Goal: Task Accomplishment & Management: Use online tool/utility

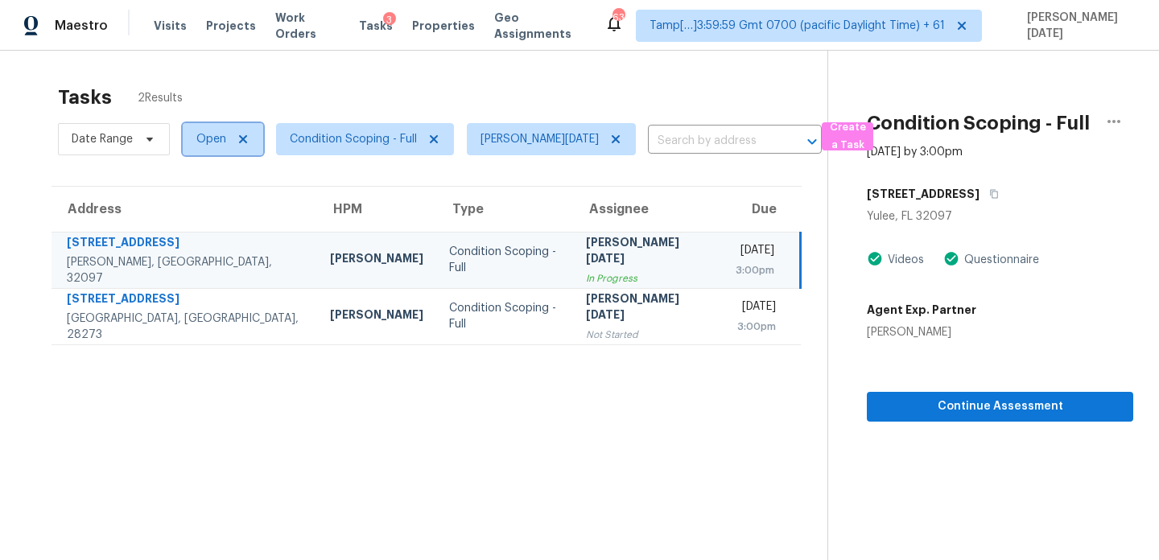
click at [219, 139] on span "Open" at bounding box center [211, 139] width 30 height 16
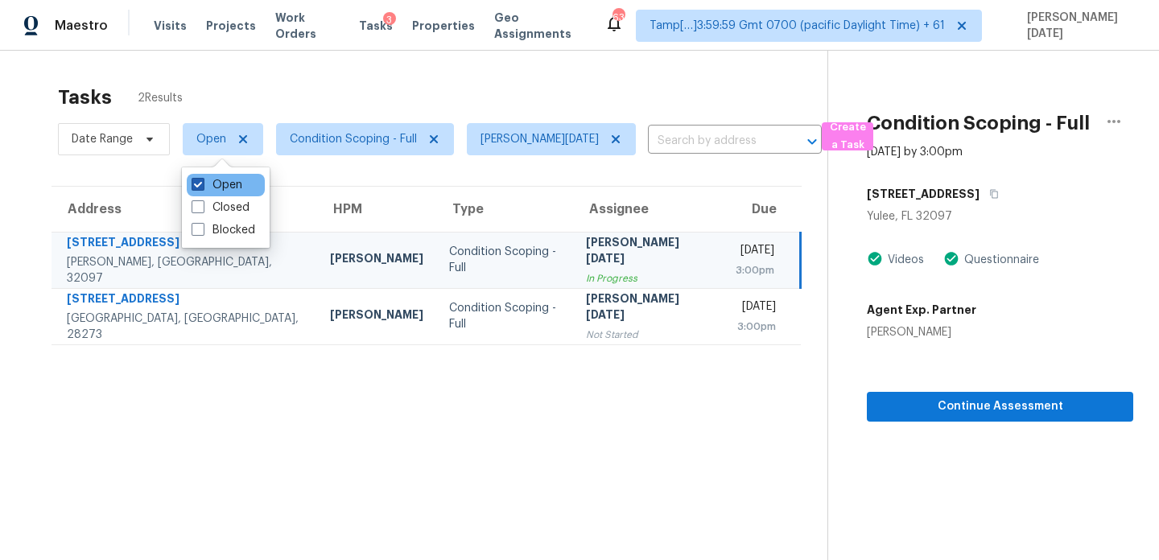
click at [216, 186] on label "Open" at bounding box center [217, 185] width 51 height 16
click at [202, 186] on input "Open" at bounding box center [197, 182] width 10 height 10
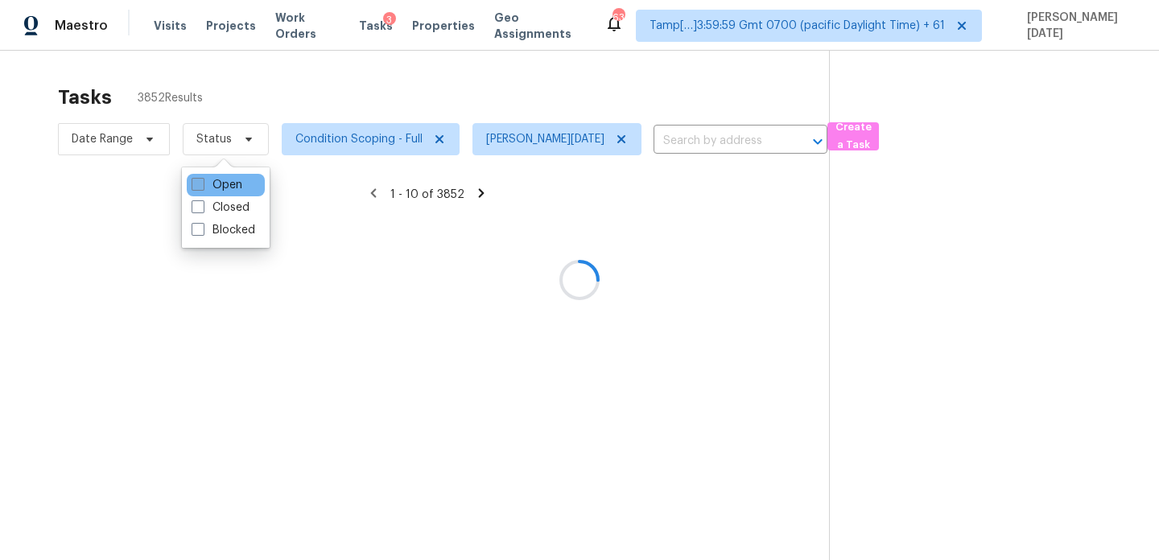
click at [216, 186] on label "Open" at bounding box center [217, 185] width 51 height 16
click at [202, 186] on input "Open" at bounding box center [197, 182] width 10 height 10
checkbox input "true"
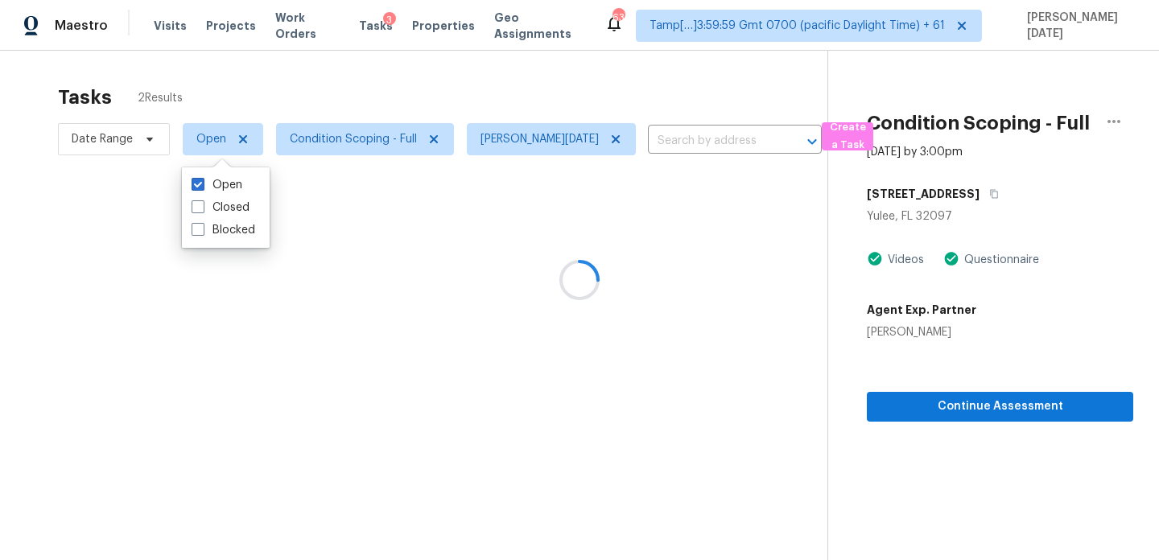
click at [370, 91] on div at bounding box center [579, 280] width 1159 height 560
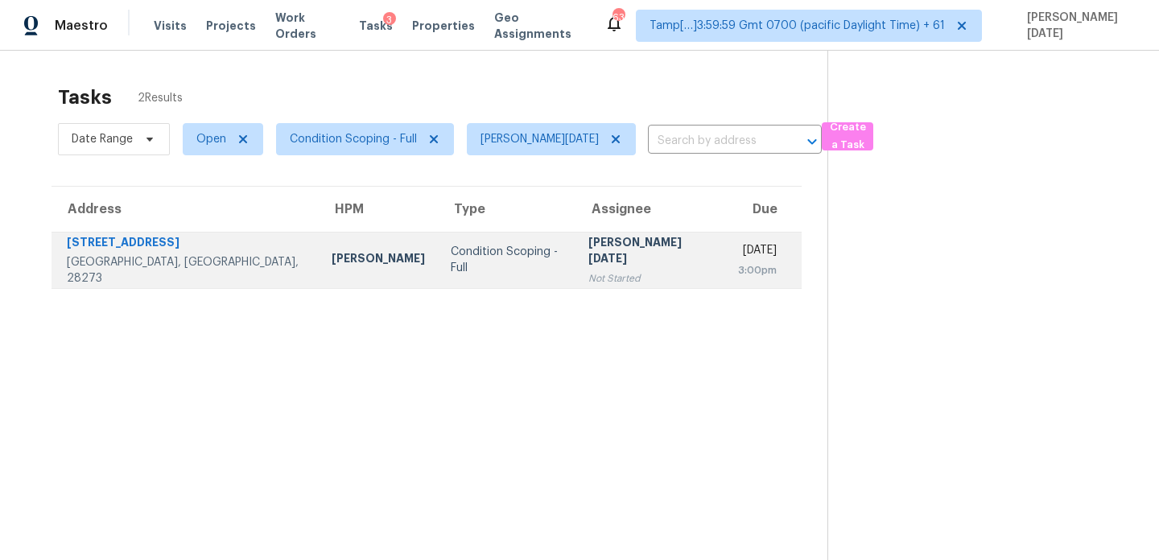
click at [477, 272] on td "Condition Scoping - Full" at bounding box center [507, 260] width 138 height 56
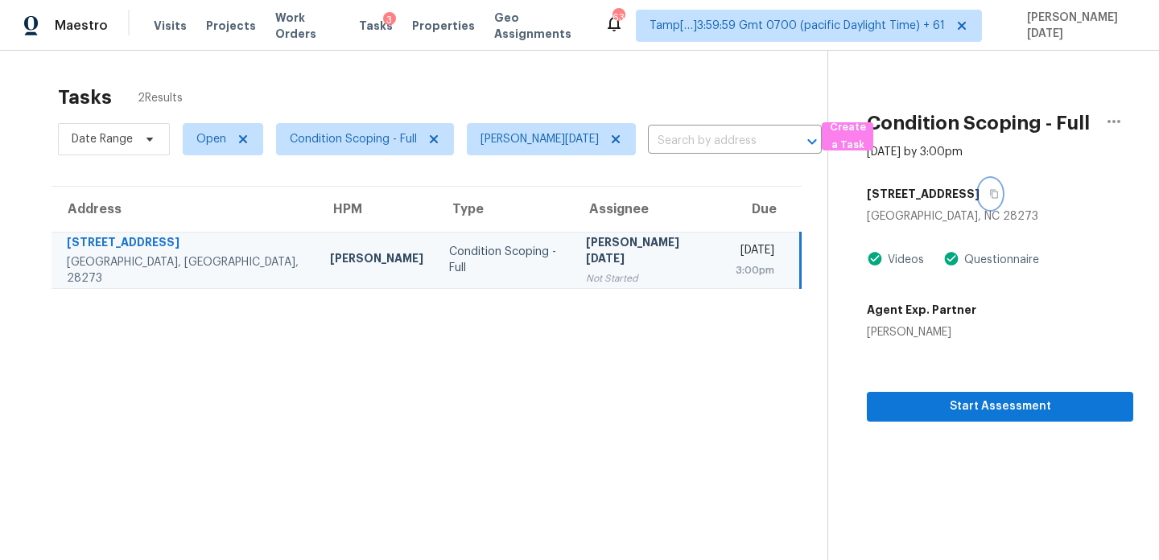
click at [989, 196] on icon "button" at bounding box center [994, 194] width 10 height 10
click at [204, 139] on span "Open" at bounding box center [211, 139] width 30 height 16
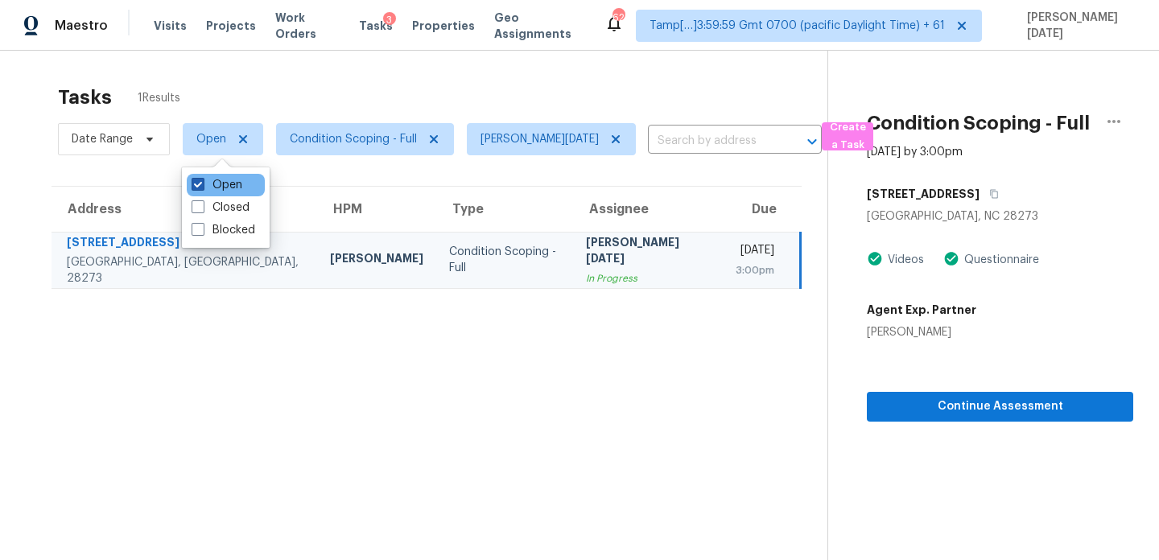
click at [208, 179] on label "Open" at bounding box center [217, 185] width 51 height 16
click at [202, 179] on input "Open" at bounding box center [197, 182] width 10 height 10
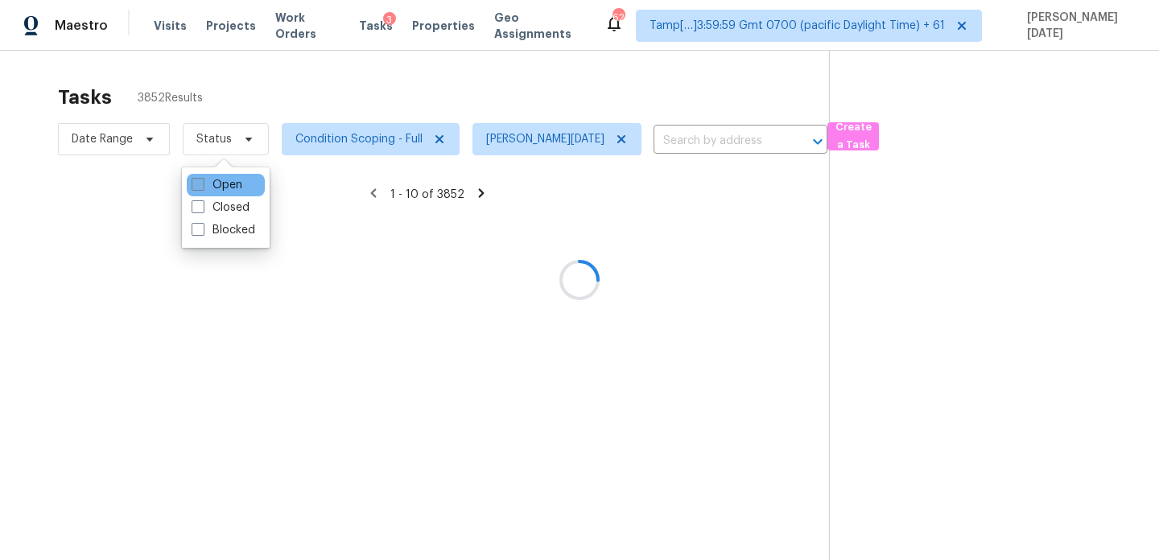
click at [208, 179] on label "Open" at bounding box center [217, 185] width 51 height 16
click at [202, 179] on input "Open" at bounding box center [197, 182] width 10 height 10
checkbox input "true"
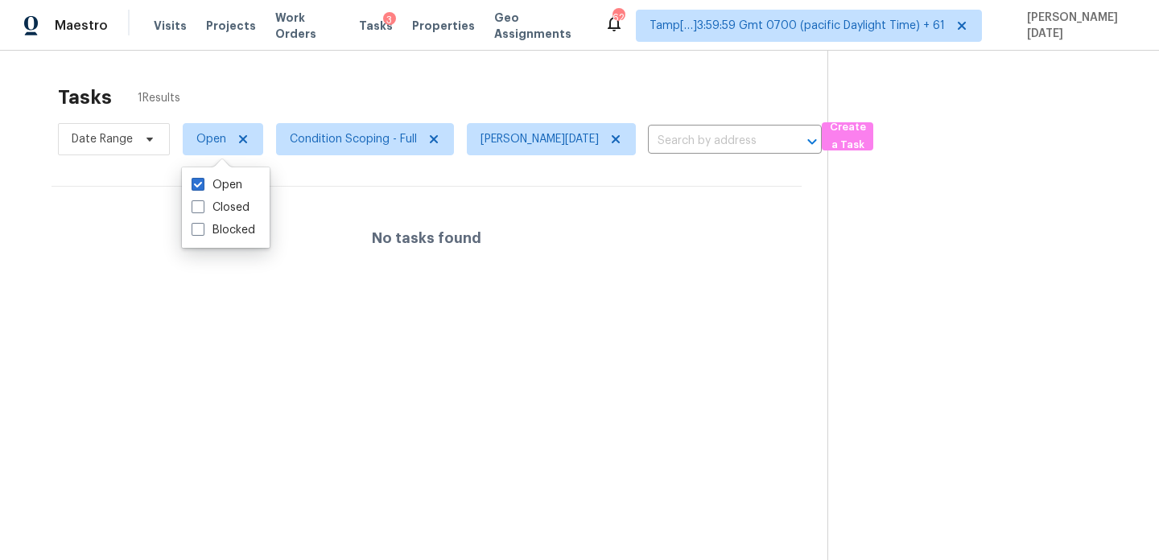
click at [372, 73] on div "Tasks 1 Results Date Range Open Condition Scoping - Full Prabhu Raja ​ Create a…" at bounding box center [579, 331] width 1159 height 560
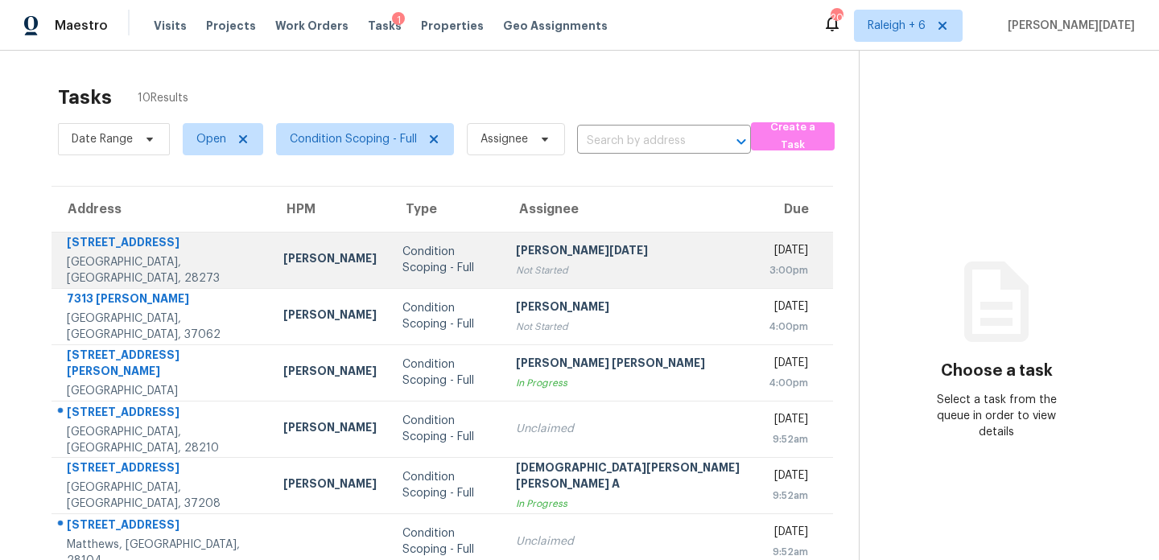
click at [566, 241] on td "[PERSON_NAME][DATE] Not Started" at bounding box center [629, 260] width 253 height 56
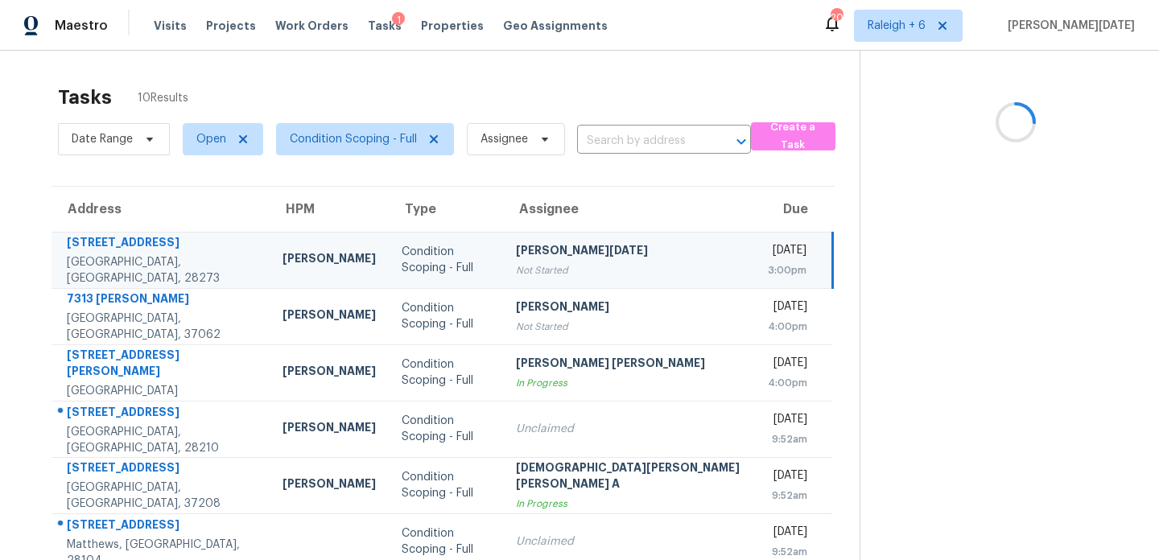
click at [566, 241] on td "Prabhu Raja Not Started" at bounding box center [629, 260] width 252 height 56
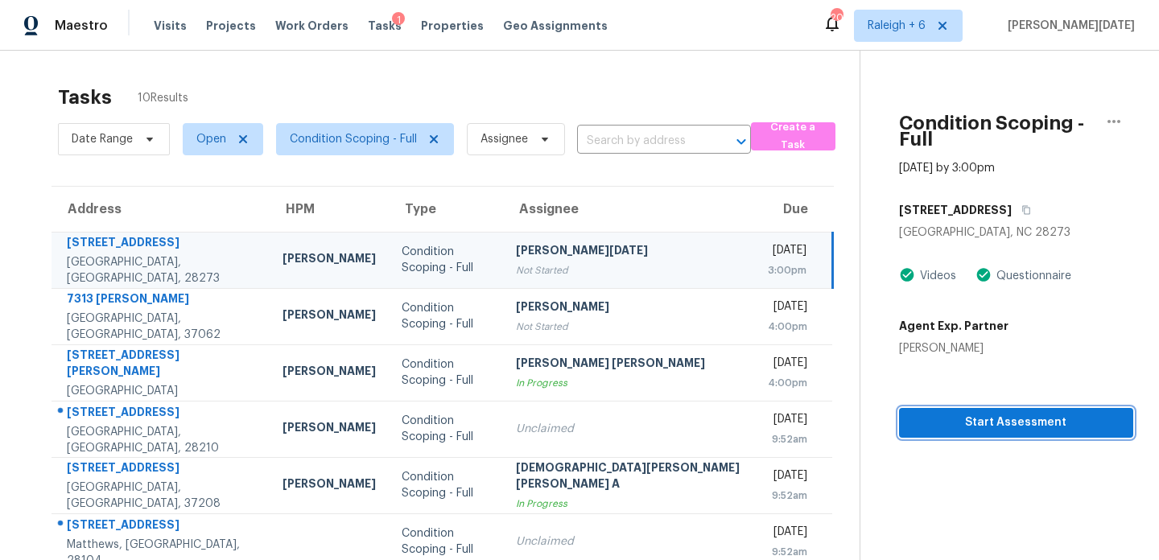
click at [912, 413] on span "Start Assessment" at bounding box center [1016, 423] width 208 height 20
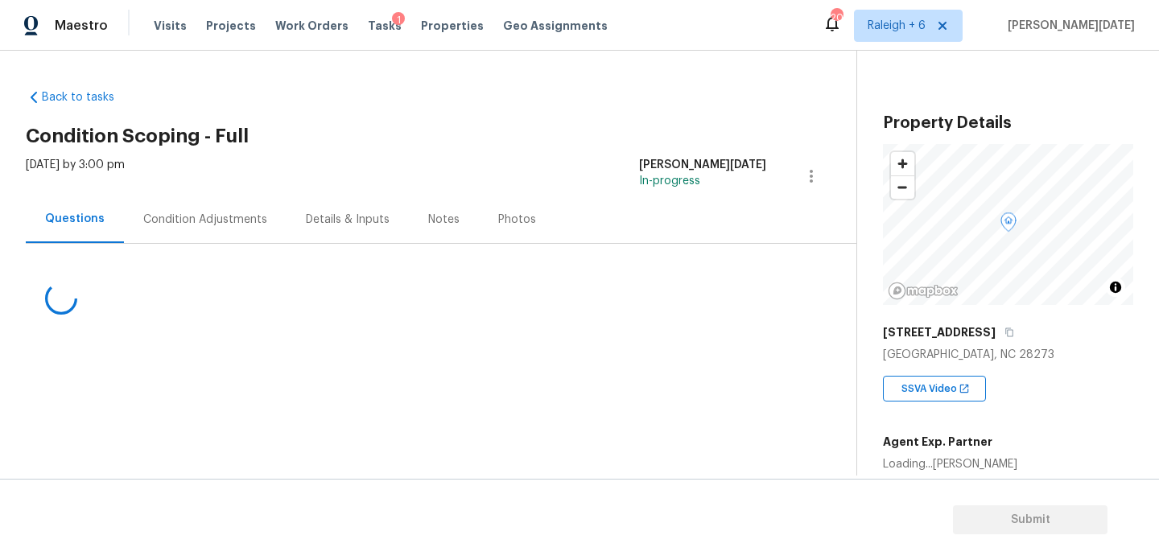
click at [208, 220] on div "Condition Adjustments" at bounding box center [205, 220] width 124 height 16
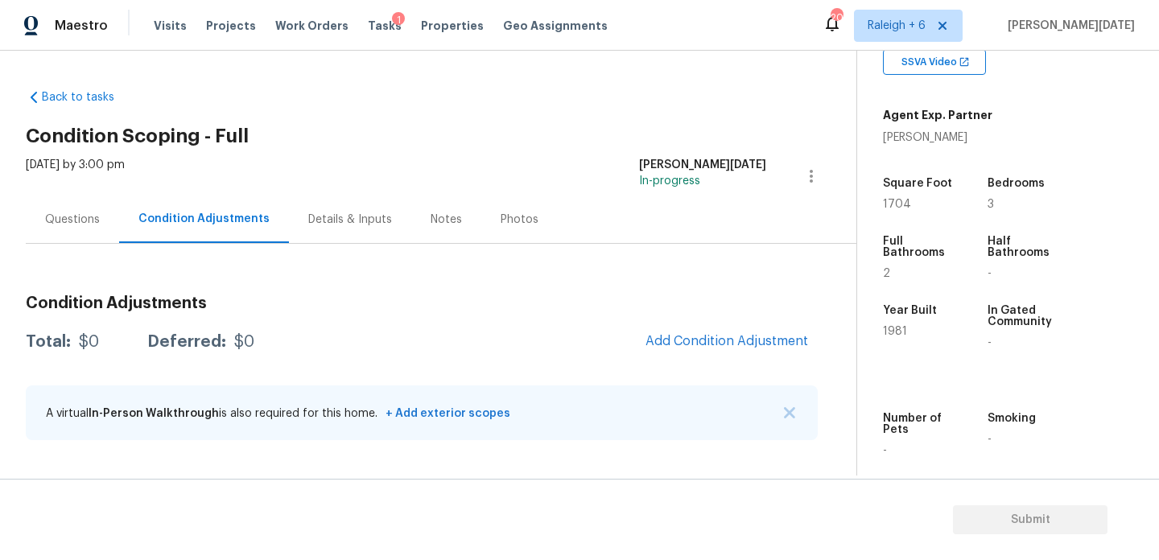
scroll to position [347, 0]
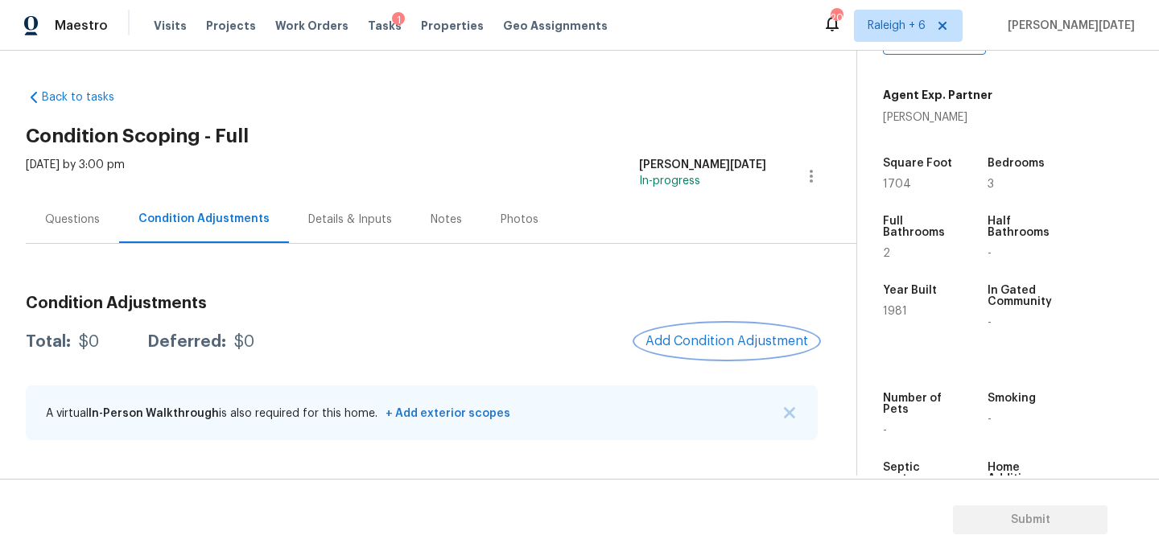
click at [724, 337] on span "Add Condition Adjustment" at bounding box center [726, 341] width 163 height 14
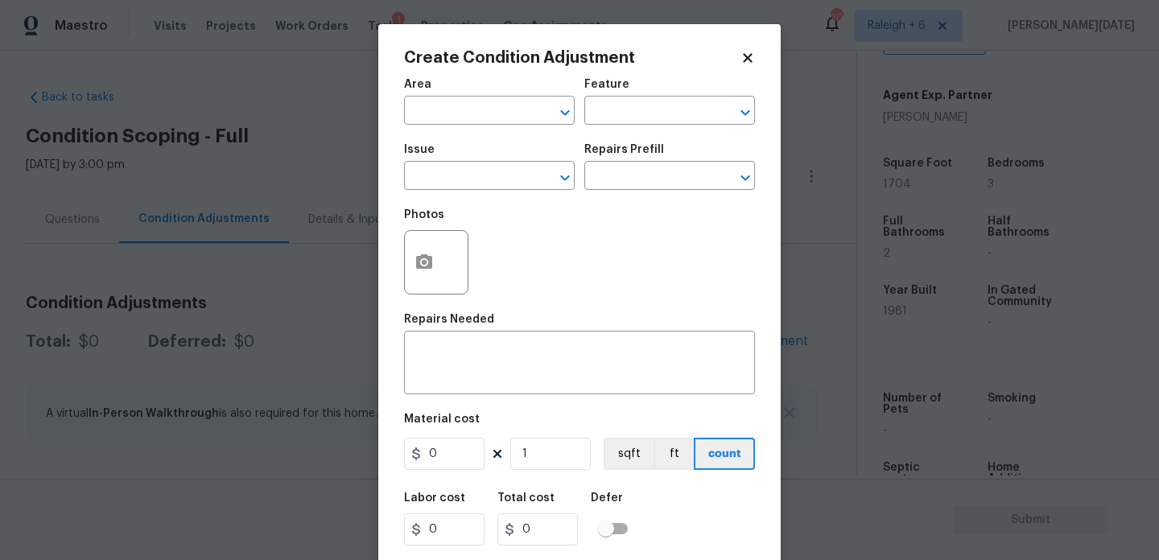
click at [451, 125] on span "Area ​" at bounding box center [489, 101] width 171 height 65
click at [409, 99] on div "Area" at bounding box center [489, 89] width 171 height 21
click at [429, 128] on span "Area ​" at bounding box center [489, 101] width 171 height 65
click at [450, 115] on input "text" at bounding box center [467, 112] width 126 height 25
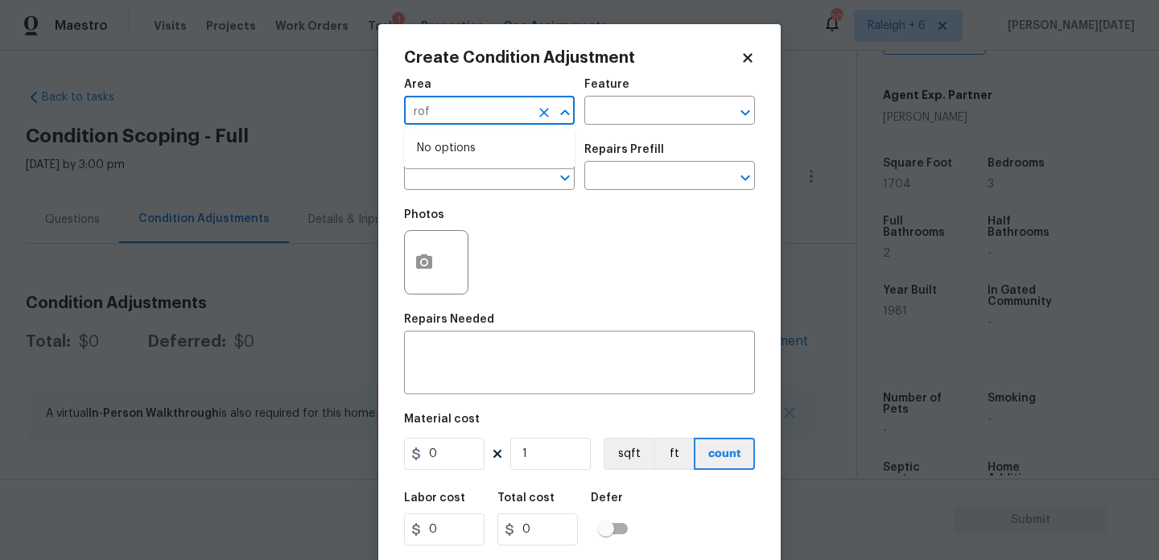
click at [450, 115] on input "rof" at bounding box center [467, 112] width 126 height 25
click at [448, 147] on li "Roof" at bounding box center [489, 148] width 171 height 27
type input "Roof"
click at [447, 190] on body "Maestro Visits Projects Work Orders Tasks 1 Properties Geo Assignments 205 Rale…" at bounding box center [579, 280] width 1159 height 560
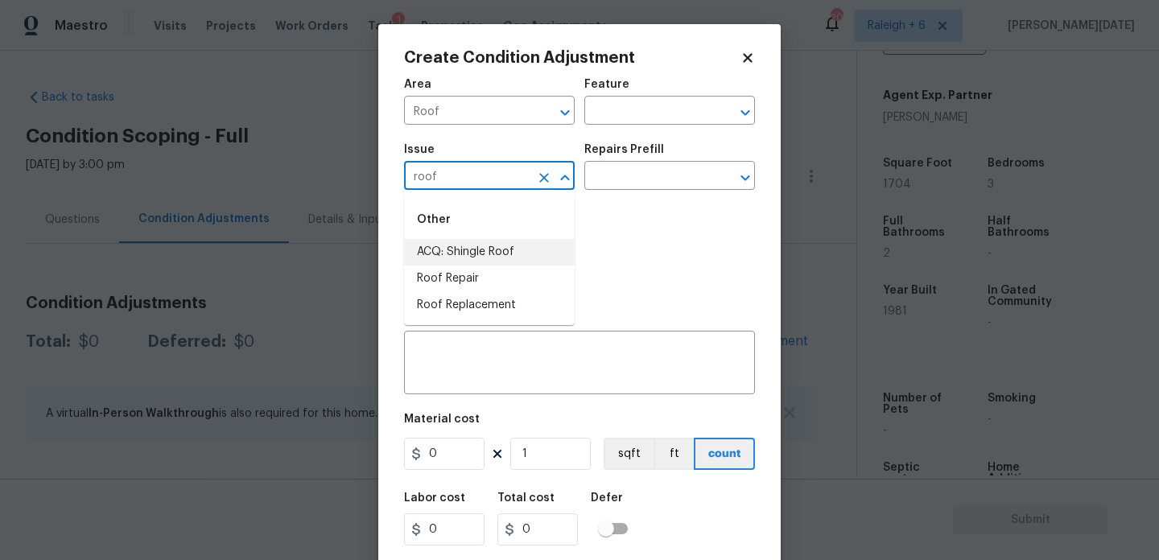
click at [468, 250] on li "ACQ: Shingle Roof" at bounding box center [489, 252] width 171 height 27
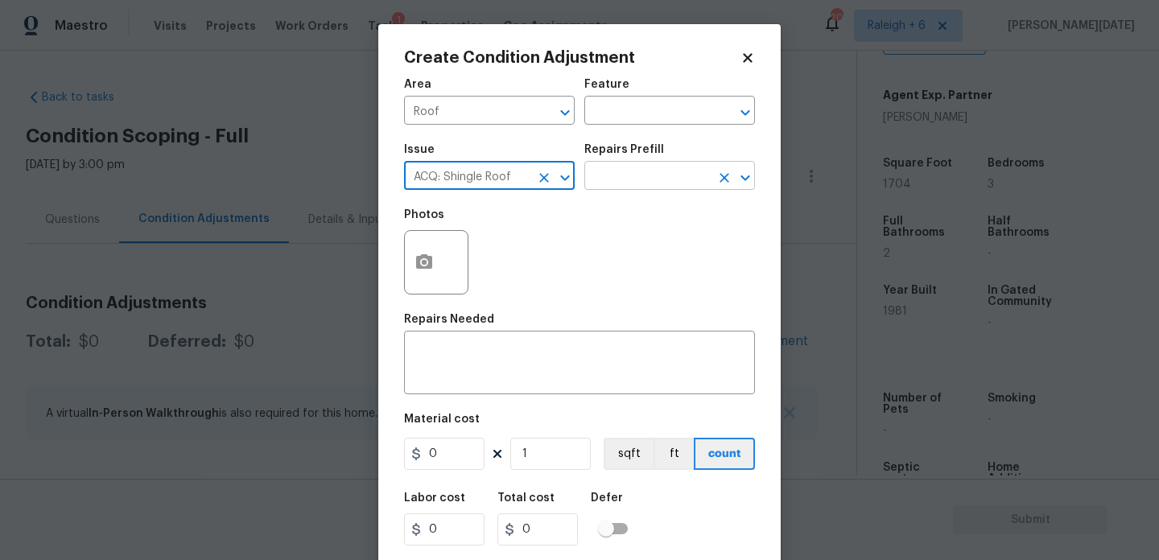
type input "ACQ: Shingle Roof"
click at [648, 180] on input "text" at bounding box center [647, 177] width 126 height 25
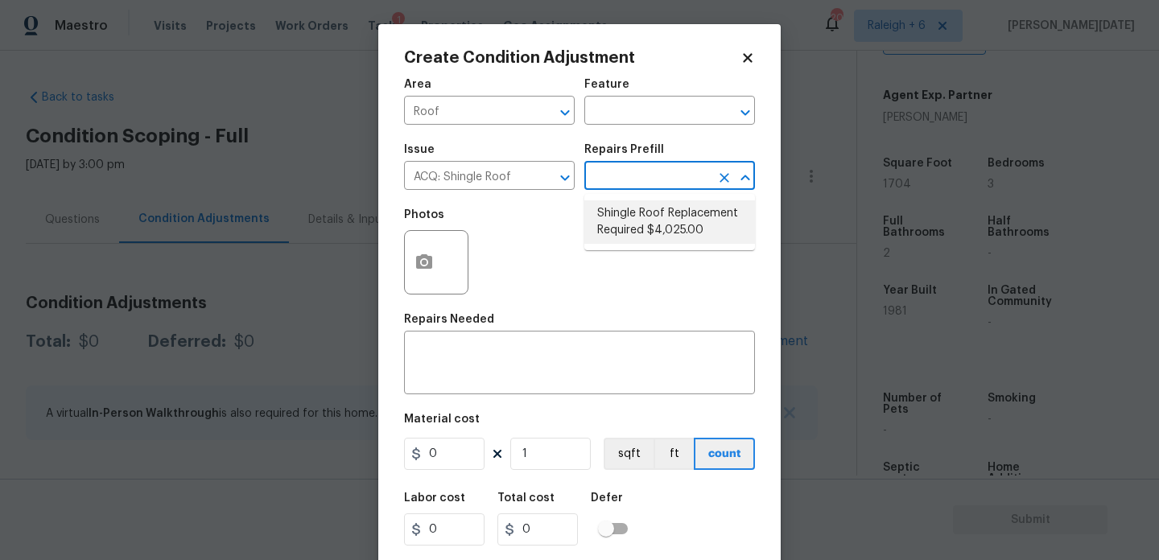
click at [655, 217] on li "Shingle Roof Replacement Required $4,025.00" at bounding box center [669, 221] width 171 height 43
type input "Acquisition"
type textarea "Acquisition Scope: Shingle Roof Replacement required."
type input "4025"
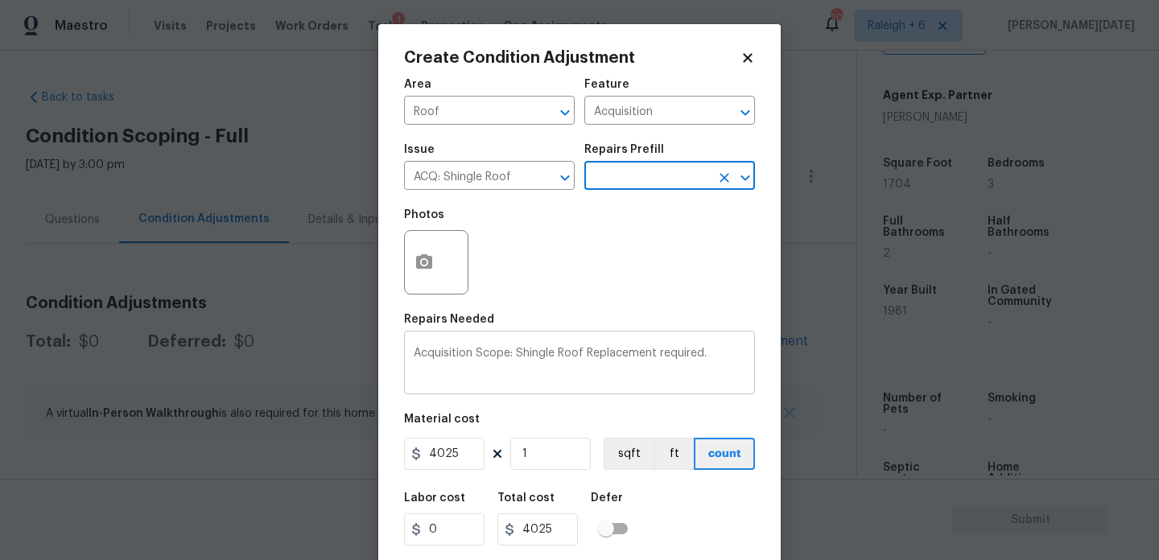
scroll to position [41, 0]
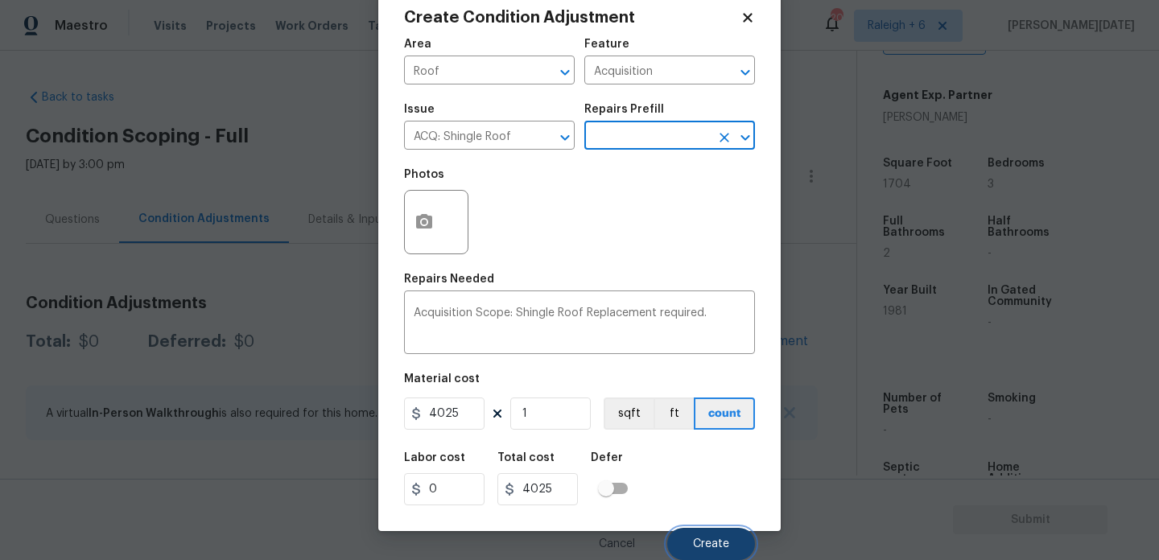
click at [714, 535] on button "Create" at bounding box center [711, 544] width 88 height 32
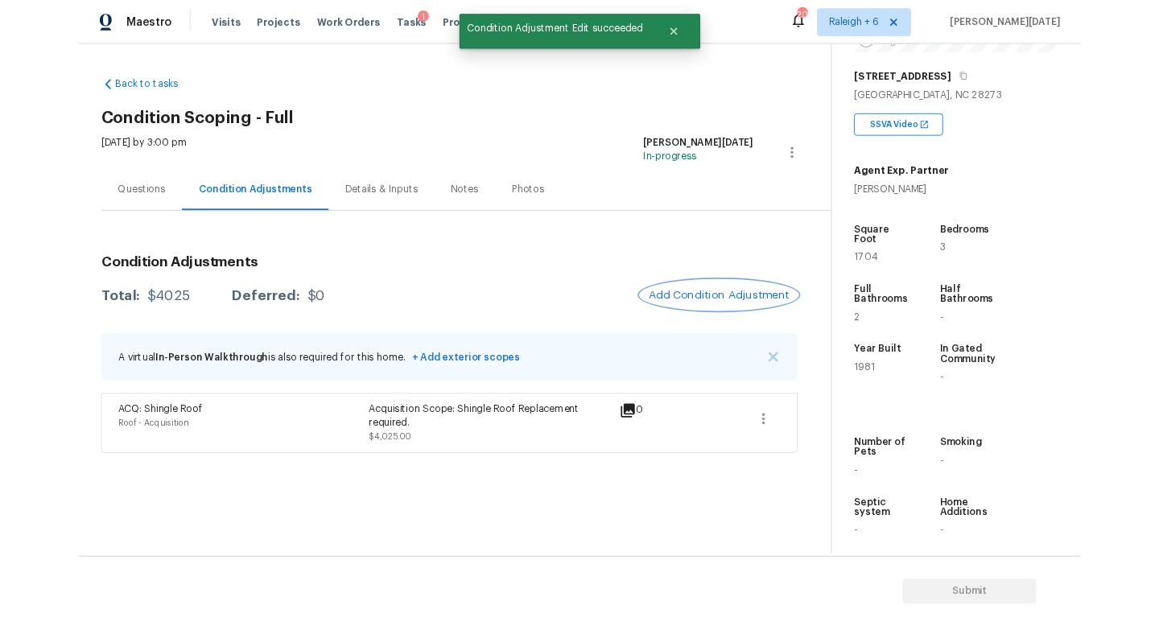
scroll to position [343, 0]
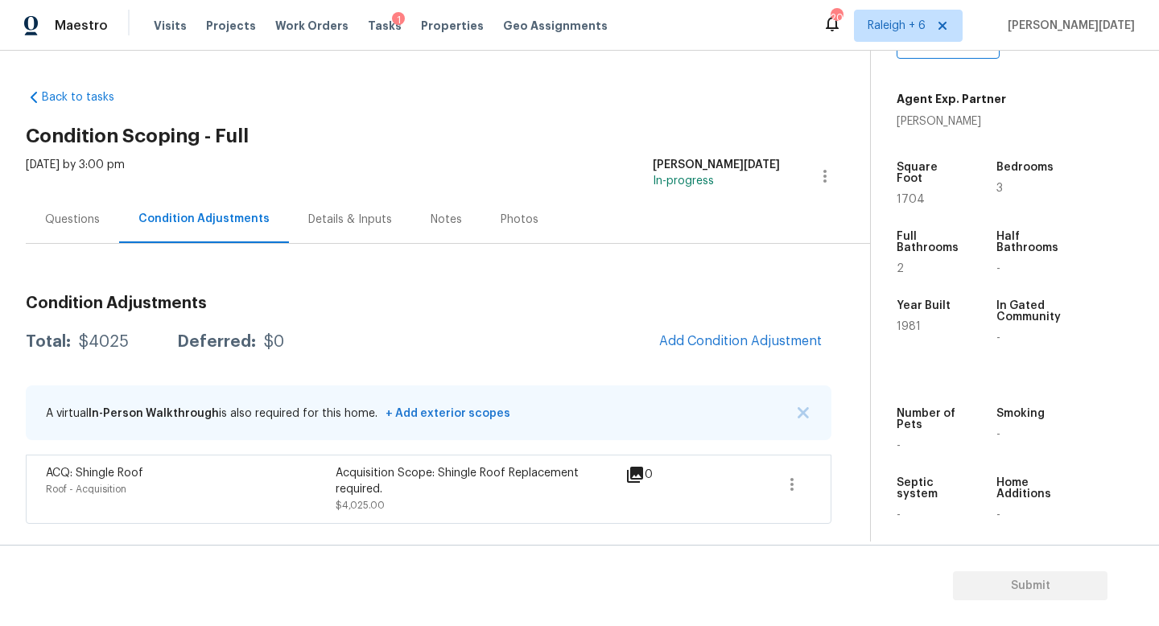
click at [717, 323] on div "Condition Adjustments Total: $4025 Deferred: $0 Add Condition Adjustment A virt…" at bounding box center [429, 402] width 806 height 241
click at [715, 334] on span "Add Condition Adjustment" at bounding box center [740, 341] width 163 height 14
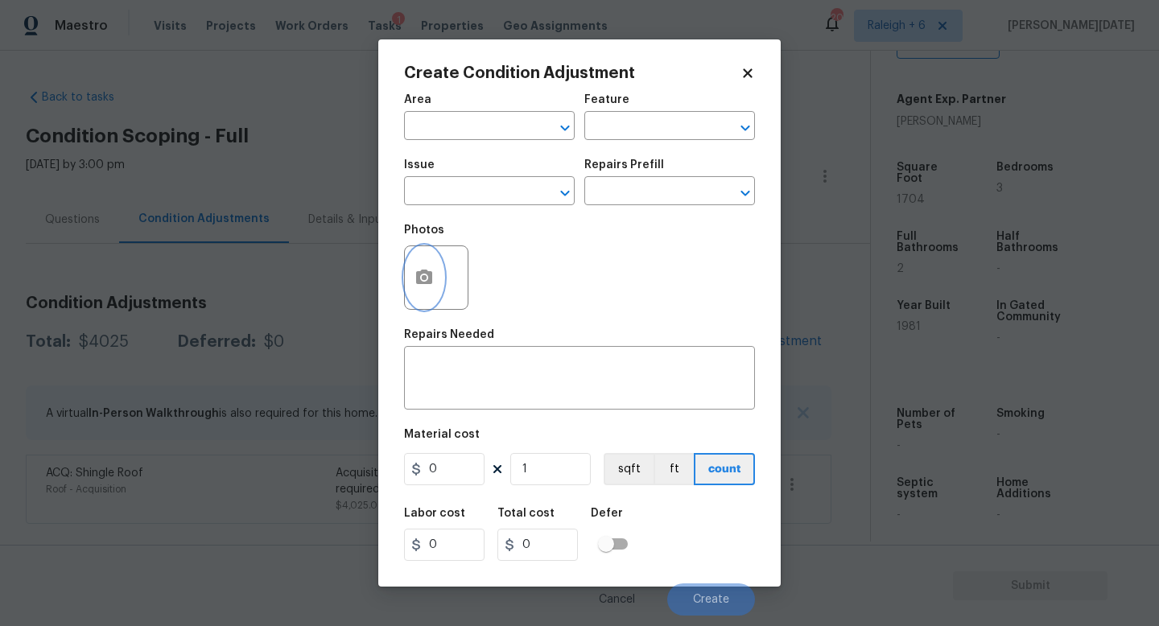
click at [421, 266] on button "button" at bounding box center [424, 277] width 39 height 63
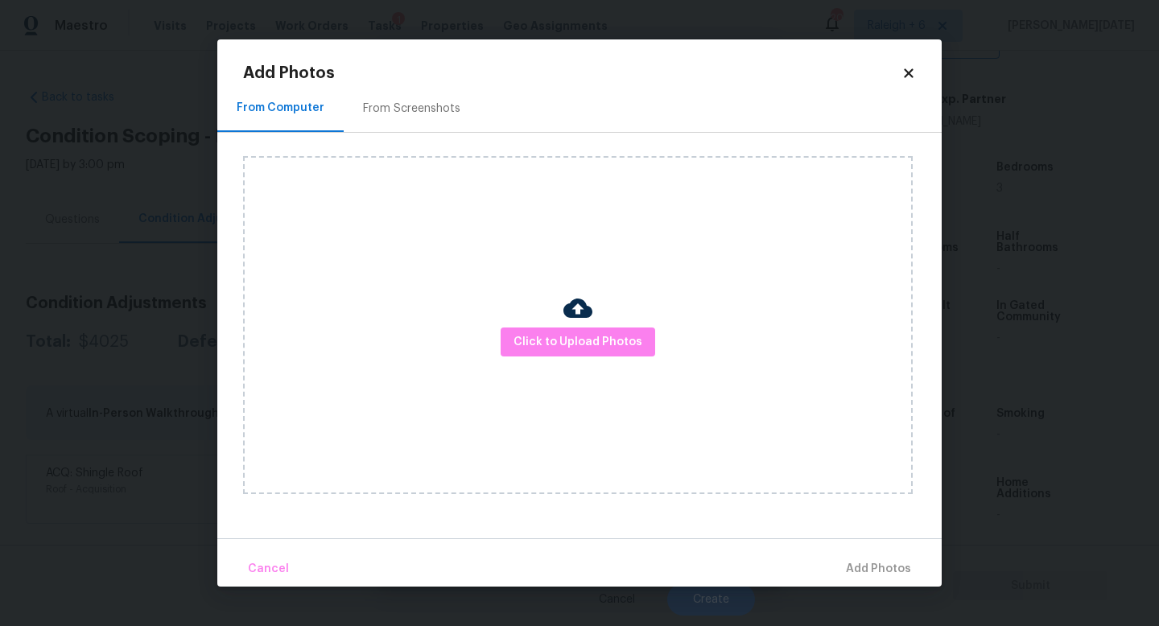
click at [413, 113] on div "From Screenshots" at bounding box center [411, 109] width 97 height 16
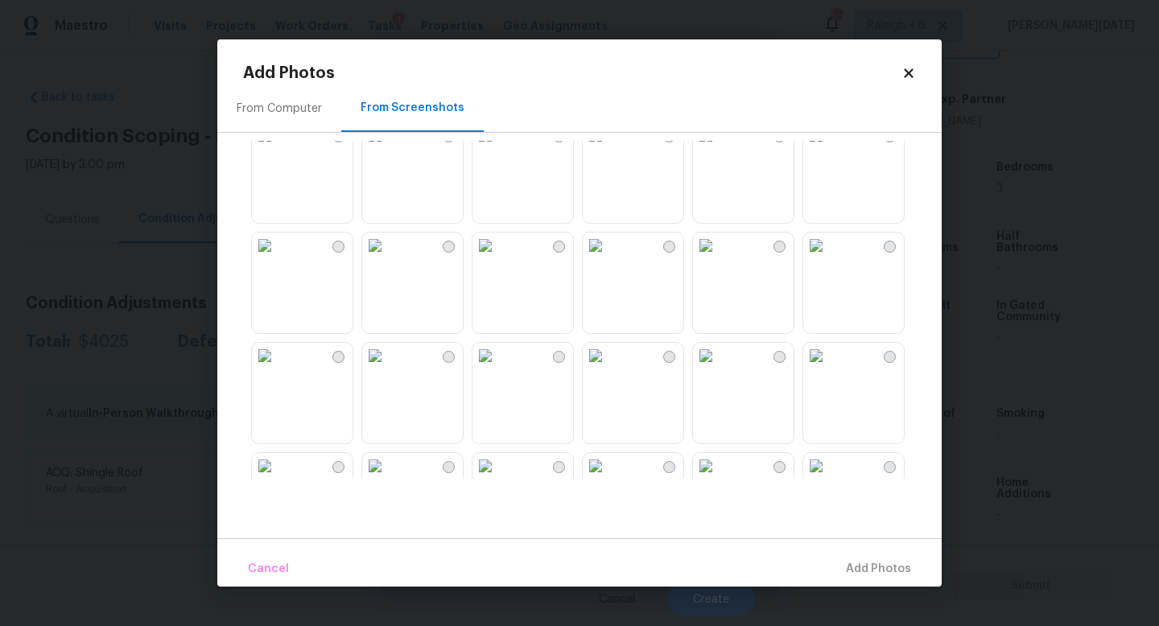
scroll to position [1537, 0]
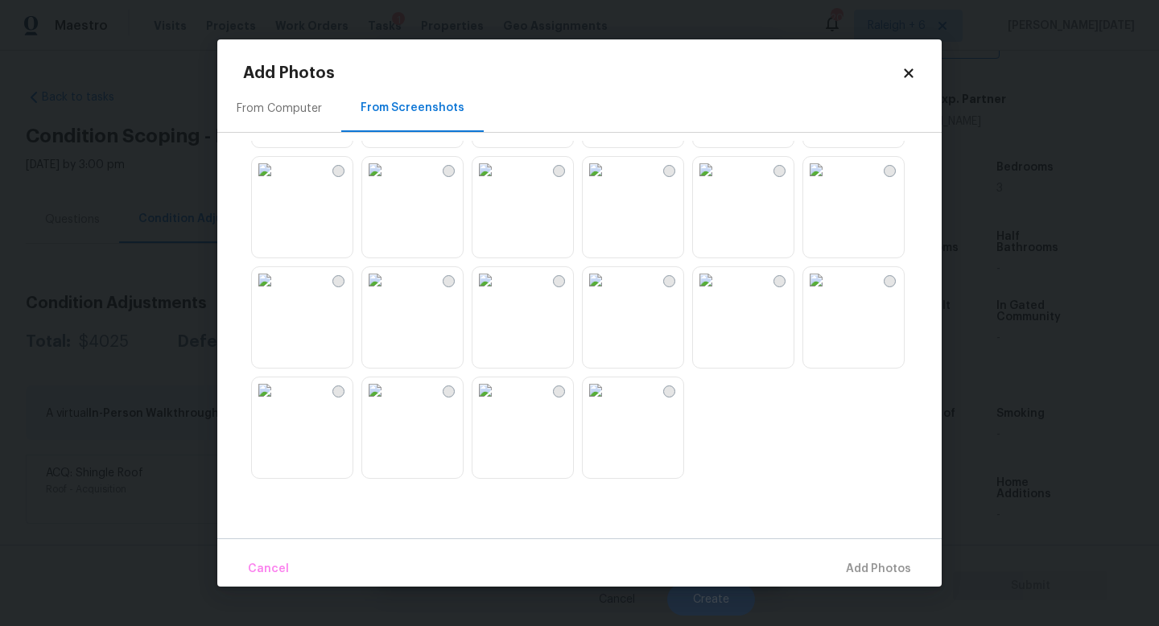
click at [608, 293] on img at bounding box center [596, 280] width 26 height 26
click at [844, 559] on span "Add 1 Photo(s)" at bounding box center [871, 569] width 80 height 20
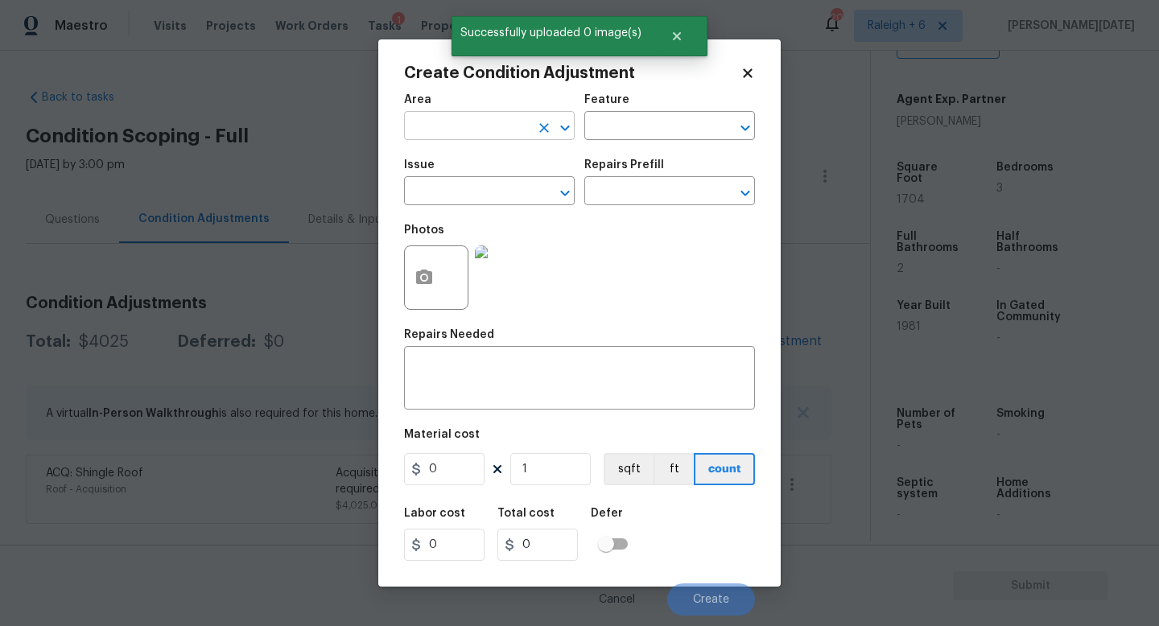
click at [447, 134] on input "text" at bounding box center [467, 127] width 126 height 25
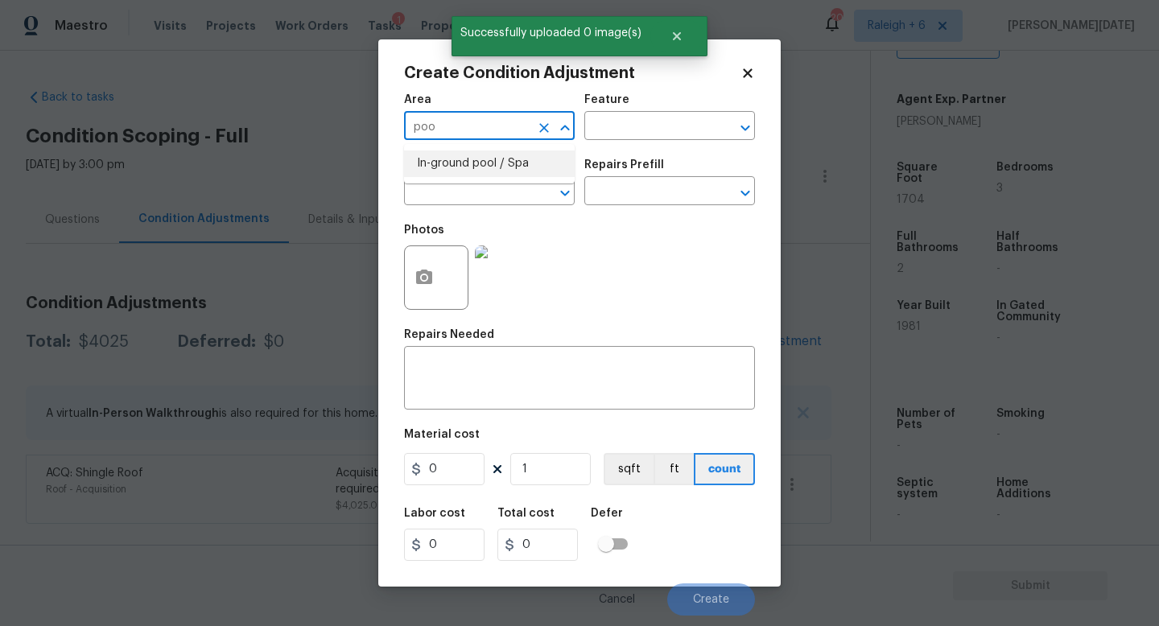
click at [455, 166] on li "In-ground pool / Spa" at bounding box center [489, 163] width 171 height 27
type input "In-ground pool / Spa"
click at [447, 190] on input "text" at bounding box center [467, 192] width 126 height 25
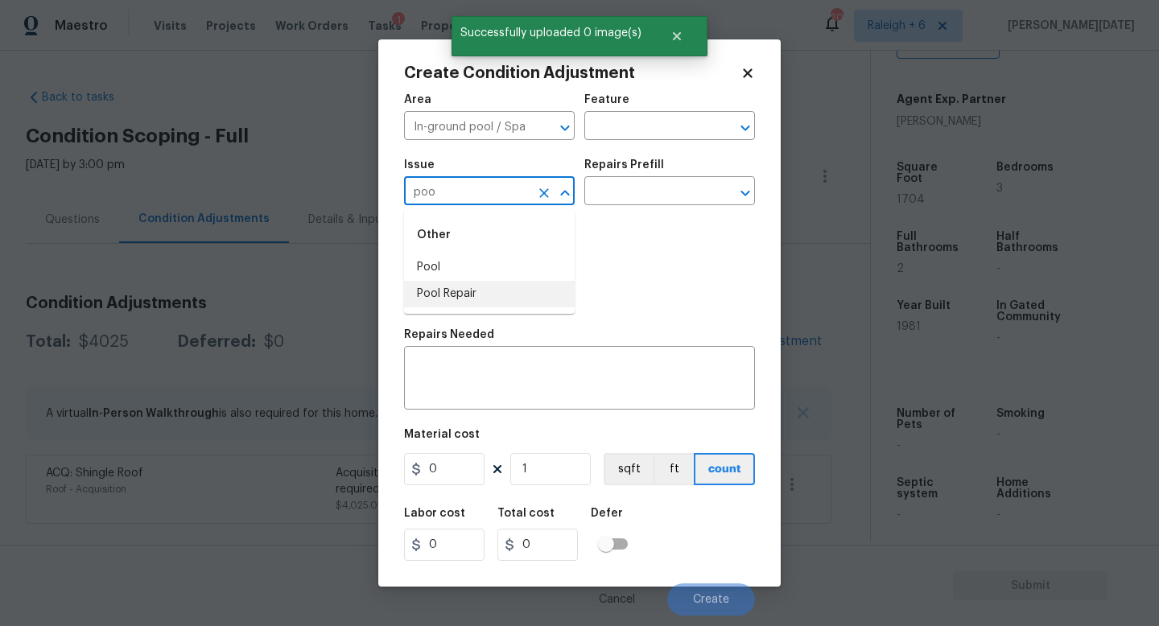
click at [452, 299] on li "Pool Repair" at bounding box center [489, 294] width 171 height 27
type input "Pool Repair"
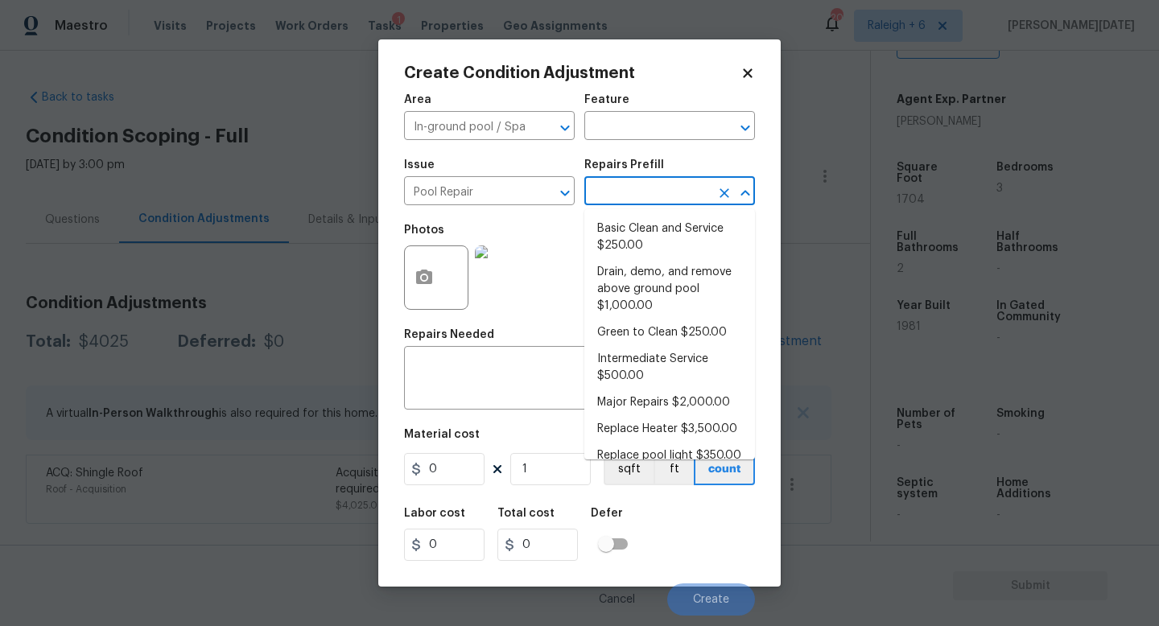
click at [624, 196] on input "text" at bounding box center [647, 192] width 126 height 25
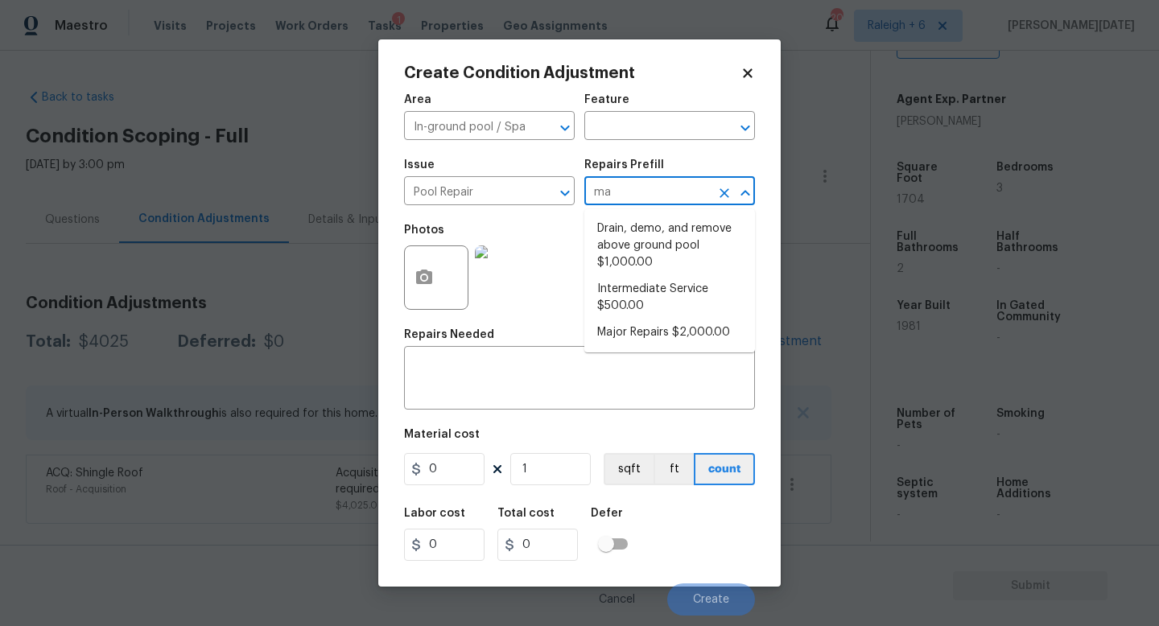
type input "maj"
click at [684, 225] on li "Major Repairs $2,000.00" at bounding box center [669, 229] width 171 height 27
type input "Pool"
type textarea "large misc. repairs abandoned empty pool"
type input "2000"
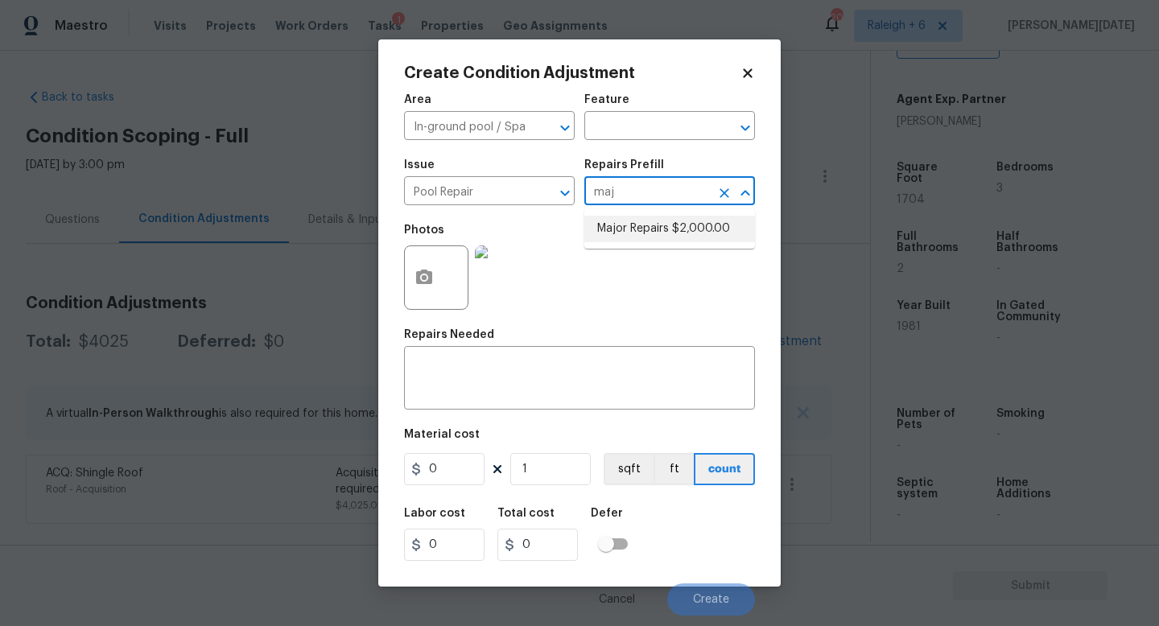
type input "2000"
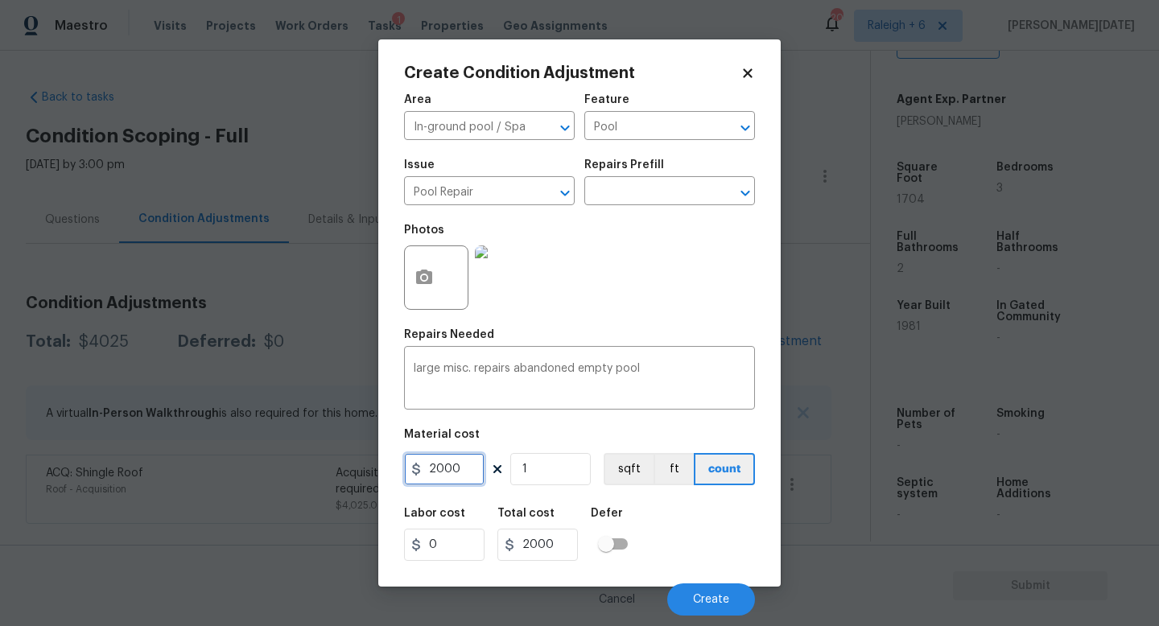
drag, startPoint x: 463, startPoint y: 464, endPoint x: 298, endPoint y: 463, distance: 165.0
click at [298, 463] on div "Create Condition Adjustment Area In-ground pool / Spa ​ Feature Pool ​ Issue Po…" at bounding box center [579, 313] width 1159 height 626
type input "15000"
click at [743, 559] on button "Create" at bounding box center [711, 599] width 88 height 32
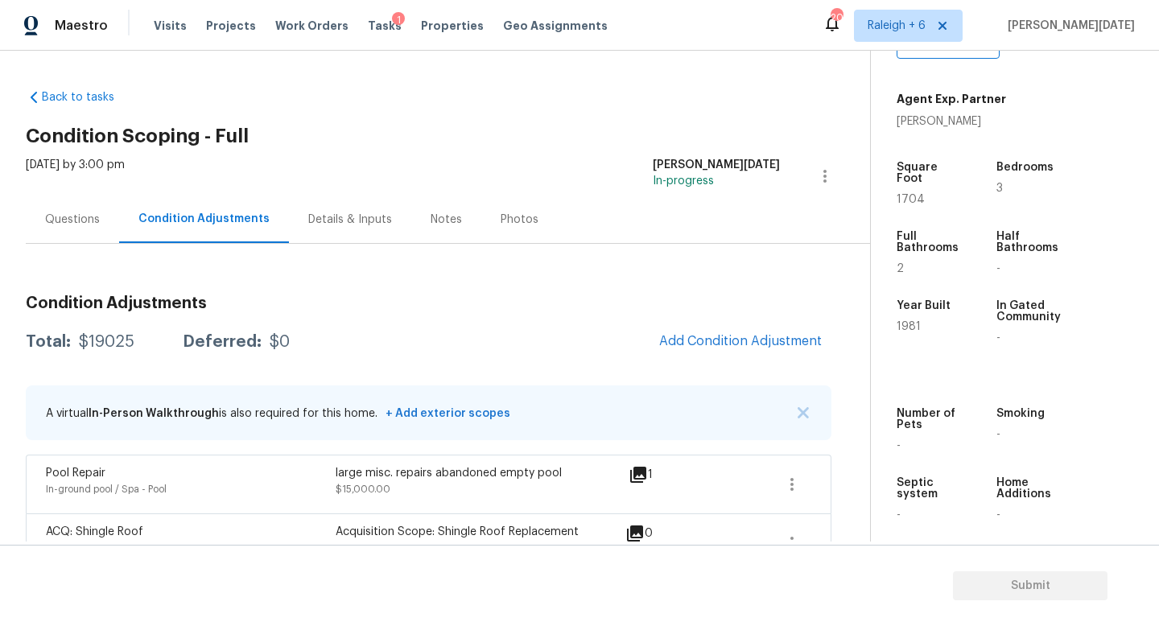
click at [85, 229] on div "Questions" at bounding box center [72, 219] width 93 height 47
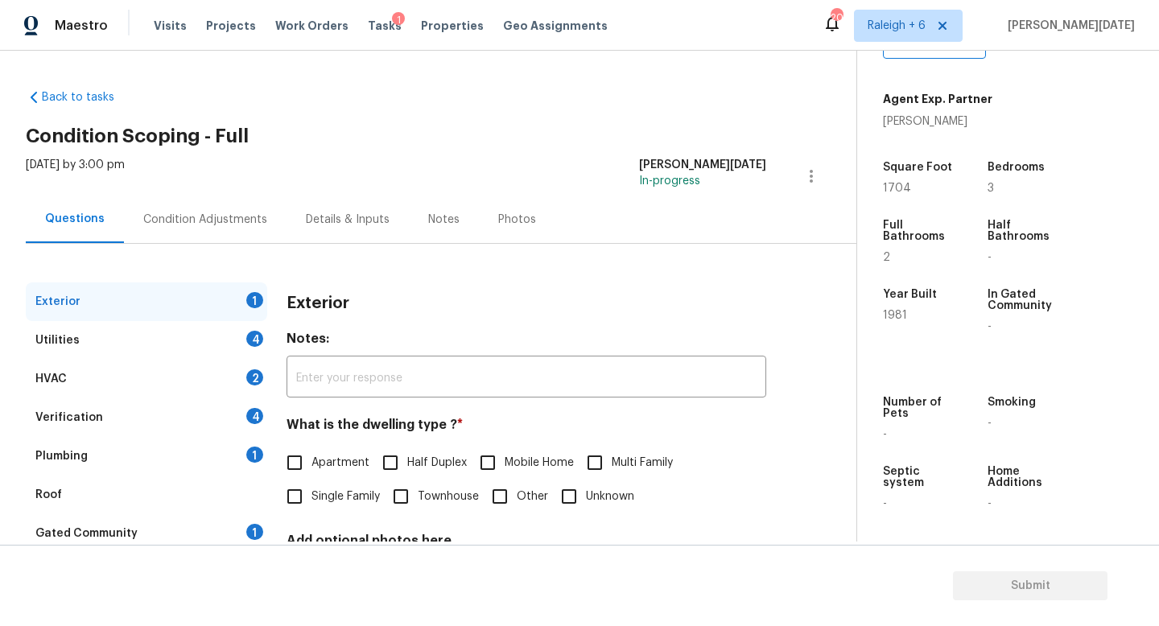
scroll to position [149, 0]
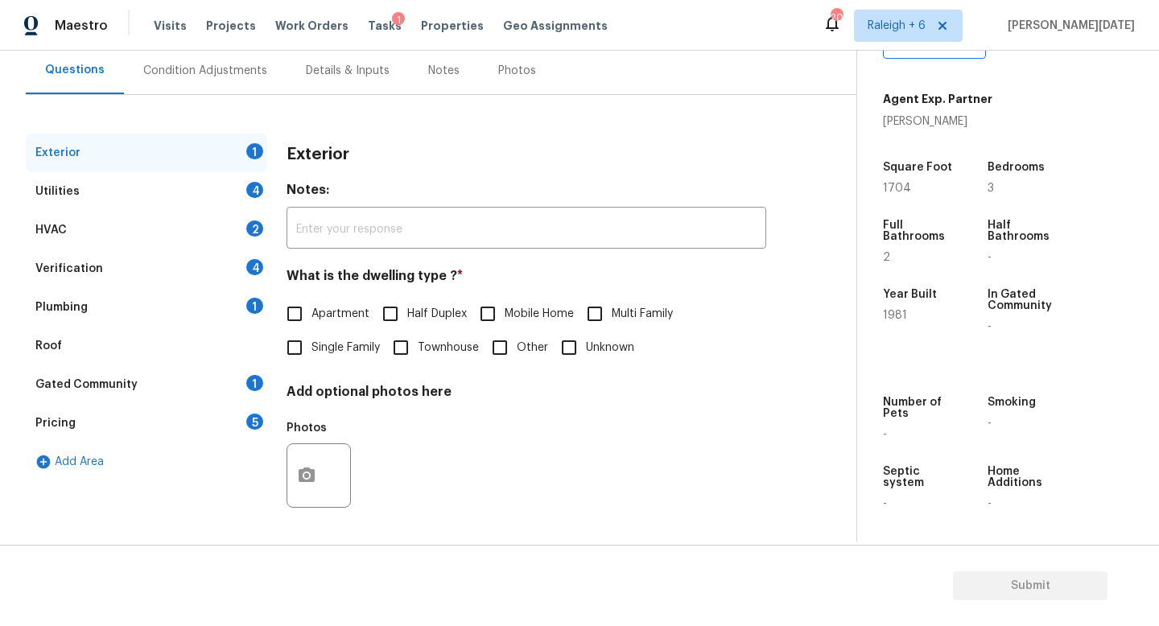
click at [181, 415] on div "Pricing 5" at bounding box center [146, 423] width 241 height 39
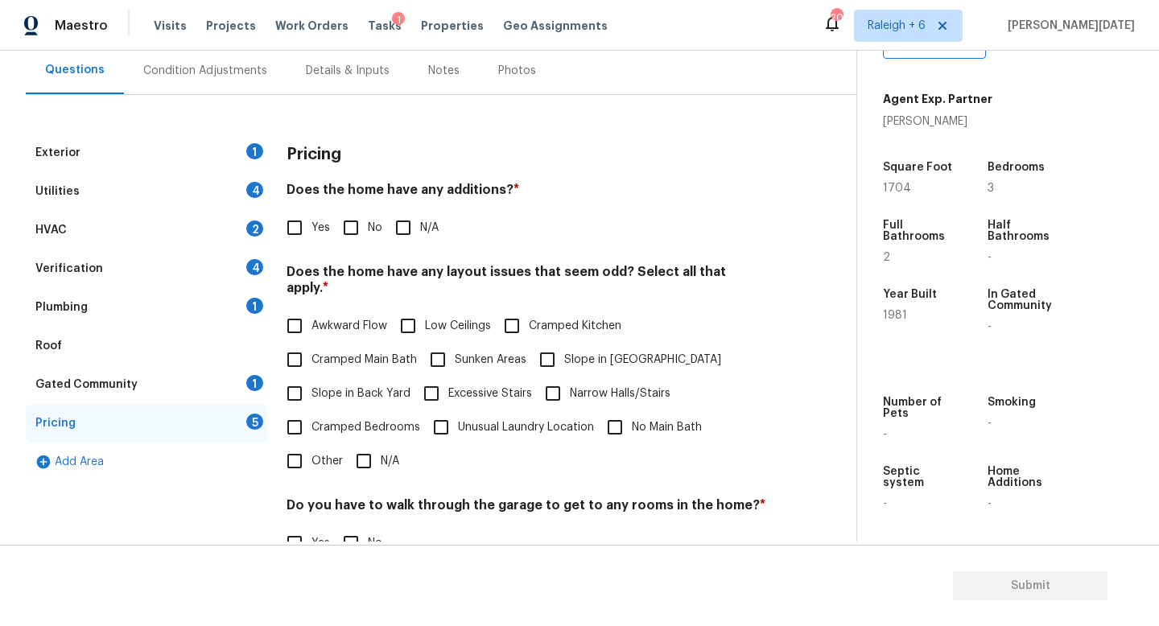
click at [181, 415] on div "Pricing 5" at bounding box center [146, 423] width 241 height 39
click at [310, 455] on input "Other" at bounding box center [295, 461] width 34 height 34
checkbox input "true"
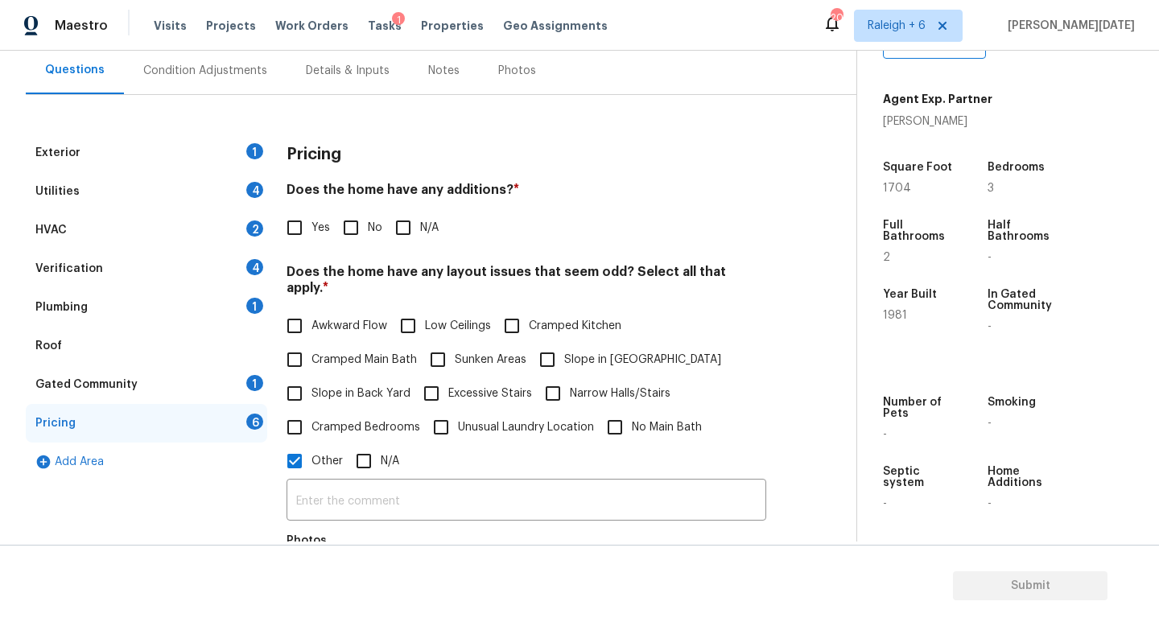
scroll to position [492, 0]
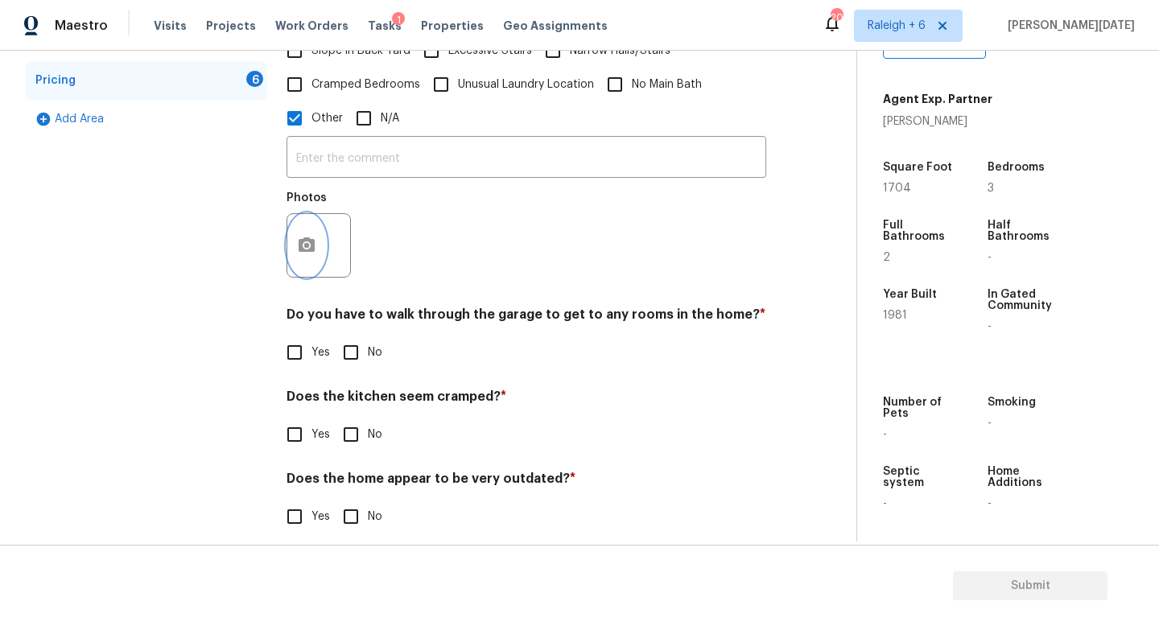
click at [304, 214] on button "button" at bounding box center [306, 245] width 39 height 63
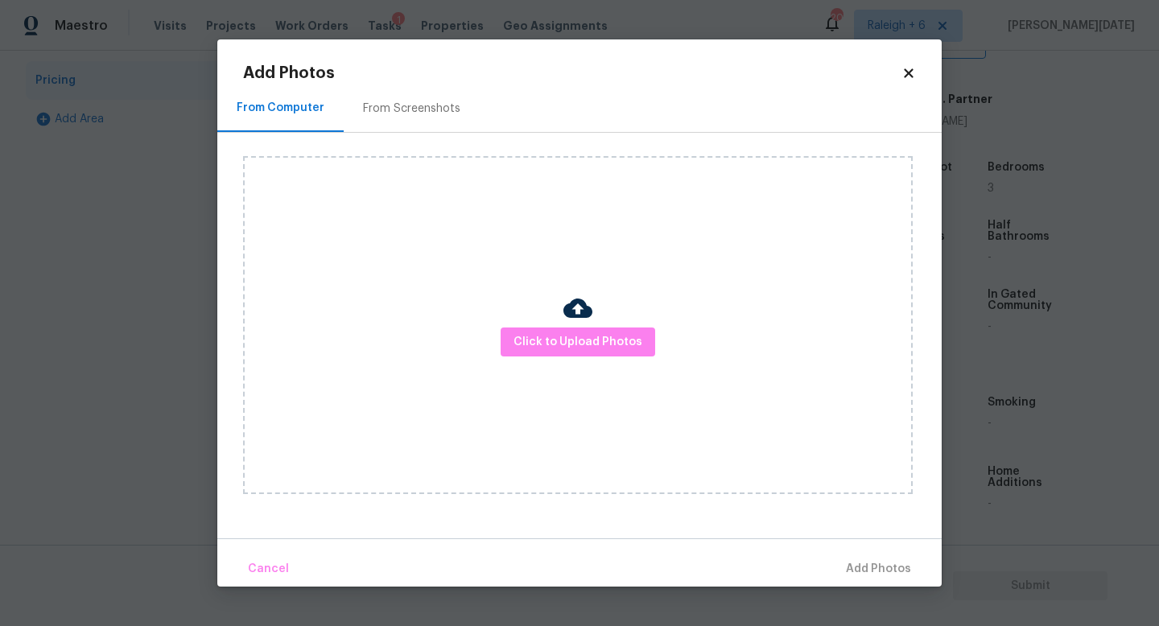
click at [602, 357] on div "Click to Upload Photos" at bounding box center [578, 325] width 670 height 338
click at [619, 342] on span "Click to Upload Photos" at bounding box center [577, 342] width 129 height 20
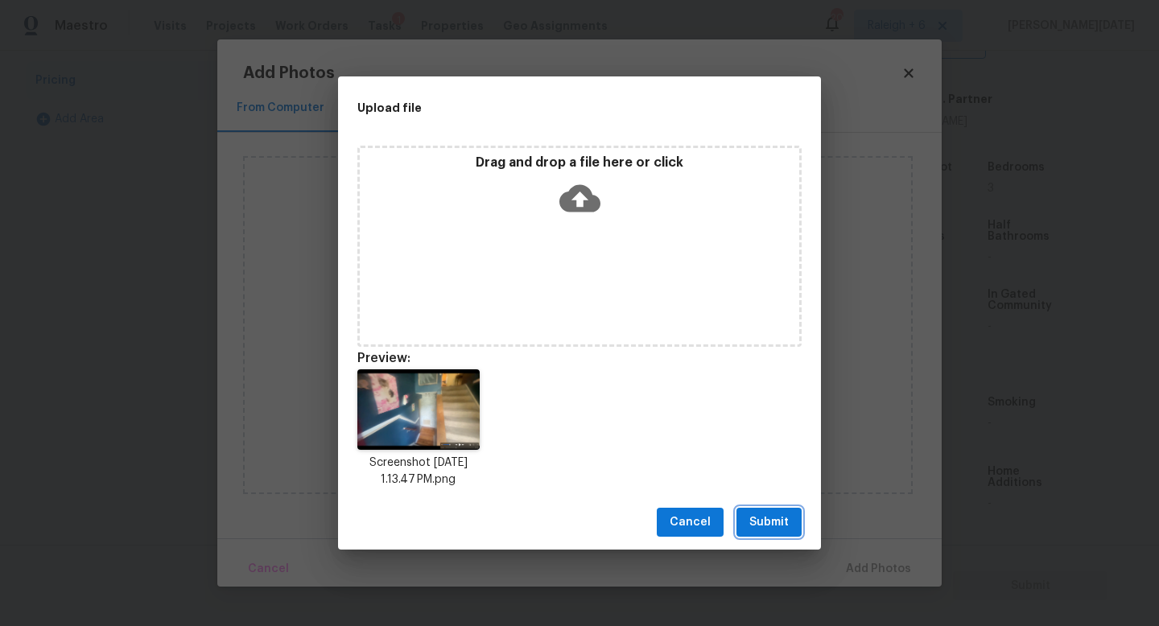
click at [770, 513] on span "Submit" at bounding box center [768, 523] width 39 height 20
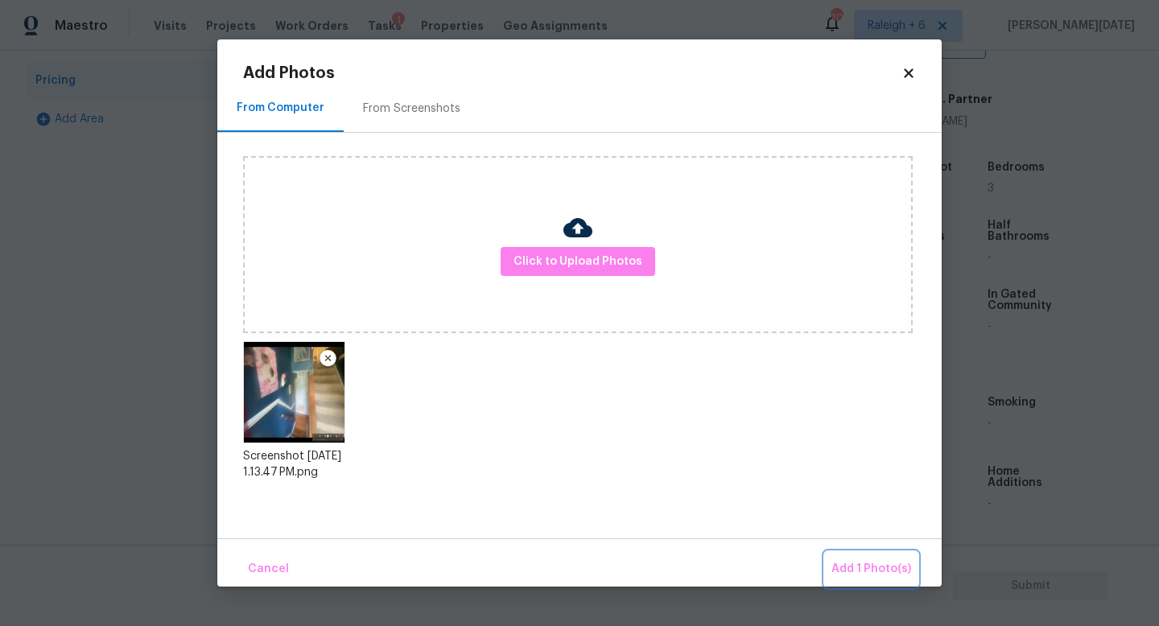
click at [862, 559] on span "Add 1 Photo(s)" at bounding box center [871, 569] width 80 height 20
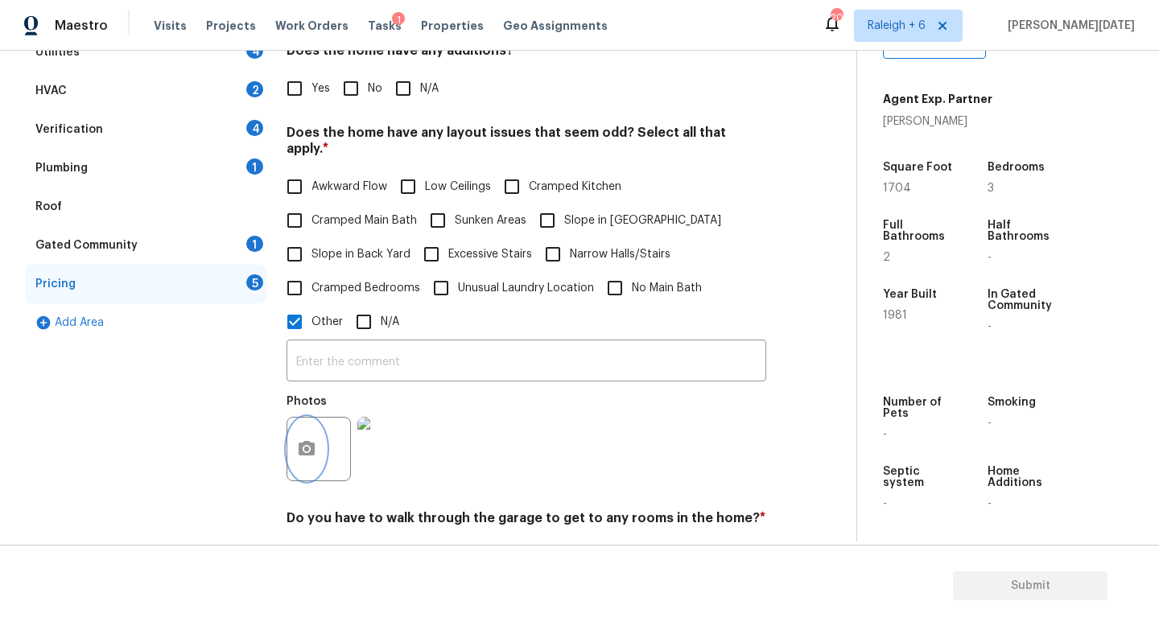
scroll to position [282, 0]
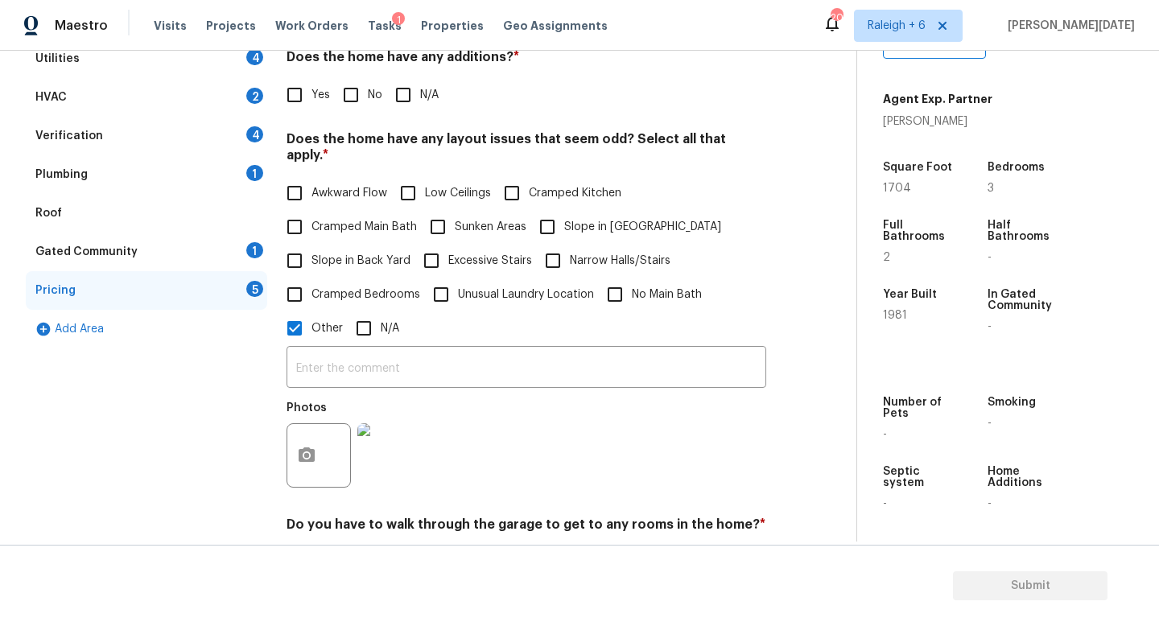
click at [506, 176] on input "Cramped Kitchen" at bounding box center [512, 193] width 34 height 34
checkbox input "true"
click at [351, 366] on input "text" at bounding box center [526, 369] width 480 height 38
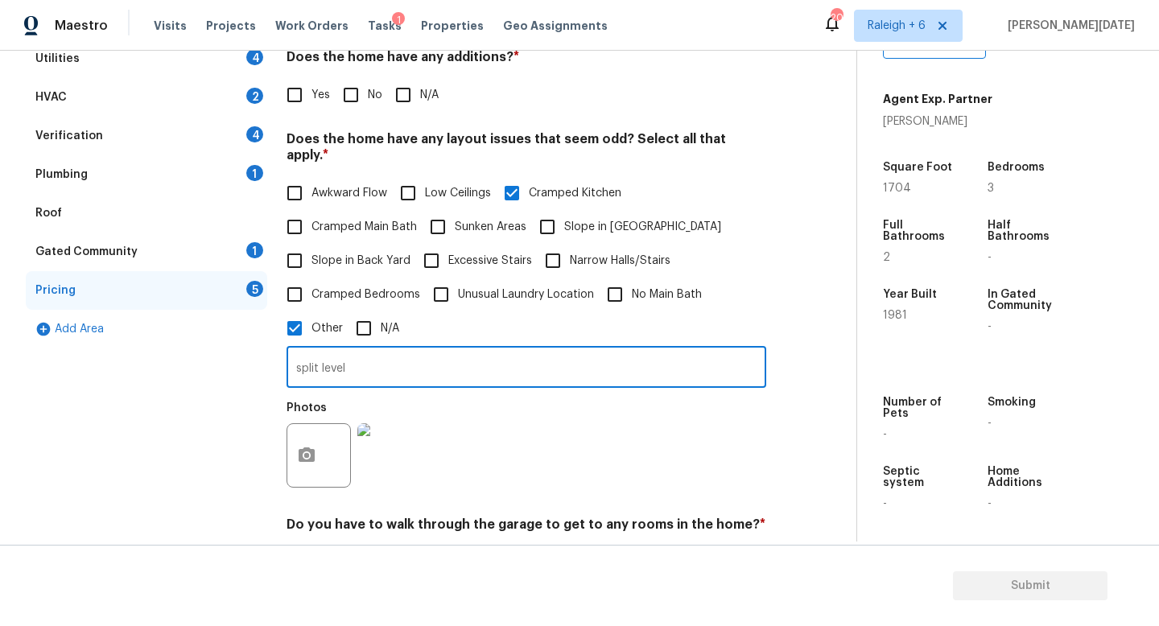
type input "split level"
click at [538, 404] on div "Photos" at bounding box center [526, 445] width 480 height 105
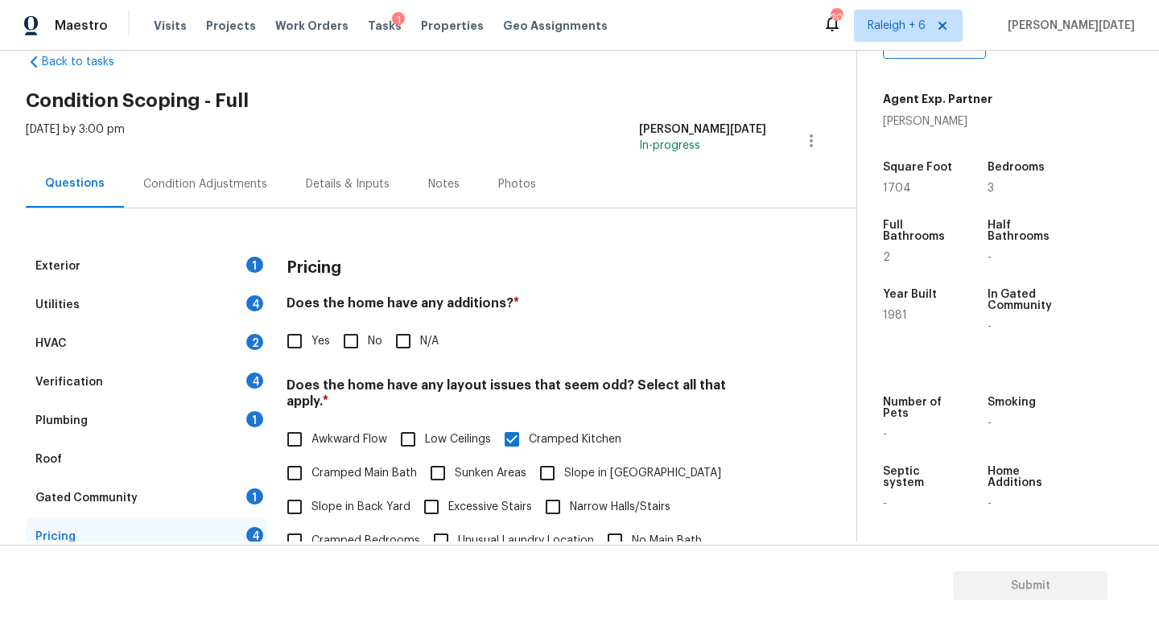
scroll to position [0, 0]
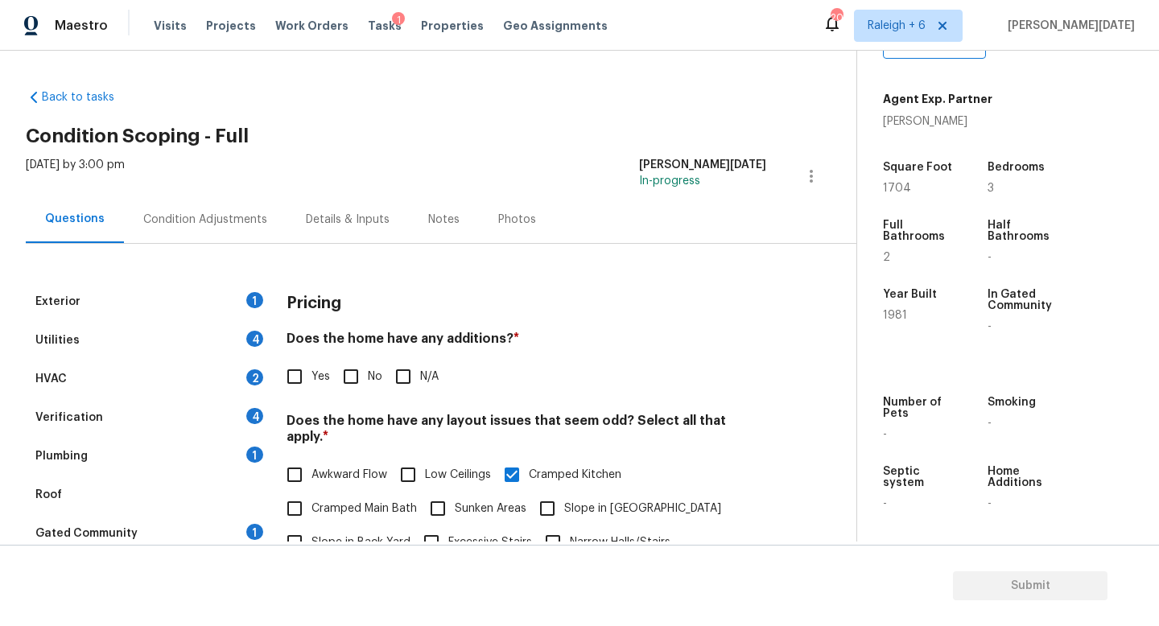
click at [244, 229] on div "Condition Adjustments" at bounding box center [205, 219] width 163 height 47
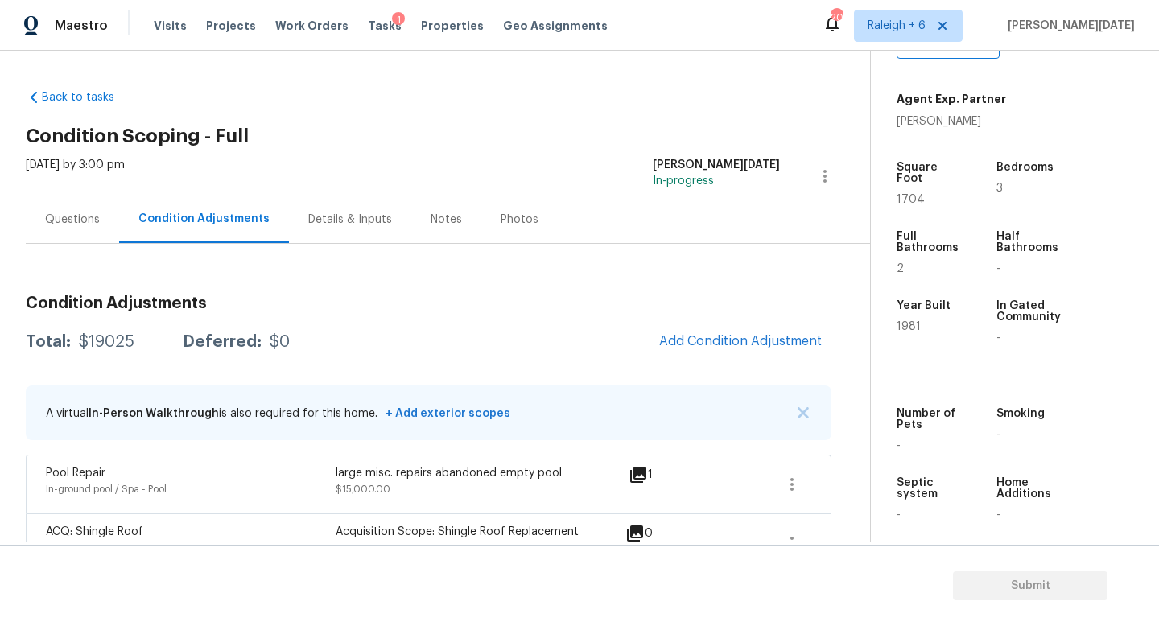
scroll to position [46, 0]
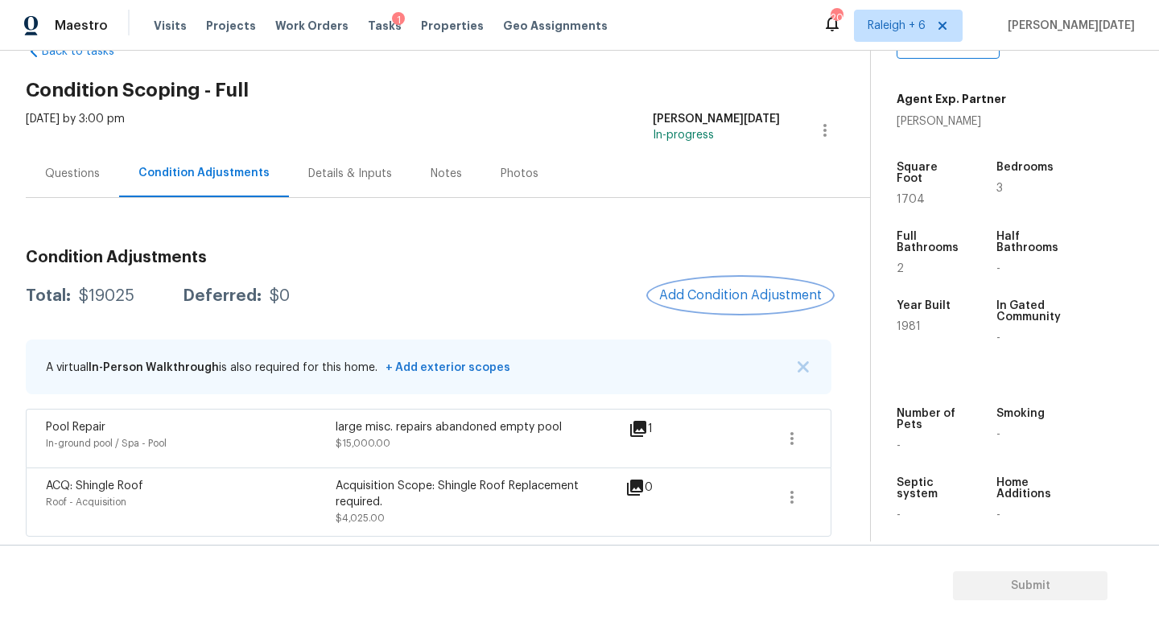
click at [738, 286] on button "Add Condition Adjustment" at bounding box center [740, 295] width 182 height 34
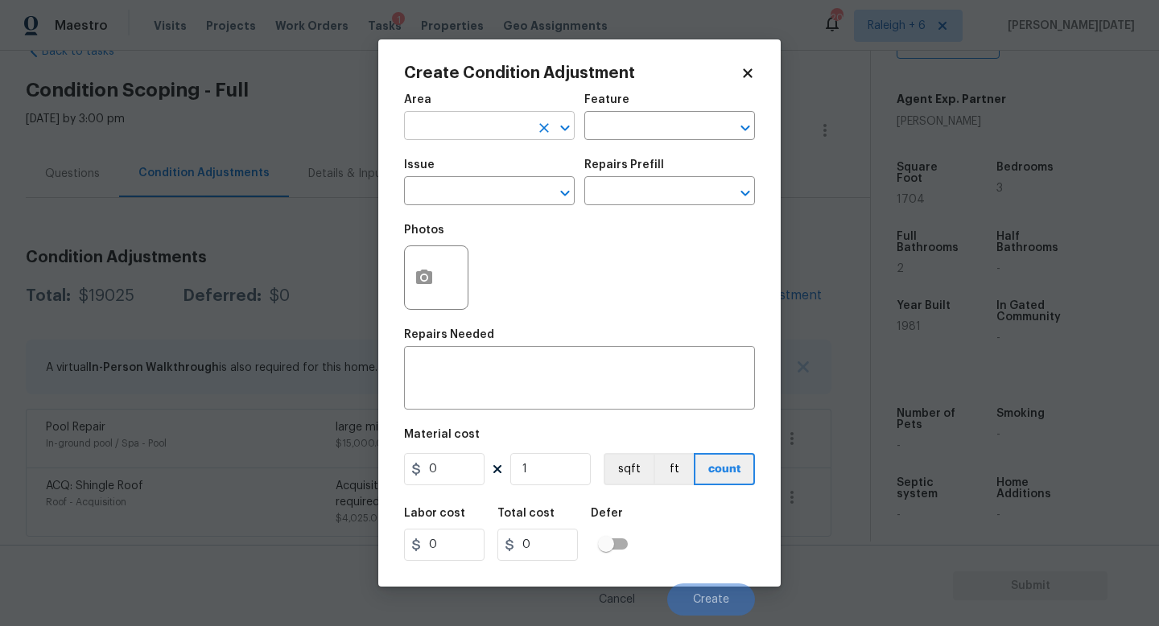
click at [451, 133] on input "text" at bounding box center [467, 127] width 126 height 25
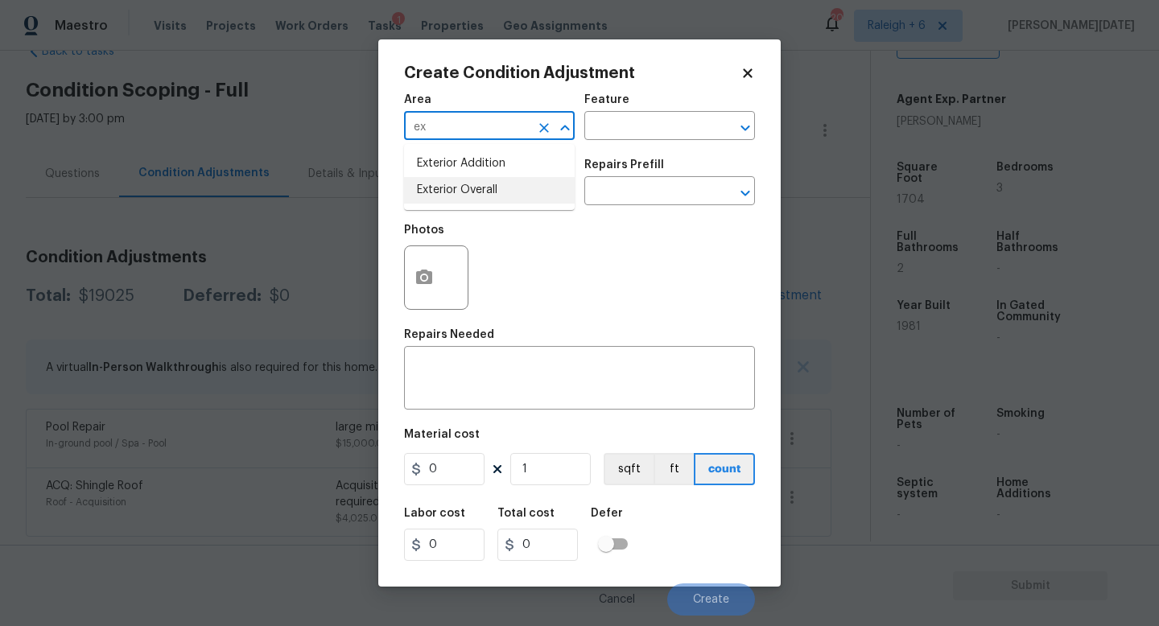
click at [458, 191] on li "Exterior Overall" at bounding box center [489, 190] width 171 height 27
type input "Exterior Overall"
click at [458, 191] on input "text" at bounding box center [467, 192] width 126 height 25
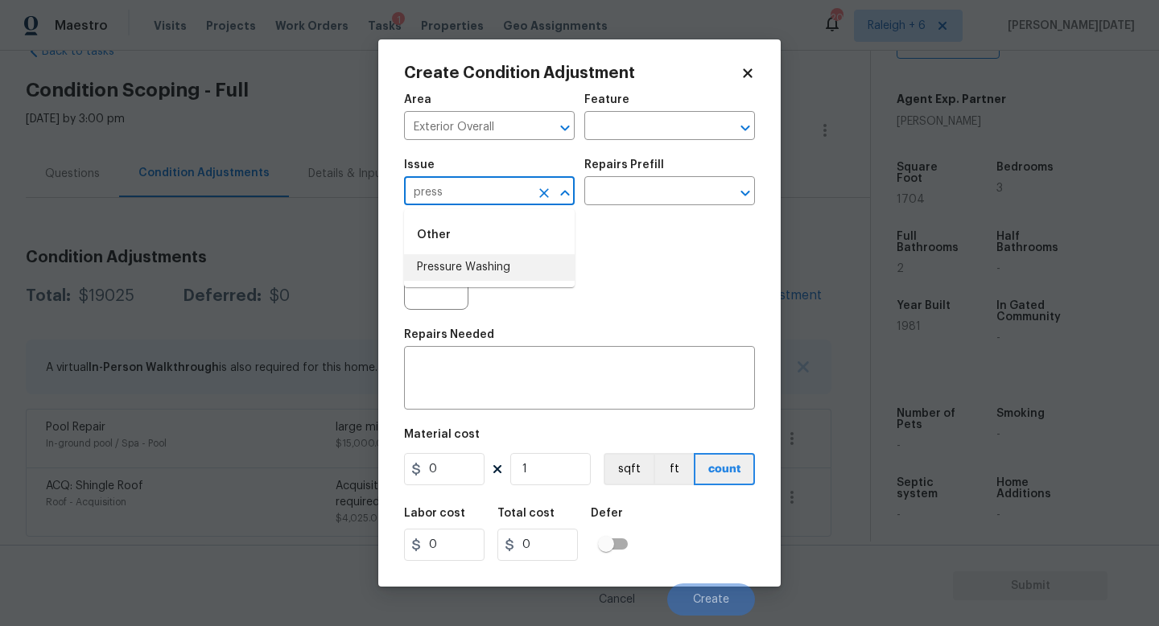
click at [482, 257] on li "Pressure Washing" at bounding box center [489, 267] width 171 height 27
type input "Pressure Washing"
click at [621, 194] on input "text" at bounding box center [647, 192] width 126 height 25
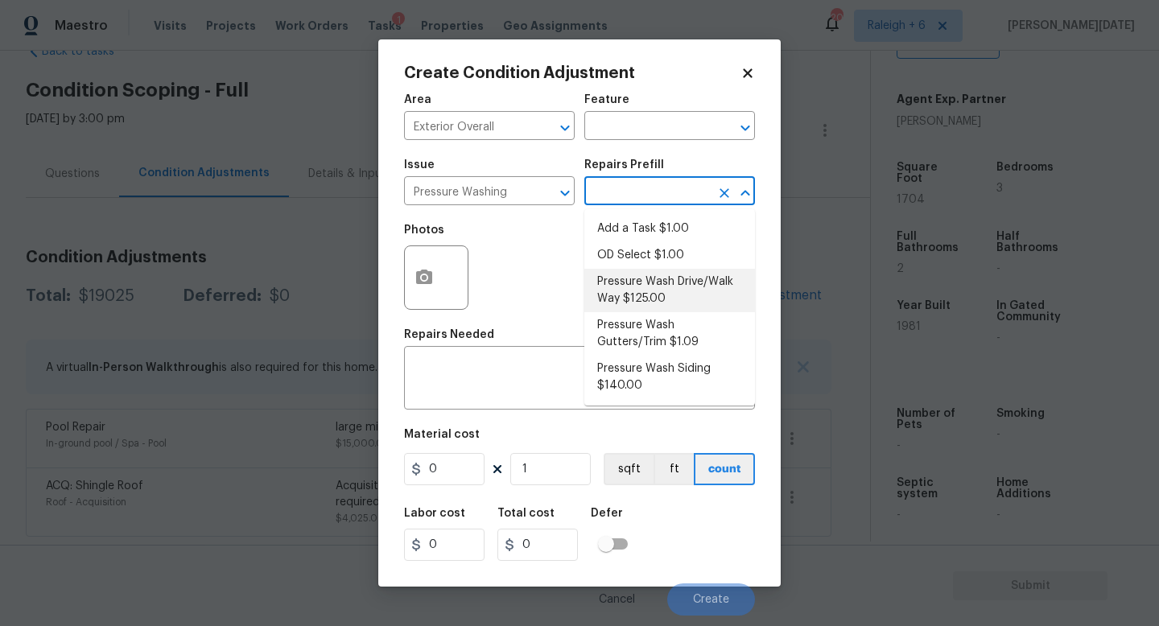
click at [639, 287] on li "Pressure Wash Drive/Walk Way $125.00" at bounding box center [669, 290] width 171 height 43
type input "Siding"
type textarea "Pressure wash the driveways/walkways as directed by the PM. Ensure that all deb…"
type input "125"
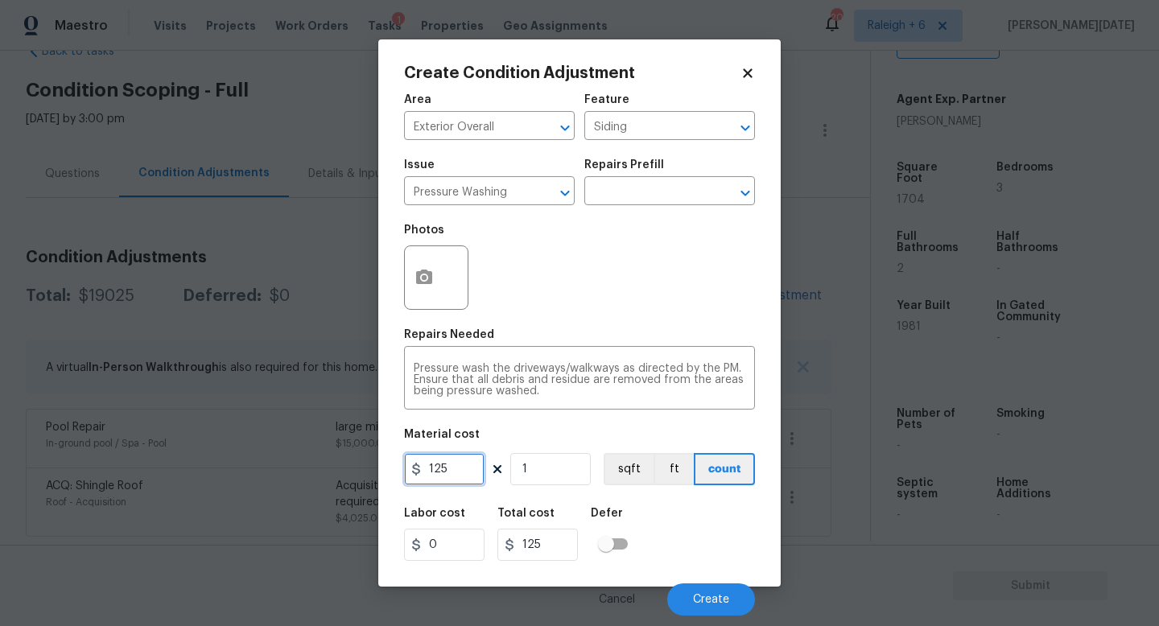
drag, startPoint x: 455, startPoint y: 470, endPoint x: 301, endPoint y: 467, distance: 153.7
click at [301, 467] on div "Create Condition Adjustment Area Exterior Overall ​ Feature Siding ​ Issue Pres…" at bounding box center [579, 313] width 1159 height 626
type input "200"
click at [445, 288] on div at bounding box center [436, 277] width 64 height 64
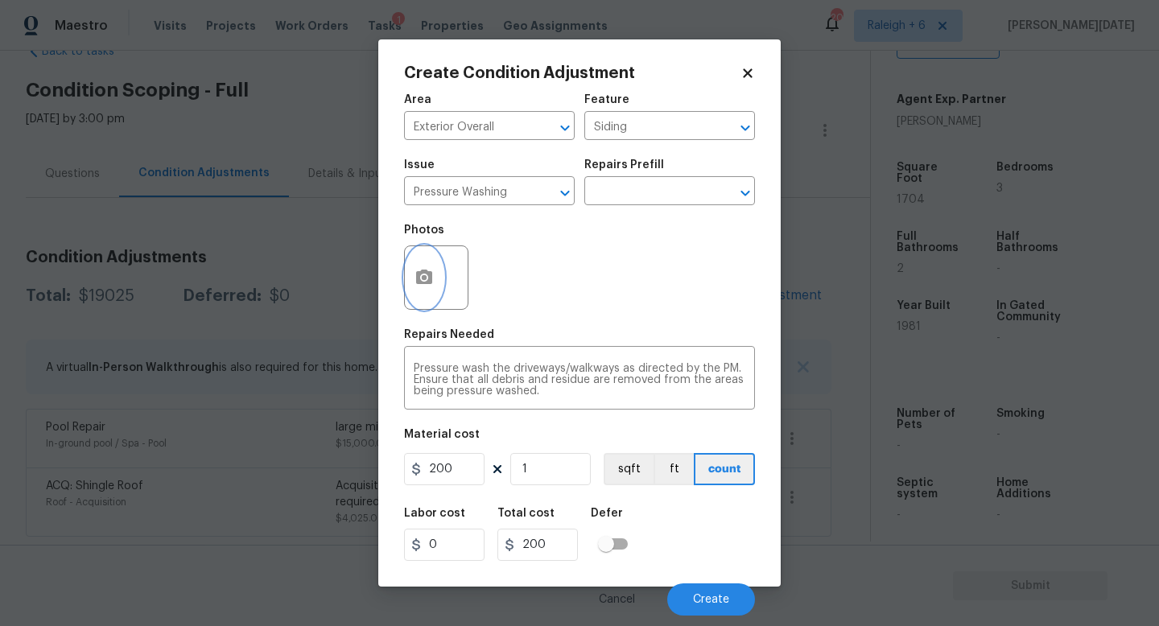
click at [427, 286] on icon "button" at bounding box center [423, 277] width 19 height 19
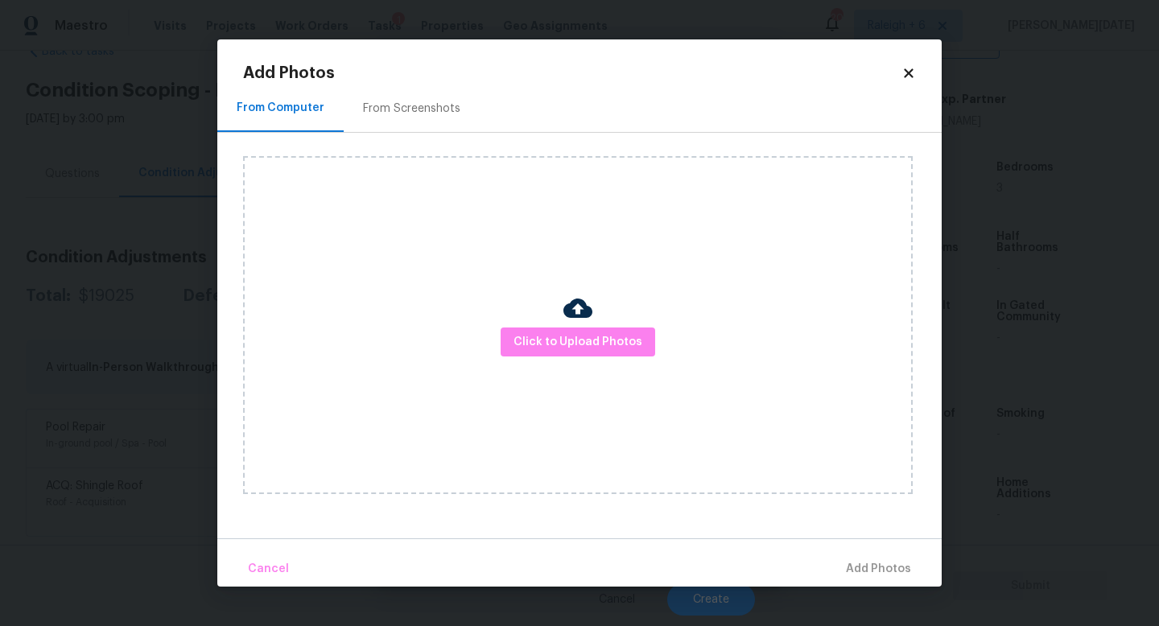
click at [403, 108] on div "From Screenshots" at bounding box center [411, 109] width 97 height 16
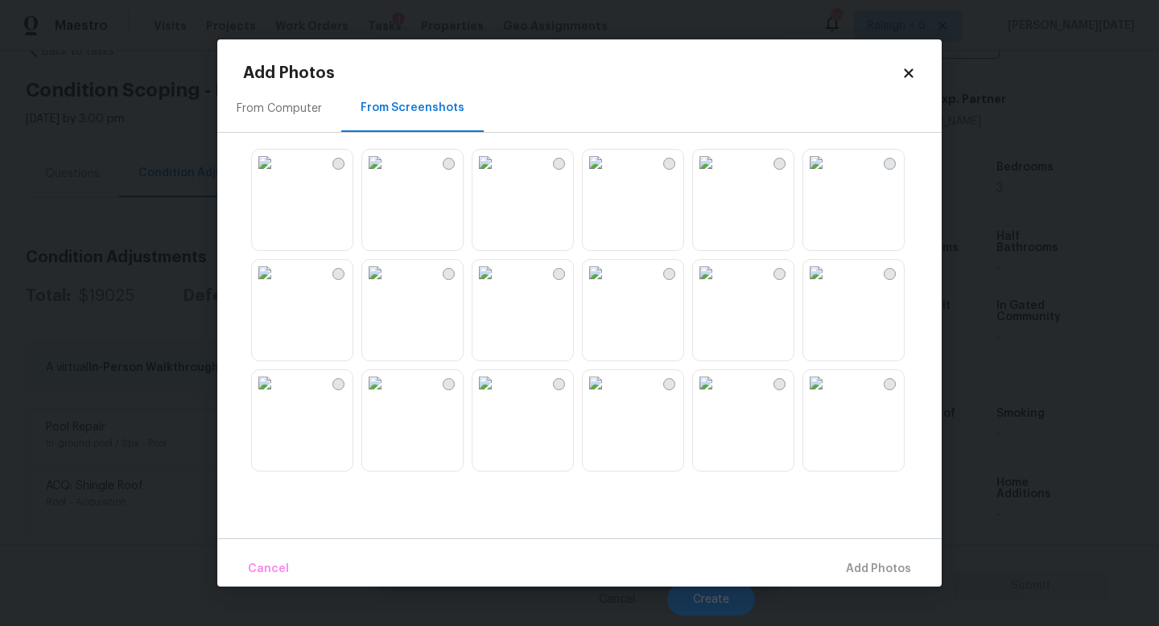
click at [388, 175] on img at bounding box center [375, 163] width 26 height 26
click at [278, 175] on img at bounding box center [265, 163] width 26 height 26
click at [492, 396] on img at bounding box center [485, 383] width 26 height 26
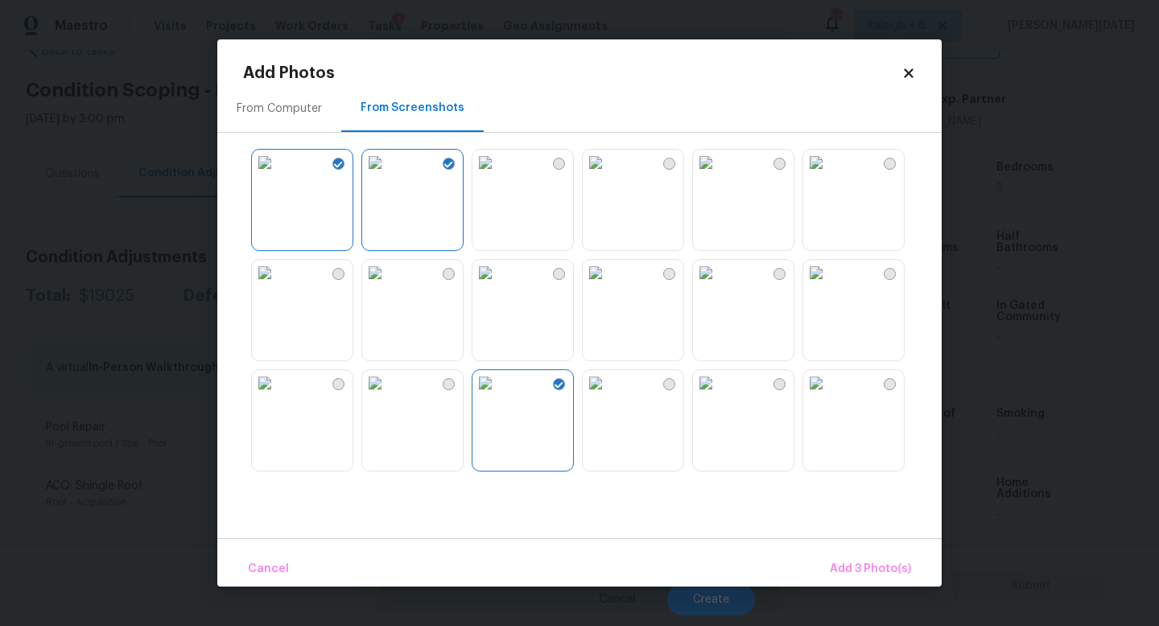
click at [608, 396] on img at bounding box center [596, 383] width 26 height 26
click at [867, 559] on span "Add 4 Photo(s)" at bounding box center [869, 569] width 83 height 20
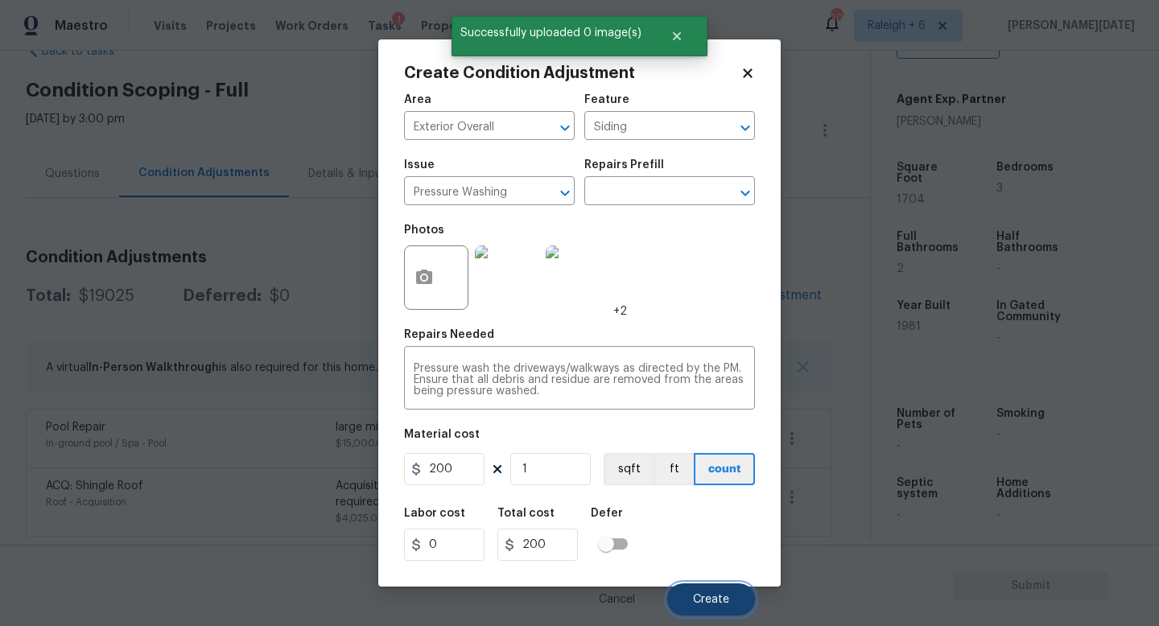
click at [687, 559] on button "Create" at bounding box center [711, 599] width 88 height 32
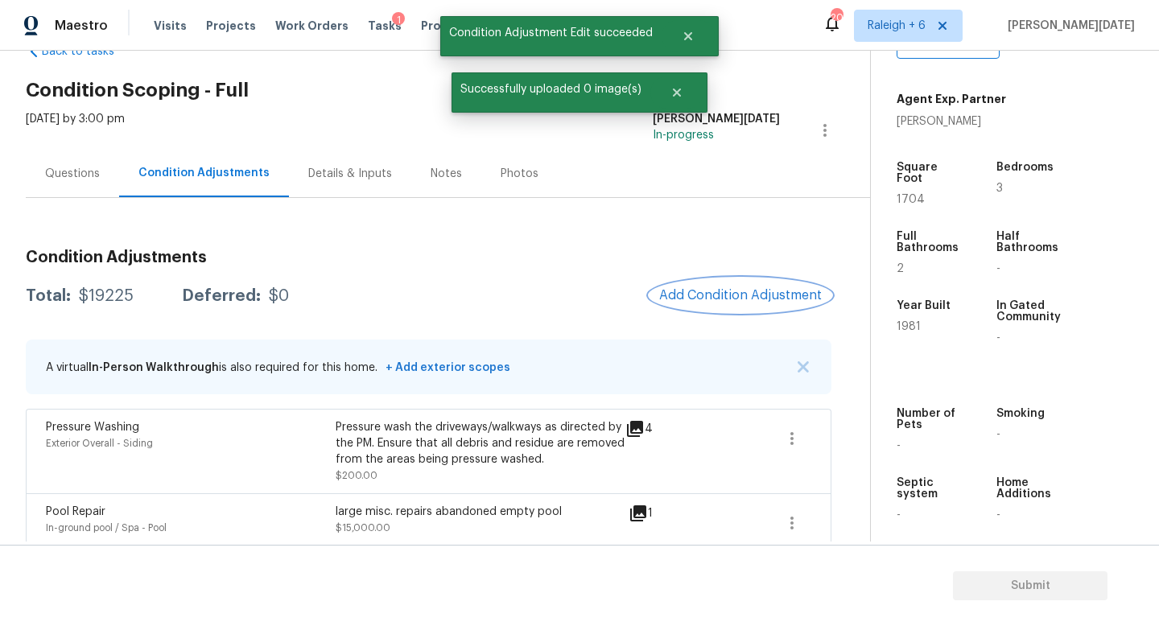
scroll to position [131, 0]
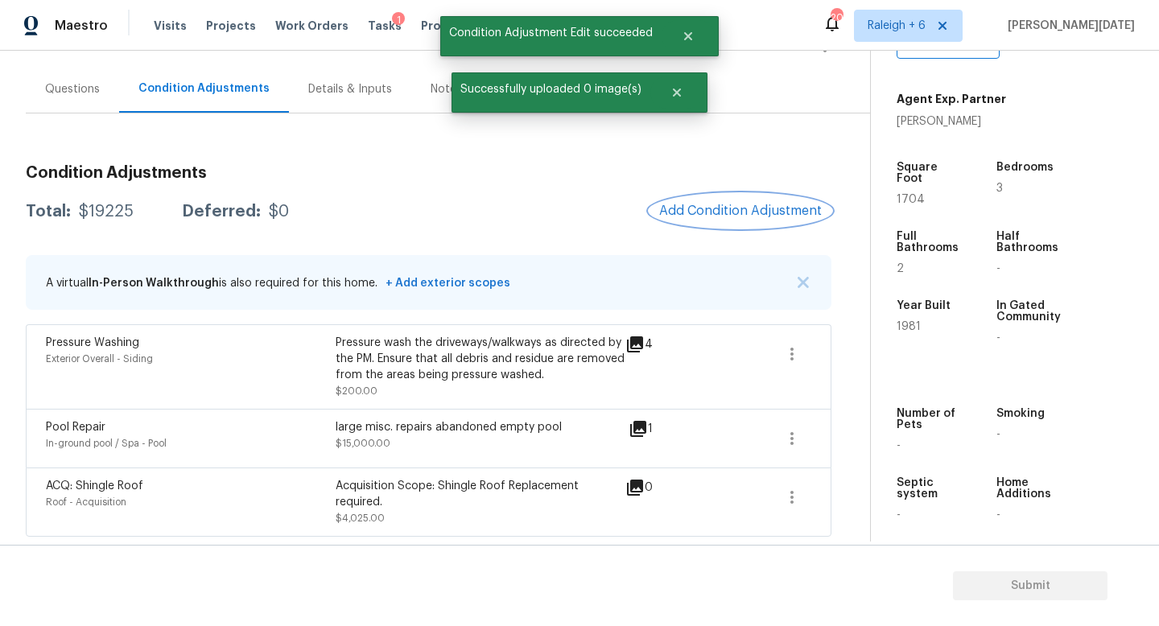
click at [726, 205] on span "Add Condition Adjustment" at bounding box center [740, 211] width 163 height 14
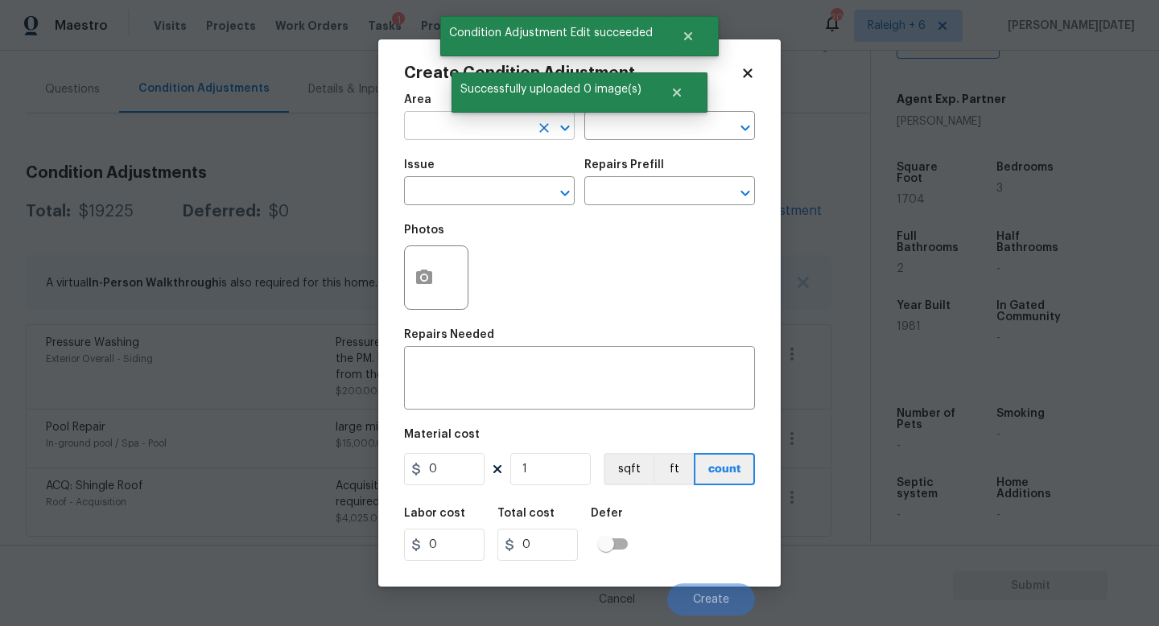
click at [426, 130] on input "text" at bounding box center [467, 127] width 126 height 25
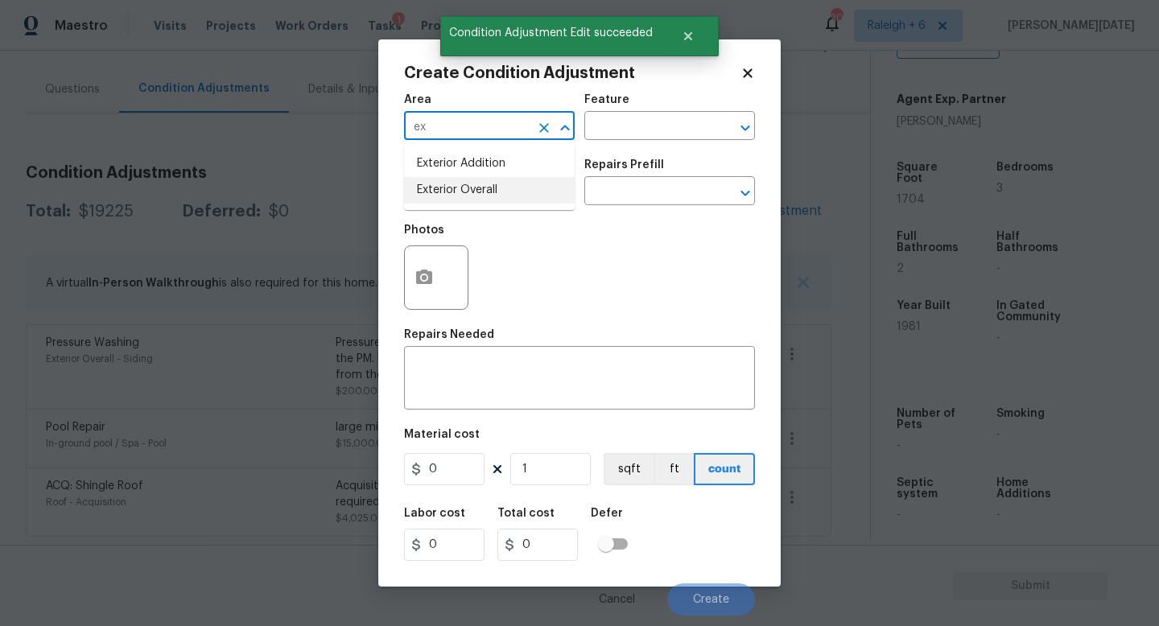
click at [455, 200] on li "Exterior Overall" at bounding box center [489, 190] width 171 height 27
type input "Exterior Overall"
click at [455, 200] on input "text" at bounding box center [467, 192] width 126 height 25
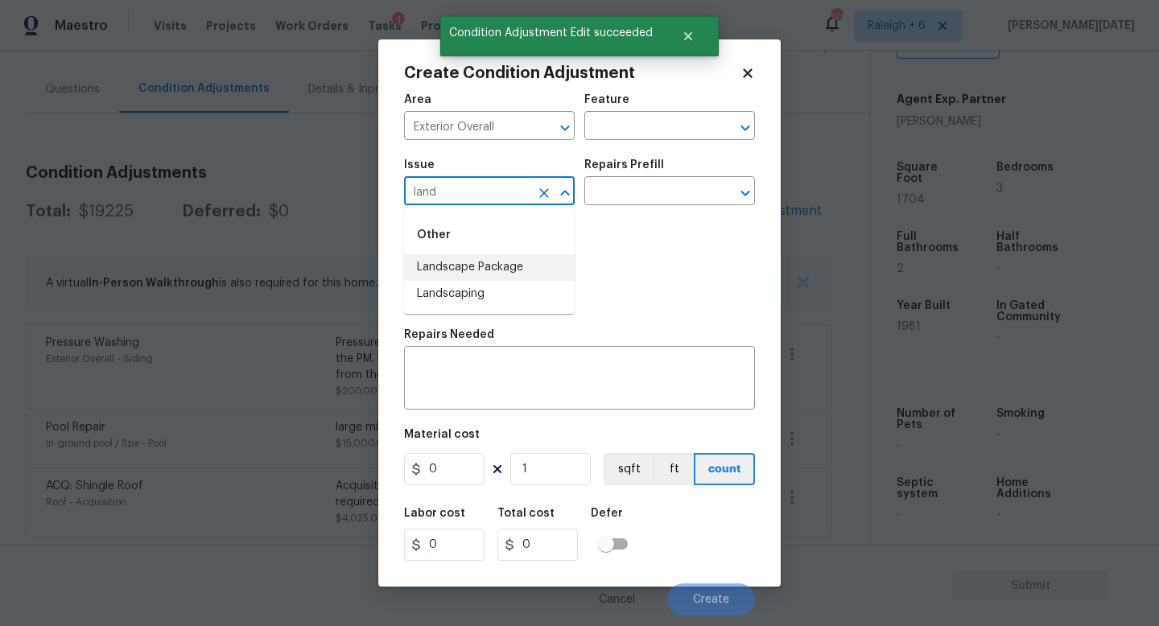
click at [490, 270] on li "Landscape Package" at bounding box center [489, 267] width 171 height 27
type input "Landscape Package"
click at [621, 201] on input "text" at bounding box center [647, 192] width 126 height 25
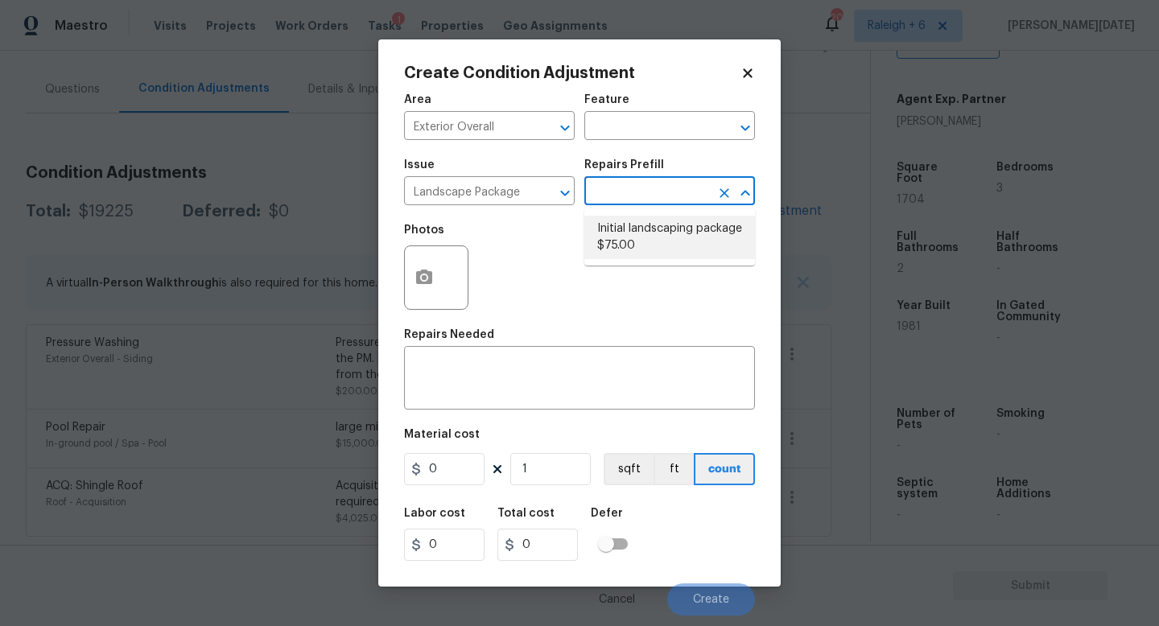
click at [633, 232] on li "Initial landscaping package $75.00" at bounding box center [669, 237] width 171 height 43
type input "Home Readiness Packages"
type textarea "Mowing of grass up to 6" in height. Mow, edge along driveways & sidewalks, trim…"
type input "75"
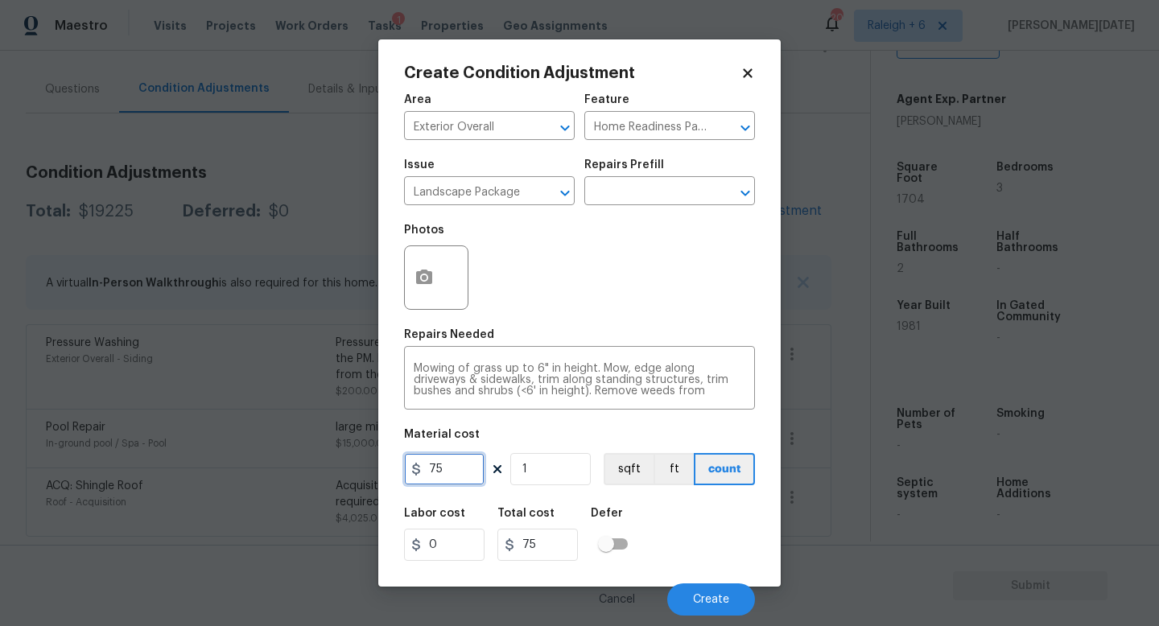
drag, startPoint x: 456, startPoint y: 481, endPoint x: 387, endPoint y: 471, distance: 70.0
click at [387, 471] on div "Create Condition Adjustment Area Exterior Overall ​ Feature Home Readiness Pack…" at bounding box center [579, 312] width 402 height 547
type input "500"
click at [427, 272] on icon "button" at bounding box center [424, 277] width 16 height 14
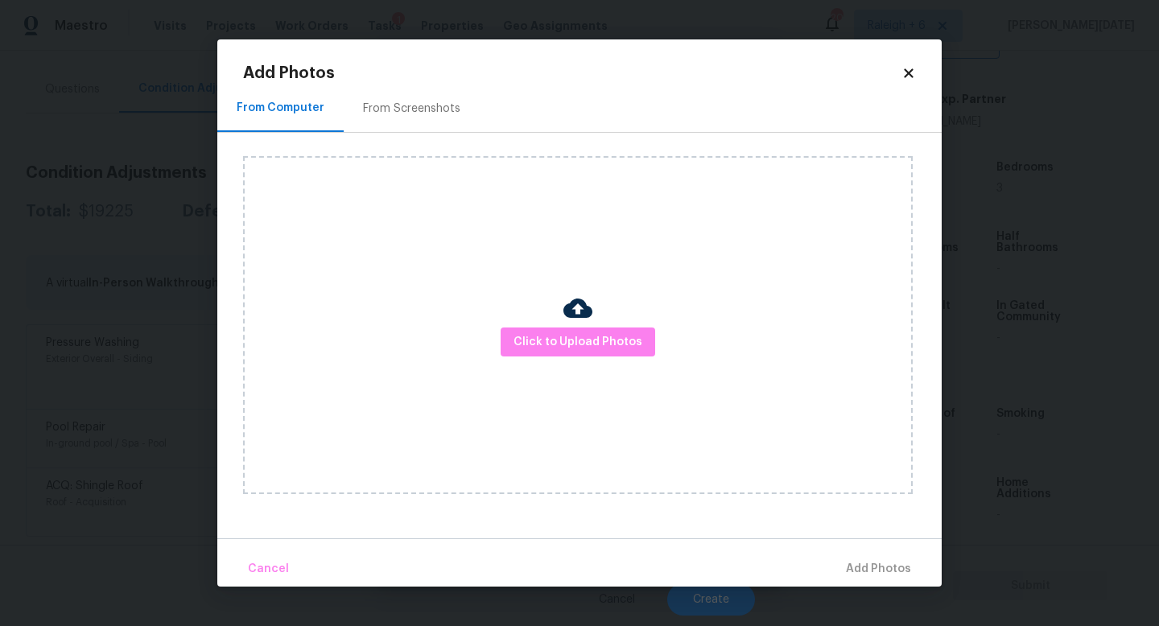
click at [418, 107] on div "From Screenshots" at bounding box center [411, 109] width 97 height 16
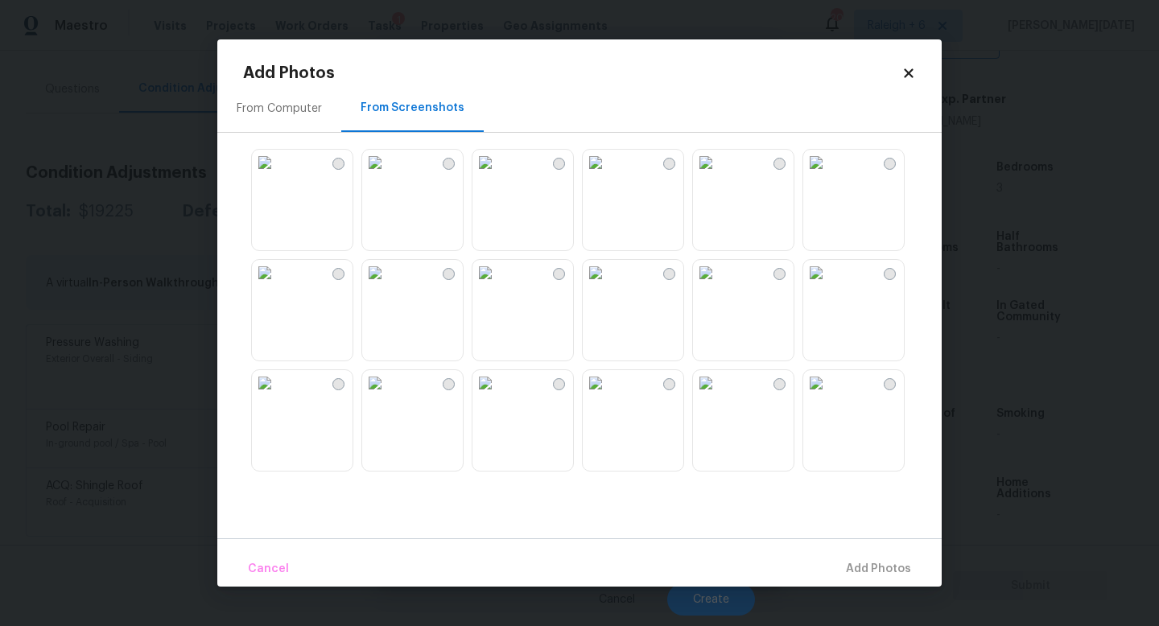
click at [388, 175] on img at bounding box center [375, 163] width 26 height 26
click at [616, 368] on div at bounding box center [592, 310] width 698 height 338
click at [498, 396] on img at bounding box center [485, 383] width 26 height 26
click at [608, 396] on img at bounding box center [596, 383] width 26 height 26
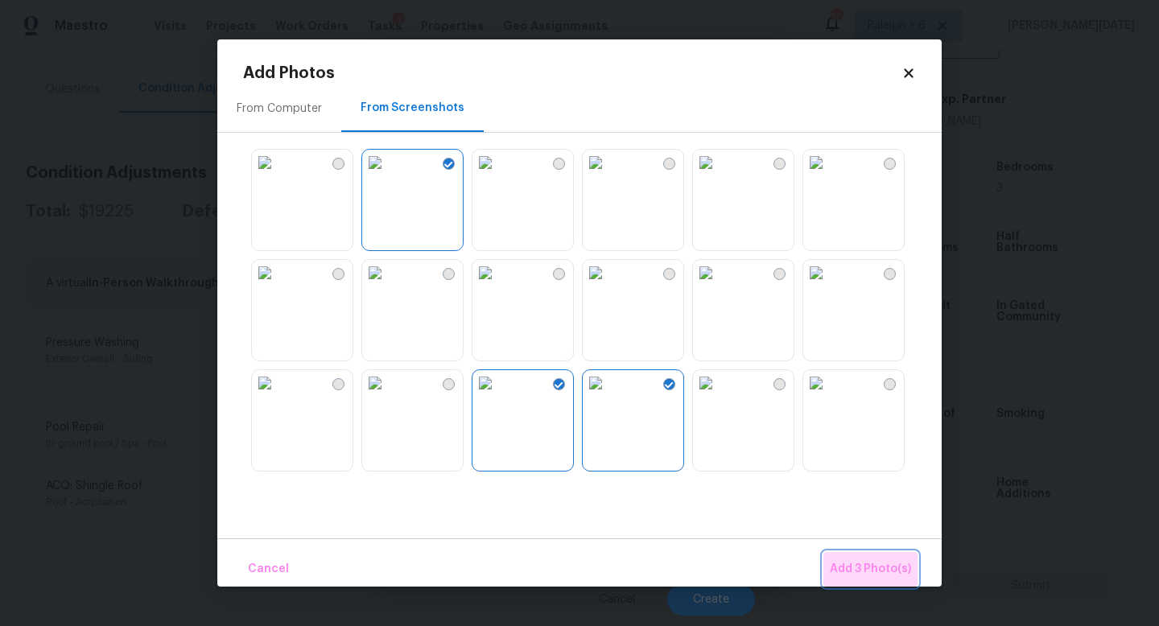
click at [877, 558] on button "Add 3 Photo(s)" at bounding box center [870, 569] width 94 height 35
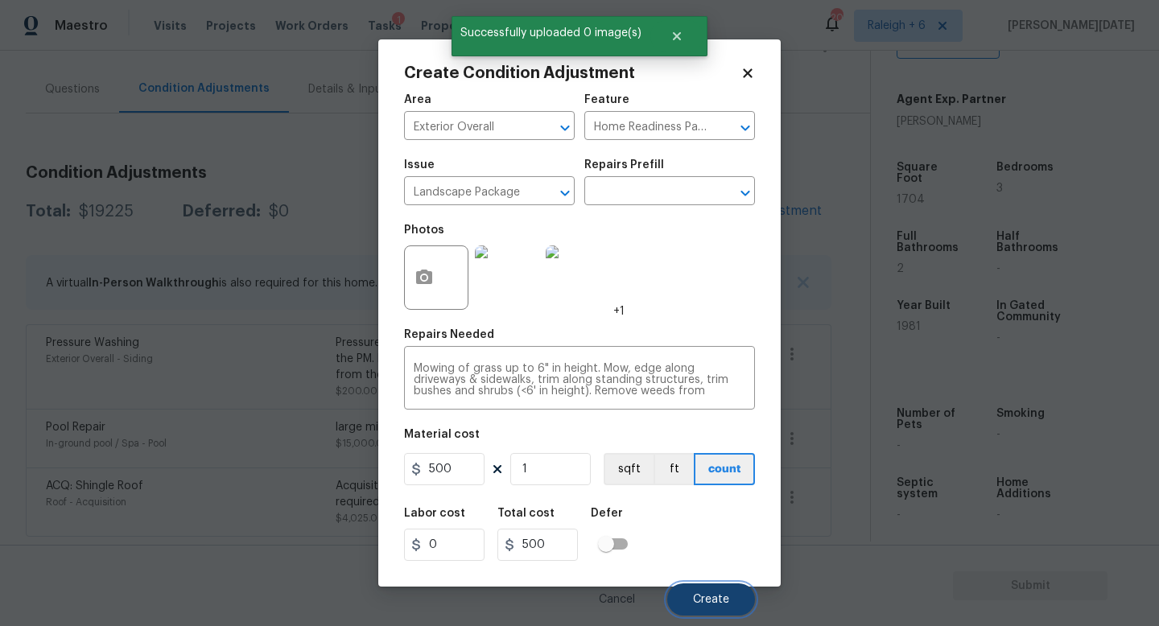
click at [690, 559] on button "Create" at bounding box center [711, 599] width 88 height 32
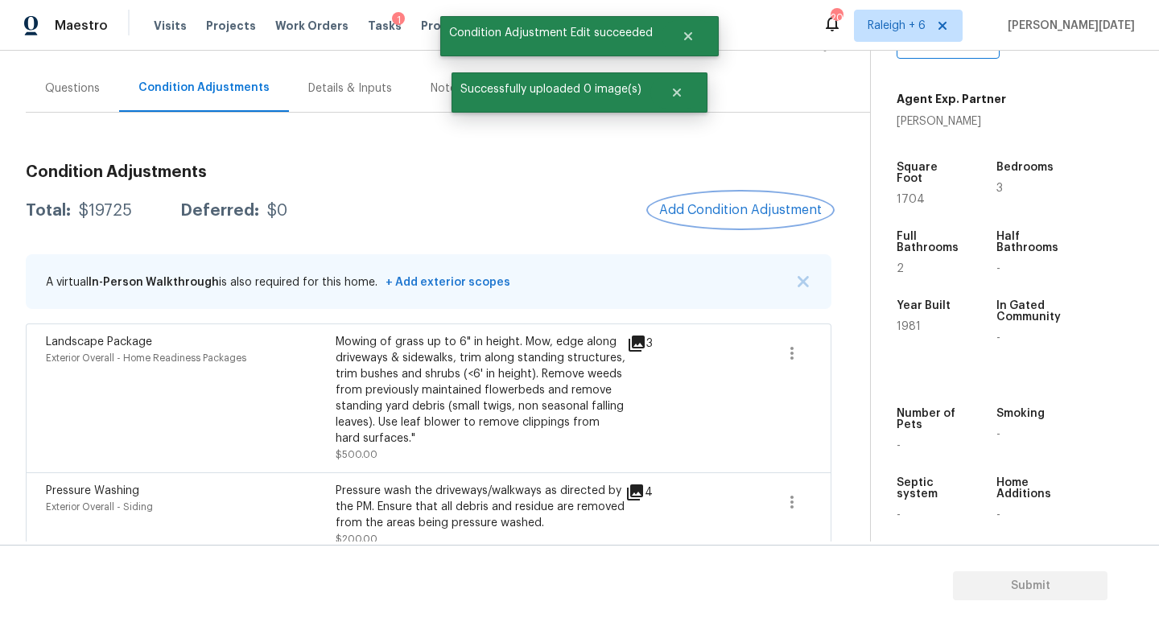
click at [760, 199] on button "Add Condition Adjustment" at bounding box center [740, 210] width 182 height 34
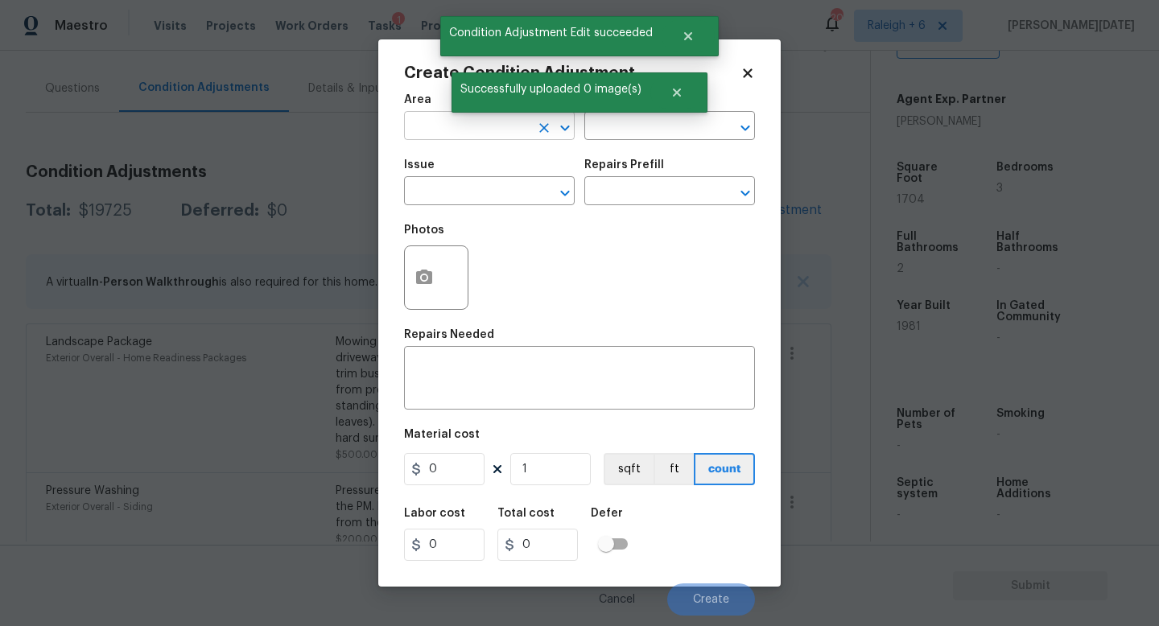
click at [437, 117] on input "text" at bounding box center [467, 127] width 126 height 25
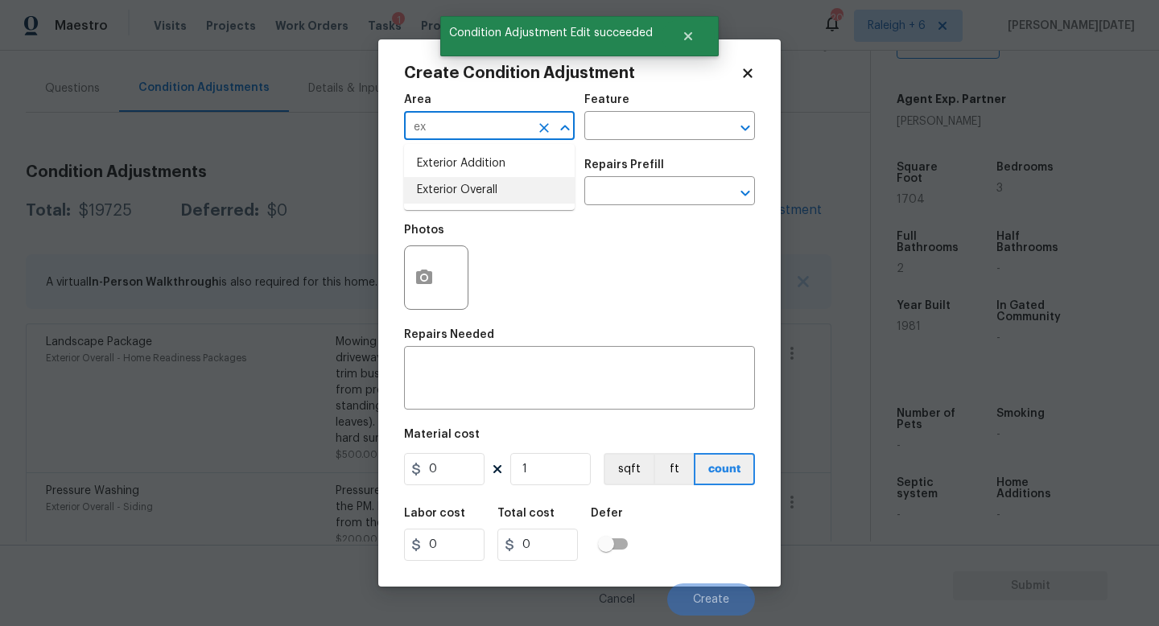
click at [472, 196] on li "Exterior Overall" at bounding box center [489, 190] width 171 height 27
type input "Exterior Overall"
click at [472, 196] on input "text" at bounding box center [467, 192] width 126 height 25
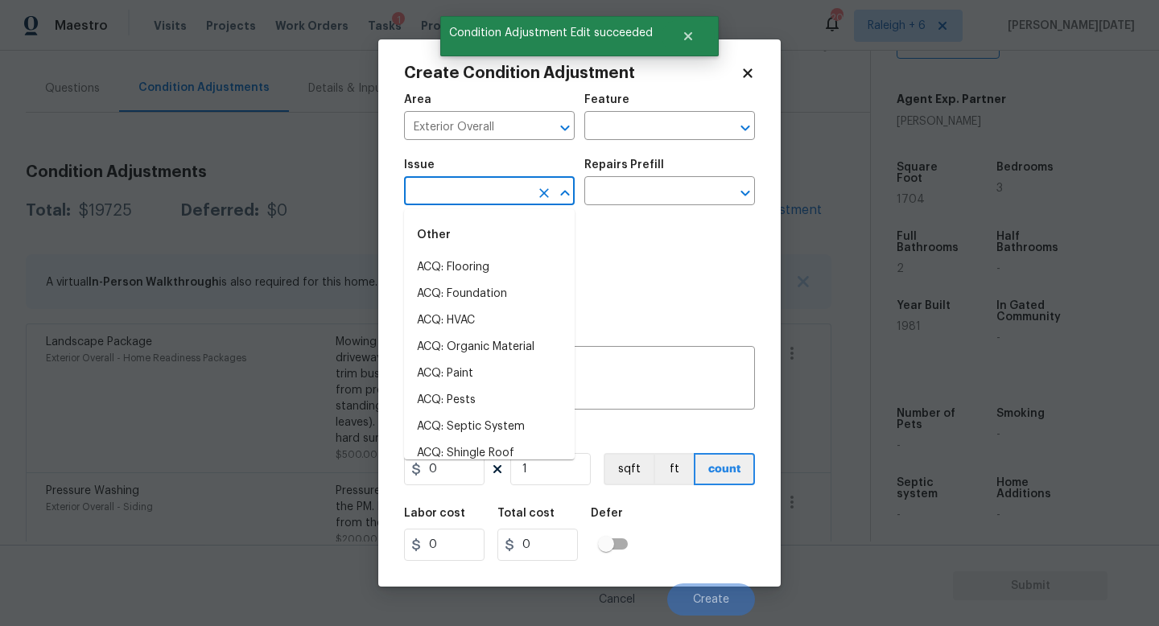
click at [472, 196] on input "text" at bounding box center [467, 192] width 126 height 25
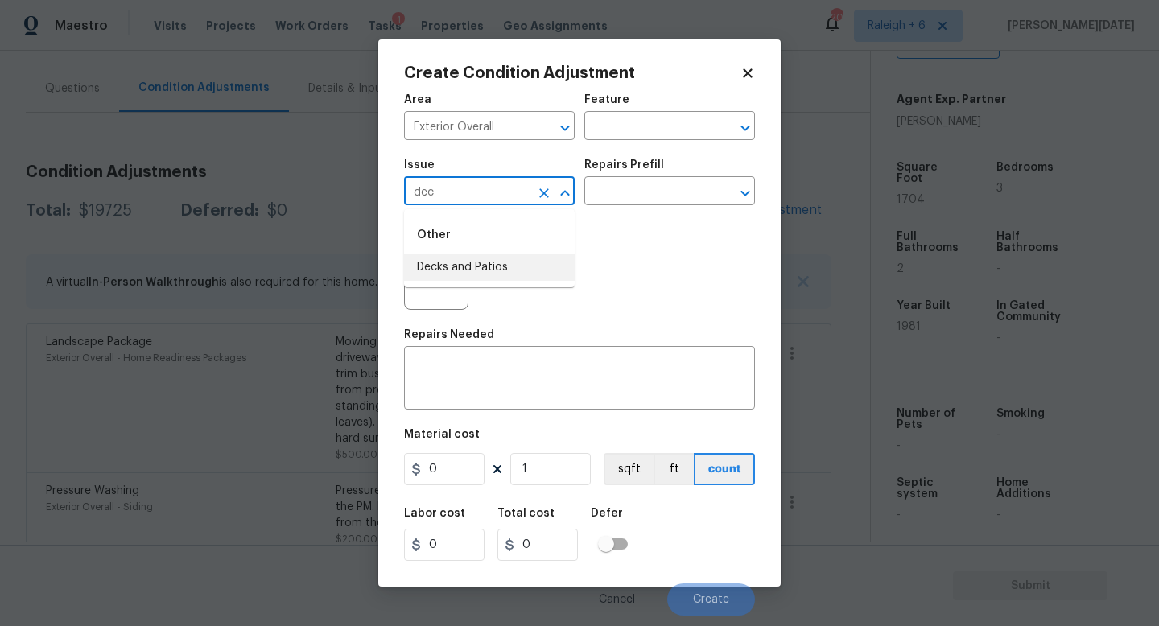
click at [484, 269] on li "Decks and Patios" at bounding box center [489, 267] width 171 height 27
type input "Decks and Patios"
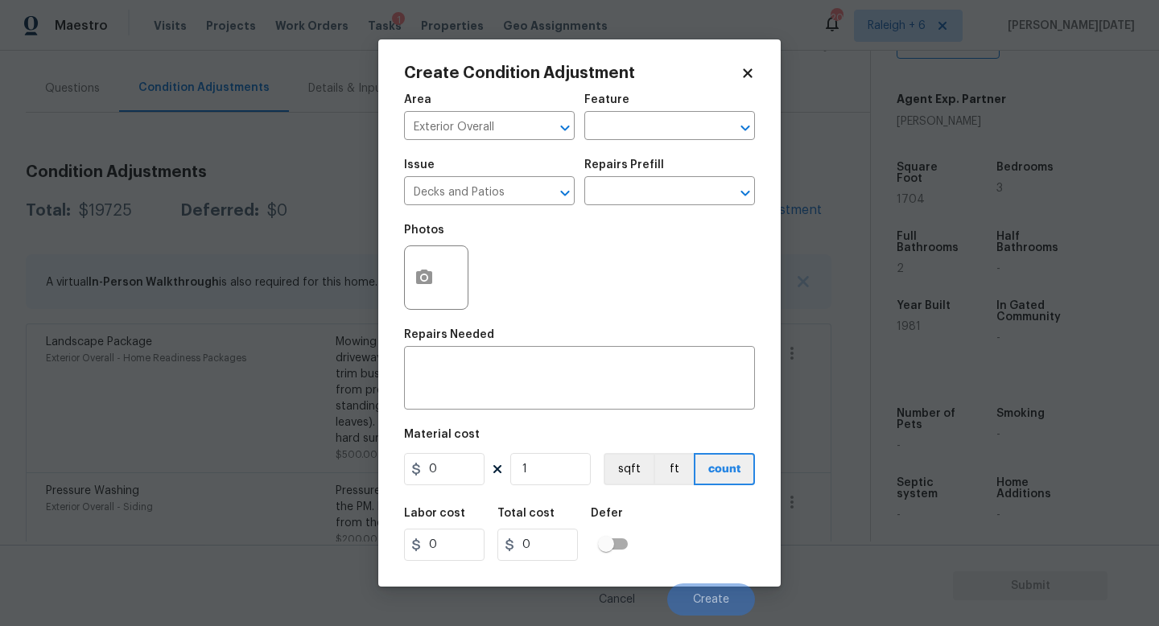
click at [627, 149] on div "Area Exterior Overall ​ Feature ​" at bounding box center [579, 116] width 351 height 65
click at [651, 129] on input "text" at bounding box center [647, 127] width 126 height 25
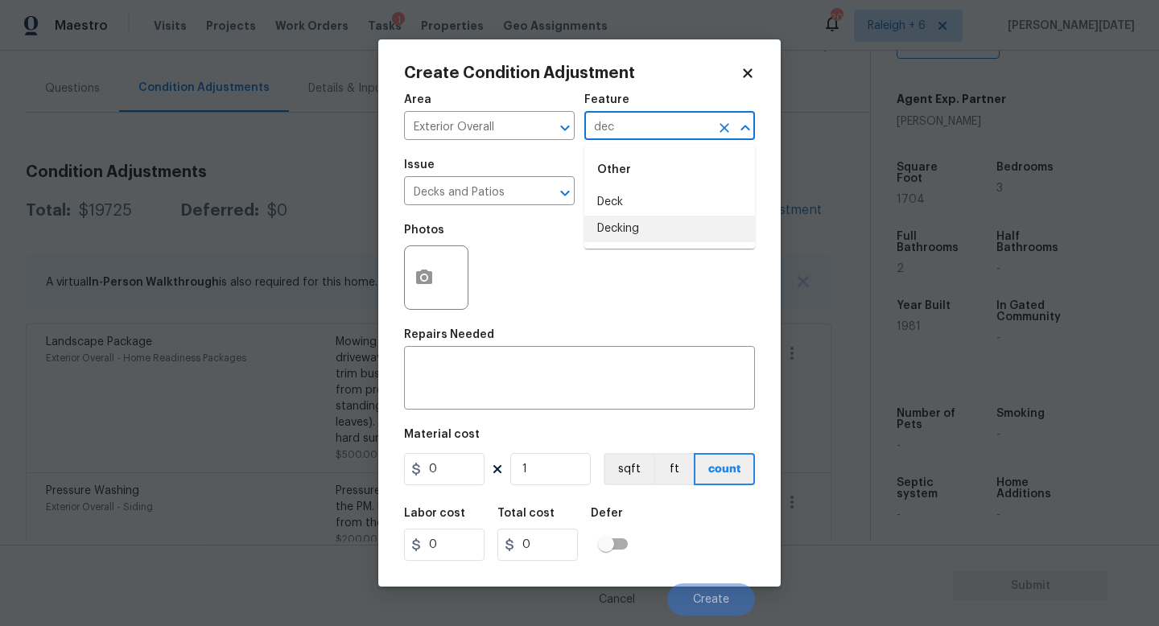
click at [651, 233] on li "Decking" at bounding box center [669, 229] width 171 height 27
type input "Decking"
click at [459, 472] on input "0" at bounding box center [444, 469] width 80 height 32
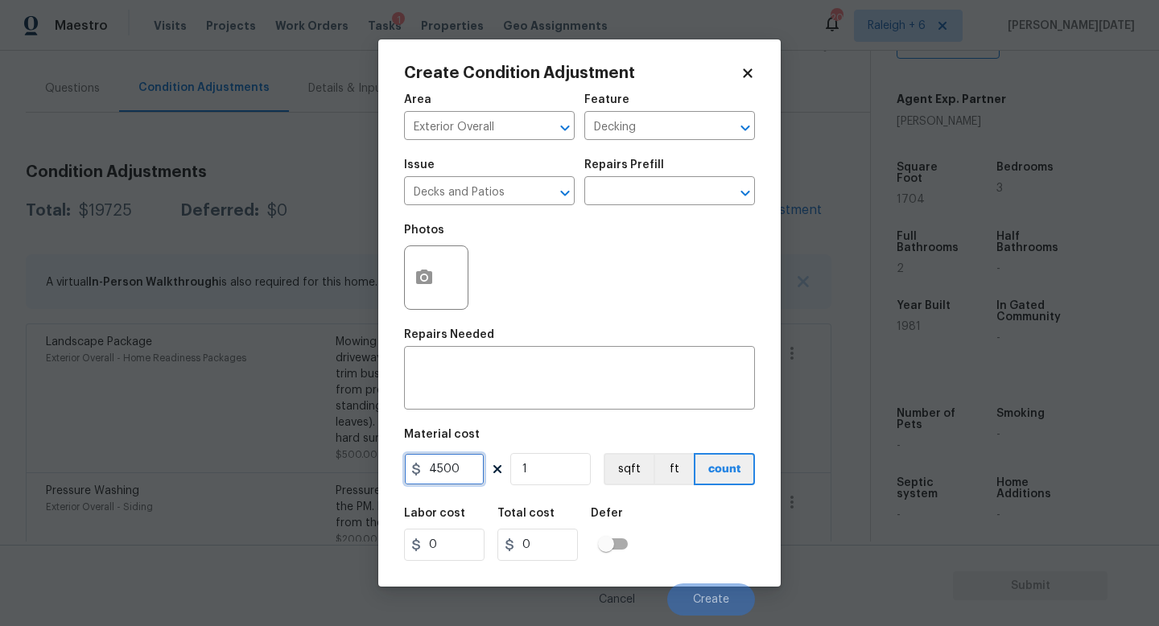
type input "4500"
click at [415, 301] on button "button" at bounding box center [424, 277] width 39 height 63
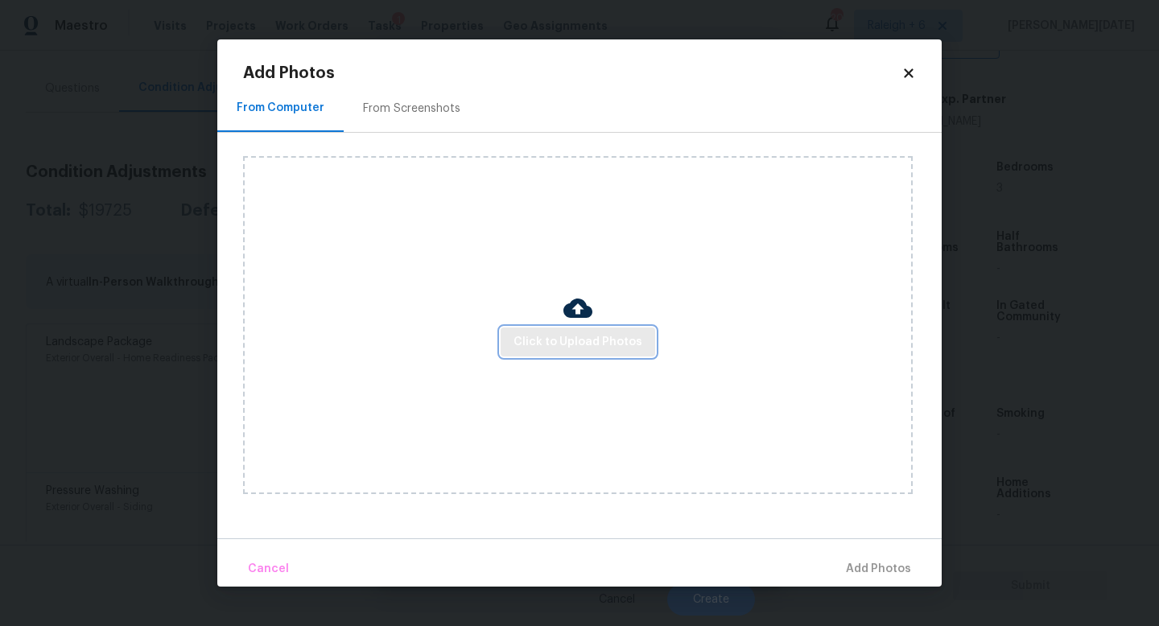
click at [530, 339] on span "Click to Upload Photos" at bounding box center [577, 342] width 129 height 20
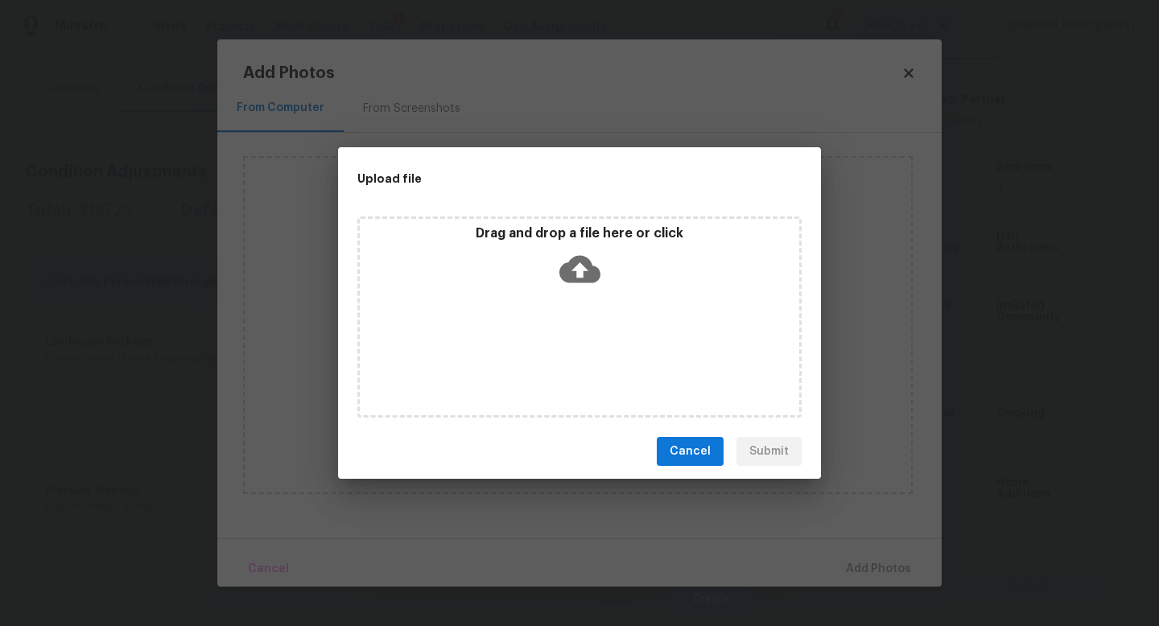
click at [530, 339] on div "Drag and drop a file here or click" at bounding box center [579, 316] width 444 height 201
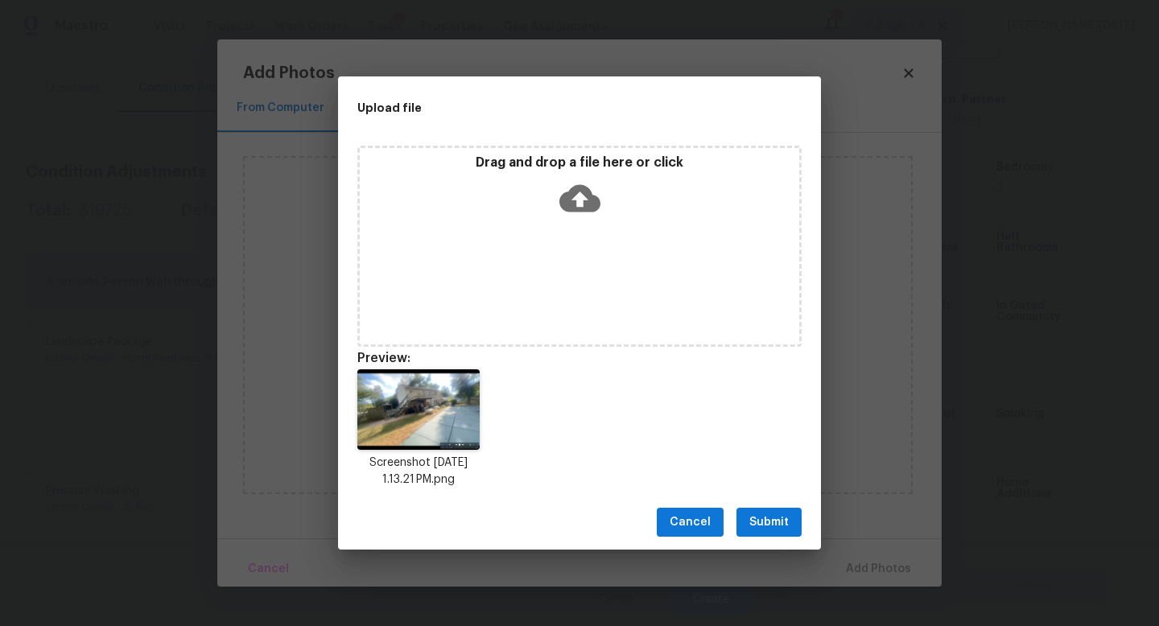
click at [756, 515] on span "Submit" at bounding box center [768, 523] width 39 height 20
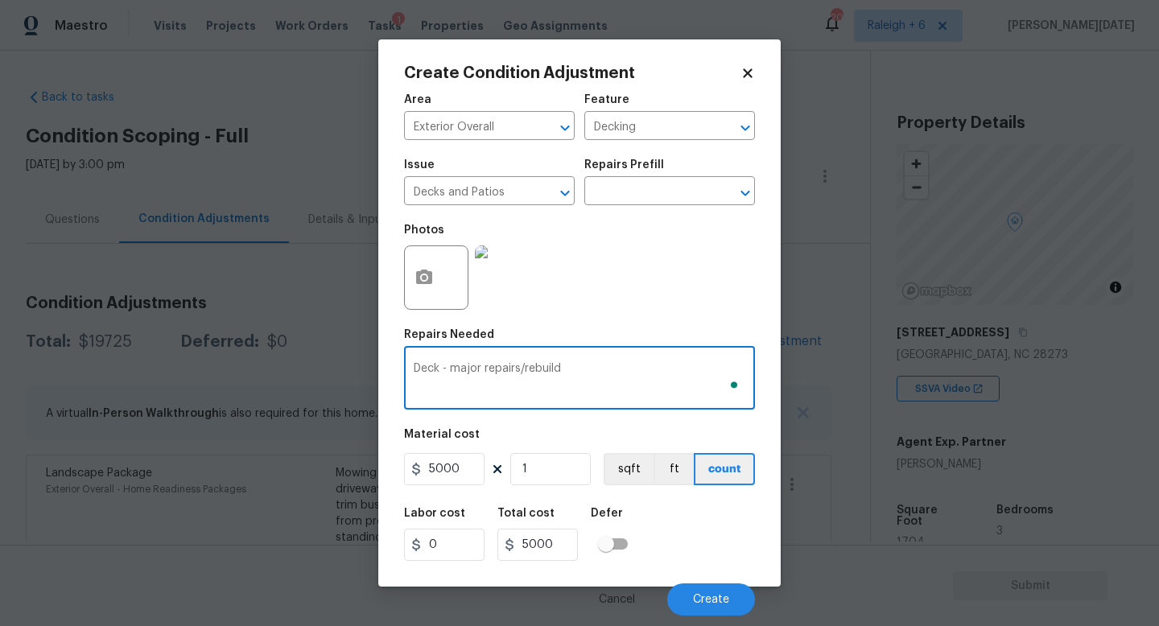
scroll to position [343, 0]
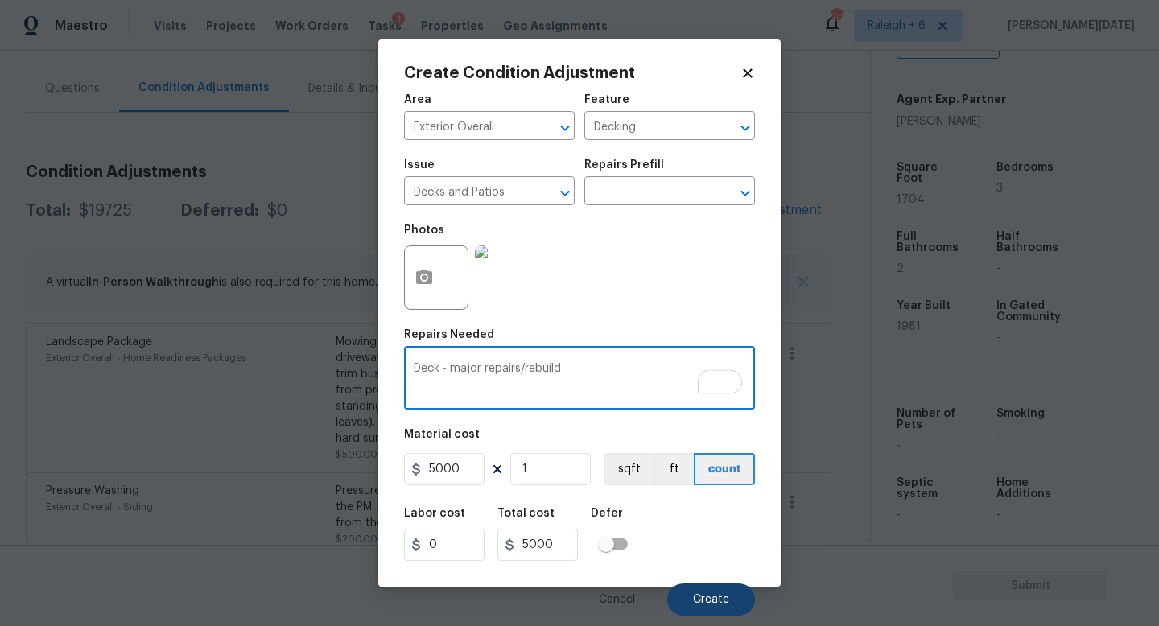
type textarea "Deck - major repairs/rebuild"
click at [719, 595] on span "Create" at bounding box center [711, 600] width 36 height 12
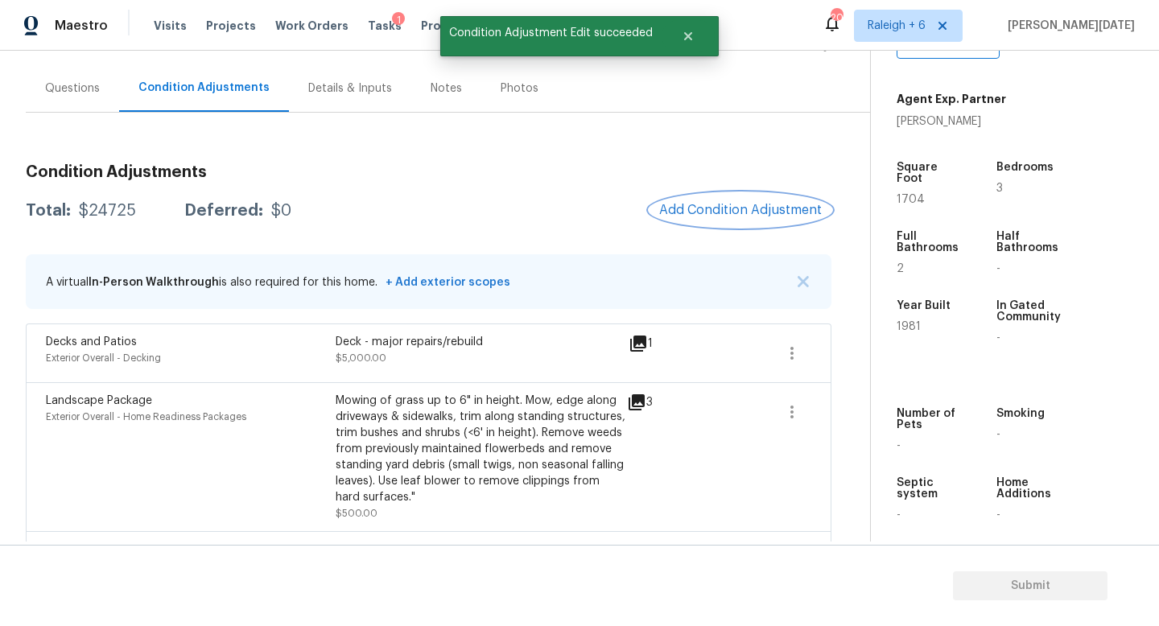
click at [738, 210] on span "Add Condition Adjustment" at bounding box center [740, 210] width 163 height 14
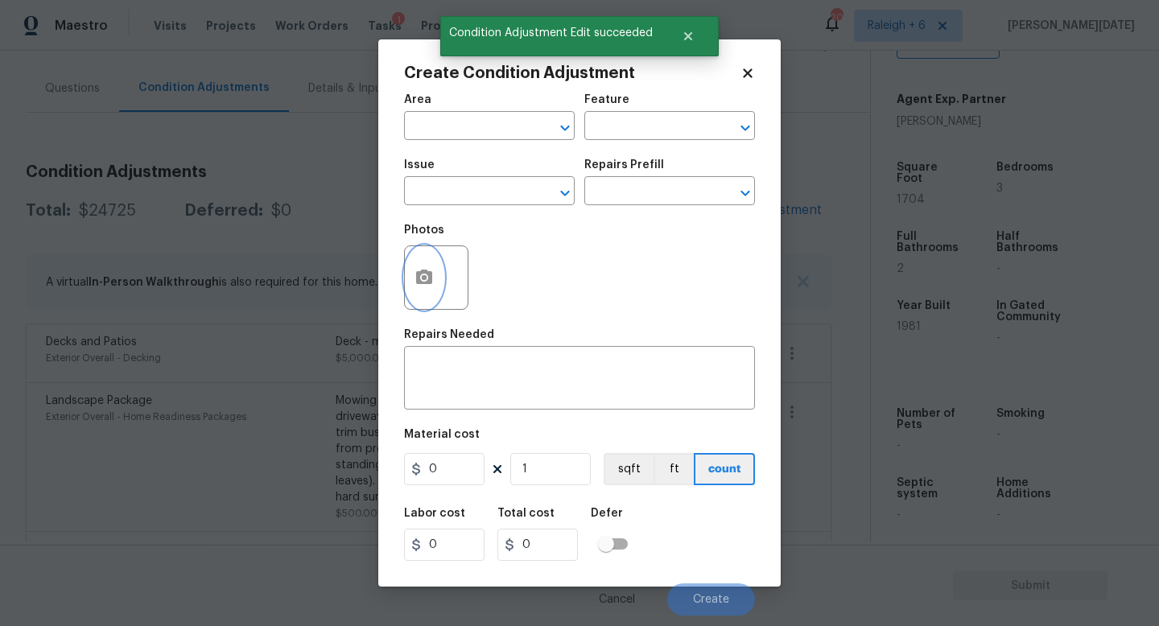
click at [410, 285] on button "button" at bounding box center [424, 277] width 39 height 63
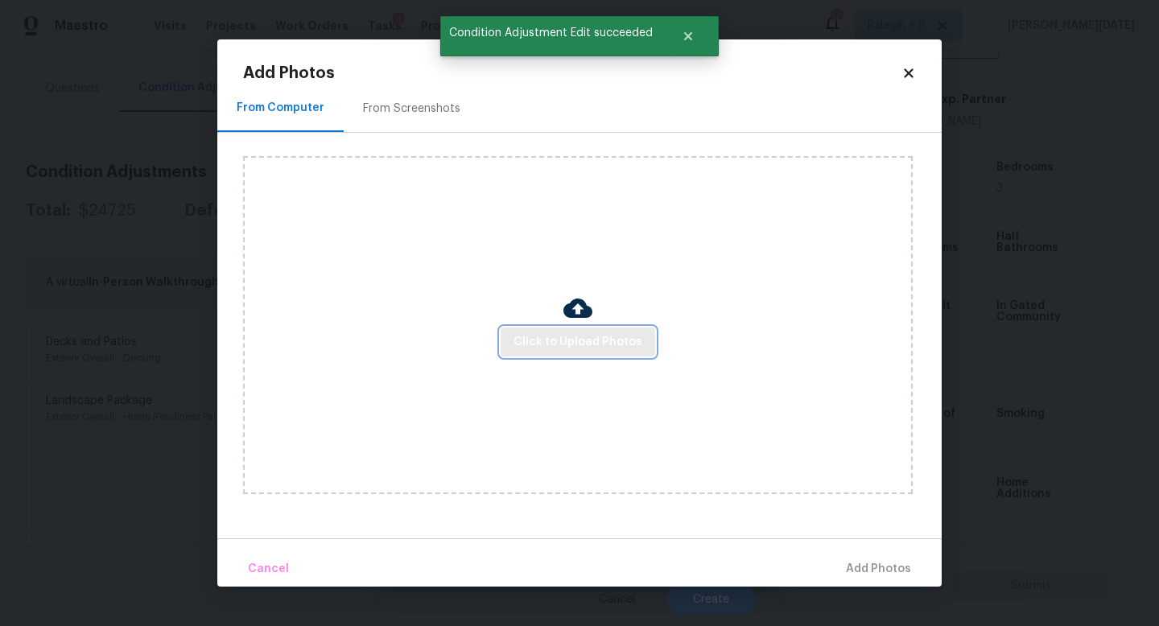
click at [548, 333] on span "Click to Upload Photos" at bounding box center [577, 342] width 129 height 20
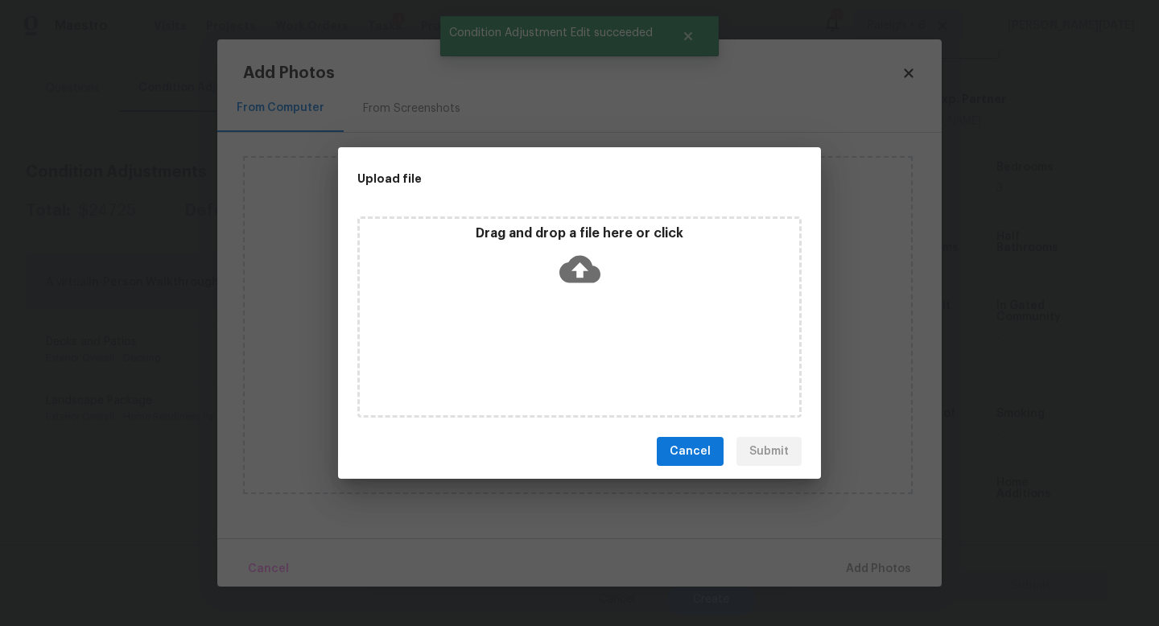
click at [548, 333] on div "Drag and drop a file here or click" at bounding box center [579, 316] width 444 height 201
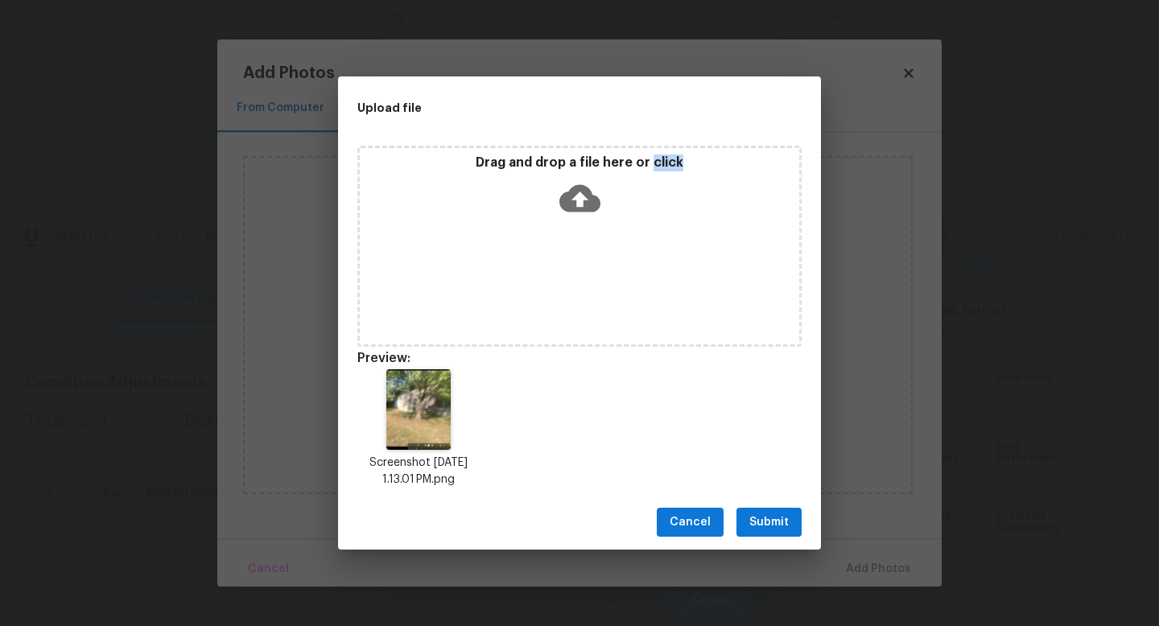
click at [792, 516] on button "Submit" at bounding box center [768, 523] width 65 height 30
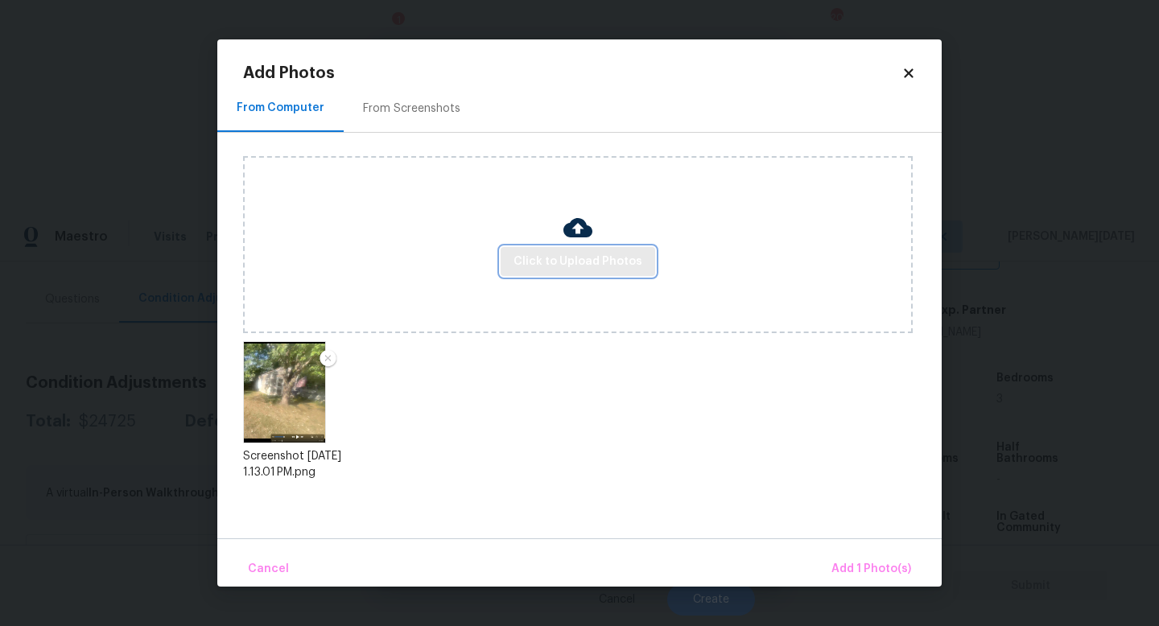
click at [583, 274] on button "Click to Upload Photos" at bounding box center [578, 262] width 155 height 30
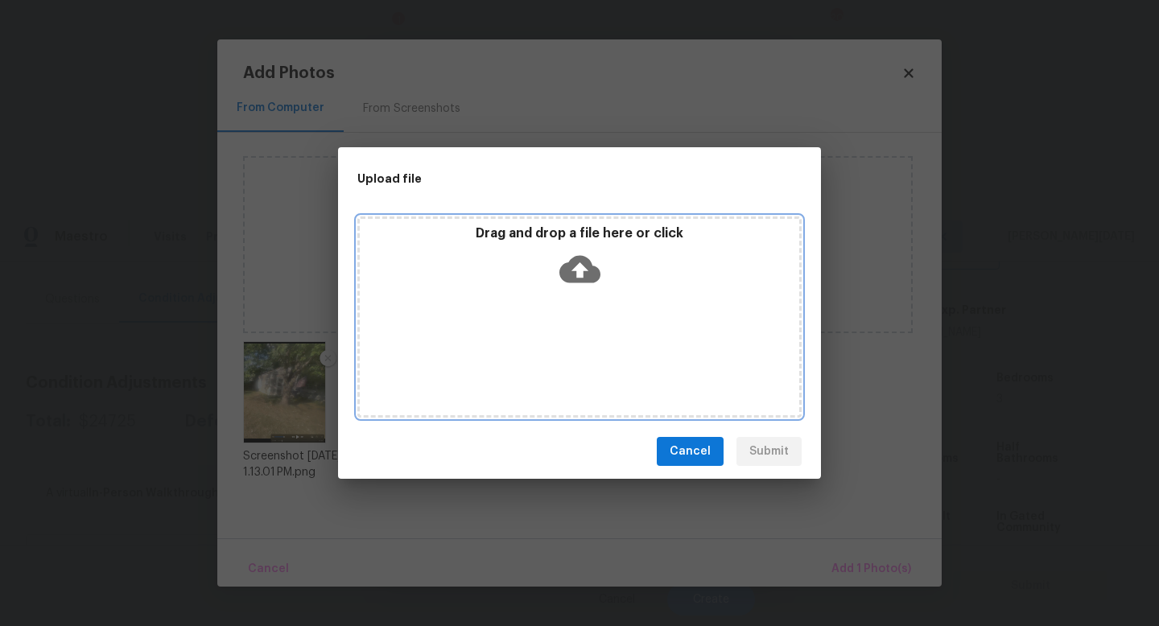
click at [583, 274] on icon at bounding box center [579, 269] width 41 height 27
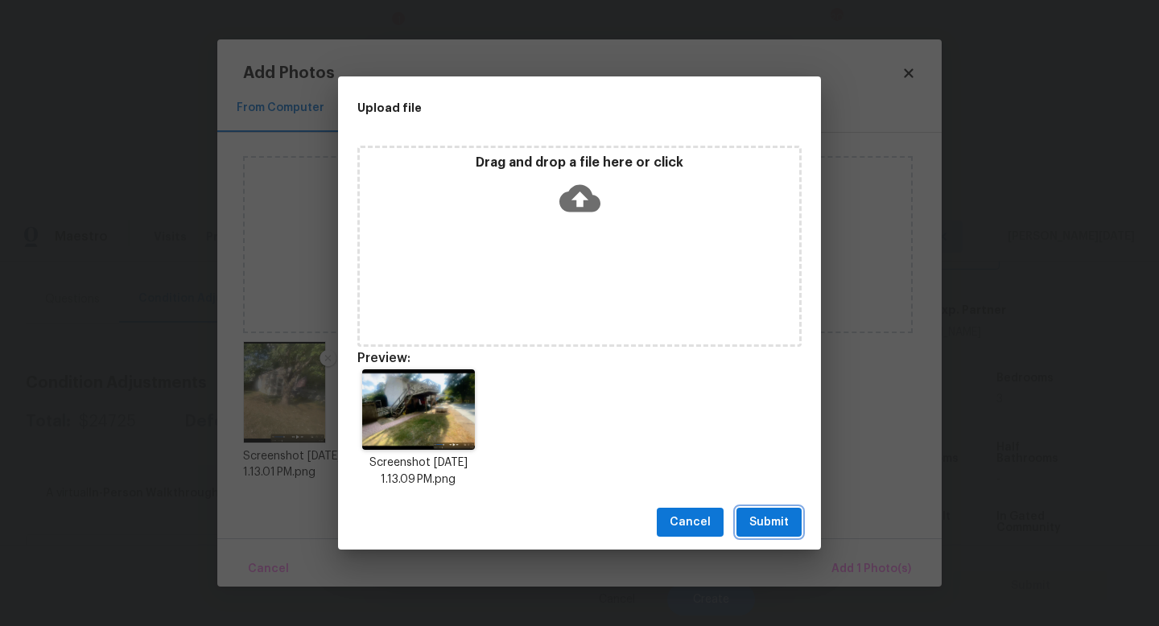
click at [776, 523] on span "Submit" at bounding box center [768, 523] width 39 height 20
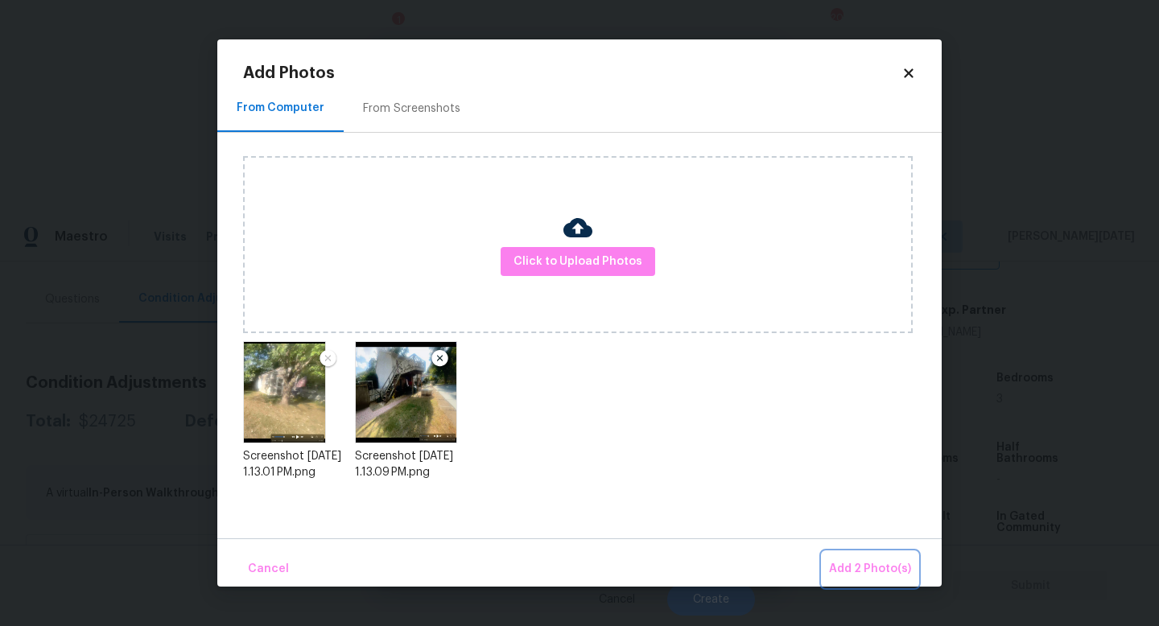
click at [849, 559] on span "Add 2 Photo(s)" at bounding box center [870, 569] width 82 height 20
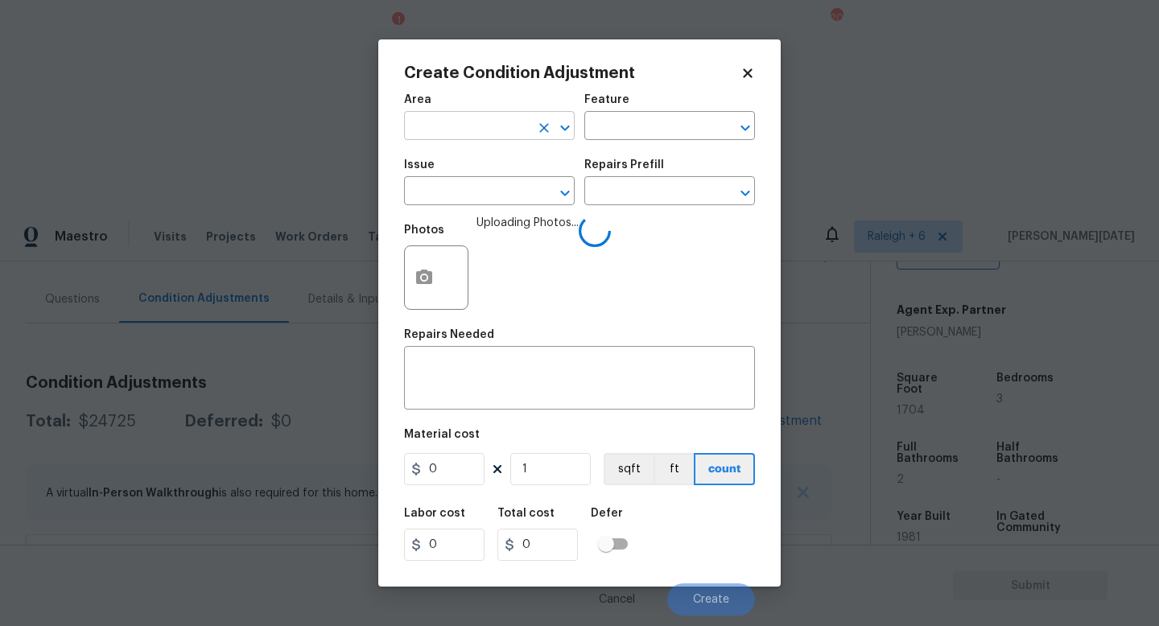
click at [440, 132] on input "text" at bounding box center [467, 127] width 126 height 25
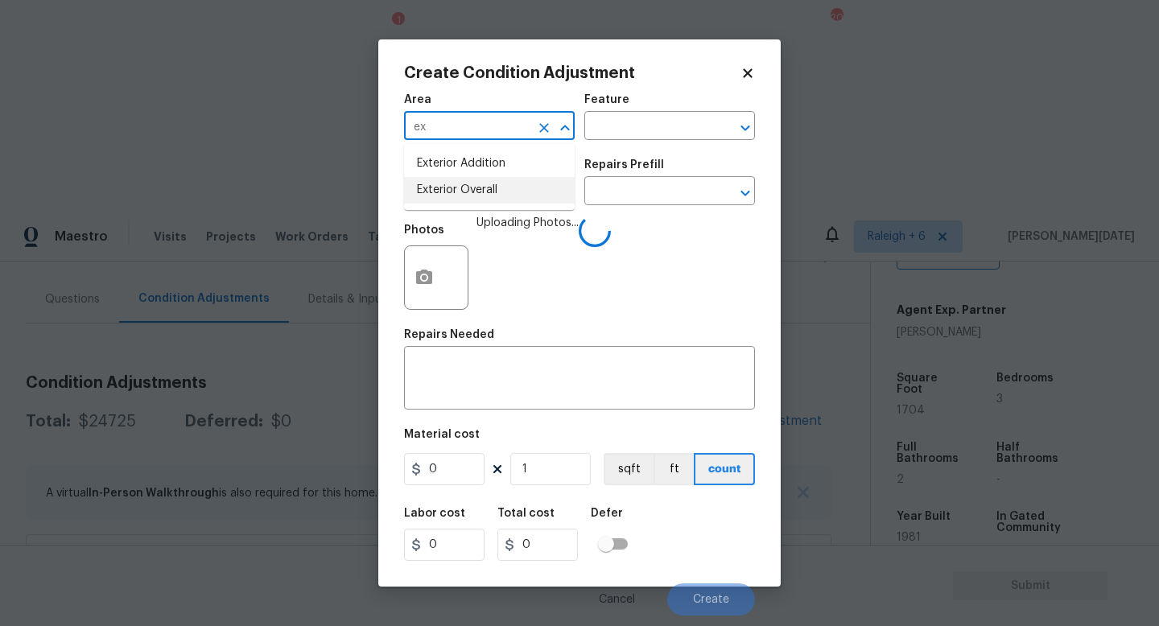
click at [453, 189] on li "Exterior Overall" at bounding box center [489, 190] width 171 height 27
type input "Exterior Overall"
click at [453, 189] on input "text" at bounding box center [467, 192] width 126 height 25
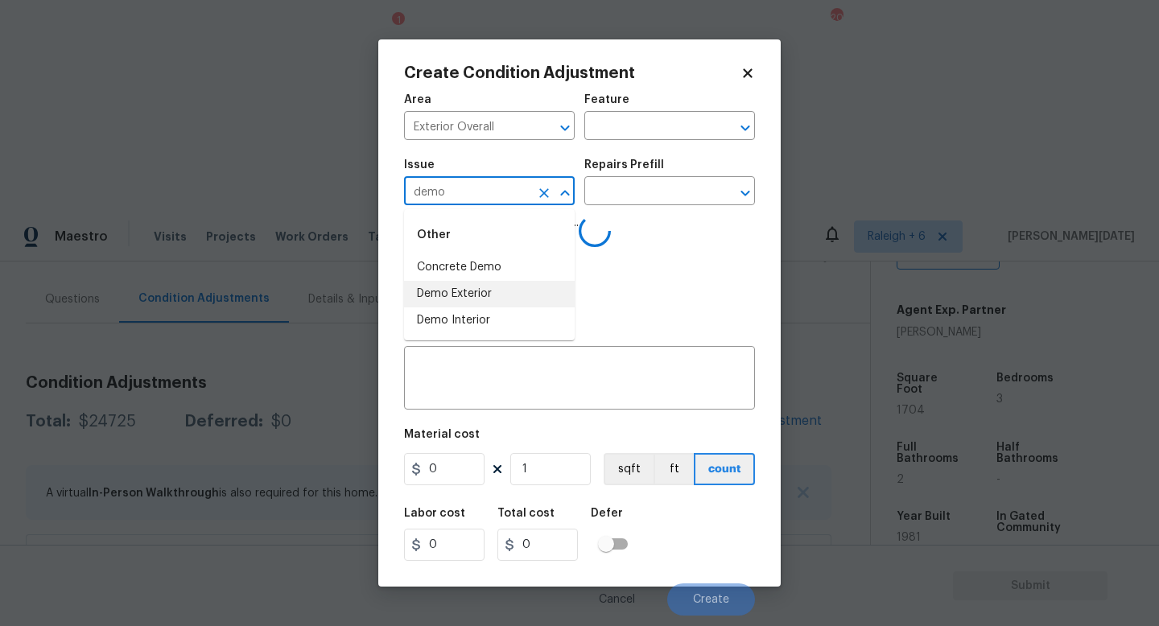
click at [472, 294] on li "Demo Exterior" at bounding box center [489, 294] width 171 height 27
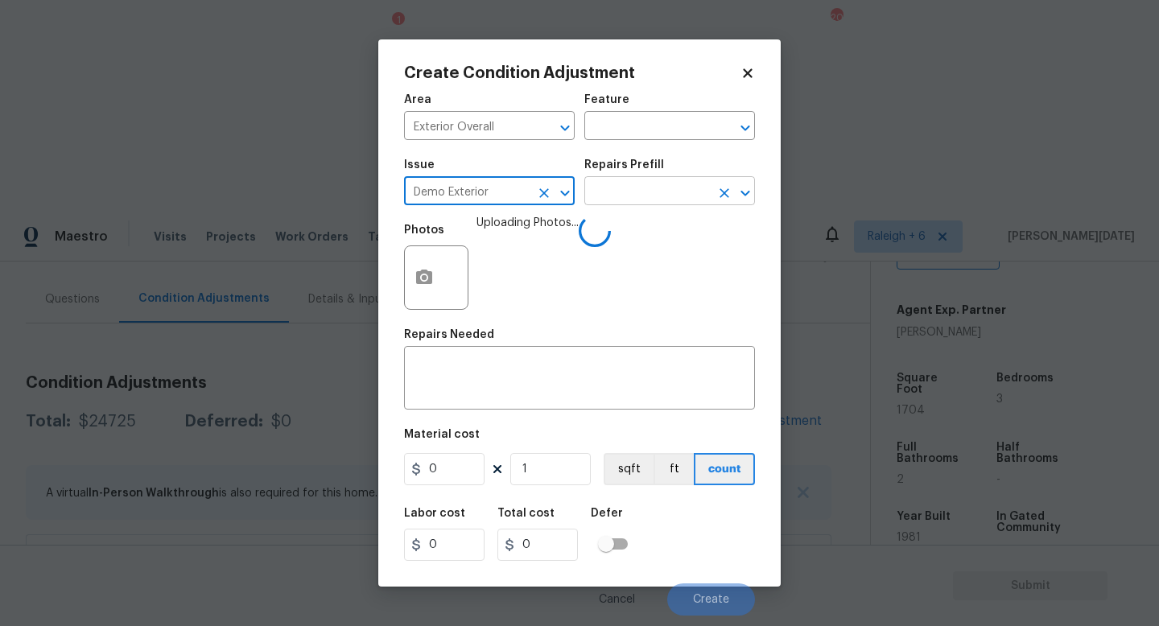
type input "Demo Exterior"
click at [641, 184] on input "text" at bounding box center [647, 192] width 126 height 25
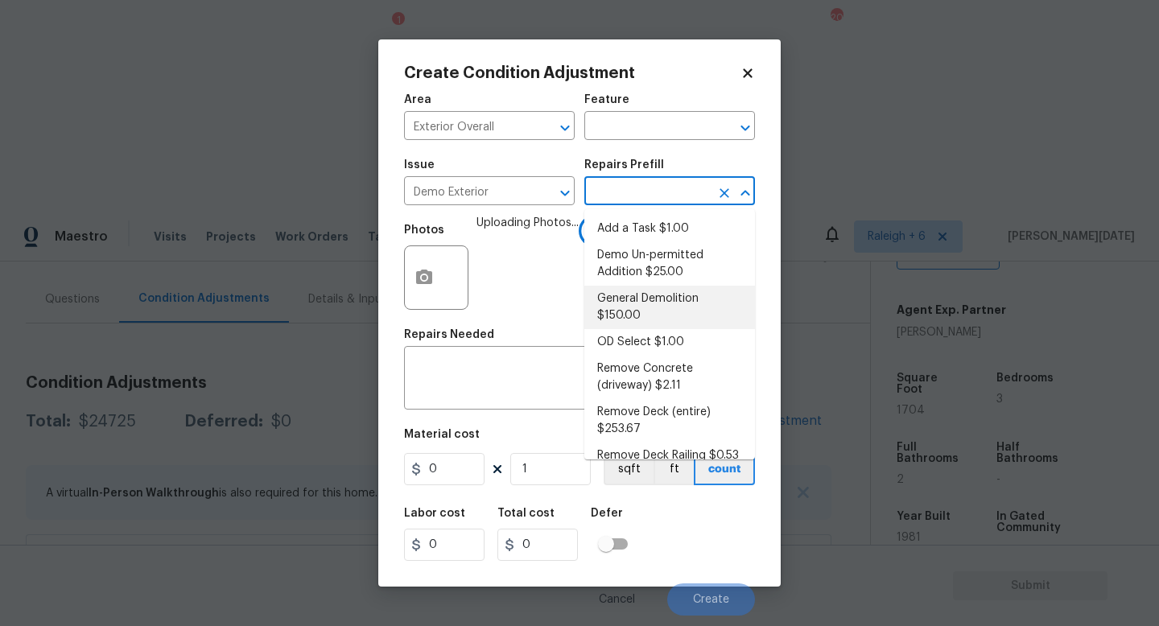
click at [641, 318] on li "General Demolition $150.00" at bounding box center [669, 307] width 171 height 43
type input "Demolition"
type textarea "Decks, sheds, above ground pools,"
type input "150"
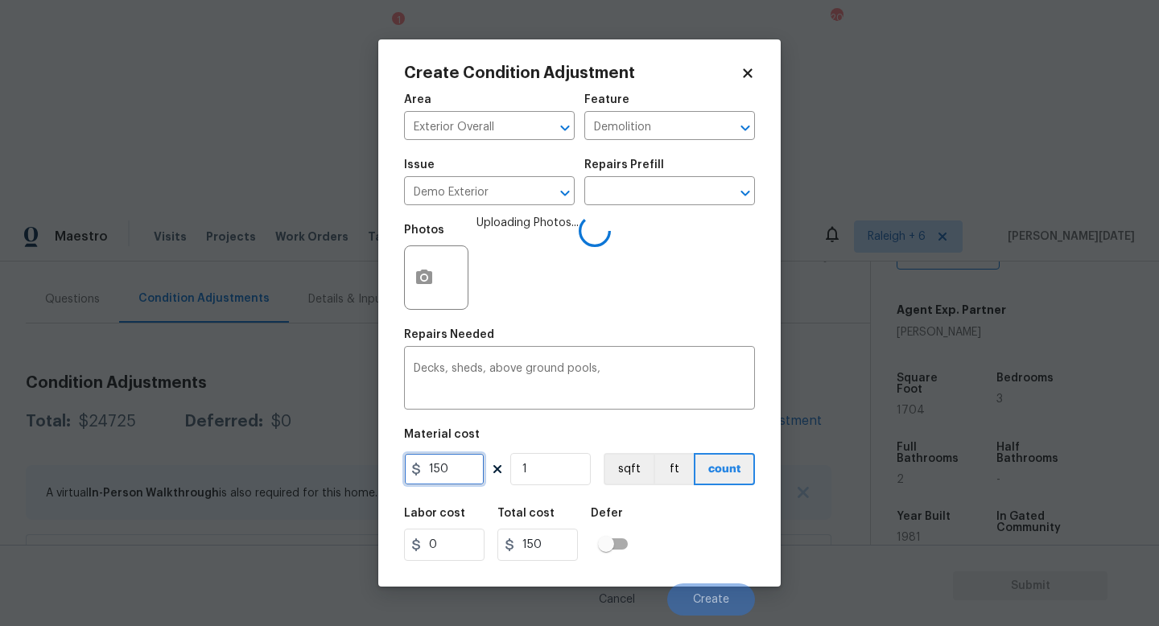
drag, startPoint x: 468, startPoint y: 471, endPoint x: 356, endPoint y: 456, distance: 112.0
click at [356, 456] on div "Create Condition Adjustment Area Exterior Overall ​ Feature Demolition ​ Issue …" at bounding box center [579, 313] width 1159 height 626
type input "2500"
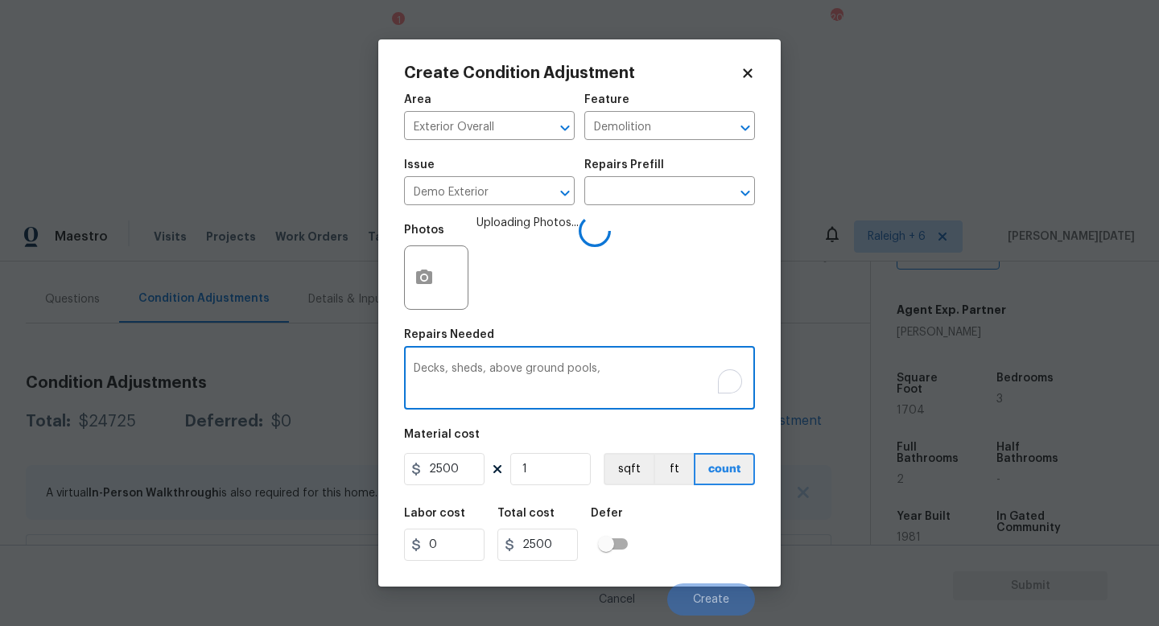
drag, startPoint x: 613, startPoint y: 369, endPoint x: 0, endPoint y: 360, distance: 613.2
click at [0, 360] on div "Create Condition Adjustment Area Exterior Overall ​ Feature Demolition ​ Issue …" at bounding box center [579, 313] width 1159 height 626
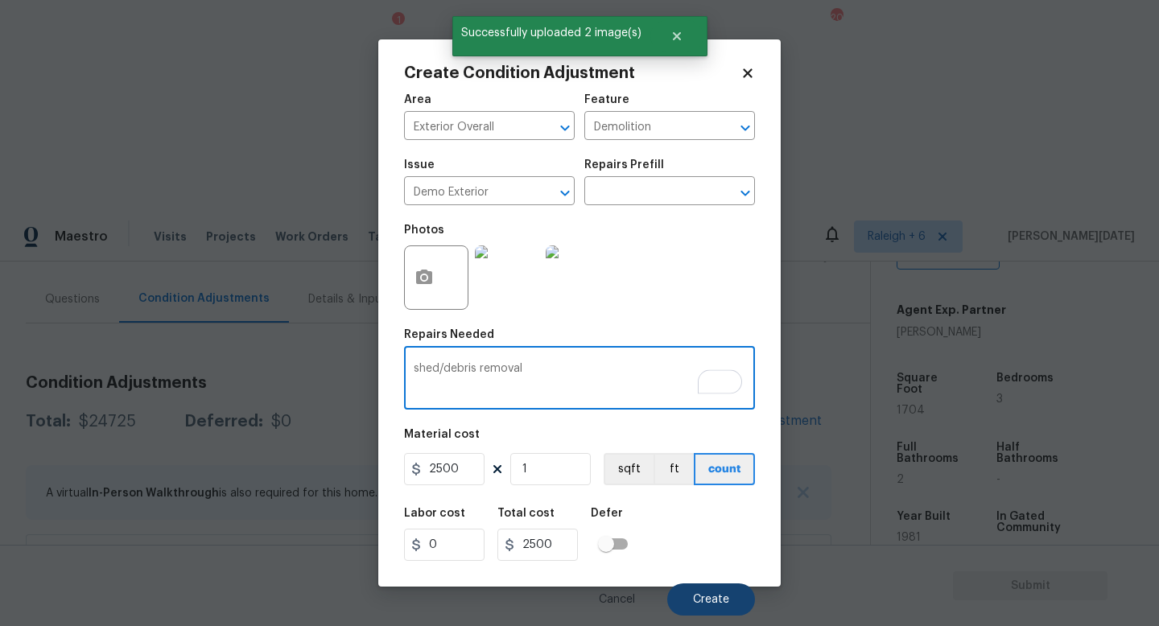
type textarea "shed/debris removal"
click at [703, 601] on span "Create" at bounding box center [711, 600] width 36 height 12
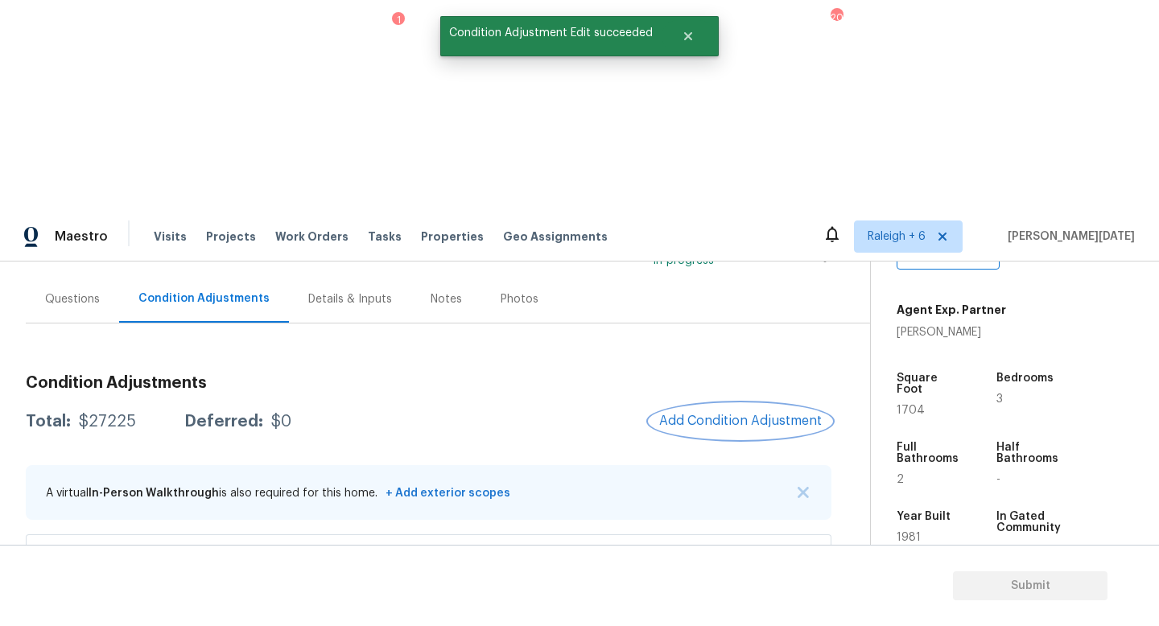
click at [756, 404] on button "Add Condition Adjustment" at bounding box center [740, 421] width 182 height 34
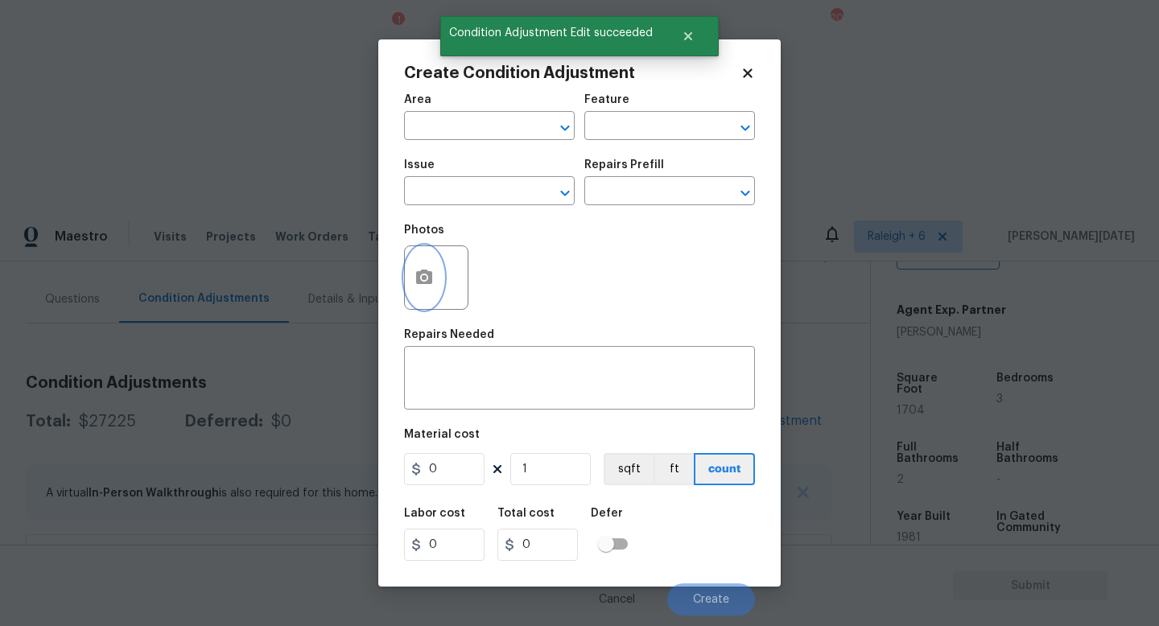
click at [429, 278] on icon "button" at bounding box center [424, 277] width 16 height 14
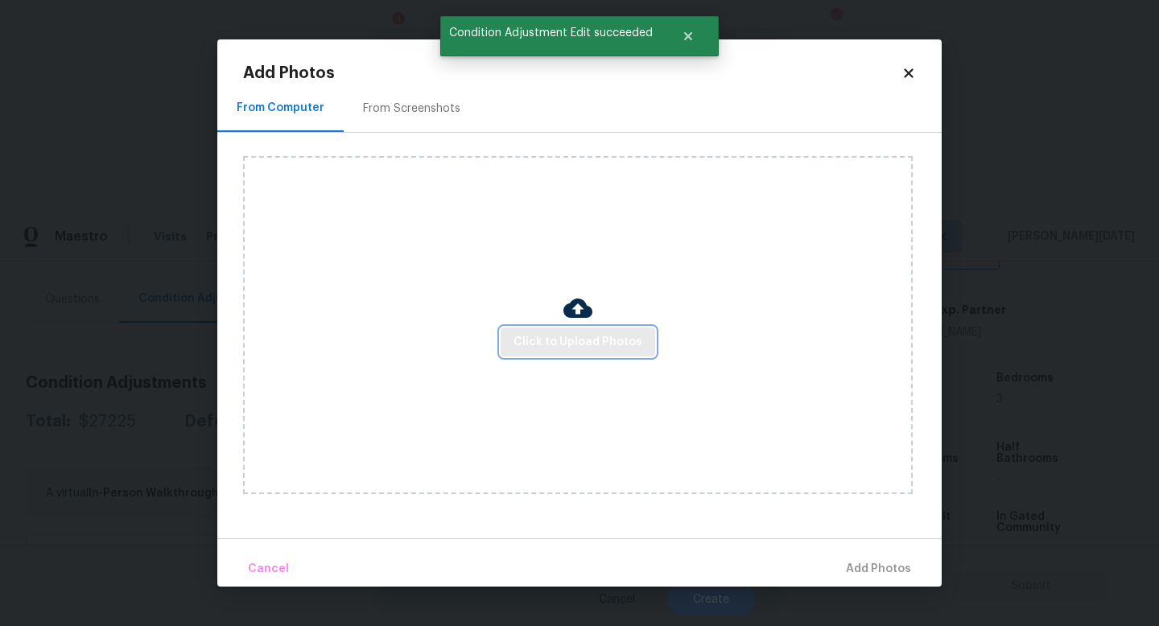
click at [542, 335] on span "Click to Upload Photos" at bounding box center [577, 342] width 129 height 20
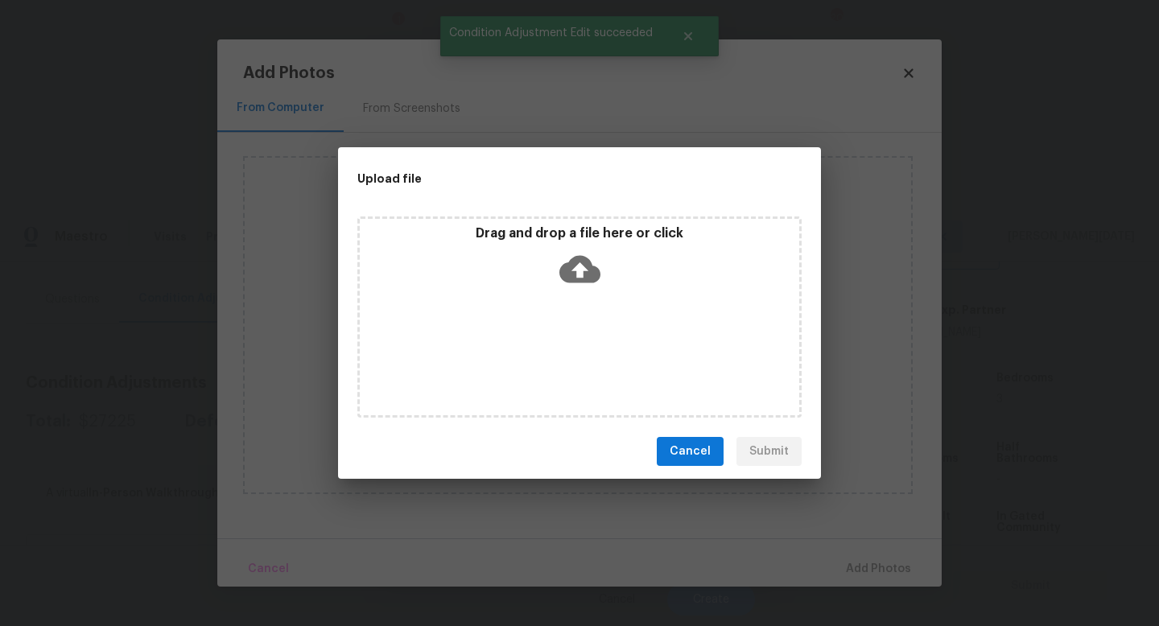
click at [542, 335] on div "Drag and drop a file here or click" at bounding box center [579, 316] width 444 height 201
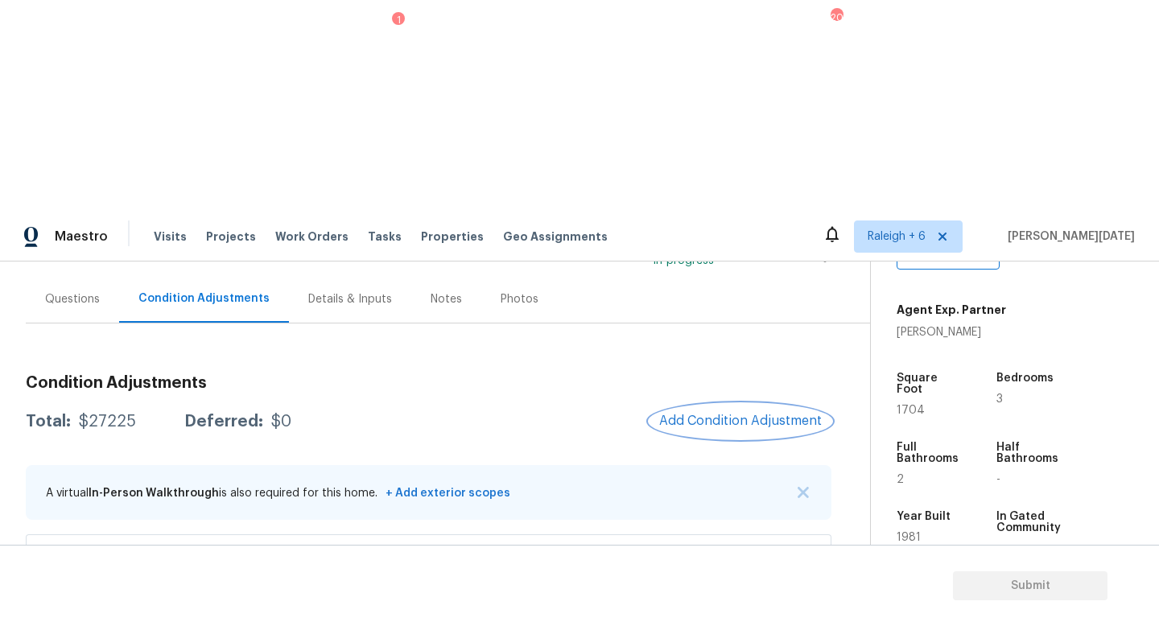
click at [721, 414] on span "Add Condition Adjustment" at bounding box center [740, 421] width 163 height 14
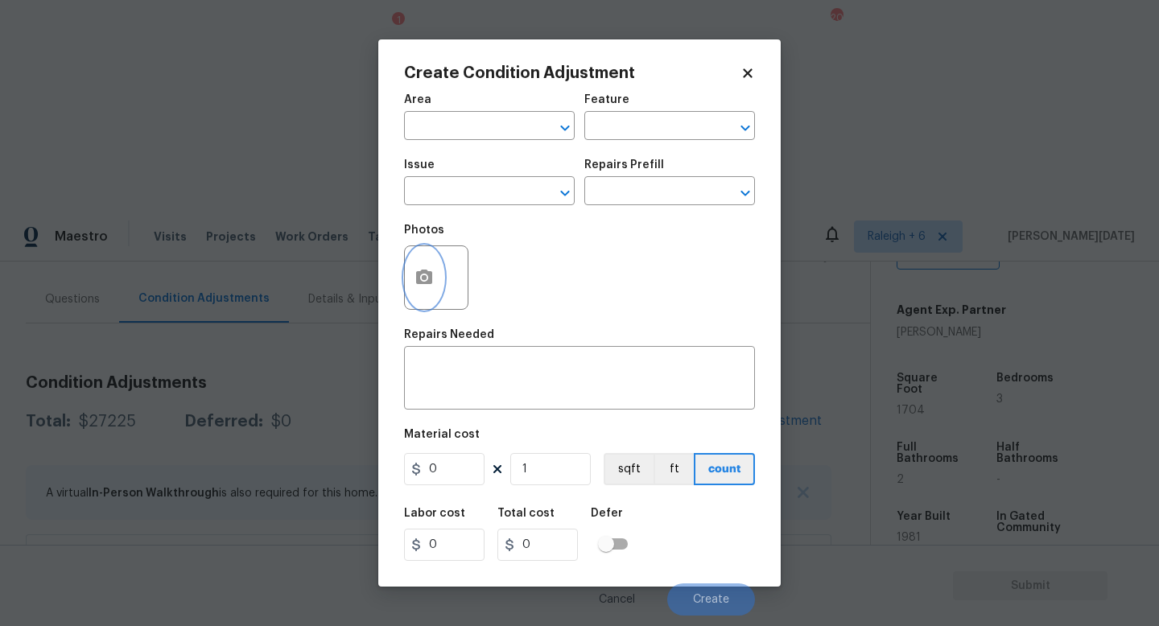
click at [433, 276] on icon "button" at bounding box center [423, 277] width 19 height 19
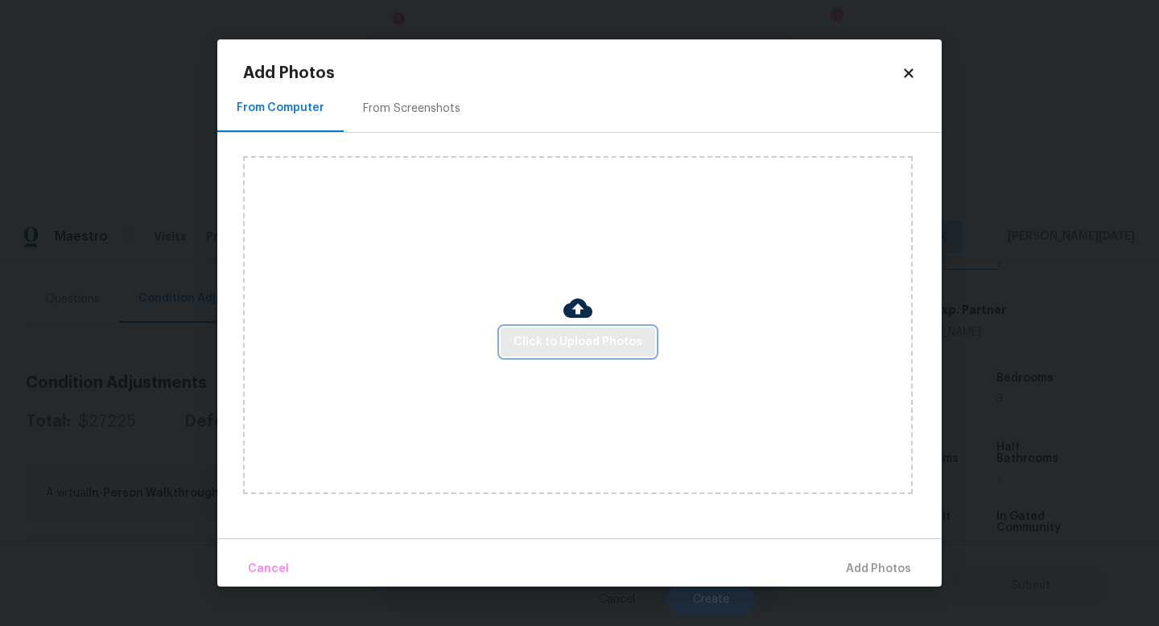
click at [541, 352] on button "Click to Upload Photos" at bounding box center [578, 343] width 155 height 30
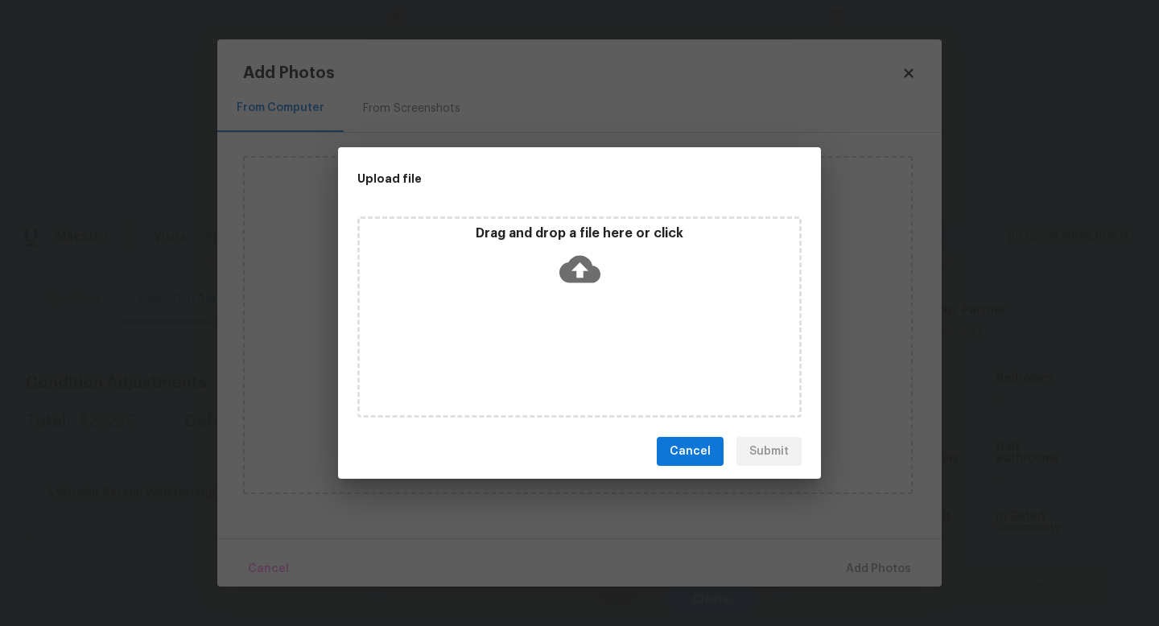
click at [541, 352] on div "Drag and drop a file here or click" at bounding box center [579, 316] width 444 height 201
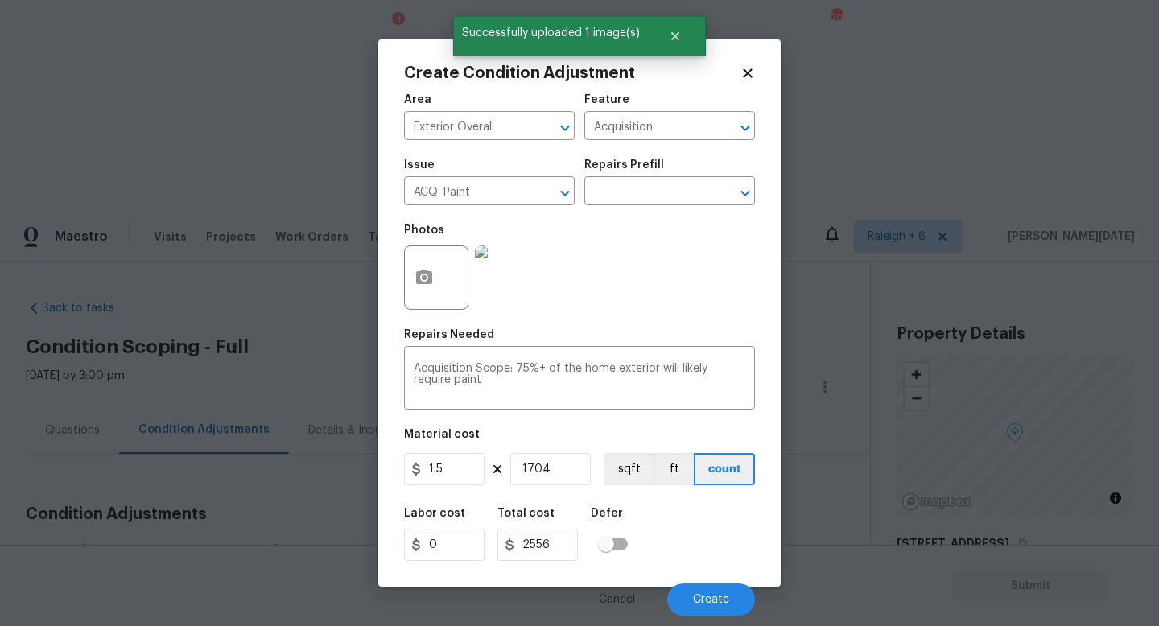
click at [700, 602] on span "Create" at bounding box center [711, 600] width 36 height 12
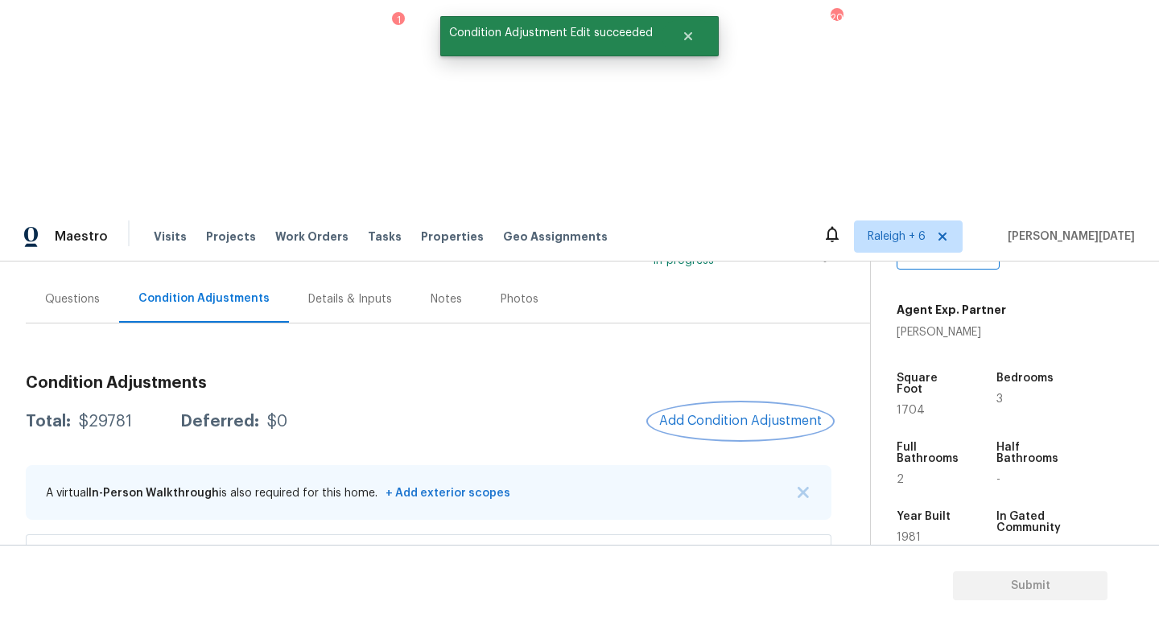
click at [743, 414] on span "Add Condition Adjustment" at bounding box center [740, 421] width 163 height 14
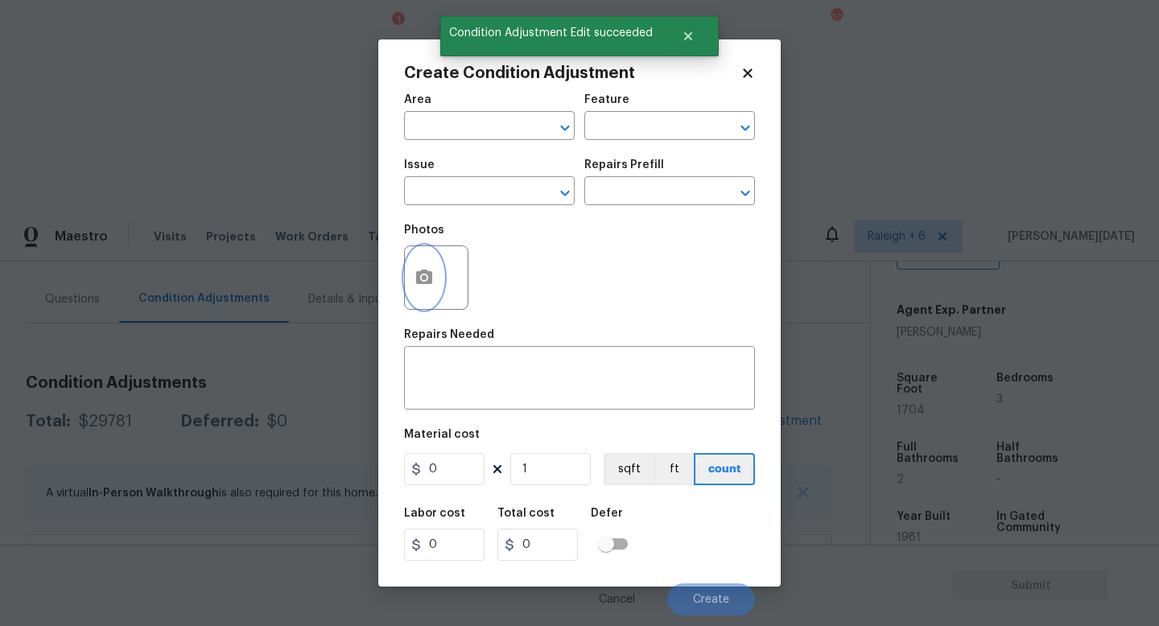
click at [414, 284] on button "button" at bounding box center [424, 277] width 39 height 63
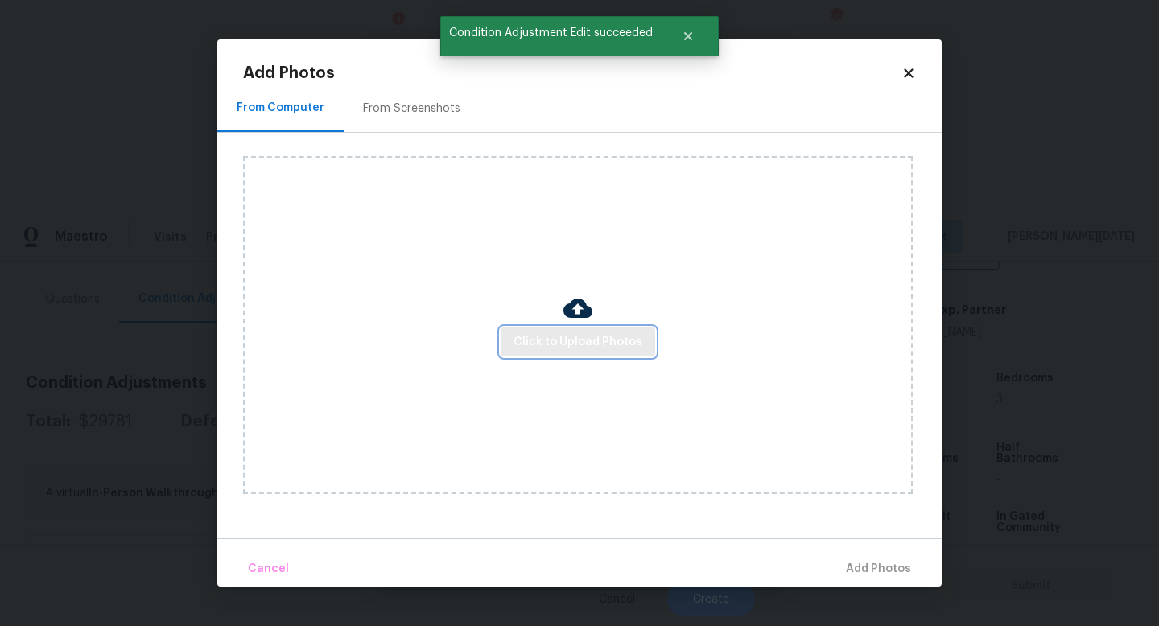
click at [547, 341] on span "Click to Upload Photos" at bounding box center [577, 342] width 129 height 20
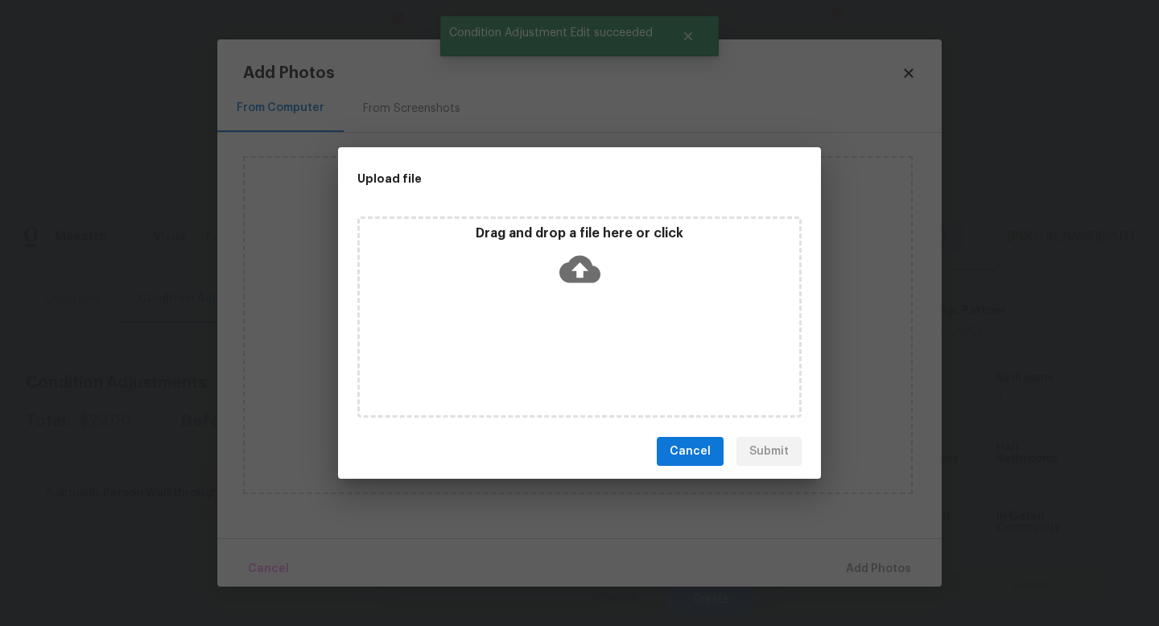
click at [547, 341] on div "Drag and drop a file here or click" at bounding box center [579, 316] width 444 height 201
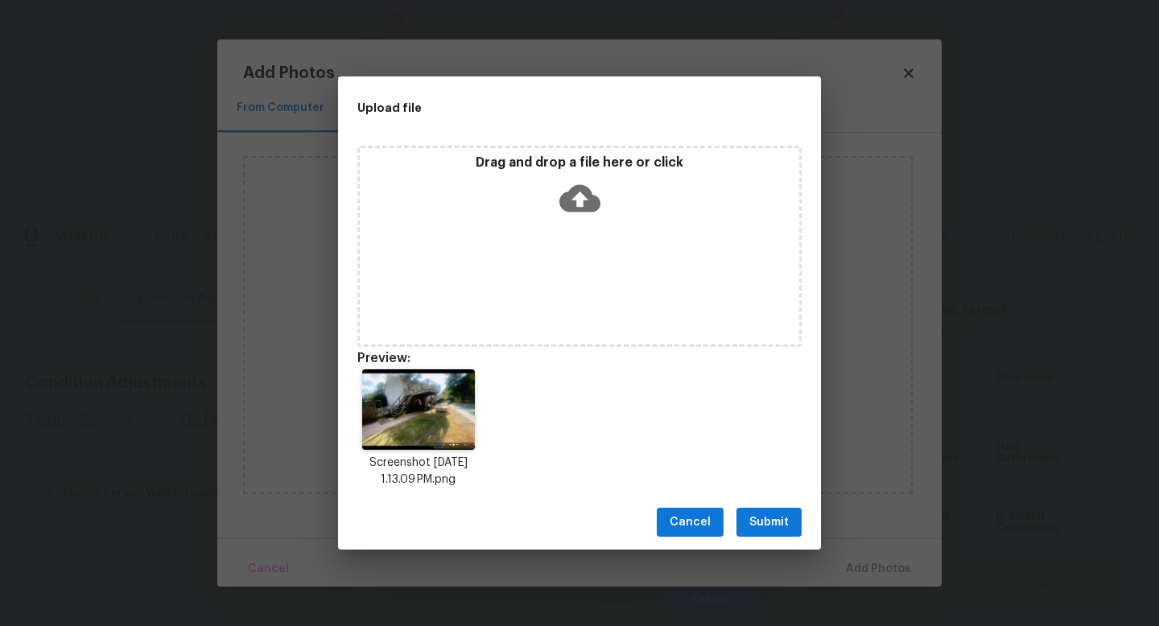
click at [772, 514] on span "Submit" at bounding box center [768, 523] width 39 height 20
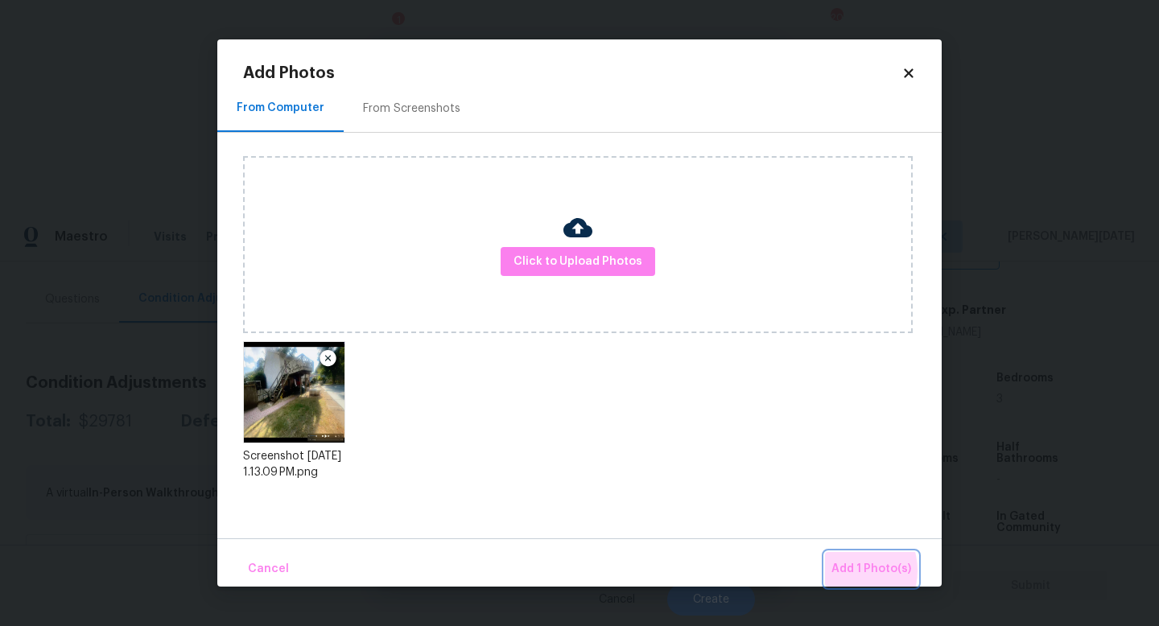
click at [846, 571] on span "Add 1 Photo(s)" at bounding box center [871, 569] width 80 height 20
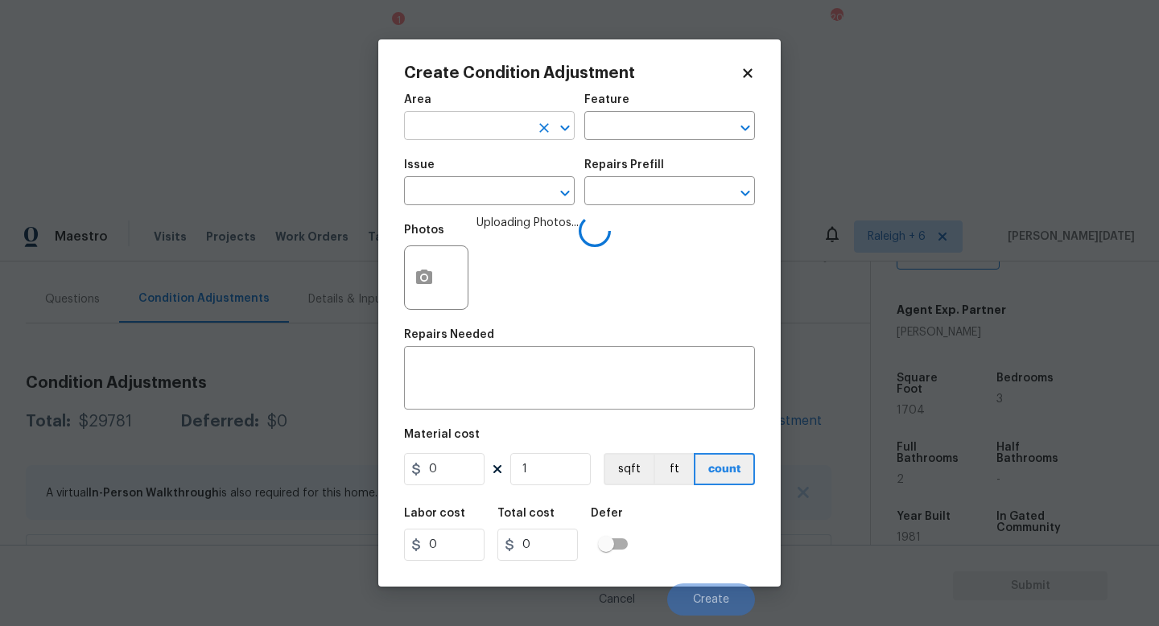
click at [422, 124] on input "text" at bounding box center [467, 127] width 126 height 25
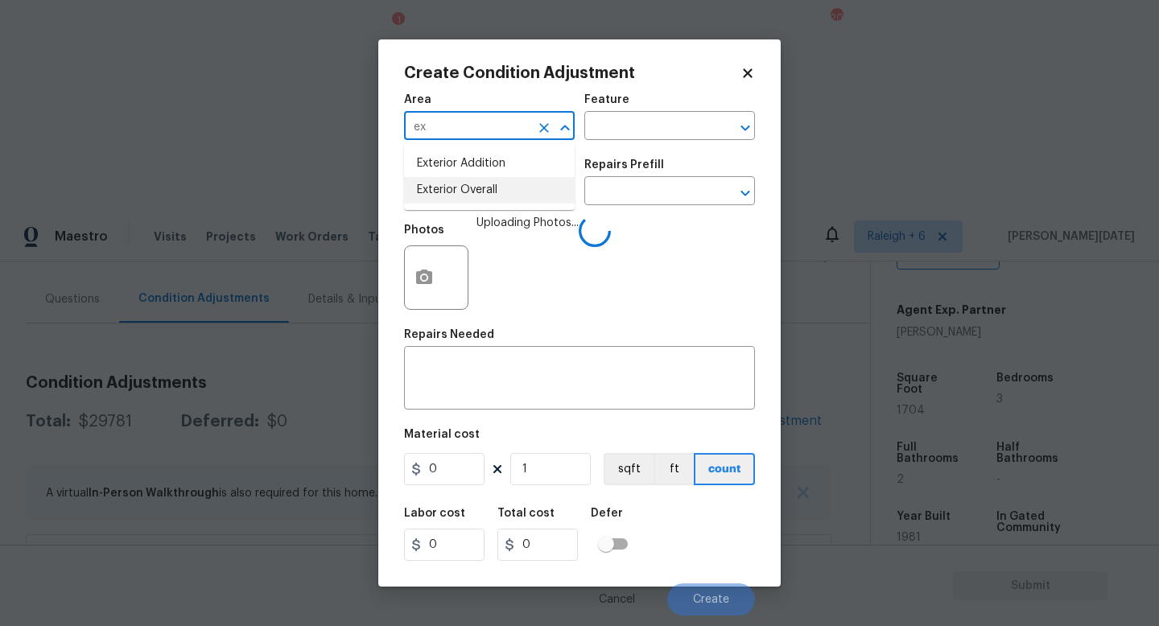
click at [461, 191] on li "Exterior Overall" at bounding box center [489, 190] width 171 height 27
type input "Exterior Overall"
click at [632, 131] on input "text" at bounding box center [647, 127] width 126 height 25
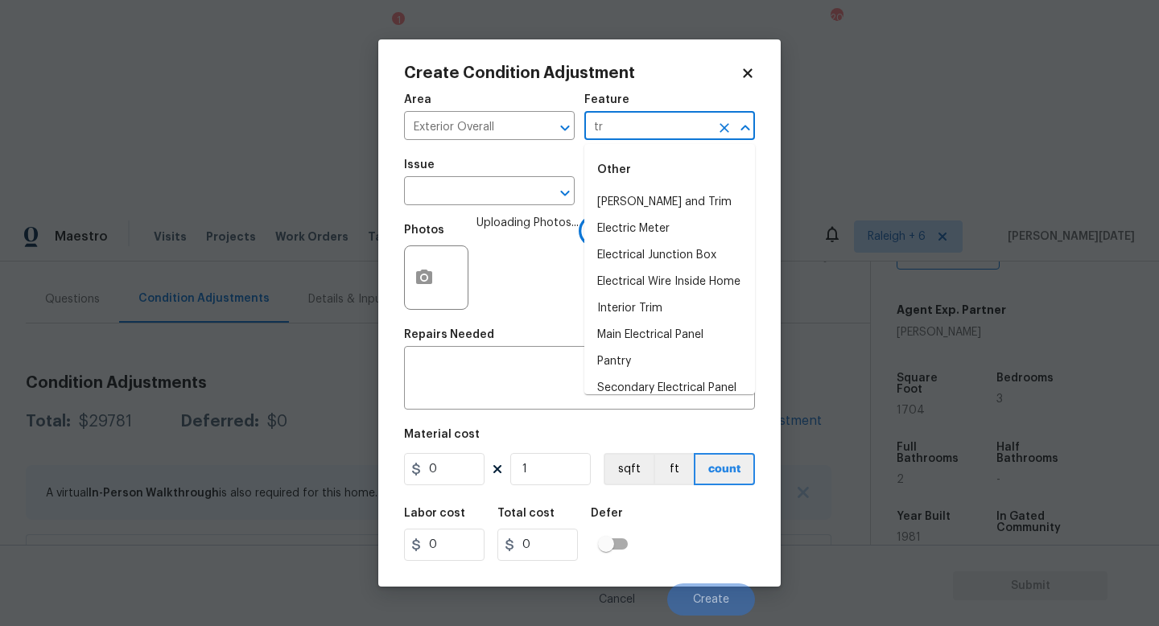
type input "tri"
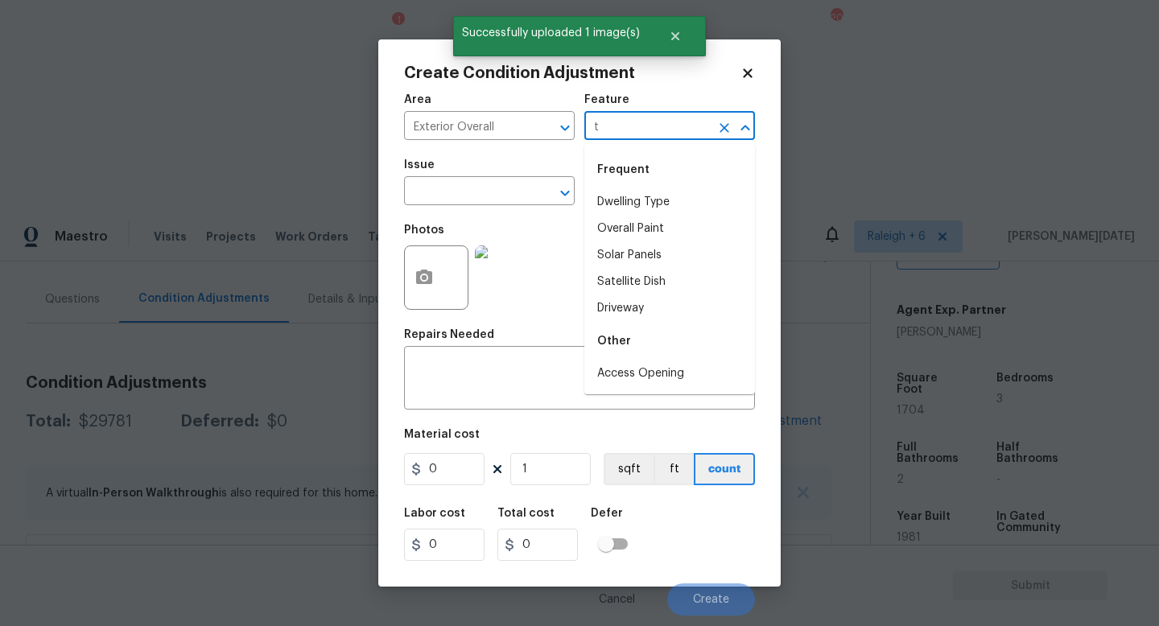
type input "tr"
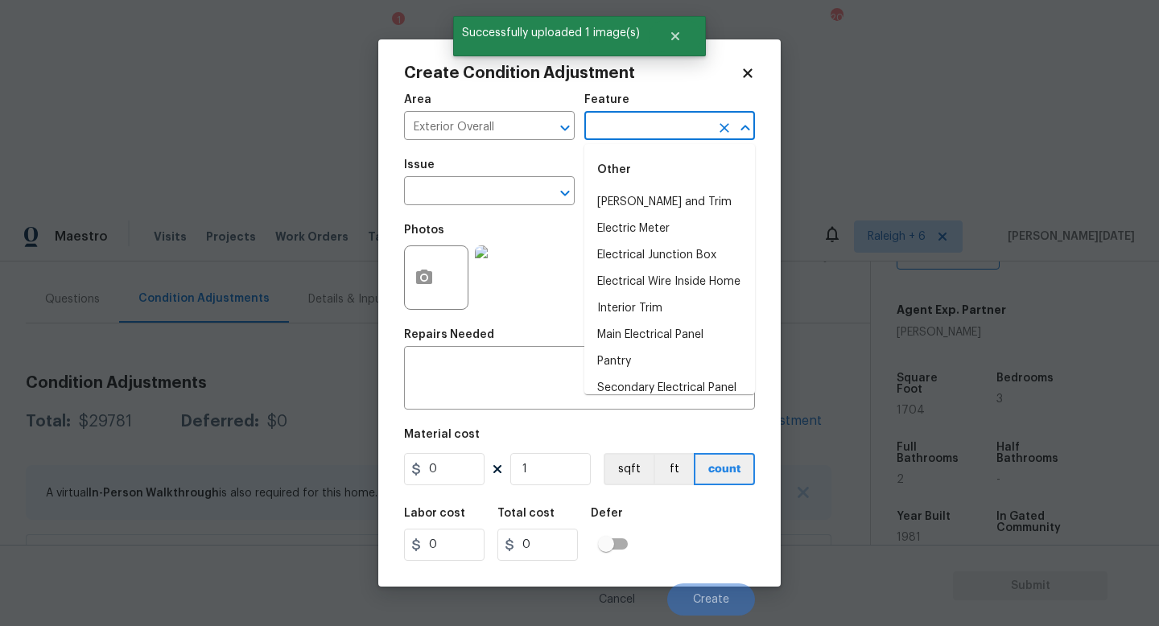
type input "i"
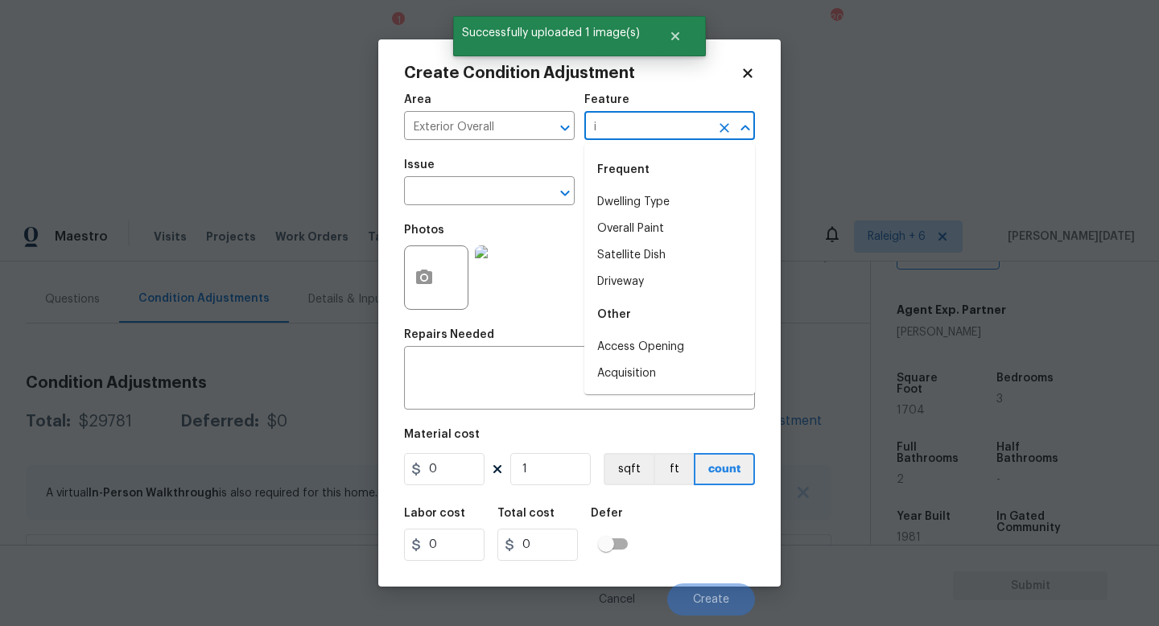
click at [662, 183] on div "Frequent" at bounding box center [669, 169] width 171 height 39
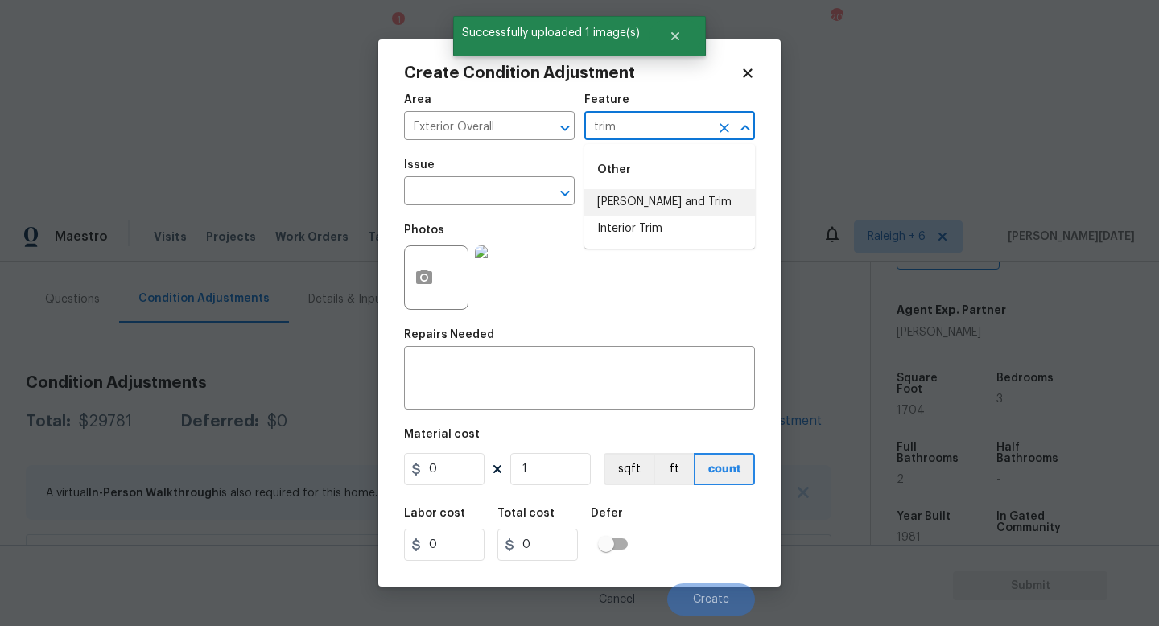
click at [682, 203] on li "Eaves and Trim" at bounding box center [669, 202] width 171 height 27
type input "Eaves and Trim"
click at [426, 199] on input "text" at bounding box center [467, 192] width 126 height 25
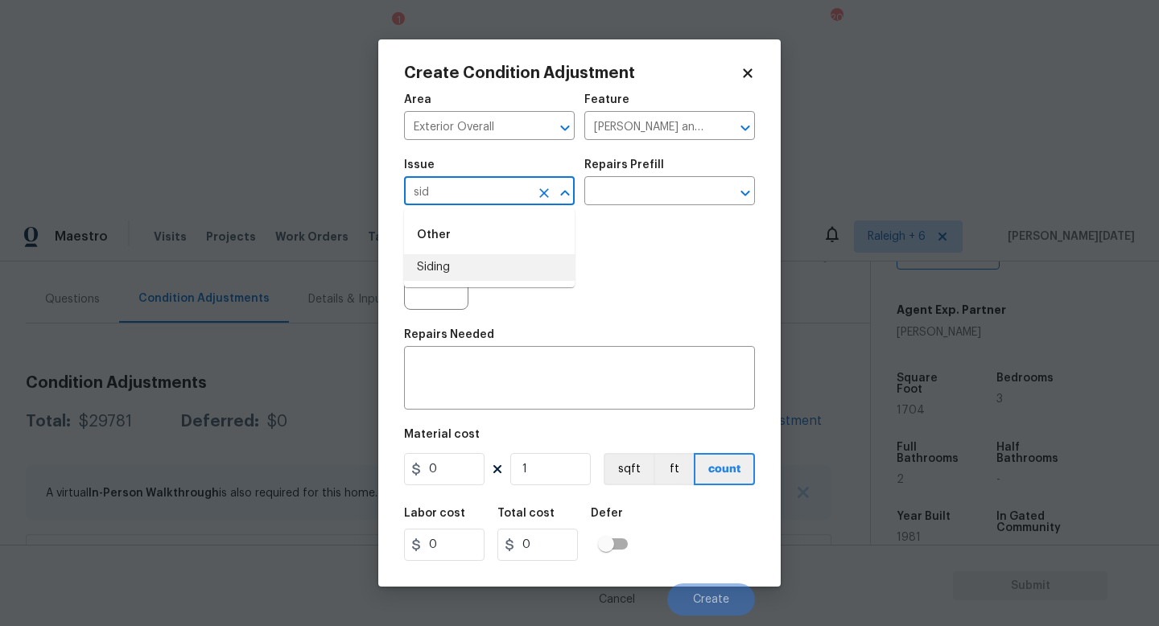
click at [455, 263] on li "Siding" at bounding box center [489, 267] width 171 height 27
type input "Siding"
click at [455, 476] on input "0" at bounding box center [444, 469] width 80 height 32
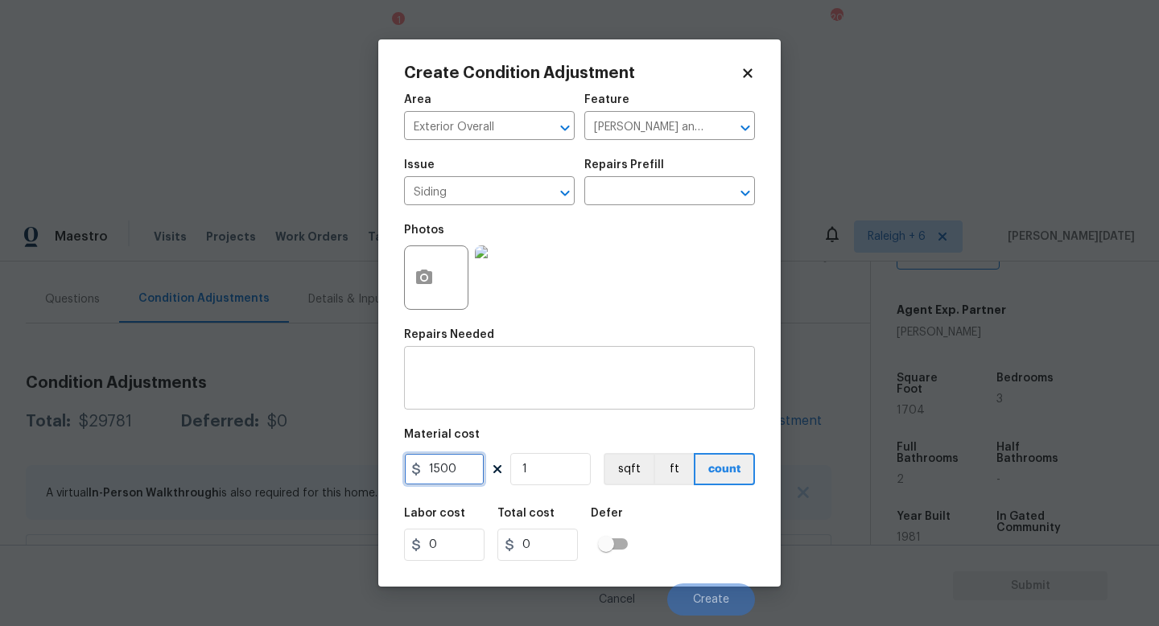
type input "1500"
click at [496, 364] on textarea at bounding box center [580, 380] width 332 height 34
type input "1500"
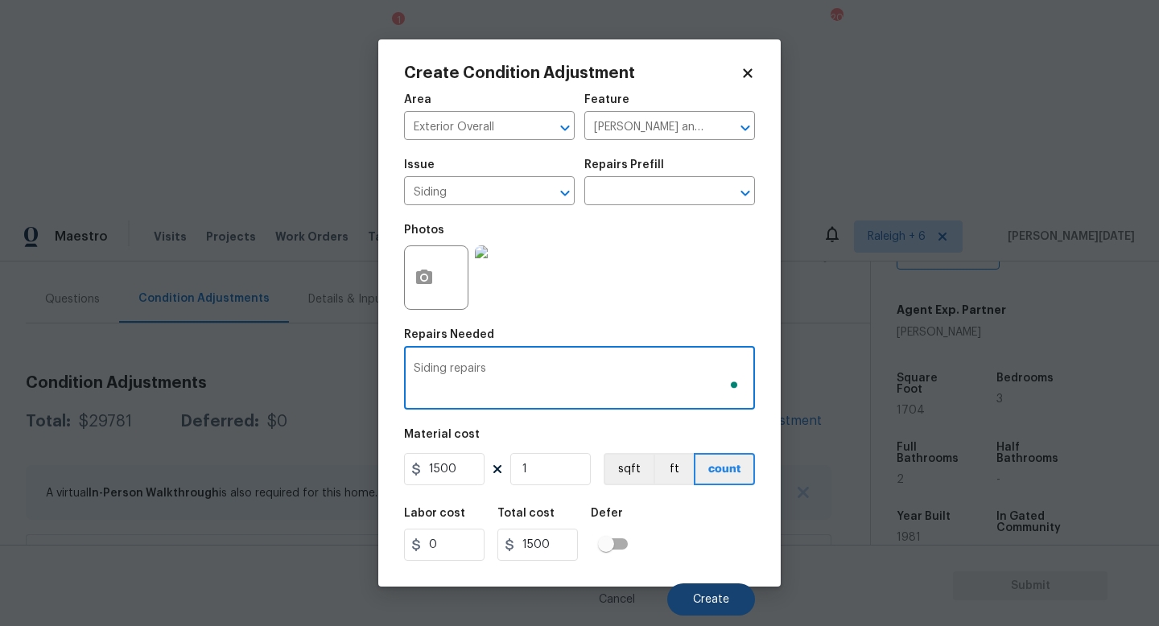
type textarea "Siding repairs"
click at [702, 597] on span "Create" at bounding box center [711, 600] width 36 height 12
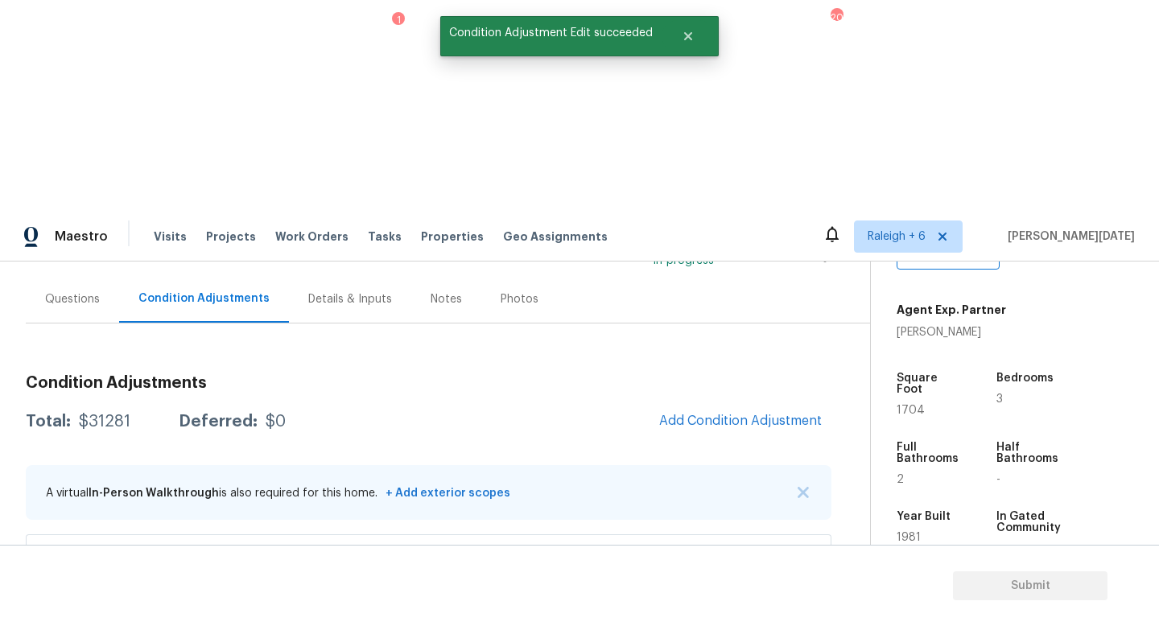
click at [914, 405] on span "1704" at bounding box center [910, 410] width 28 height 11
copy span "1704"
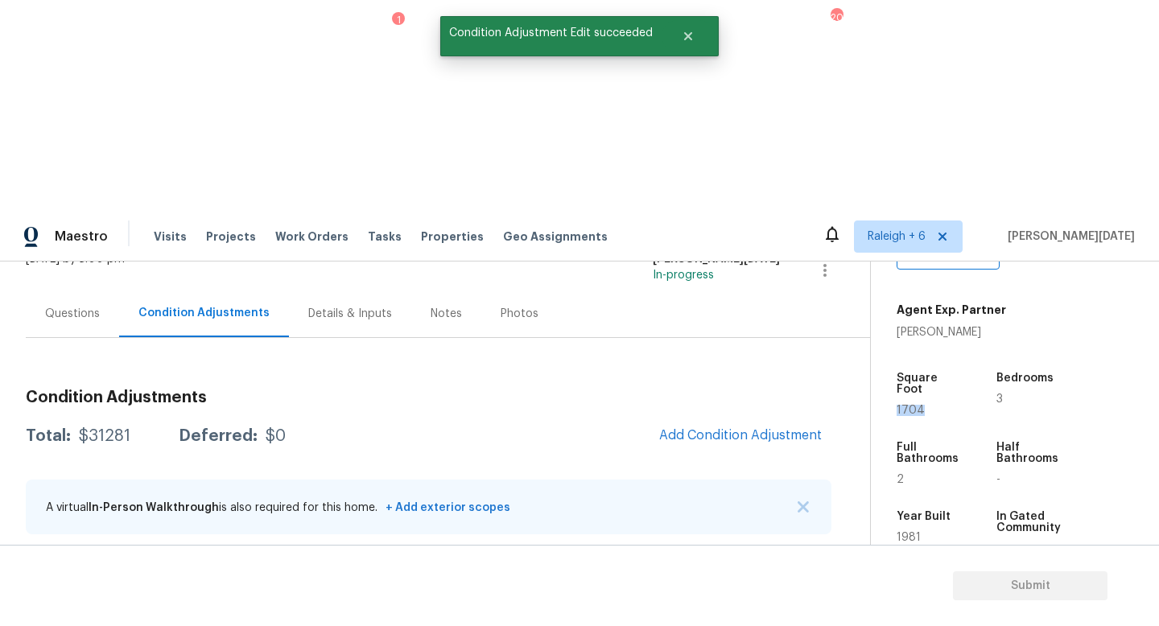
scroll to position [47, 0]
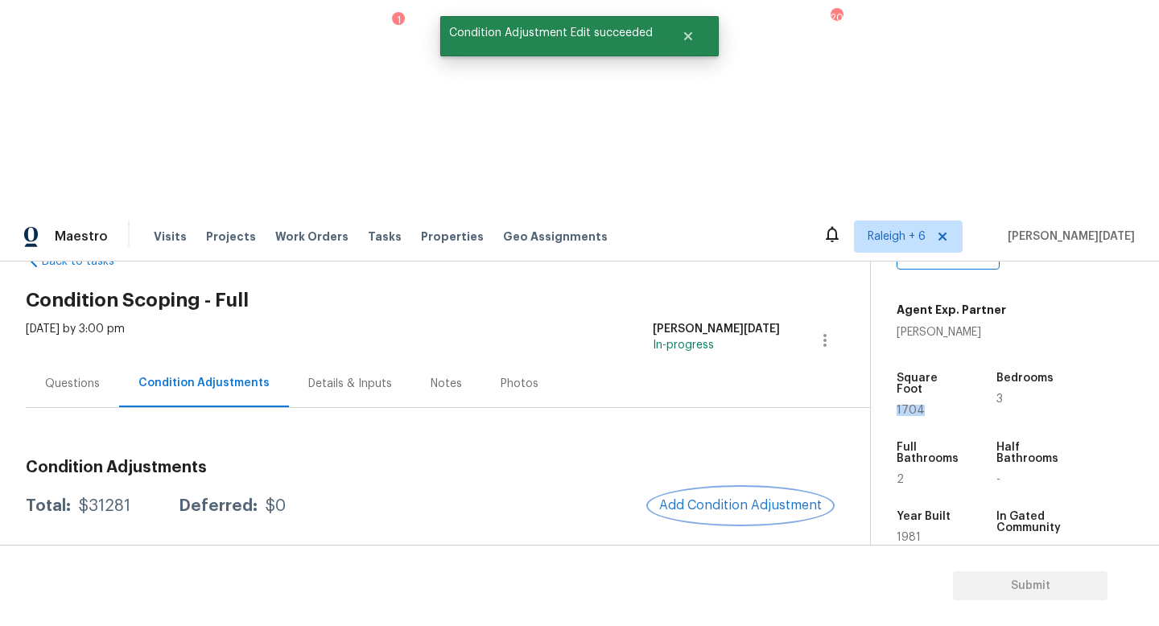
click at [722, 498] on span "Add Condition Adjustment" at bounding box center [740, 505] width 163 height 14
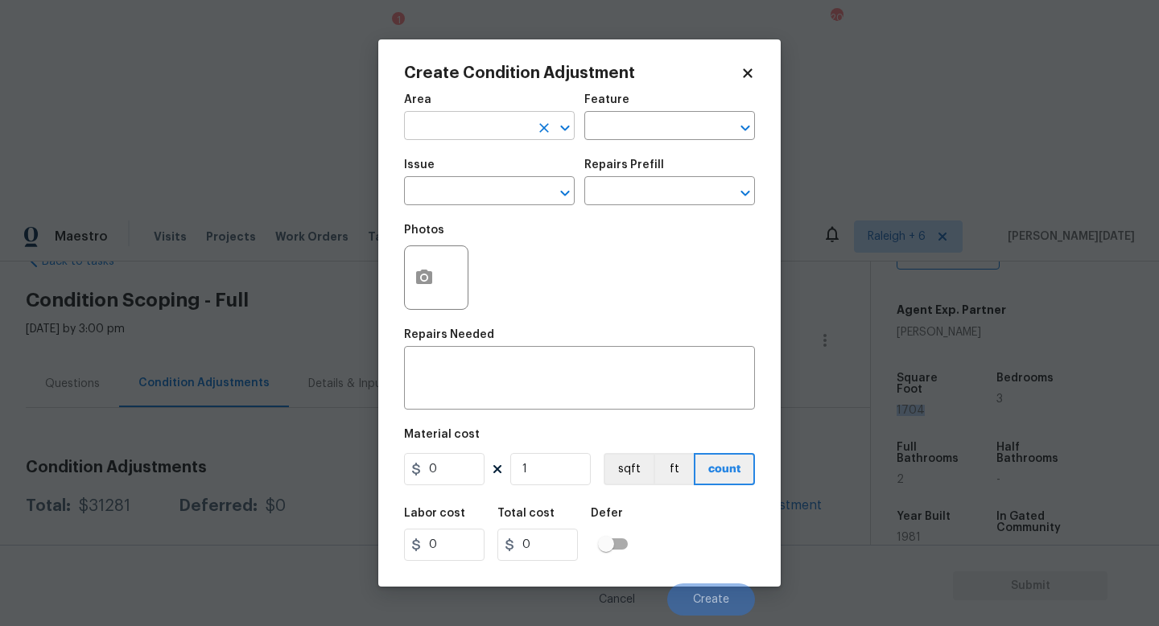
click at [435, 123] on input "text" at bounding box center [467, 127] width 126 height 25
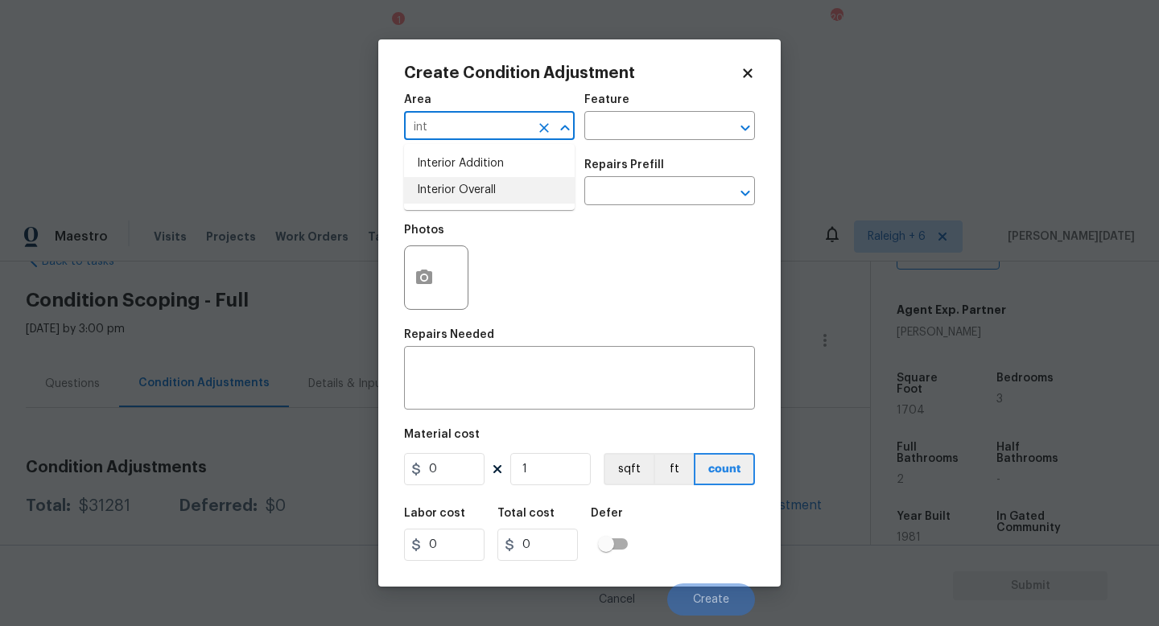
click at [455, 196] on li "Interior Overall" at bounding box center [489, 190] width 171 height 27
type input "Interior Overall"
click at [455, 196] on input "text" at bounding box center [467, 192] width 126 height 25
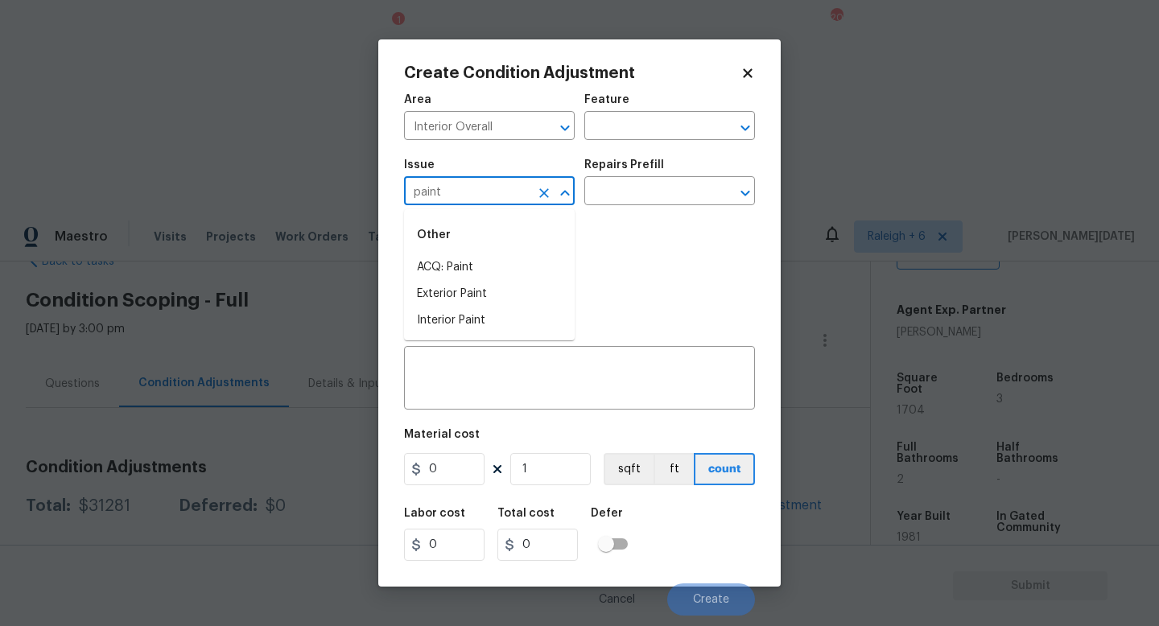
click at [469, 253] on div "Other" at bounding box center [489, 235] width 171 height 39
click at [476, 258] on li "ACQ: Paint" at bounding box center [489, 267] width 171 height 27
type input "ACQ: Paint"
click at [643, 191] on input "text" at bounding box center [647, 192] width 126 height 25
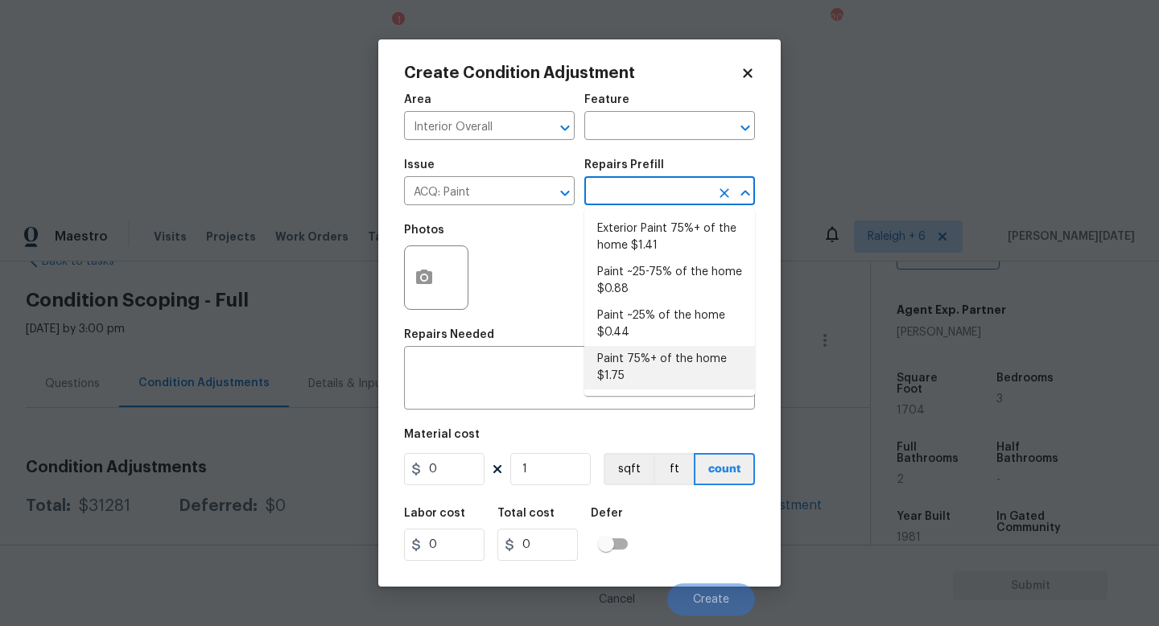
click at [649, 395] on ul "Exterior Paint 75%+ of the home $1.41 Paint ~25-75% of the home $0.88 Paint ~25…" at bounding box center [669, 302] width 171 height 187
click at [670, 366] on li "Paint 75%+ of the home $1.75" at bounding box center [669, 367] width 171 height 43
type input "Acquisition"
type textarea "Acquisition Scope: 75%+ of the home will likely require interior paint"
type input "1.75"
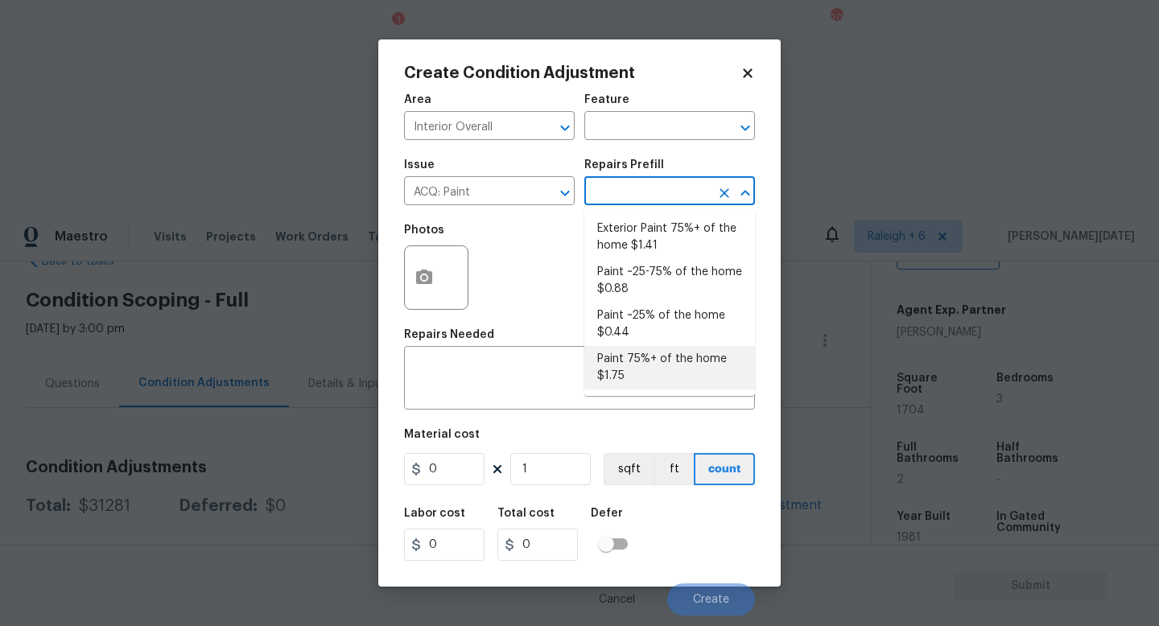
type input "1.75"
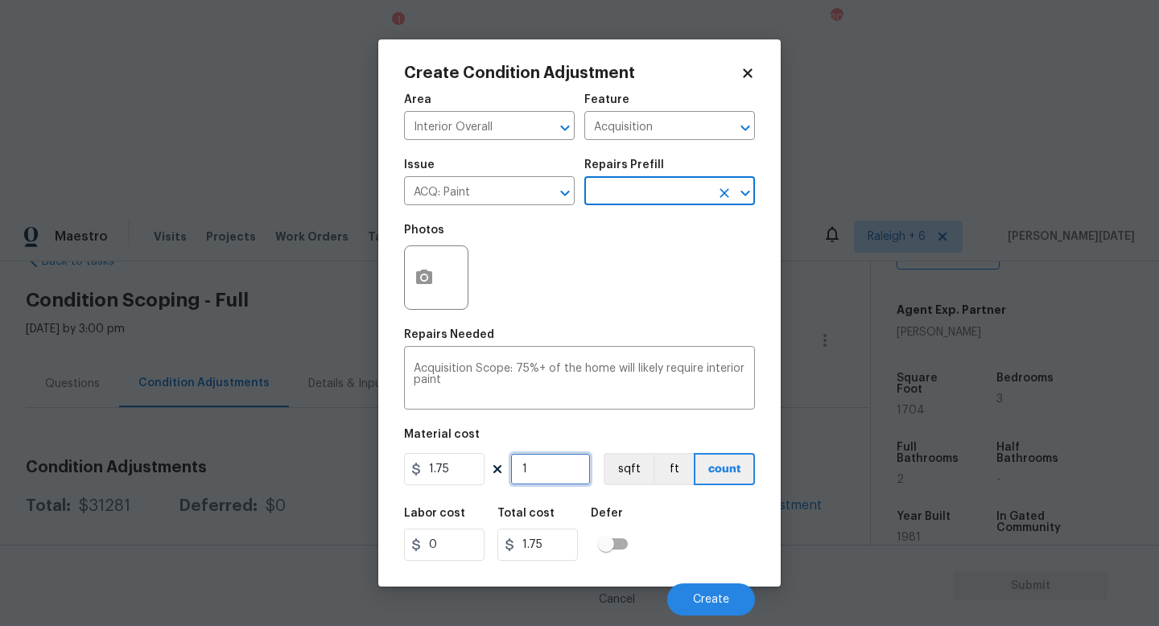
click at [575, 475] on input "1" at bounding box center [550, 469] width 80 height 32
type input "0"
paste input "1704"
type input "1704"
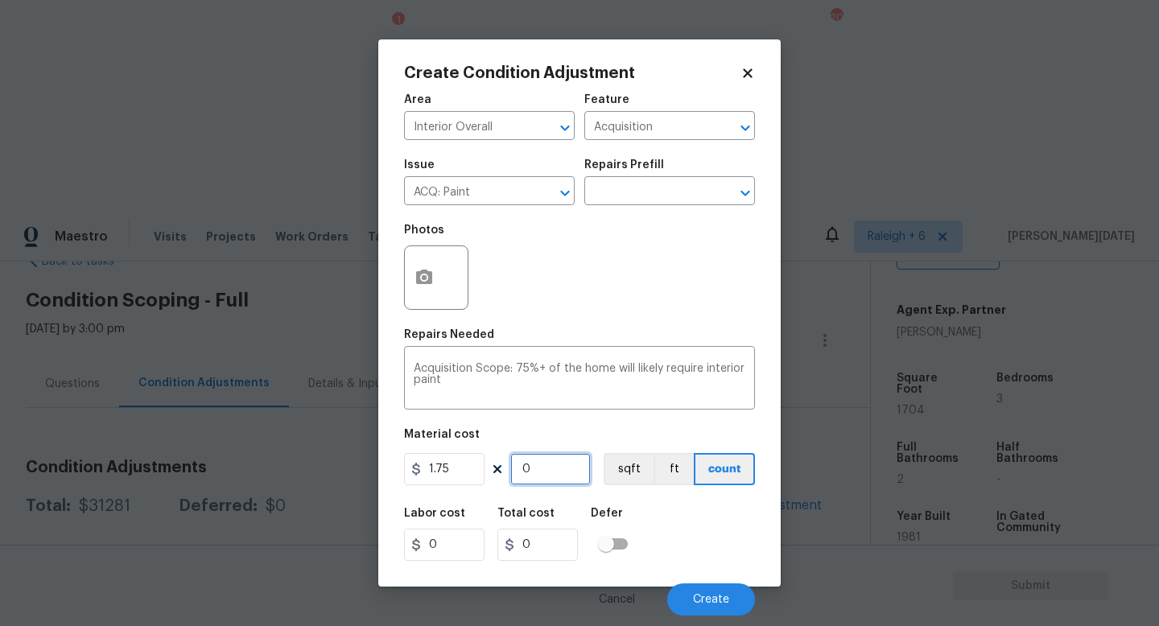
type input "2982"
type input "1704"
click at [423, 286] on icon "button" at bounding box center [423, 277] width 19 height 19
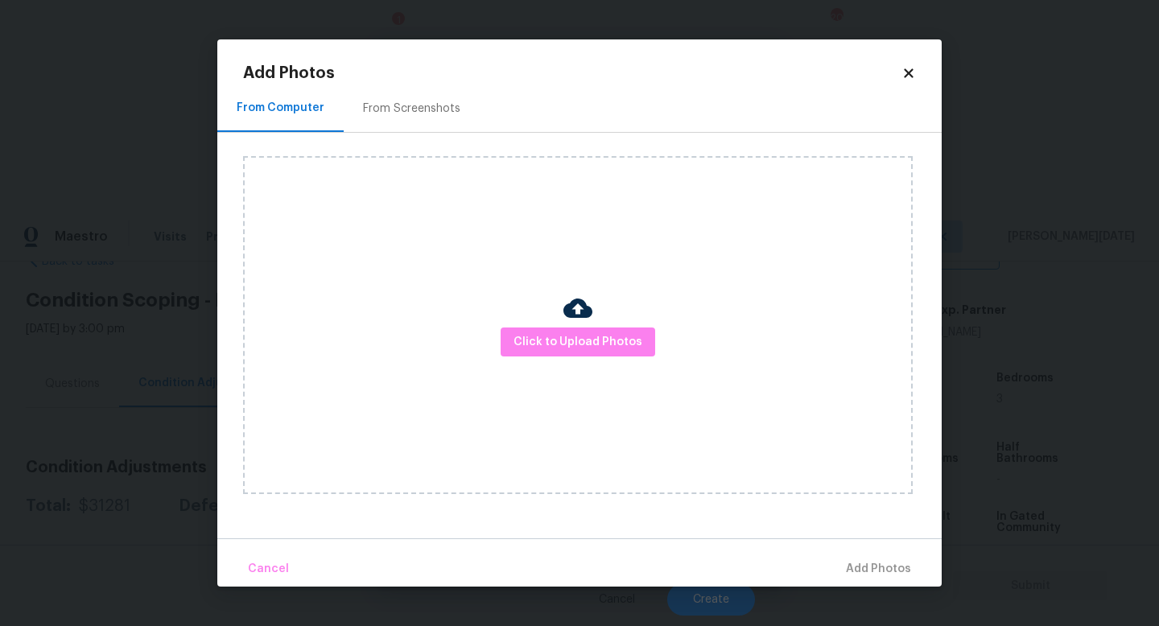
click at [422, 113] on div "From Screenshots" at bounding box center [411, 109] width 97 height 16
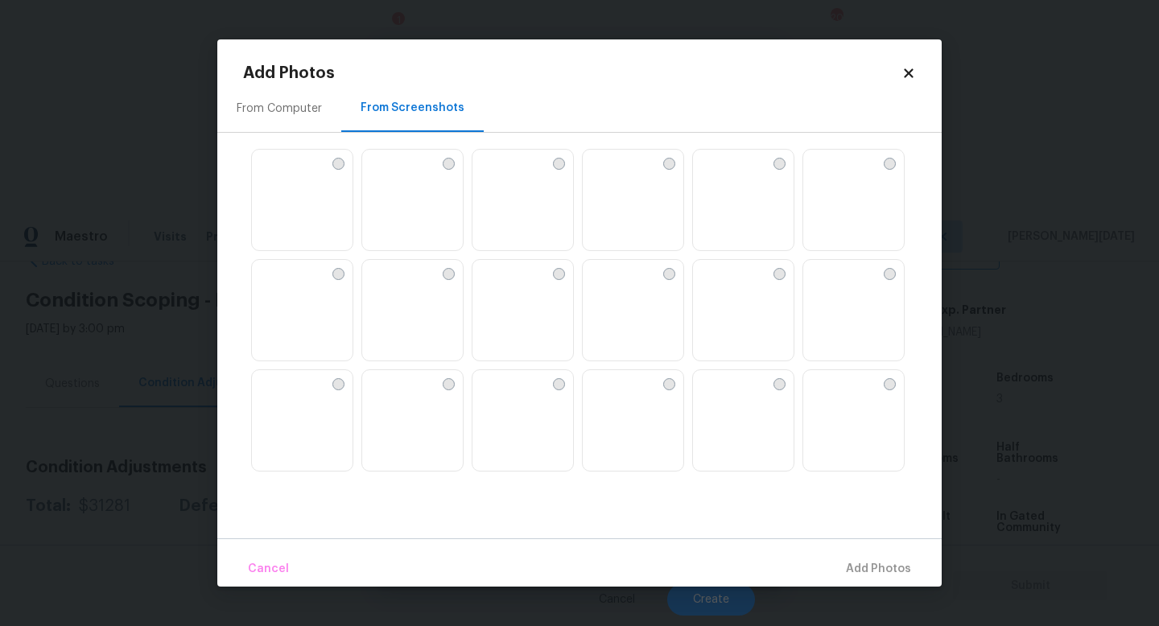
click at [516, 182] on img at bounding box center [522, 201] width 101 height 102
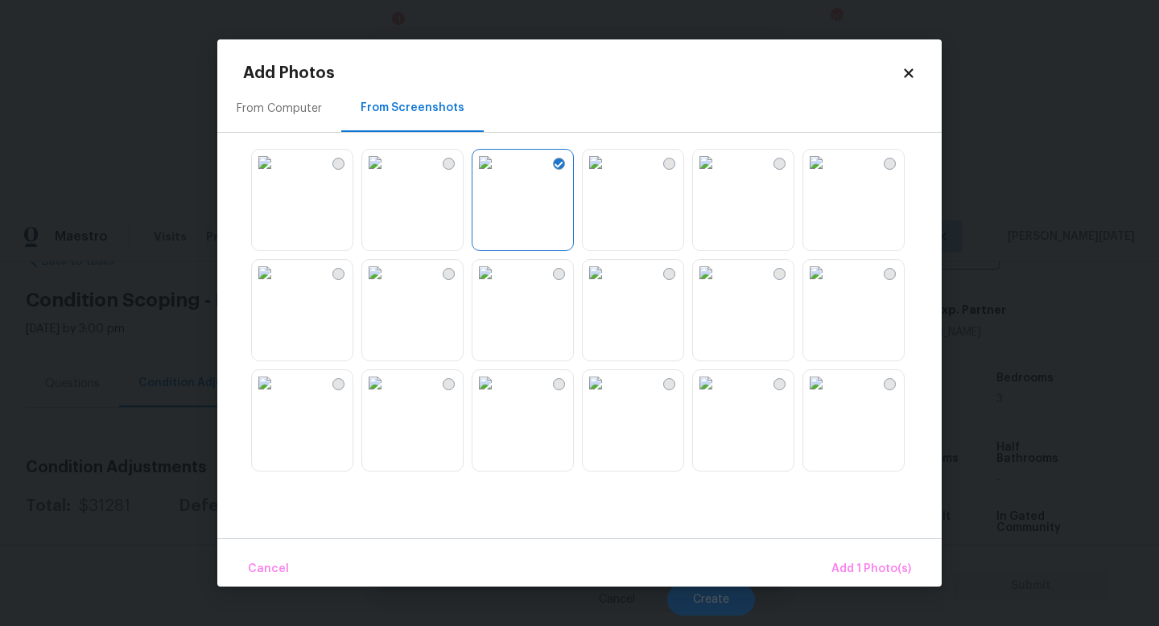
click at [498, 286] on img at bounding box center [485, 273] width 26 height 26
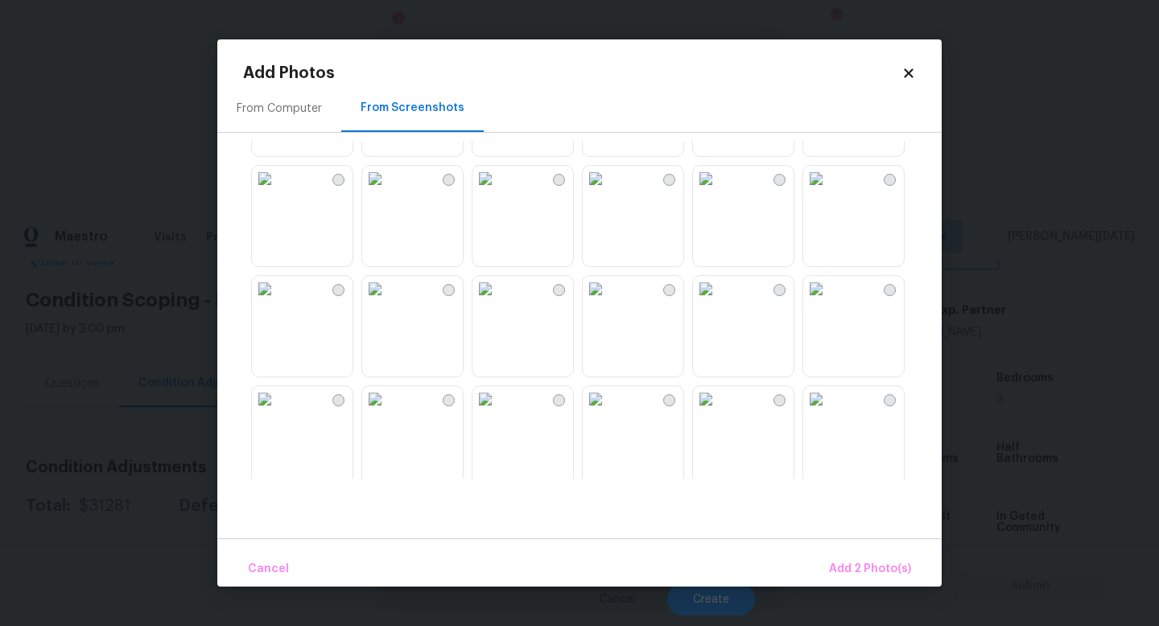
click at [498, 192] on img at bounding box center [485, 179] width 26 height 26
click at [498, 302] on img at bounding box center [485, 289] width 26 height 26
click at [608, 302] on img at bounding box center [596, 289] width 26 height 26
click at [719, 302] on img at bounding box center [706, 289] width 26 height 26
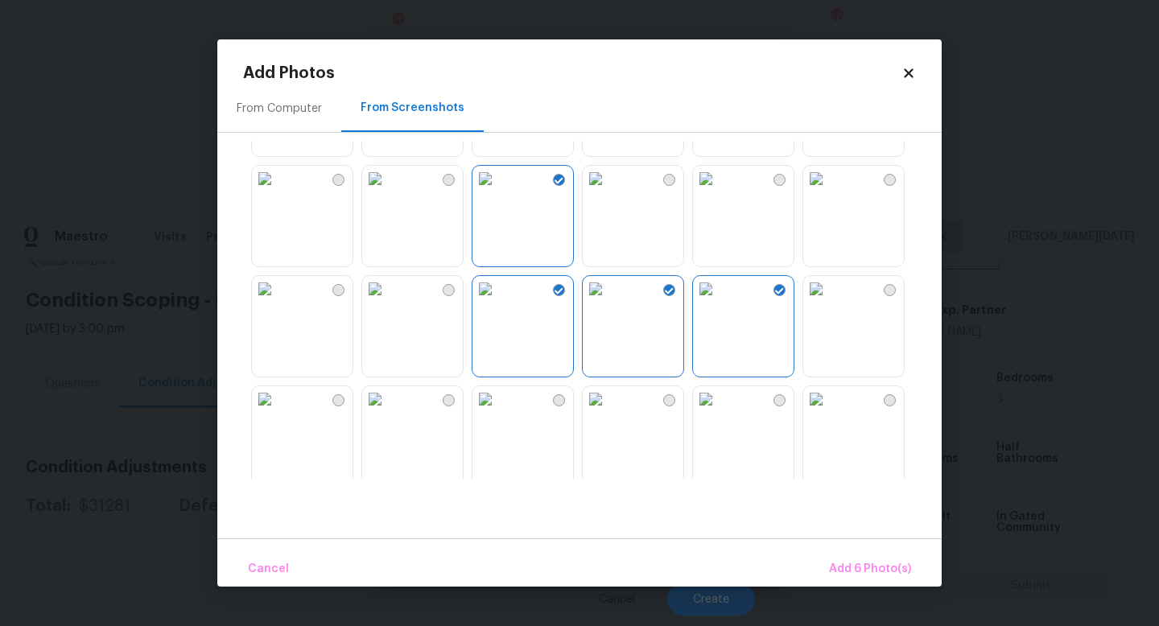
click at [719, 412] on img at bounding box center [706, 399] width 26 height 26
click at [608, 412] on img at bounding box center [596, 399] width 26 height 26
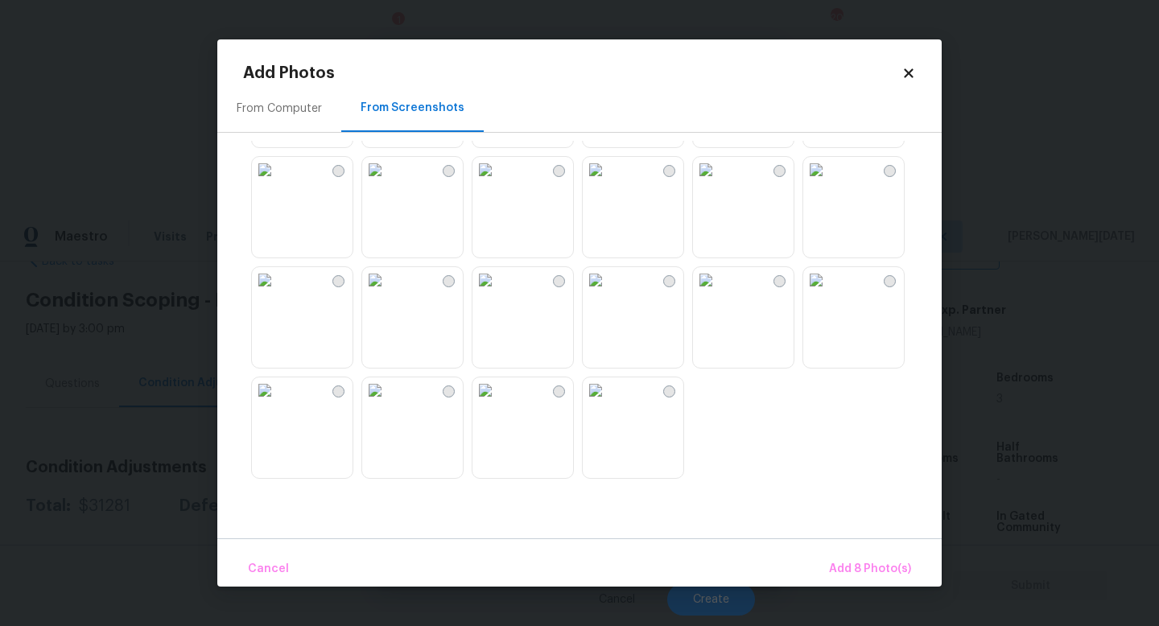
click at [608, 183] on img at bounding box center [596, 170] width 26 height 26
click at [719, 183] on img at bounding box center [706, 170] width 26 height 26
click at [829, 183] on img at bounding box center [816, 170] width 26 height 26
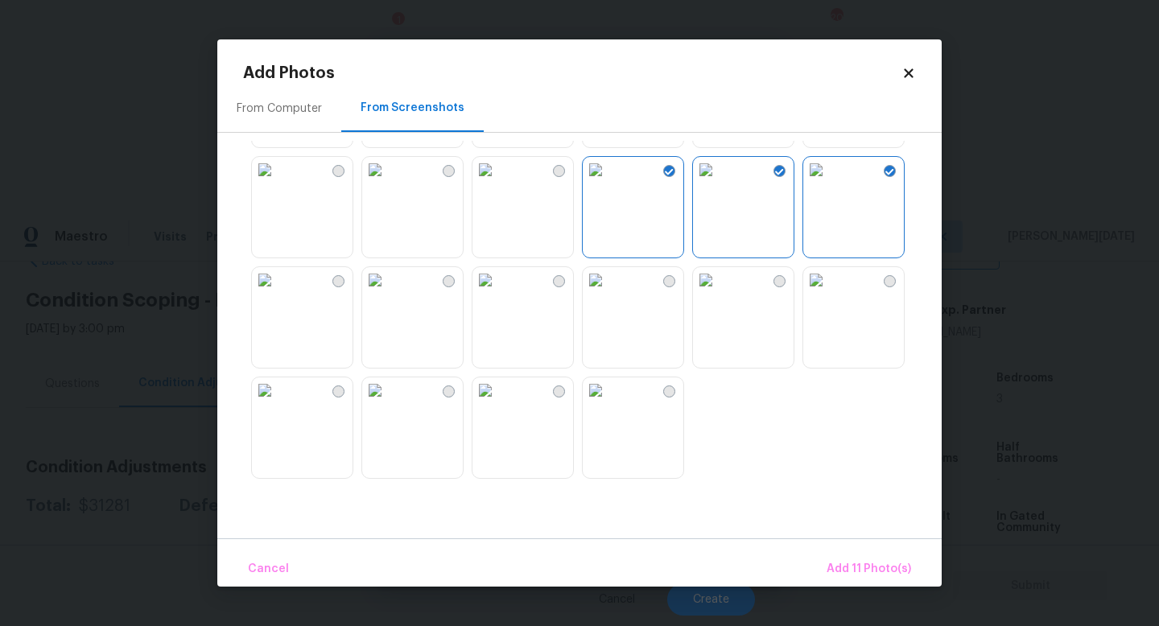
click at [829, 293] on img at bounding box center [816, 280] width 26 height 26
click at [275, 293] on img at bounding box center [265, 280] width 26 height 26
click at [843, 554] on button "Add 12 Photo(s)" at bounding box center [868, 569] width 100 height 35
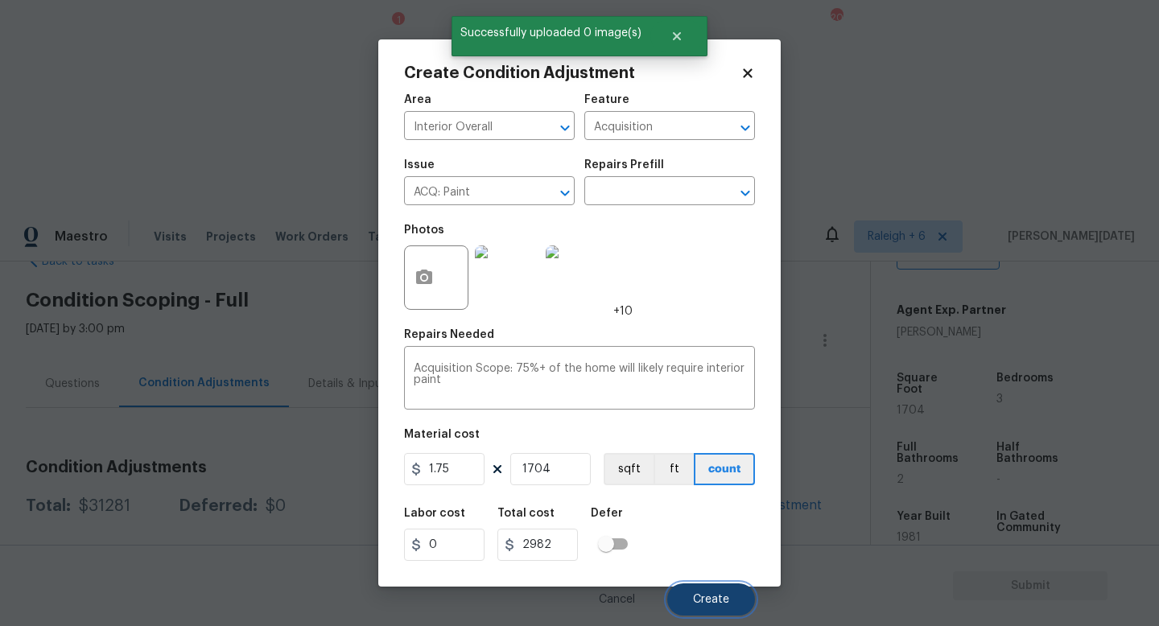
click at [682, 589] on button "Create" at bounding box center [711, 599] width 88 height 32
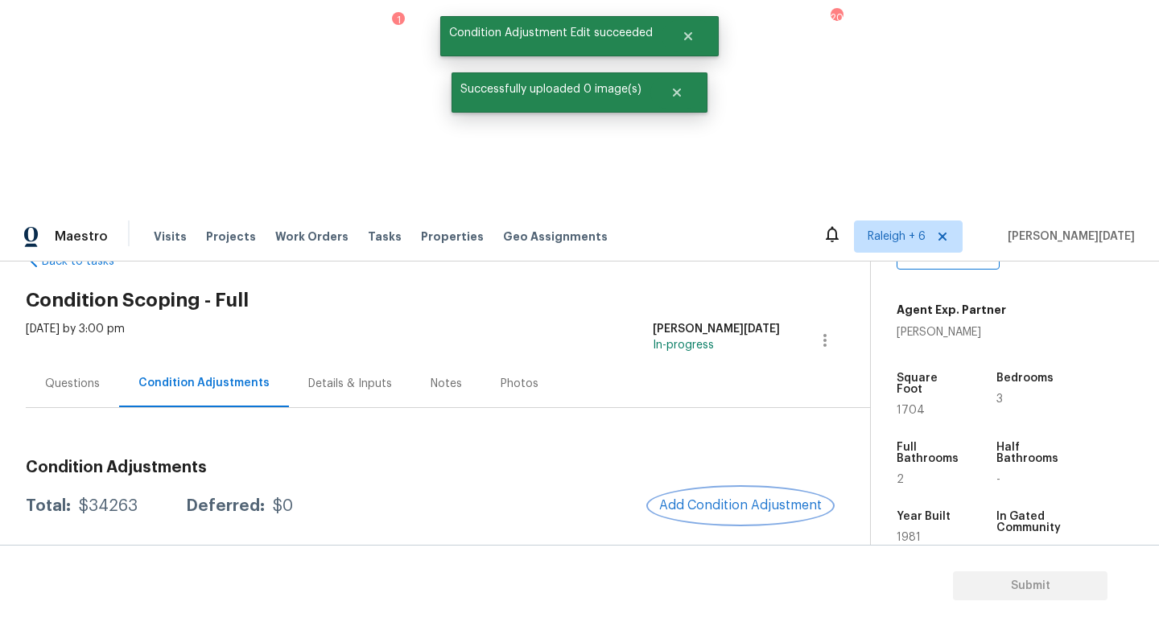
click at [736, 498] on span "Add Condition Adjustment" at bounding box center [740, 505] width 163 height 14
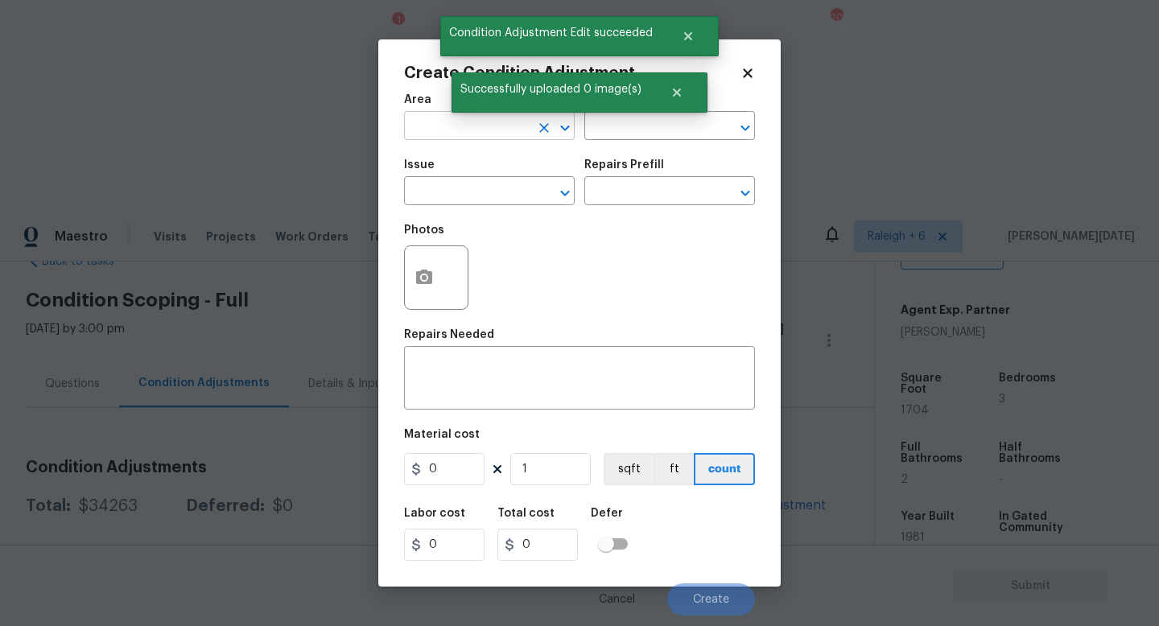
click at [425, 126] on input "text" at bounding box center [467, 127] width 126 height 25
click at [451, 189] on li "Interior Overall" at bounding box center [489, 190] width 171 height 27
type input "Interior Overall"
click at [451, 189] on input "text" at bounding box center [467, 192] width 126 height 25
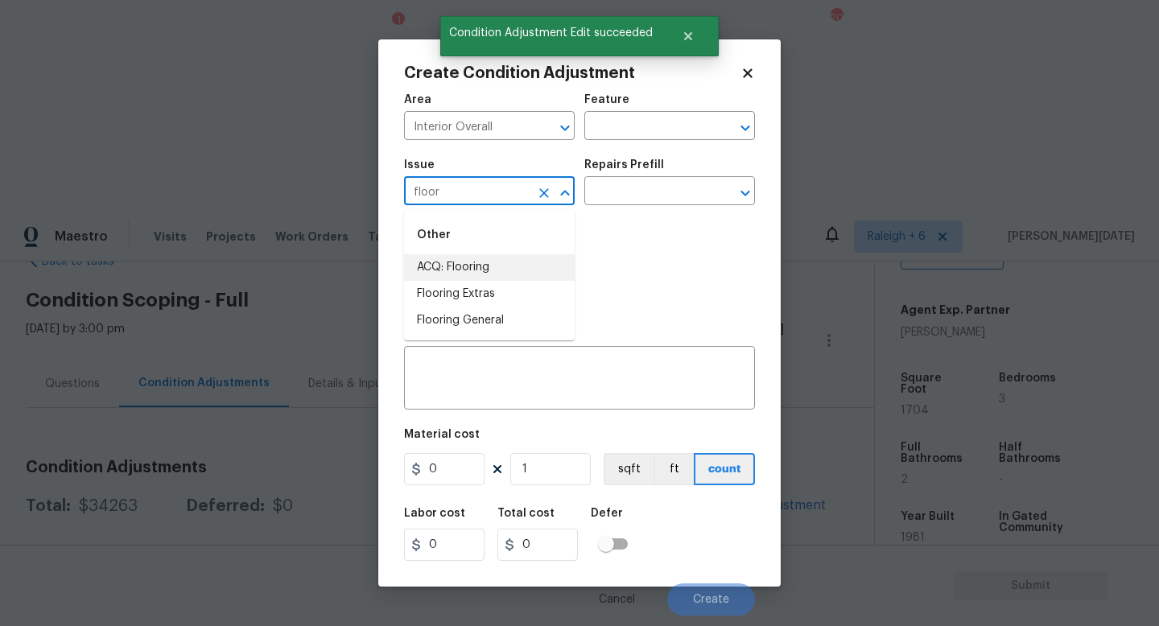
click at [499, 266] on li "ACQ: Flooring" at bounding box center [489, 267] width 171 height 27
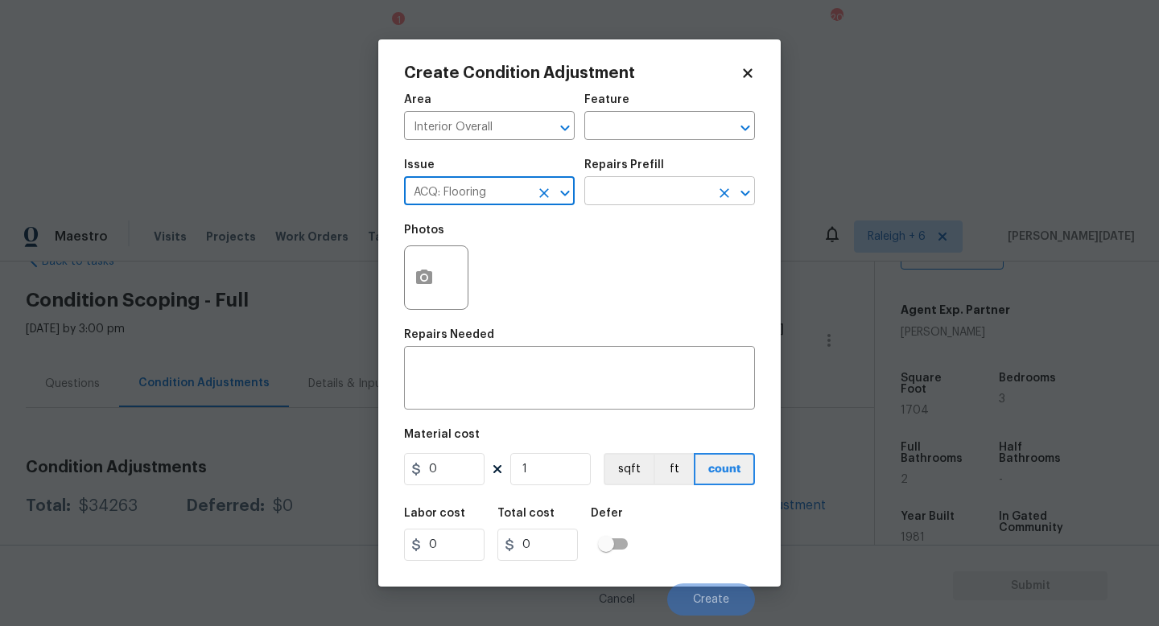
type input "ACQ: Flooring"
click at [651, 199] on input "text" at bounding box center [647, 192] width 126 height 25
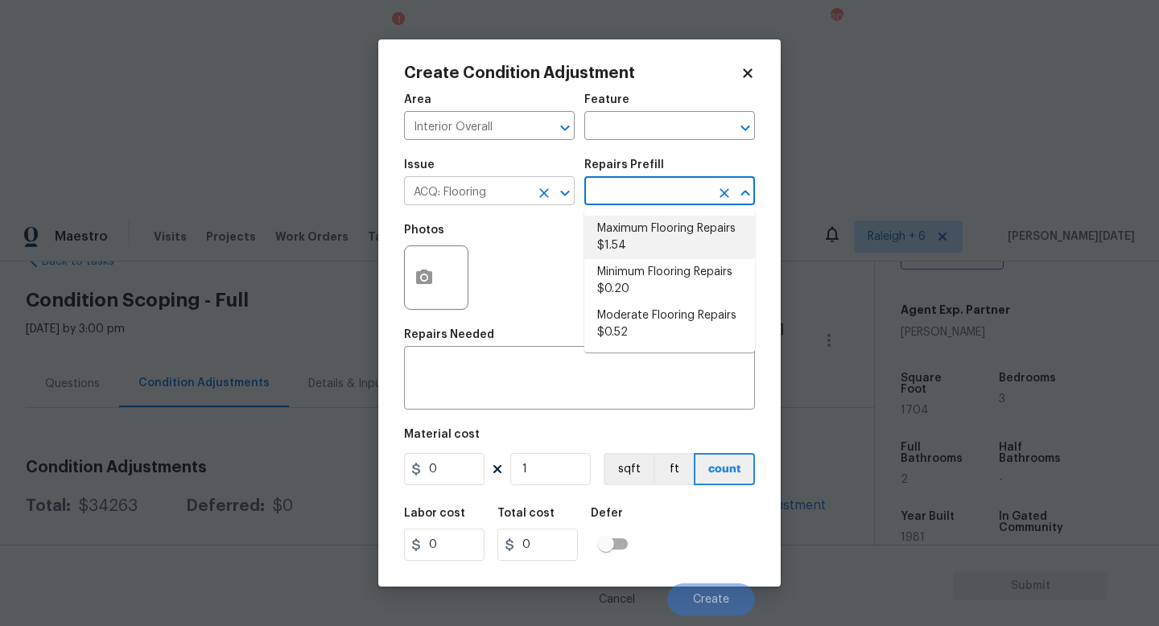
click at [546, 204] on button "Clear" at bounding box center [544, 193] width 23 height 23
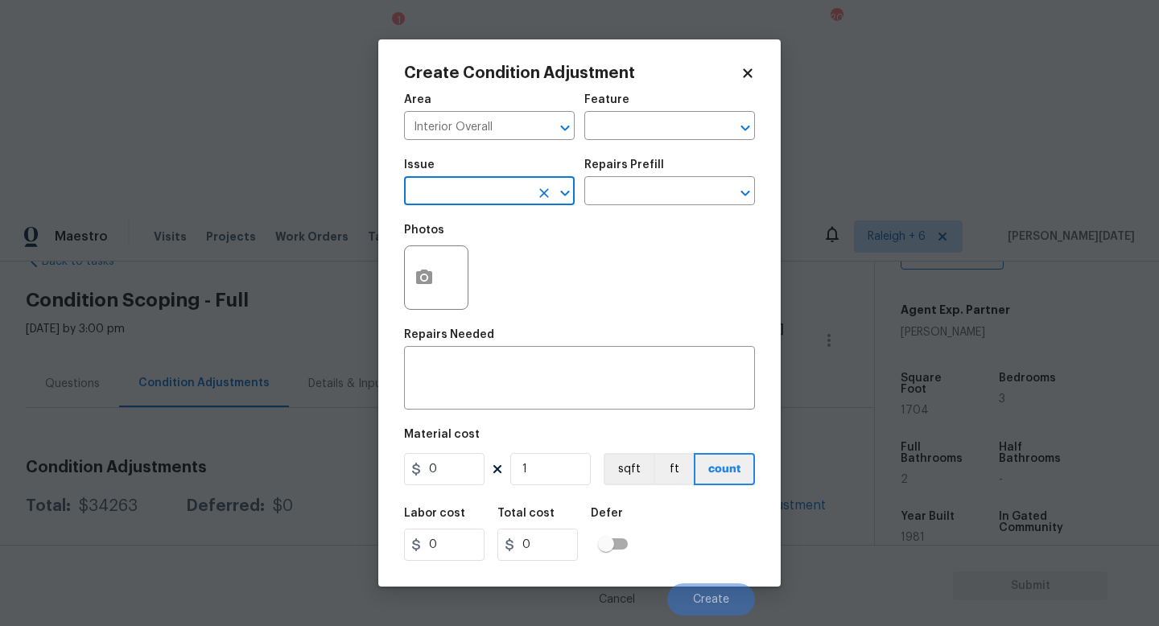
click at [546, 204] on button "Clear" at bounding box center [544, 193] width 23 height 23
click at [527, 326] on li "Flooring General" at bounding box center [489, 320] width 171 height 27
type input "Flooring General"
click at [638, 197] on input "text" at bounding box center [647, 192] width 126 height 25
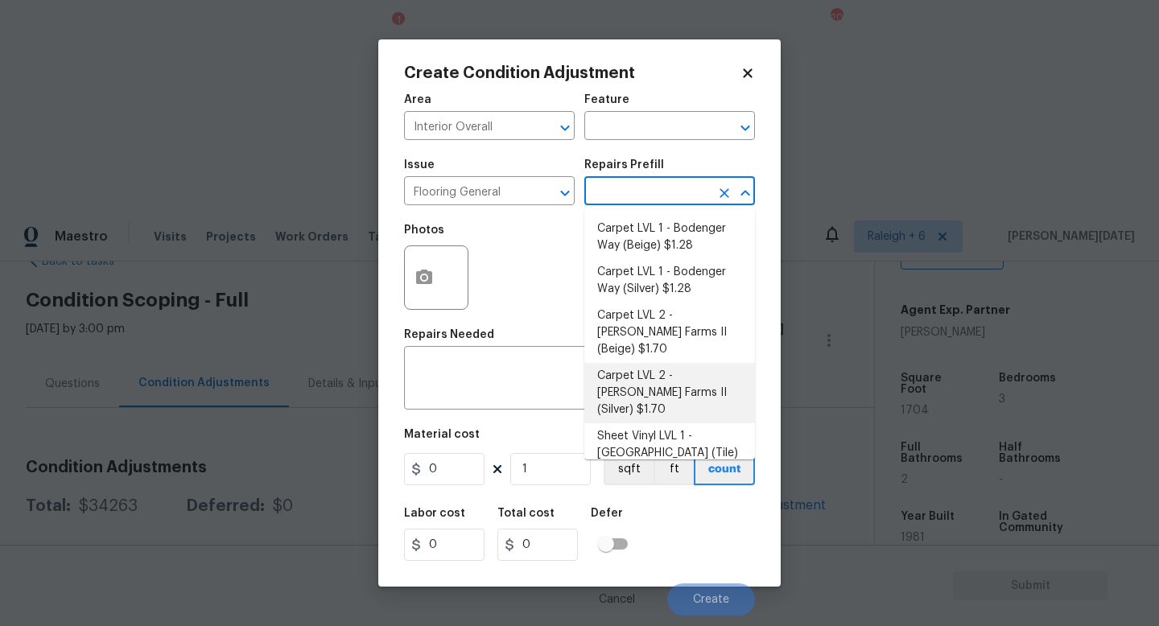
click at [668, 365] on li "Carpet LVL 2 - Abshire Farms II (Silver) $1.70" at bounding box center [669, 393] width 171 height 60
type input "Overall Flooring"
type textarea "Install new carpet (Abshire Farms II - 929 Thin Ice) at all previously carpeted…"
type input "1.7"
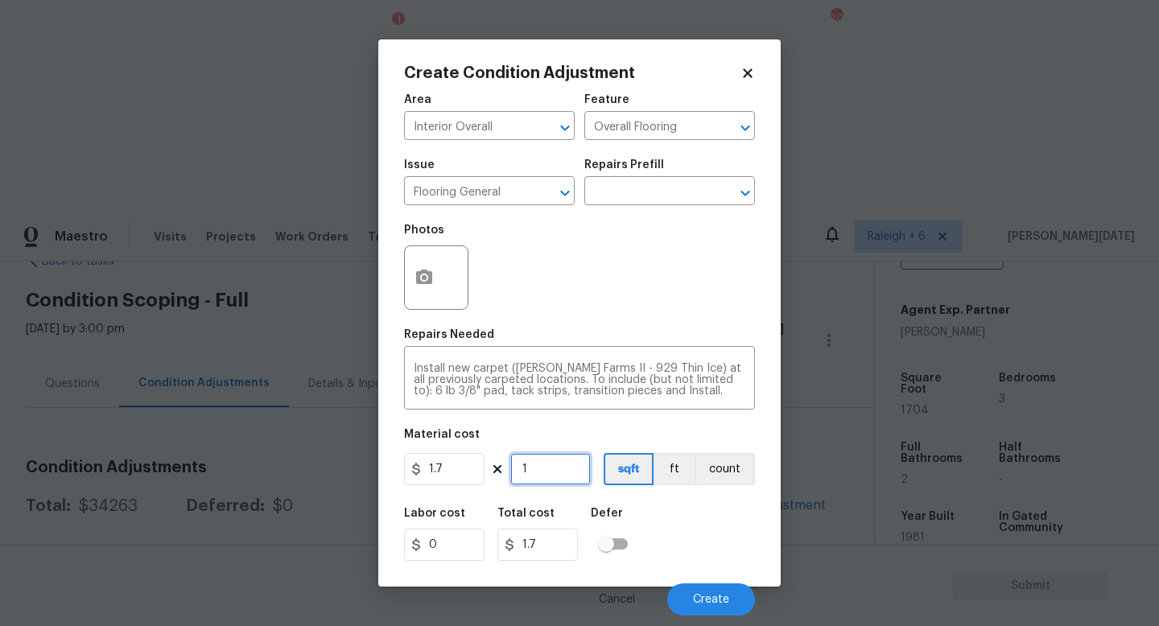
click at [550, 468] on input "1" at bounding box center [550, 469] width 80 height 32
type input "18"
type input "30.6"
type input "1"
type input "1.7"
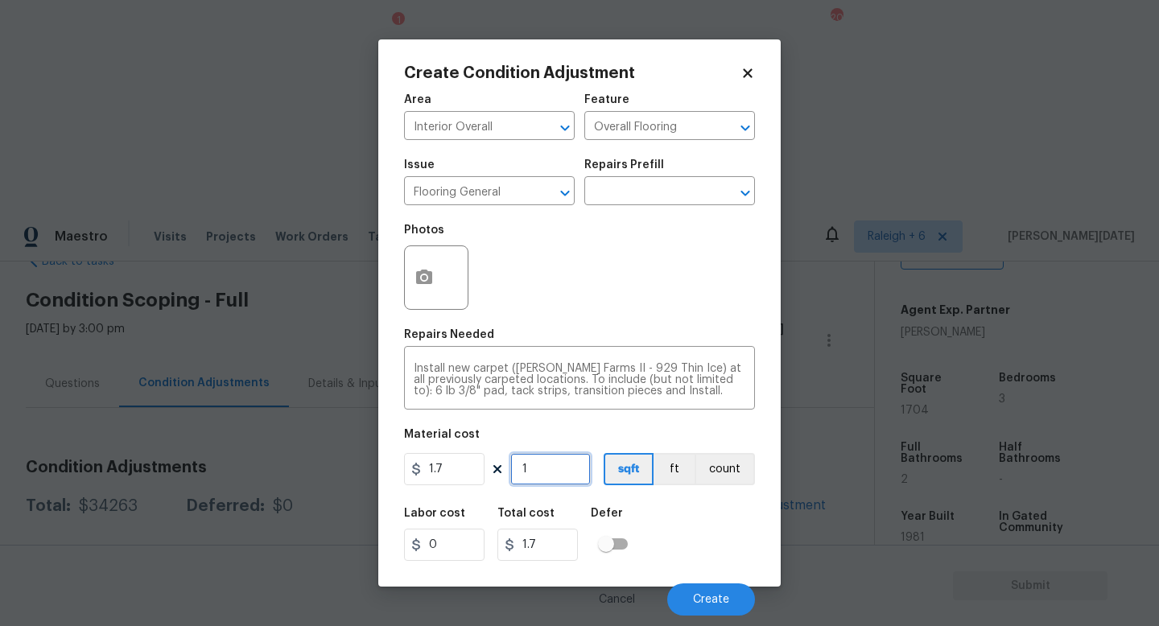
type input "15"
type input "25.5"
type input "150"
type input "255"
type input "1500"
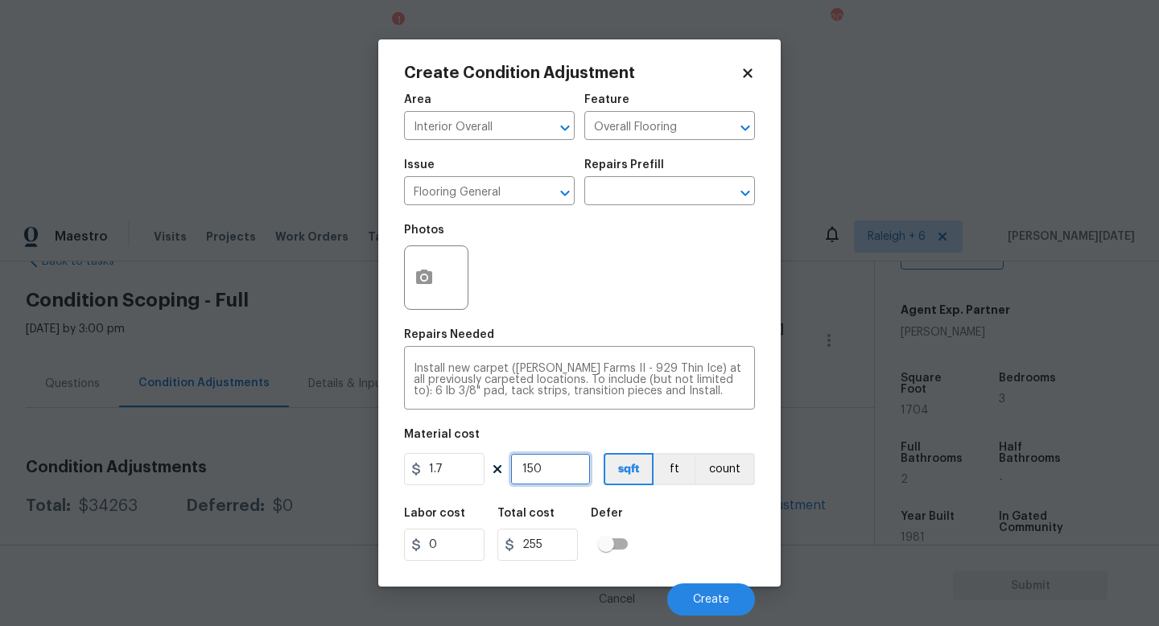
type input "2550"
type input "1500"
click at [671, 287] on div "Photos" at bounding box center [579, 267] width 351 height 105
click at [439, 277] on button "button" at bounding box center [424, 277] width 39 height 63
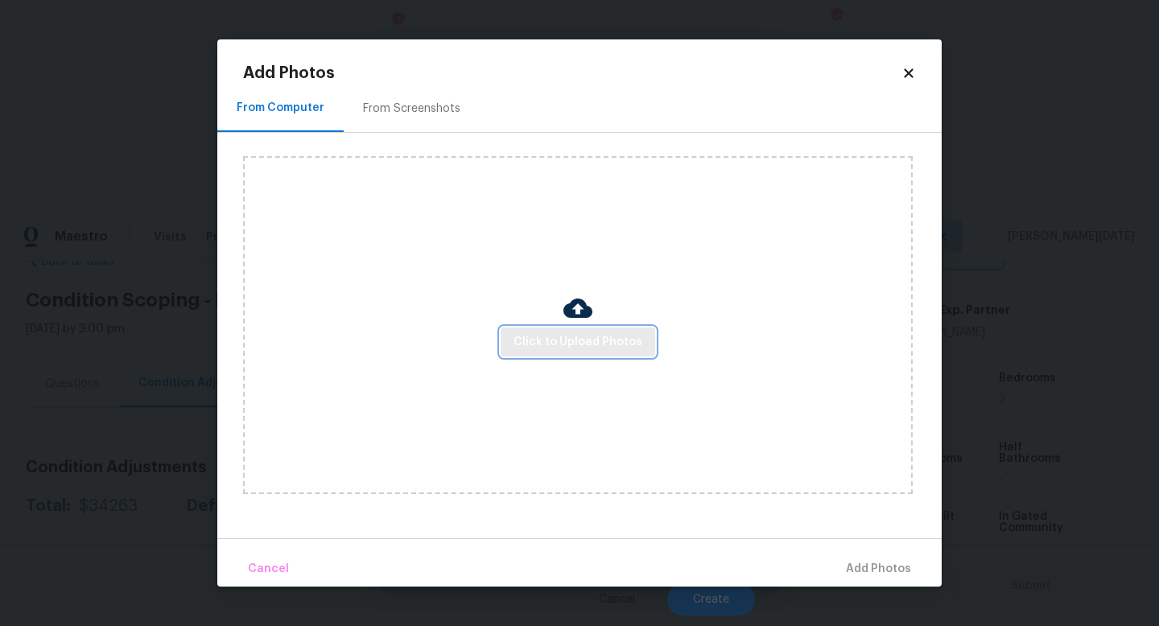
click at [584, 350] on span "Click to Upload Photos" at bounding box center [577, 342] width 129 height 20
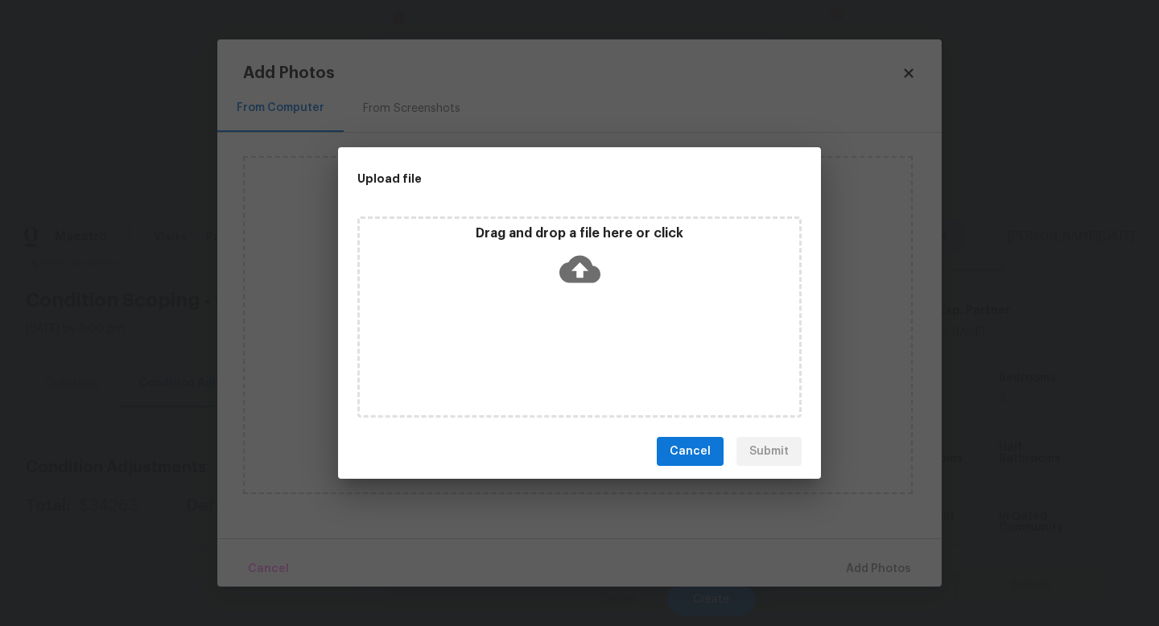
click at [584, 350] on div "Drag and drop a file here or click" at bounding box center [579, 316] width 444 height 201
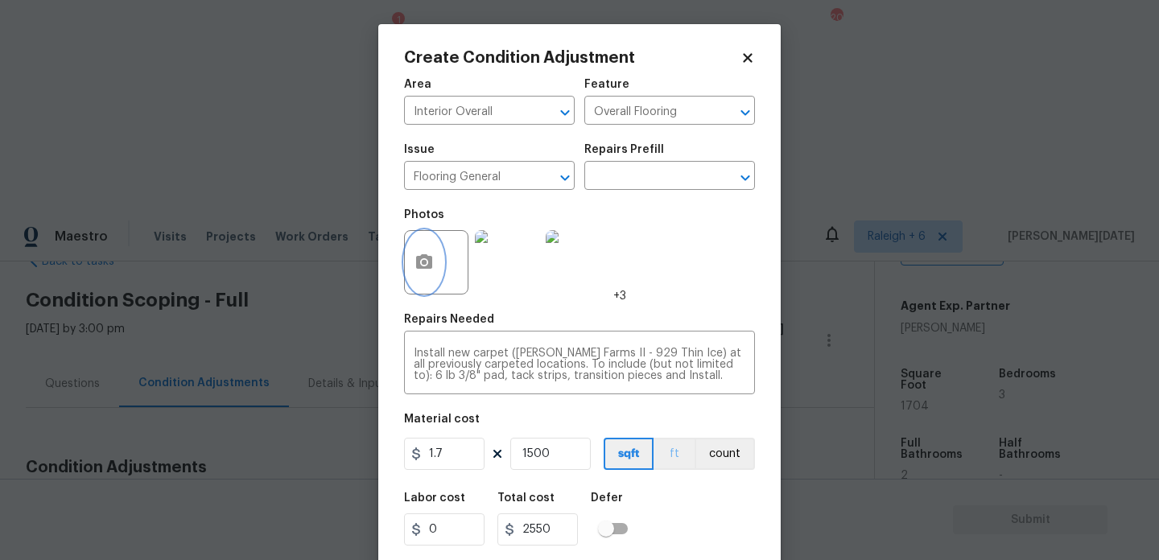
scroll to position [41, 0]
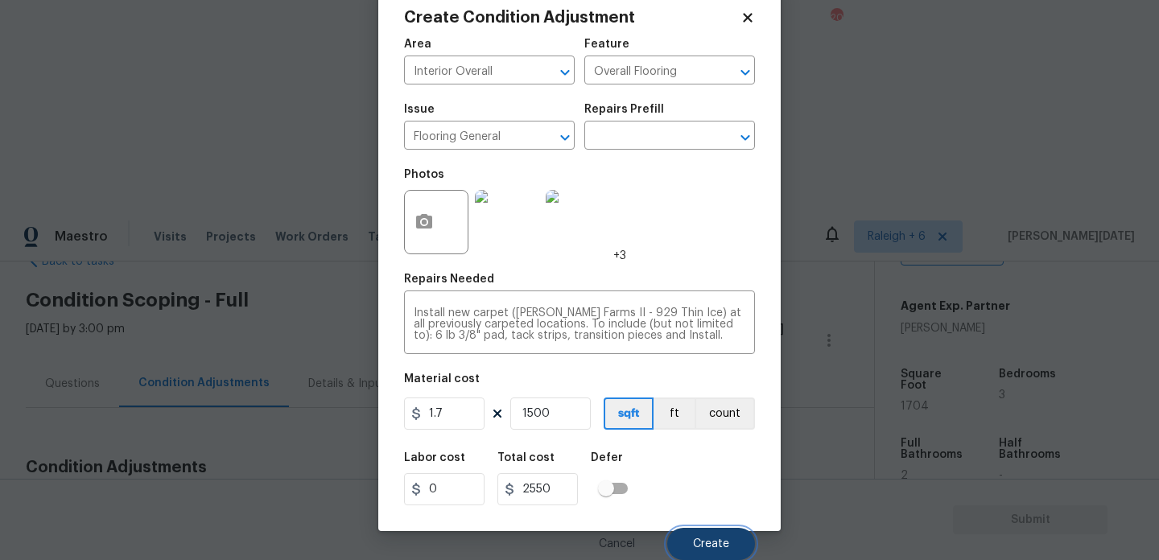
click at [699, 529] on button "Create" at bounding box center [711, 544] width 88 height 32
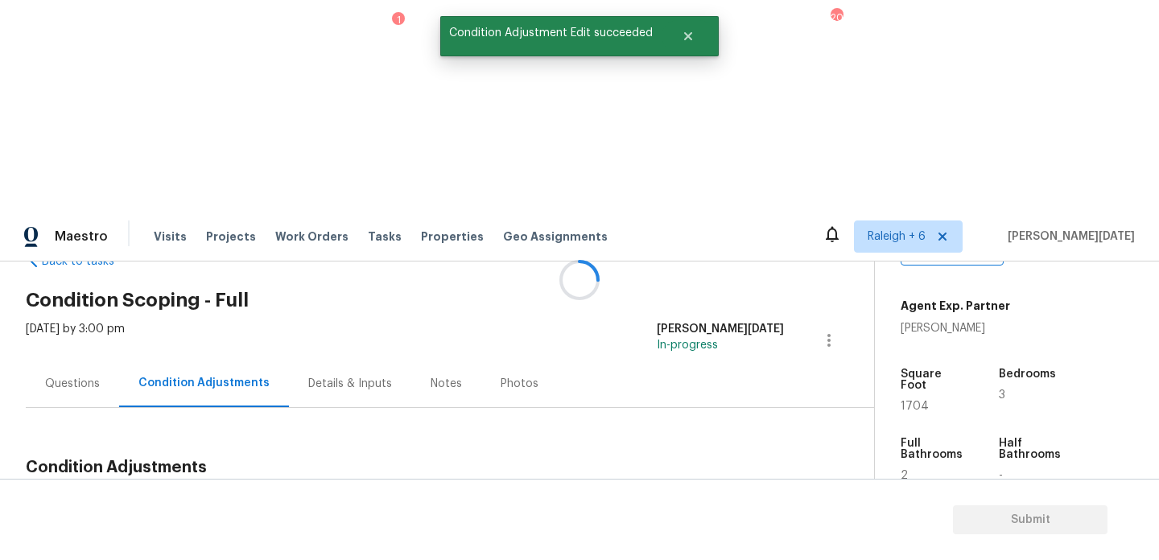
scroll to position [0, 0]
click at [755, 488] on button "Add Condition Adjustment" at bounding box center [744, 505] width 182 height 34
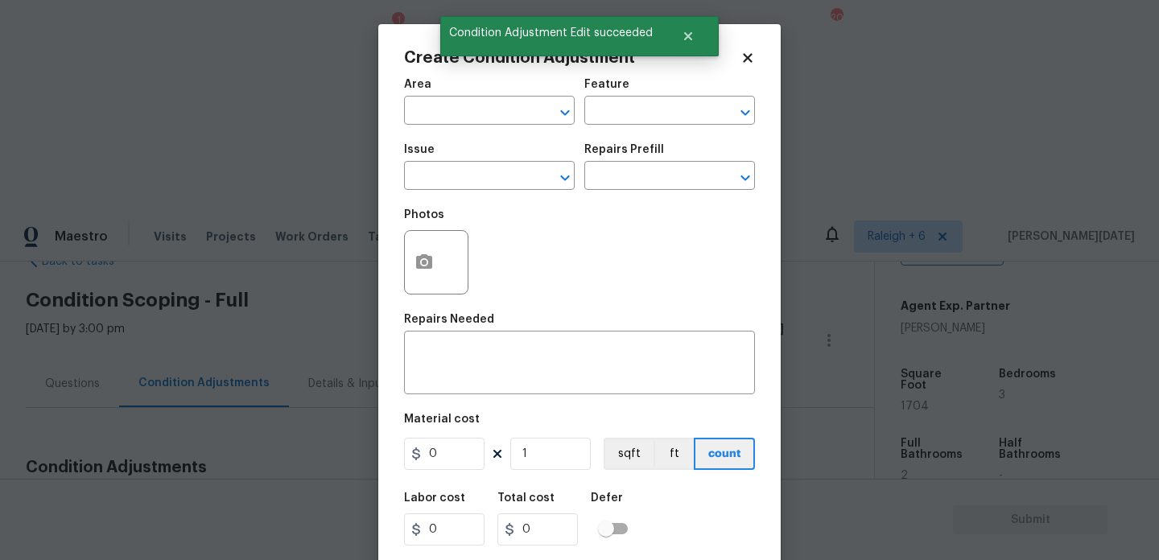
click at [755, 285] on body "Maestro Visits Projects Work Orders Tasks 1 Properties Geo Assignments 202 [GEO…" at bounding box center [579, 491] width 1159 height 560
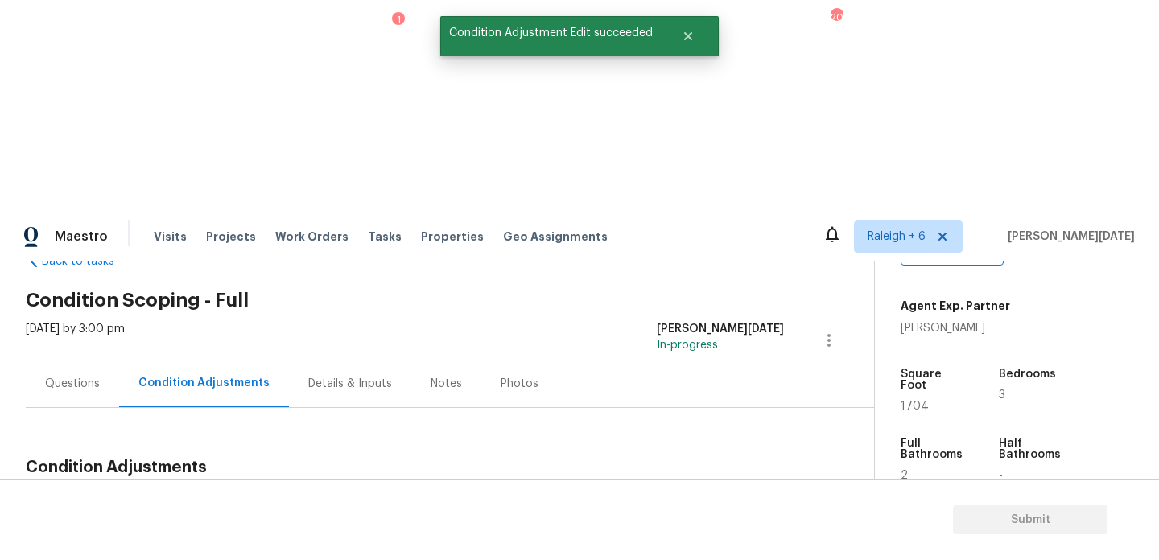
click at [774, 488] on button "Add Condition Adjustment" at bounding box center [744, 505] width 182 height 34
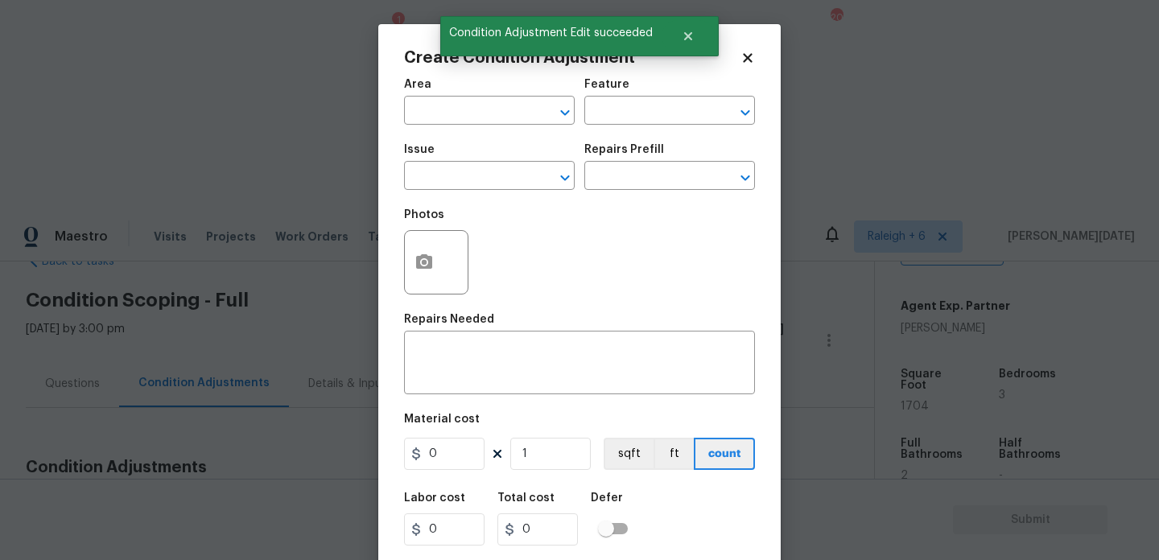
click at [447, 271] on div at bounding box center [436, 262] width 64 height 64
click at [409, 263] on button "button" at bounding box center [424, 262] width 39 height 63
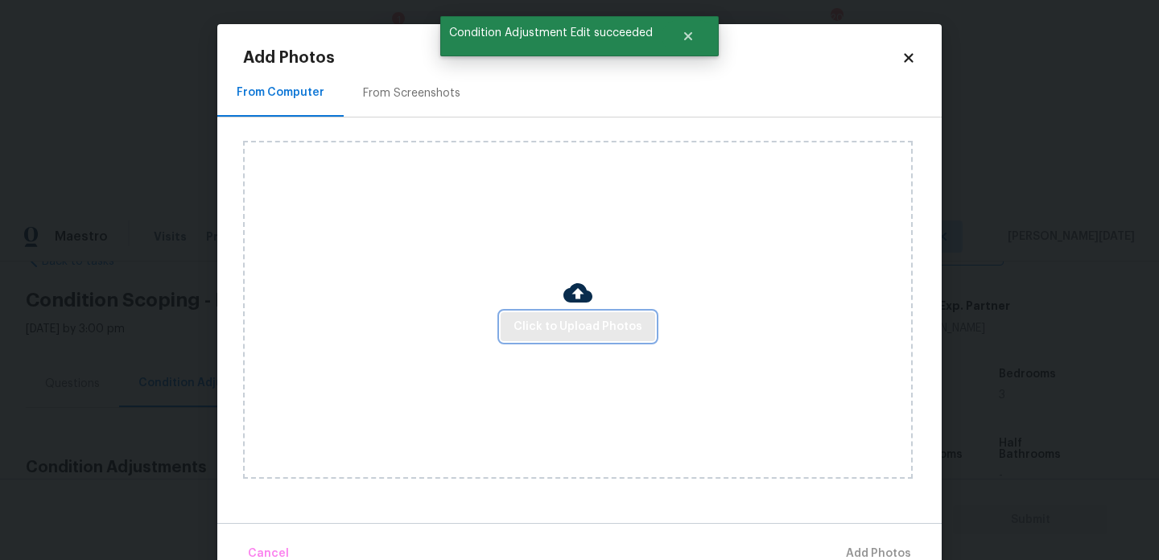
click at [549, 317] on span "Click to Upload Photos" at bounding box center [577, 327] width 129 height 20
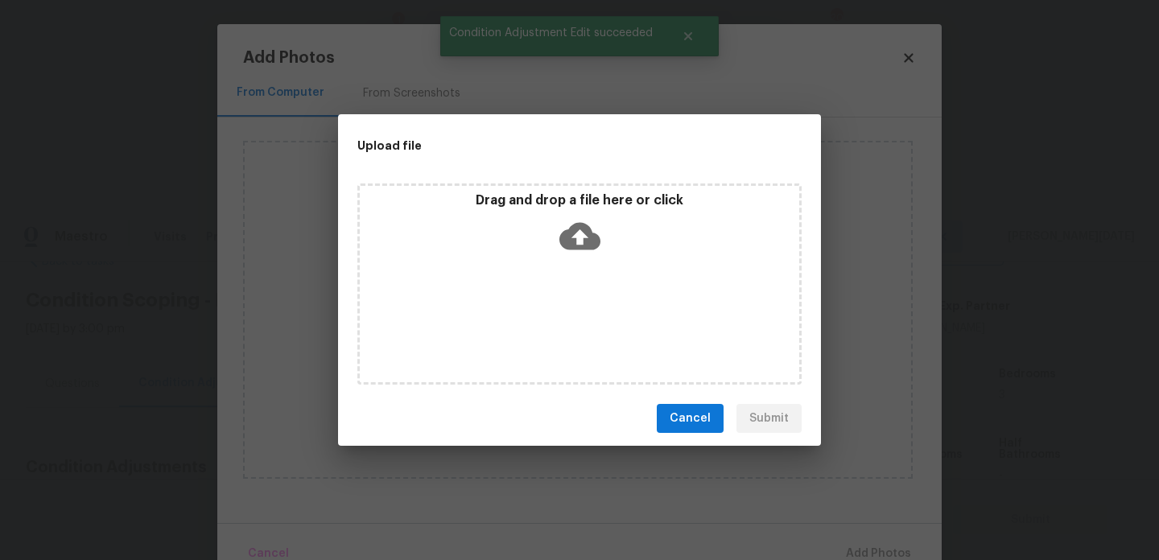
click at [549, 317] on div "Drag and drop a file here or click" at bounding box center [579, 283] width 444 height 201
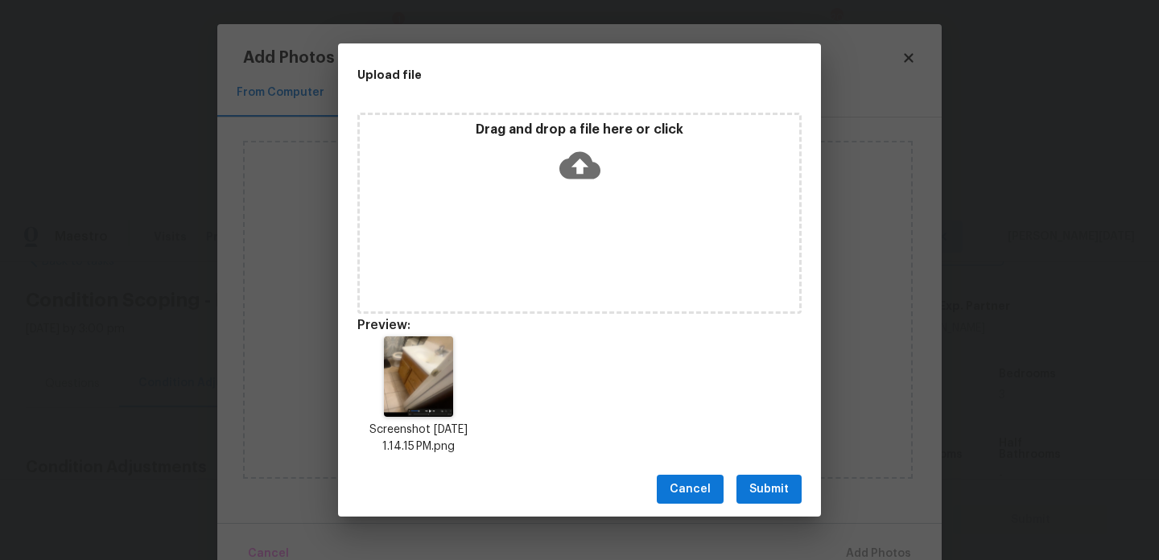
click at [571, 189] on div "Drag and drop a file here or click" at bounding box center [579, 156] width 439 height 69
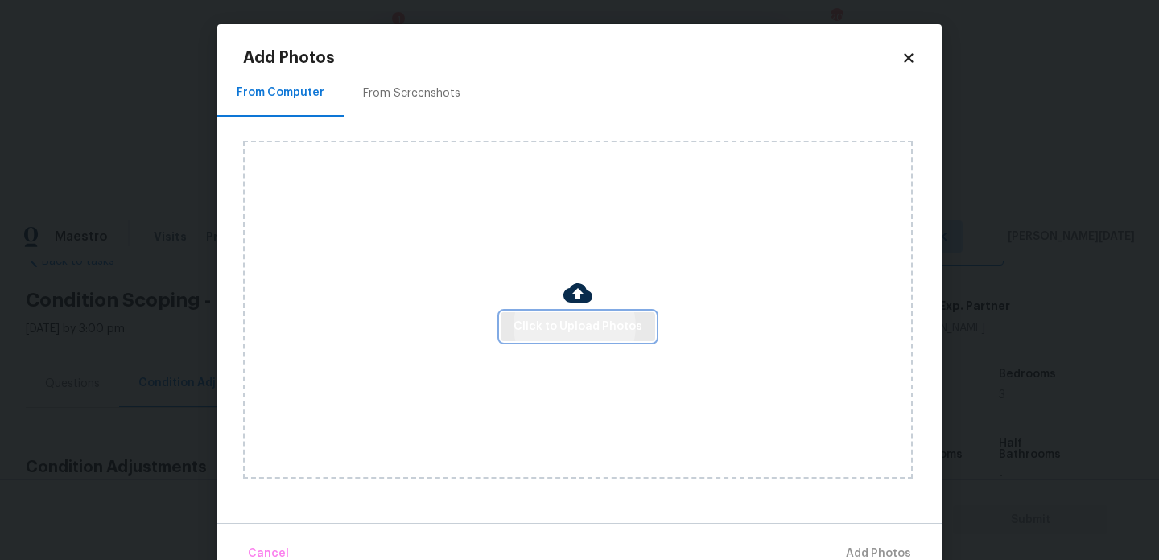
click at [555, 328] on span "Click to Upload Photos" at bounding box center [577, 327] width 129 height 20
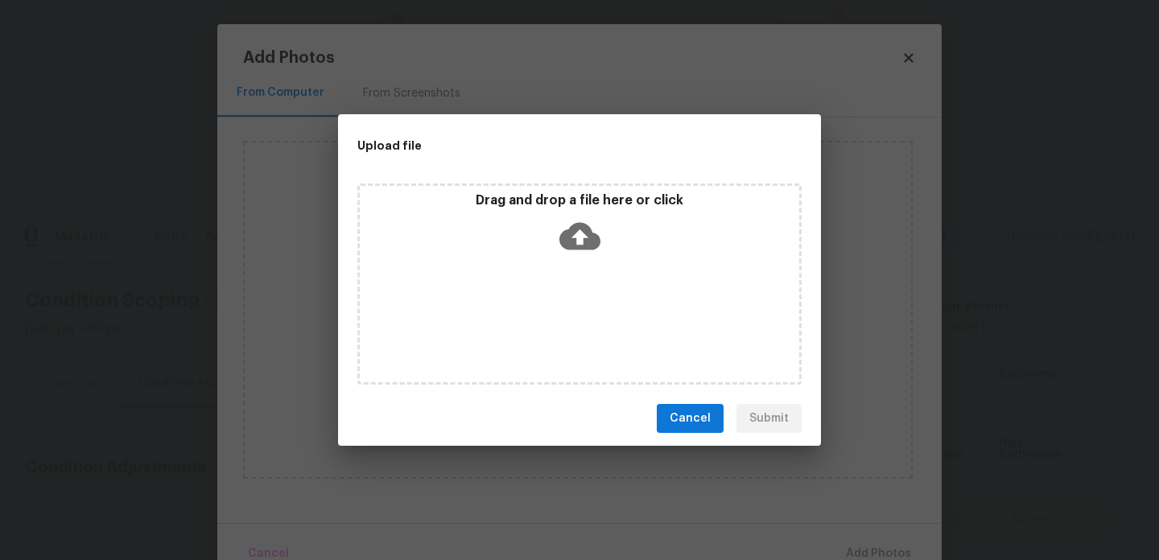
click at [501, 254] on div "Drag and drop a file here or click" at bounding box center [579, 226] width 439 height 69
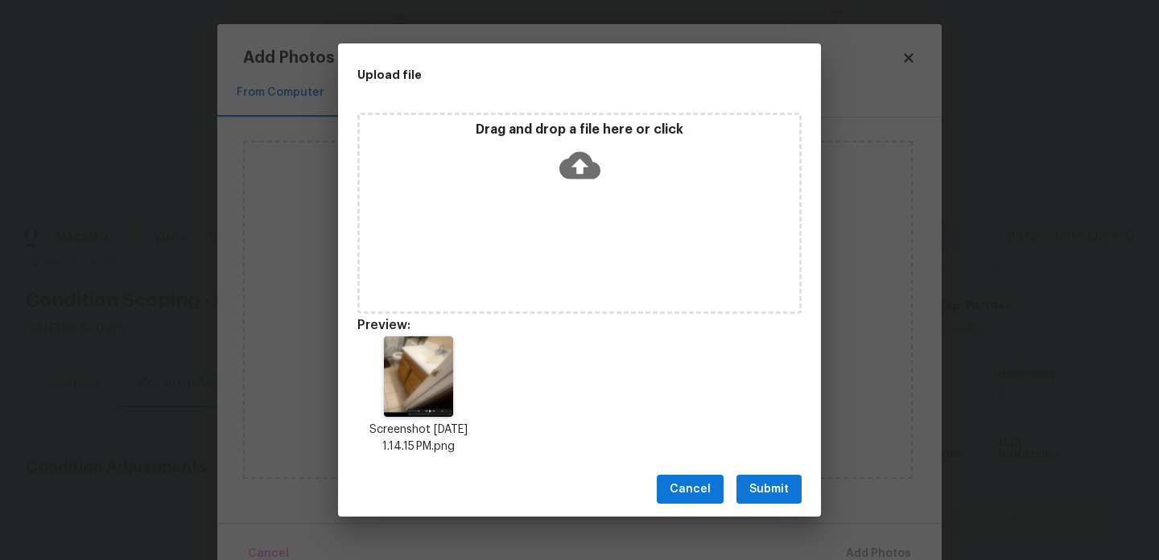
click at [583, 189] on div "Drag and drop a file here or click" at bounding box center [579, 156] width 439 height 69
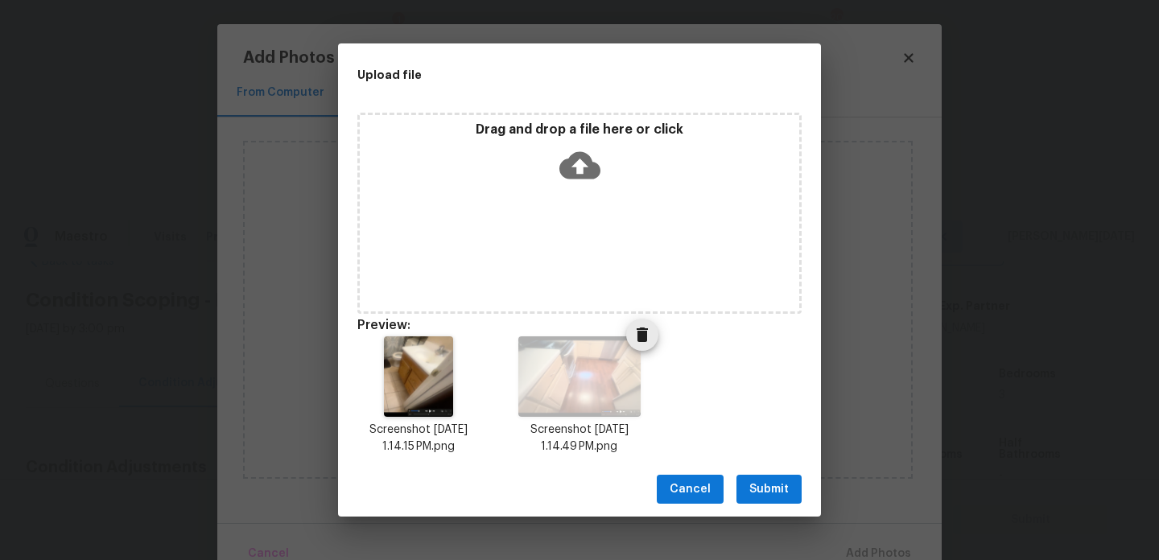
click at [644, 321] on button "Delete" at bounding box center [642, 335] width 32 height 32
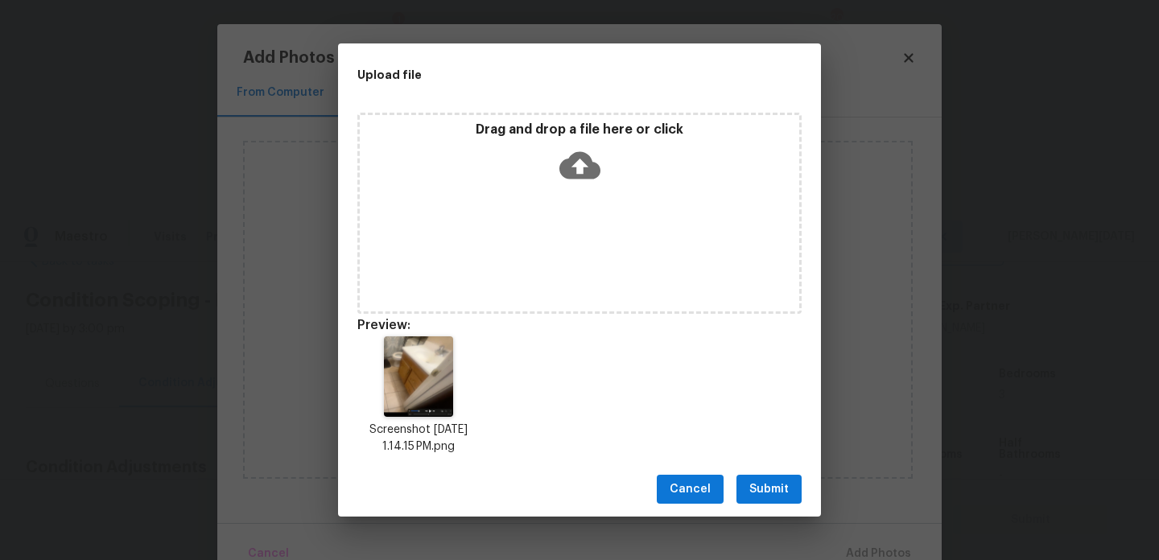
click at [761, 488] on span "Submit" at bounding box center [768, 490] width 39 height 20
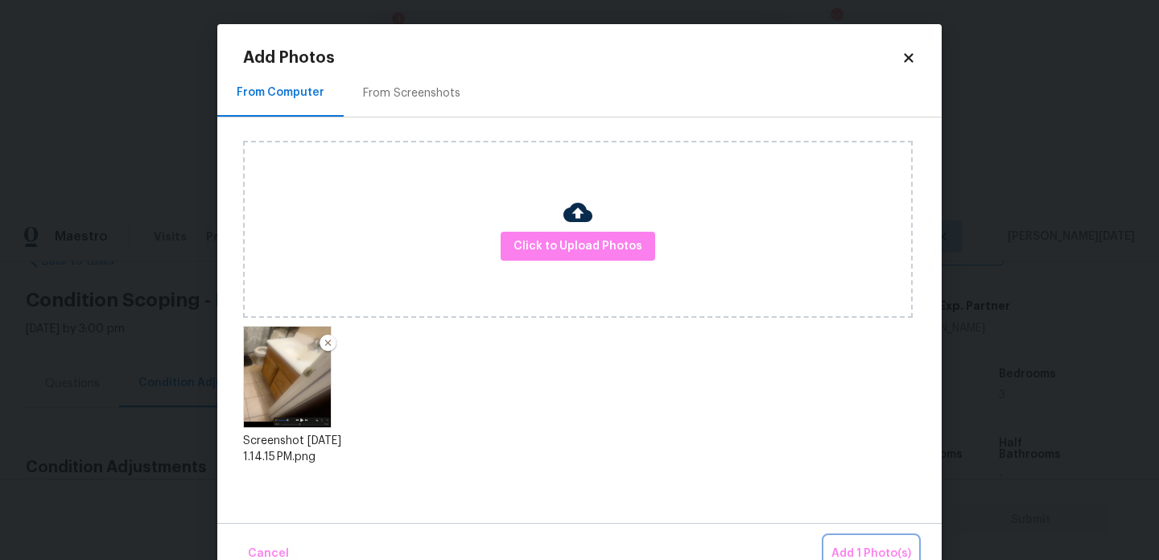
click at [865, 546] on span "Add 1 Photo(s)" at bounding box center [871, 554] width 80 height 20
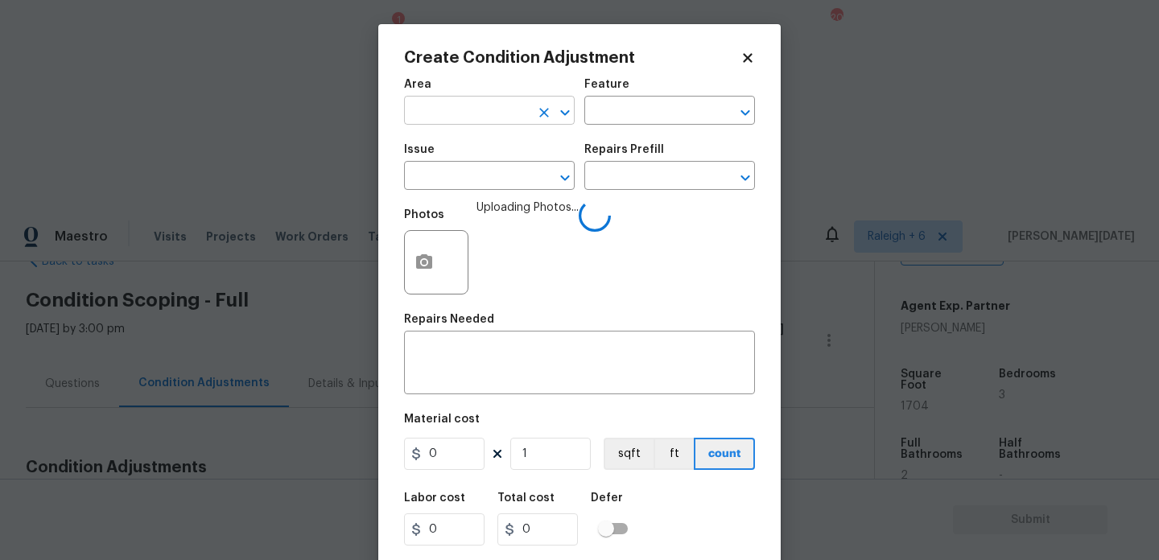
click at [468, 113] on input "text" at bounding box center [467, 112] width 126 height 25
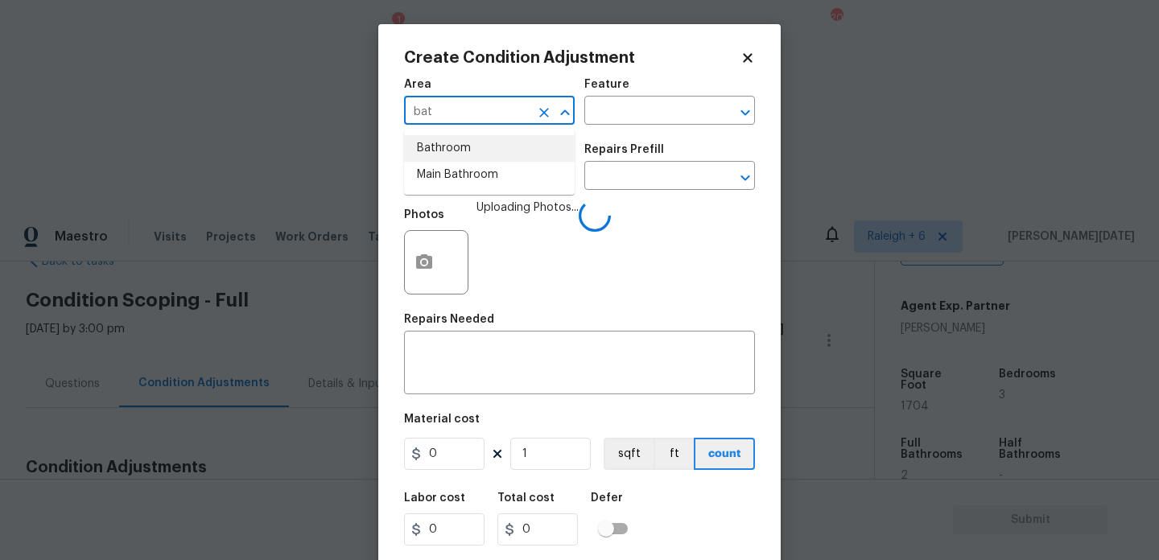
click at [469, 152] on li "Bathroom" at bounding box center [489, 148] width 171 height 27
type input "Bathroom"
click at [461, 175] on input "text" at bounding box center [467, 177] width 126 height 25
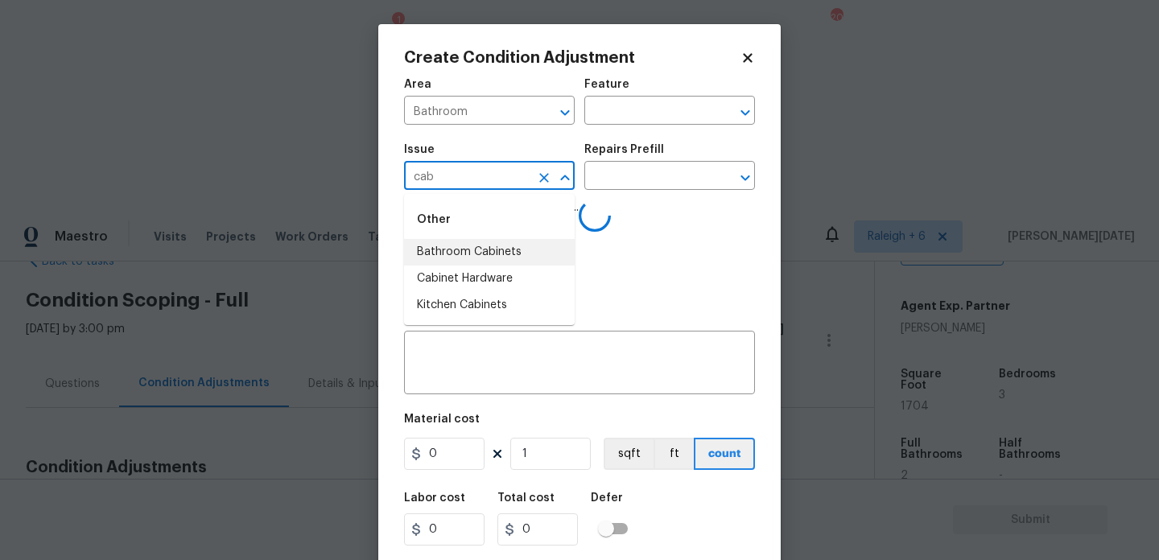
click at [484, 253] on li "Bathroom Cabinets" at bounding box center [489, 252] width 171 height 27
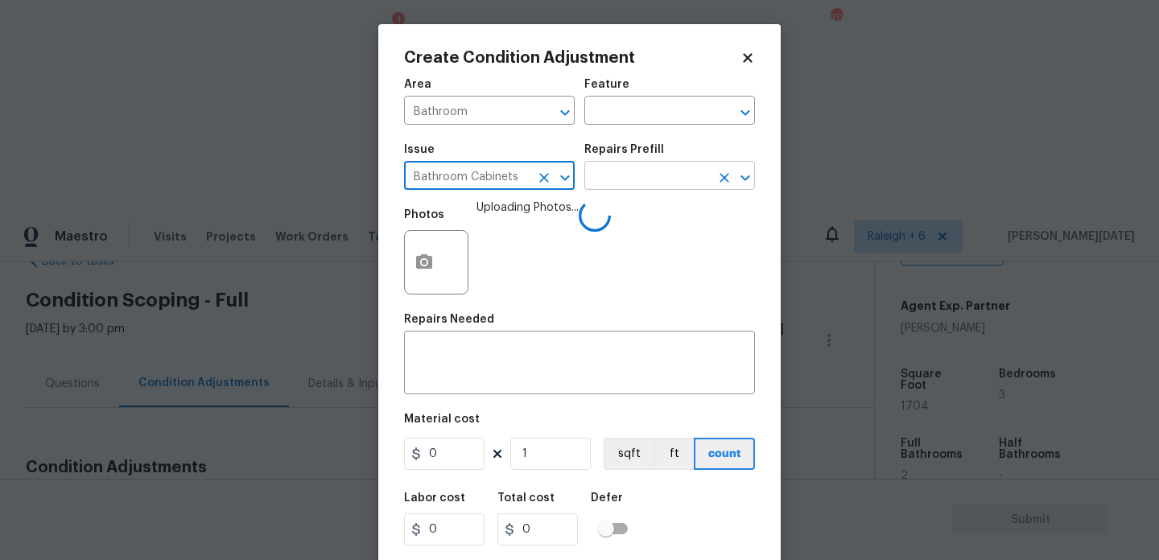
type input "Bathroom Cabinets"
click at [616, 165] on input "text" at bounding box center [647, 177] width 126 height 25
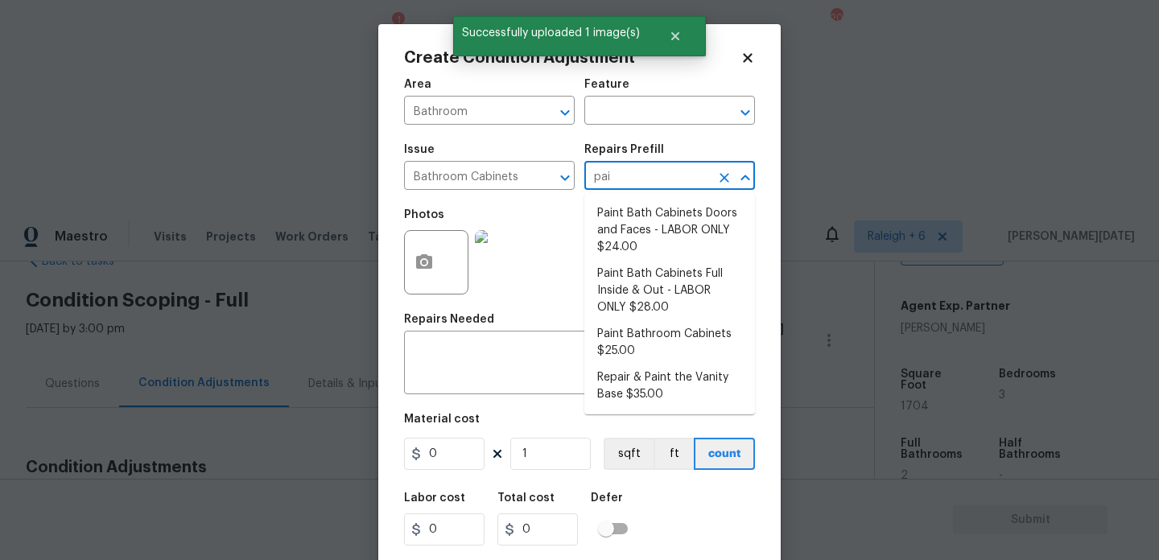
type input "pain"
type input "t"
type input "paint"
click at [646, 242] on li "Paint Bath Cabinets Doors and Faces - LABOR ONLY $24.00" at bounding box center [669, 230] width 171 height 60
type input "Cabinets"
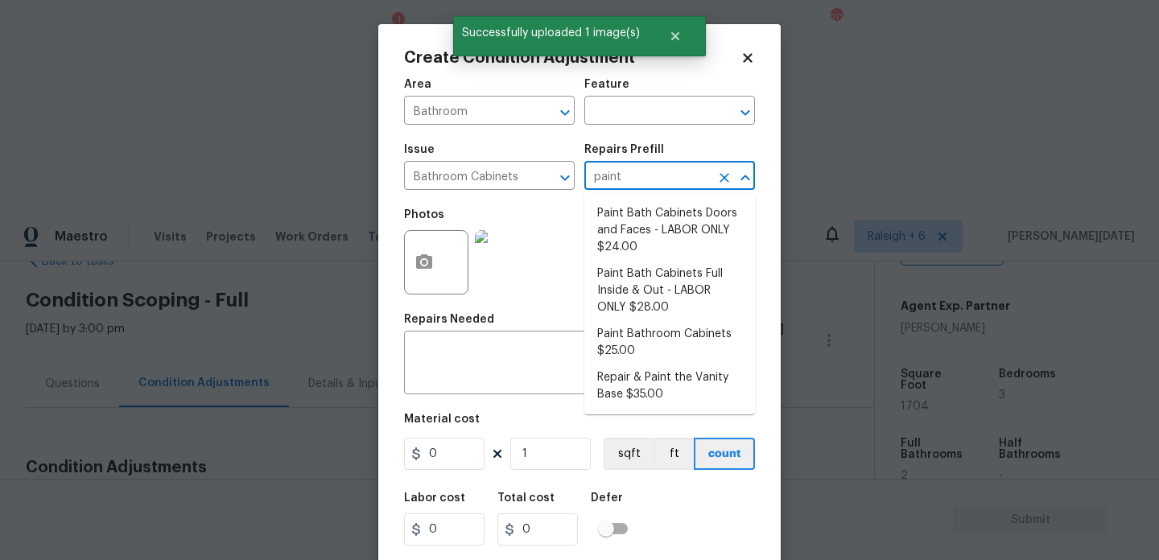
type textarea "Prep, sand, mask and apply 2 coats of paint to the bathroom cabinet doors and b…"
type input "24"
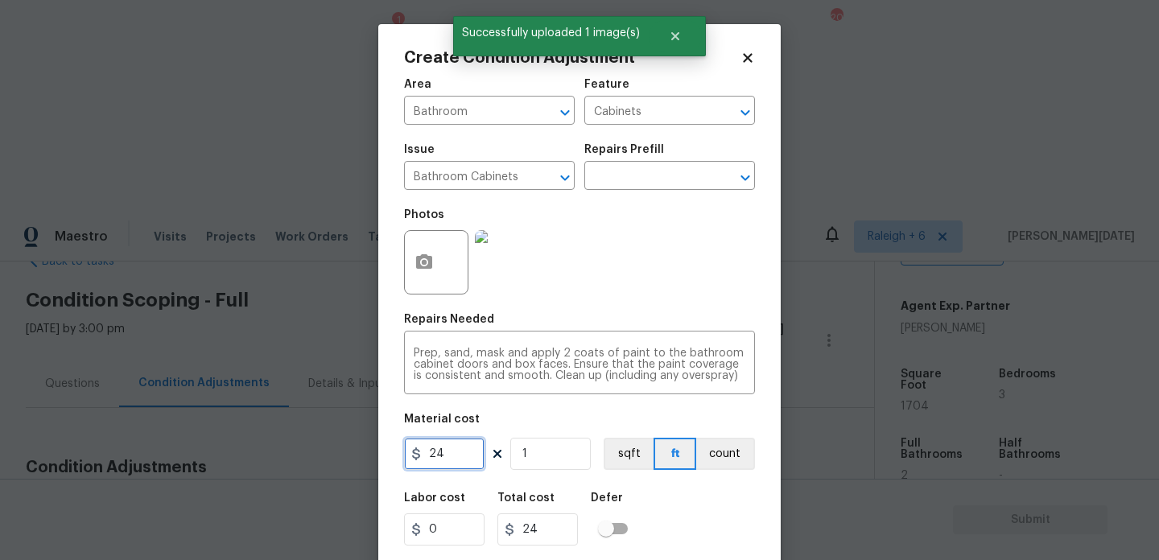
drag, startPoint x: 457, startPoint y: 453, endPoint x: 213, endPoint y: 453, distance: 243.8
click at [213, 453] on div "Create Condition Adjustment Area Bathroom ​ Feature Cabinets ​ Issue Bathroom C…" at bounding box center [579, 280] width 1159 height 560
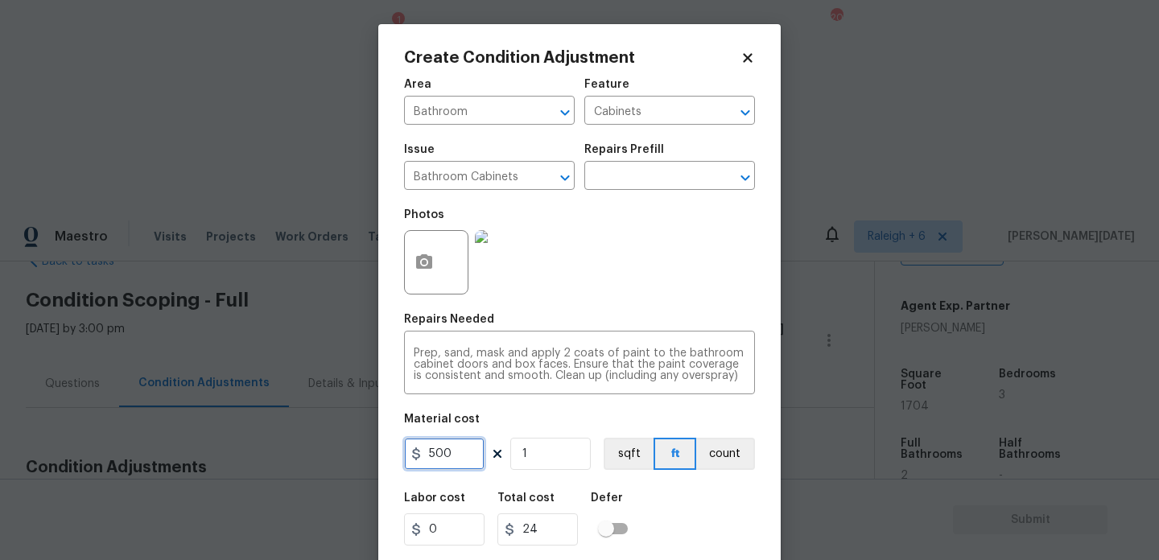
type input "500"
click at [428, 268] on icon "button" at bounding box center [424, 261] width 16 height 14
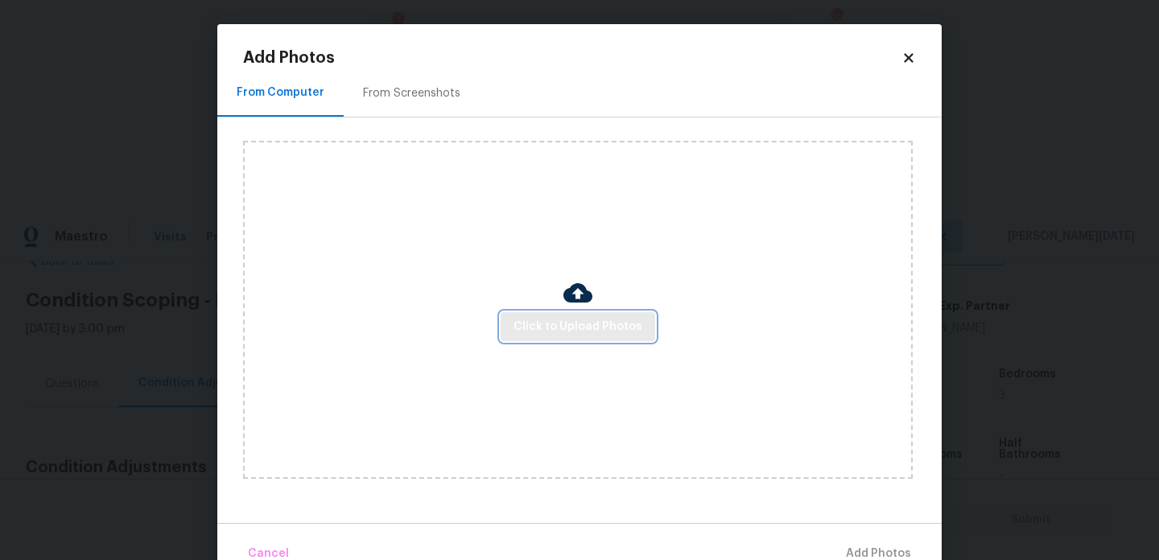
click at [529, 323] on span "Click to Upload Photos" at bounding box center [577, 327] width 129 height 20
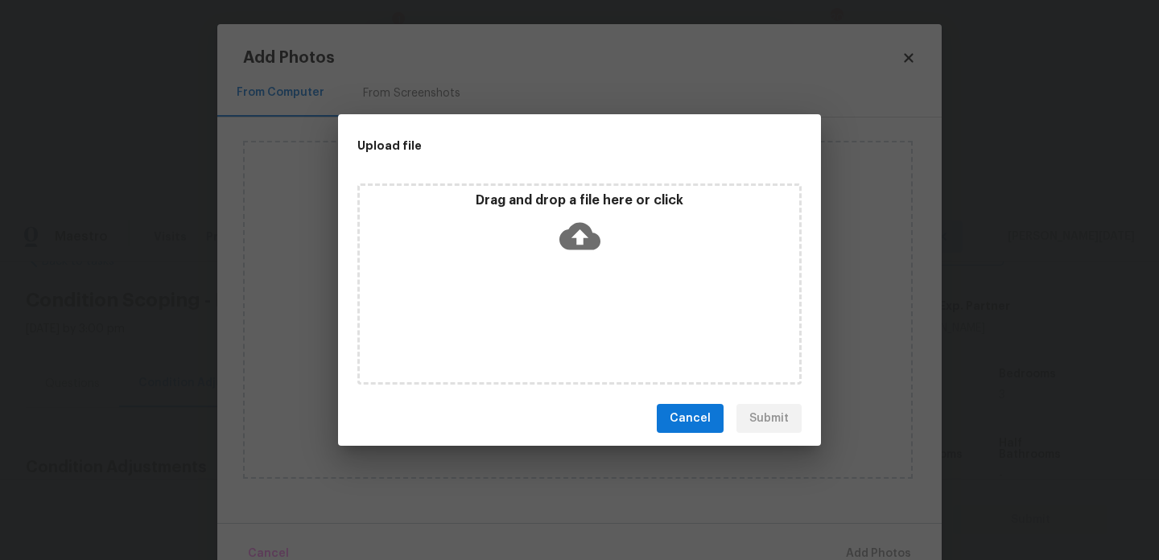
click at [529, 323] on div "Drag and drop a file here or click" at bounding box center [579, 283] width 444 height 201
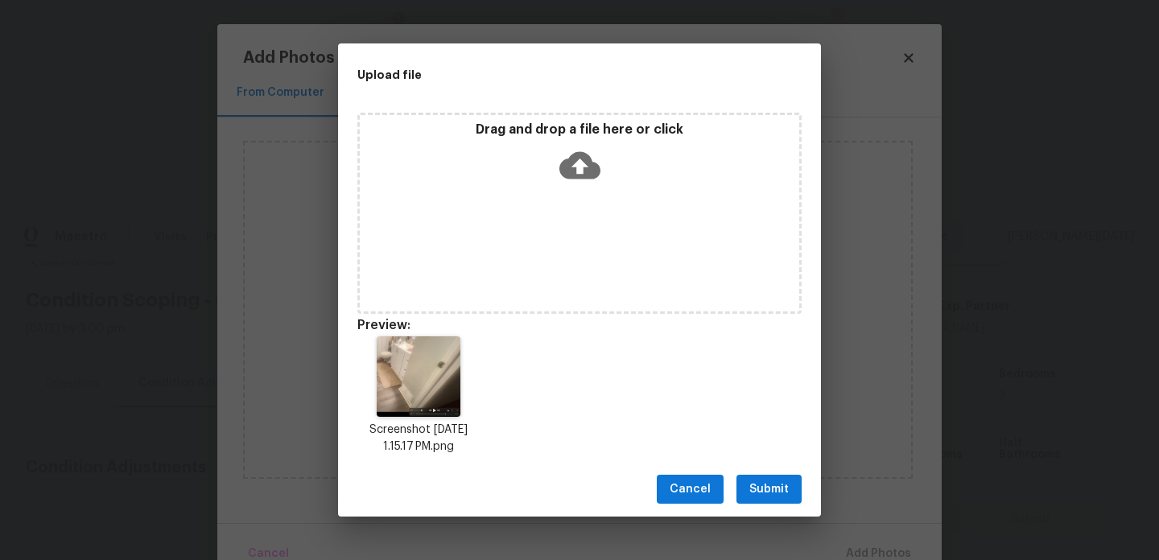
click at [788, 478] on button "Submit" at bounding box center [768, 490] width 65 height 30
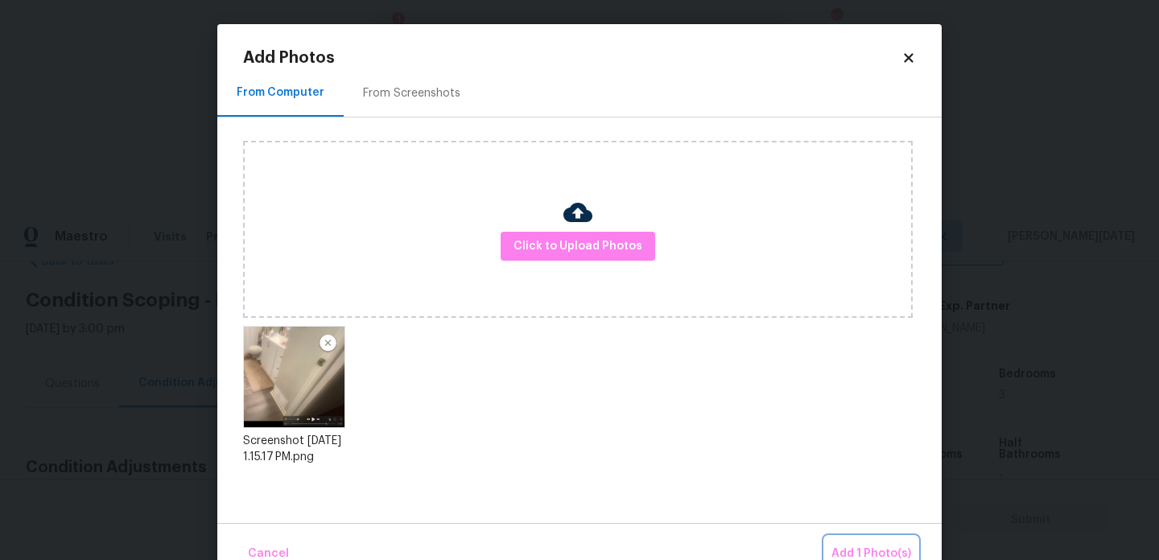
click at [861, 544] on span "Add 1 Photo(s)" at bounding box center [871, 554] width 80 height 20
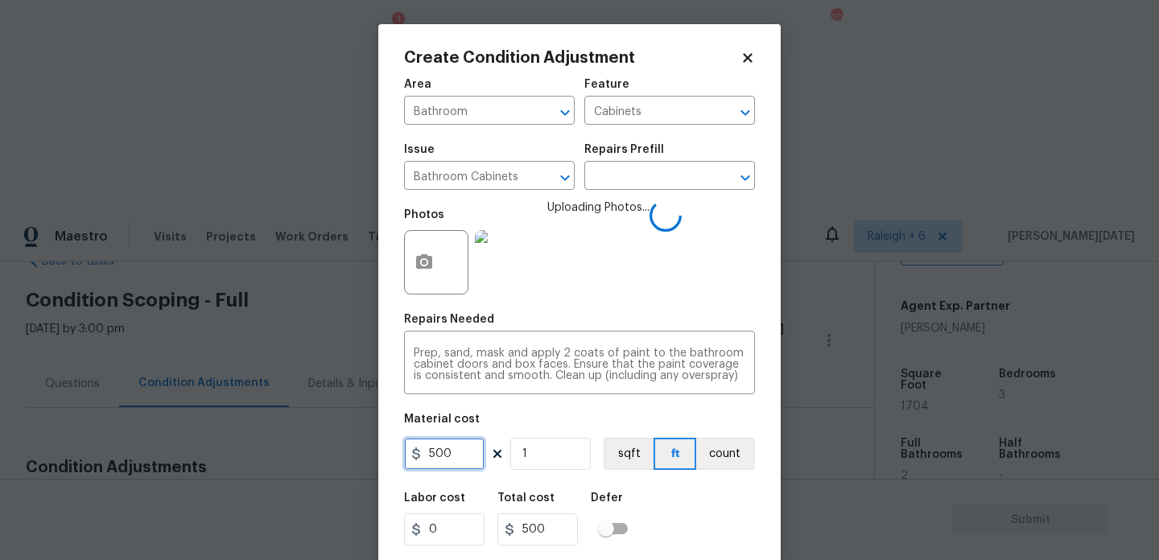
drag, startPoint x: 468, startPoint y: 459, endPoint x: 245, endPoint y: 454, distance: 223.0
click at [245, 454] on div "Create Condition Adjustment Area Bathroom ​ Feature Cabinets ​ Issue Bathroom C…" at bounding box center [579, 280] width 1159 height 560
type input "1000"
click at [645, 292] on span "Uploading Photos..." at bounding box center [598, 252] width 102 height 105
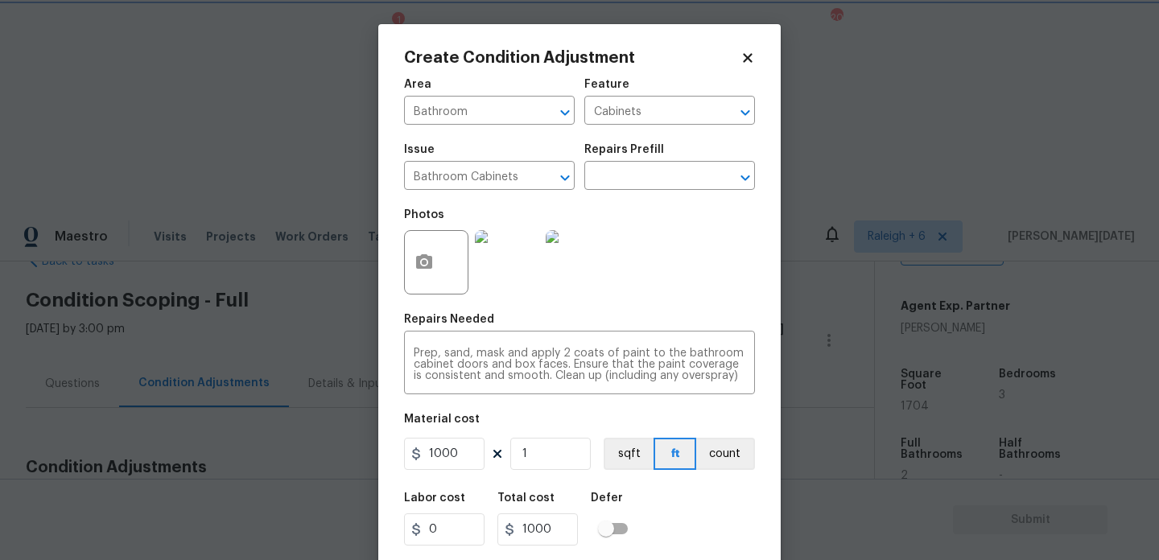
scroll to position [41, 0]
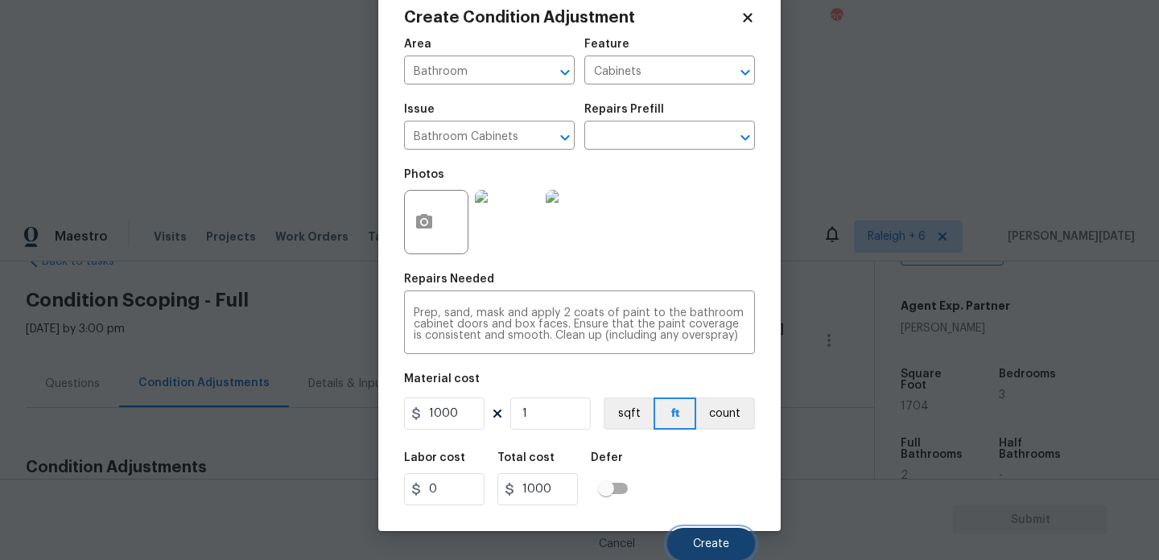
click at [693, 535] on button "Create" at bounding box center [711, 544] width 88 height 32
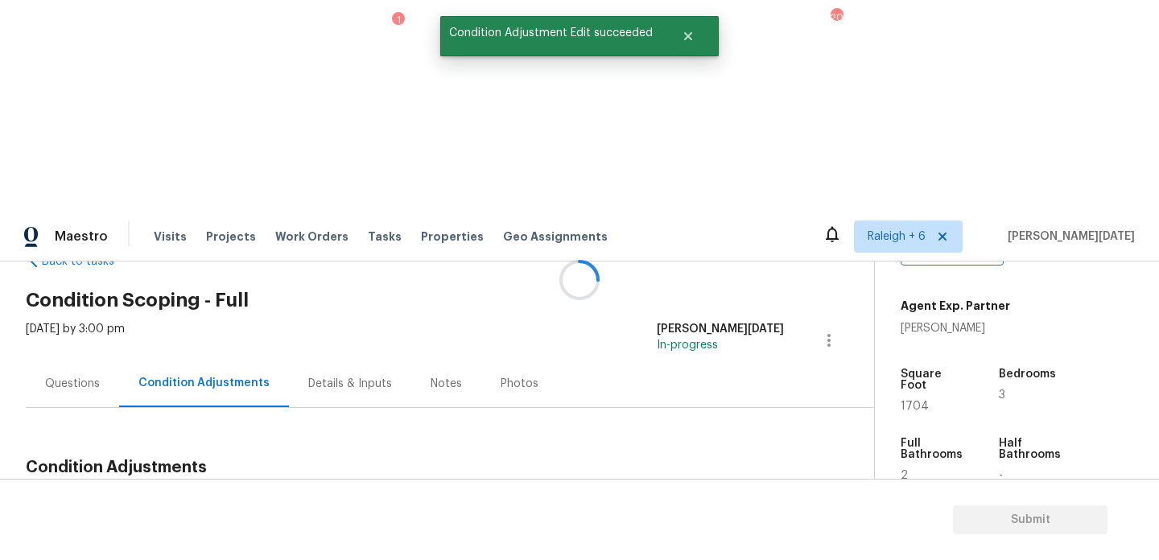
scroll to position [0, 0]
click at [720, 498] on span "Add Condition Adjustment" at bounding box center [744, 505] width 163 height 14
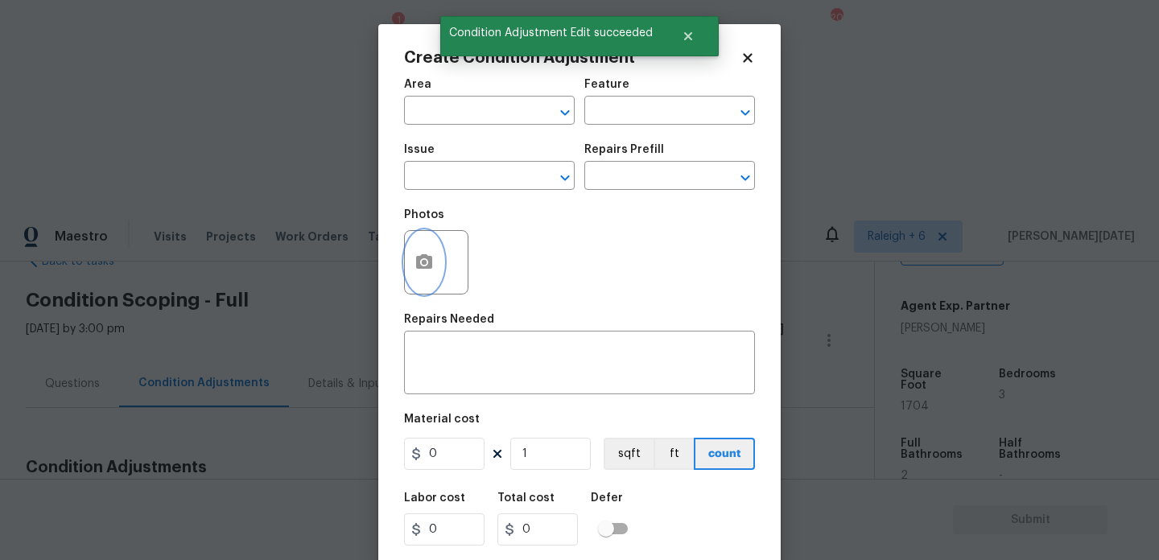
click at [406, 260] on button "button" at bounding box center [424, 262] width 39 height 63
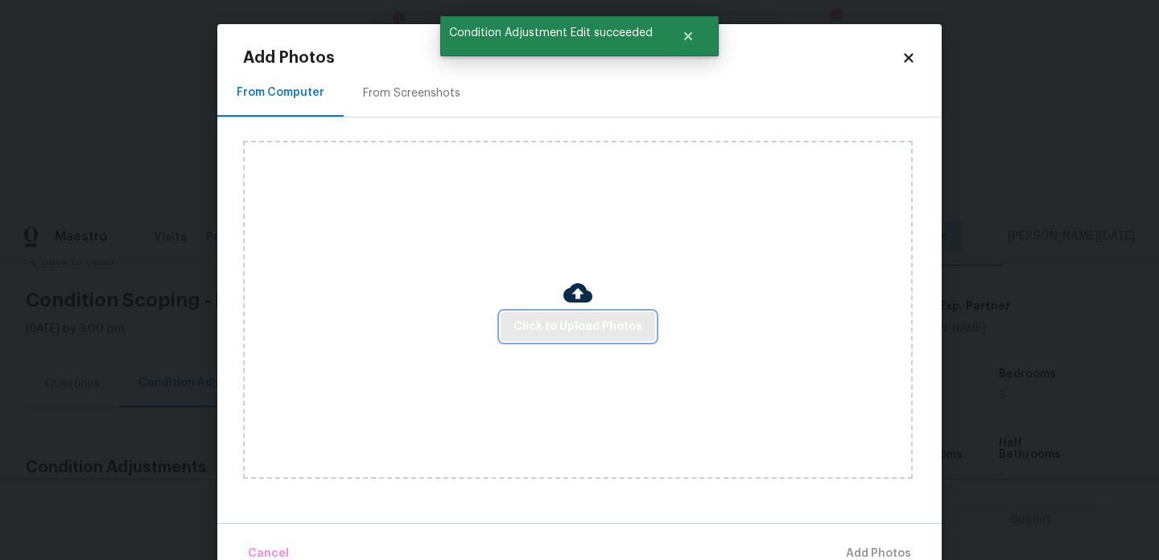
click at [557, 332] on span "Click to Upload Photos" at bounding box center [577, 327] width 129 height 20
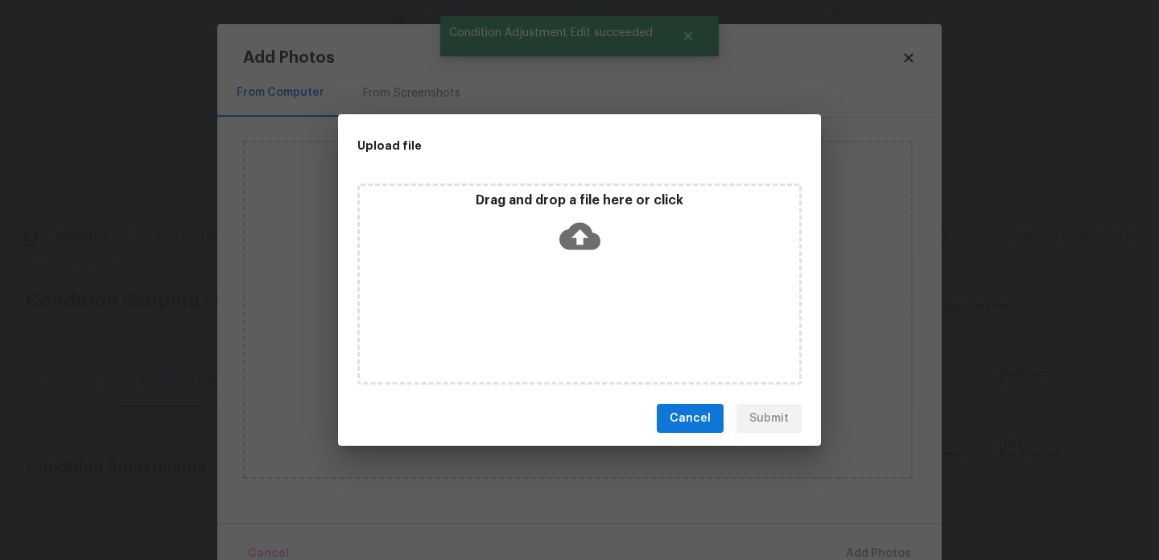
click at [557, 332] on div "Drag and drop a file here or click" at bounding box center [579, 283] width 444 height 201
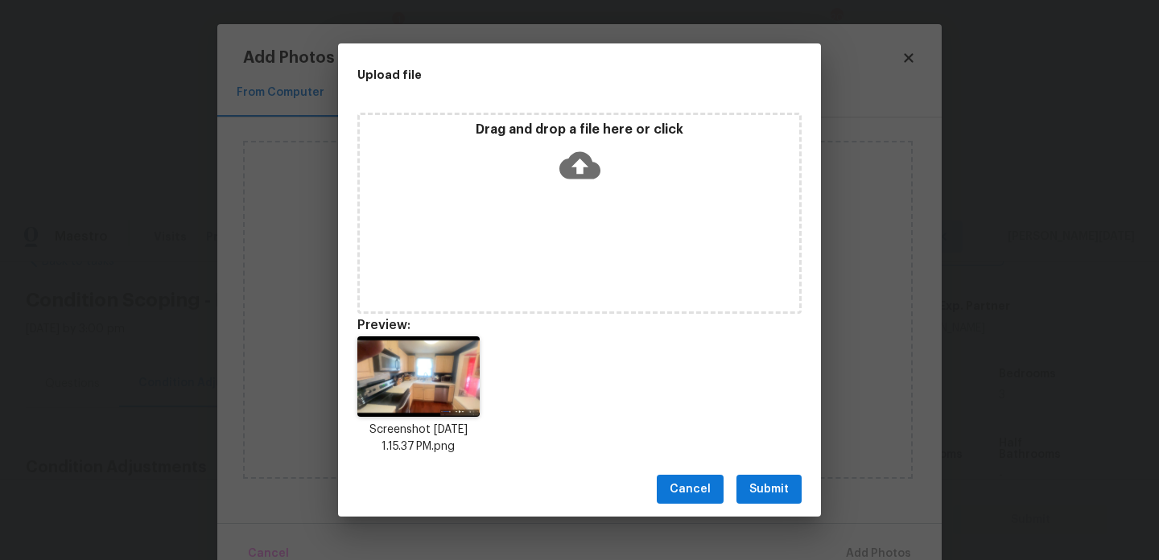
click at [766, 496] on span "Submit" at bounding box center [768, 490] width 39 height 20
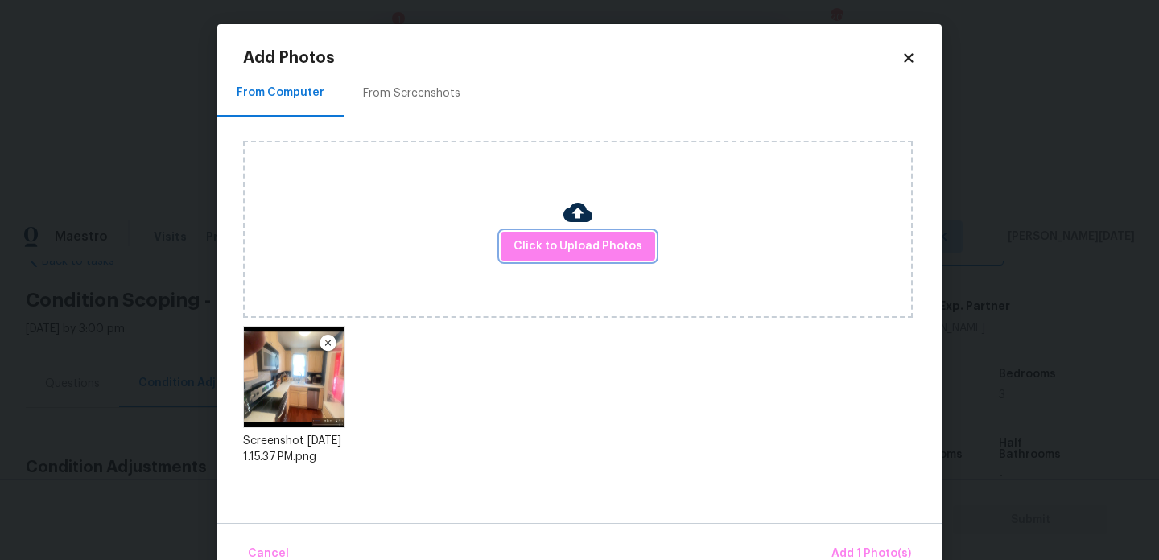
scroll to position [35, 0]
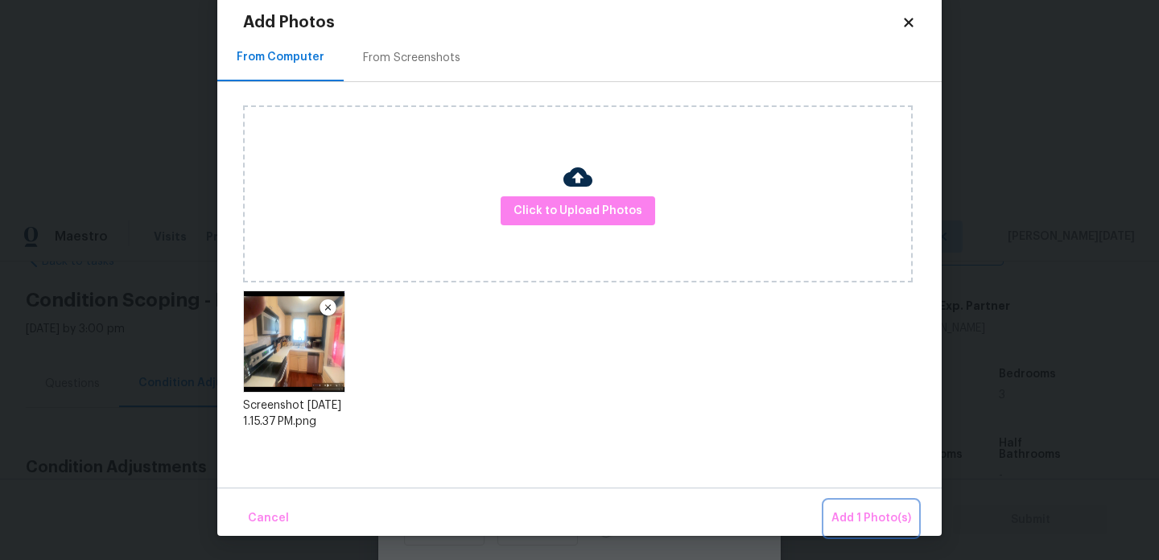
click at [847, 515] on span "Add 1 Photo(s)" at bounding box center [871, 519] width 80 height 20
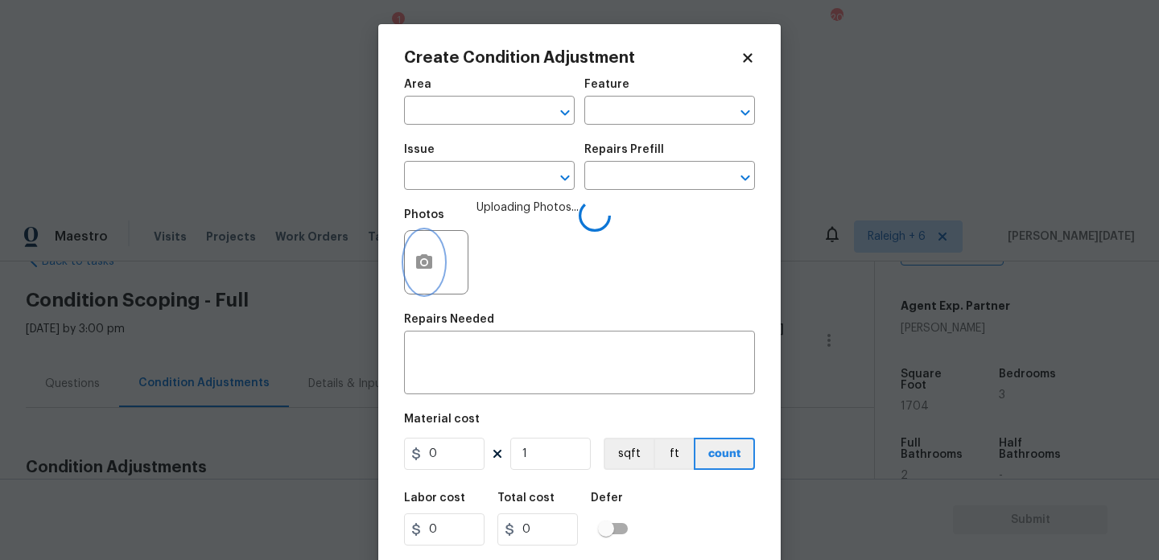
scroll to position [0, 0]
click at [464, 124] on input "text" at bounding box center [467, 112] width 126 height 25
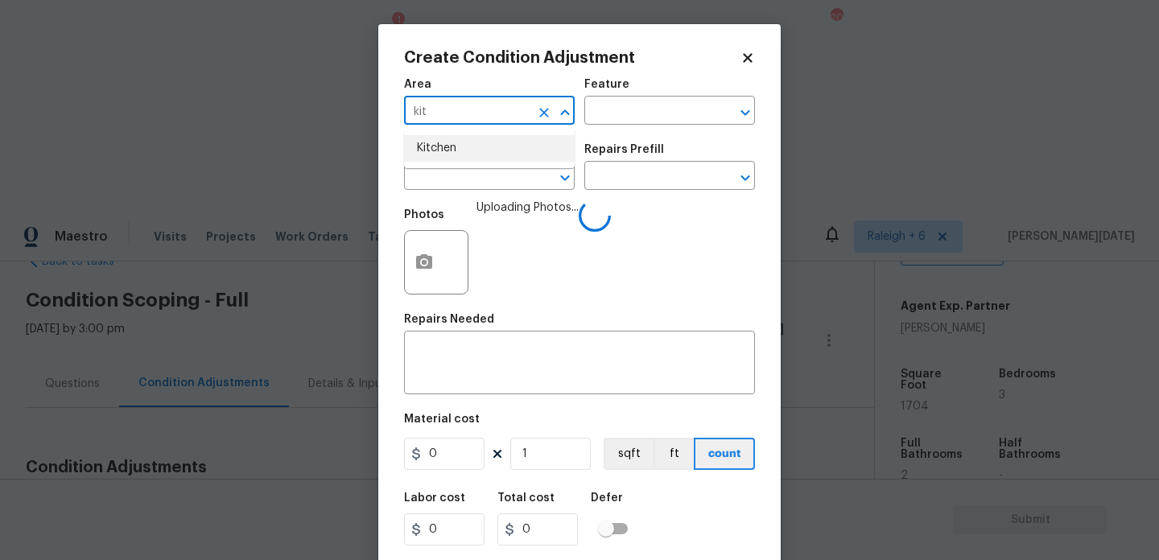
click at [466, 148] on li "Kitchen" at bounding box center [489, 148] width 171 height 27
type input "Kitchen"
click at [455, 179] on input "text" at bounding box center [467, 177] width 126 height 25
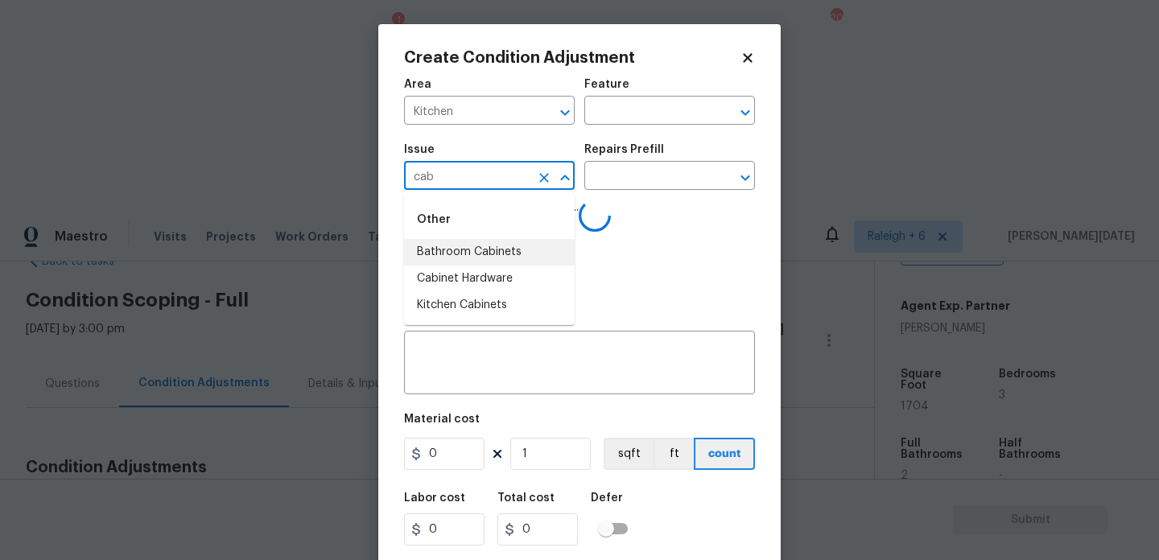
click at [480, 248] on li "Bathroom Cabinets" at bounding box center [489, 252] width 171 height 27
type input "Bathroom Cabinets"
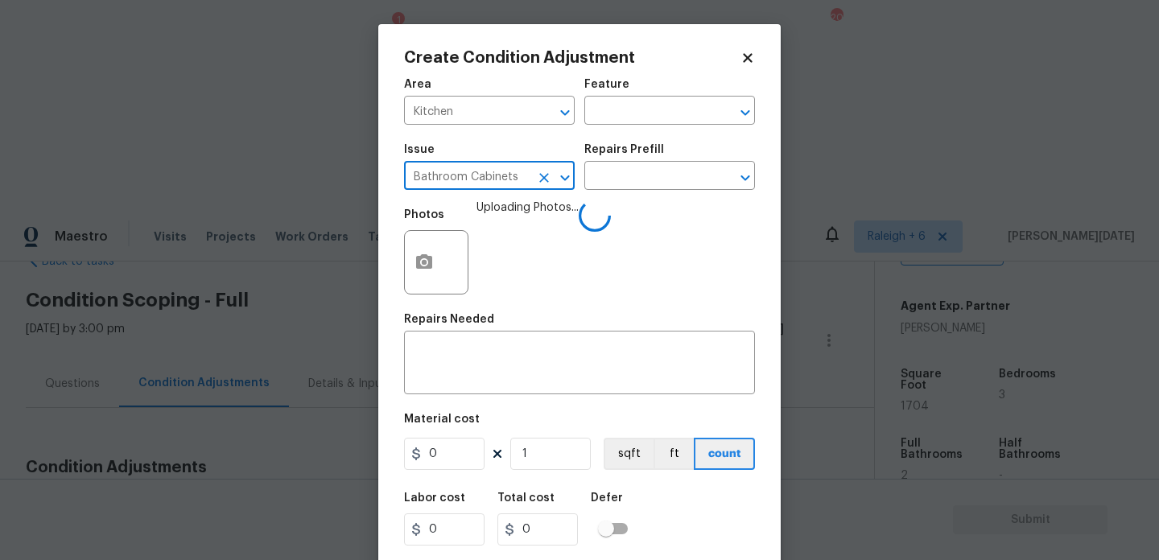
click at [546, 180] on icon "Clear" at bounding box center [544, 178] width 10 height 10
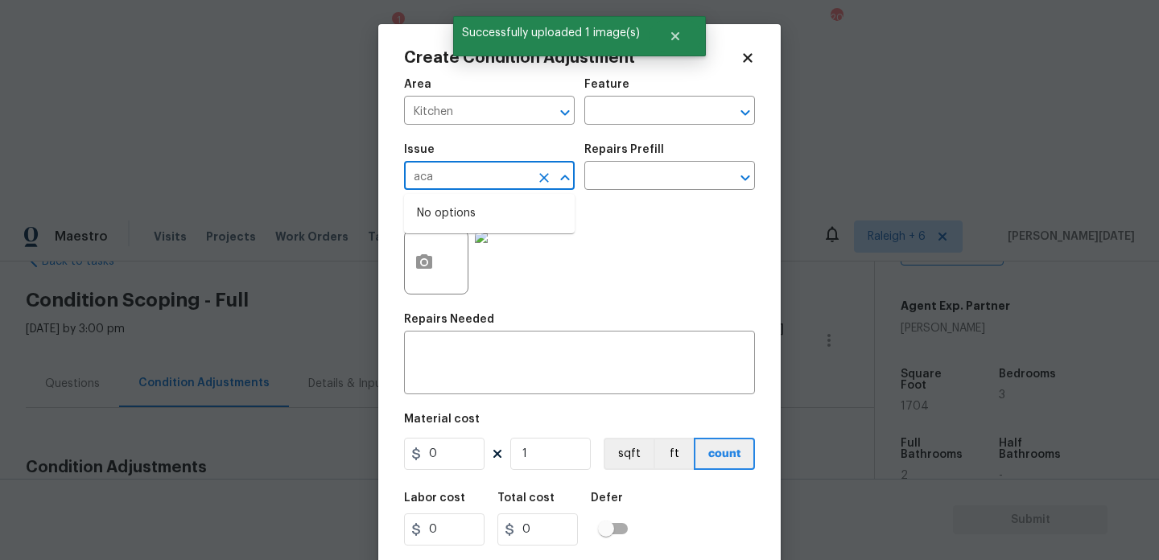
type input "acab"
click at [546, 180] on icon "Clear" at bounding box center [544, 178] width 10 height 10
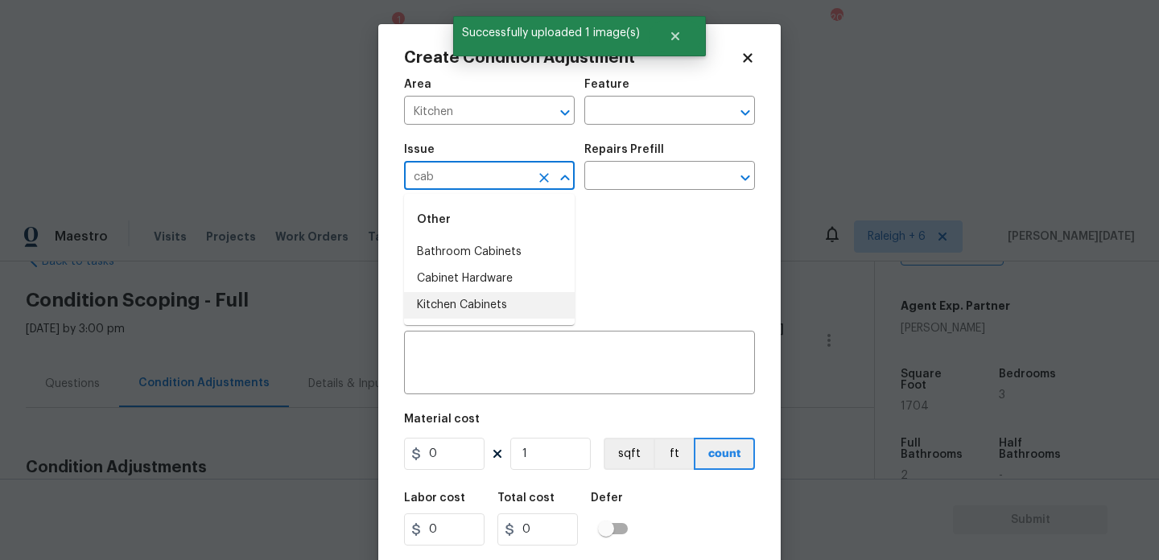
click at [513, 303] on li "Kitchen Cabinets" at bounding box center [489, 305] width 171 height 27
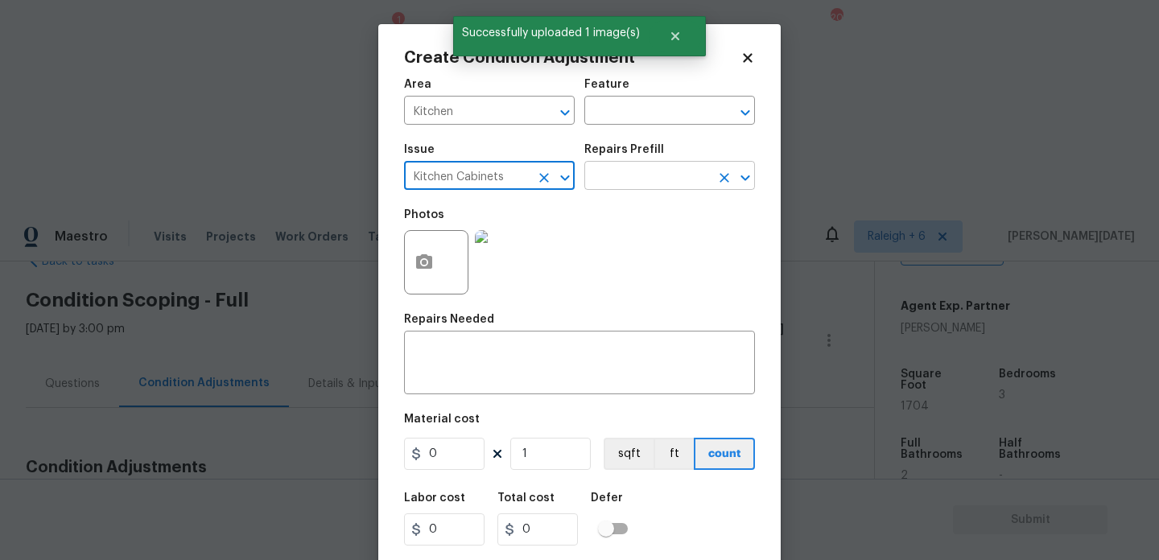
type input "Kitchen Cabinets"
click at [615, 175] on input "text" at bounding box center [647, 177] width 126 height 25
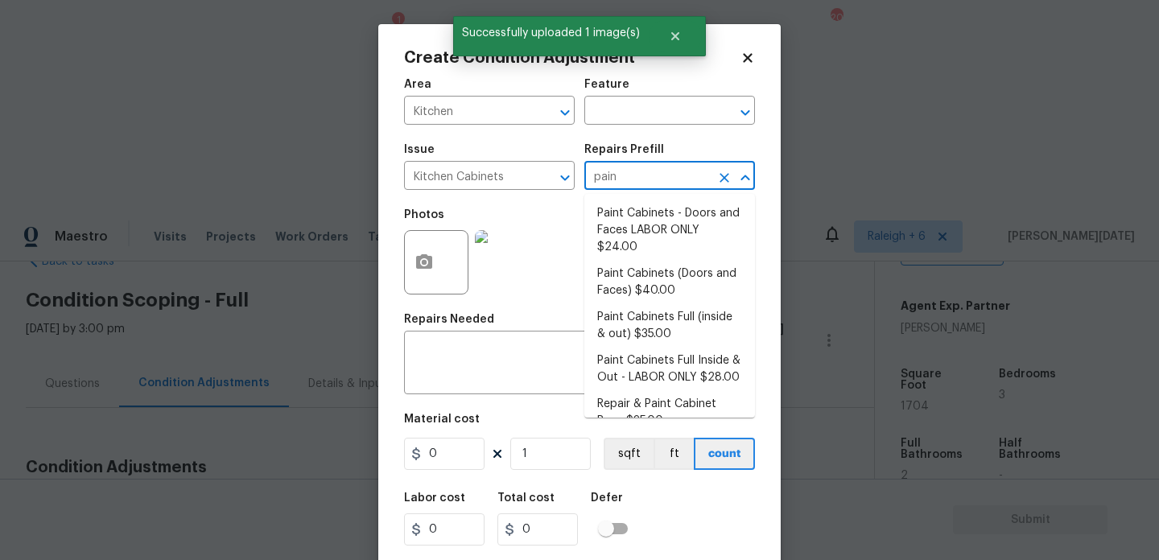
type input "paint"
click at [649, 232] on li "Paint Cabinets - Doors and Faces LABOR ONLY $24.00" at bounding box center [669, 230] width 171 height 60
type input "Cabinets"
type textarea "Prep, sand, mask and apply 2 coats of paint to the kitchen cabinet doors and bo…"
type input "24"
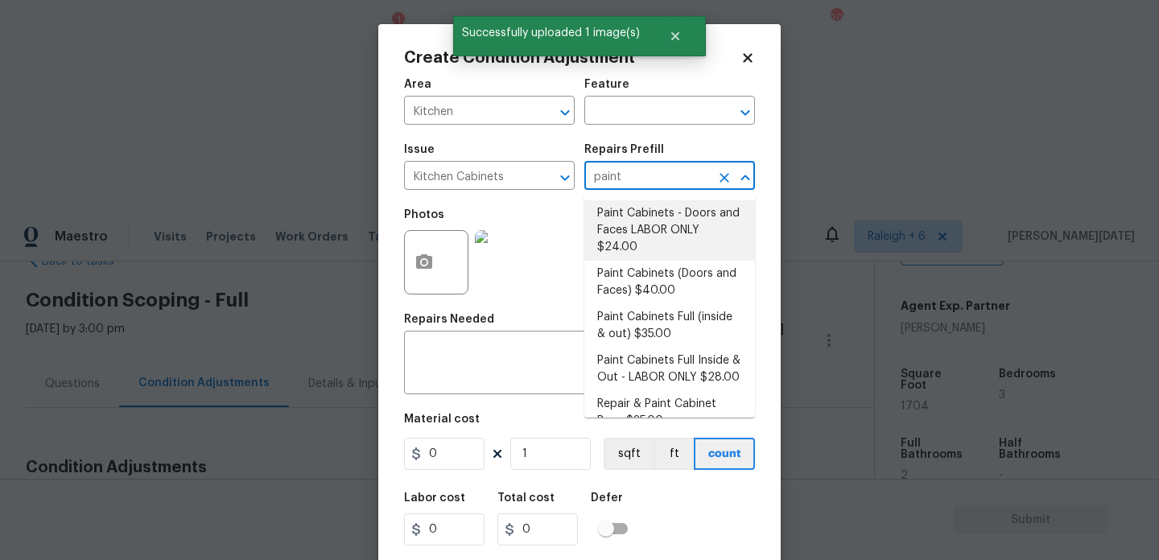
type input "24"
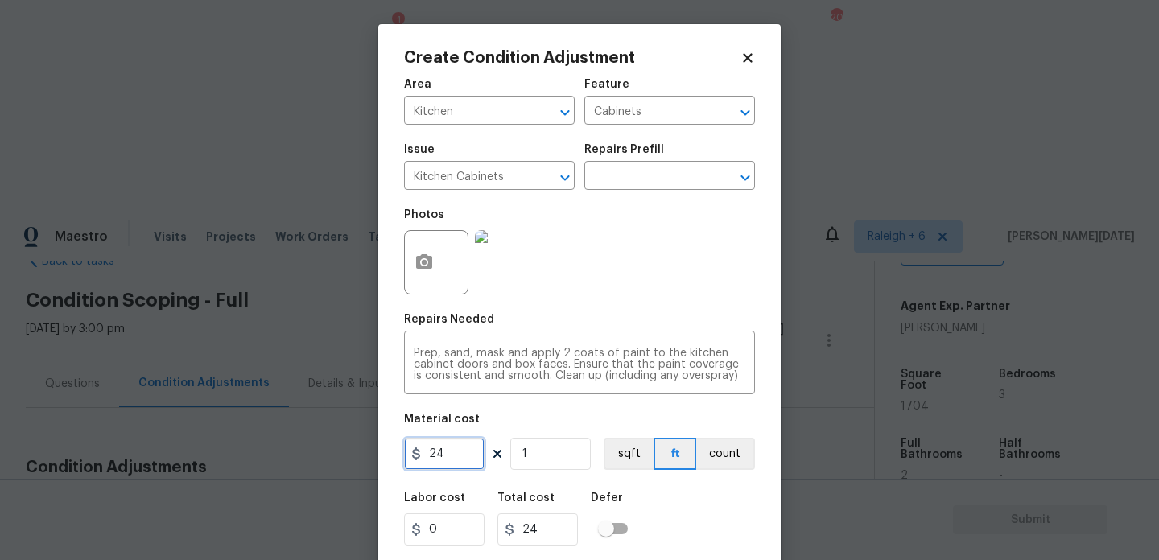
drag, startPoint x: 460, startPoint y: 454, endPoint x: 158, endPoint y: 474, distance: 303.2
click at [158, 474] on div "Create Condition Adjustment Area Kitchen ​ Feature Cabinets ​ Issue Kitchen Cab…" at bounding box center [579, 280] width 1159 height 560
type input "1200"
click at [613, 290] on div "Photos" at bounding box center [579, 252] width 351 height 105
type input "1200"
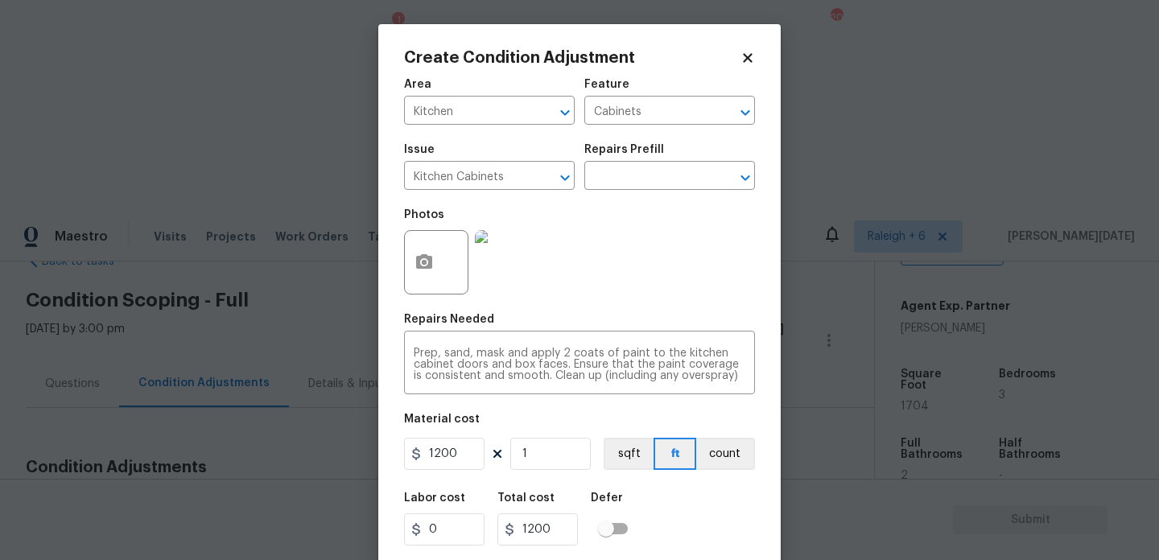
scroll to position [41, 0]
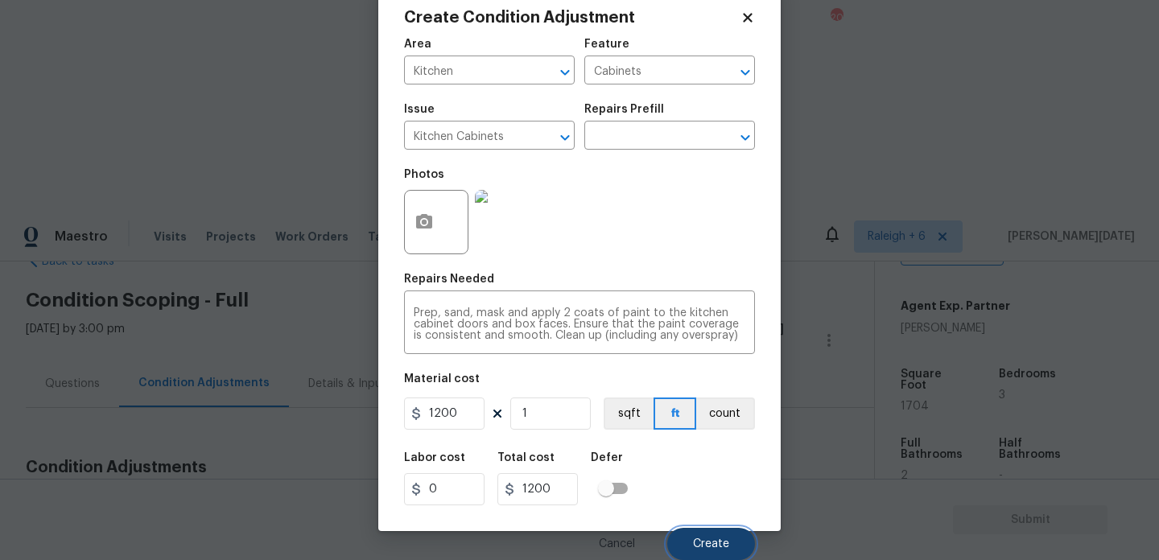
click at [709, 537] on button "Create" at bounding box center [711, 544] width 88 height 32
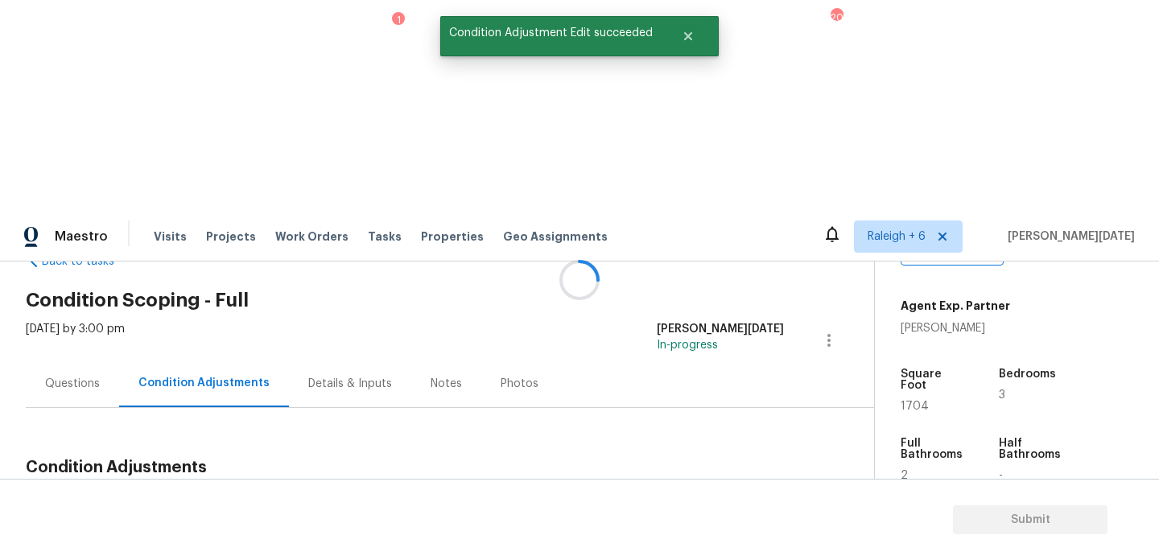
scroll to position [0, 0]
click at [711, 498] on span "Add Condition Adjustment" at bounding box center [744, 505] width 163 height 14
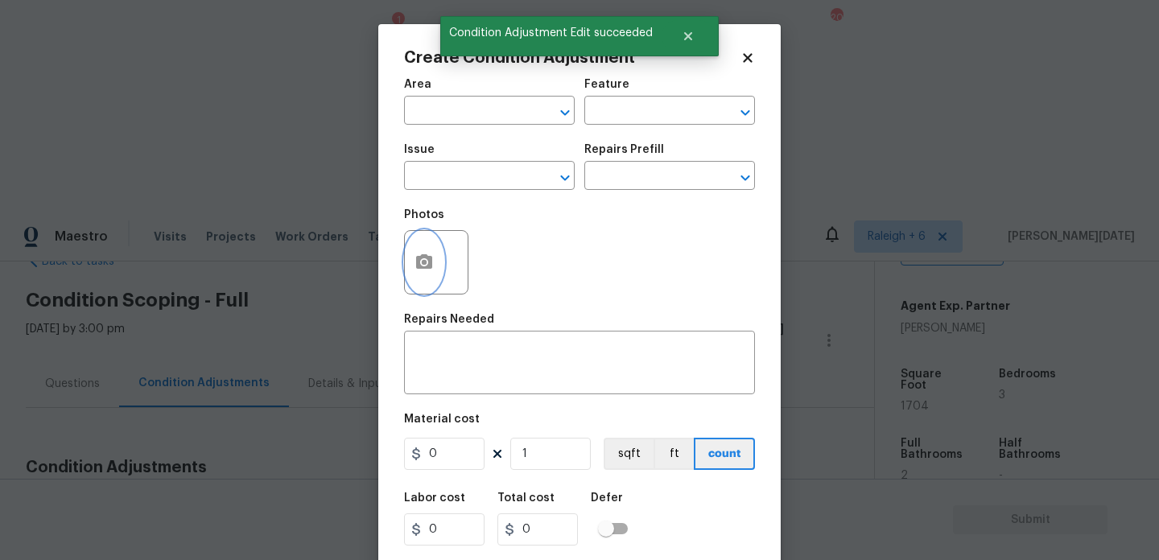
click at [422, 267] on icon "button" at bounding box center [424, 261] width 16 height 14
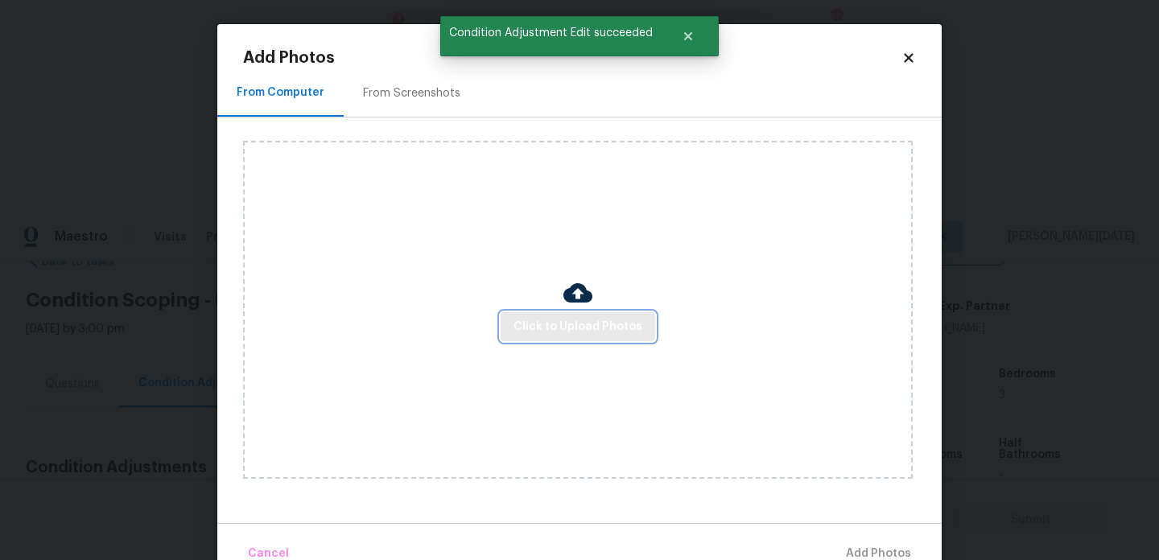
click at [551, 336] on span "Click to Upload Photos" at bounding box center [577, 327] width 129 height 20
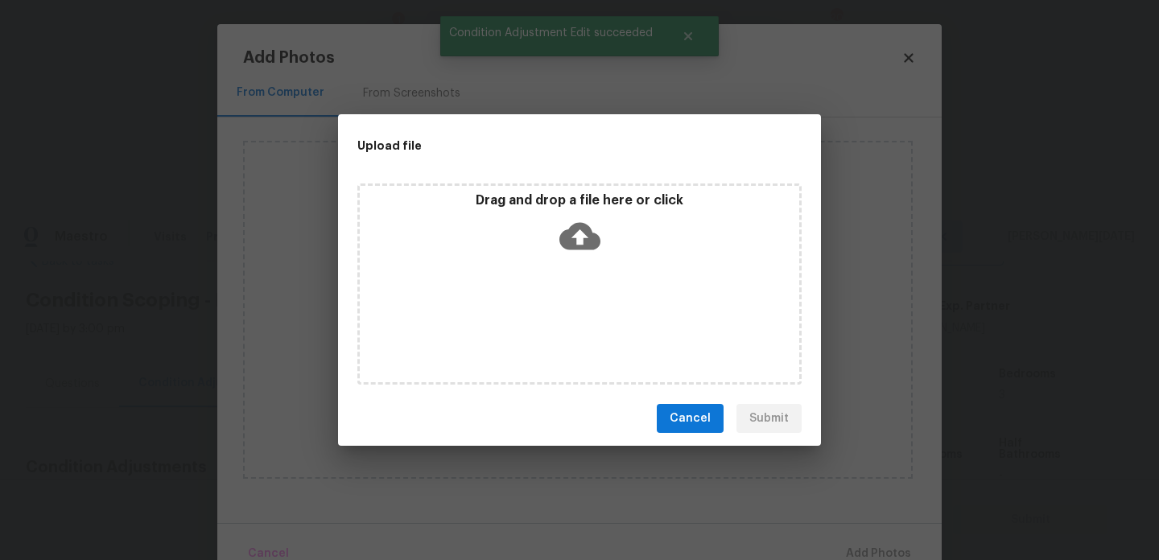
click at [551, 336] on div "Drag and drop a file here or click" at bounding box center [579, 283] width 444 height 201
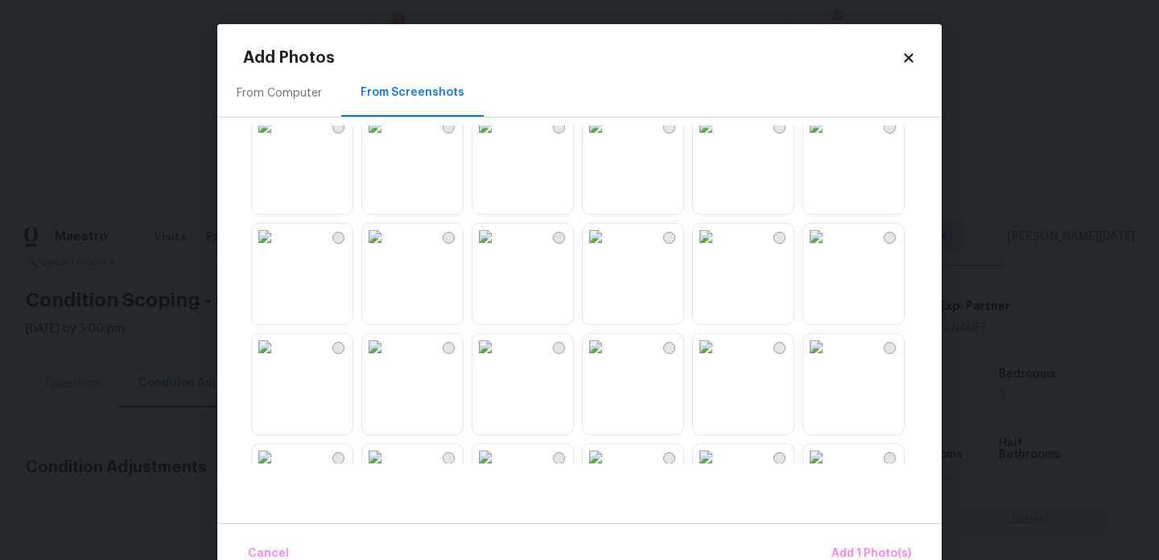
scroll to position [1339, 0]
click at [498, 144] on img at bounding box center [485, 131] width 26 height 26
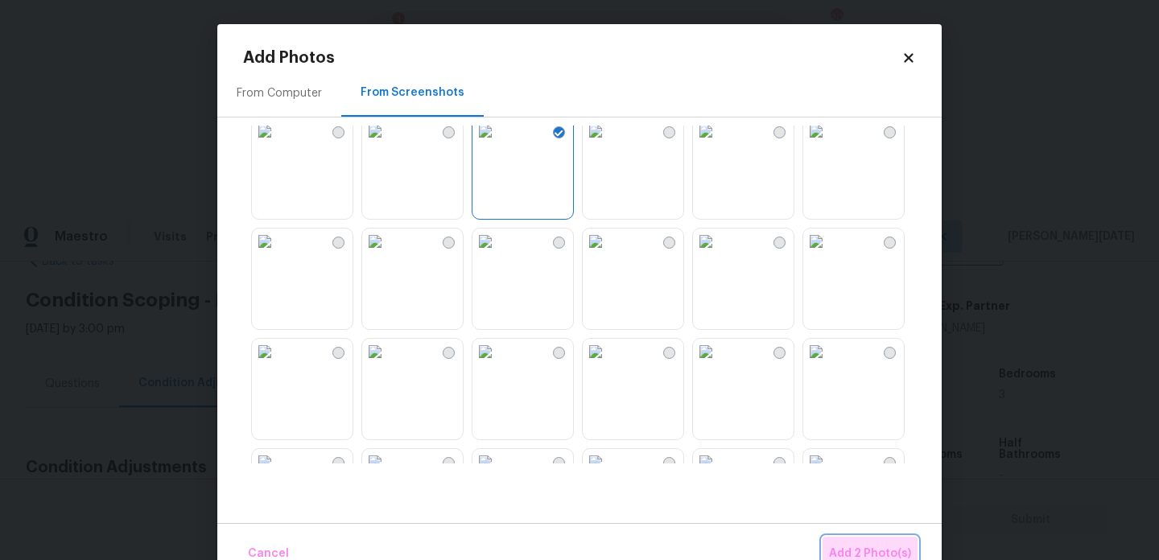
click at [873, 557] on span "Add 2 Photo(s)" at bounding box center [870, 554] width 82 height 20
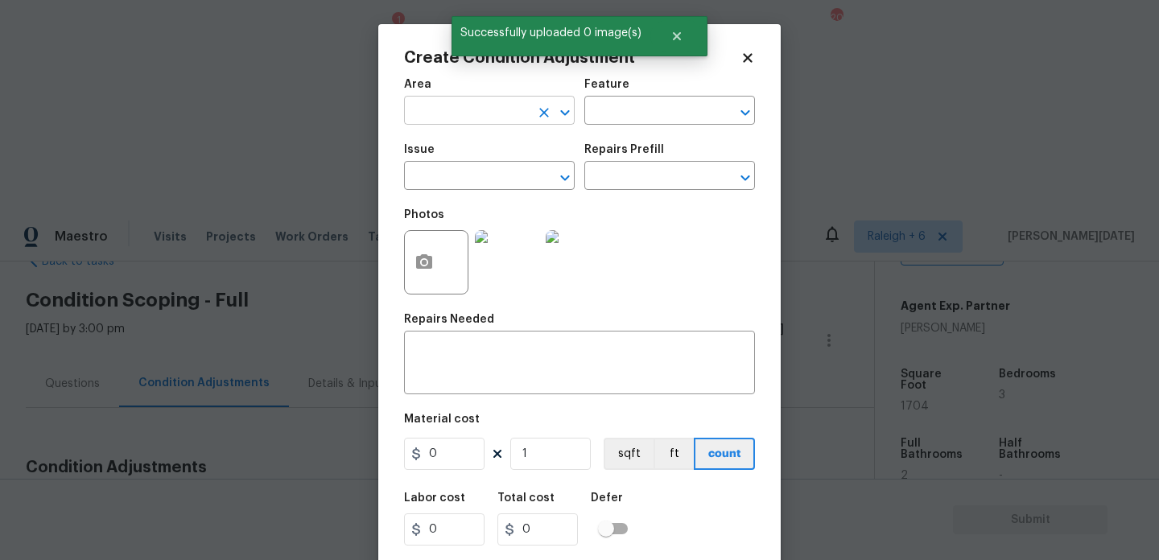
click at [483, 117] on input "text" at bounding box center [467, 112] width 126 height 25
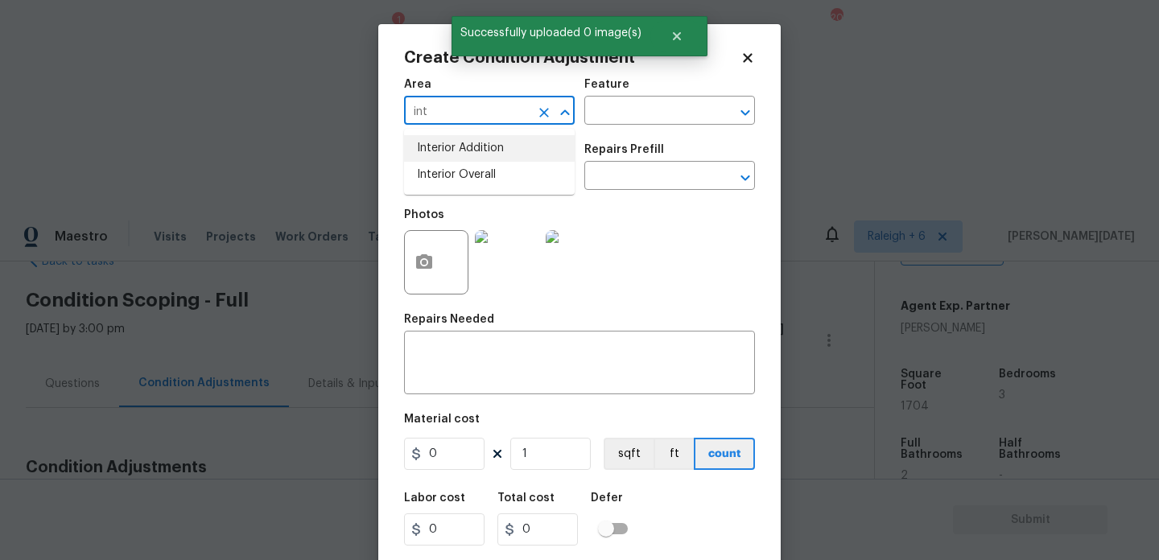
click at [476, 178] on li "Interior Overall" at bounding box center [489, 175] width 171 height 27
type input "Interior Overall"
click at [476, 178] on input "text" at bounding box center [467, 177] width 126 height 25
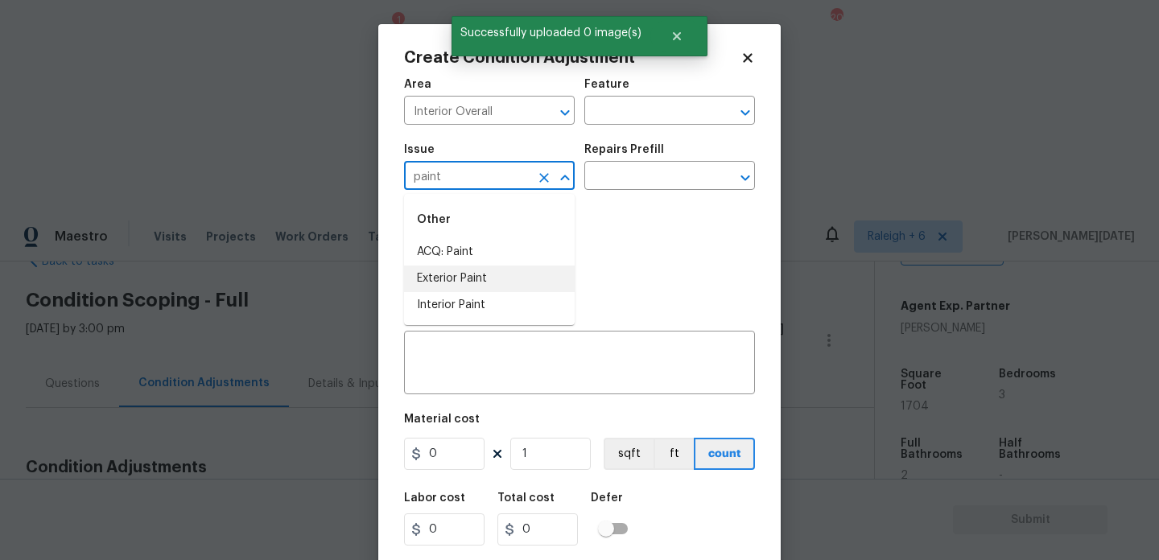
click at [506, 294] on li "Interior Paint" at bounding box center [489, 305] width 171 height 27
type input "Interior Paint"
click at [628, 175] on input "text" at bounding box center [647, 177] width 126 height 25
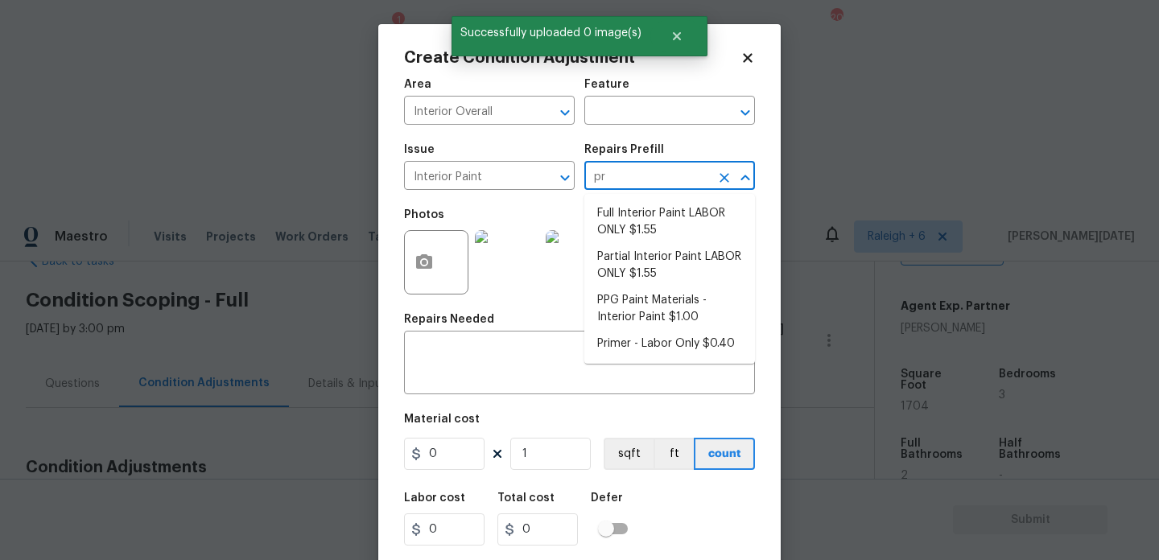
type input "pri"
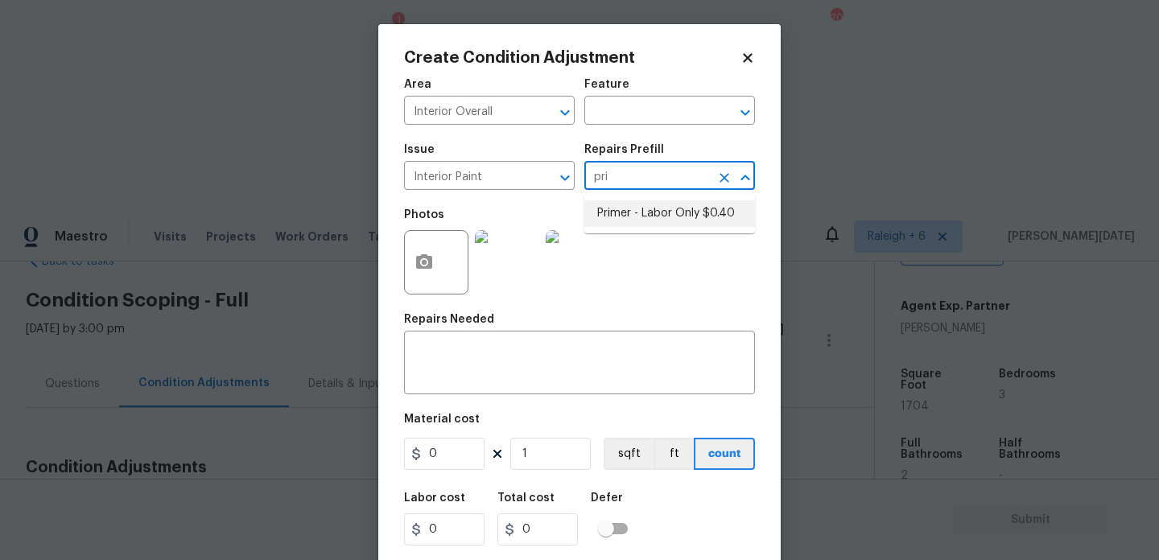
click at [649, 211] on li "Primer - Labor Only $0.40" at bounding box center [669, 213] width 171 height 27
type input "Overall Paint"
type input "0.4"
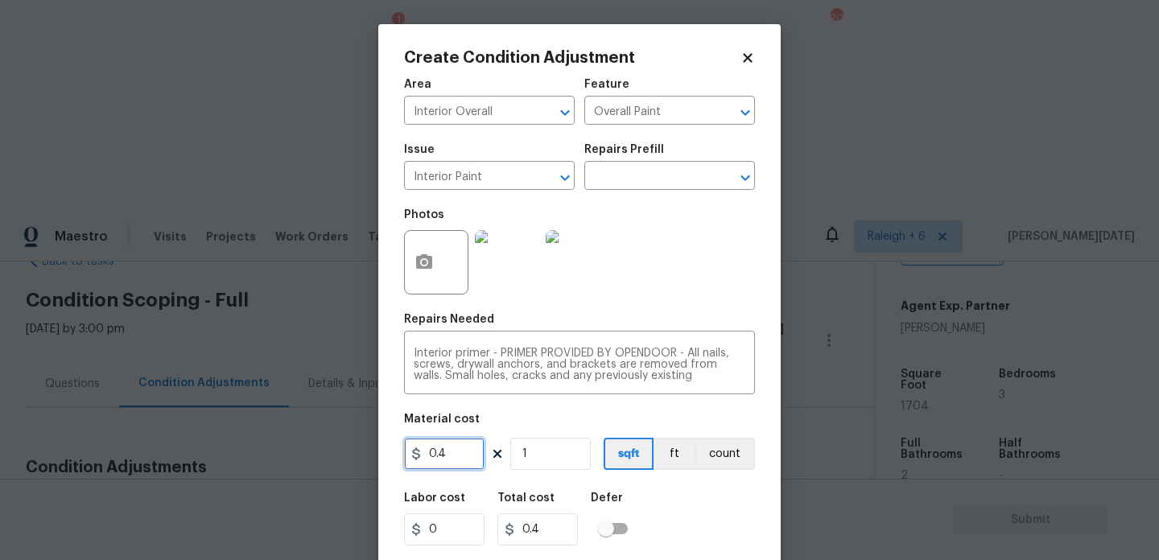
drag, startPoint x: 480, startPoint y: 450, endPoint x: 284, endPoint y: 449, distance: 196.3
click at [284, 449] on div "Create Condition Adjustment Area Interior Overall ​ Feature Overall Paint ​ Iss…" at bounding box center [579, 280] width 1159 height 560
type input "500"
click at [696, 284] on div "Photos" at bounding box center [579, 252] width 351 height 105
type input "500"
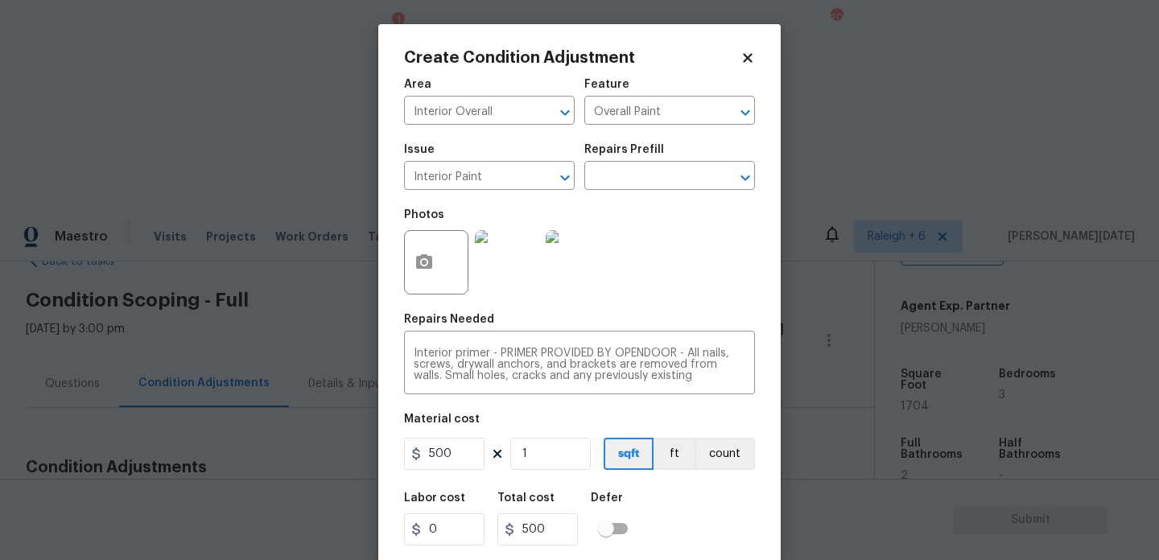
scroll to position [41, 0]
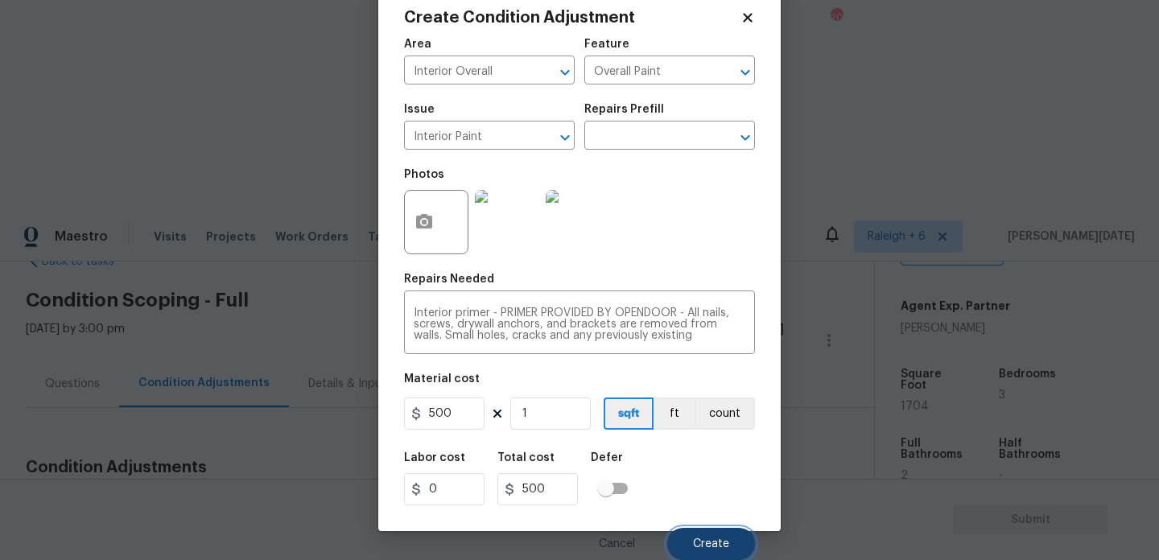
click at [693, 534] on button "Create" at bounding box center [711, 544] width 88 height 32
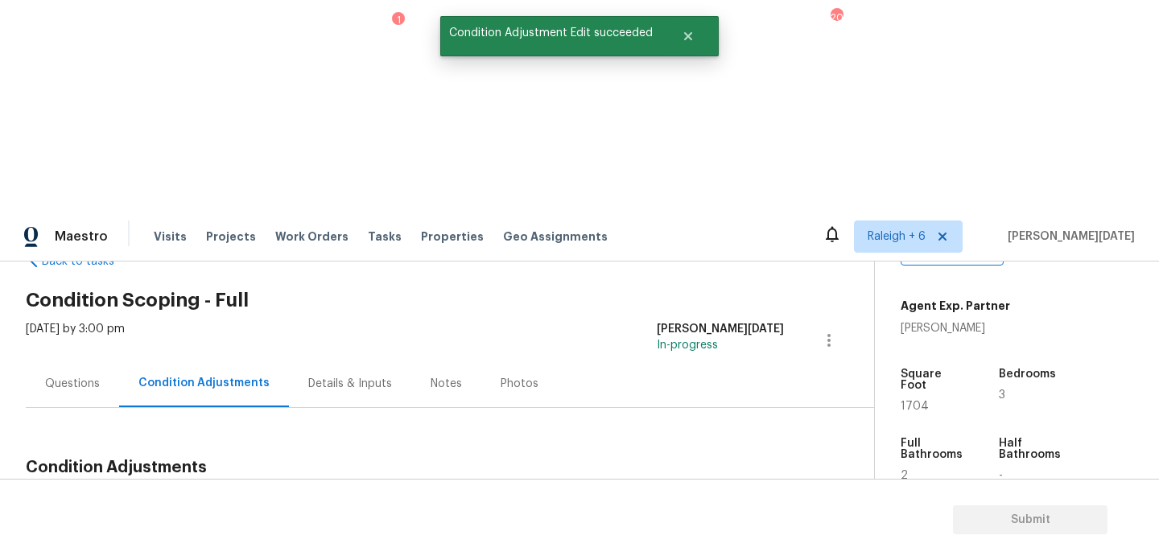
scroll to position [0, 0]
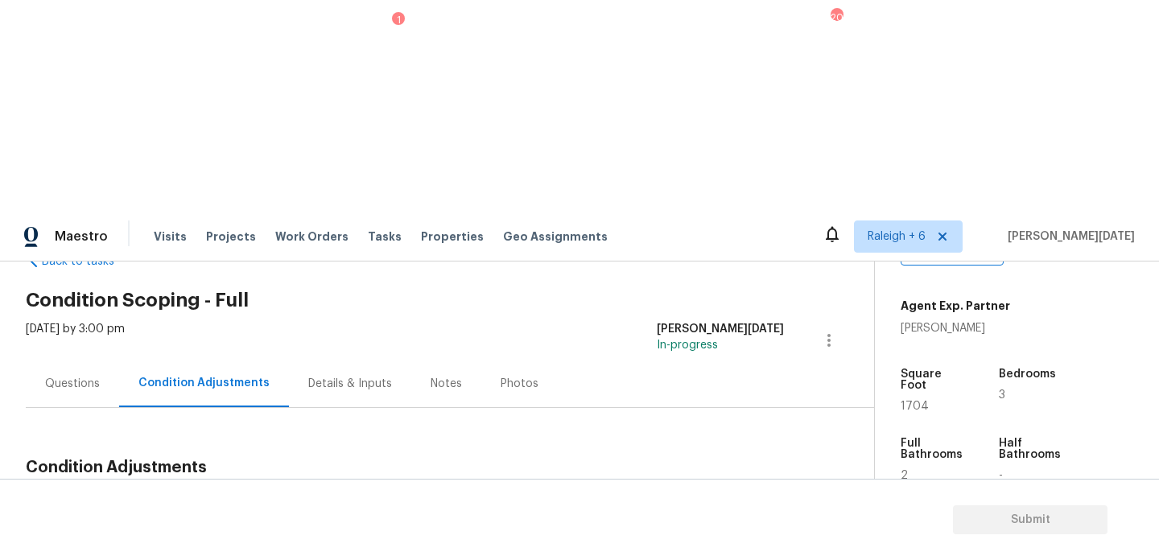
click at [687, 488] on span "Add Condition Adjustment" at bounding box center [744, 505] width 182 height 35
click at [706, 498] on span "Add Condition Adjustment" at bounding box center [744, 505] width 163 height 14
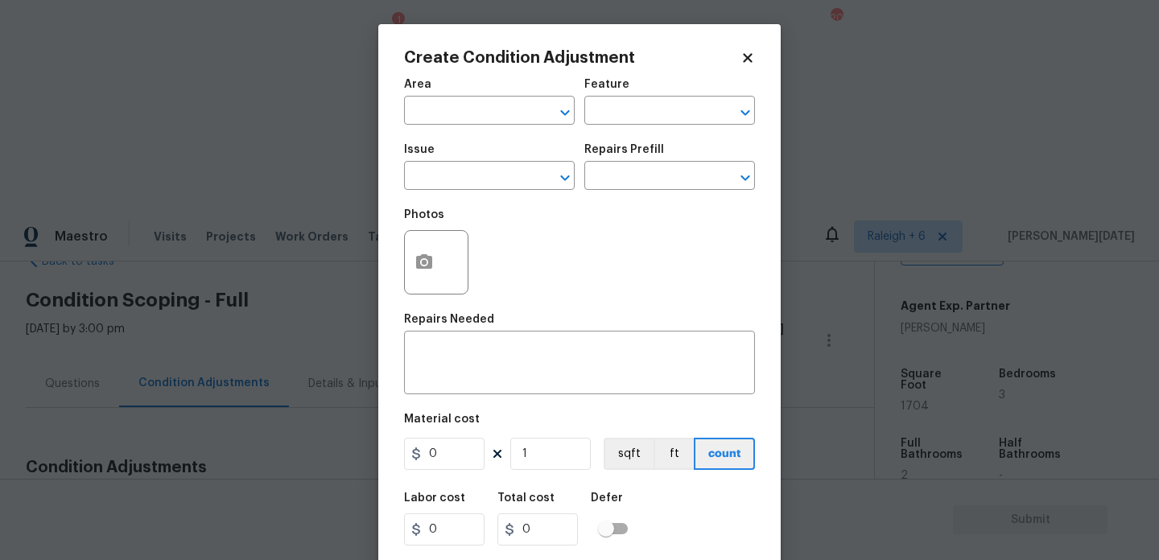
click at [386, 275] on div "Create Condition Adjustment Area ​ Feature ​ Issue ​ Repairs Prefill ​ Photos R…" at bounding box center [579, 297] width 402 height 547
click at [417, 273] on button "button" at bounding box center [424, 262] width 39 height 63
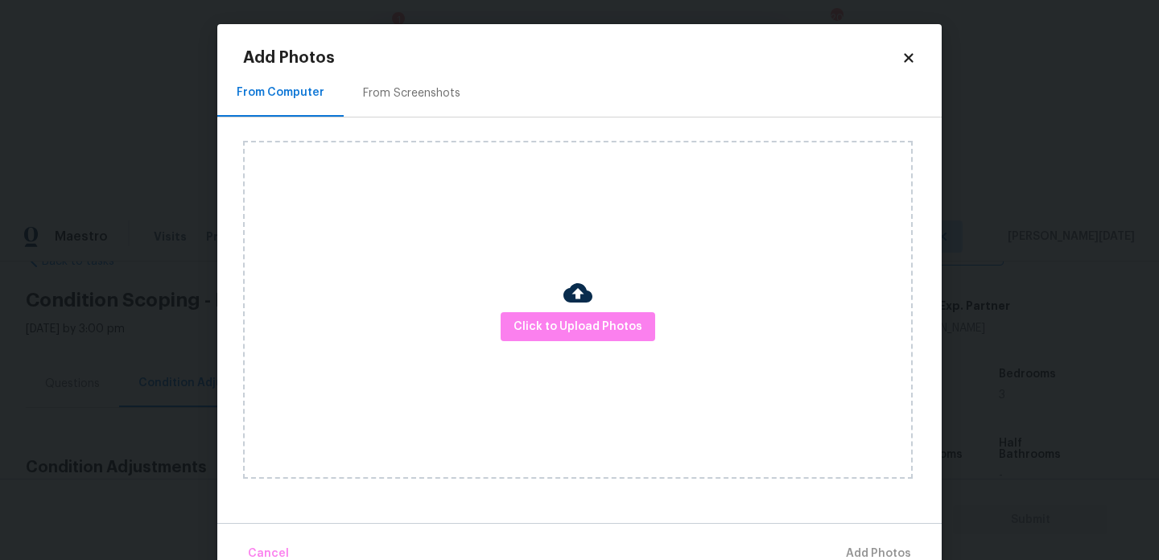
click at [537, 305] on div "Click to Upload Photos" at bounding box center [578, 310] width 670 height 338
click at [598, 317] on span "Click to Upload Photos" at bounding box center [577, 327] width 129 height 20
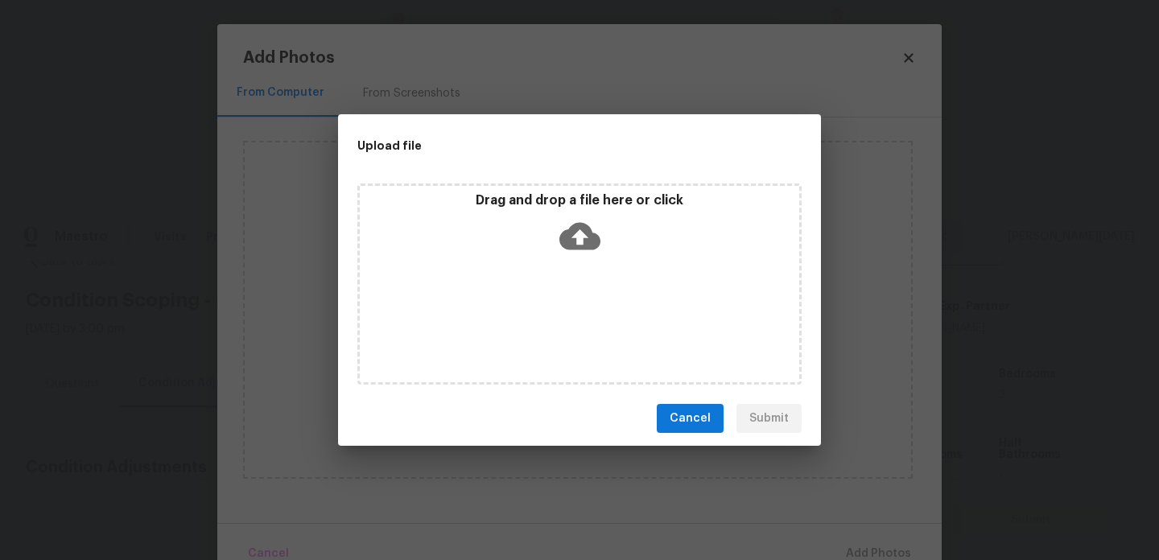
click at [598, 317] on div "Drag and drop a file here or click" at bounding box center [579, 283] width 444 height 201
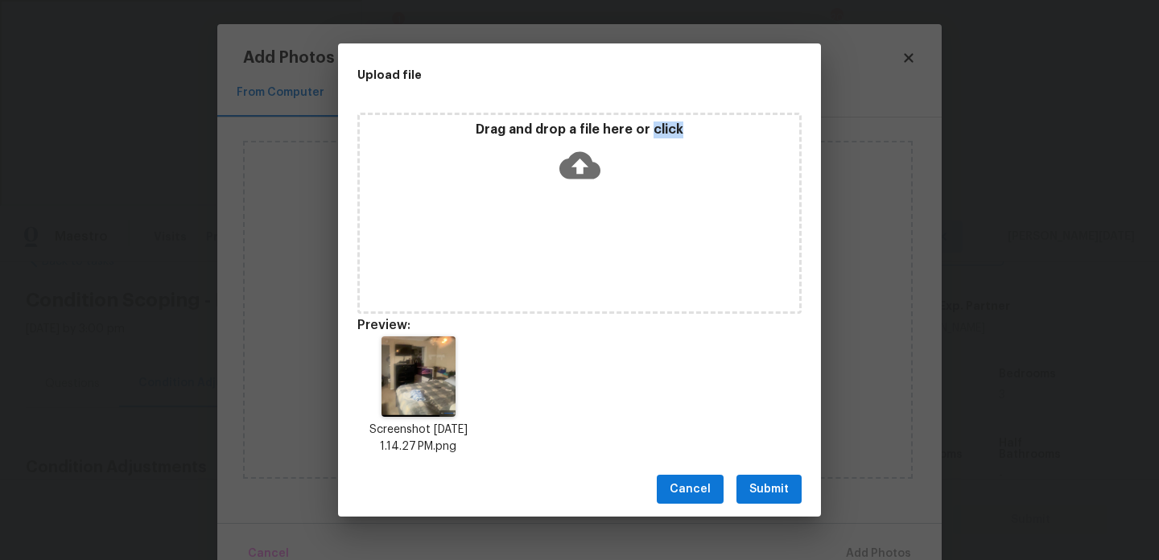
click at [760, 490] on span "Submit" at bounding box center [768, 490] width 39 height 20
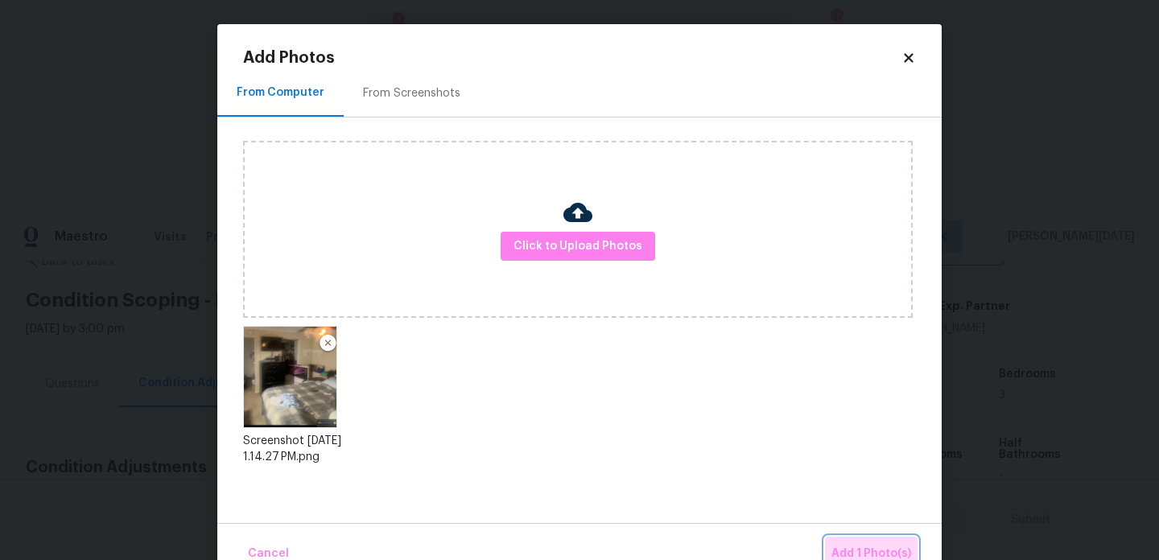
click at [876, 539] on button "Add 1 Photo(s)" at bounding box center [871, 554] width 93 height 35
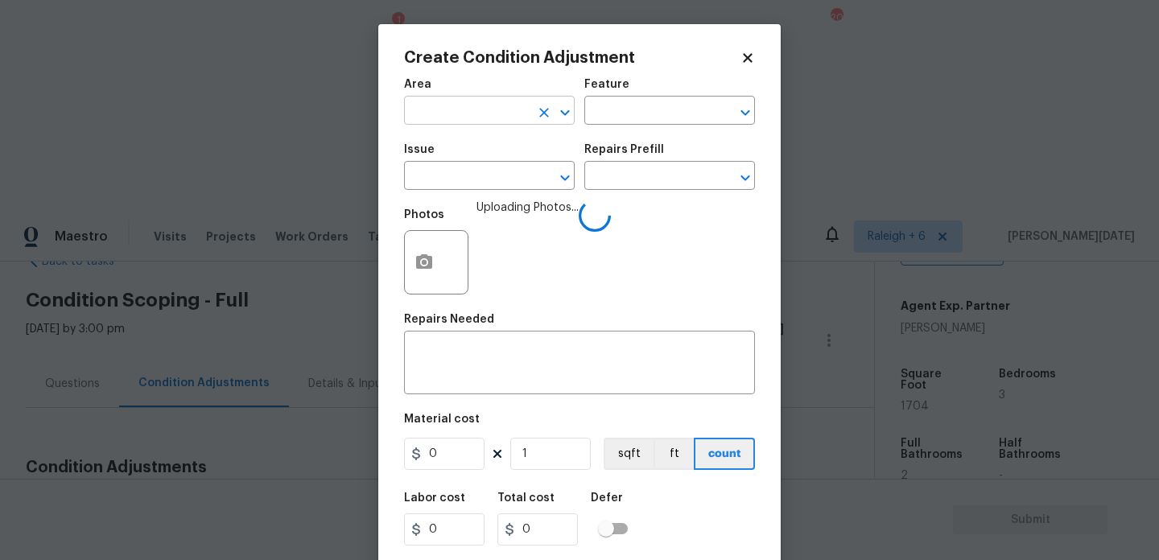
click at [413, 111] on input "text" at bounding box center [467, 112] width 126 height 25
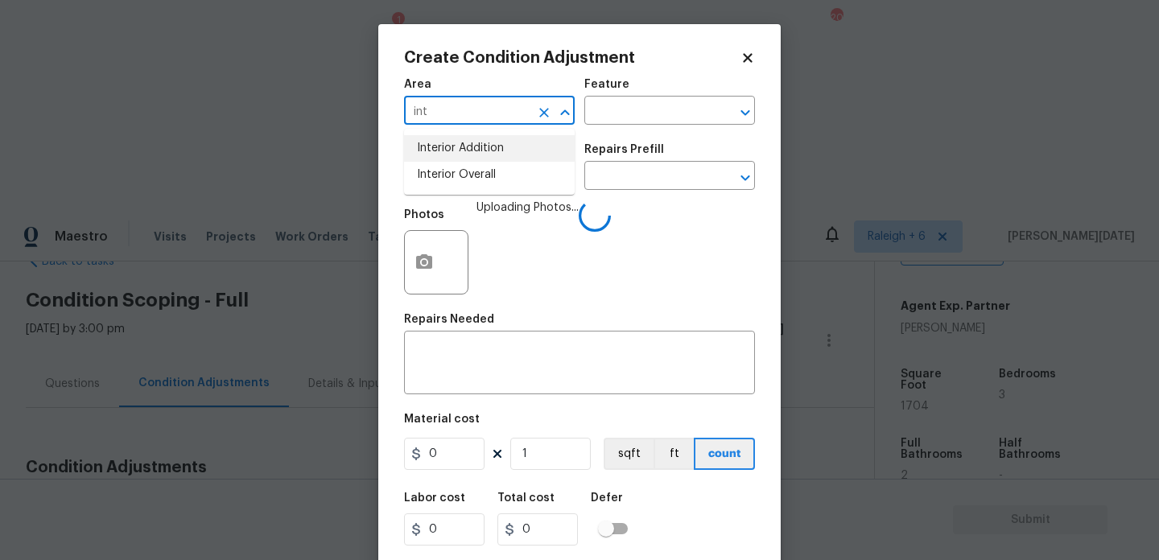
click at [464, 155] on li "Interior Addition" at bounding box center [489, 148] width 171 height 27
type input "Interior Addition"
click at [469, 179] on input "text" at bounding box center [467, 177] width 126 height 25
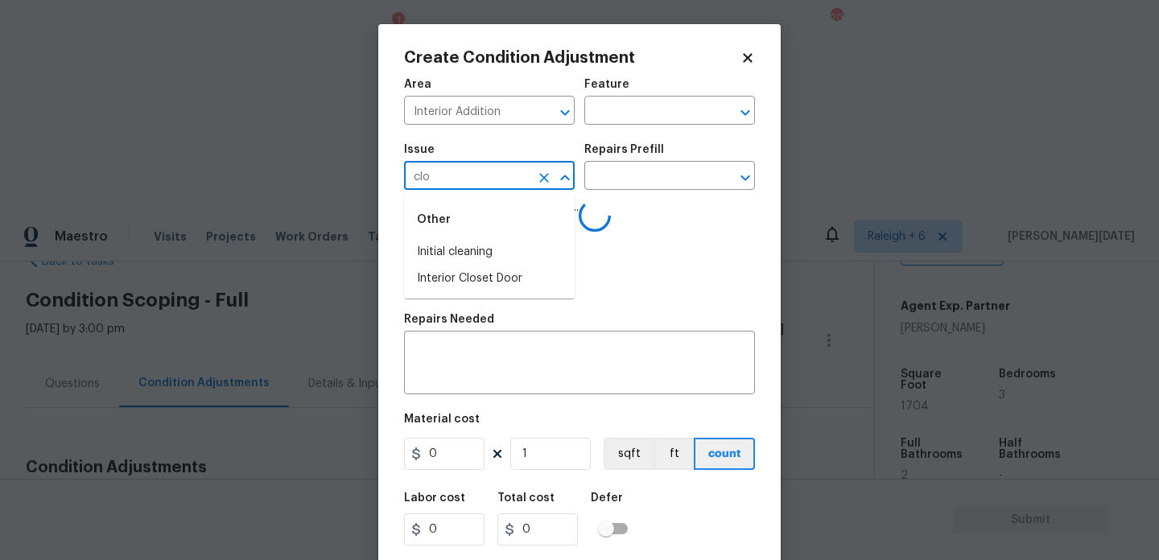
type input "clos"
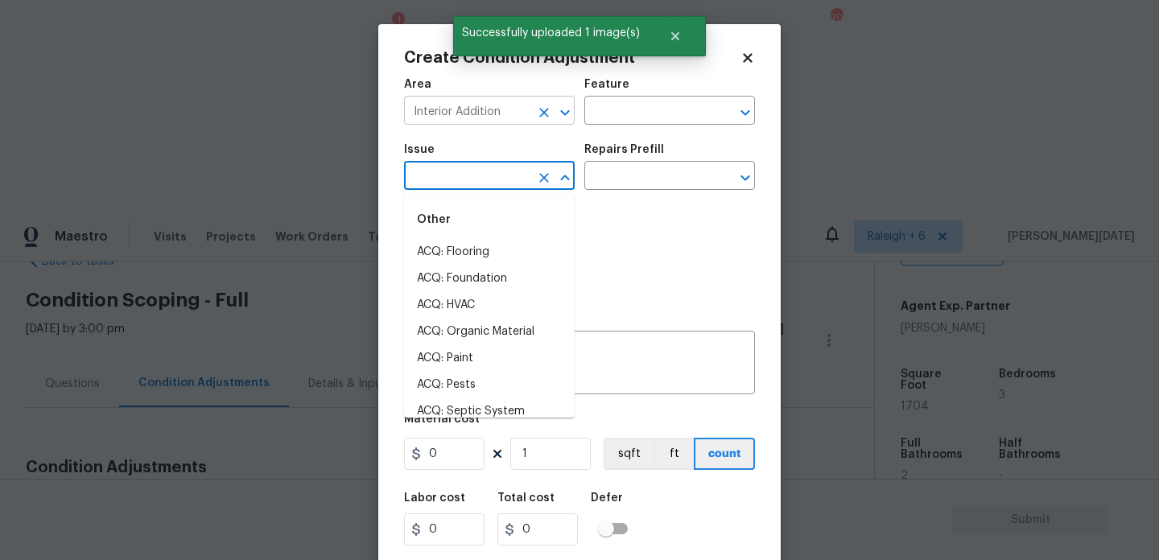
click at [544, 109] on icon "Clear" at bounding box center [544, 113] width 16 height 16
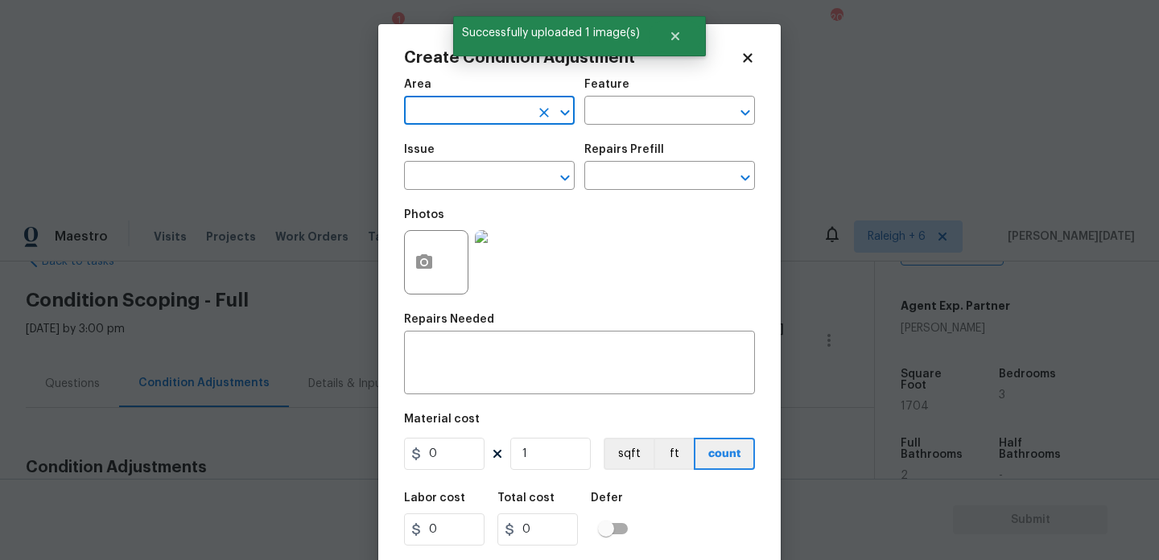
click at [492, 117] on input "text" at bounding box center [467, 112] width 126 height 25
type input "tin"
click at [467, 103] on input "text" at bounding box center [467, 112] width 126 height 25
click at [455, 178] on li "Interior Overall" at bounding box center [489, 175] width 171 height 27
type input "Interior Overall"
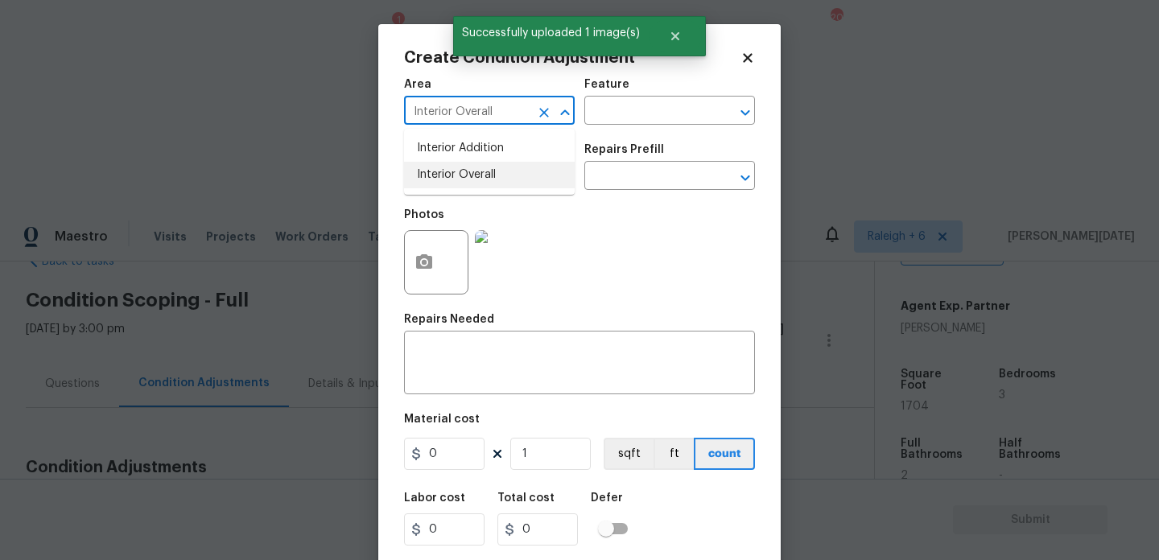
click at [455, 178] on input "text" at bounding box center [467, 177] width 126 height 25
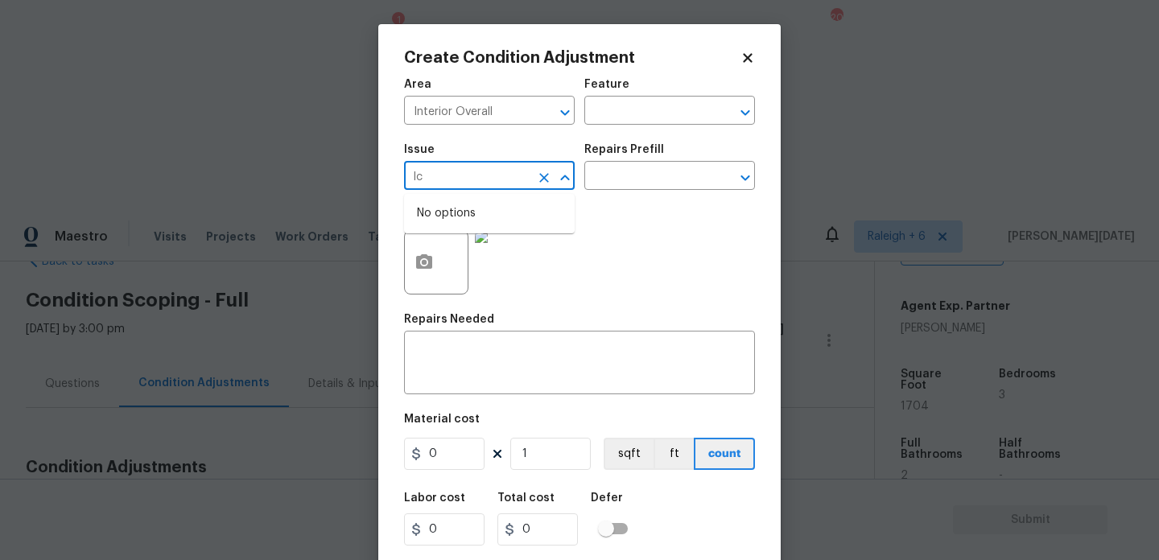
type input "l"
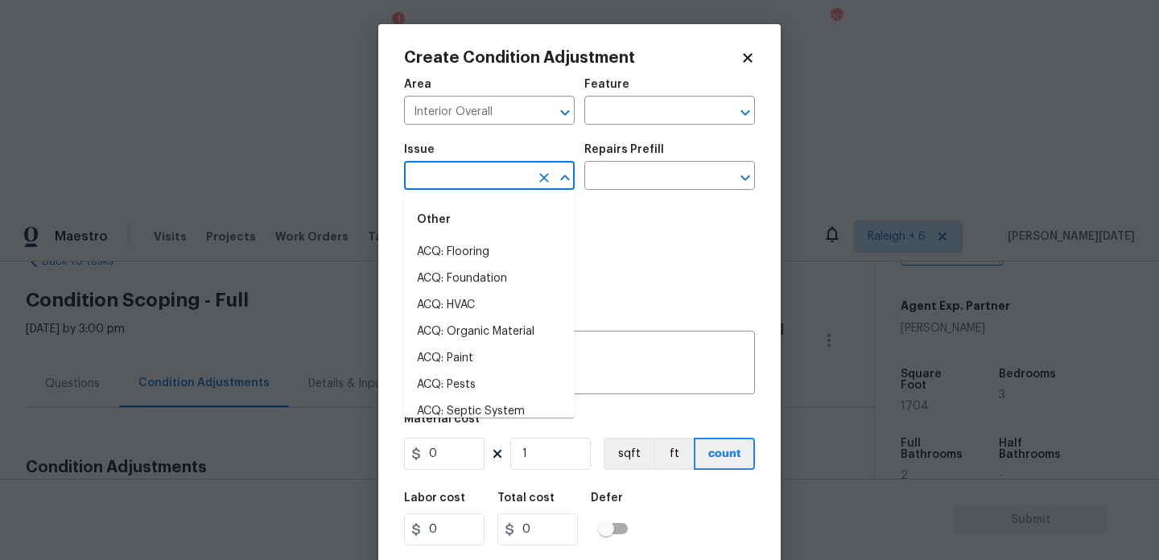
type input "x"
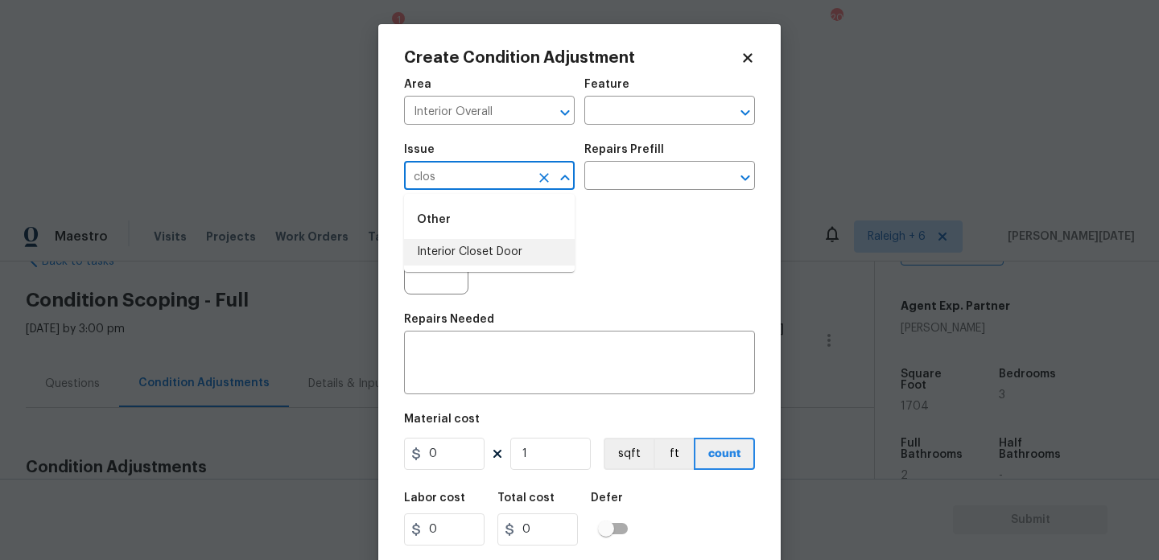
click at [507, 242] on li "Interior Closet Door" at bounding box center [489, 252] width 171 height 27
type input "Interior Closet Door"
click at [627, 186] on input "text" at bounding box center [647, 177] width 126 height 25
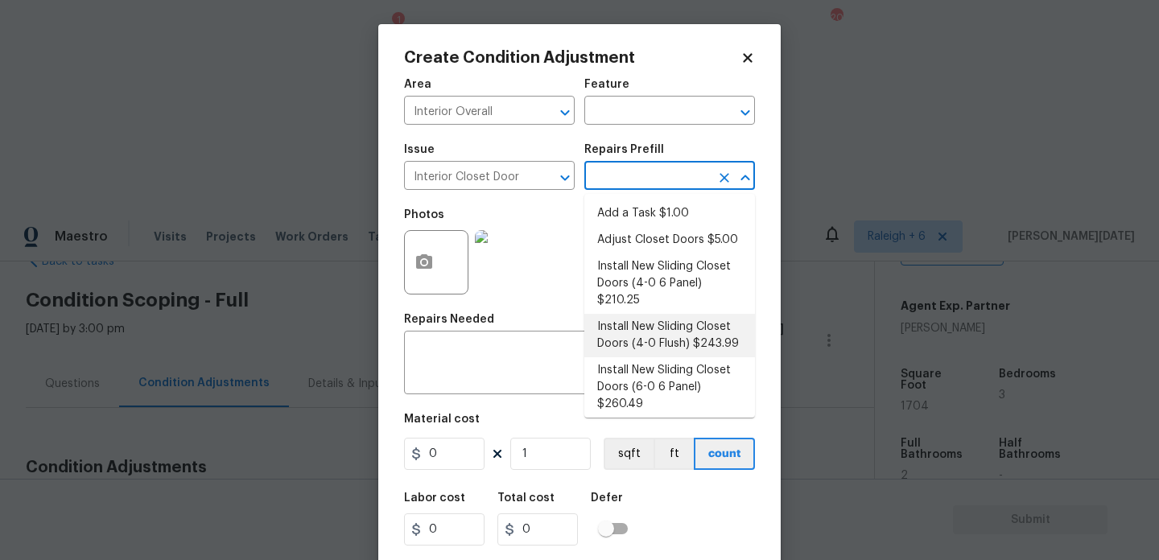
scroll to position [76, 0]
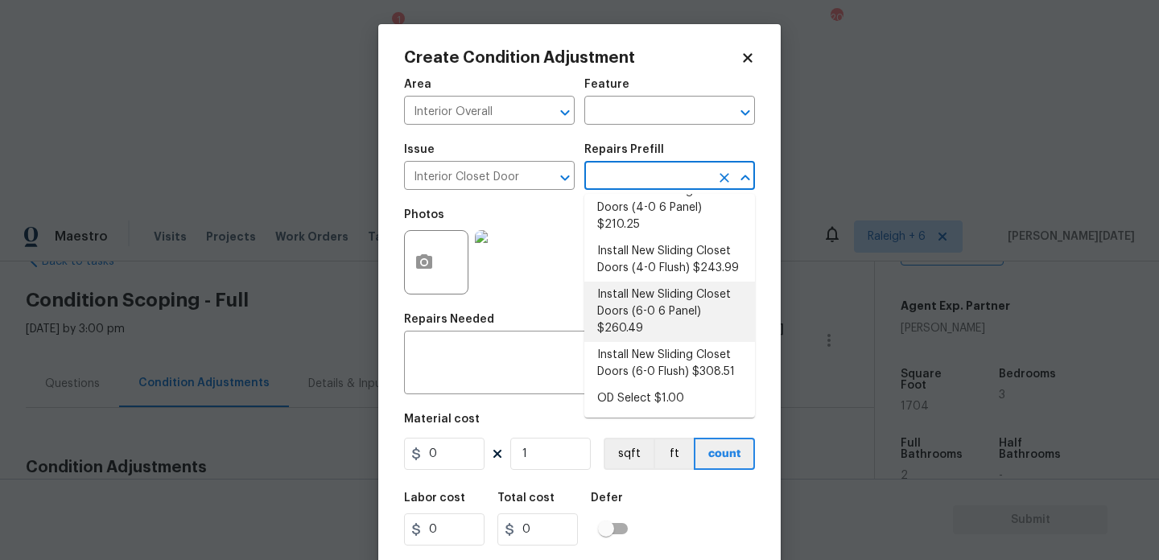
click at [676, 315] on li "Install New Sliding Closet Doors (6-0 6 Panel) $260.49" at bounding box center [669, 312] width 171 height 60
type input "Interior Door"
type textarea "Remove the existing door (if present). Install a new 6-0 bi-fold 6 panel interi…"
type input "260.49"
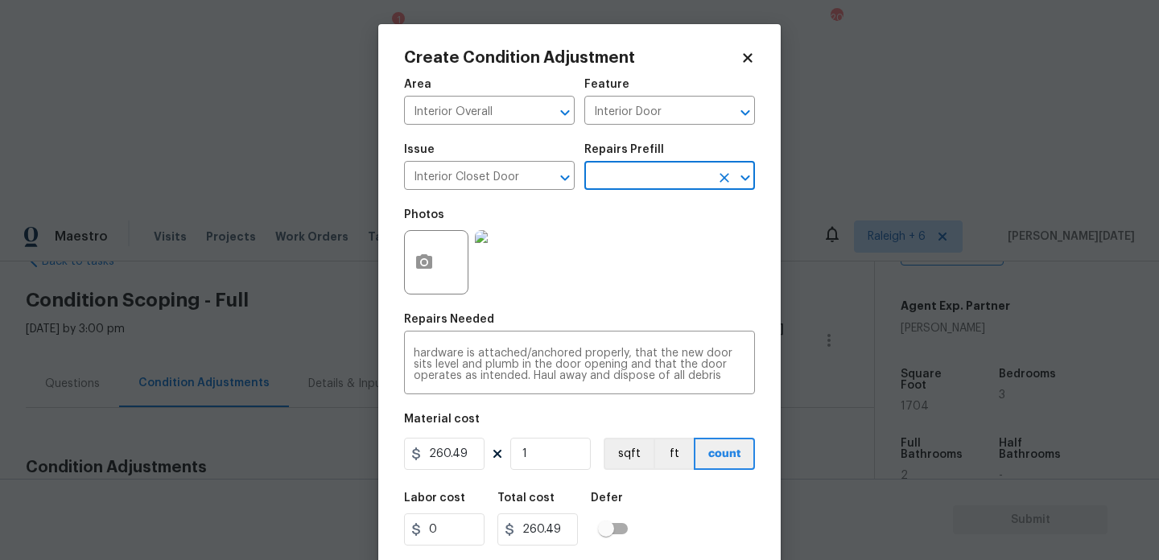
scroll to position [41, 0]
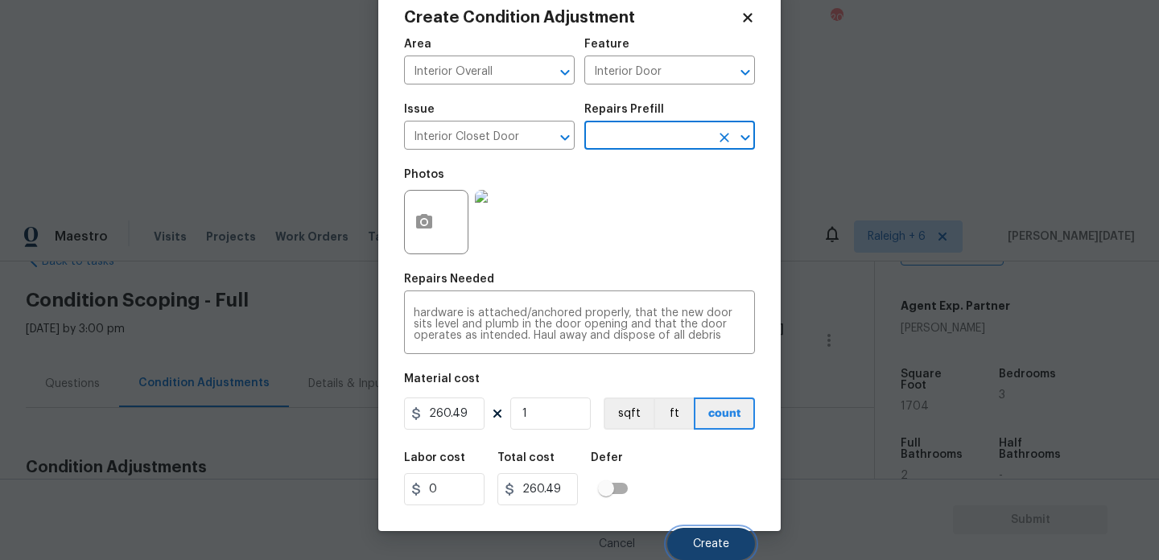
click at [698, 538] on button "Create" at bounding box center [711, 544] width 88 height 32
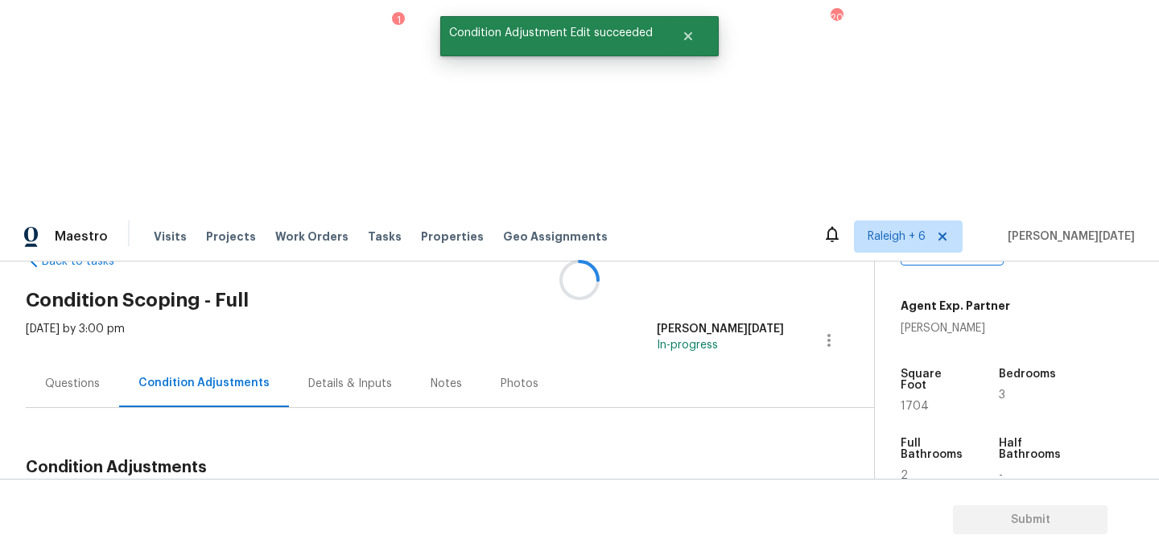
scroll to position [0, 0]
click at [698, 488] on button "Add Condition Adjustment" at bounding box center [744, 505] width 182 height 34
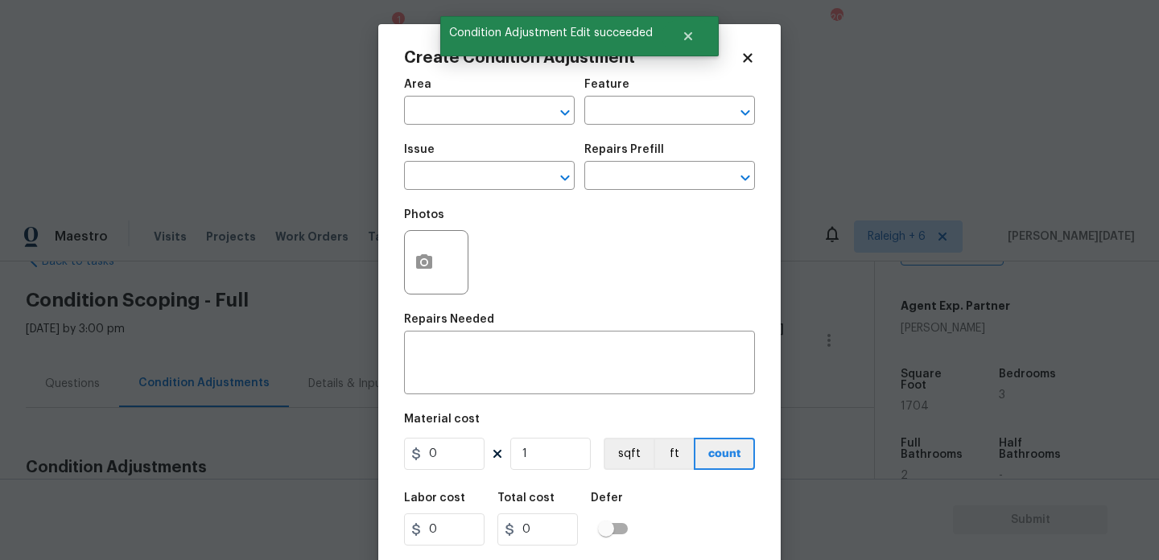
click at [698, 283] on div "Photos" at bounding box center [579, 252] width 351 height 105
click at [437, 265] on button "button" at bounding box center [424, 262] width 39 height 63
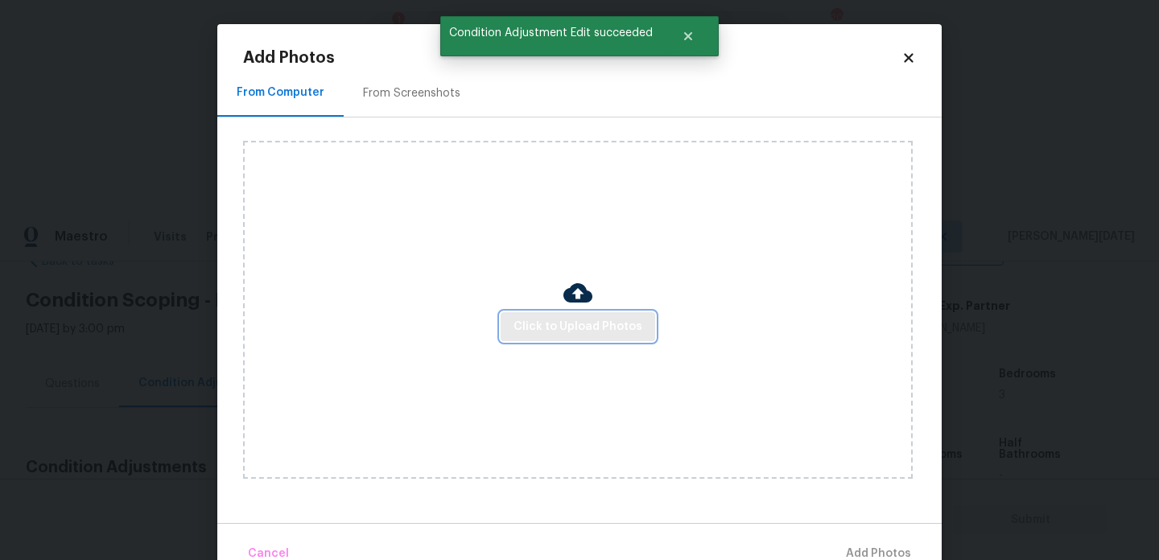
click at [551, 337] on button "Click to Upload Photos" at bounding box center [578, 327] width 155 height 30
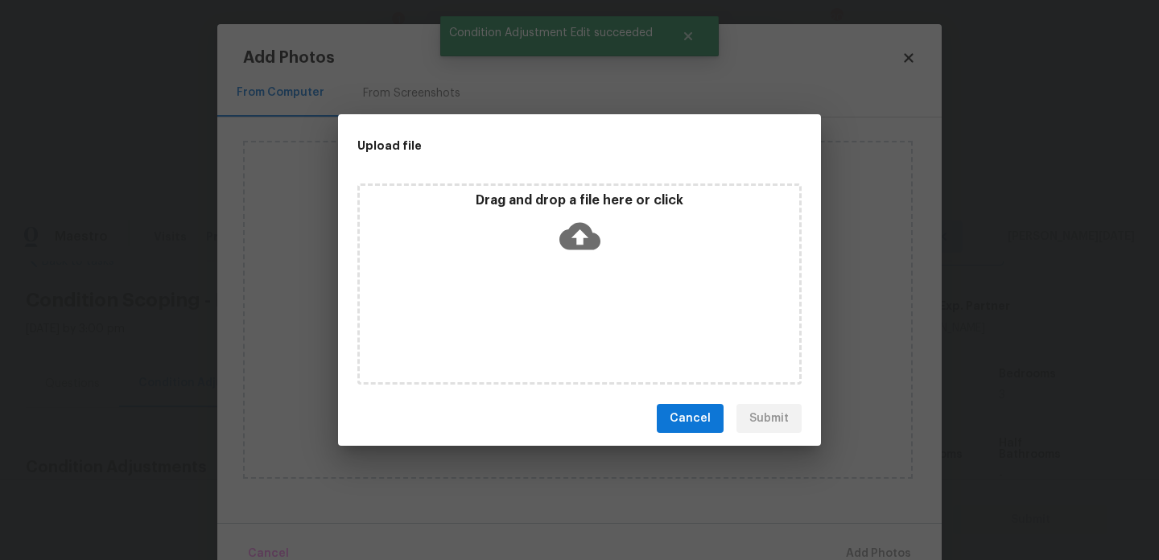
click at [587, 313] on div "Drag and drop a file here or click" at bounding box center [579, 283] width 444 height 201
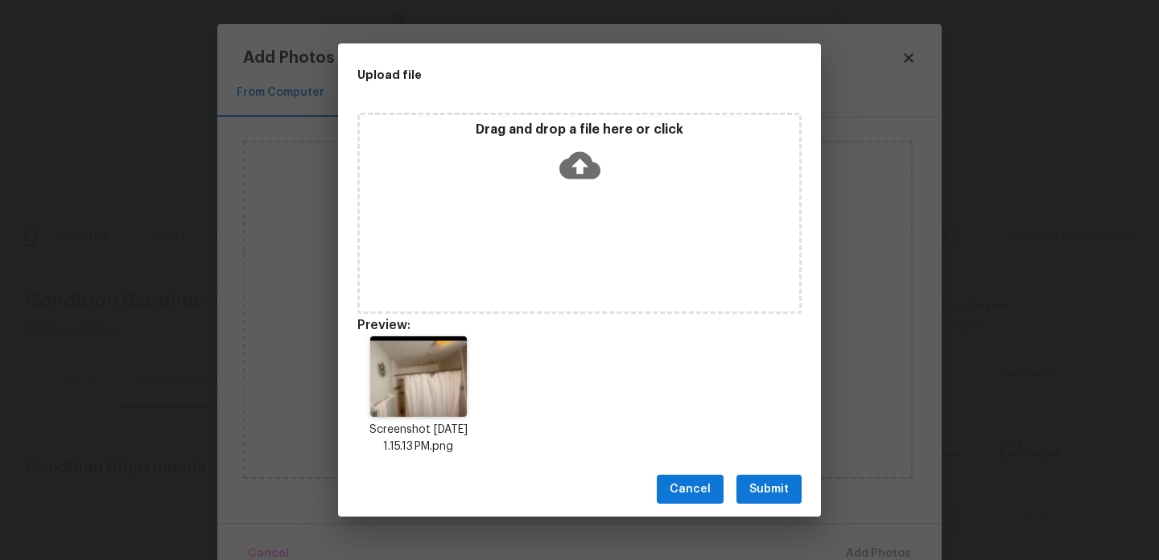
click at [770, 493] on span "Submit" at bounding box center [768, 490] width 39 height 20
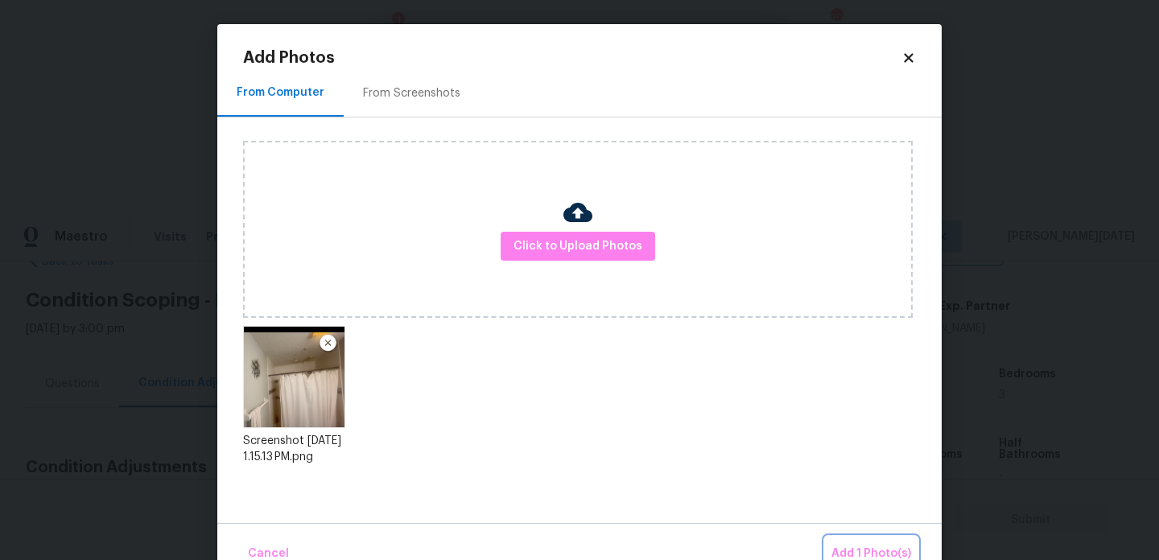
click at [834, 542] on button "Add 1 Photo(s)" at bounding box center [871, 554] width 93 height 35
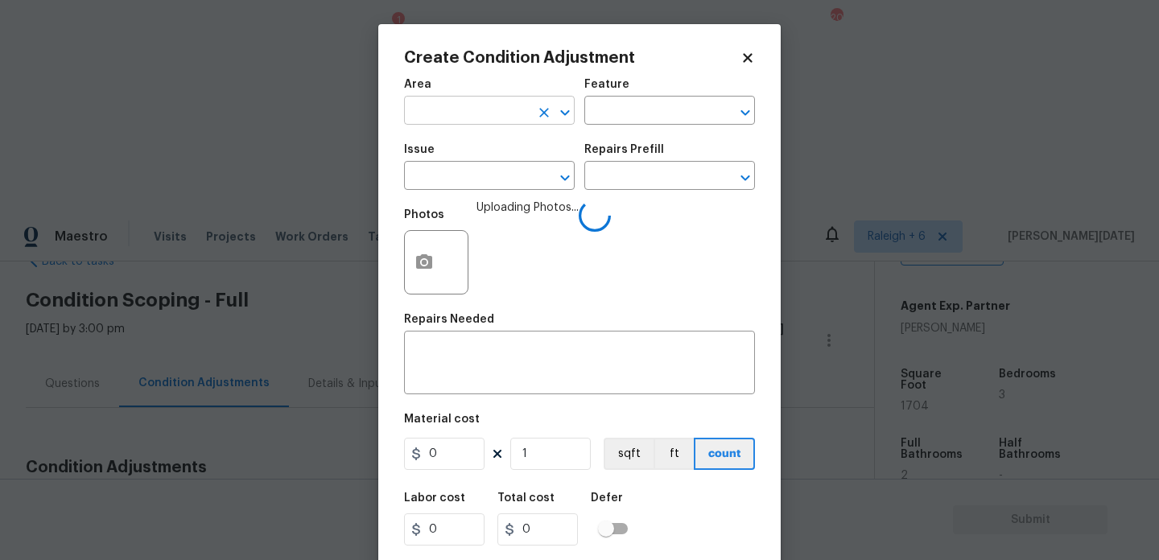
click at [420, 118] on input "text" at bounding box center [467, 112] width 126 height 25
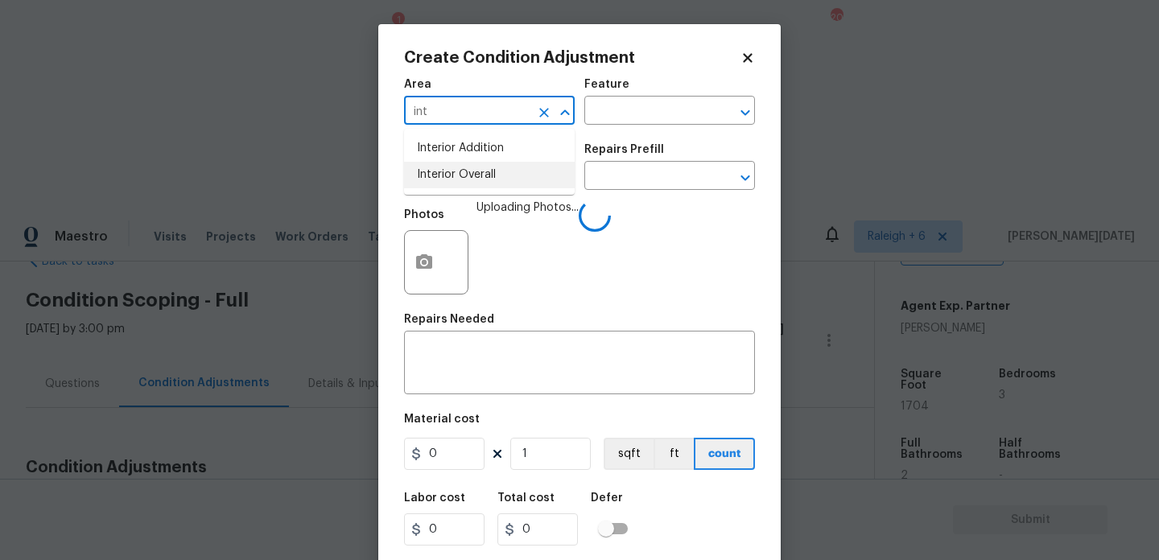
click at [455, 186] on li "Interior Overall" at bounding box center [489, 175] width 171 height 27
type input "Interior Overall"
click at [455, 186] on input "text" at bounding box center [467, 177] width 126 height 25
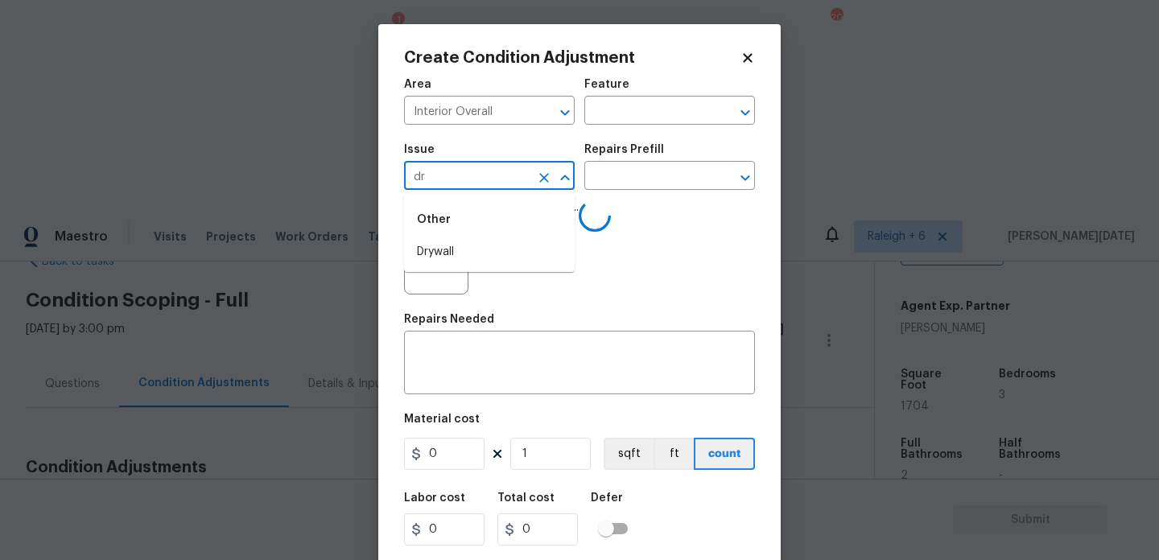
type input "dry"
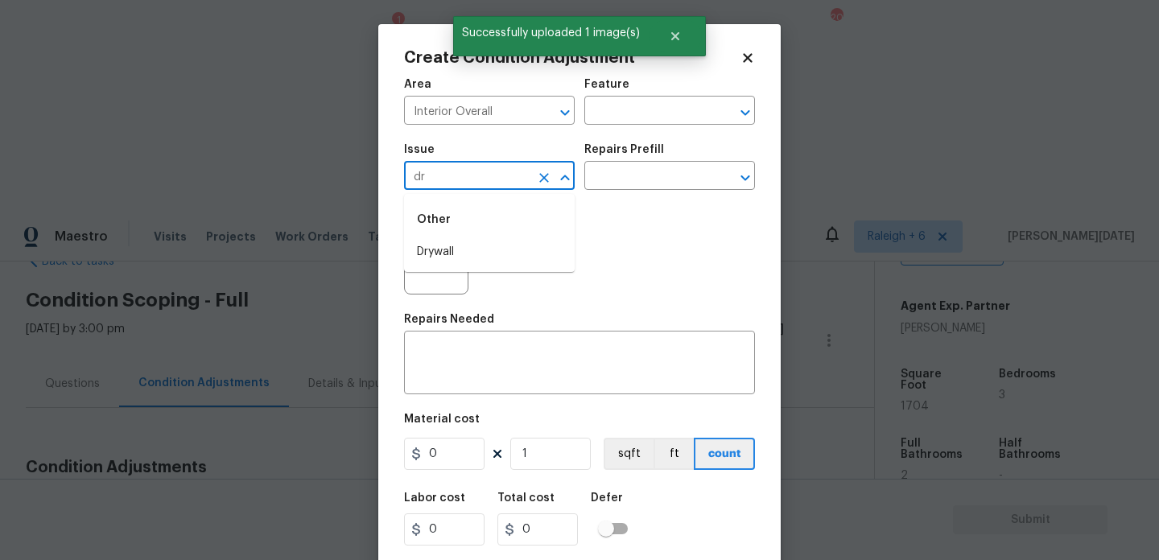
type input "dry"
click at [452, 246] on li "Drywall" at bounding box center [489, 252] width 171 height 27
type input "Drywall"
click at [620, 112] on input "text" at bounding box center [647, 112] width 126 height 25
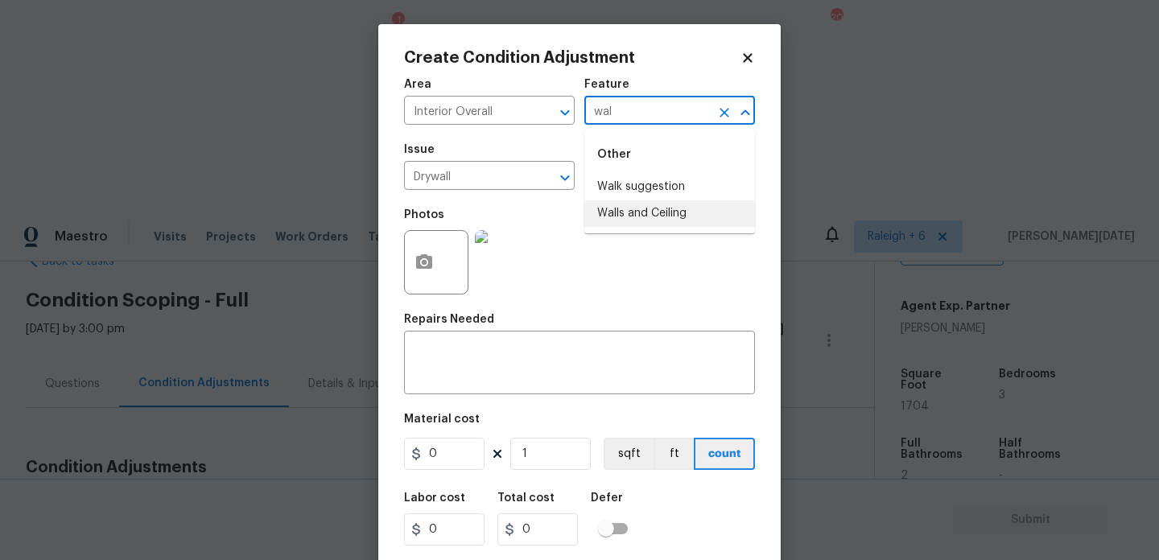
type input "wal"
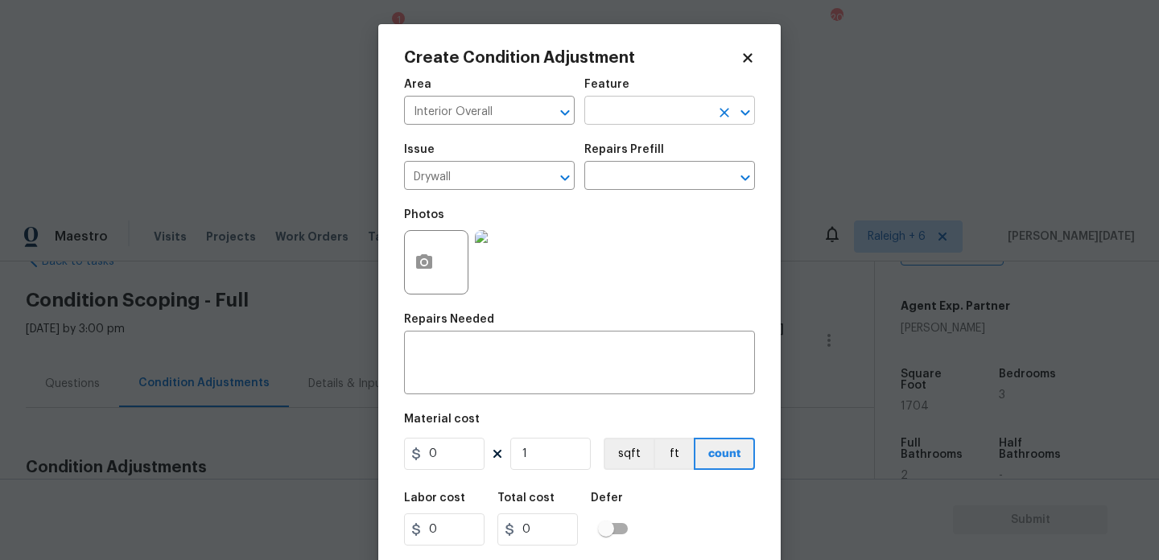
click at [602, 103] on input "text" at bounding box center [647, 112] width 126 height 25
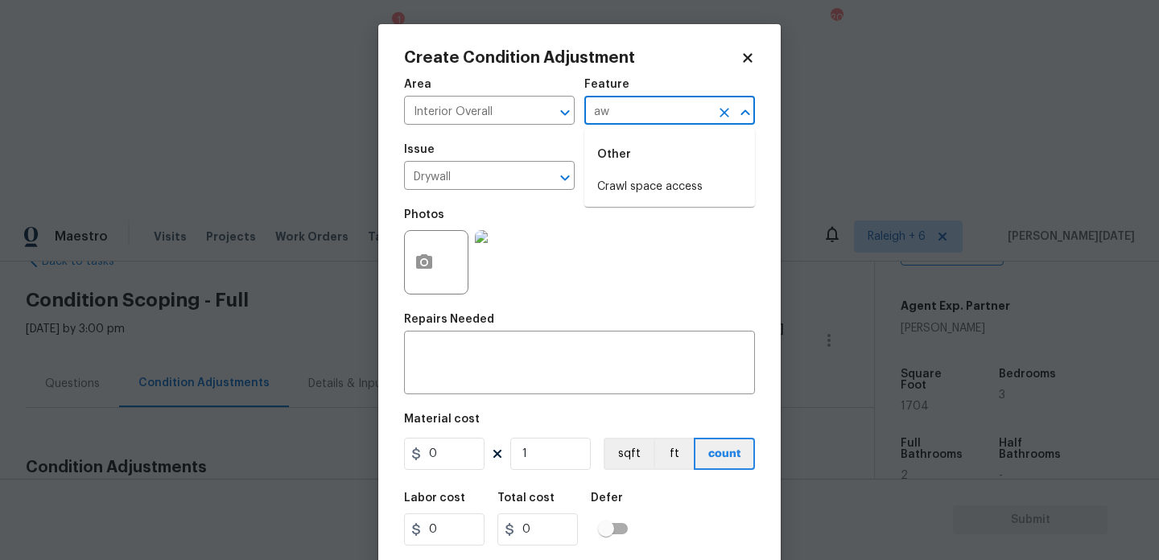
type input "a"
click at [637, 173] on div "Other" at bounding box center [669, 154] width 171 height 39
click at [637, 179] on li "Walls and Ceiling" at bounding box center [669, 187] width 171 height 27
type input "Walls and Ceiling"
click at [451, 465] on input "0" at bounding box center [444, 454] width 80 height 32
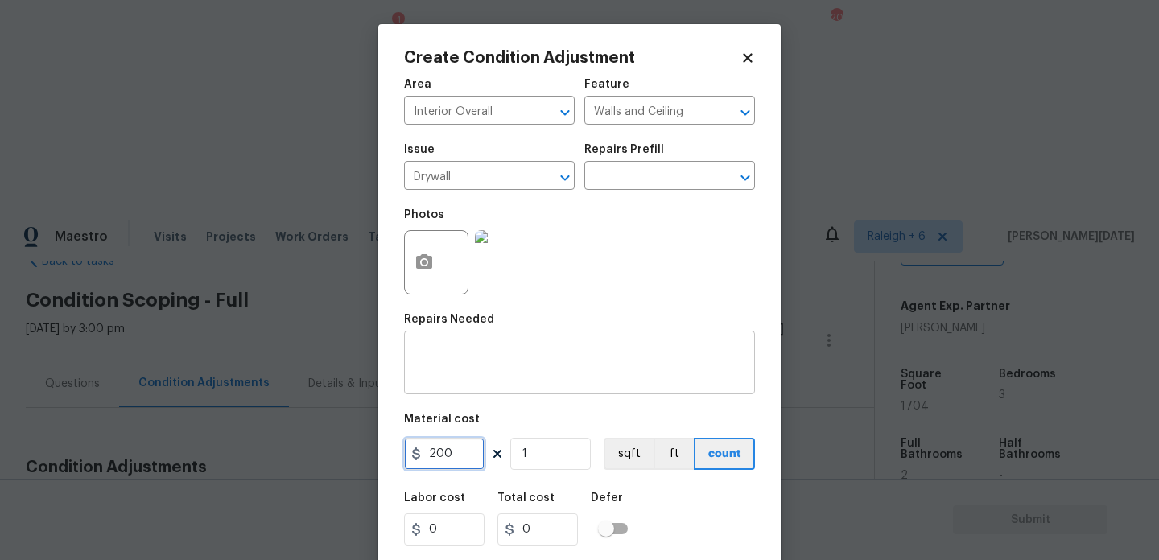
type input "200"
click at [521, 377] on textarea at bounding box center [580, 365] width 332 height 34
type input "200"
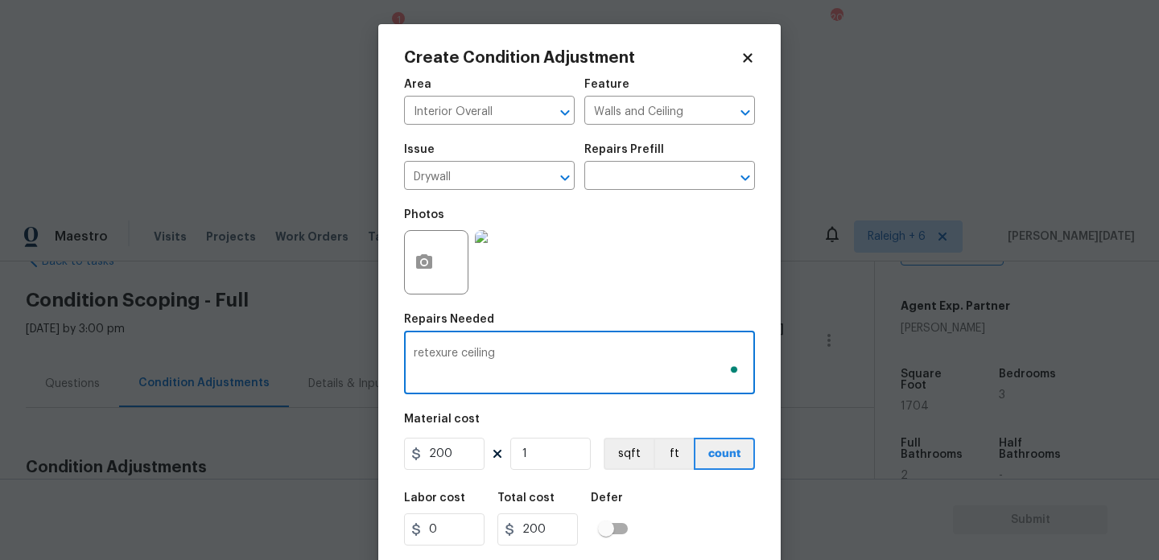
scroll to position [41, 0]
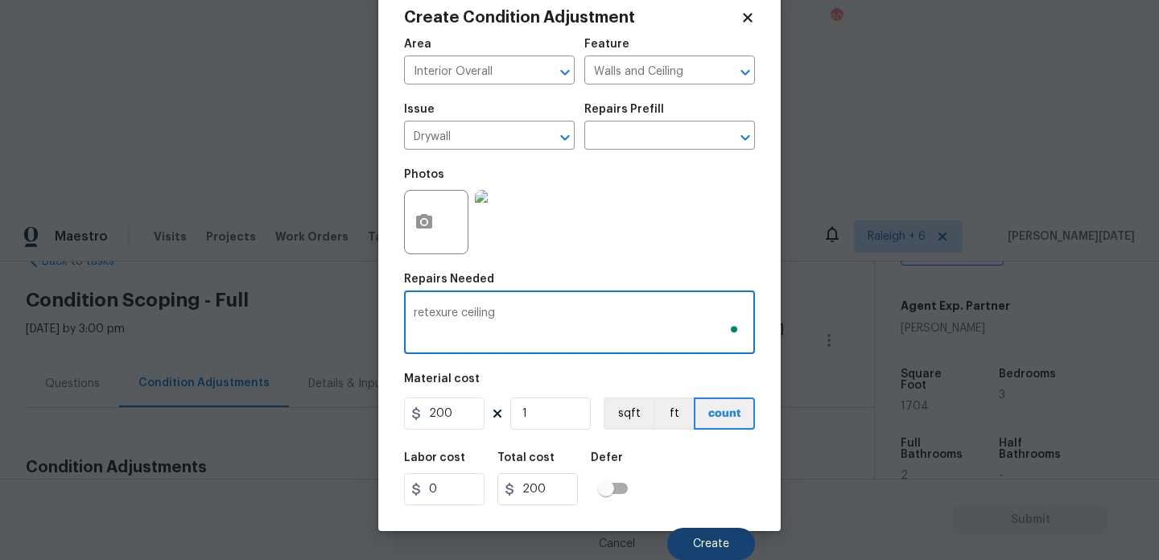
type textarea "retexure ceiling"
click at [720, 541] on span "Create" at bounding box center [711, 544] width 36 height 12
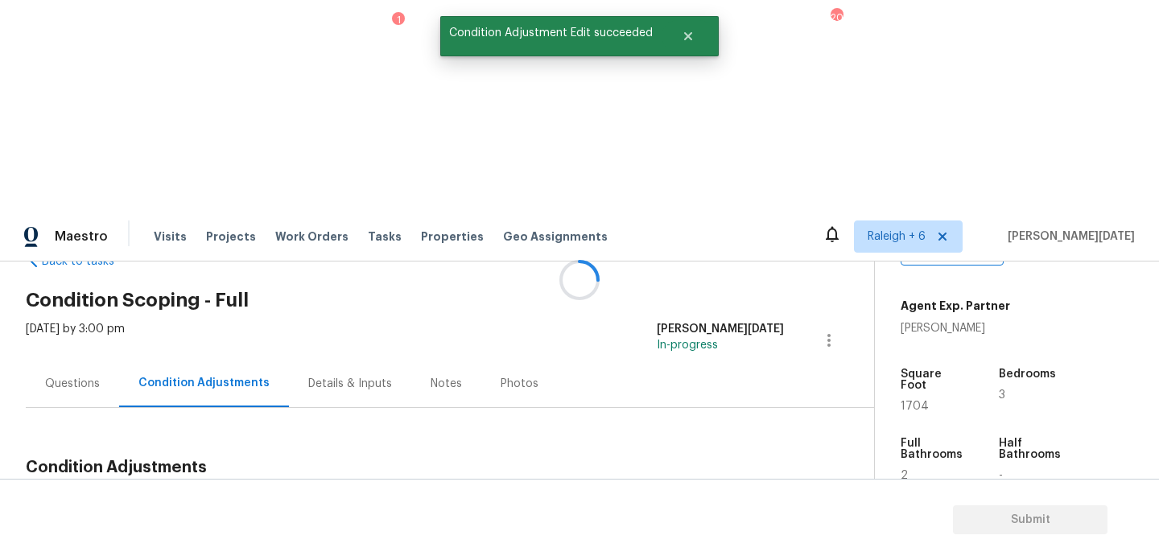
scroll to position [0, 0]
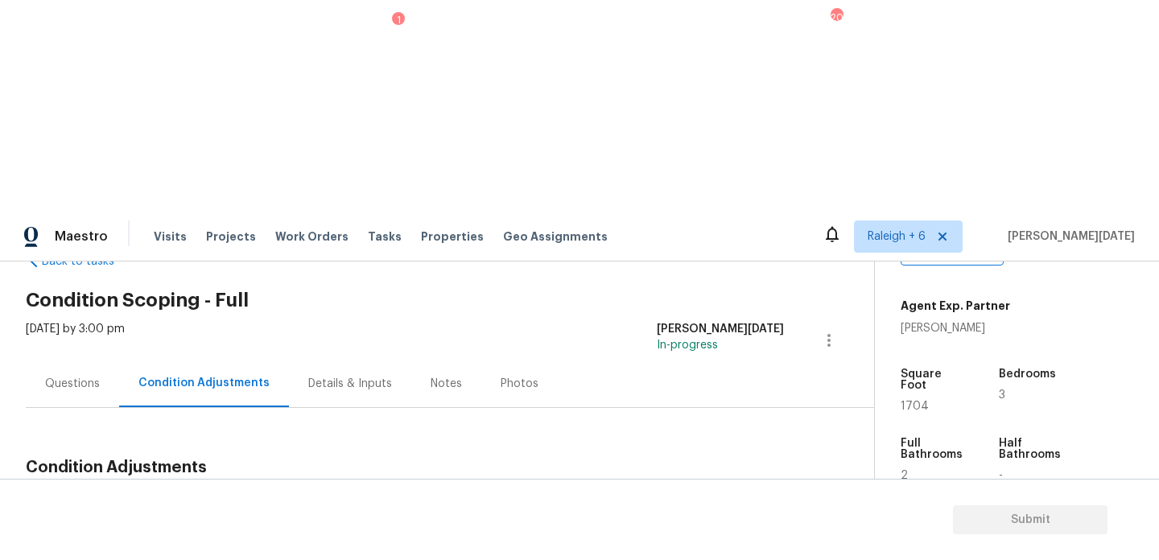
drag, startPoint x: 65, startPoint y: 286, endPoint x: 164, endPoint y: 293, distance: 99.2
click at [164, 498] on div "Total: $39973.49 Deferred: $0" at bounding box center [170, 506] width 289 height 16
click at [133, 498] on div "$39973.49" at bounding box center [119, 506] width 80 height 16
drag, startPoint x: 80, startPoint y: 295, endPoint x: 165, endPoint y: 295, distance: 85.3
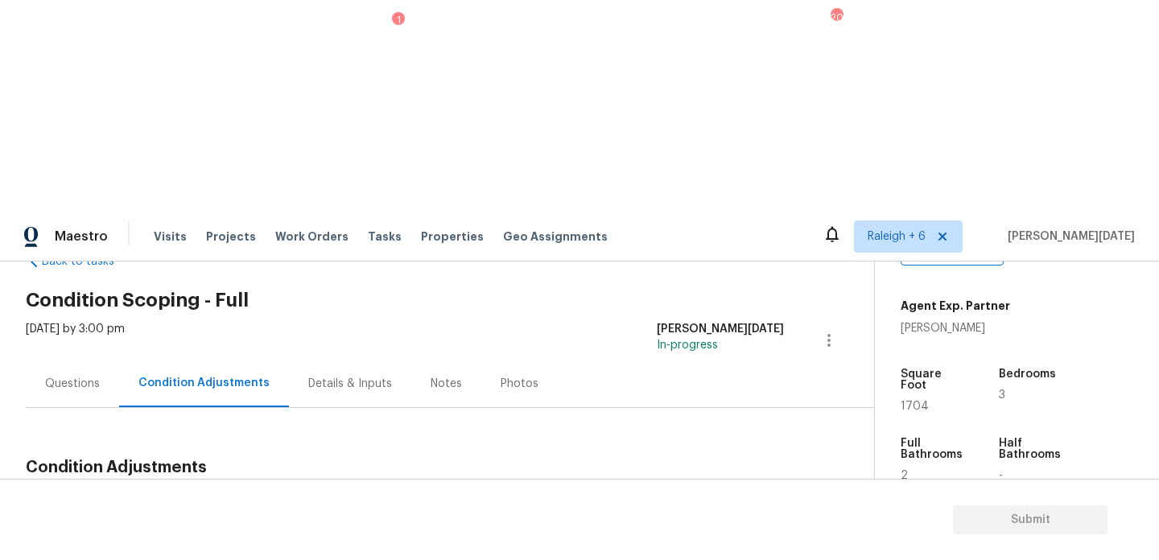
click at [165, 498] on div "Total: $39973.49 Deferred: $0" at bounding box center [170, 506] width 289 height 16
copy div "$39973.49"
click at [84, 360] on div "Questions" at bounding box center [72, 383] width 93 height 47
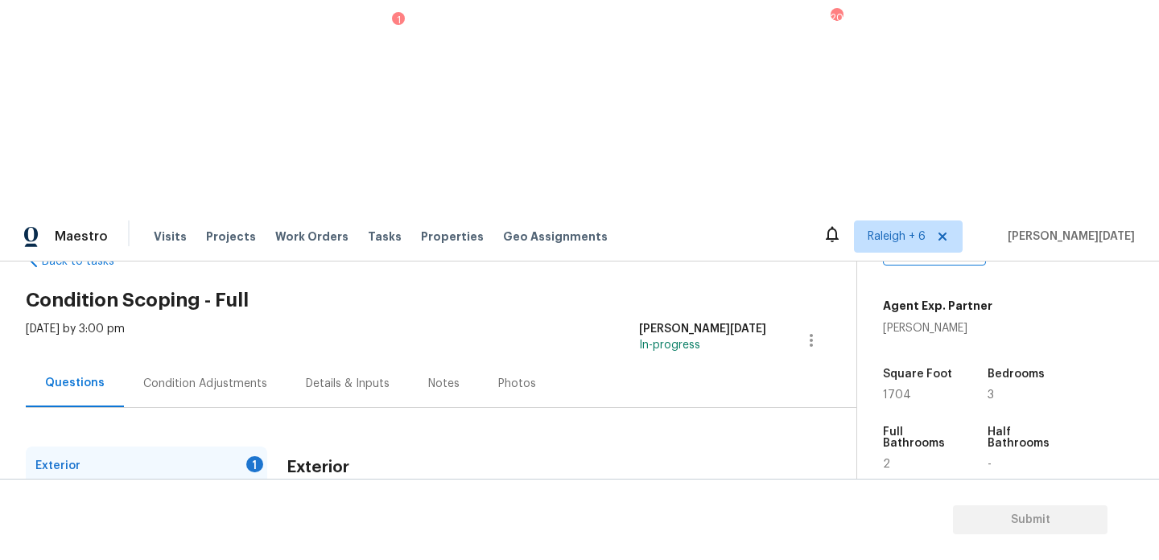
checkbox input "true"
click at [246, 485] on div "Utilities 4" at bounding box center [146, 504] width 241 height 39
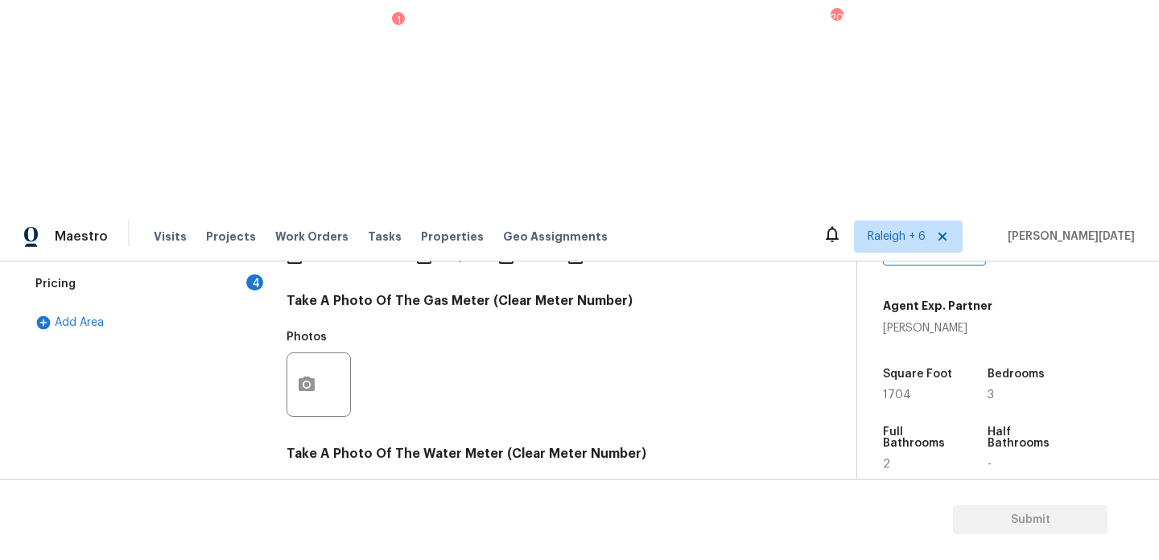
scroll to position [130, 0]
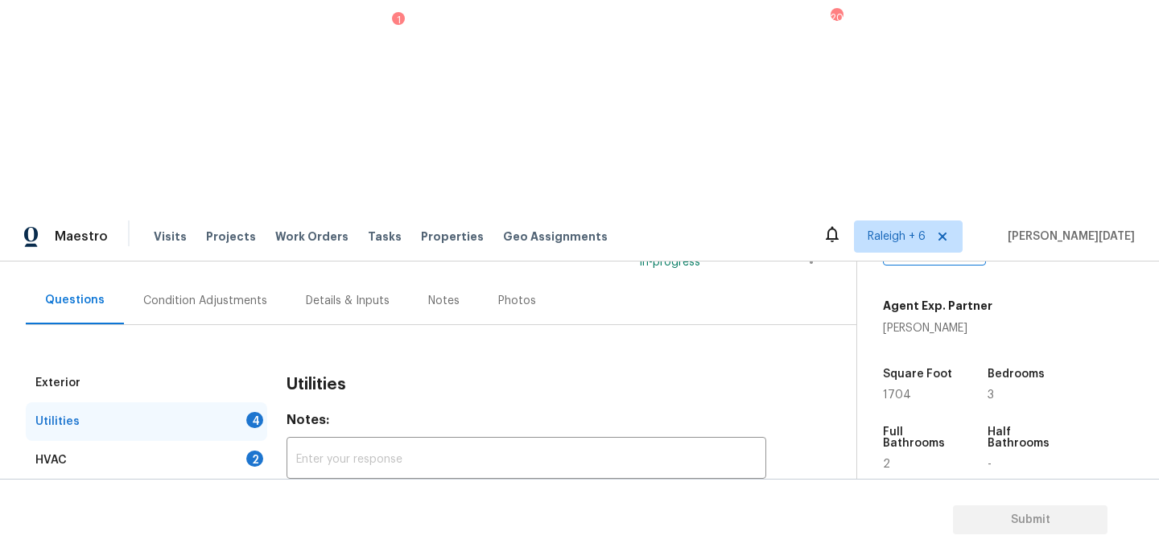
click at [440, 536] on span "No solar panels" at bounding box center [475, 544] width 81 height 17
click at [435, 527] on input "No solar panels" at bounding box center [419, 544] width 34 height 34
checkbox input "true"
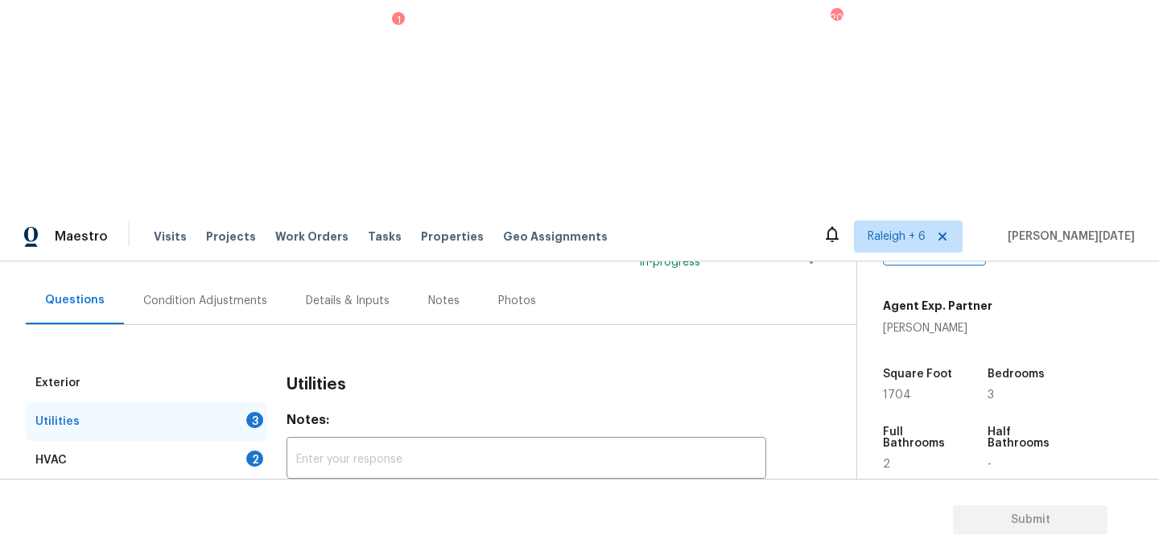
checkbox input "true"
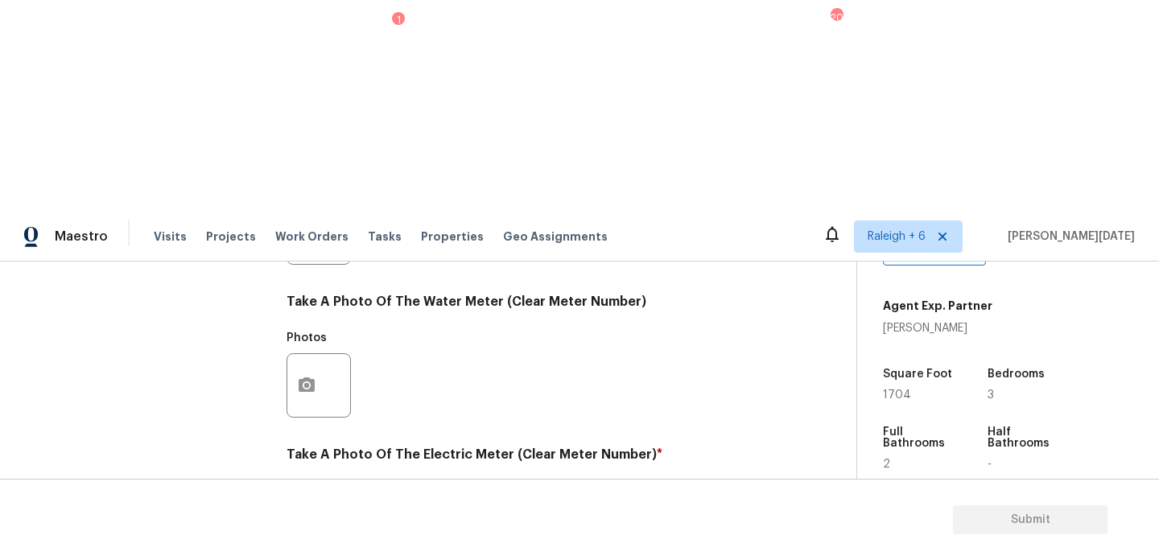
click at [317, 507] on button "button" at bounding box center [306, 538] width 39 height 63
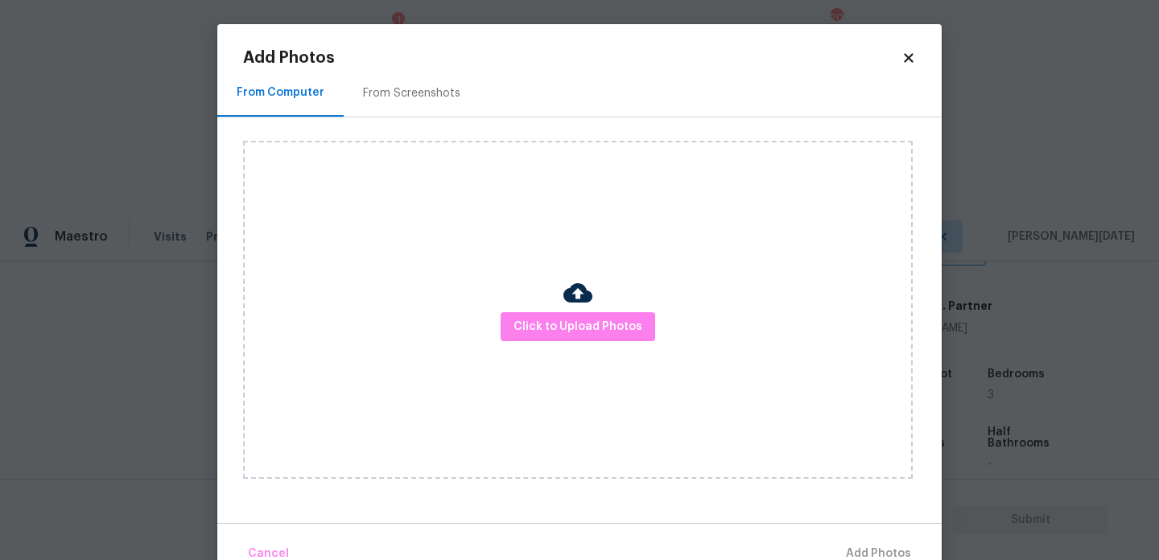
click at [606, 341] on div "Click to Upload Photos" at bounding box center [578, 310] width 670 height 338
click at [616, 326] on span "Click to Upload Photos" at bounding box center [577, 327] width 129 height 20
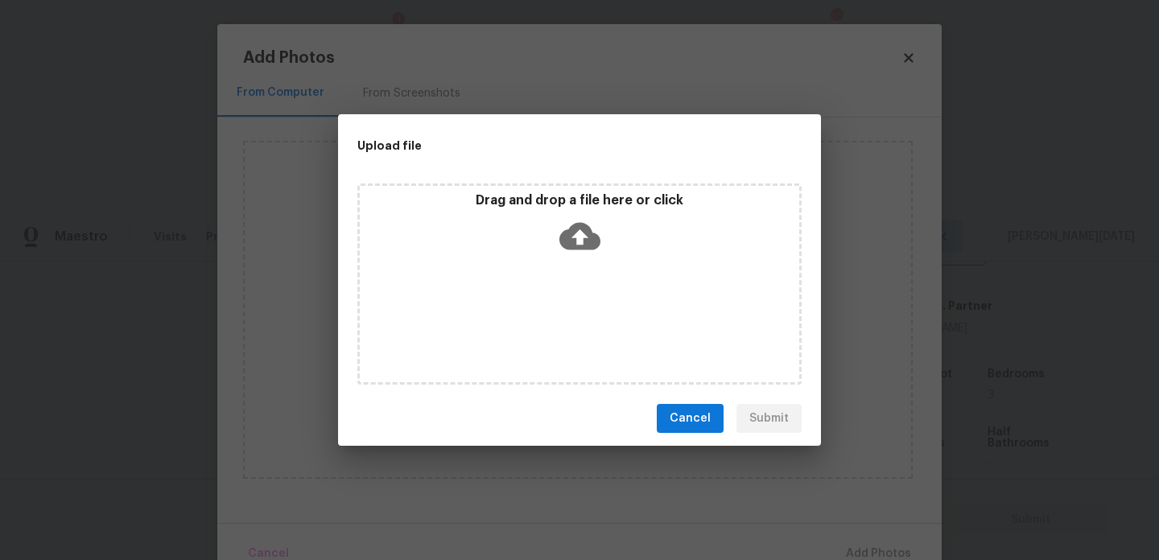
click at [616, 326] on div "Drag and drop a file here or click" at bounding box center [579, 283] width 444 height 201
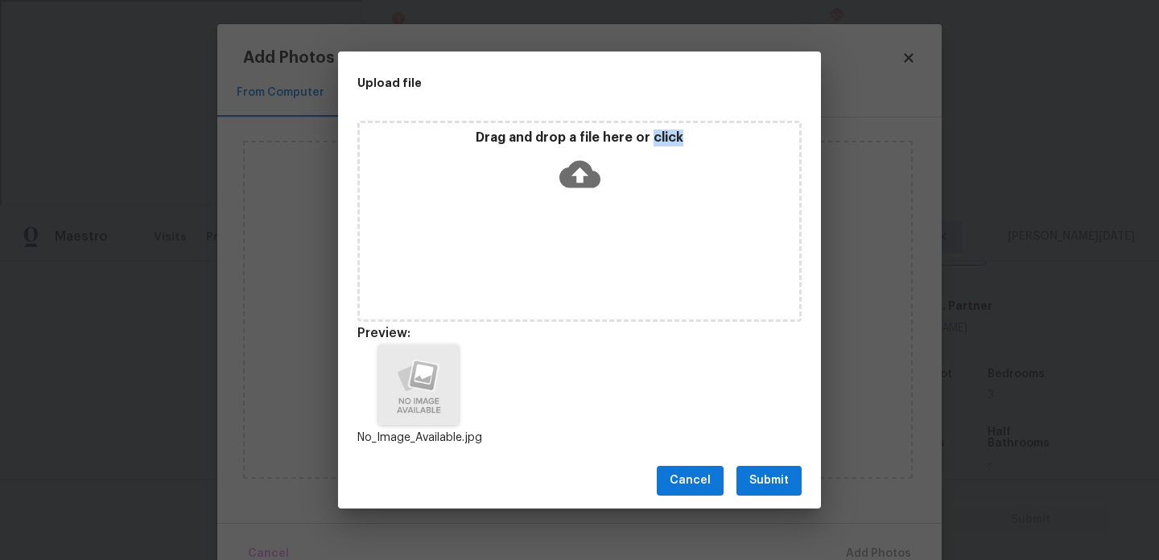
click at [774, 482] on span "Submit" at bounding box center [768, 481] width 39 height 20
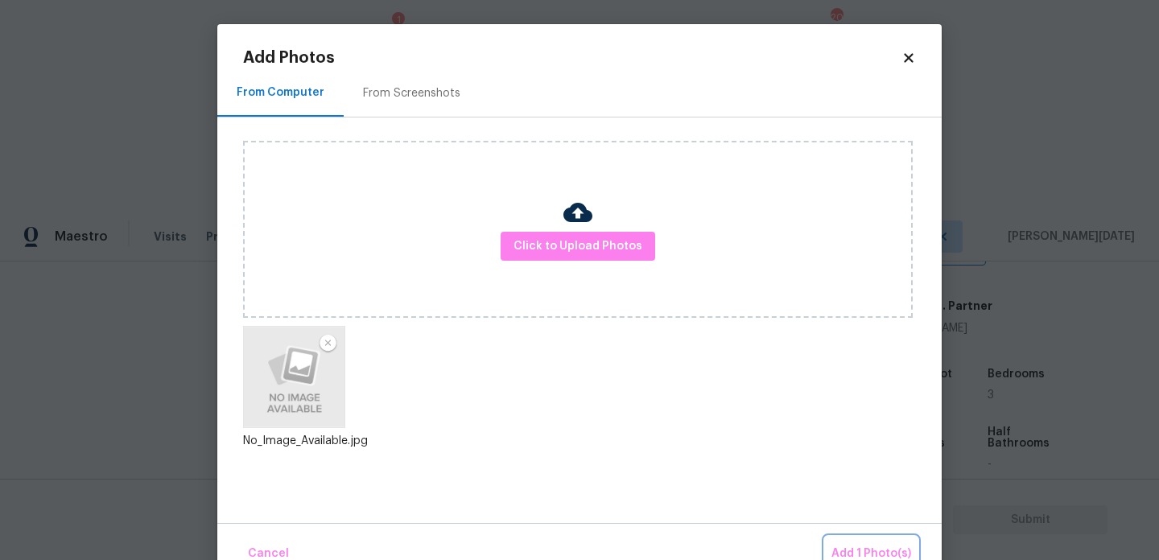
click at [862, 546] on span "Add 1 Photo(s)" at bounding box center [871, 554] width 80 height 20
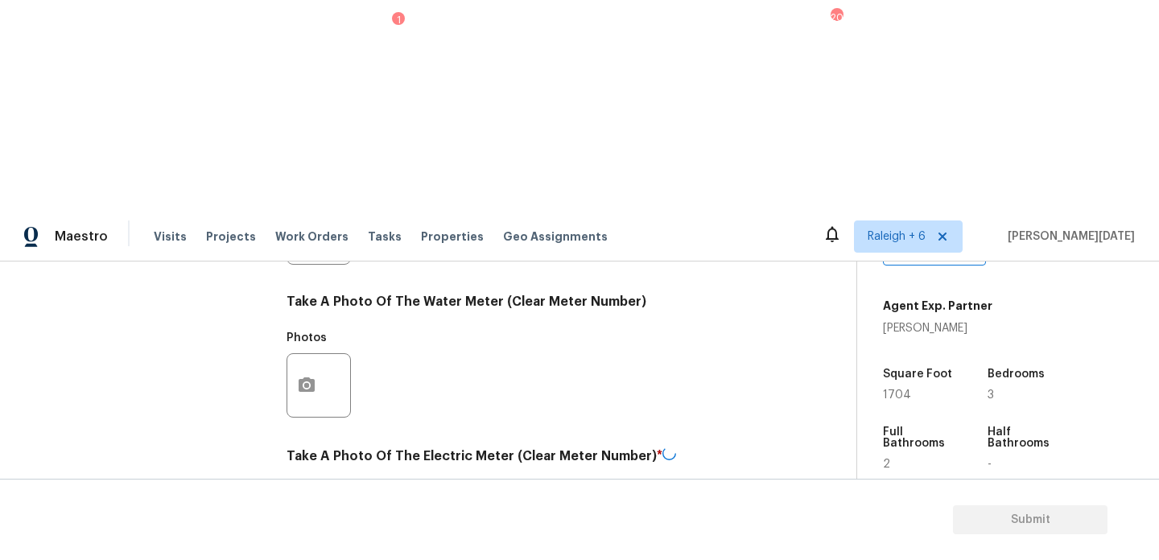
checkbox input "true"
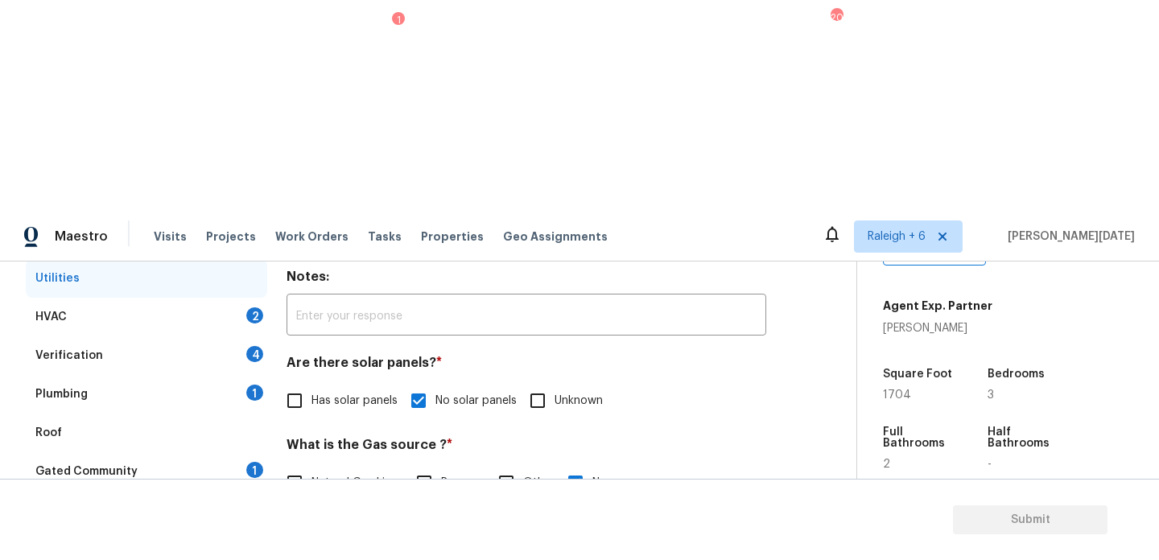
scroll to position [192, 0]
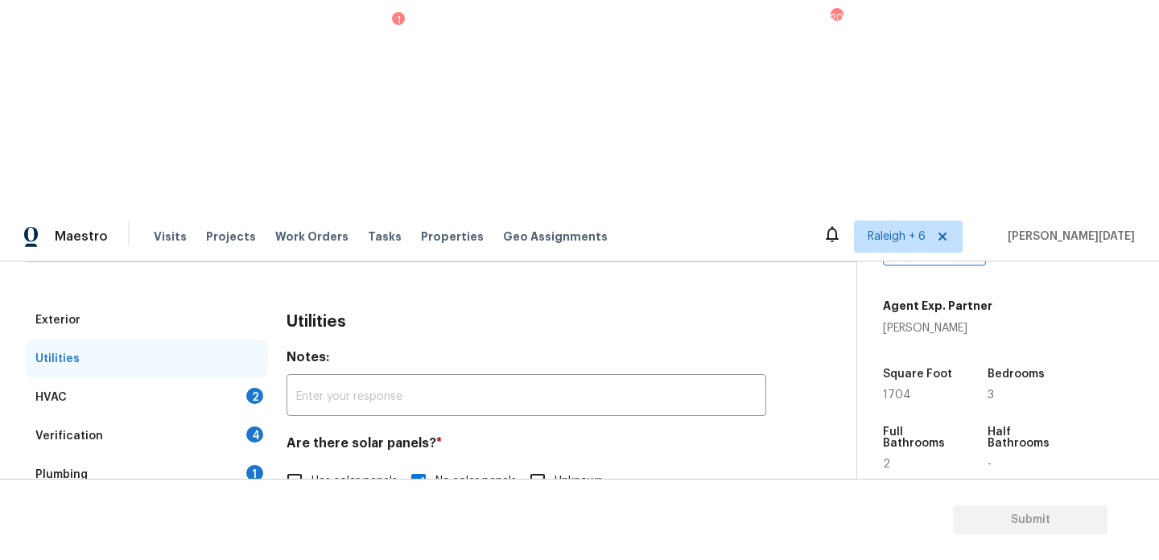
click at [254, 388] on div "2" at bounding box center [254, 396] width 17 height 16
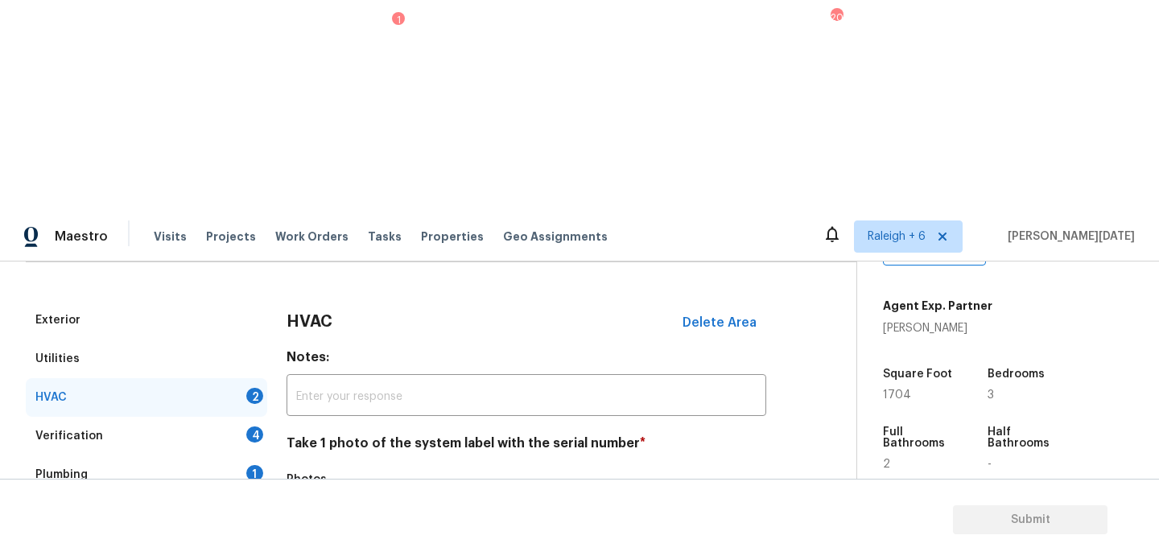
click at [309, 517] on icon "button" at bounding box center [306, 526] width 19 height 19
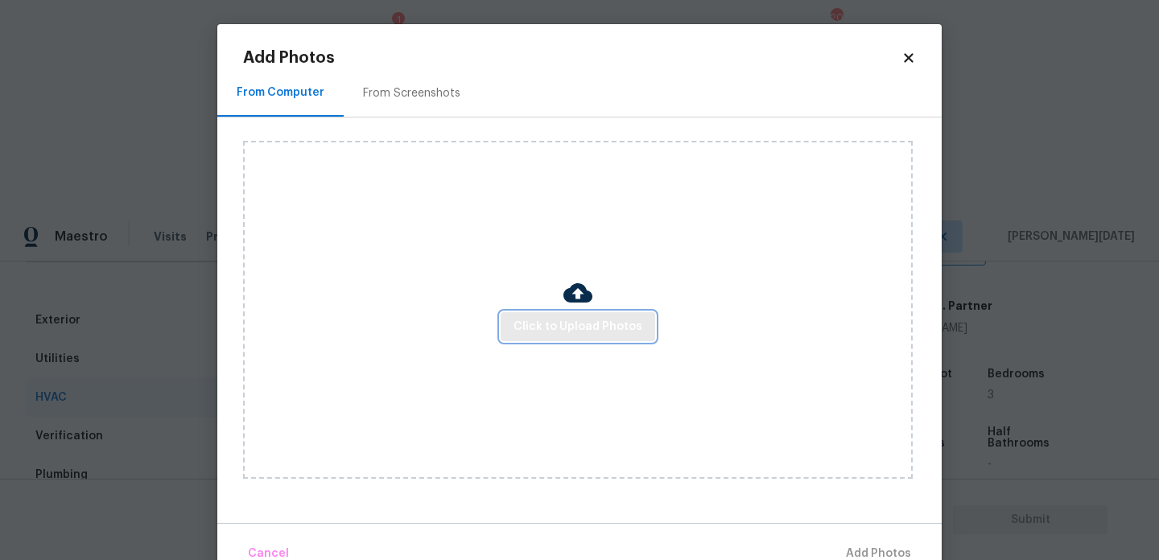
click at [509, 339] on button "Click to Upload Photos" at bounding box center [578, 327] width 155 height 30
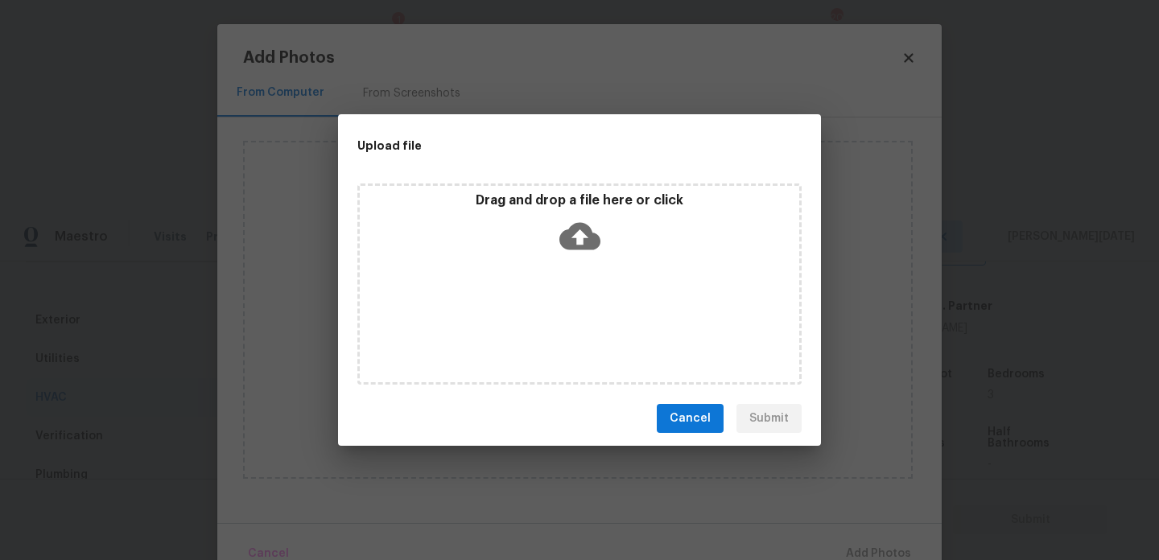
click at [538, 327] on div "Drag and drop a file here or click" at bounding box center [579, 283] width 444 height 201
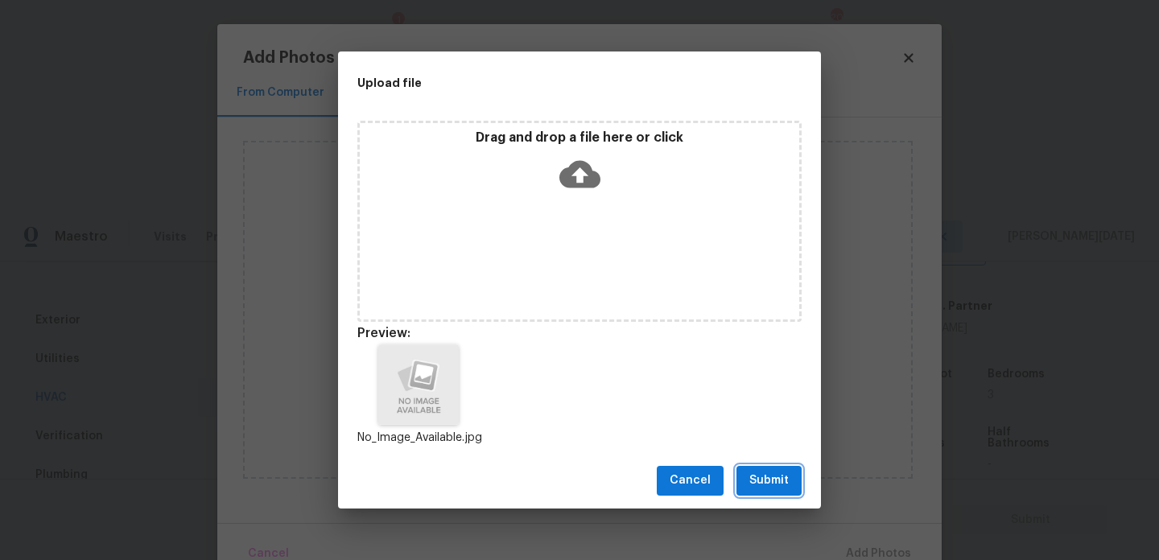
click at [777, 474] on span "Submit" at bounding box center [768, 481] width 39 height 20
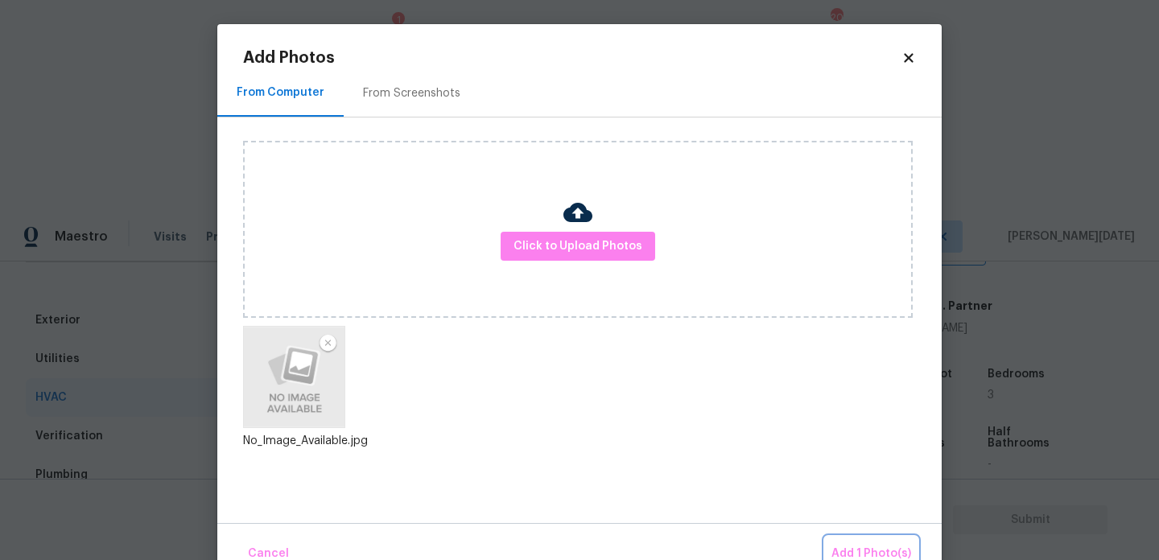
click at [853, 537] on button "Add 1 Photo(s)" at bounding box center [871, 554] width 93 height 35
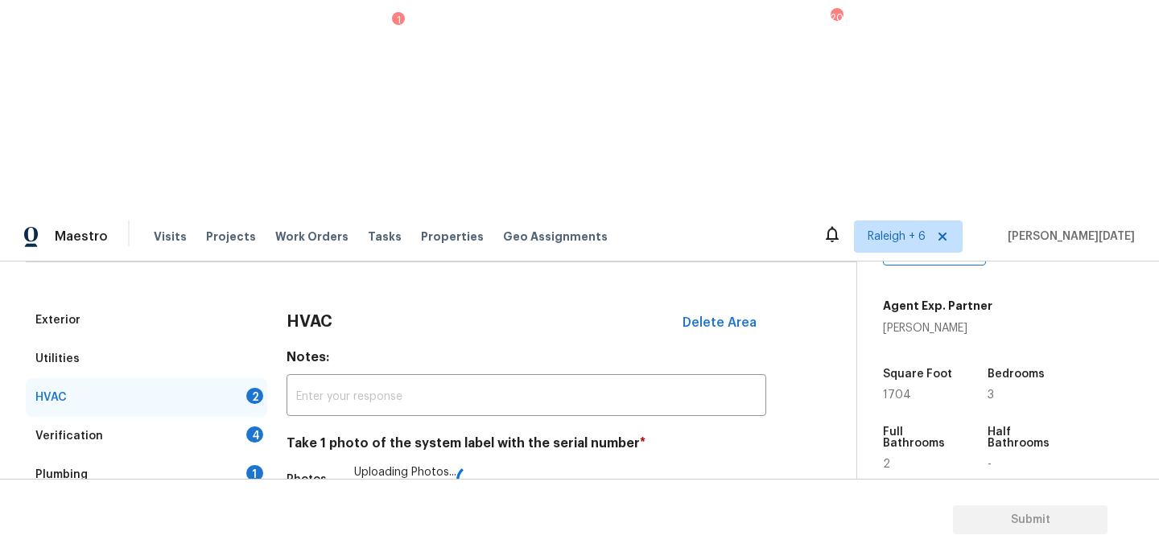
scroll to position [268, 0]
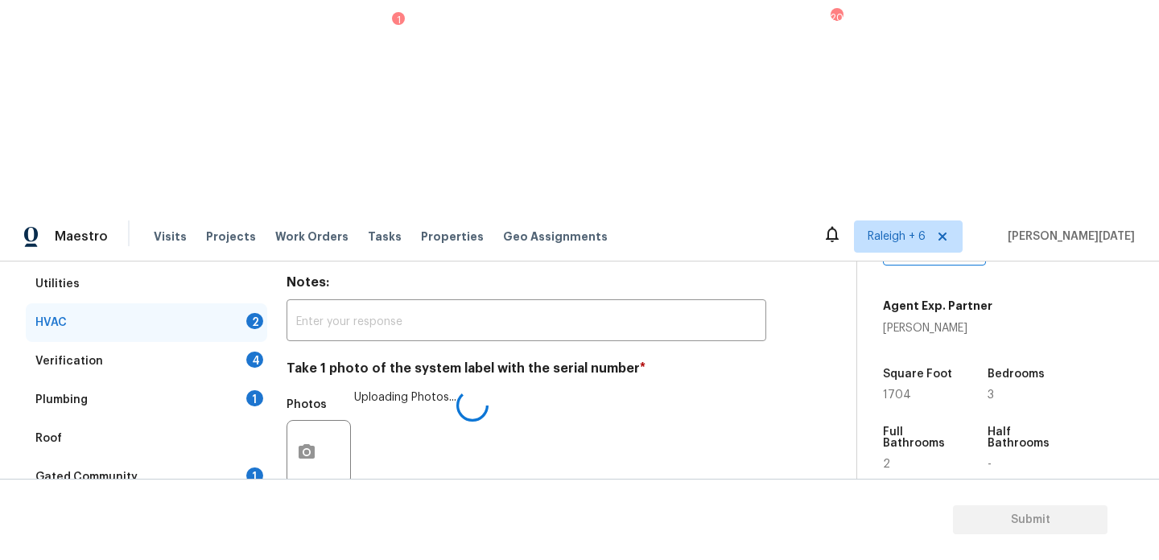
checkbox input "true"
click at [245, 342] on div "Verification 4" at bounding box center [146, 361] width 241 height 39
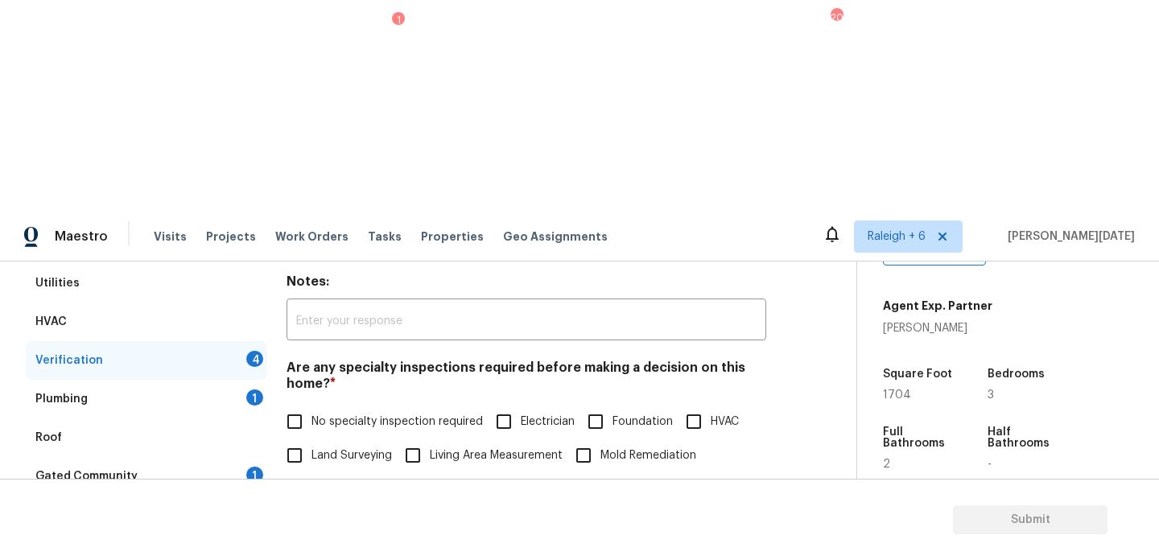
click at [328, 414] on span "No specialty inspection required" at bounding box center [396, 422] width 171 height 17
click at [311, 405] on input "No specialty inspection required" at bounding box center [295, 422] width 34 height 34
checkbox input "true"
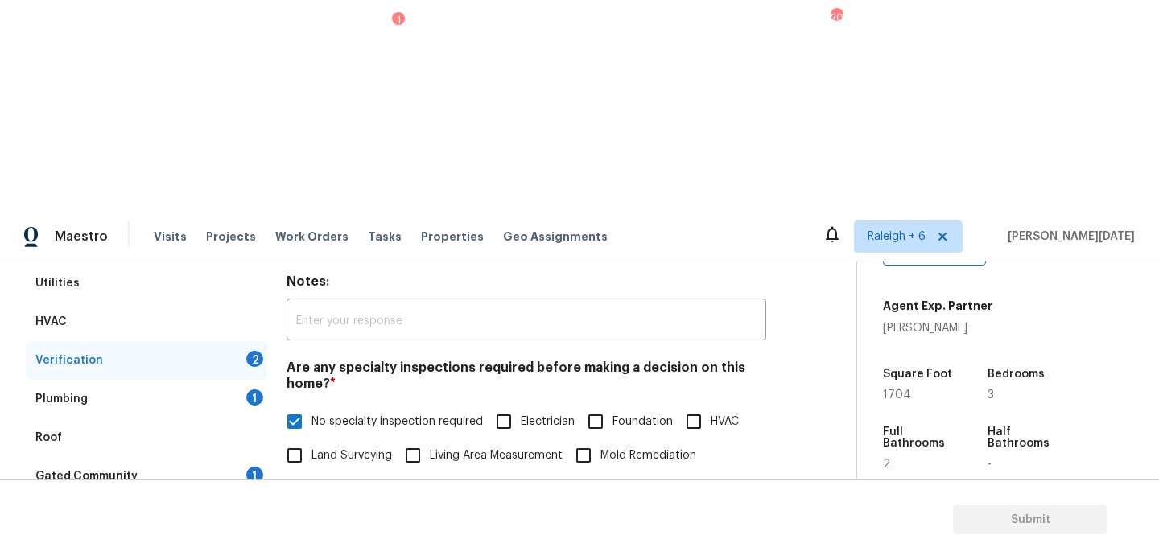
scroll to position [408, 0]
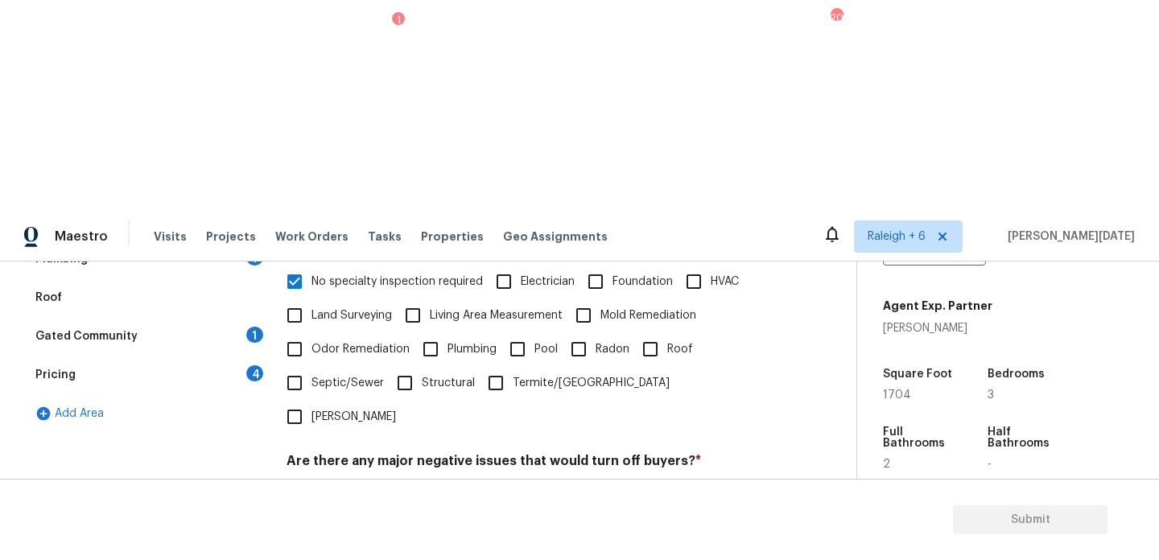
checkbox input "true"
checkbox input "false"
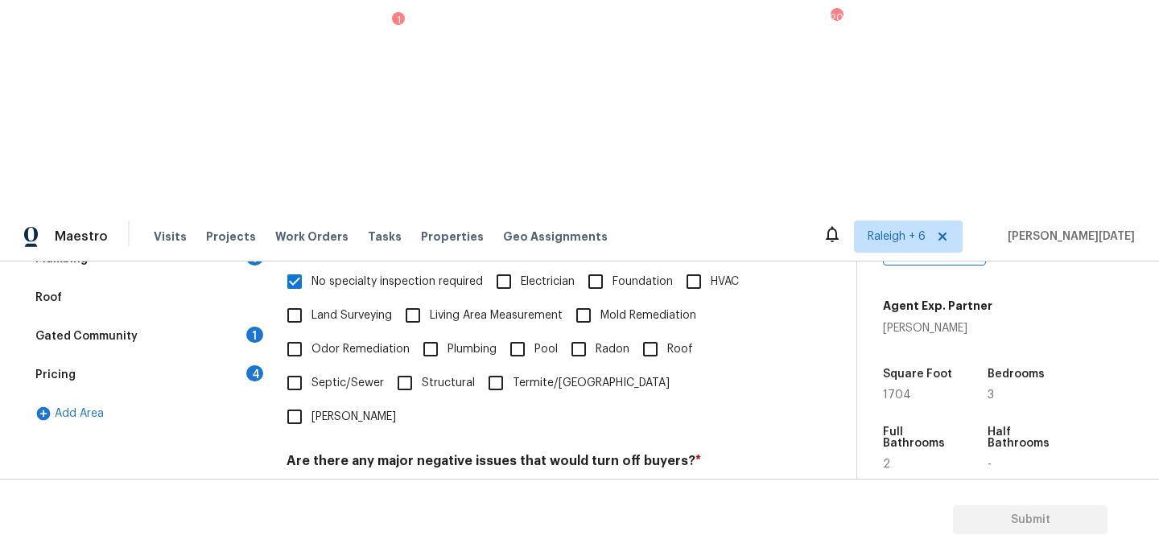
scroll to position [561, 0]
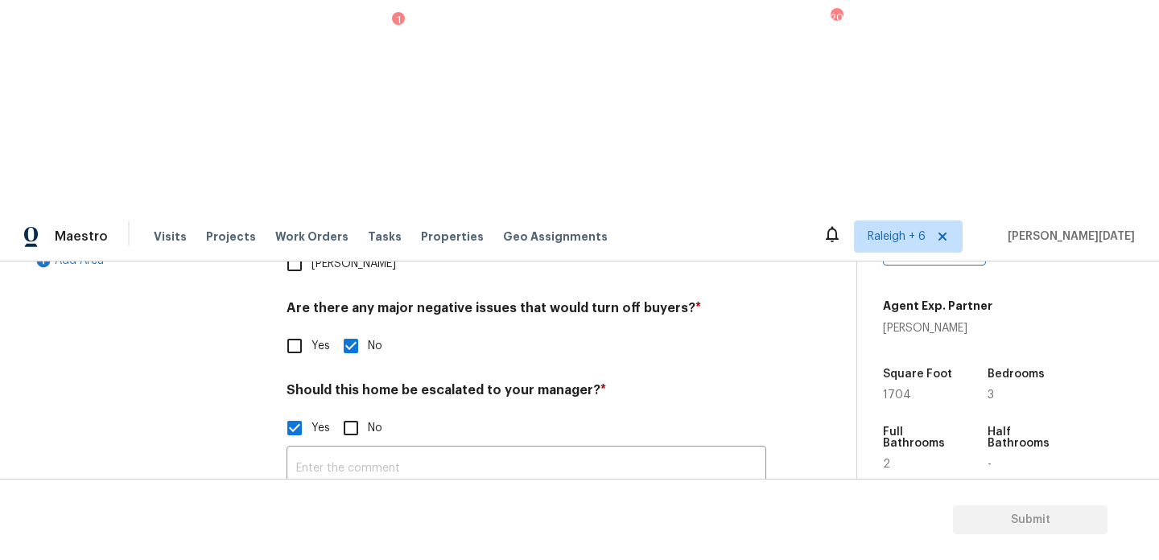
checkbox input "true"
click at [307, 553] on circle "button" at bounding box center [306, 555] width 5 height 5
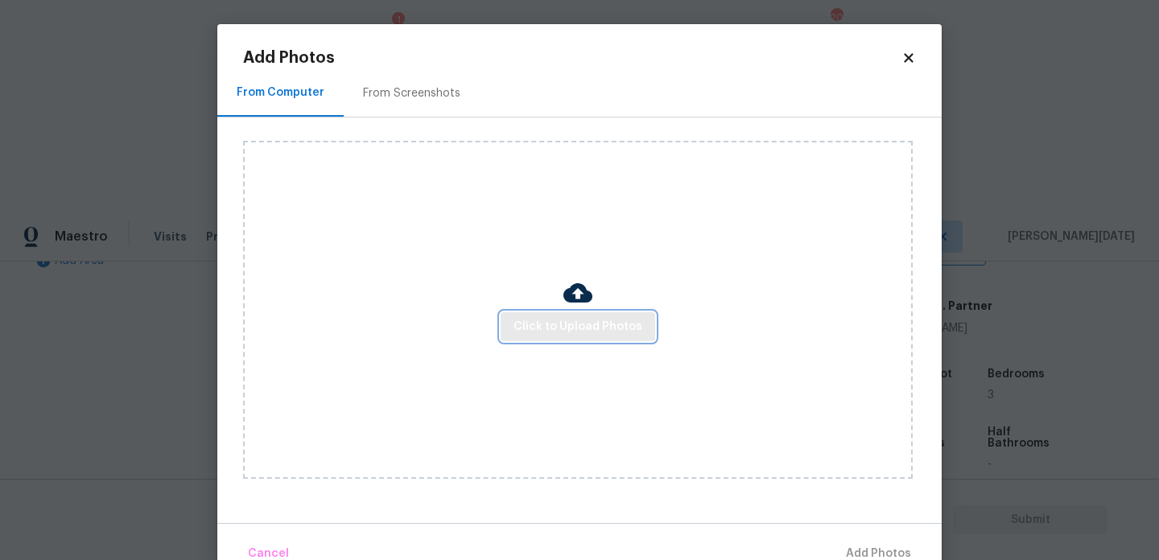
click at [560, 338] on button "Click to Upload Photos" at bounding box center [578, 327] width 155 height 30
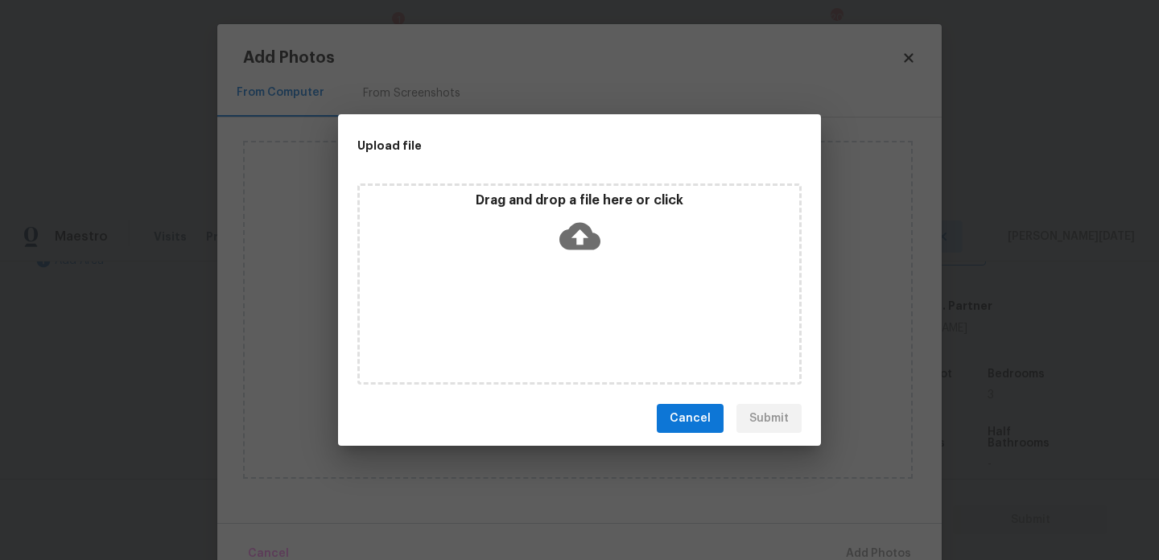
click at [560, 338] on div "Drag and drop a file here or click" at bounding box center [579, 283] width 444 height 201
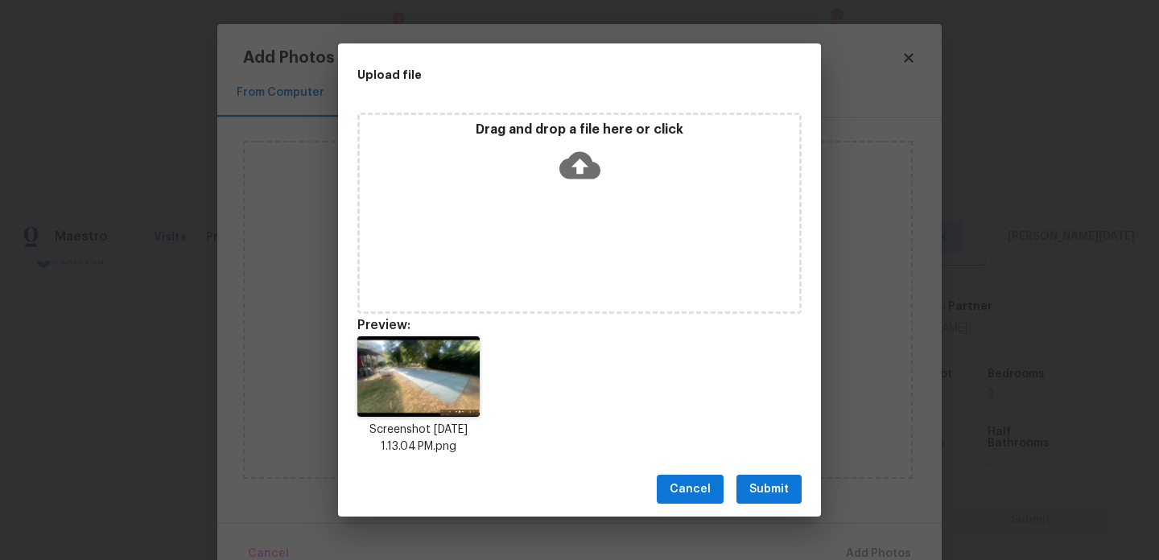
click at [755, 503] on button "Submit" at bounding box center [768, 490] width 65 height 30
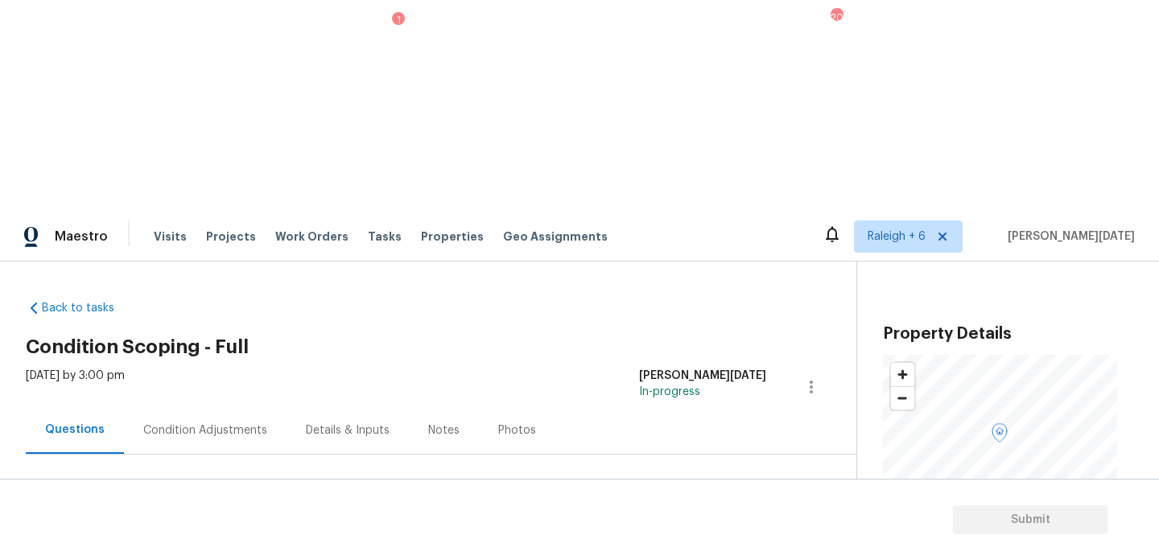
scroll to position [347, 0]
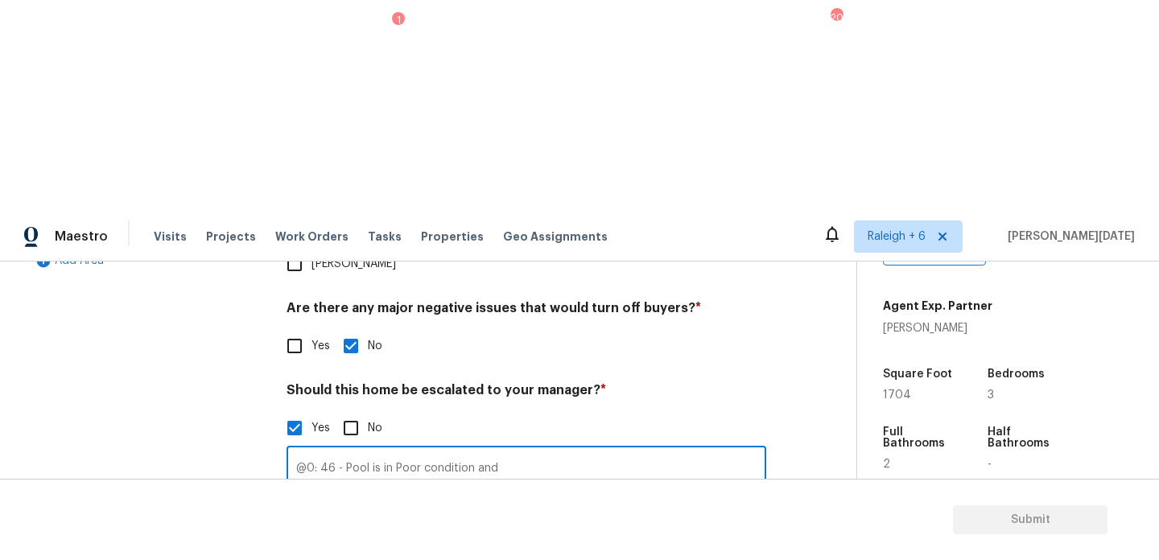
click at [380, 450] on input "@0: 46 - Pool is in Poor condition and" at bounding box center [526, 469] width 480 height 38
drag, startPoint x: 450, startPoint y: 228, endPoint x: 397, endPoint y: 228, distance: 53.1
click at [397, 450] on input "@0: 46 - Pool is covered and in Poor condition and" at bounding box center [526, 469] width 480 height 38
click at [518, 450] on input "@0: 46 - Pool is in Poor condition and" at bounding box center [526, 469] width 480 height 38
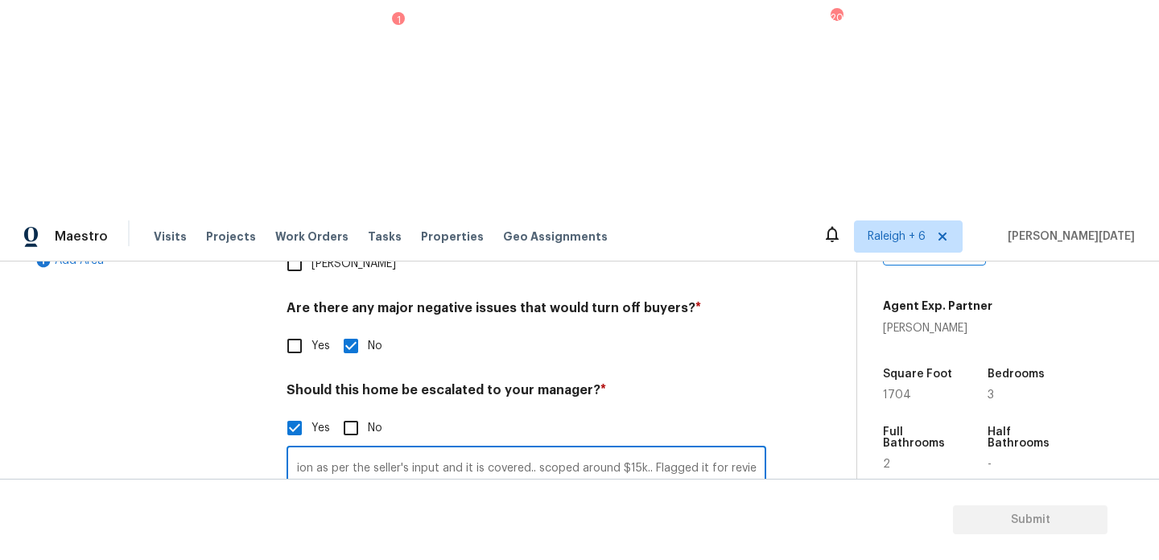
type input "@0: 46 - Pool is in Poor condition as per the seller's input and it is covered.…"
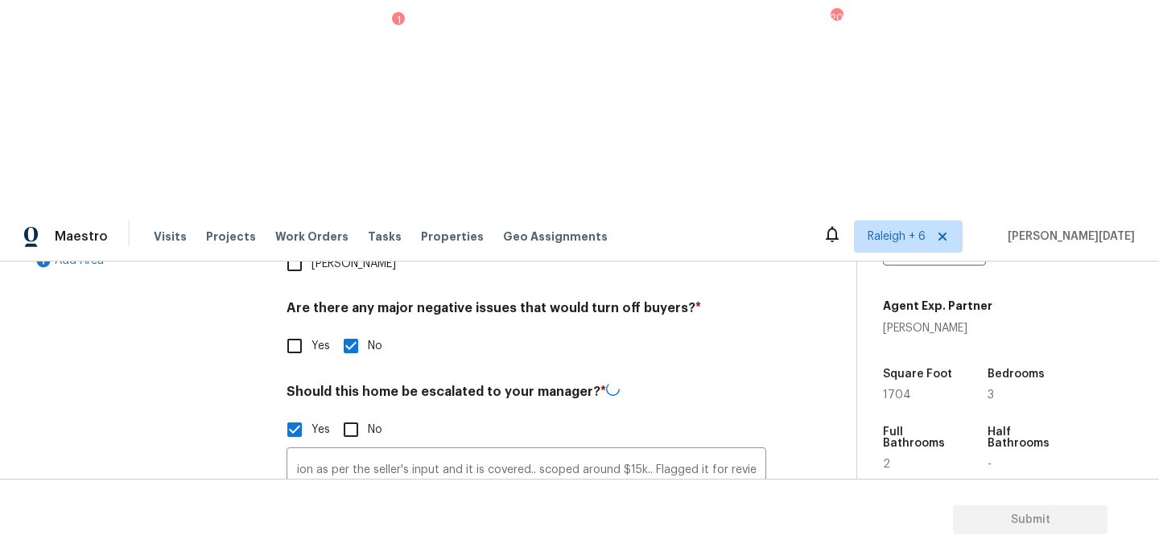
click at [632, 413] on div "Yes No" at bounding box center [526, 430] width 480 height 34
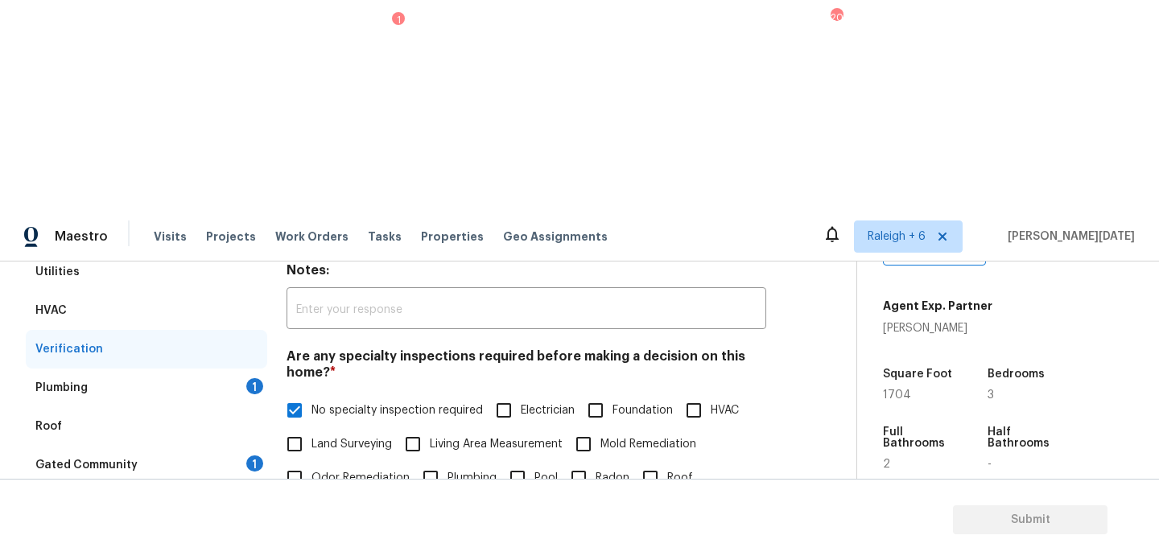
click at [235, 369] on div "Plumbing 1" at bounding box center [146, 388] width 241 height 39
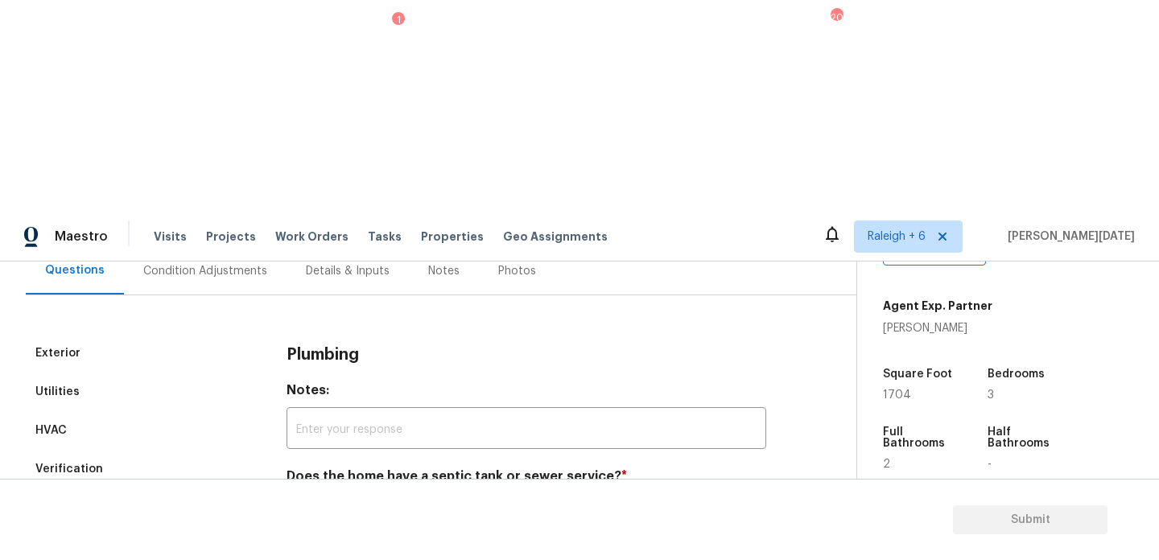
scroll to position [159, 0]
click at [305, 497] on input "Sewer" at bounding box center [295, 514] width 34 height 34
checkbox input "true"
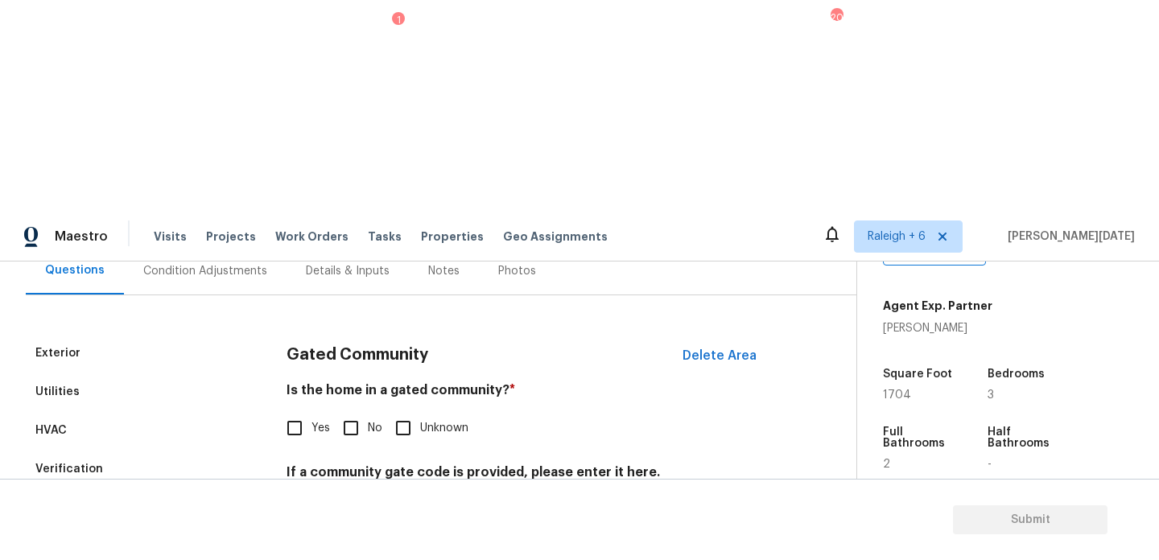
click at [368, 411] on label "No" at bounding box center [358, 428] width 48 height 34
click at [368, 411] on input "No" at bounding box center [351, 428] width 34 height 34
checkbox input "true"
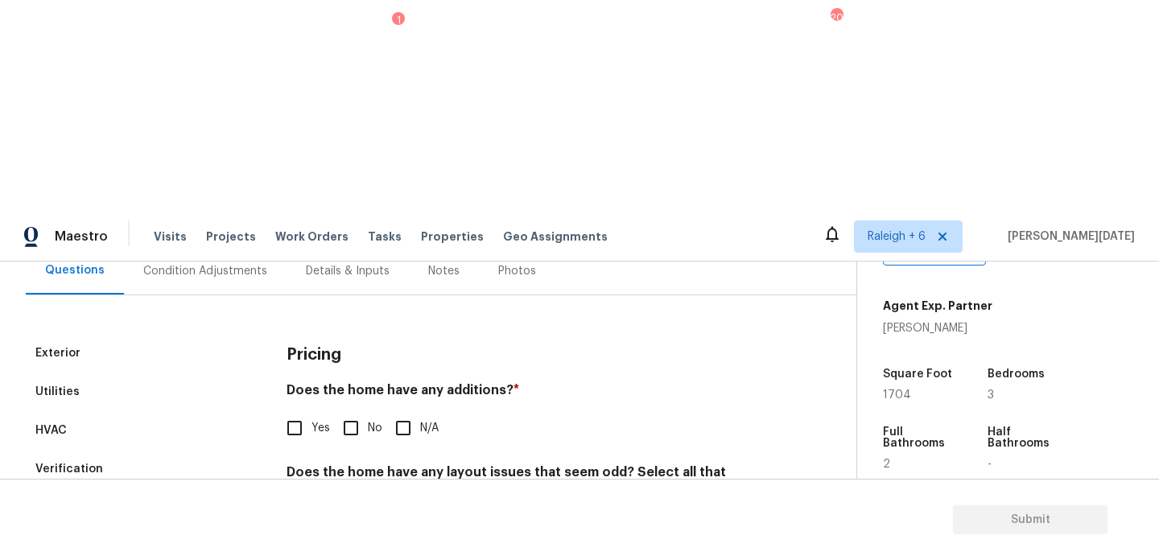
click at [366, 411] on input "No" at bounding box center [351, 428] width 34 height 34
checkbox input "true"
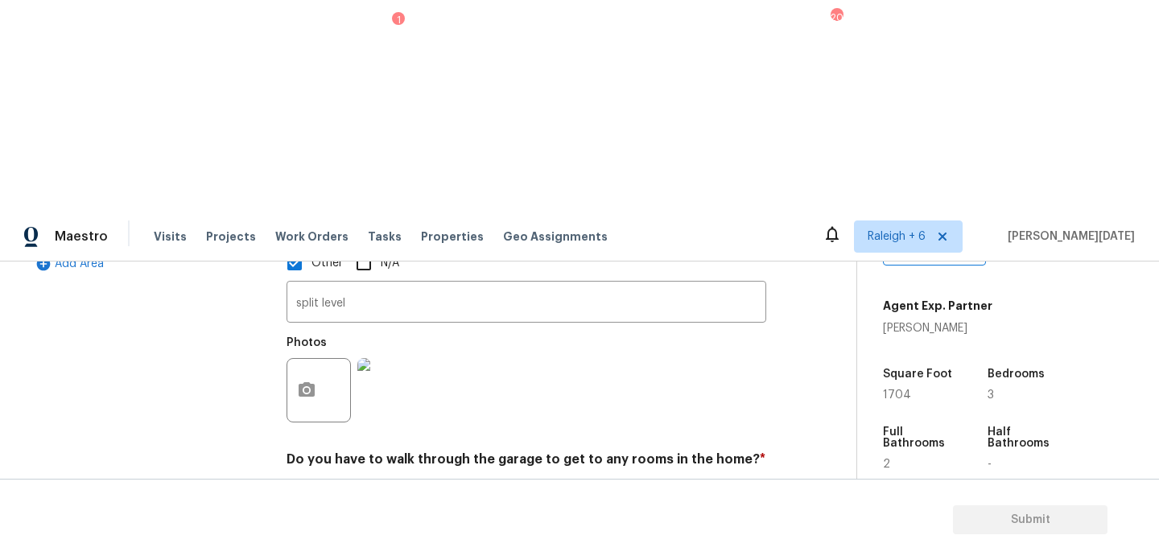
click at [347, 480] on input "No" at bounding box center [351, 497] width 34 height 34
checkbox input "true"
click at [354, 455] on div "Pricing Does the home have any additions? * Yes No N/A Does the home have any l…" at bounding box center [526, 318] width 480 height 764
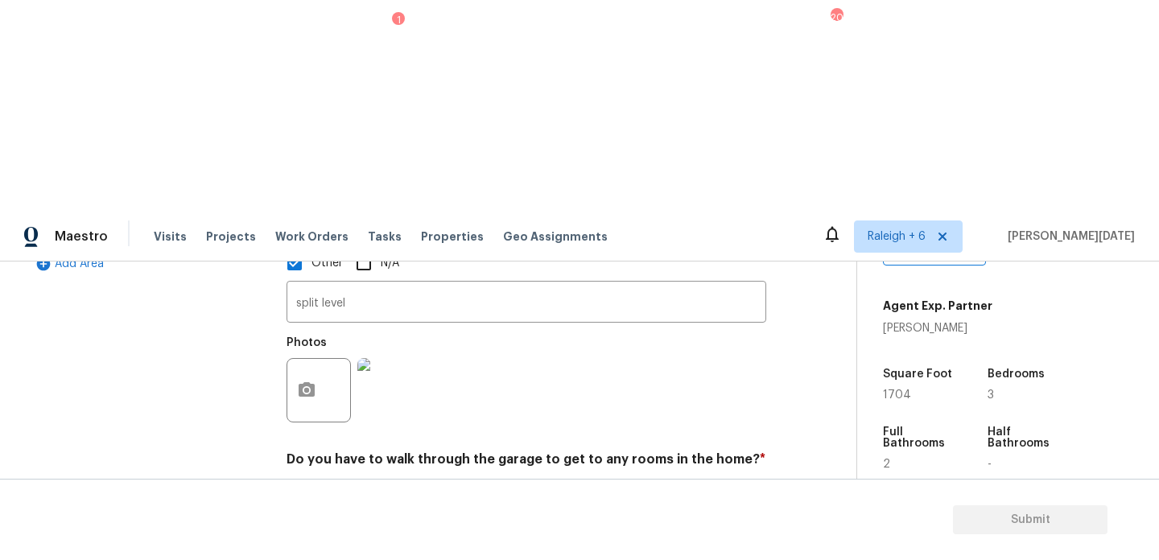
checkbox input "true"
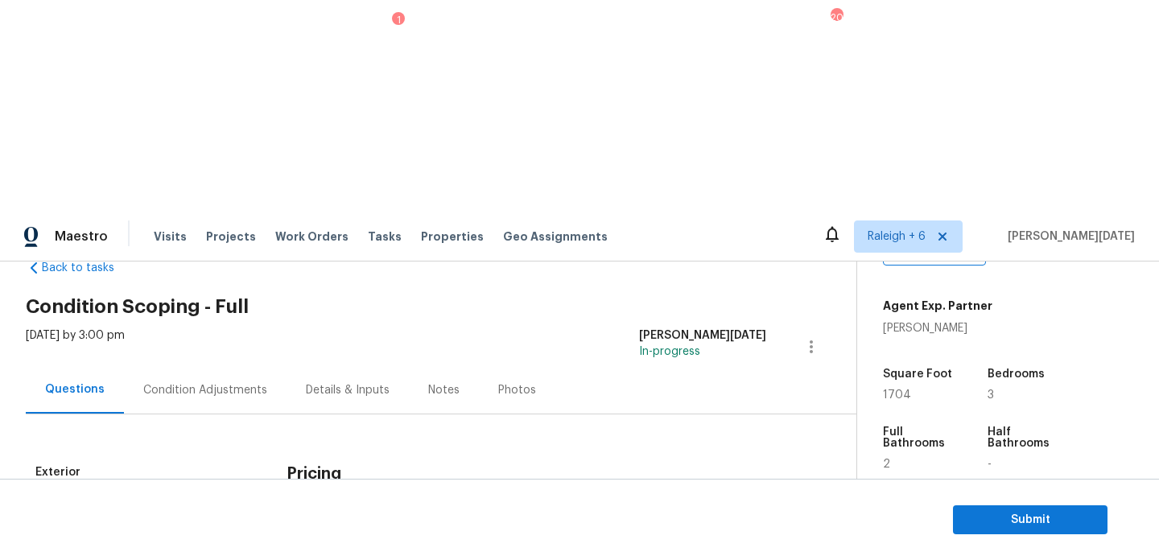
scroll to position [0, 0]
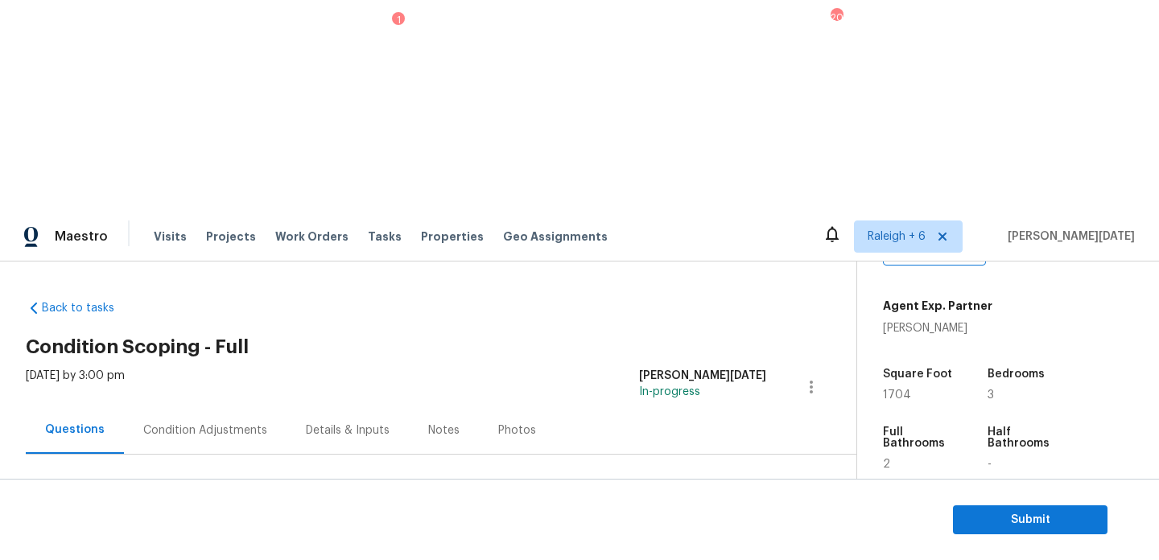
click at [179, 422] on div "Condition Adjustments" at bounding box center [205, 430] width 124 height 16
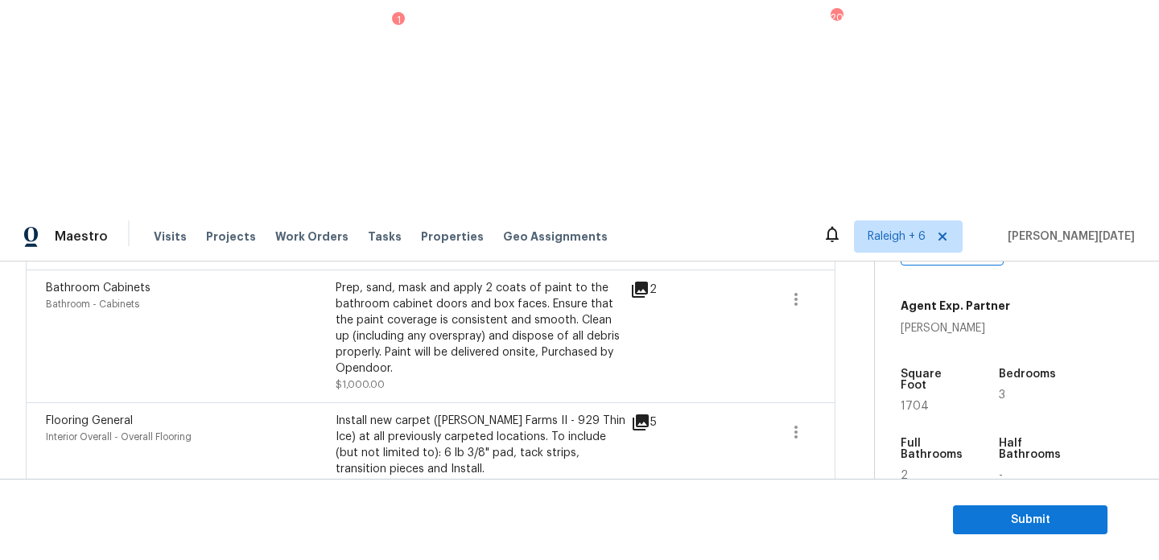
scroll to position [1369, 0]
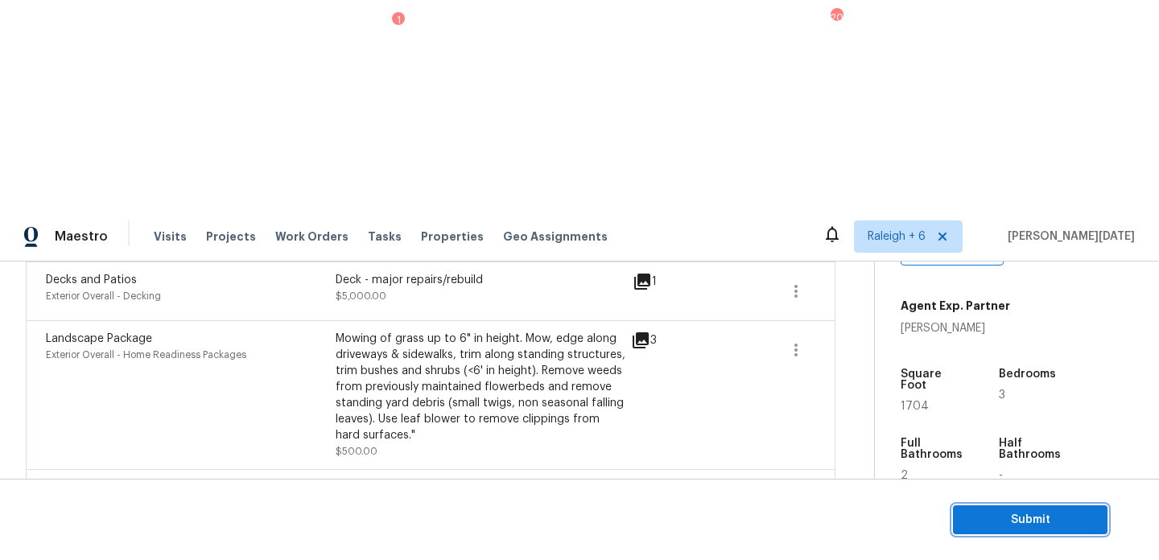
click at [979, 515] on span "Submit" at bounding box center [1030, 520] width 129 height 20
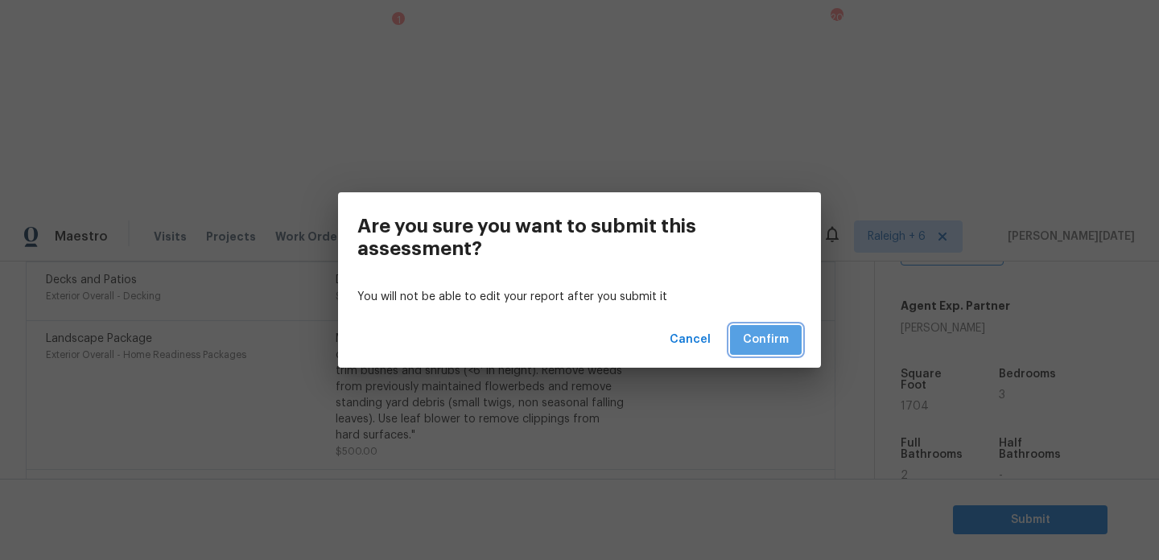
click at [769, 345] on span "Confirm" at bounding box center [766, 340] width 46 height 20
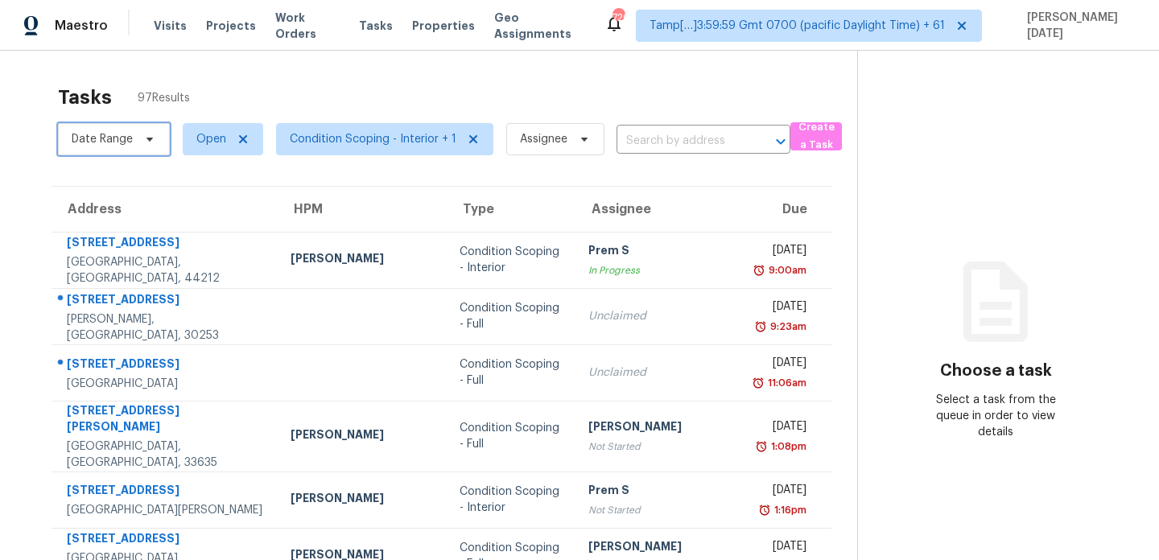
click at [117, 129] on span "Date Range" at bounding box center [114, 139] width 112 height 32
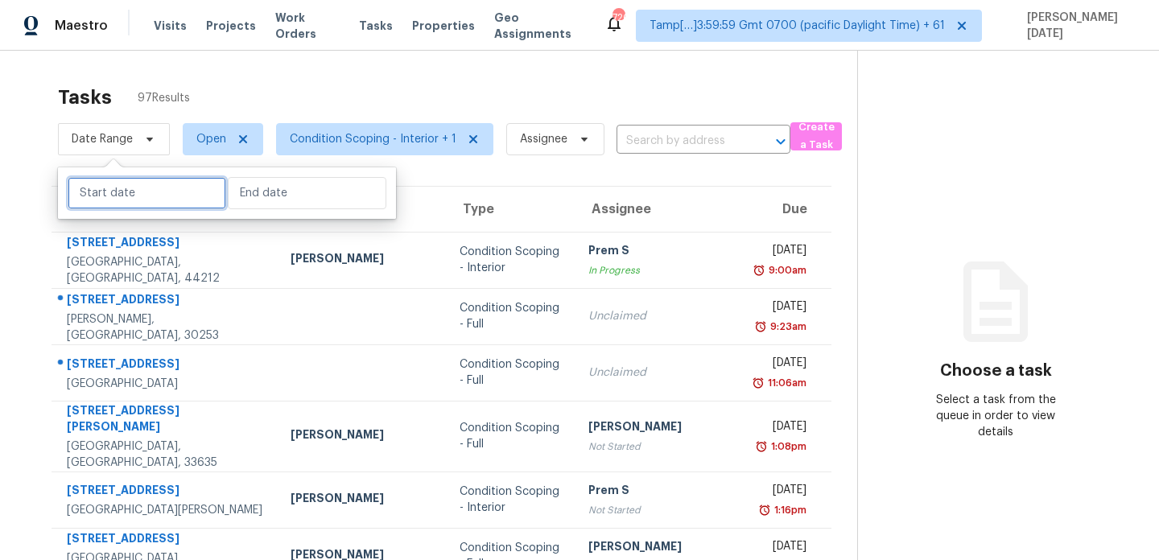
click at [133, 196] on input "text" at bounding box center [147, 193] width 159 height 32
select select "8"
select select "2025"
select select "9"
select select "2025"
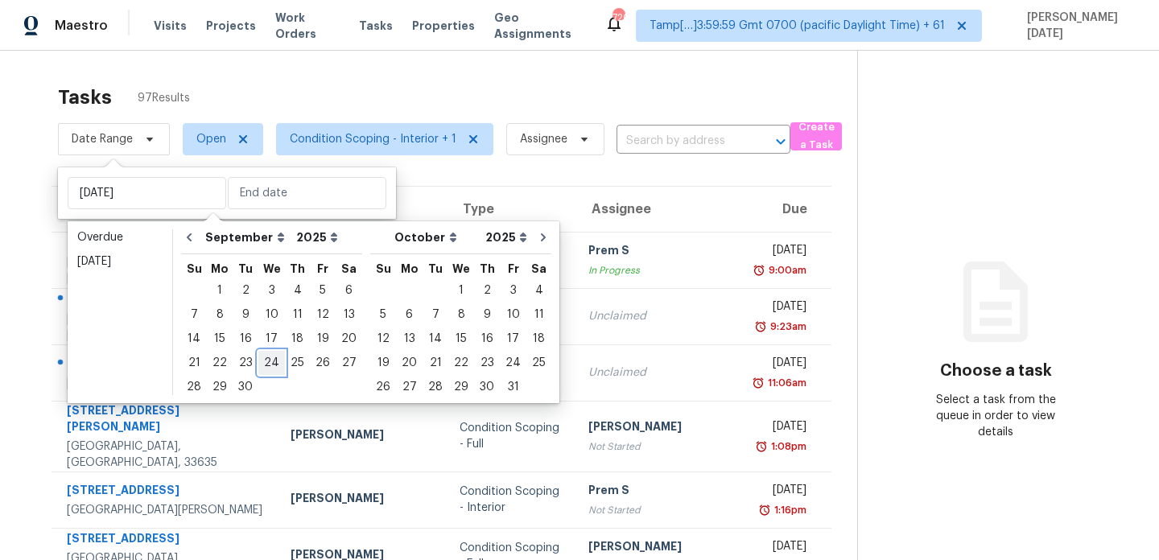
click at [270, 363] on div "24" at bounding box center [271, 363] width 27 height 23
type input "[DATE]"
click at [270, 363] on div "24" at bounding box center [271, 363] width 27 height 23
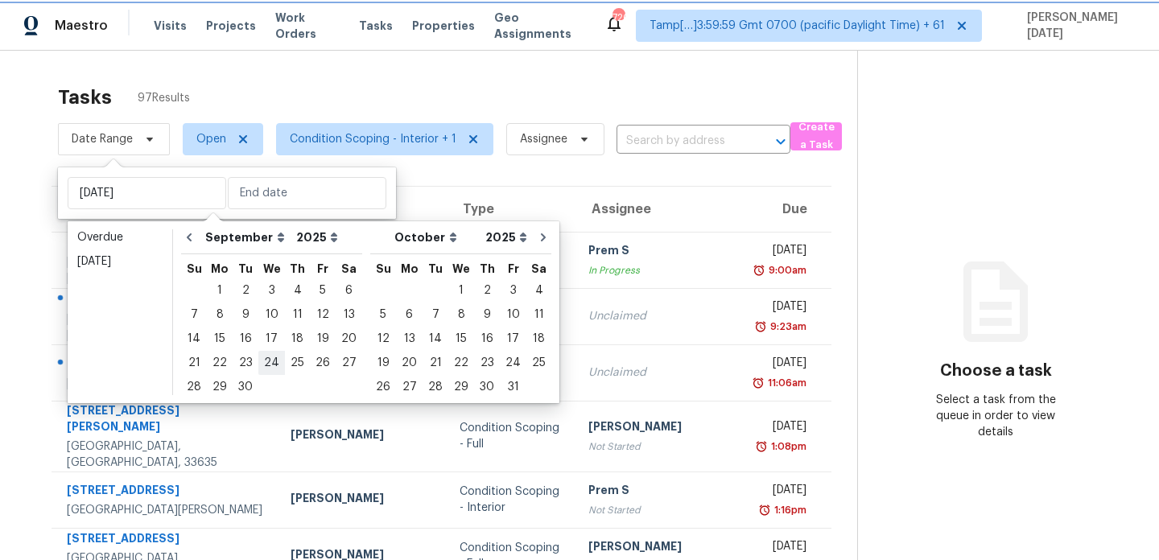
type input "[DATE]"
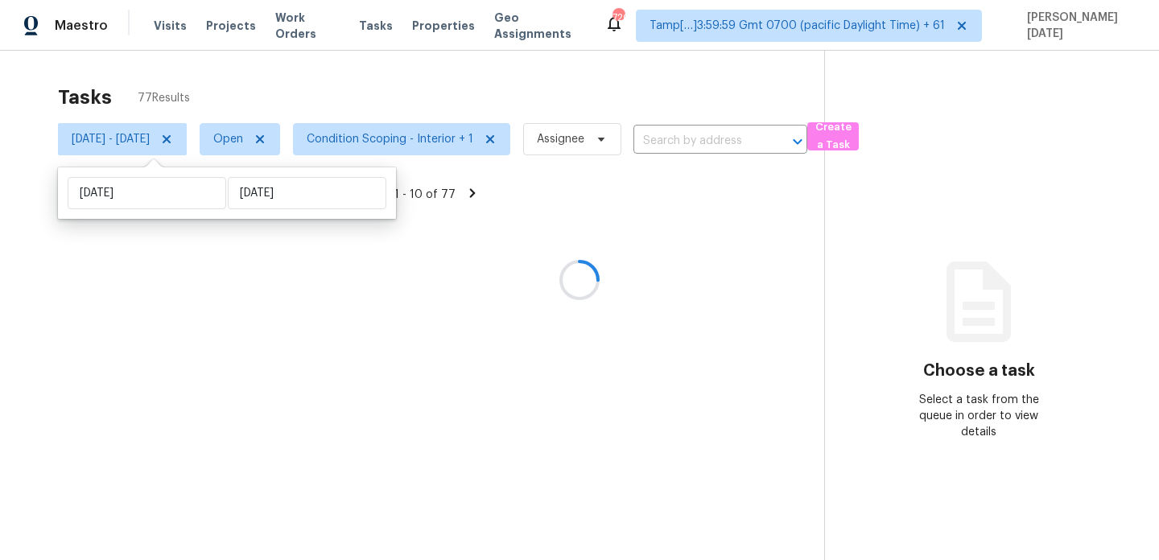
click at [454, 101] on div "Tasks 77 Results" at bounding box center [441, 97] width 766 height 42
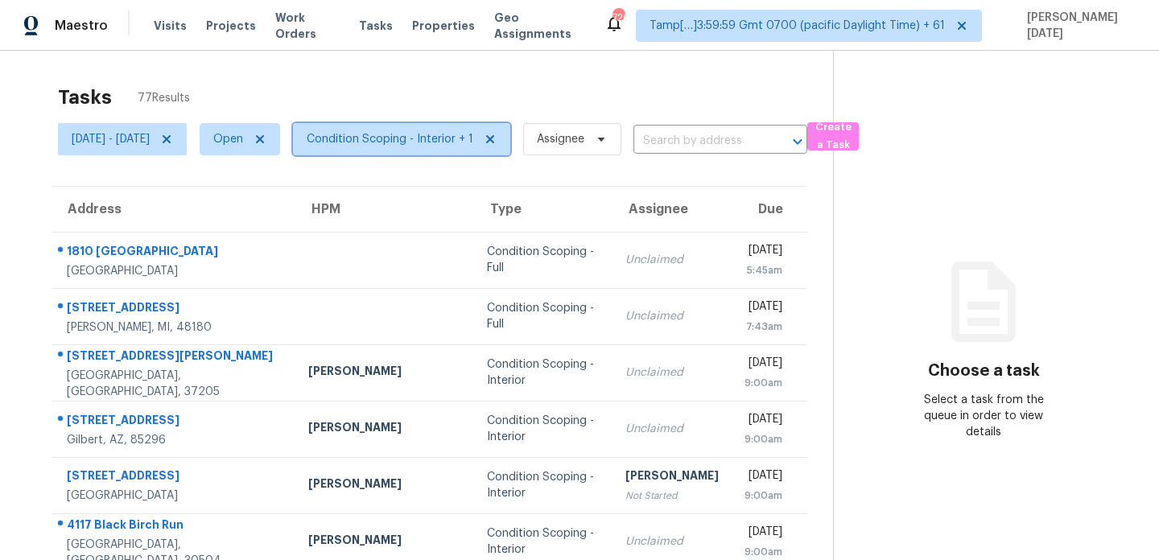
click at [462, 147] on span "Condition Scoping - Interior + 1" at bounding box center [401, 139] width 217 height 32
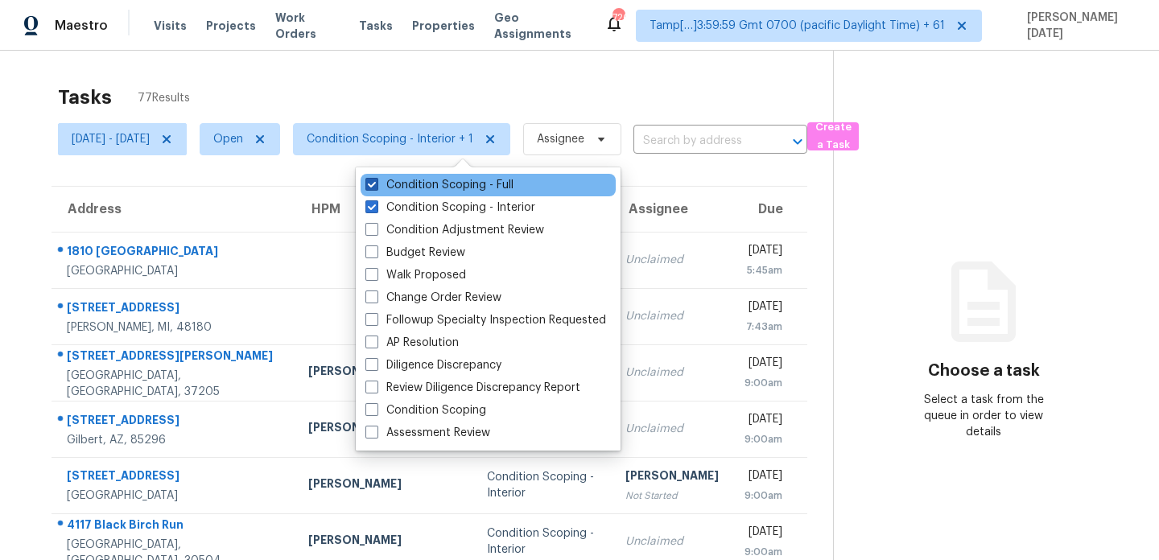
click at [488, 183] on label "Condition Scoping - Full" at bounding box center [439, 185] width 148 height 16
click at [376, 183] on input "Condition Scoping - Full" at bounding box center [370, 182] width 10 height 10
checkbox input "false"
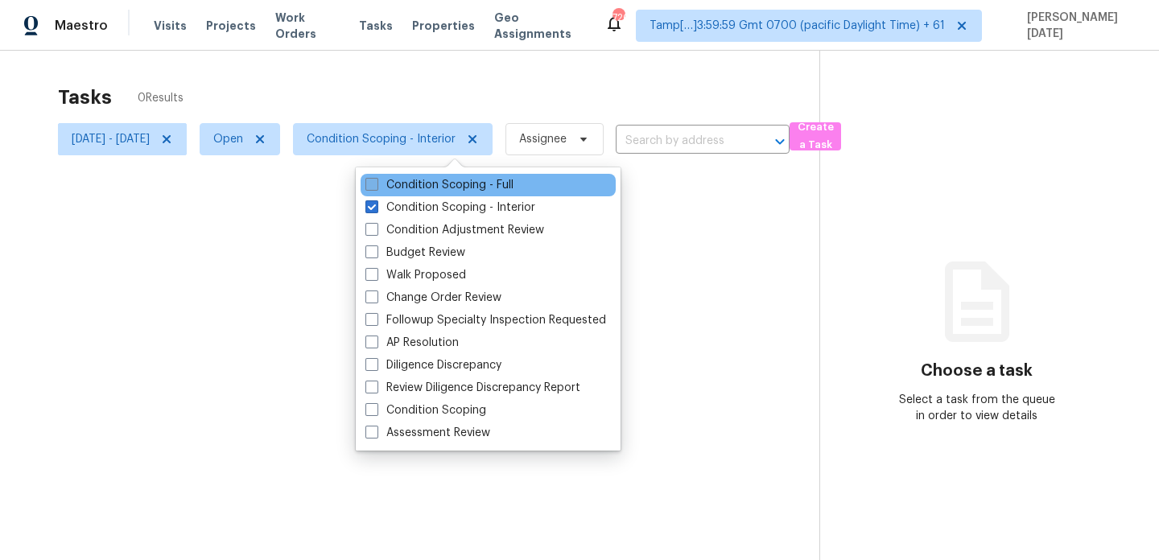
click at [540, 97] on div at bounding box center [579, 280] width 1159 height 560
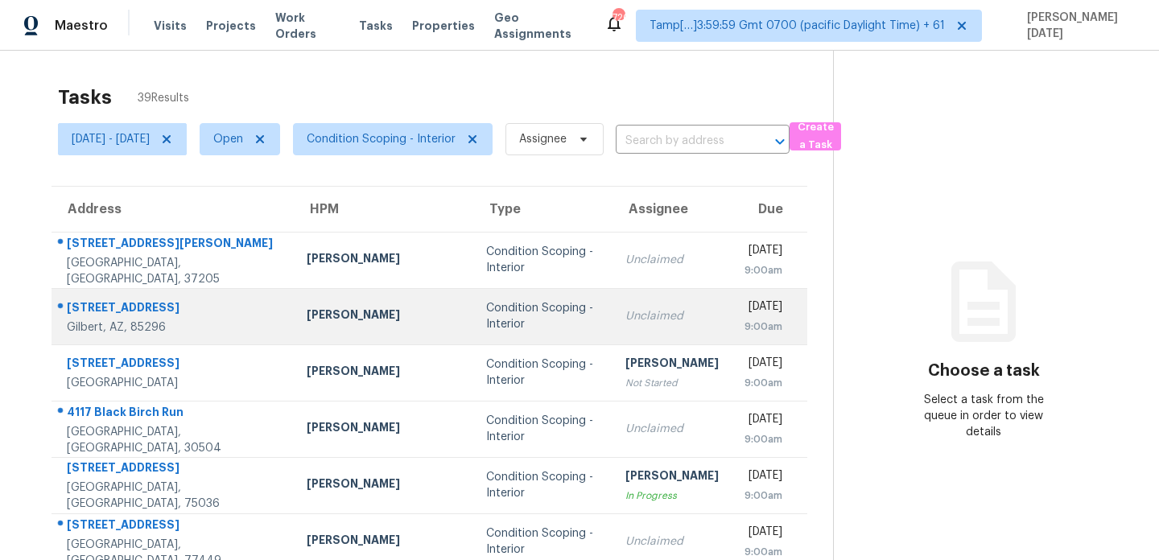
scroll to position [278, 0]
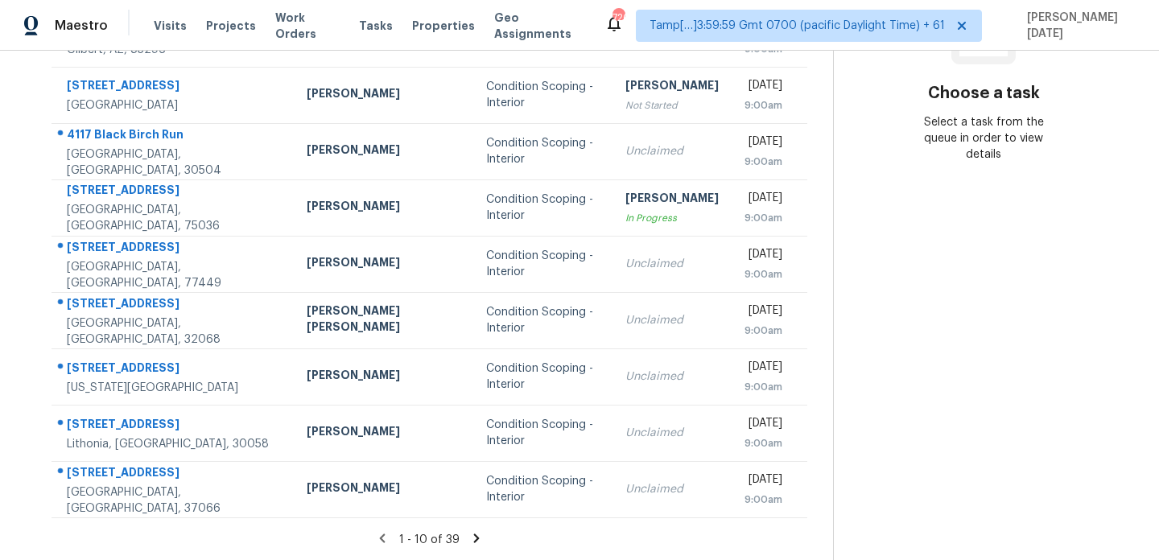
click at [469, 534] on icon at bounding box center [476, 538] width 14 height 14
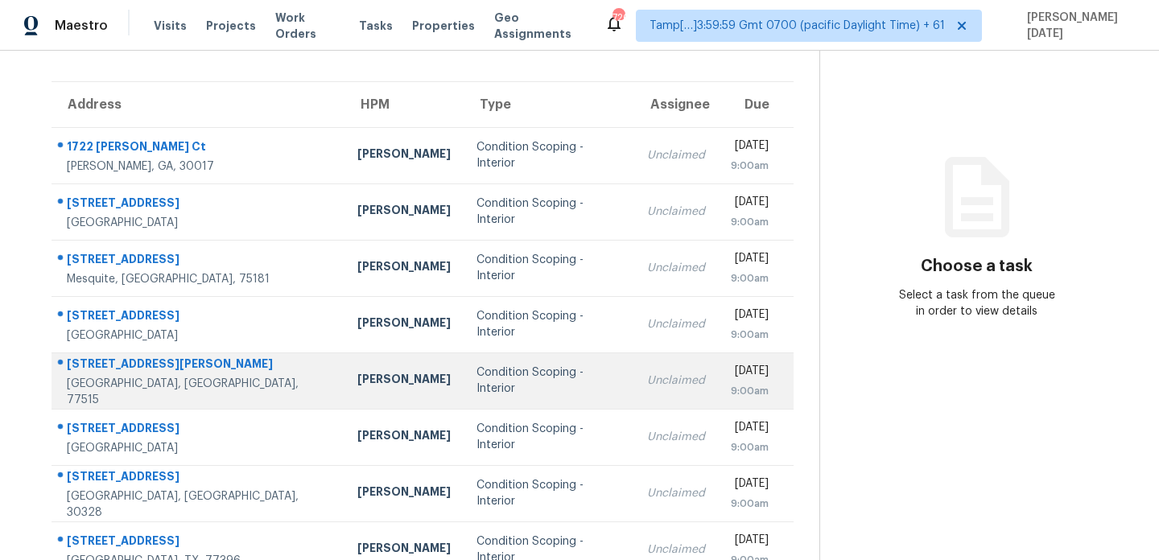
scroll to position [0, 0]
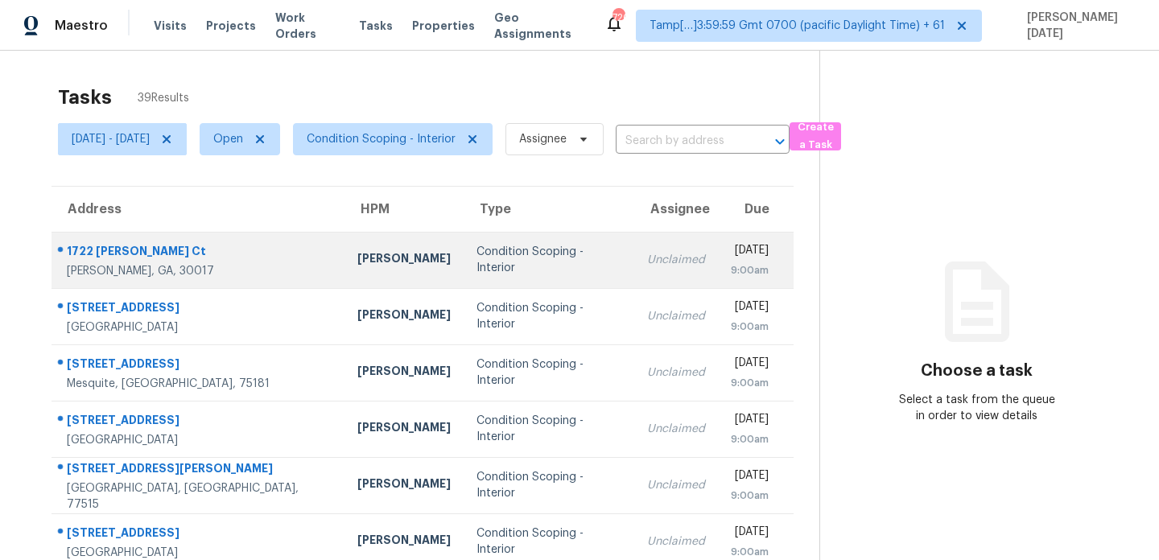
click at [468, 249] on td "Condition Scoping - Interior" at bounding box center [549, 260] width 171 height 56
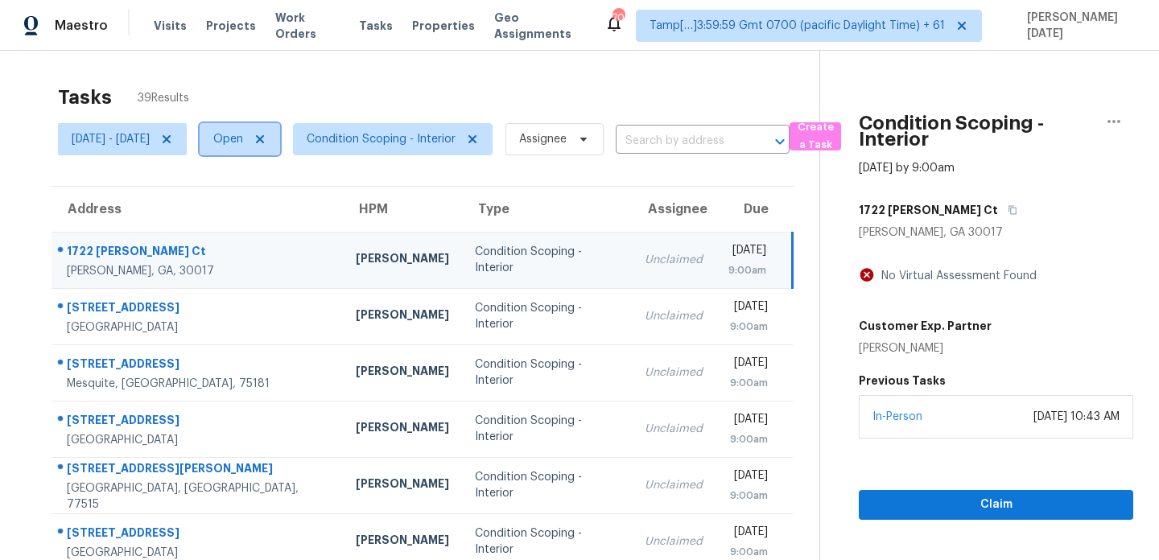
click at [243, 146] on span "Open" at bounding box center [228, 139] width 30 height 16
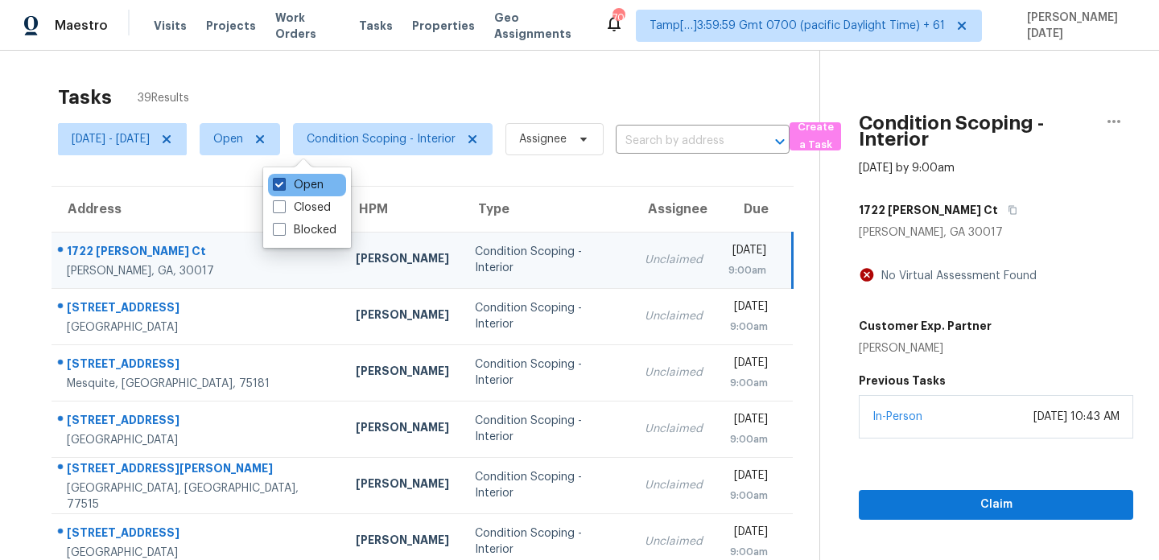
click at [288, 190] on label "Open" at bounding box center [298, 185] width 51 height 16
click at [283, 187] on input "Open" at bounding box center [278, 182] width 10 height 10
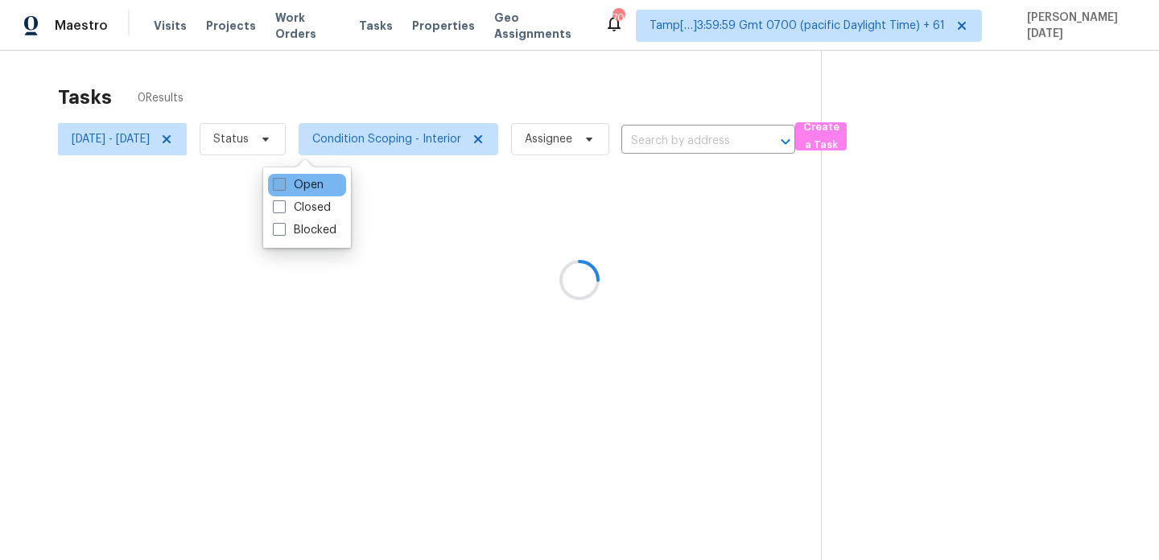
click at [288, 190] on label "Open" at bounding box center [298, 185] width 51 height 16
click at [283, 187] on input "Open" at bounding box center [278, 182] width 10 height 10
checkbox input "true"
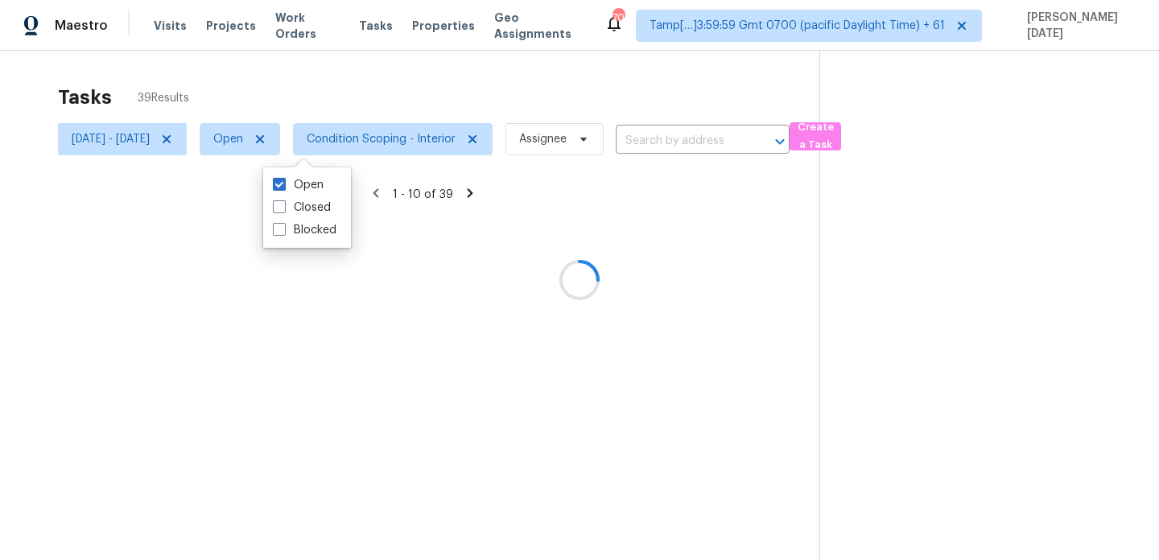
click at [426, 119] on span "Condition Scoping - Interior" at bounding box center [386, 139] width 212 height 42
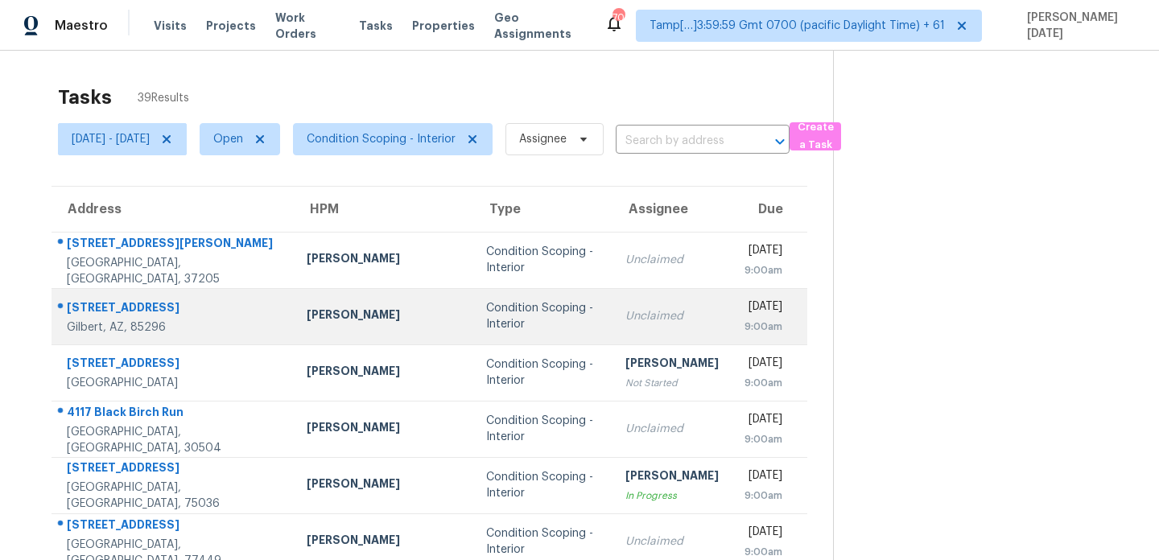
scroll to position [278, 0]
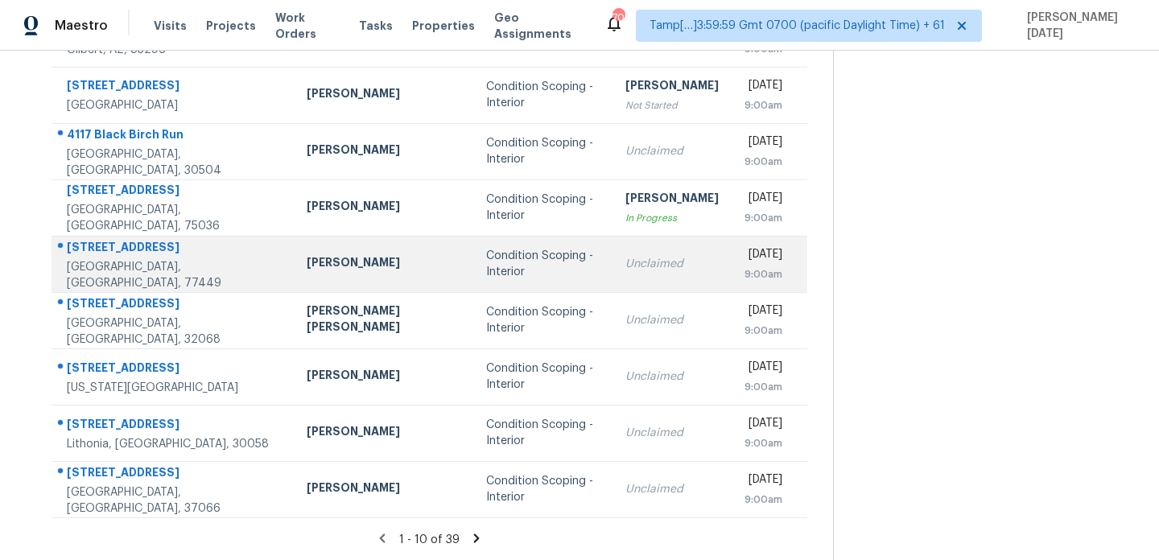
click at [612, 289] on td "Unclaimed" at bounding box center [671, 264] width 119 height 56
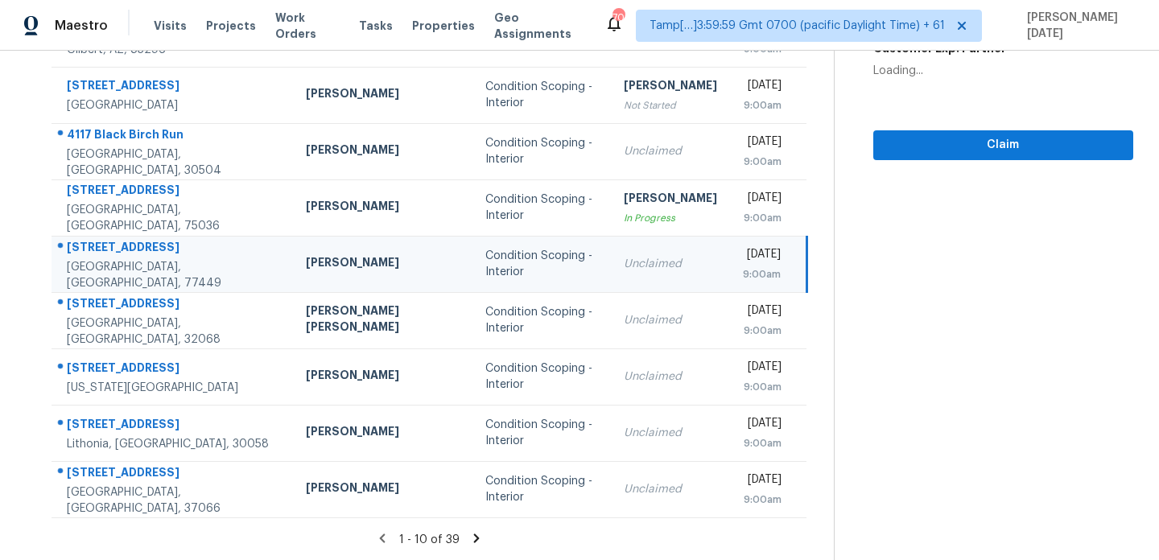
scroll to position [56, 0]
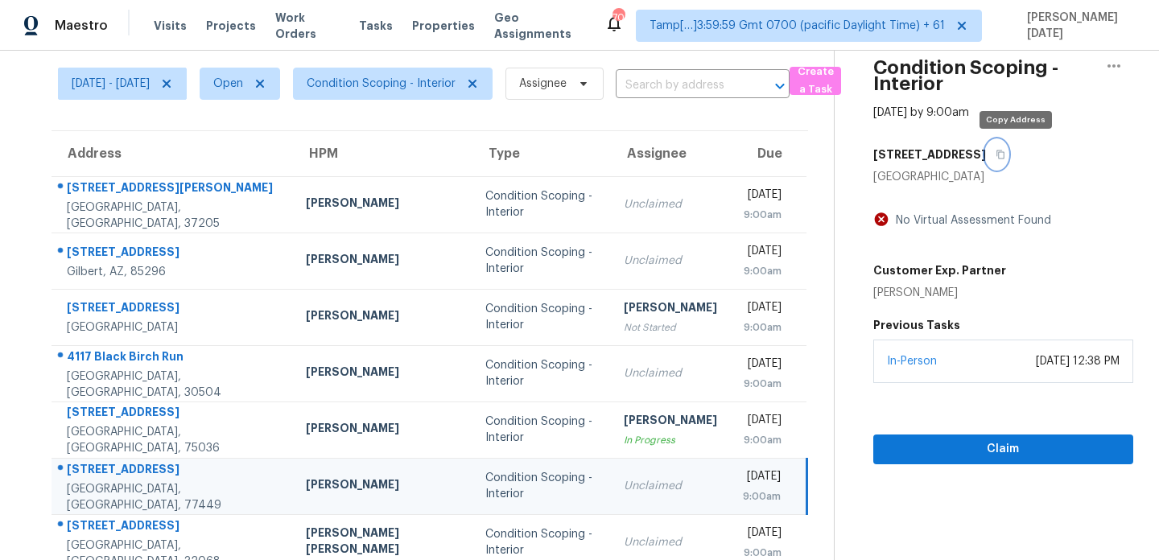
click at [1004, 155] on icon "button" at bounding box center [1000, 154] width 8 height 9
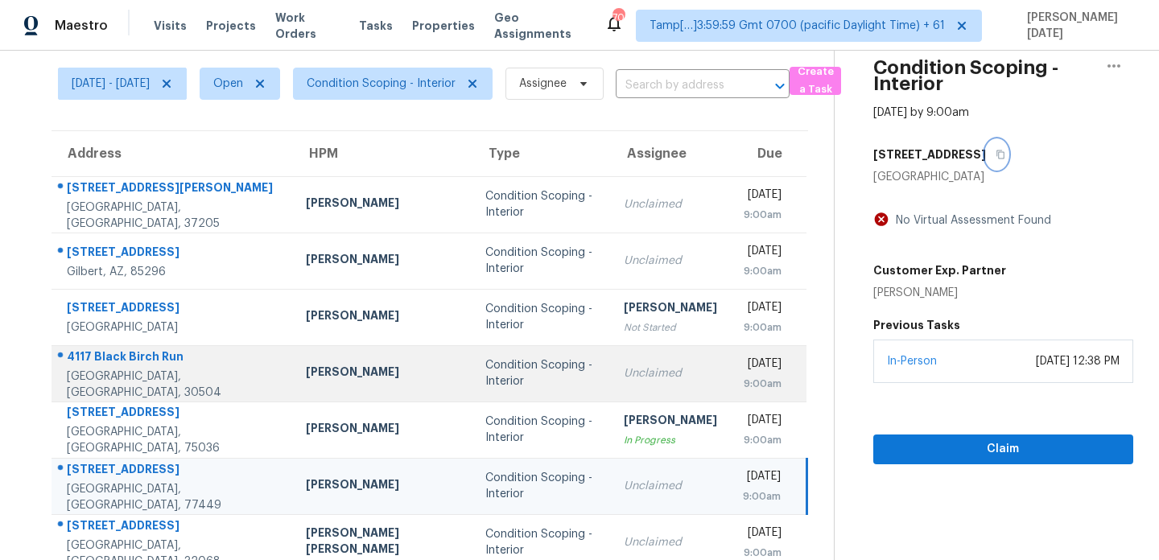
scroll to position [278, 0]
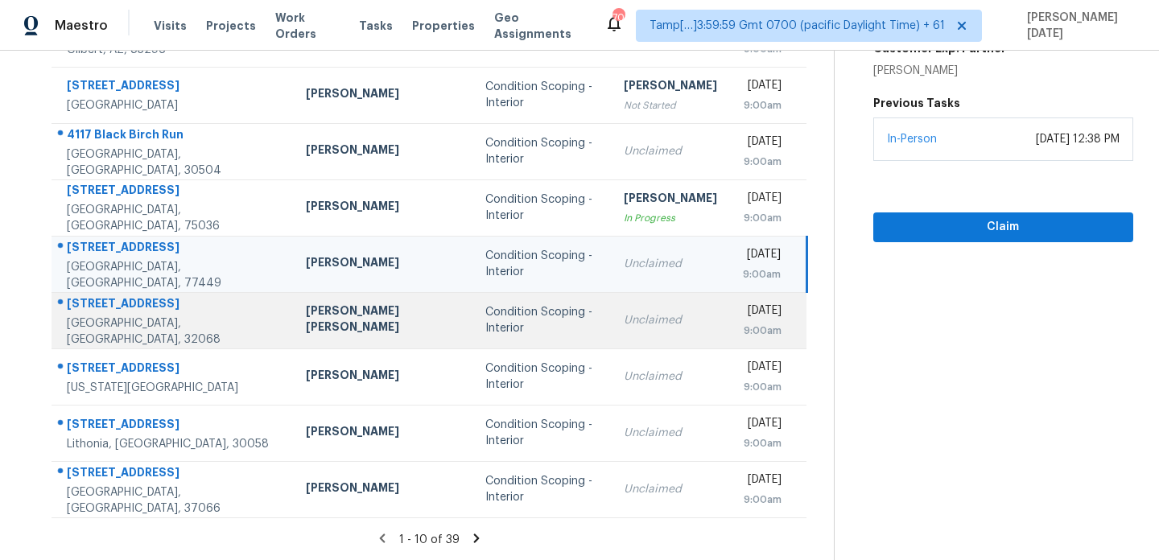
click at [611, 306] on td "Unclaimed" at bounding box center [670, 320] width 119 height 56
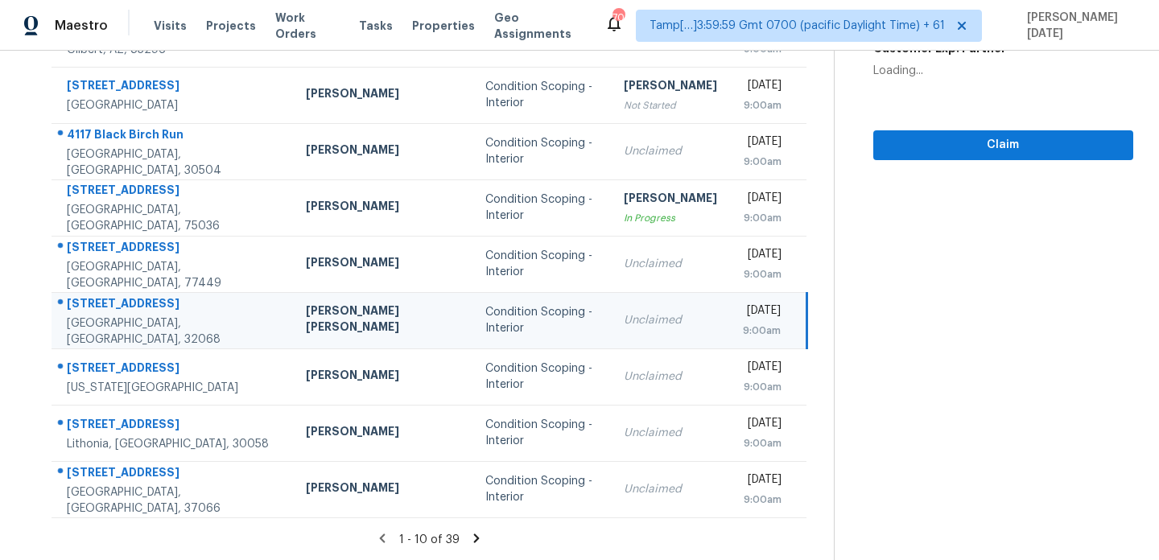
scroll to position [14, 0]
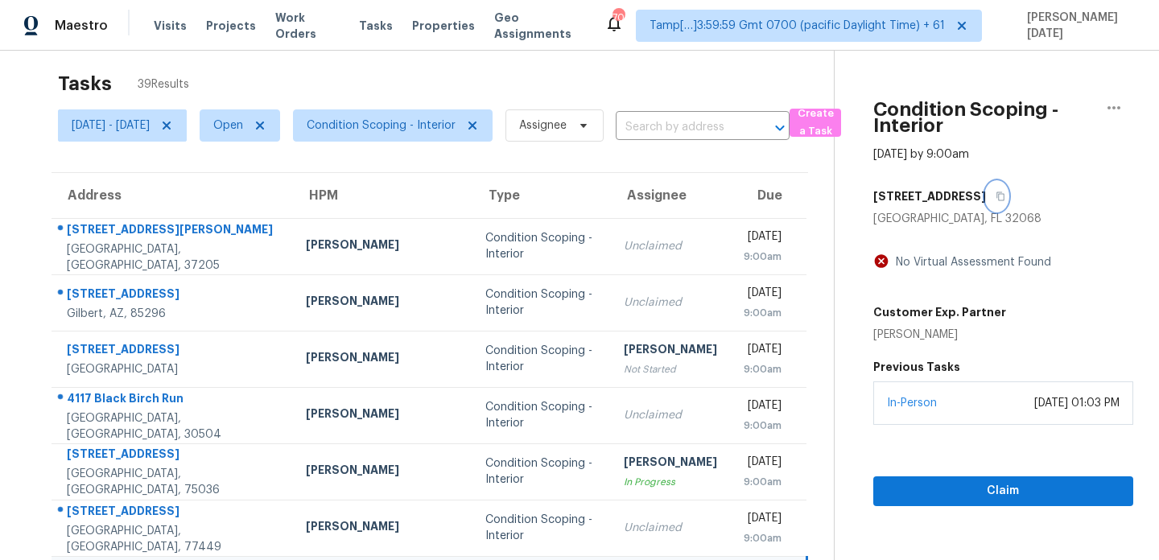
click at [986, 199] on button "button" at bounding box center [997, 196] width 22 height 29
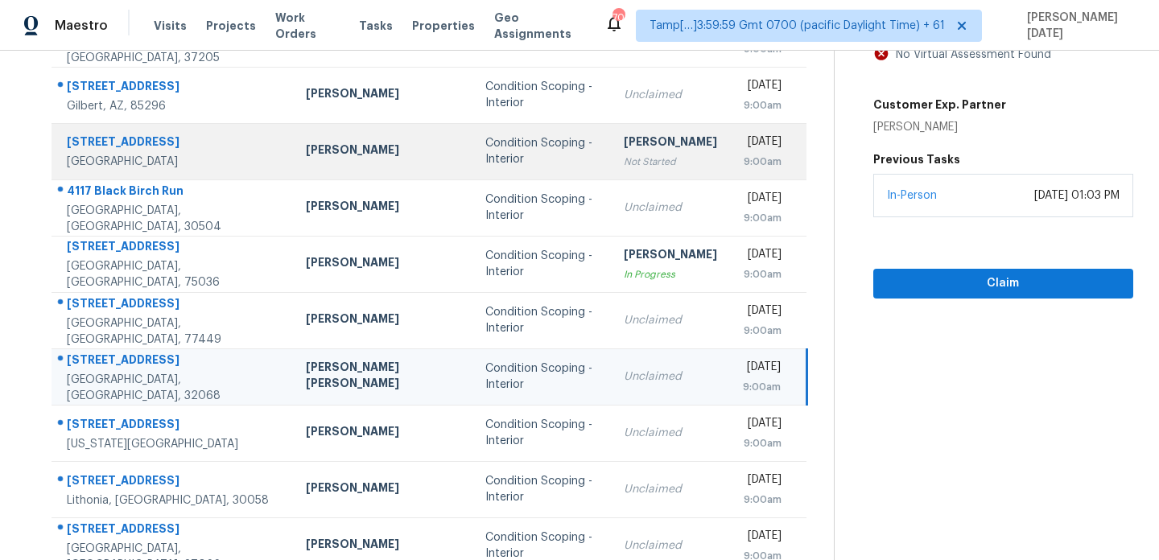
scroll to position [232, 0]
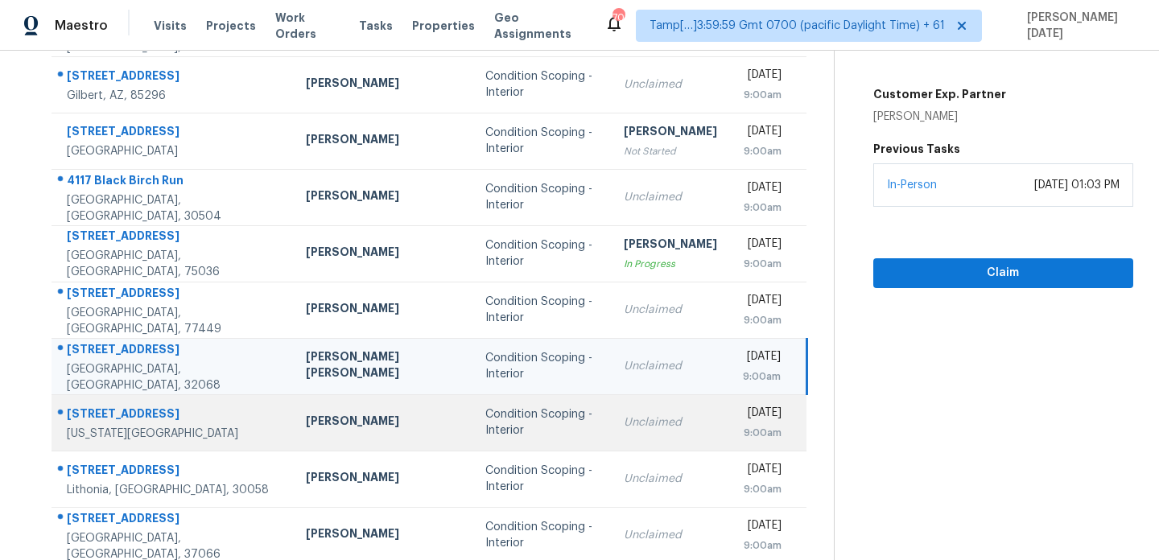
click at [611, 415] on td "Unclaimed" at bounding box center [670, 422] width 119 height 56
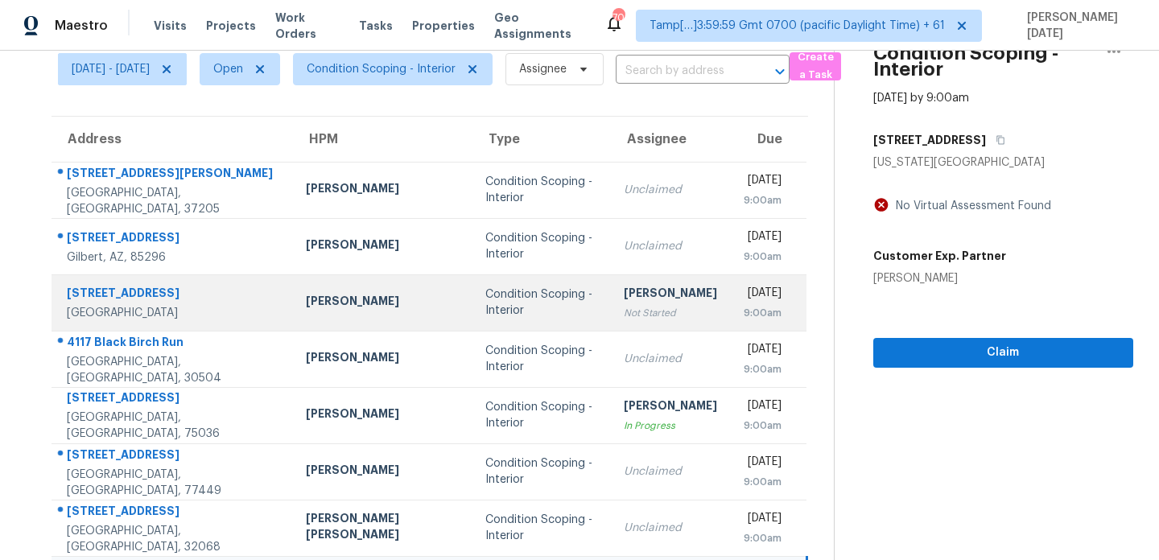
scroll to position [0, 0]
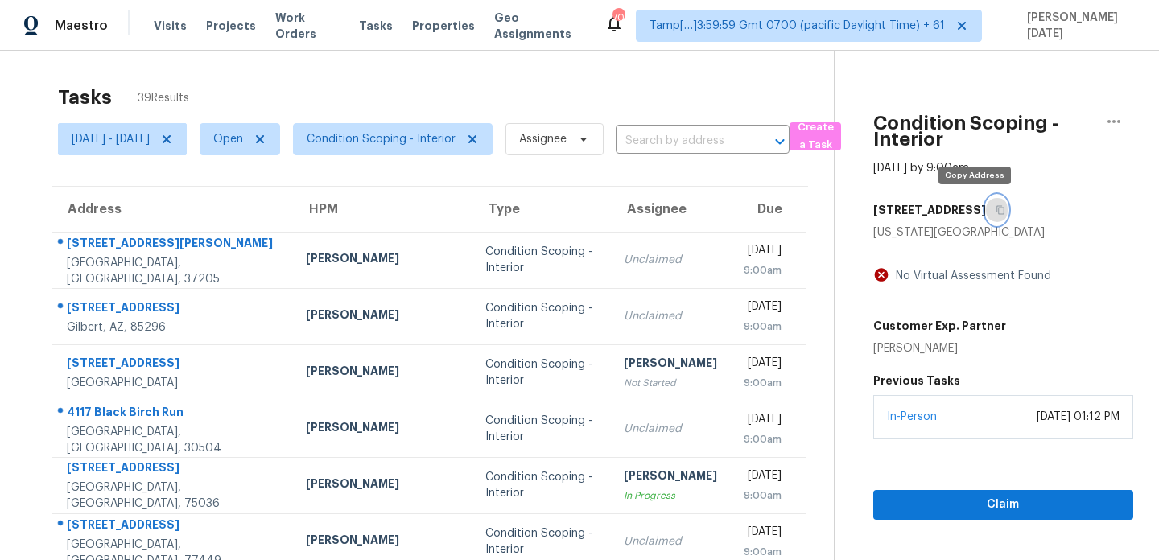
click at [996, 208] on icon "button" at bounding box center [1000, 210] width 8 height 9
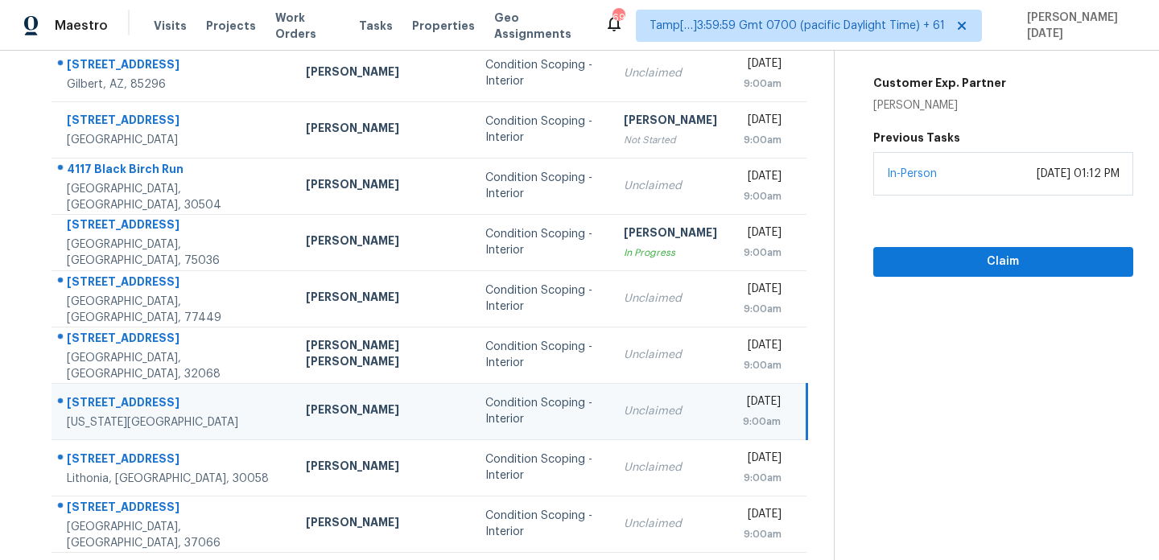
scroll to position [255, 0]
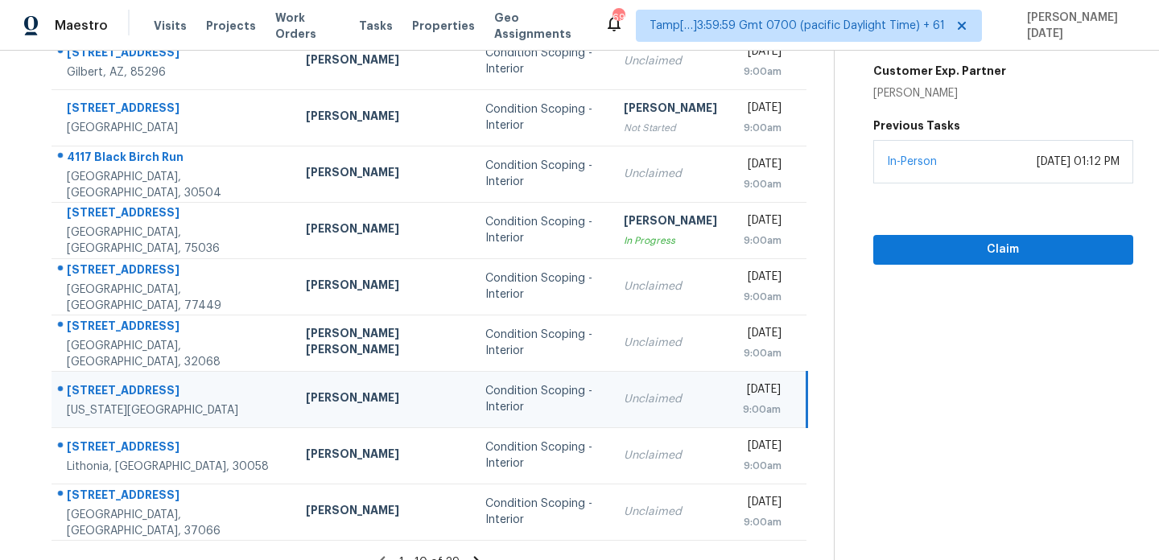
click at [472, 422] on td "Condition Scoping - Interior" at bounding box center [541, 399] width 138 height 56
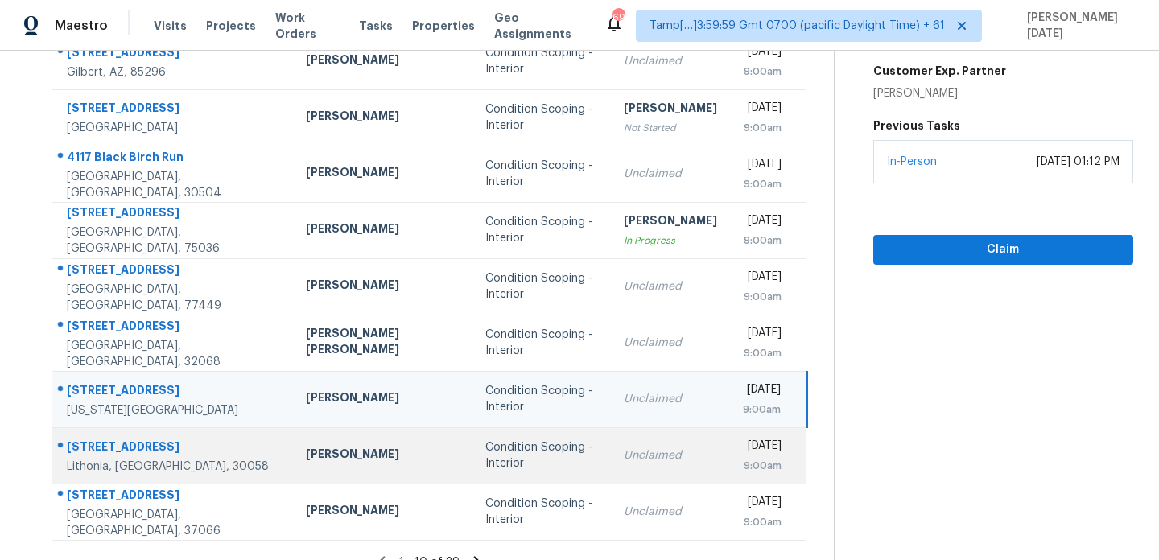
click at [485, 462] on div "Condition Scoping - Interior" at bounding box center [541, 455] width 113 height 32
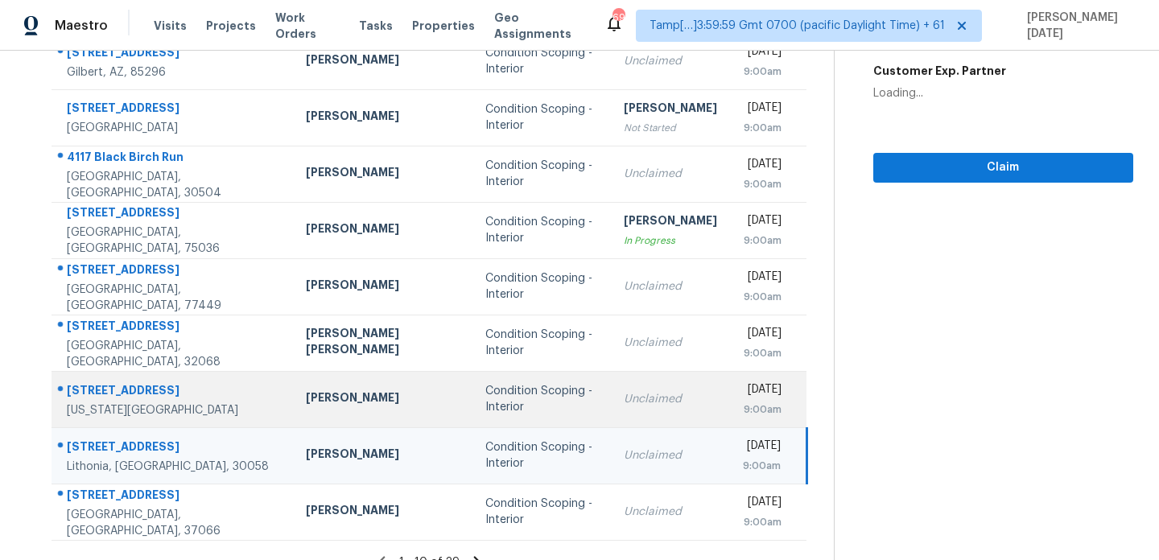
scroll to position [0, 0]
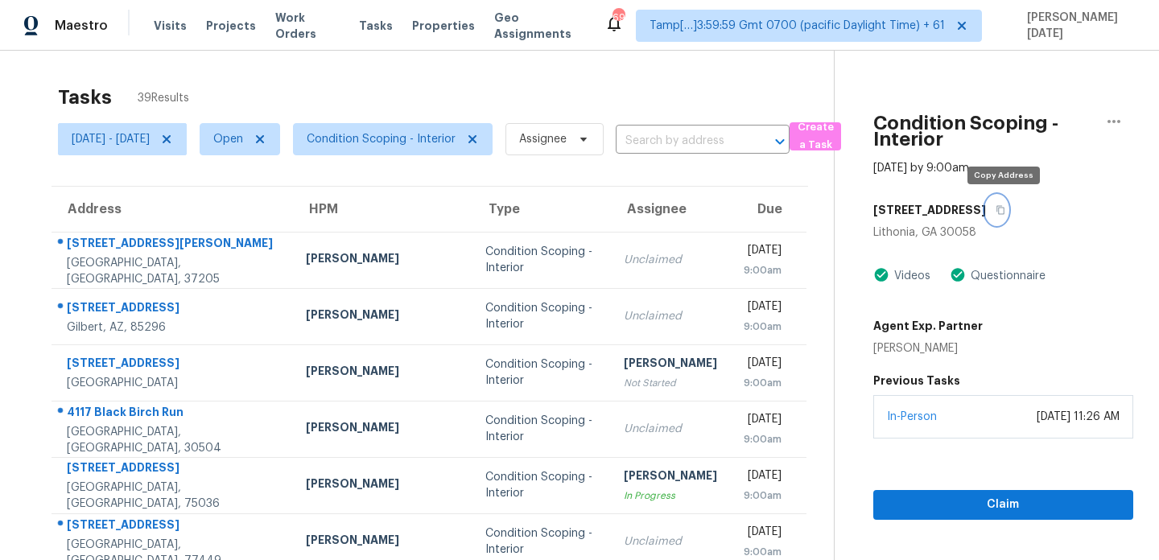
click at [1004, 211] on icon "button" at bounding box center [1000, 210] width 10 height 10
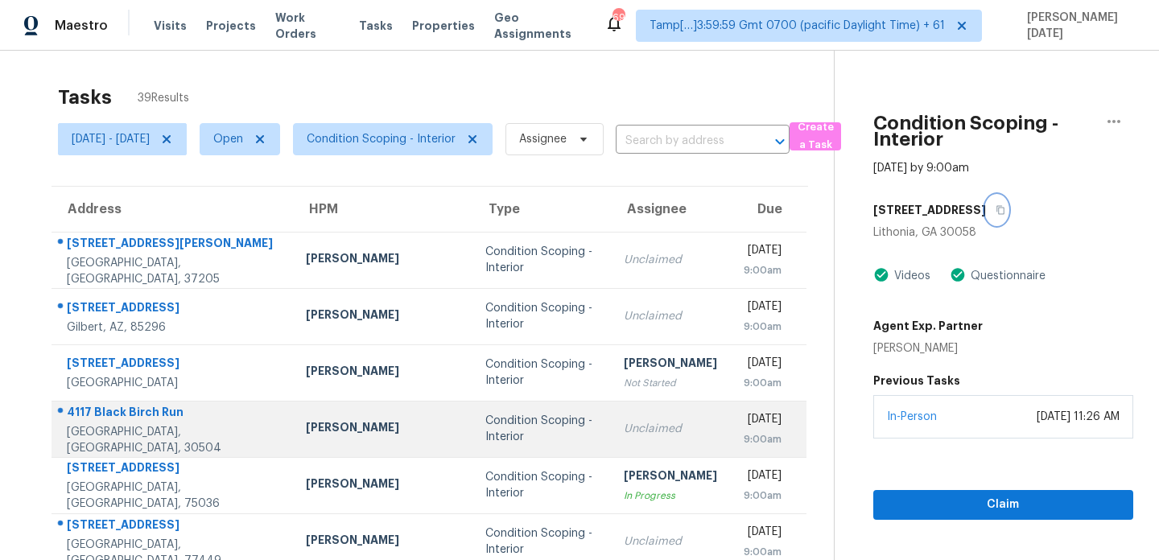
scroll to position [278, 0]
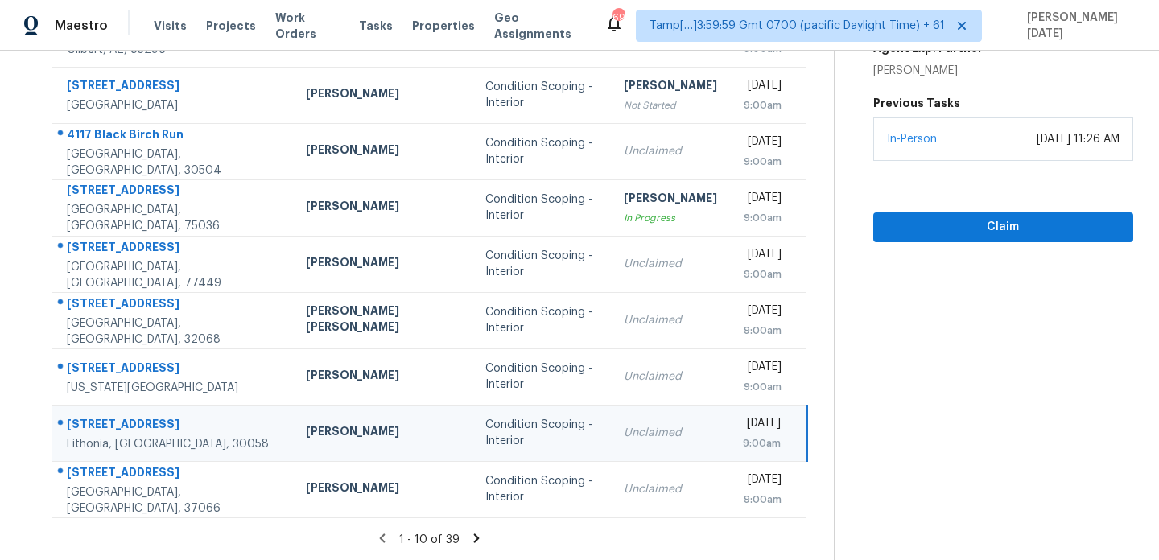
click at [632, 431] on div "Unclaimed" at bounding box center [670, 433] width 93 height 16
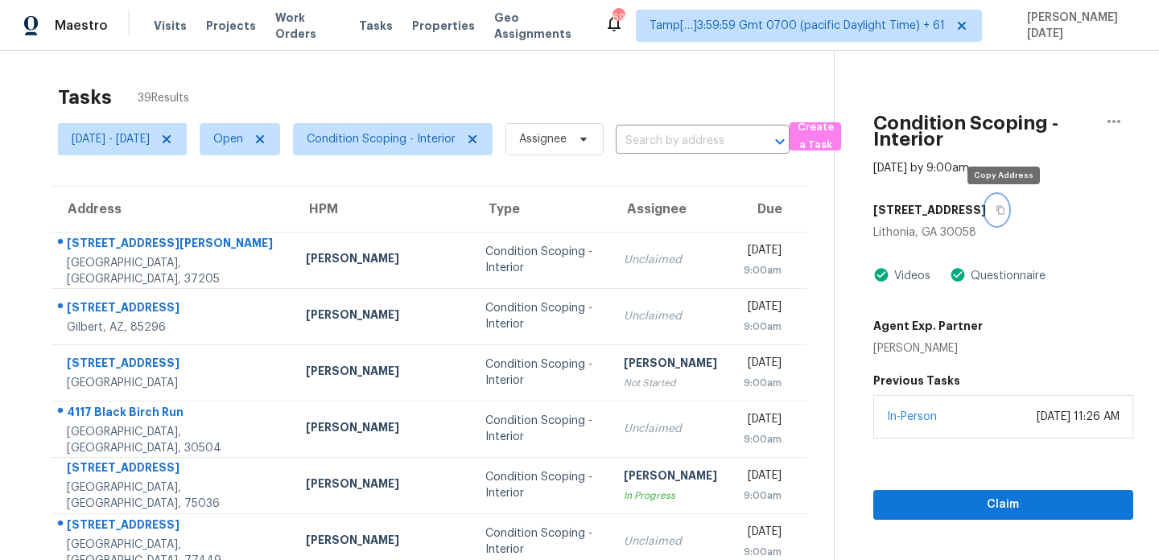
click at [1007, 208] on button "button" at bounding box center [997, 210] width 22 height 29
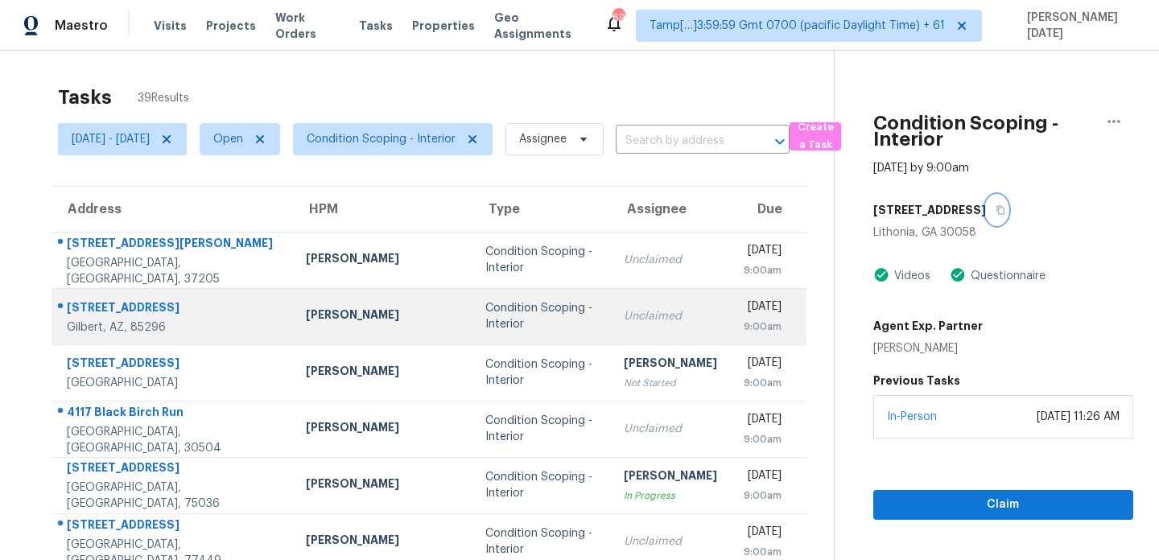
scroll to position [278, 0]
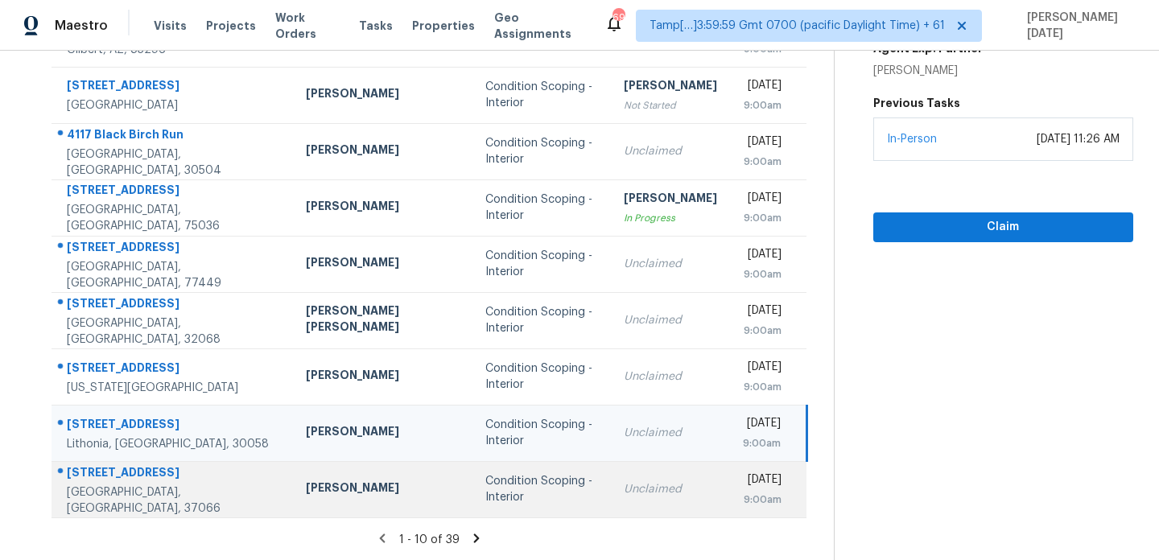
click at [519, 506] on td "Condition Scoping - Interior" at bounding box center [541, 489] width 138 height 56
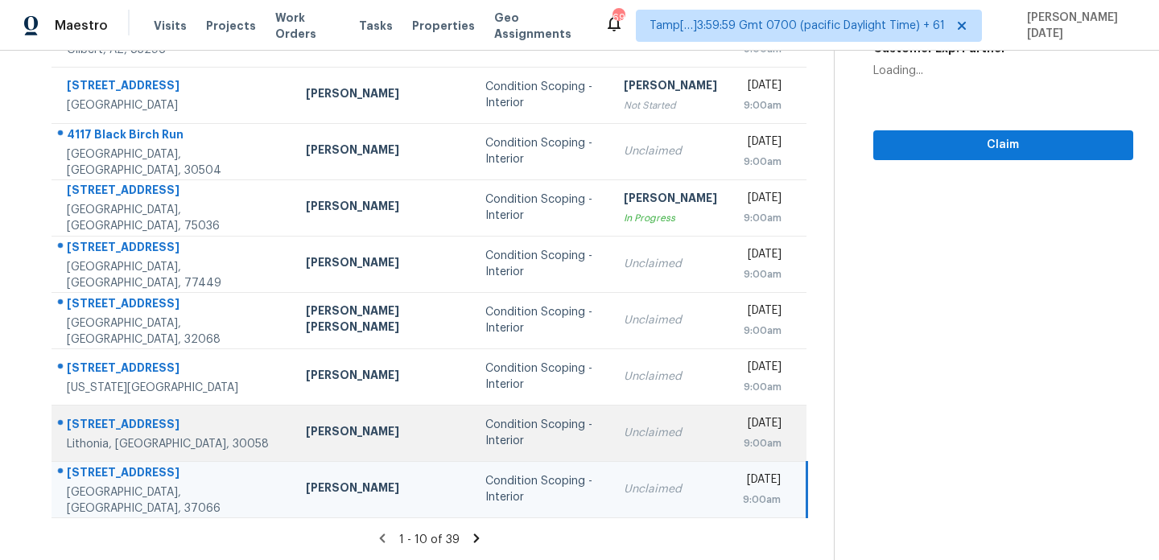
scroll to position [10, 0]
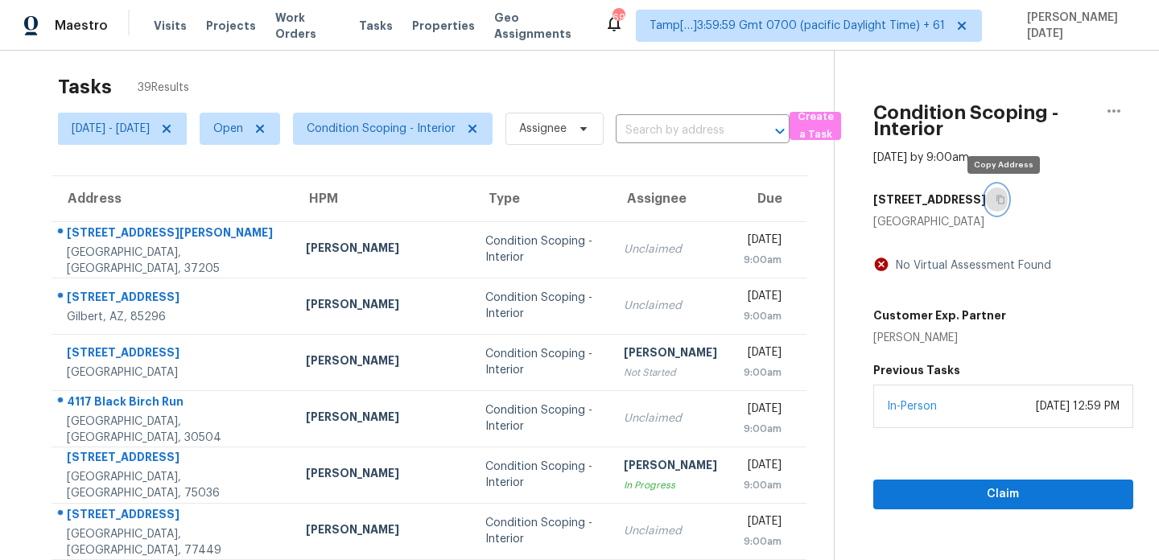
click at [1005, 201] on icon "button" at bounding box center [1000, 200] width 10 height 10
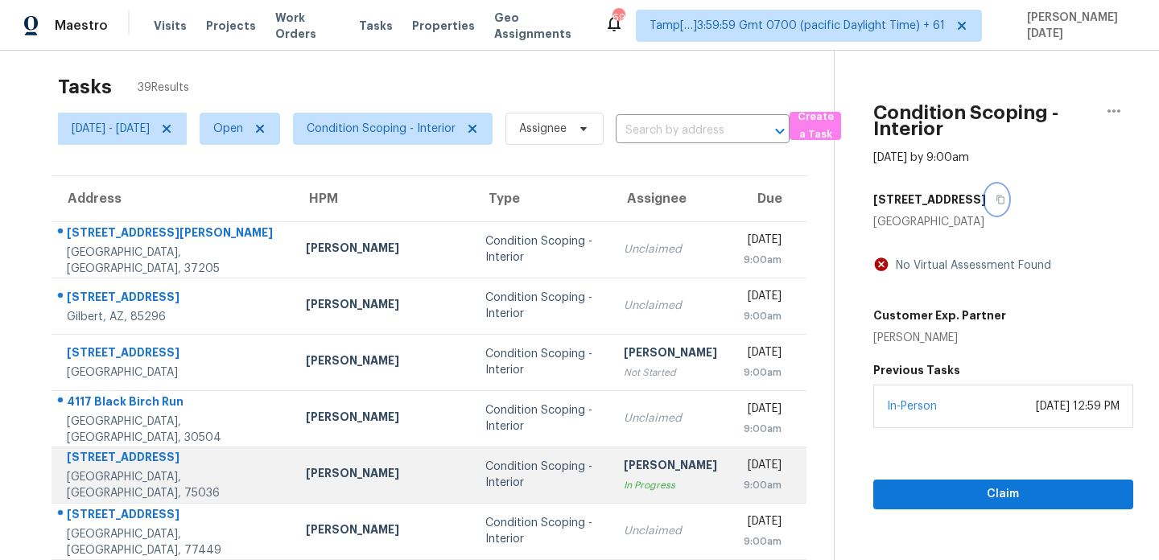
scroll to position [278, 0]
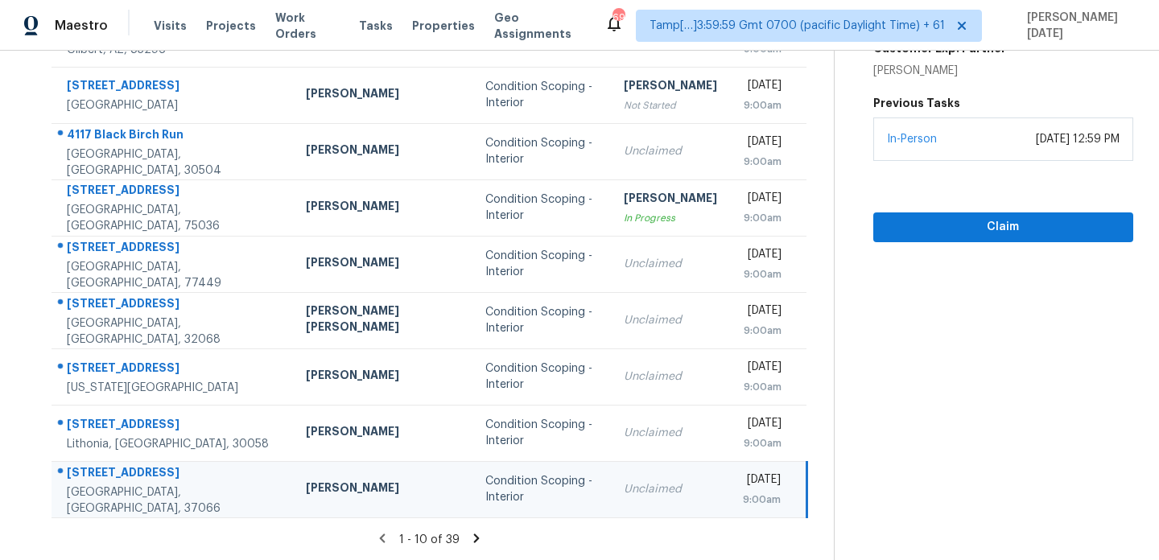
click at [480, 538] on icon at bounding box center [476, 538] width 14 height 14
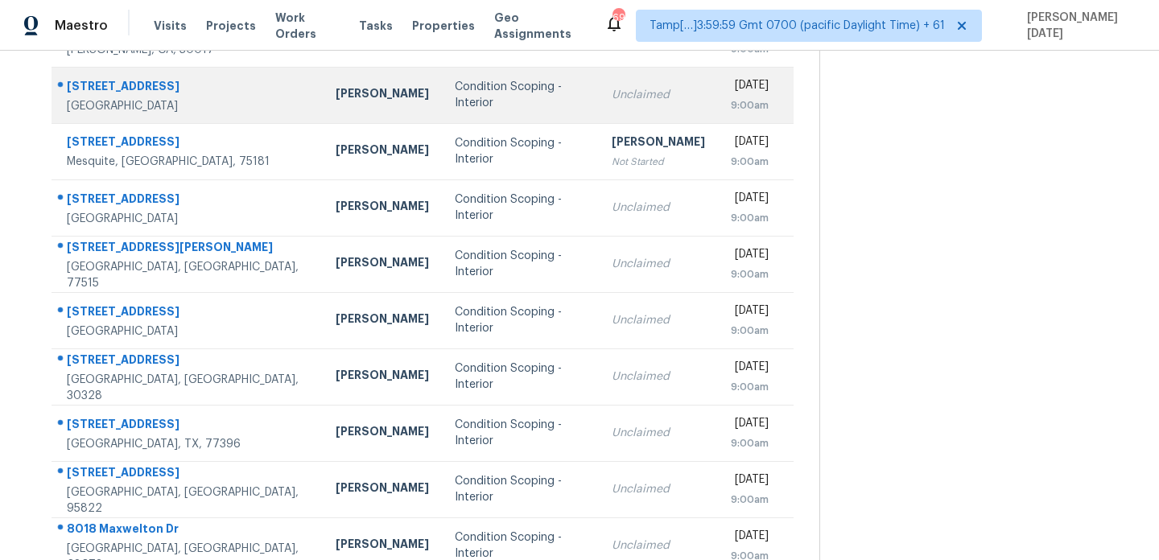
scroll to position [229, 0]
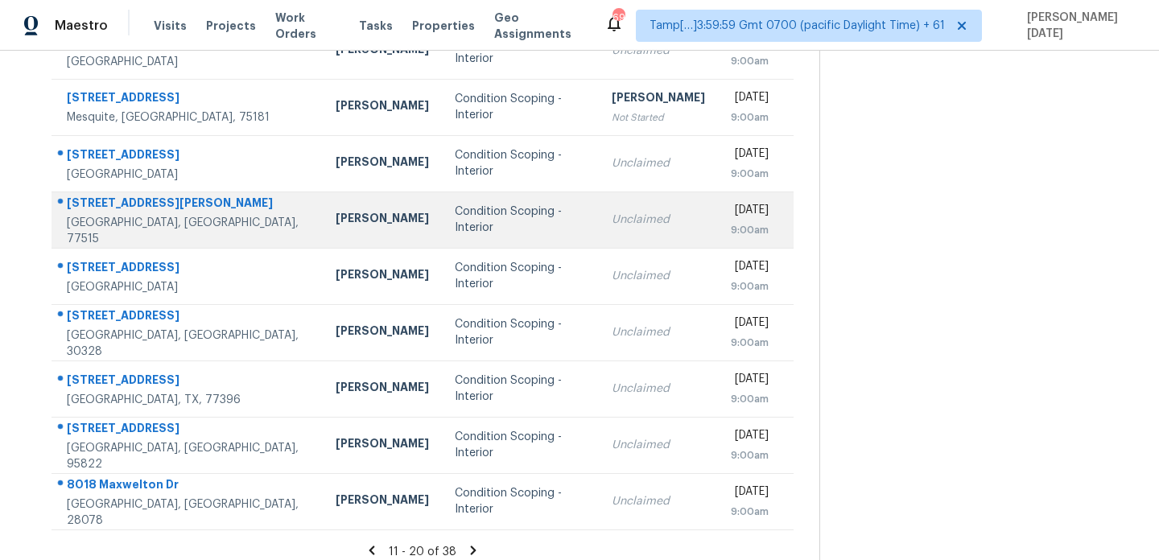
click at [612, 219] on div "Unclaimed" at bounding box center [658, 220] width 93 height 16
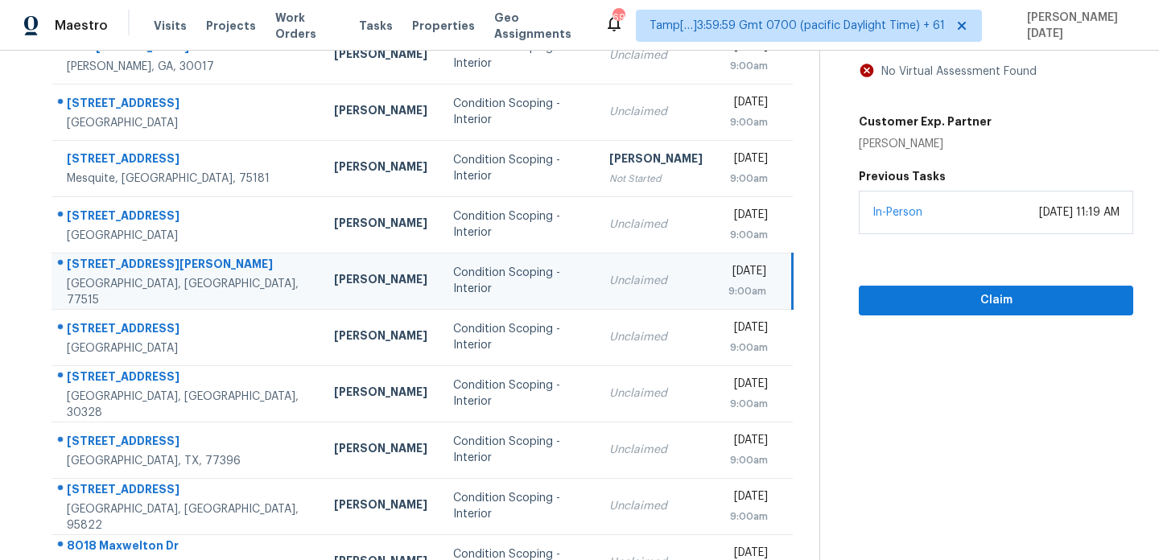
scroll to position [107, 0]
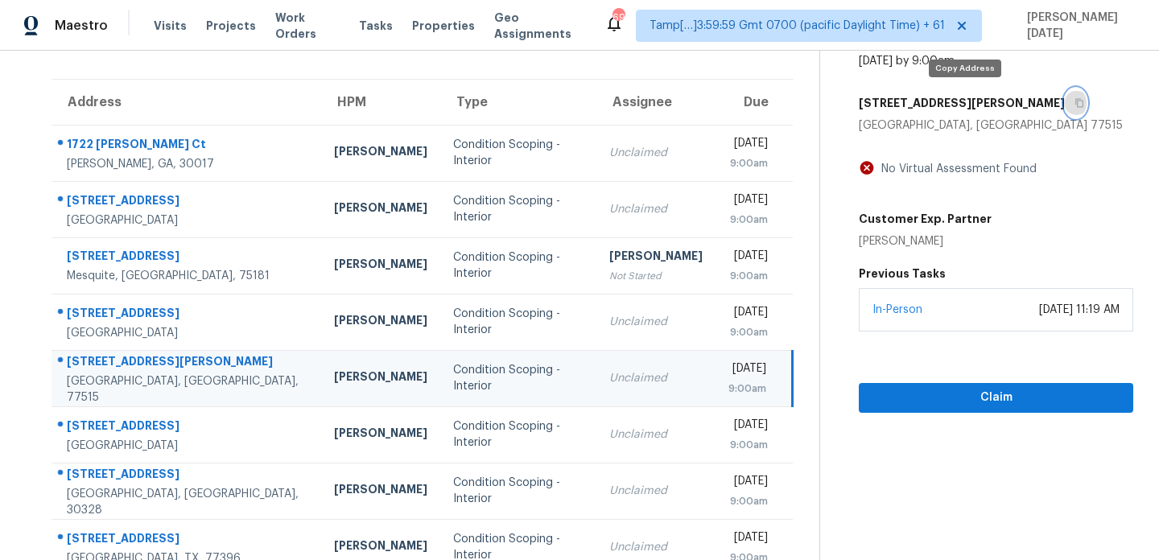
click at [1065, 102] on button "button" at bounding box center [1076, 103] width 22 height 29
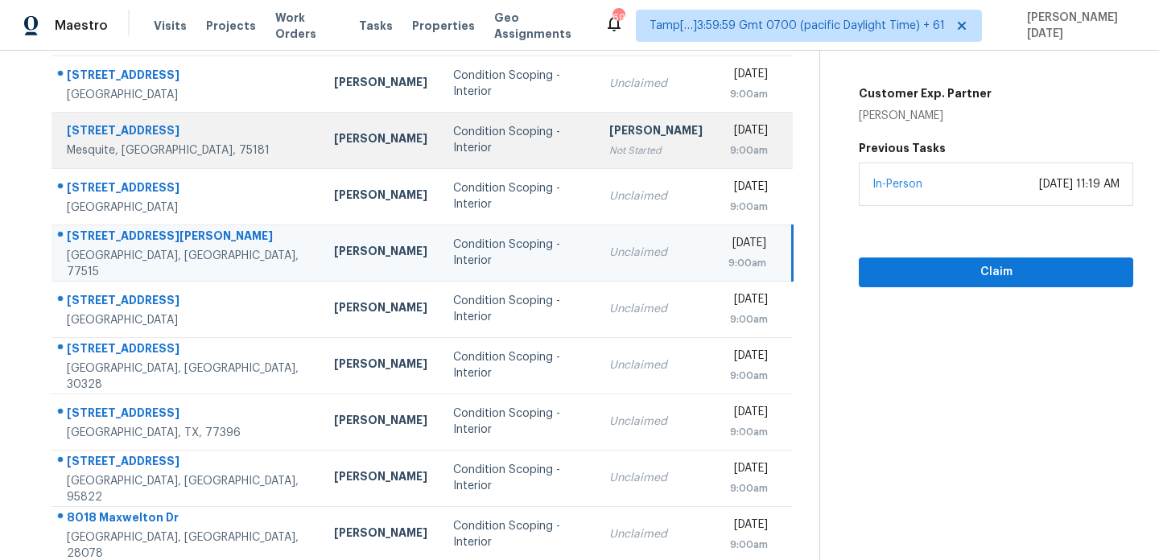
scroll to position [233, 0]
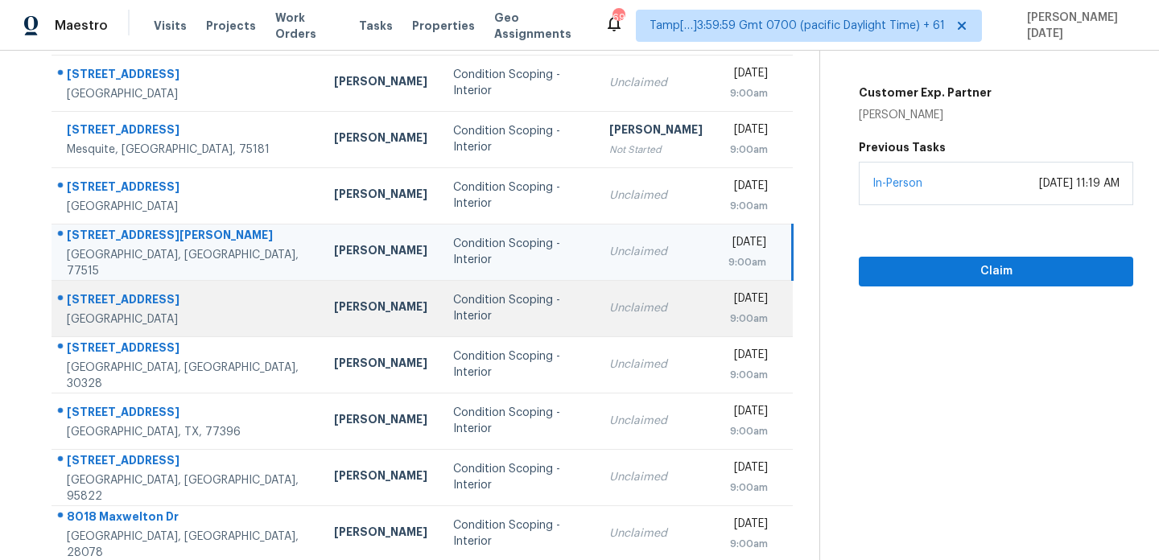
click at [503, 315] on td "Condition Scoping - Interior" at bounding box center [518, 308] width 156 height 56
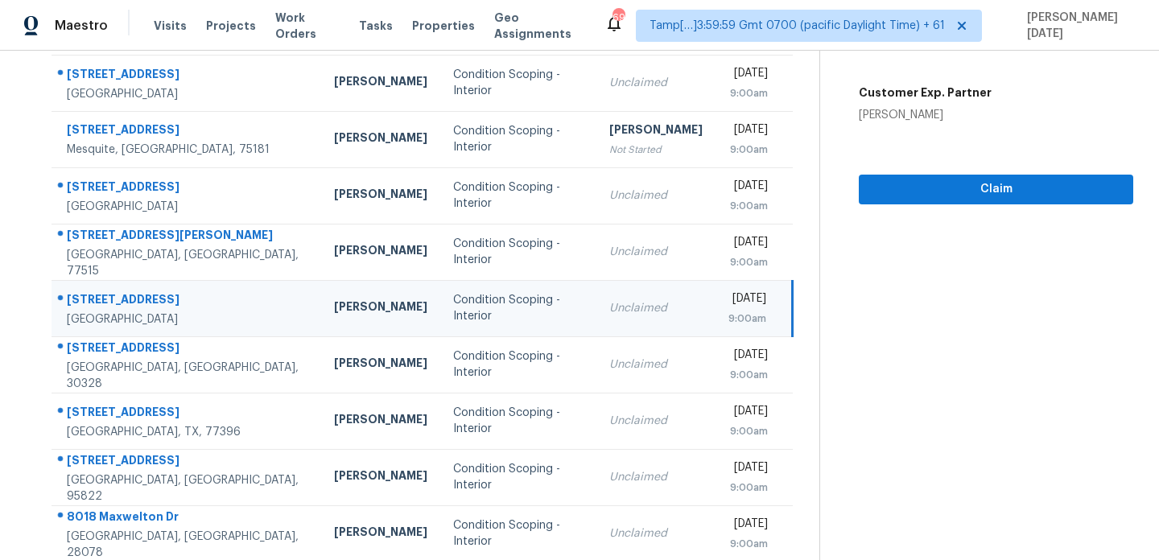
scroll to position [17, 0]
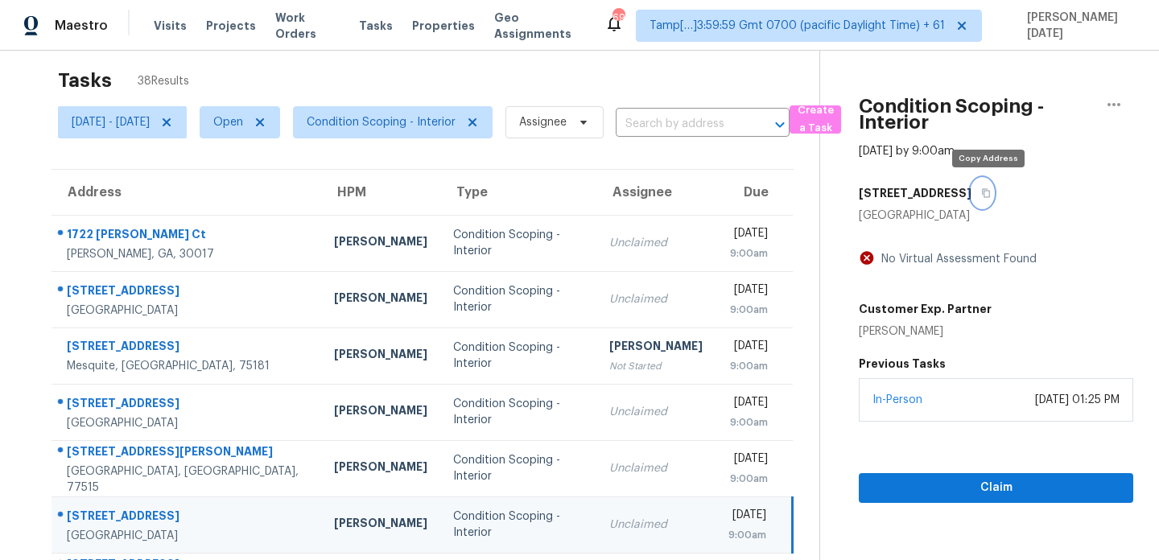
click at [989, 194] on icon "button" at bounding box center [986, 193] width 10 height 10
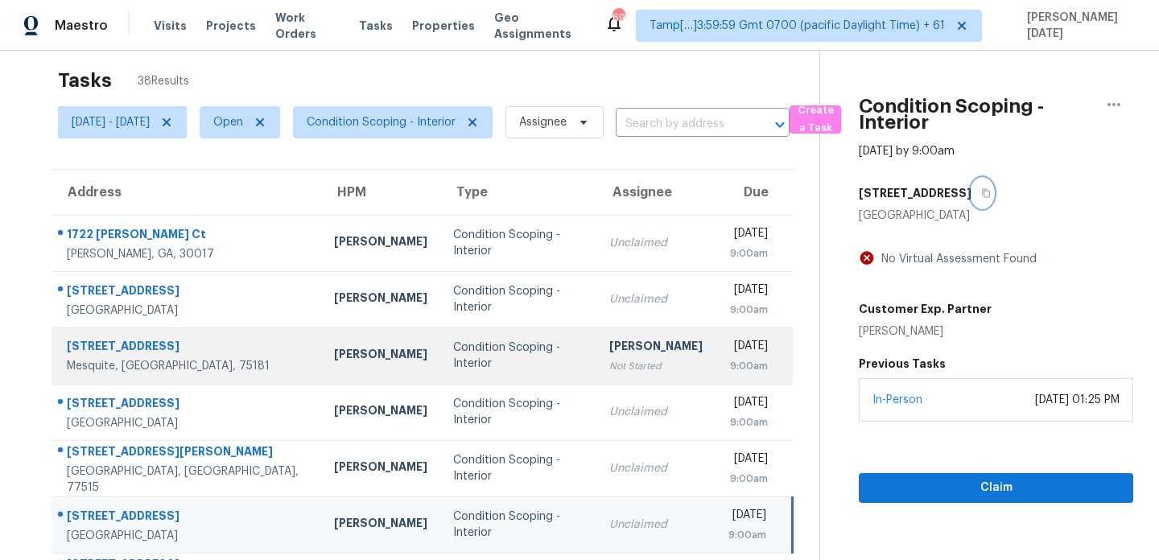
scroll to position [278, 0]
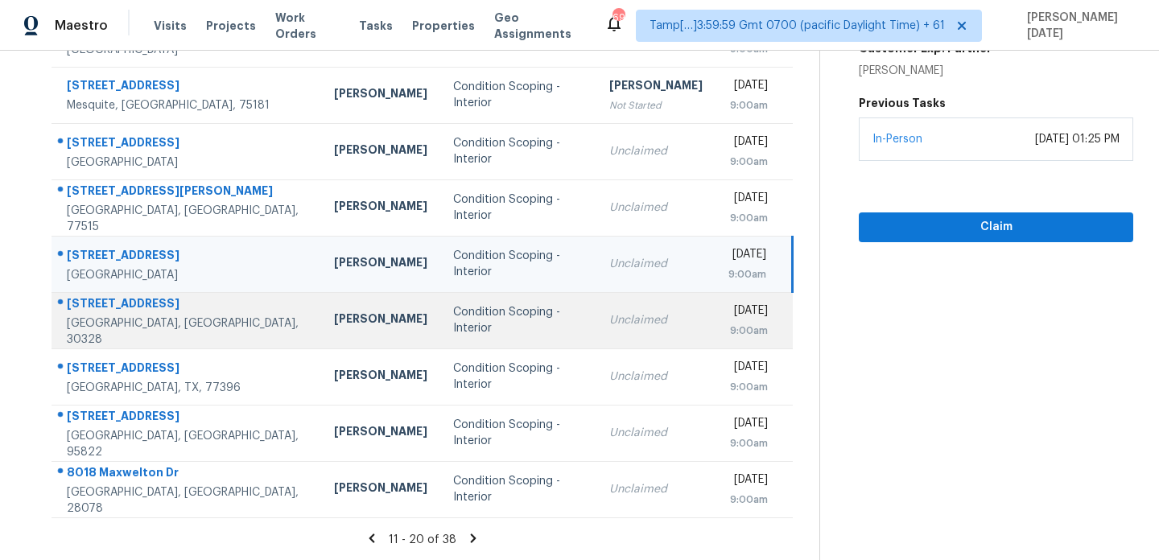
click at [609, 326] on div "Unclaimed" at bounding box center [655, 320] width 93 height 16
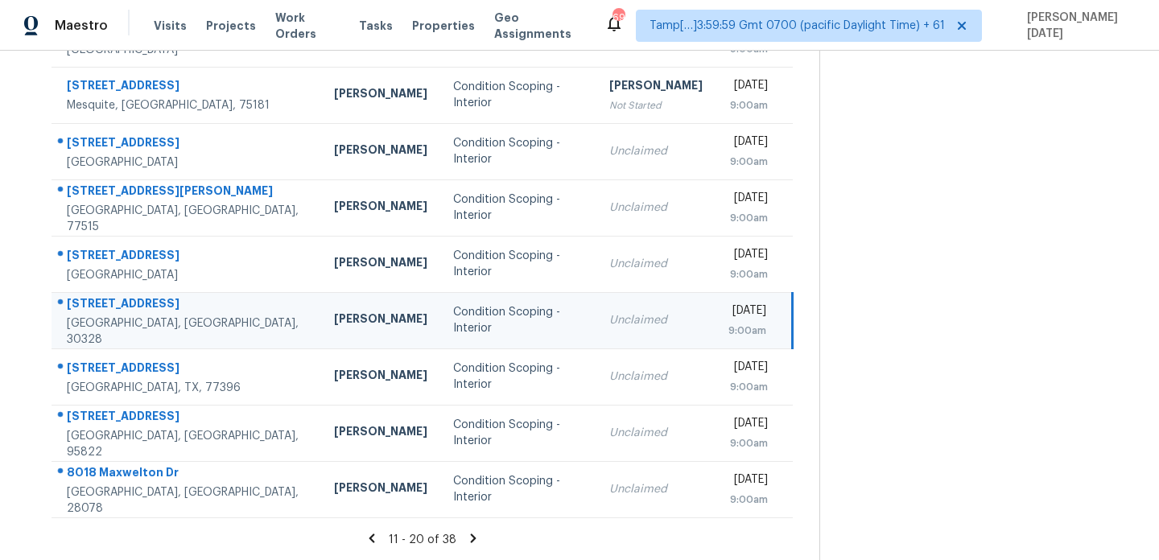
scroll to position [56, 0]
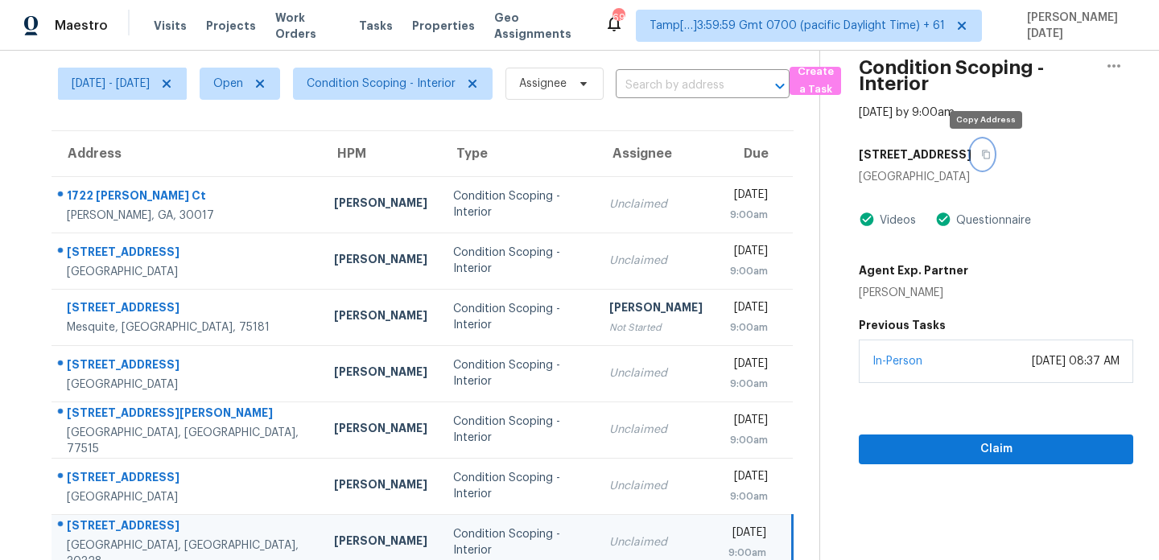
click at [988, 151] on icon "button" at bounding box center [987, 154] width 8 height 9
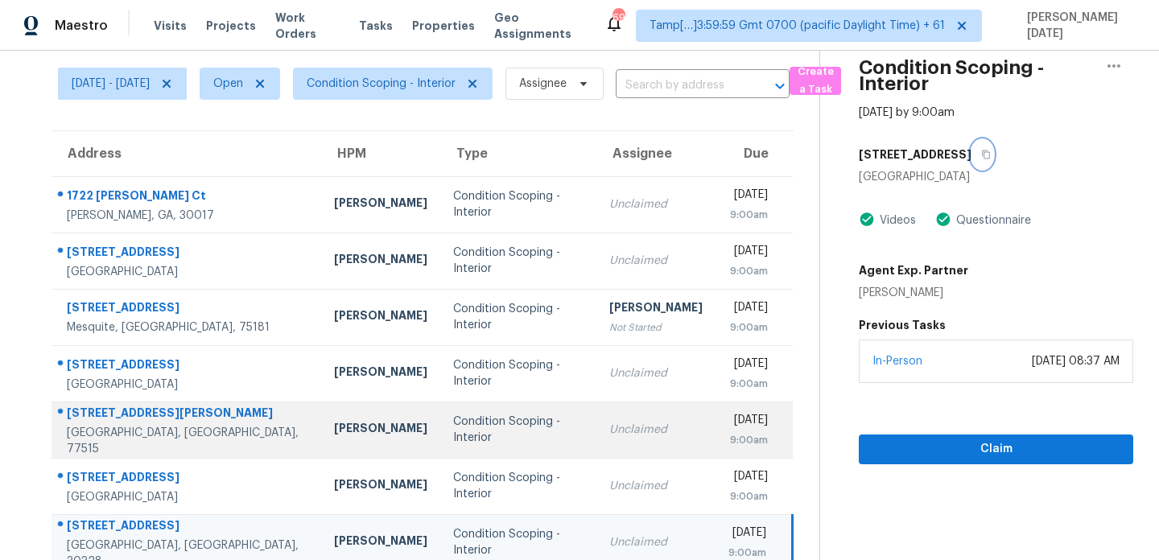
scroll to position [278, 0]
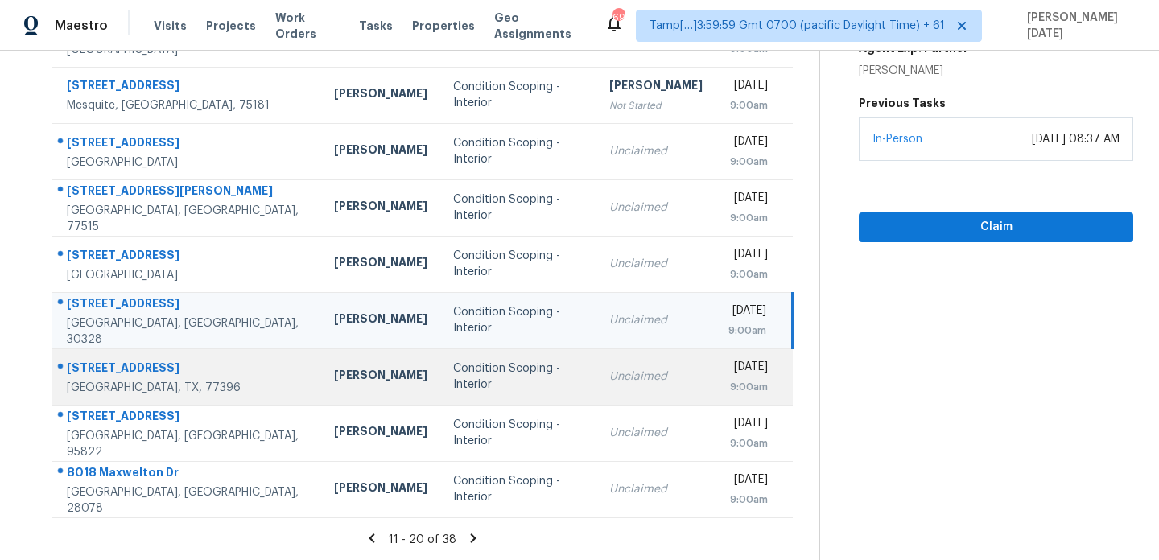
click at [515, 367] on td "Condition Scoping - Interior" at bounding box center [518, 376] width 156 height 56
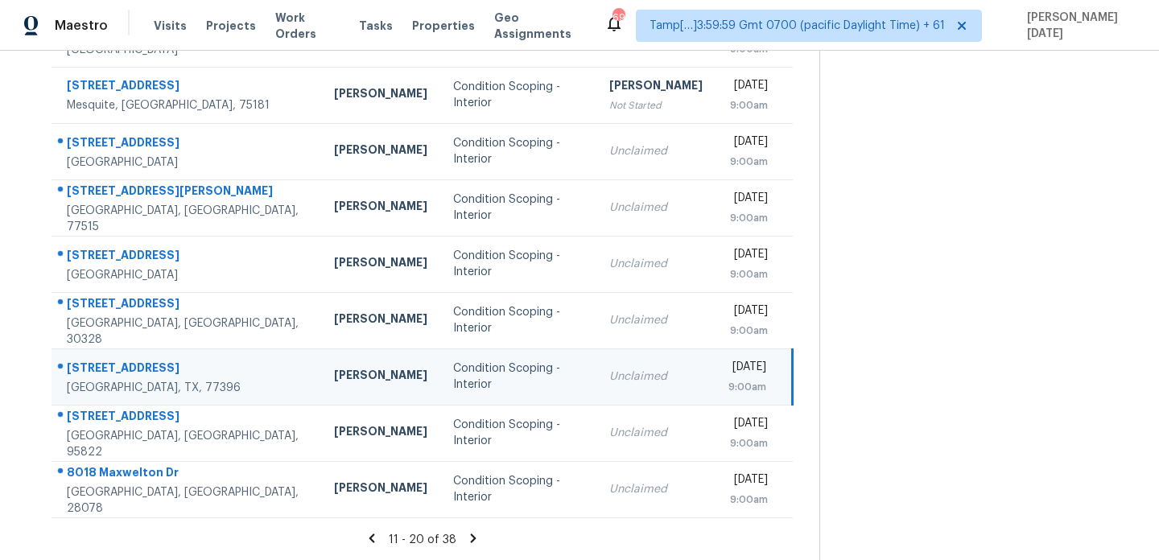
scroll to position [0, 0]
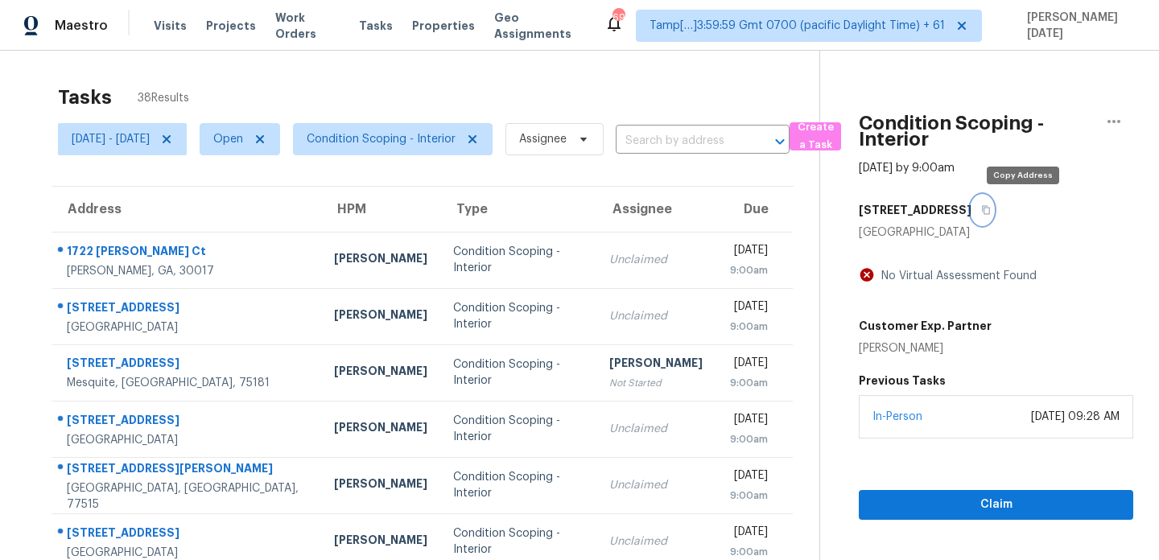
click at [991, 211] on icon "button" at bounding box center [986, 210] width 10 height 10
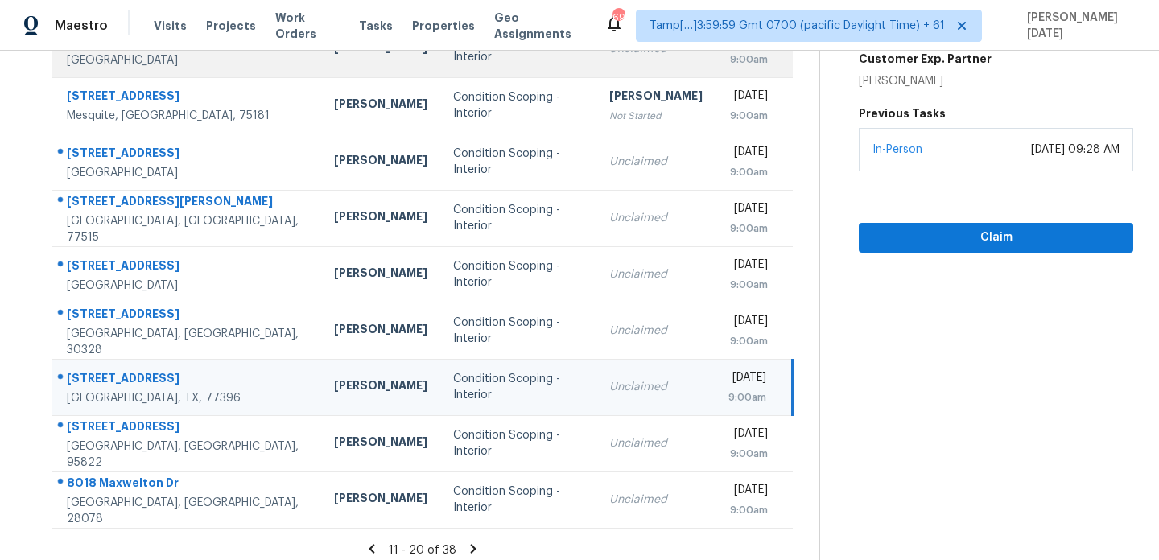
scroll to position [278, 0]
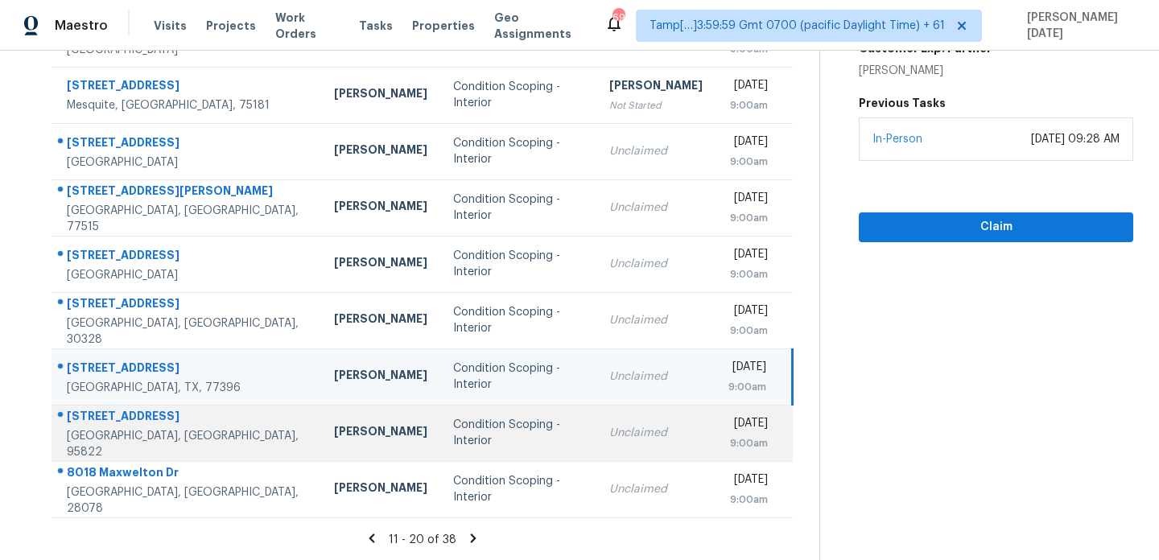
click at [546, 428] on td "Condition Scoping - Interior" at bounding box center [518, 433] width 156 height 56
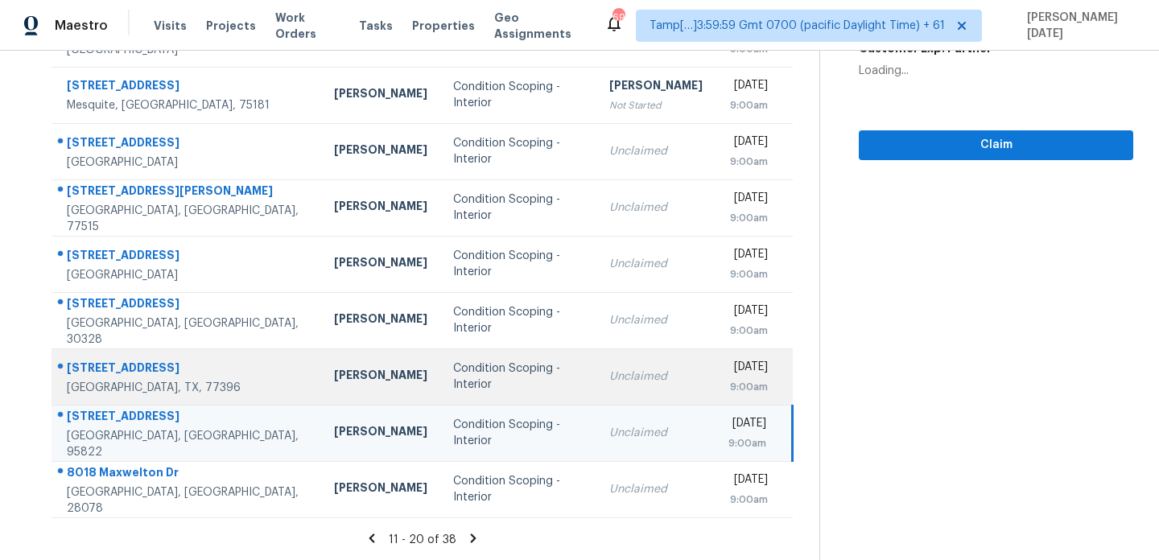
scroll to position [0, 0]
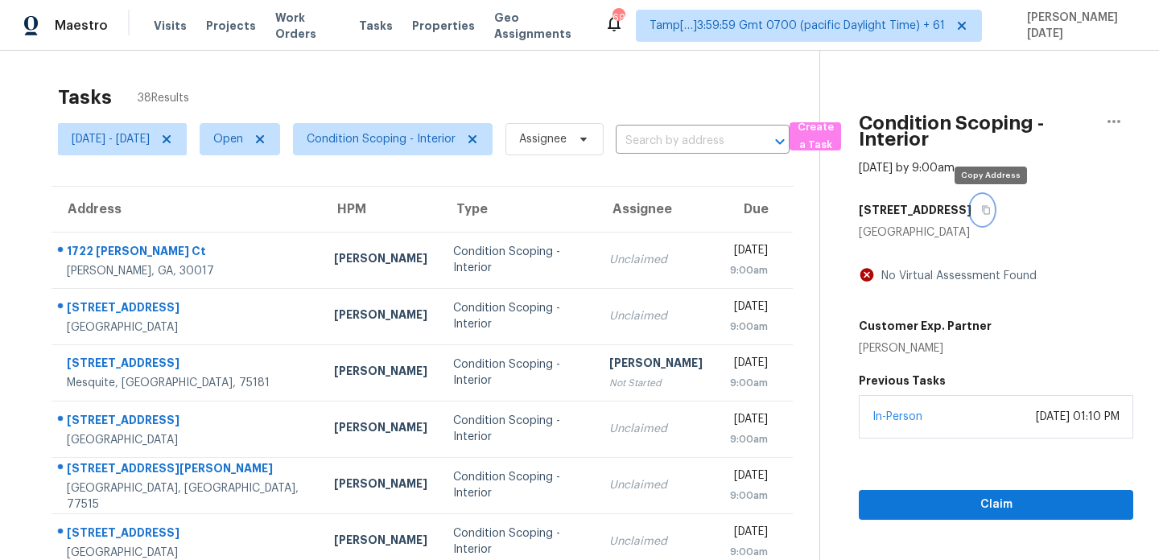
click at [991, 208] on icon "button" at bounding box center [987, 210] width 8 height 9
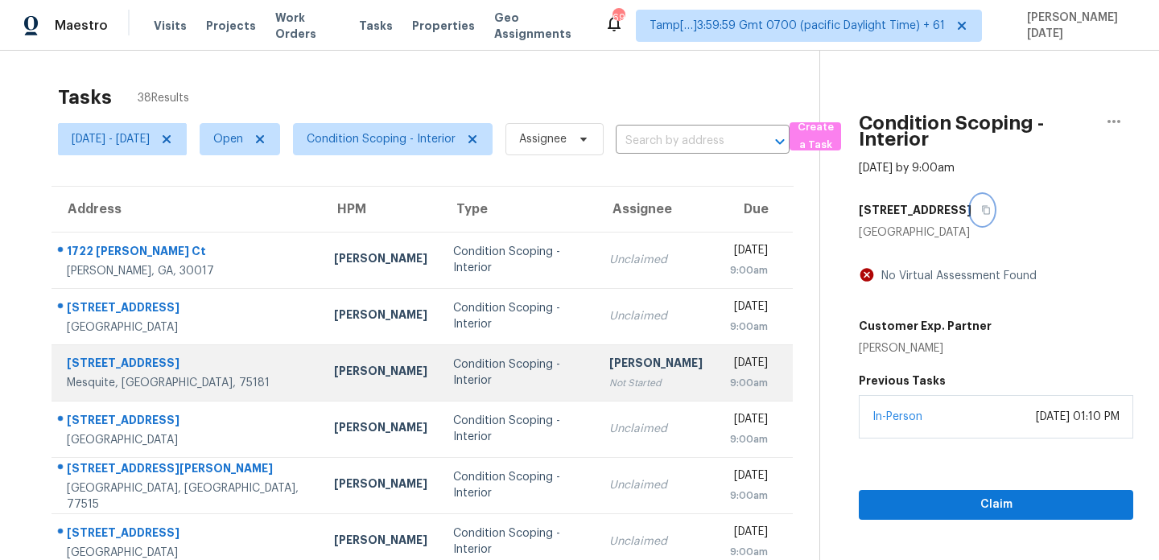
scroll to position [278, 0]
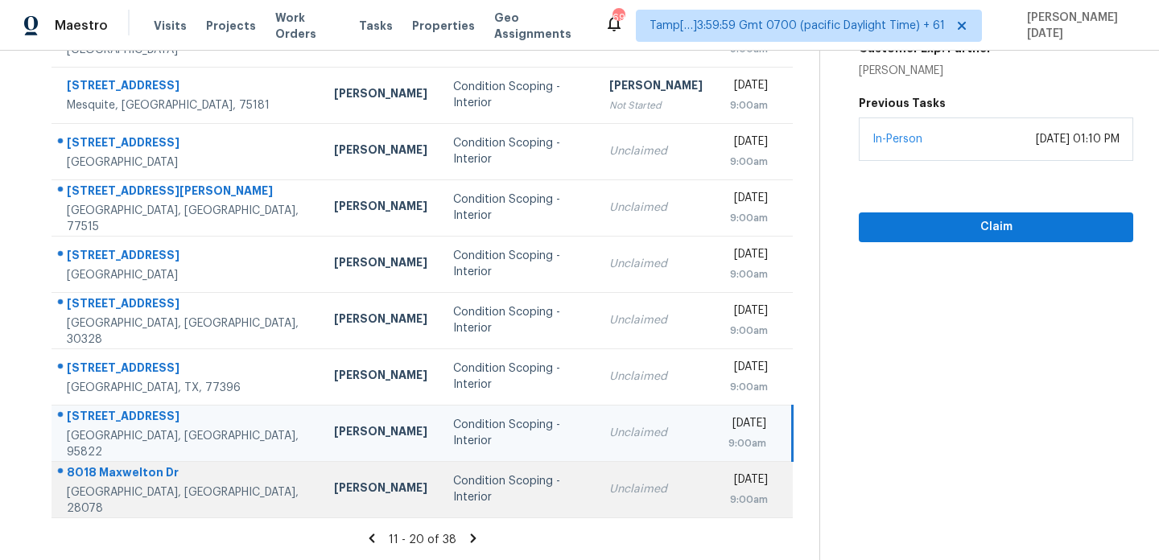
click at [472, 497] on td "Condition Scoping - Interior" at bounding box center [518, 489] width 156 height 56
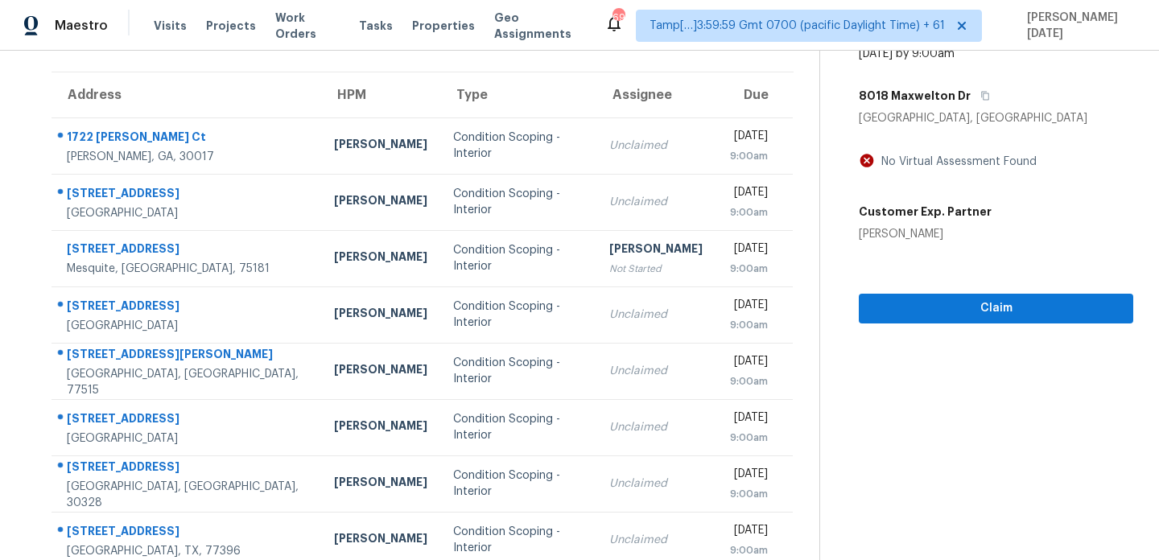
scroll to position [0, 0]
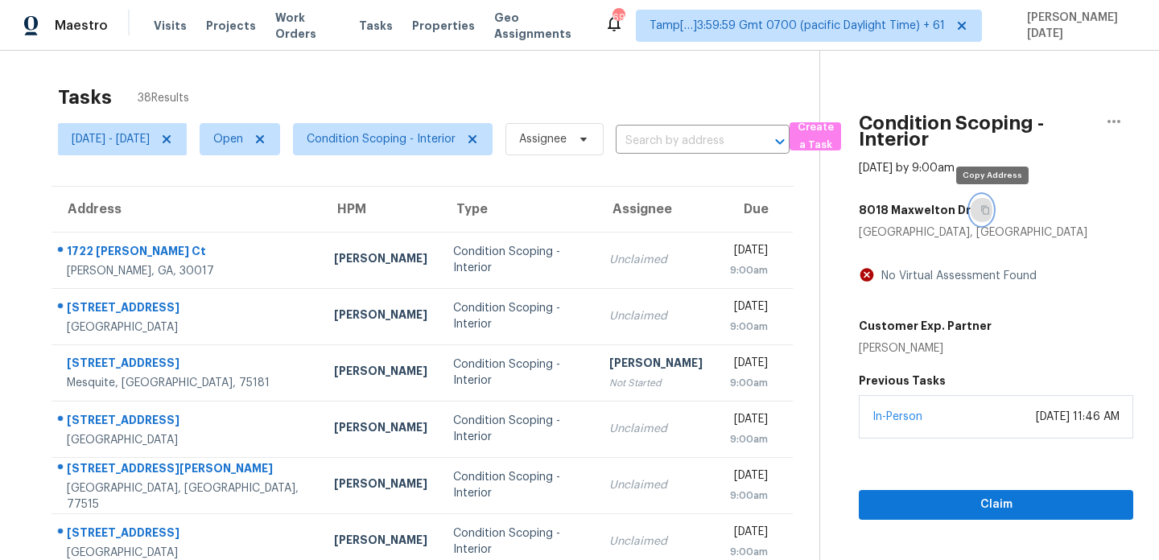
click at [990, 211] on icon "button" at bounding box center [985, 210] width 10 height 10
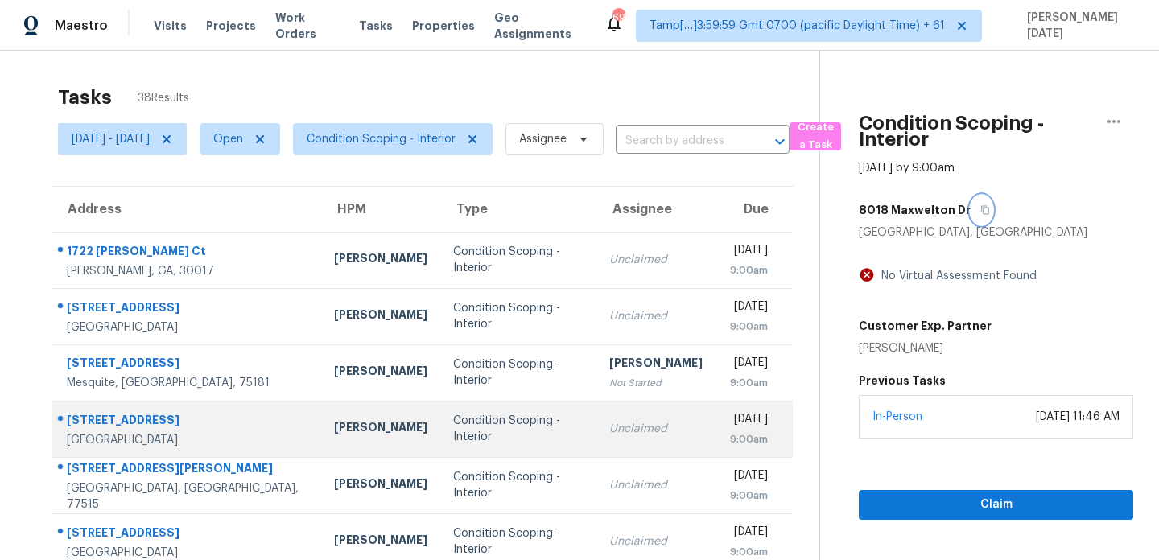
scroll to position [278, 0]
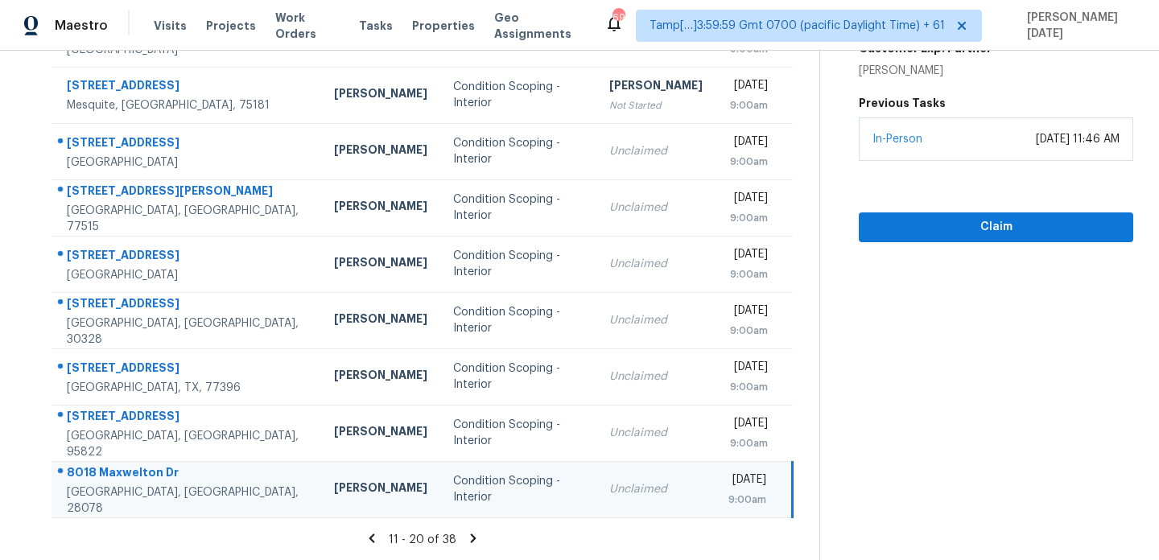
click at [475, 541] on icon at bounding box center [473, 538] width 14 height 14
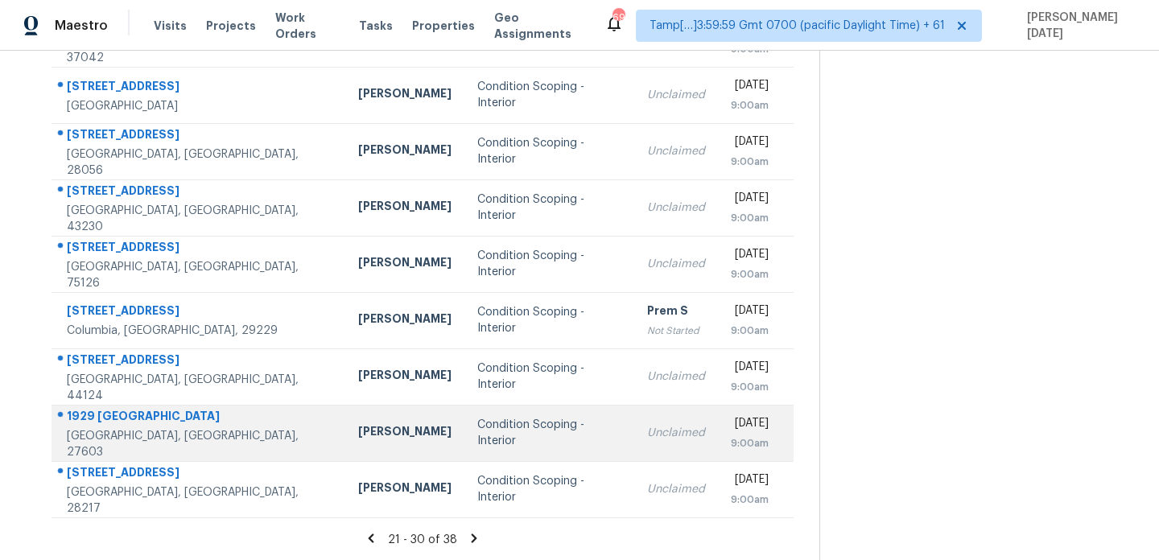
click at [504, 424] on div "Condition Scoping - Interior" at bounding box center [549, 433] width 145 height 32
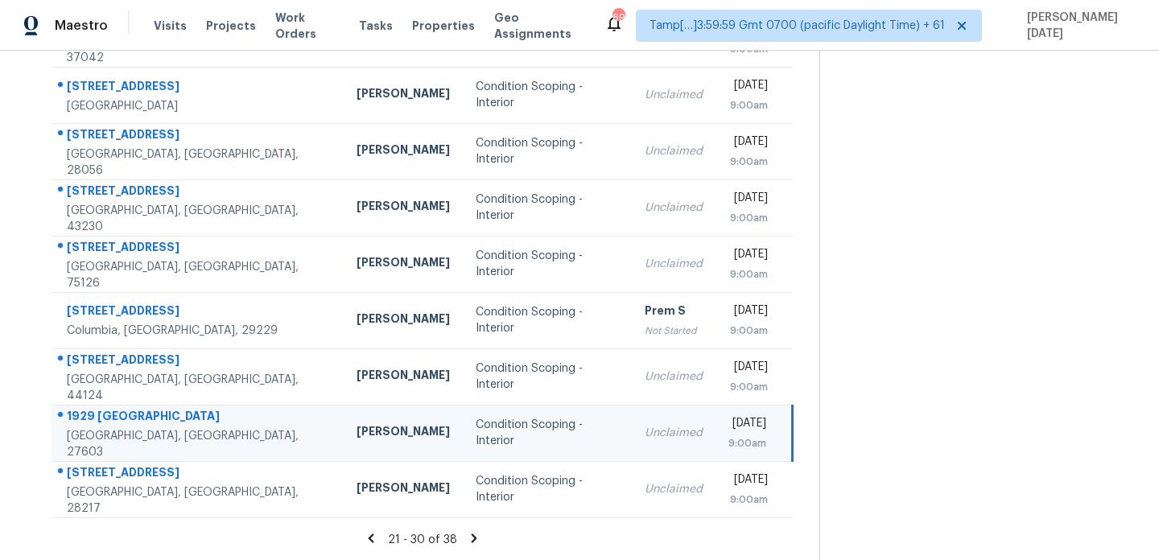
scroll to position [0, 0]
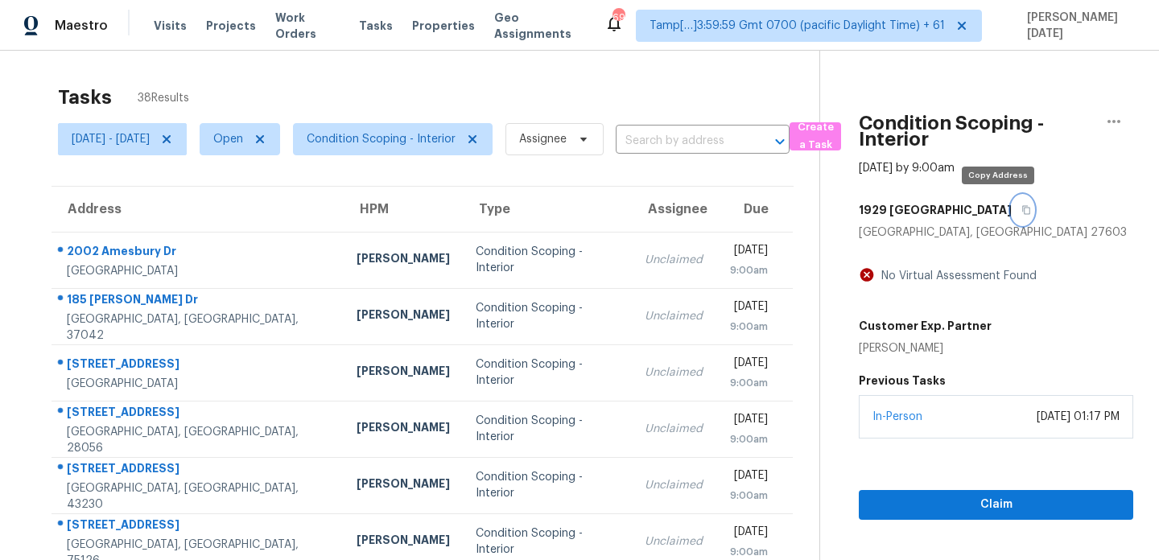
click at [1023, 213] on icon "button" at bounding box center [1027, 210] width 8 height 9
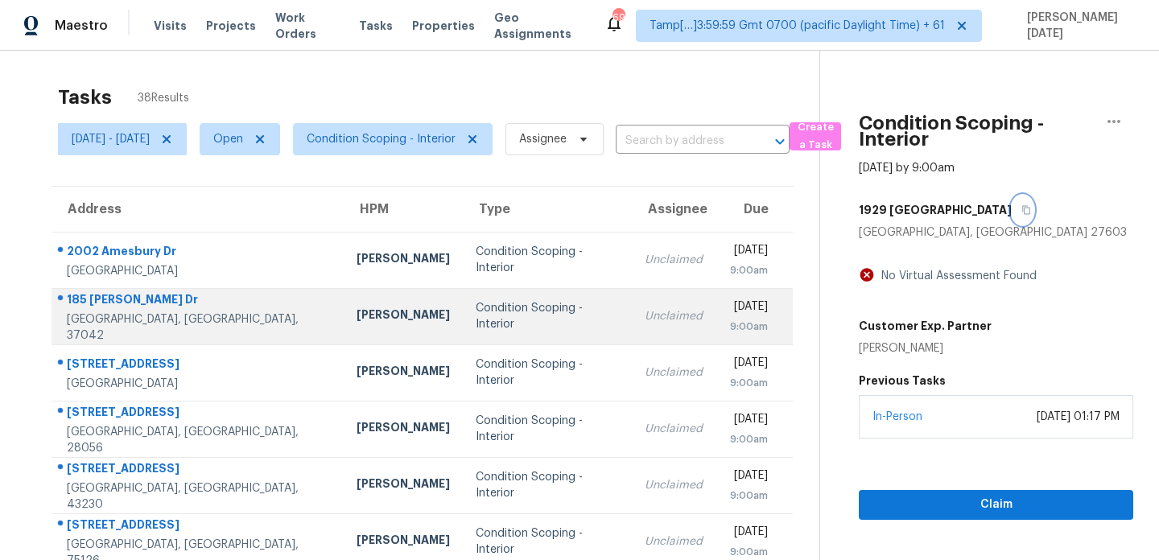
scroll to position [278, 0]
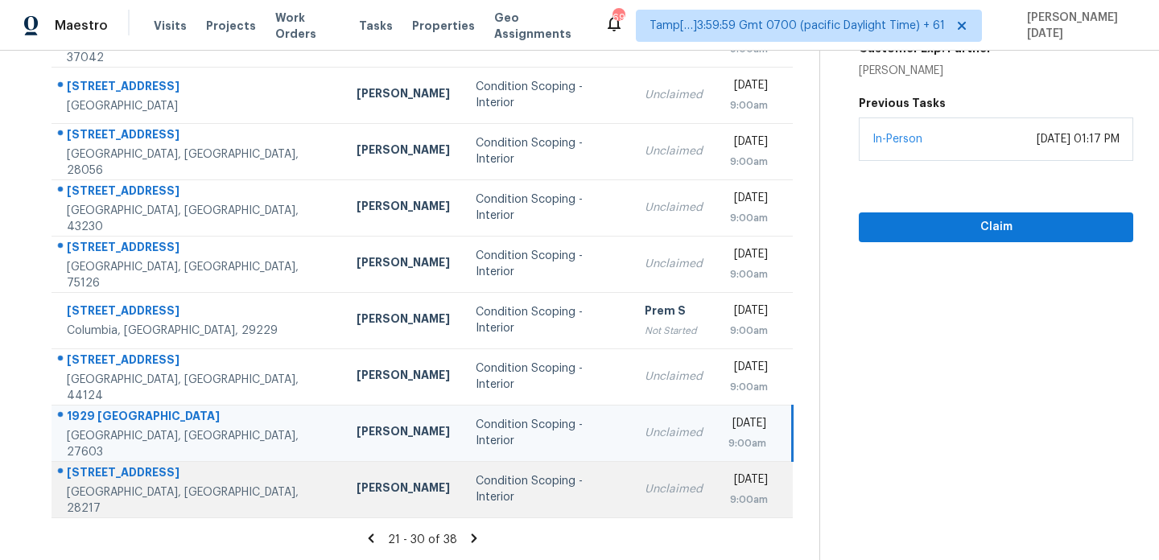
click at [532, 486] on div "Condition Scoping - Interior" at bounding box center [548, 489] width 144 height 32
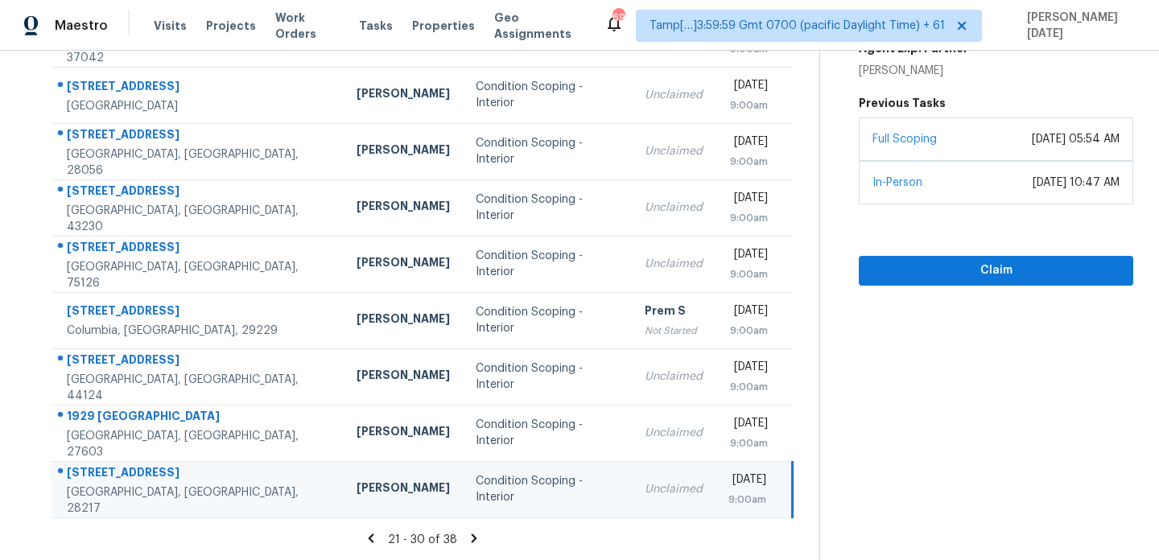
click at [477, 537] on icon at bounding box center [475, 538] width 6 height 9
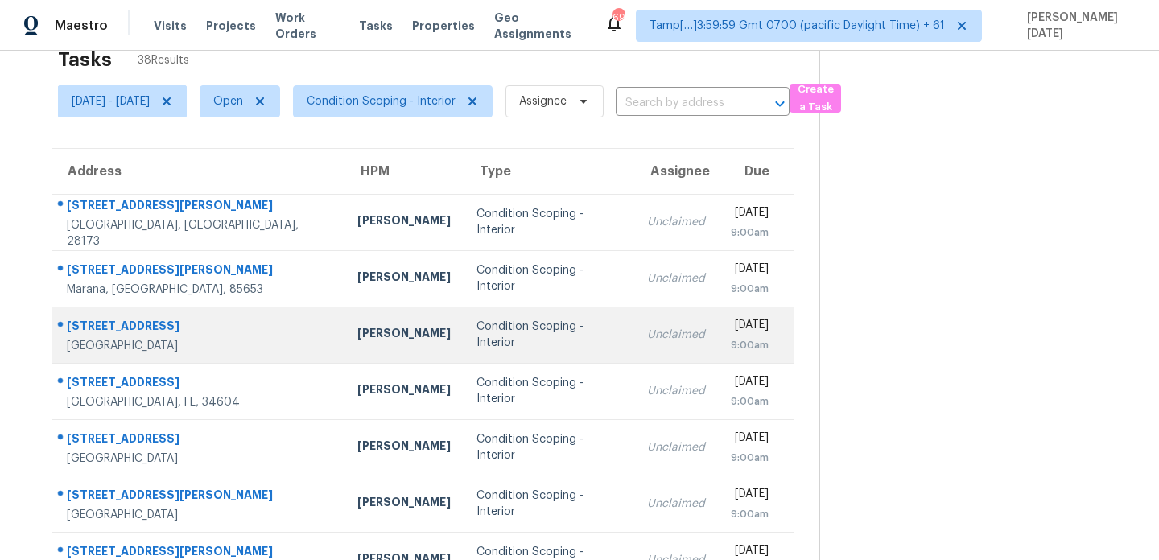
scroll to position [6, 0]
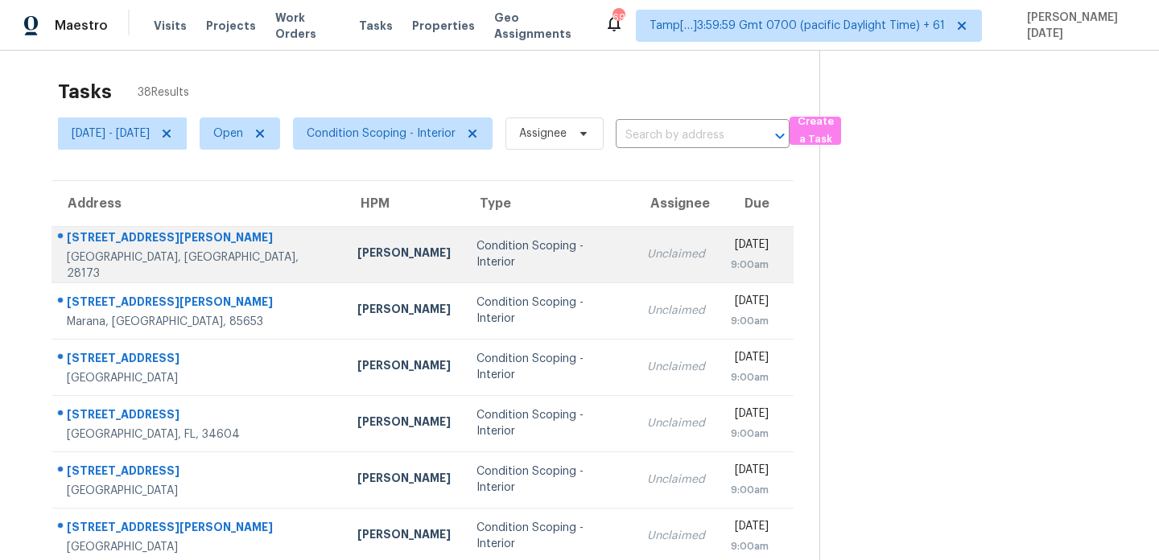
click at [487, 246] on div "Condition Scoping - Interior" at bounding box center [549, 254] width 146 height 32
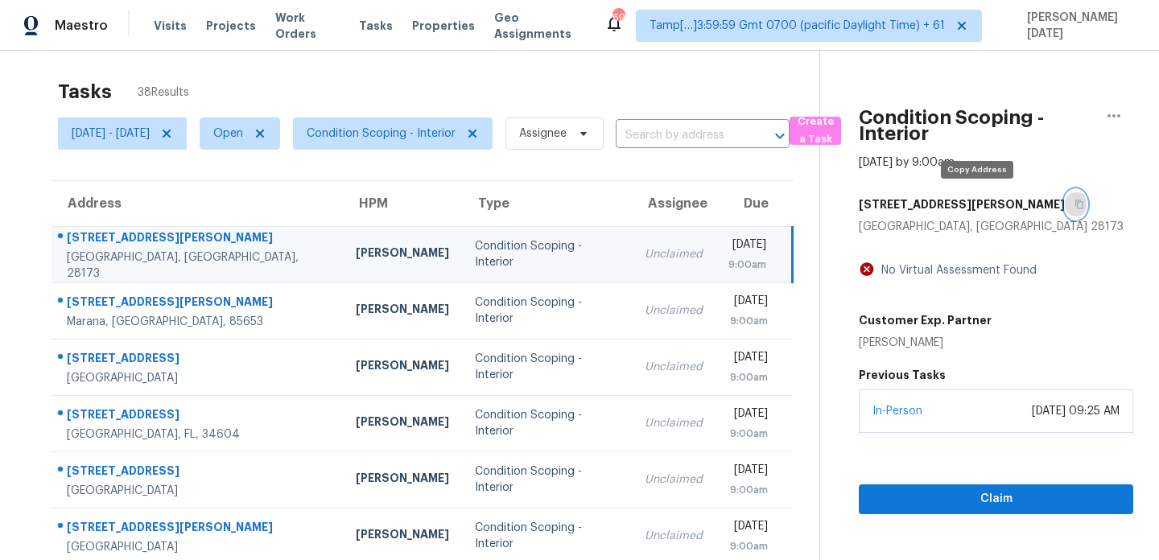
click at [1065, 208] on button "button" at bounding box center [1076, 204] width 22 height 29
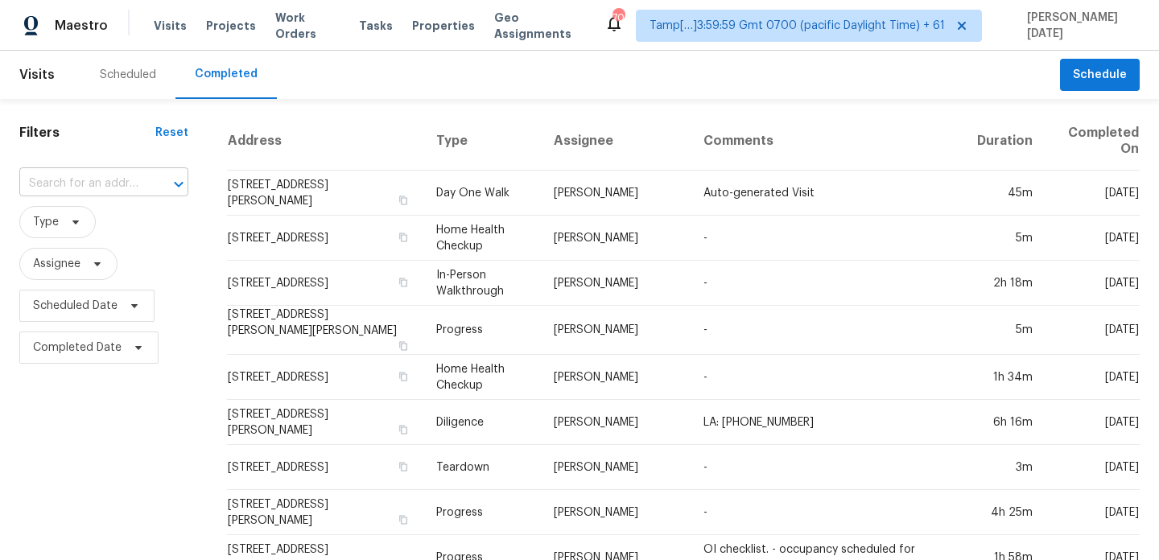
click at [117, 184] on input "text" at bounding box center [81, 183] width 124 height 25
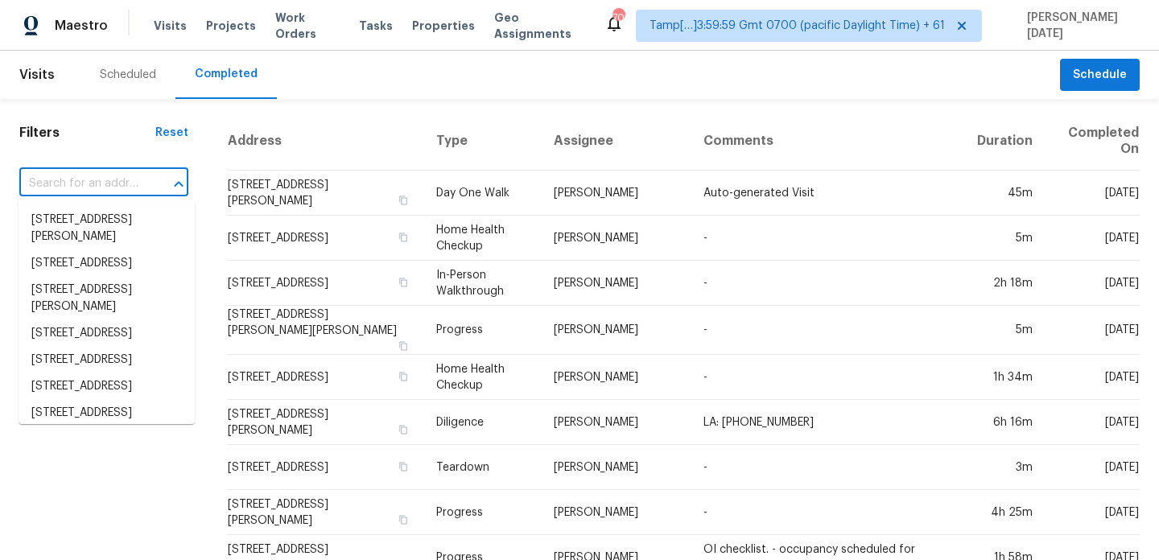
paste input "[STREET_ADDRESS]"
type input "[STREET_ADDRESS]"
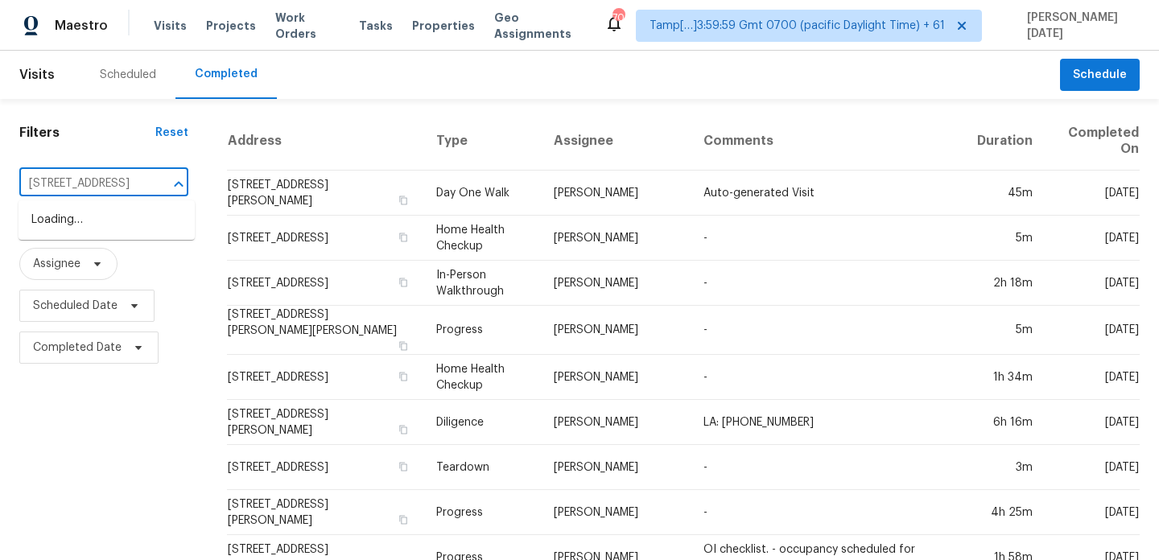
scroll to position [0, 85]
click at [119, 220] on li "[STREET_ADDRESS]" at bounding box center [107, 220] width 176 height 27
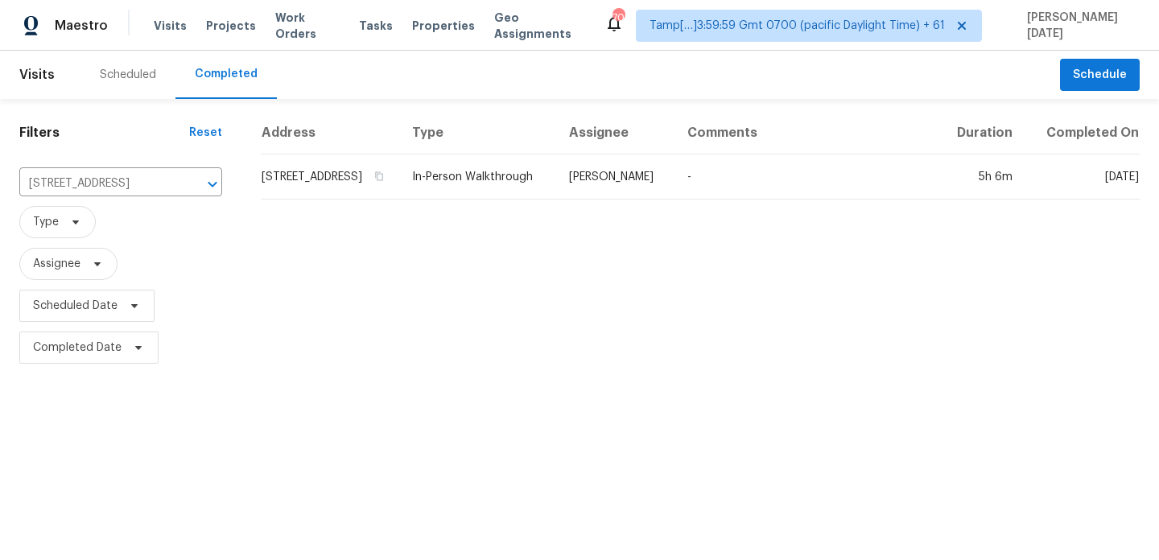
click at [556, 186] on td "In-Person Walkthrough" at bounding box center [477, 177] width 157 height 45
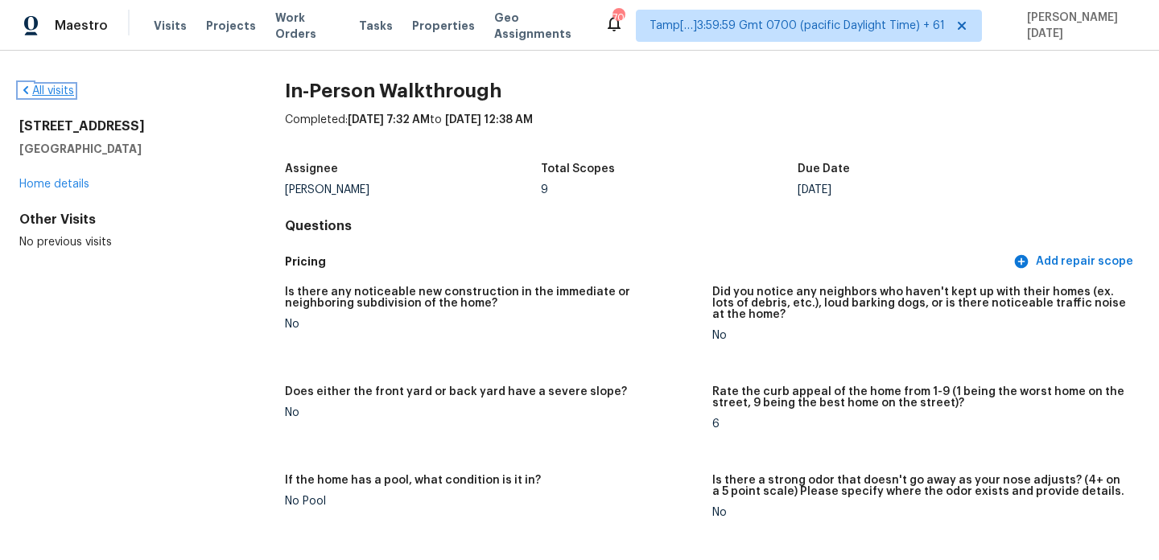
click at [37, 86] on link "All visits" at bounding box center [46, 90] width 55 height 11
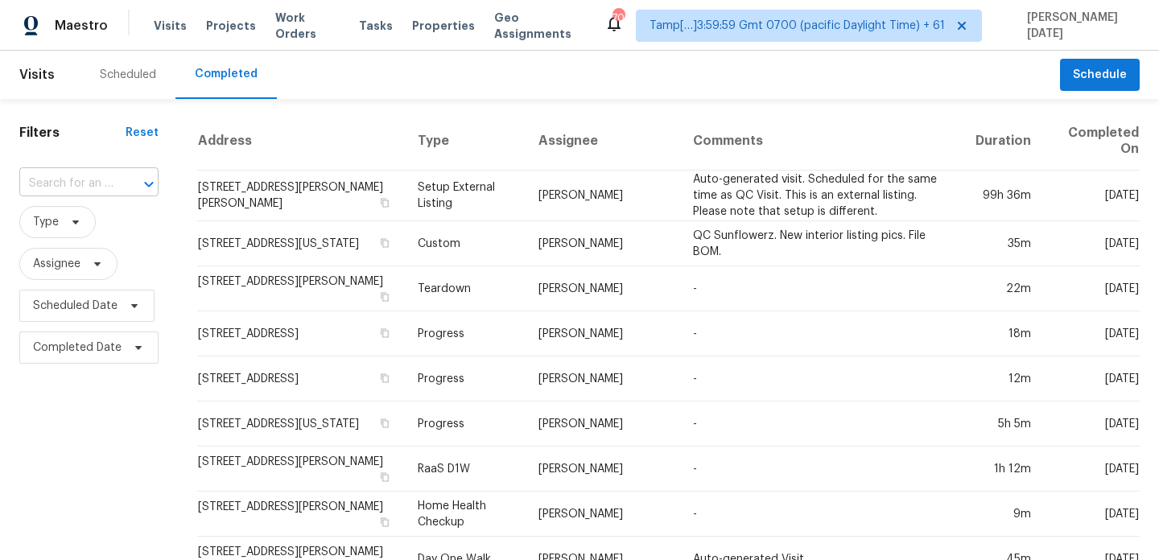
click at [101, 178] on input "text" at bounding box center [66, 183] width 94 height 25
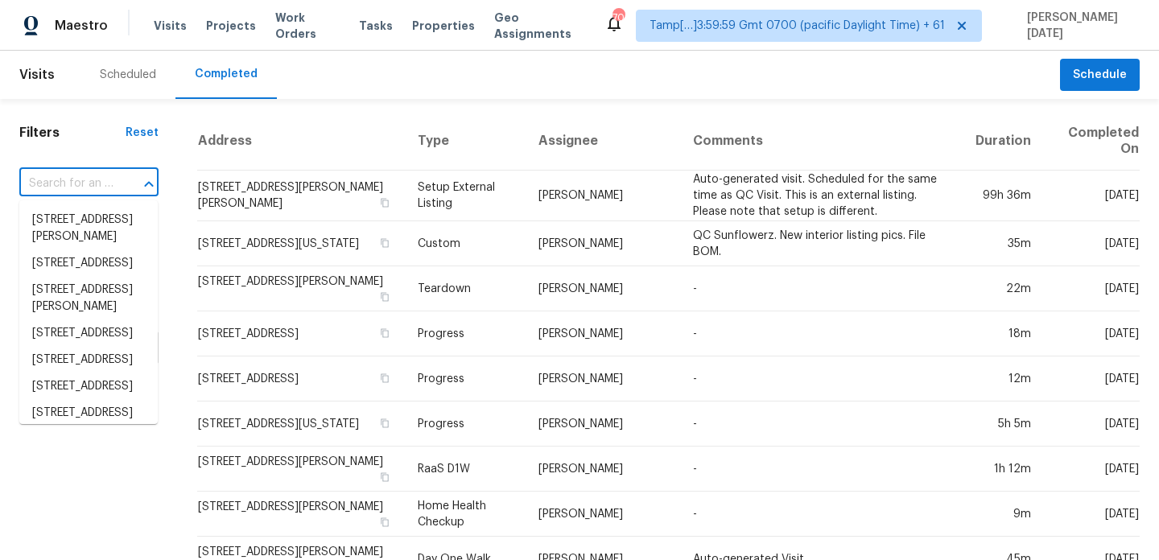
paste input "[STREET_ADDRESS]"
type input "[STREET_ADDRESS]"
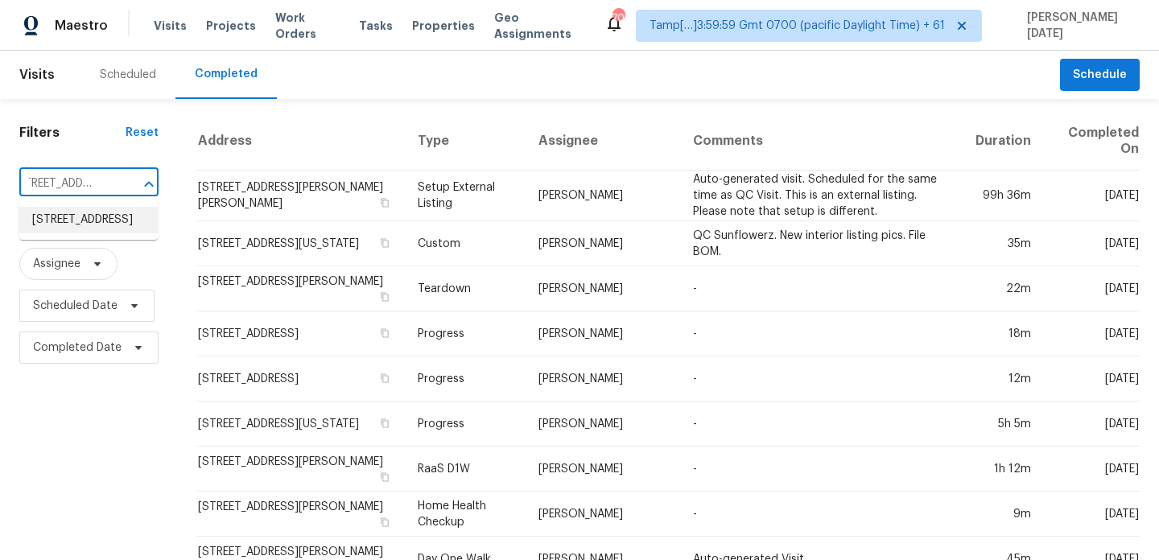
click at [102, 229] on li "[STREET_ADDRESS]" at bounding box center [88, 220] width 138 height 27
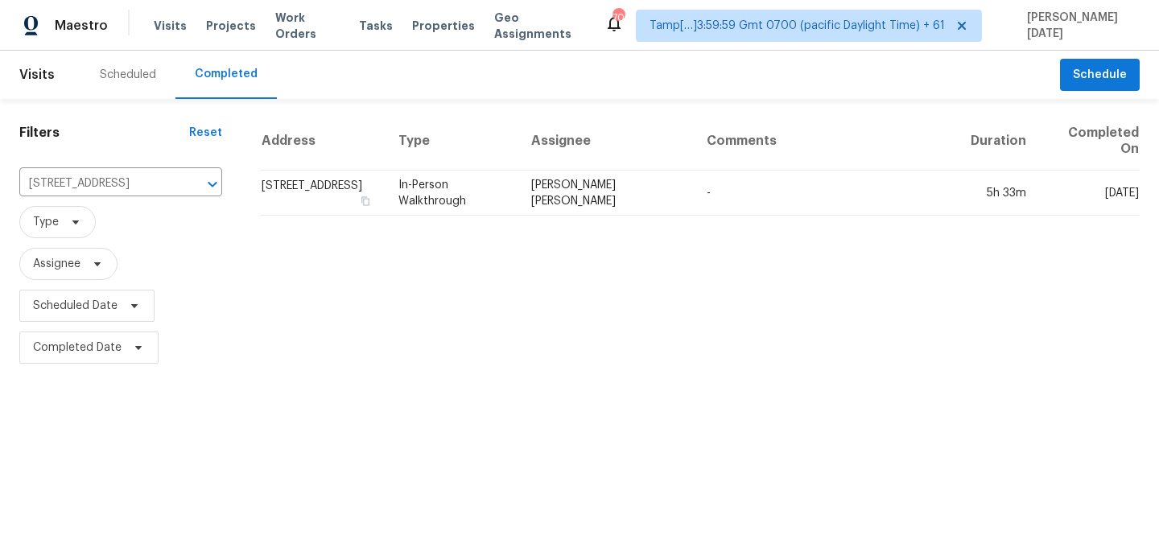
click at [518, 192] on td "In-Person Walkthrough" at bounding box center [451, 193] width 133 height 45
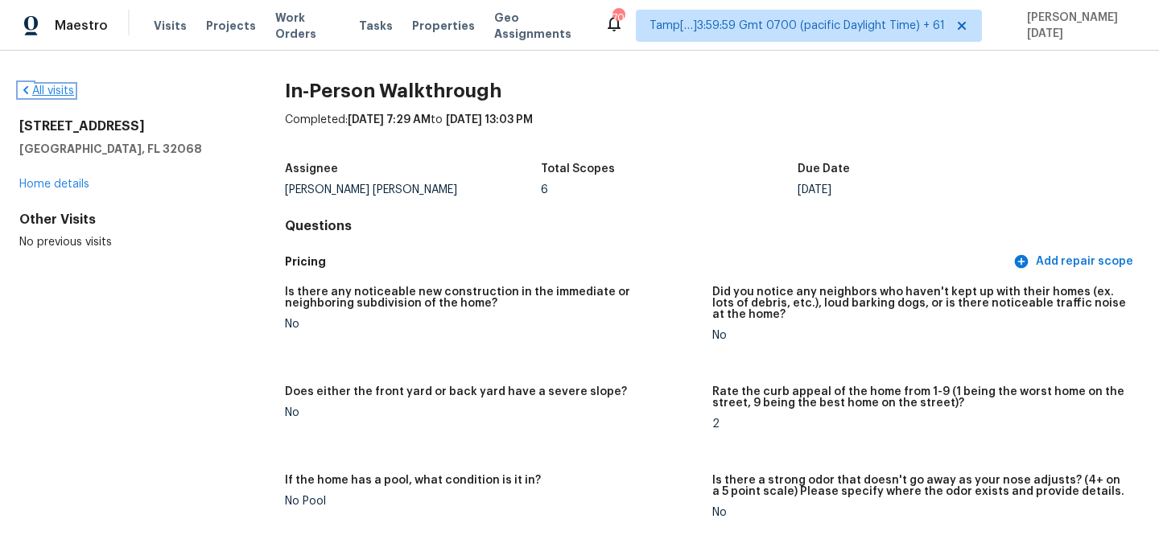
click at [59, 86] on link "All visits" at bounding box center [46, 90] width 55 height 11
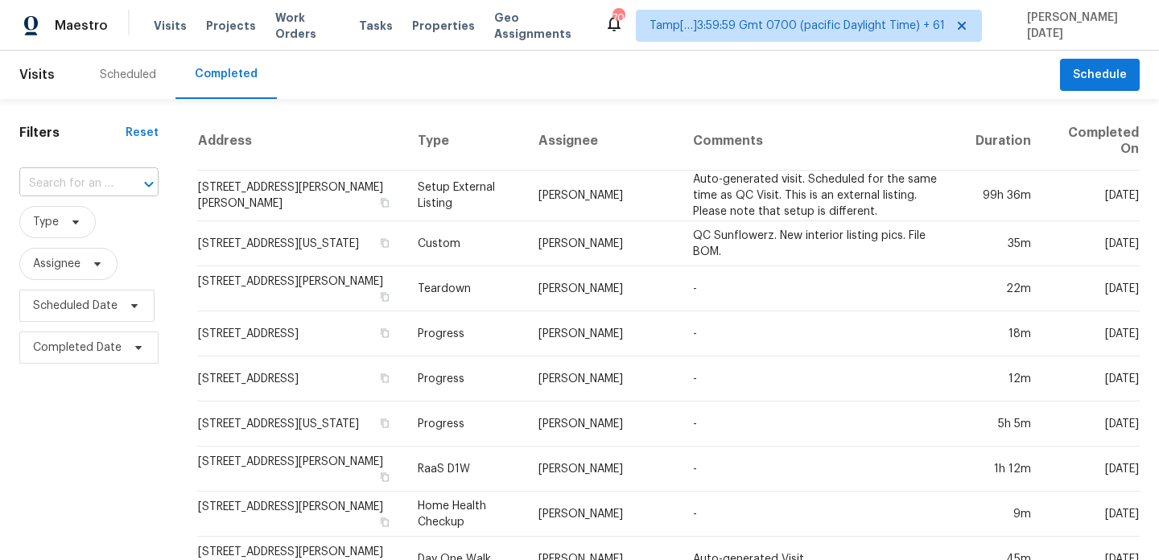
click at [109, 181] on input "text" at bounding box center [66, 183] width 94 height 25
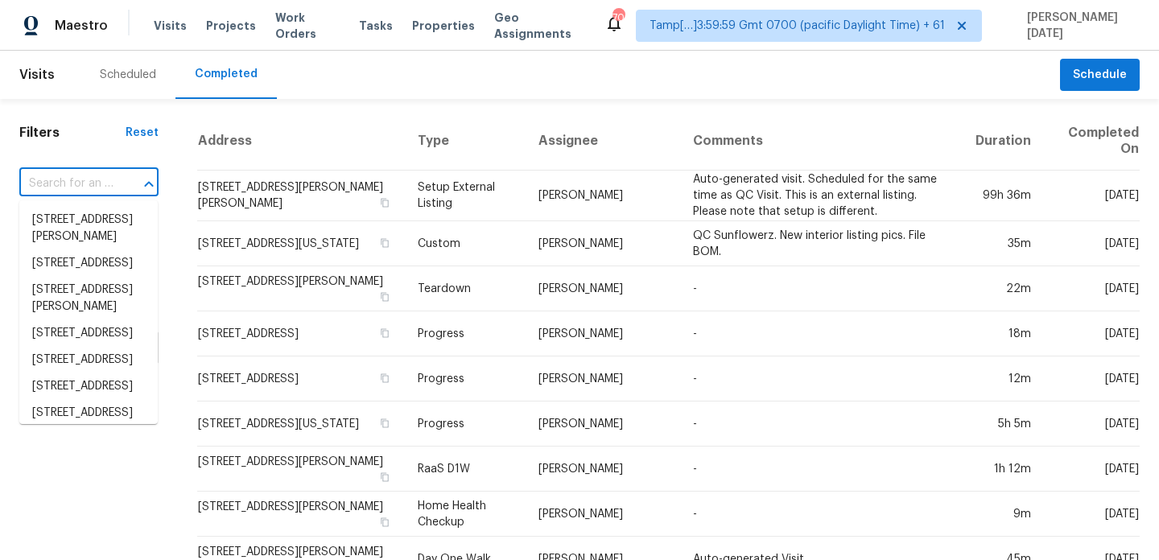
paste input "[STREET_ADDRESS][US_STATE]"
type input "[STREET_ADDRESS][US_STATE]"
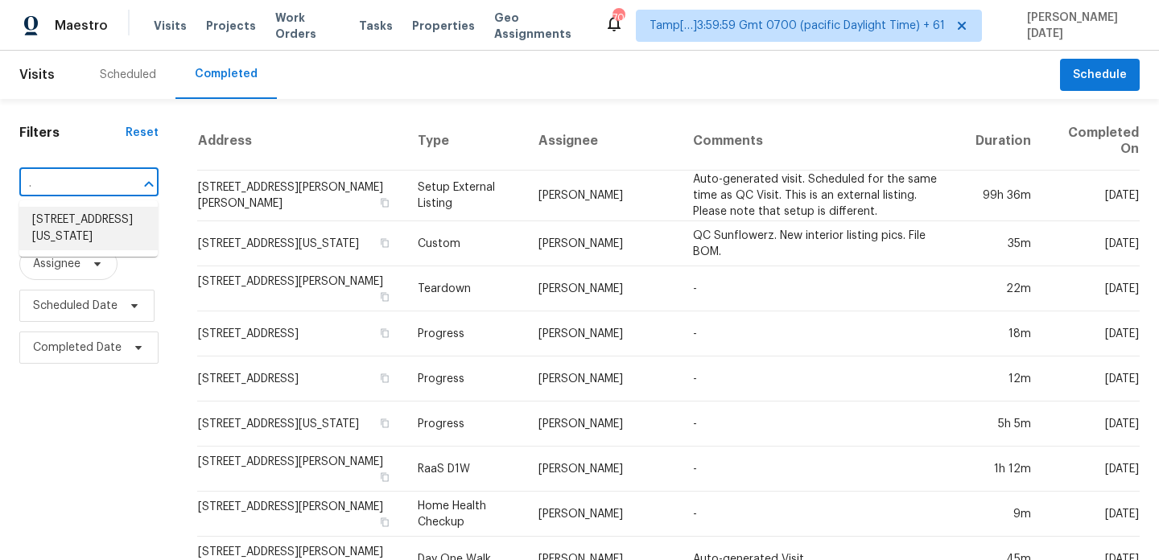
click at [93, 228] on li "[STREET_ADDRESS][US_STATE]" at bounding box center [88, 228] width 138 height 43
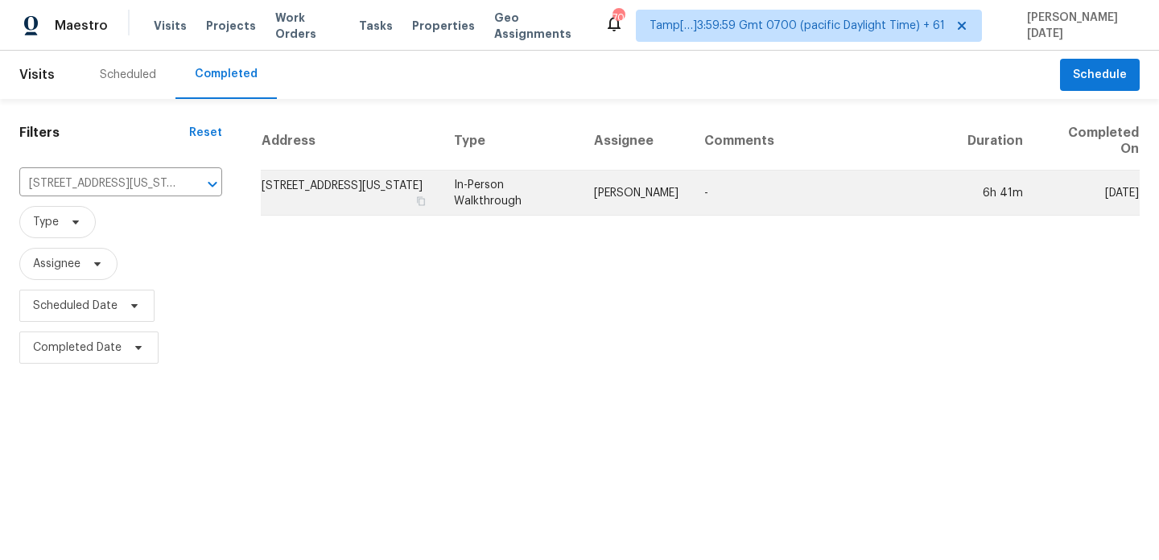
click at [556, 196] on td "In-Person Walkthrough" at bounding box center [511, 193] width 140 height 45
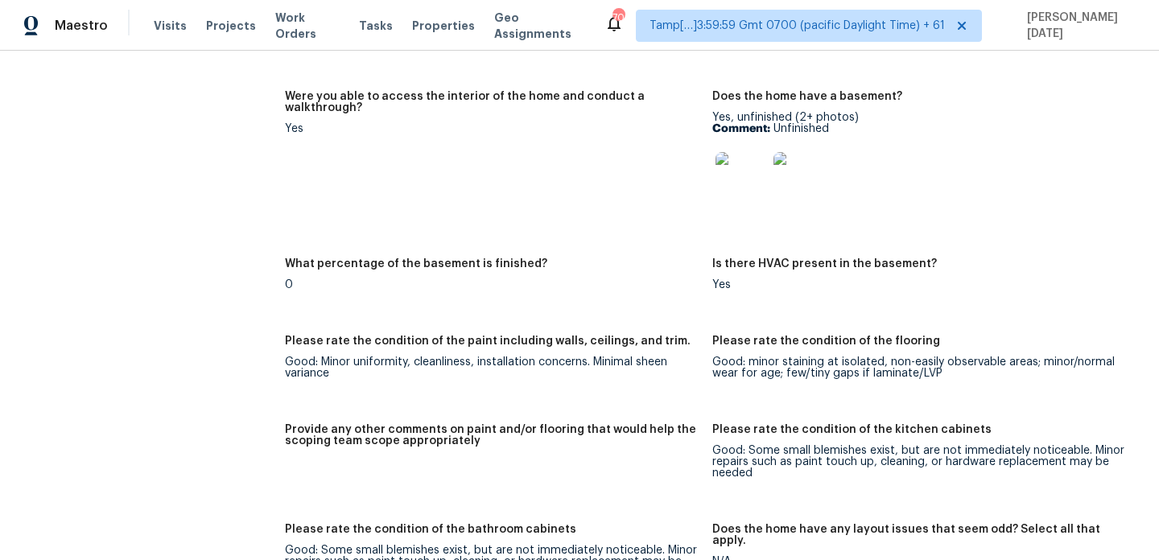
scroll to position [1849, 0]
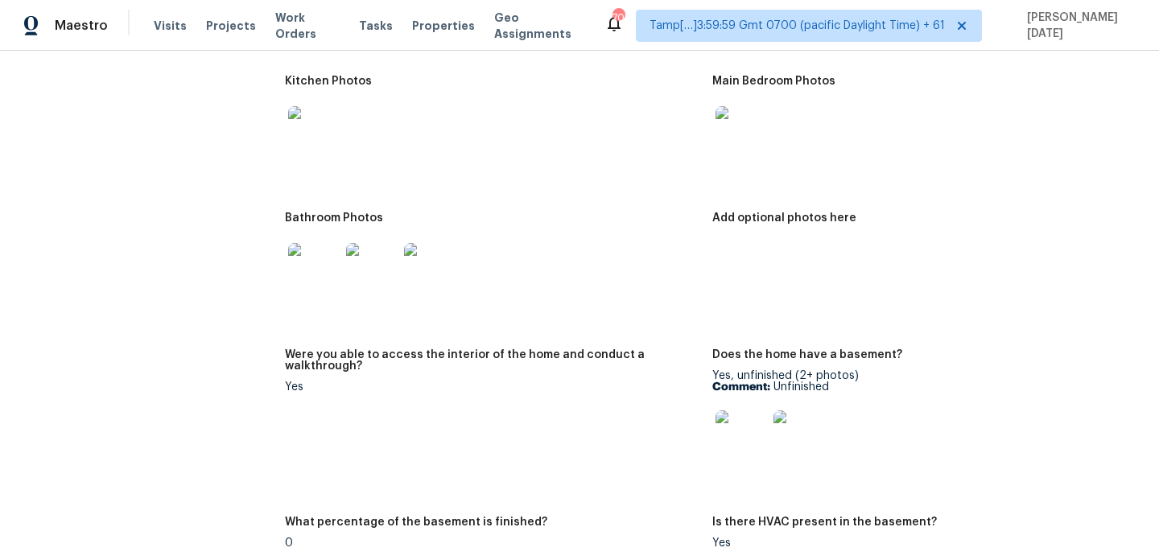
click at [310, 255] on img at bounding box center [314, 269] width 52 height 52
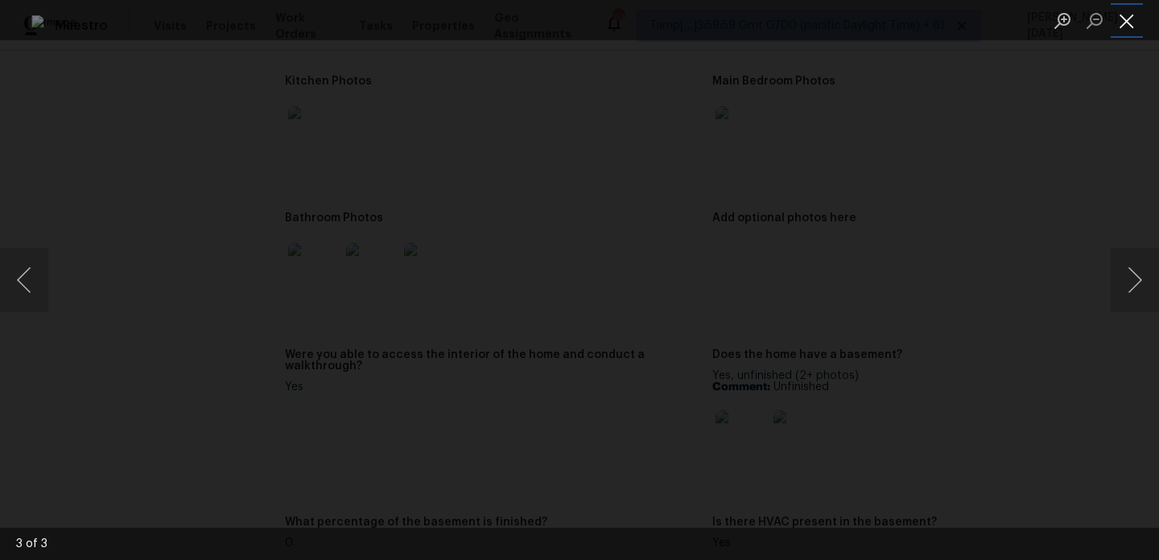
click at [1129, 12] on button "Close lightbox" at bounding box center [1126, 20] width 32 height 28
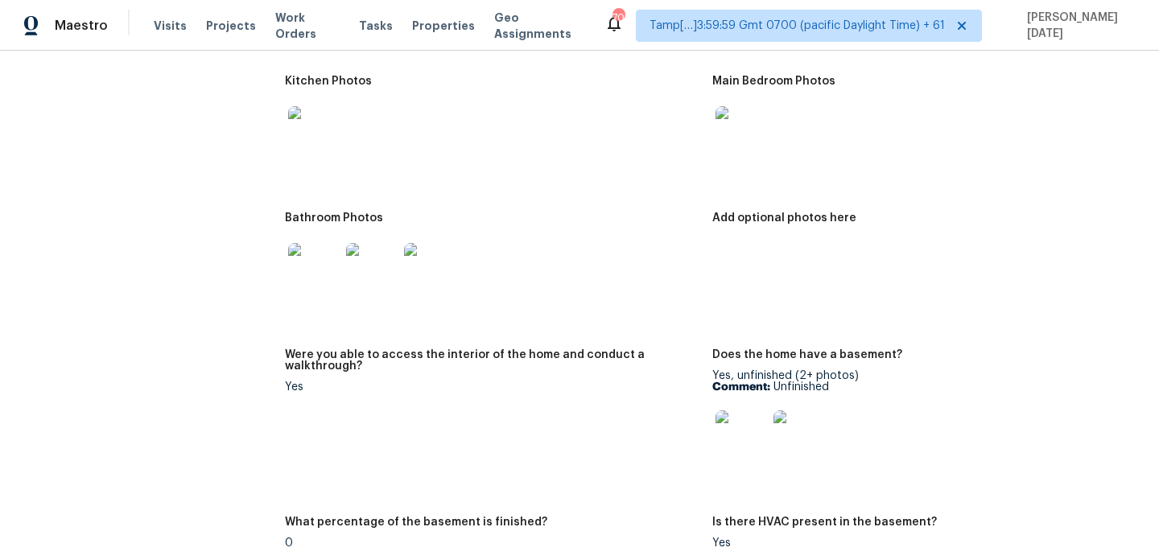
click at [742, 128] on img at bounding box center [741, 132] width 52 height 52
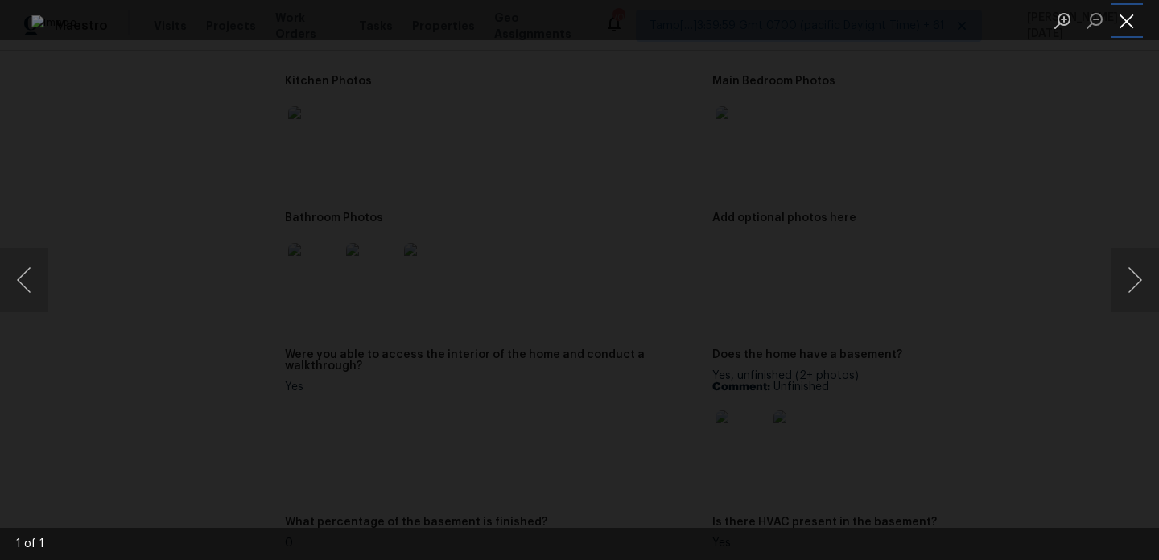
click at [1122, 24] on button "Close lightbox" at bounding box center [1126, 20] width 32 height 28
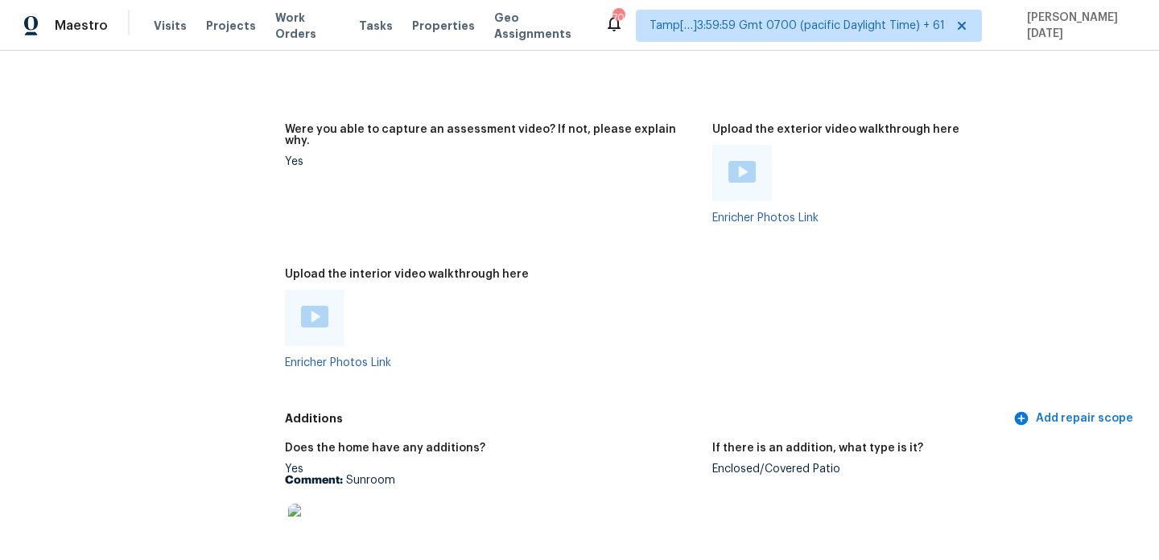
scroll to position [3002, 0]
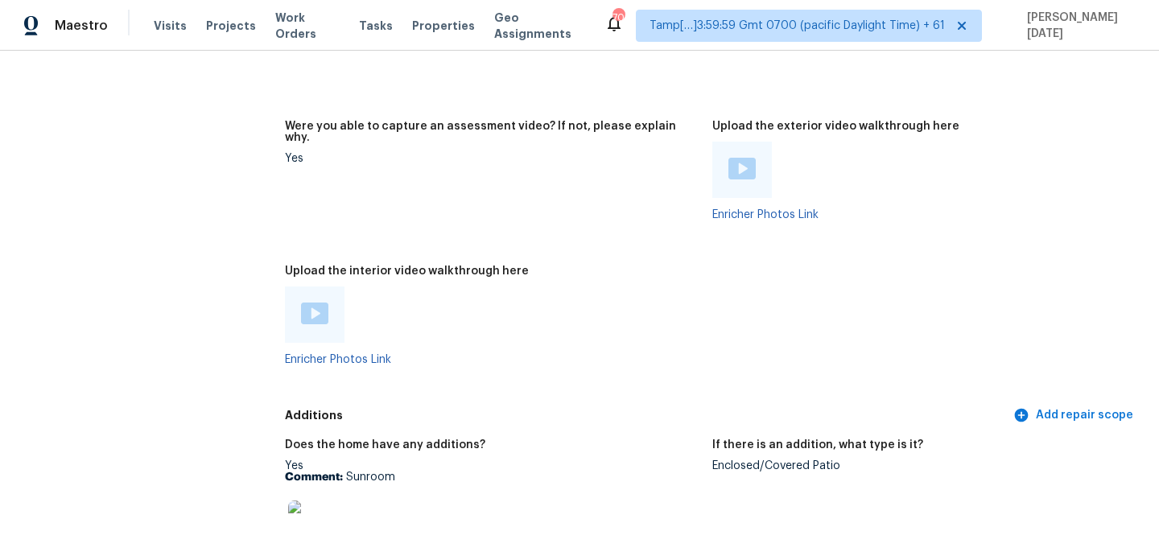
click at [297, 297] on div at bounding box center [315, 314] width 60 height 56
click at [309, 303] on img at bounding box center [314, 314] width 27 height 22
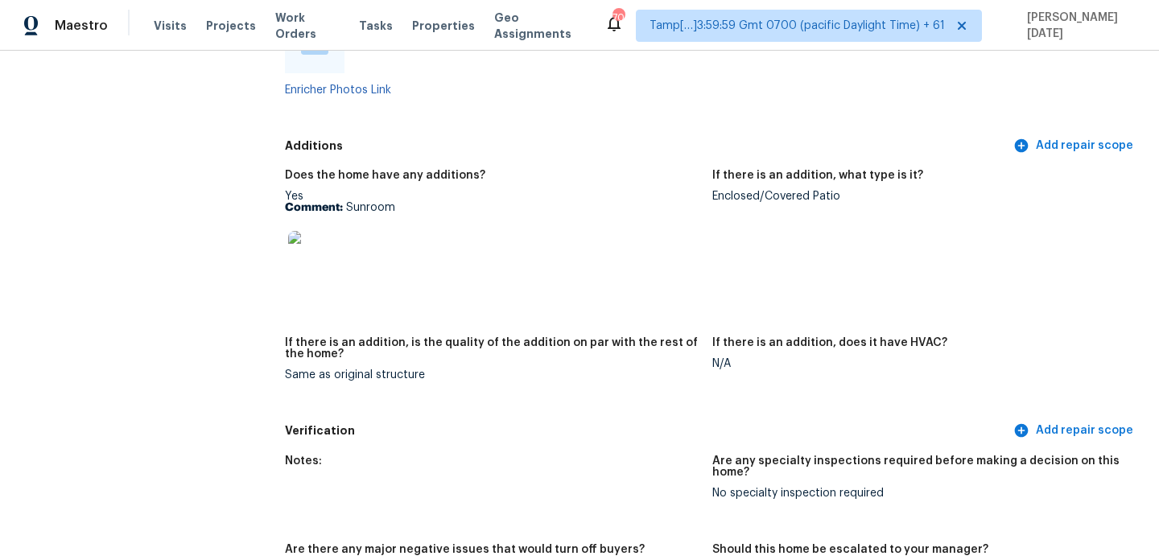
scroll to position [3286, 0]
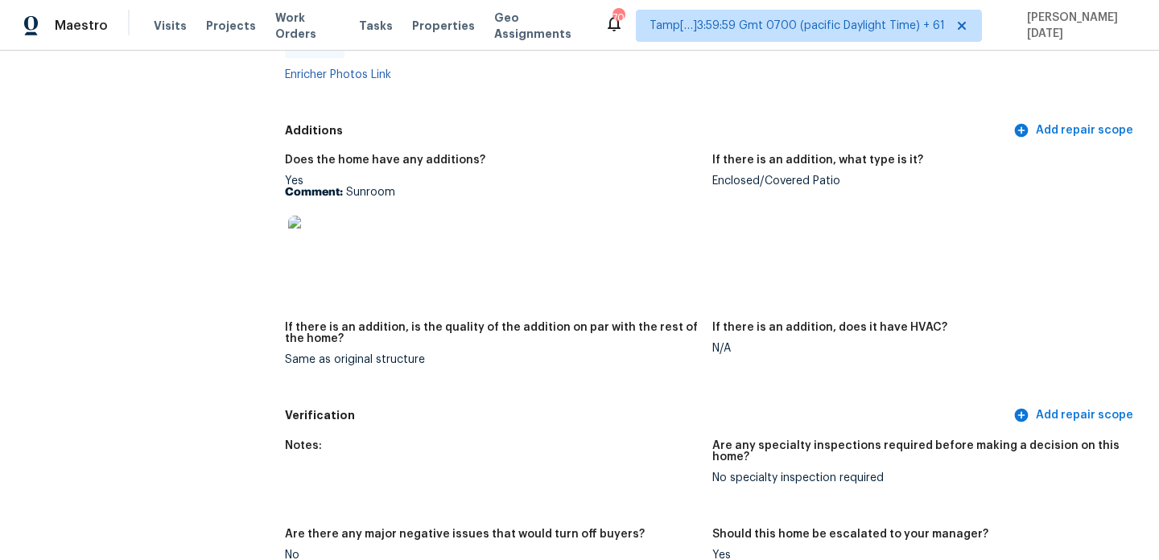
click at [315, 234] on img at bounding box center [314, 242] width 52 height 52
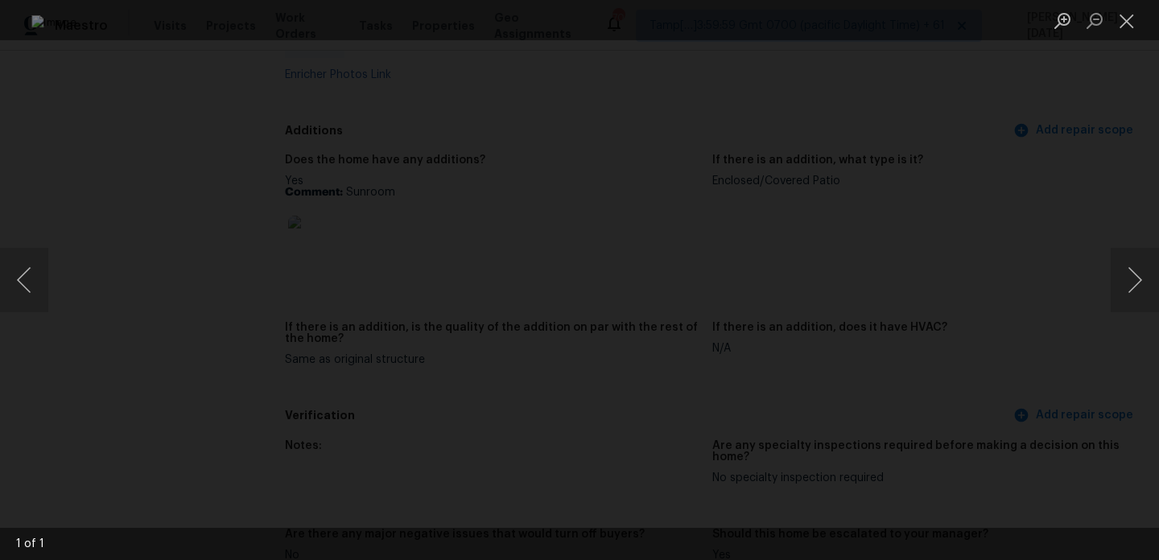
click at [649, 7] on div "Lightbox" at bounding box center [579, 20] width 1159 height 40
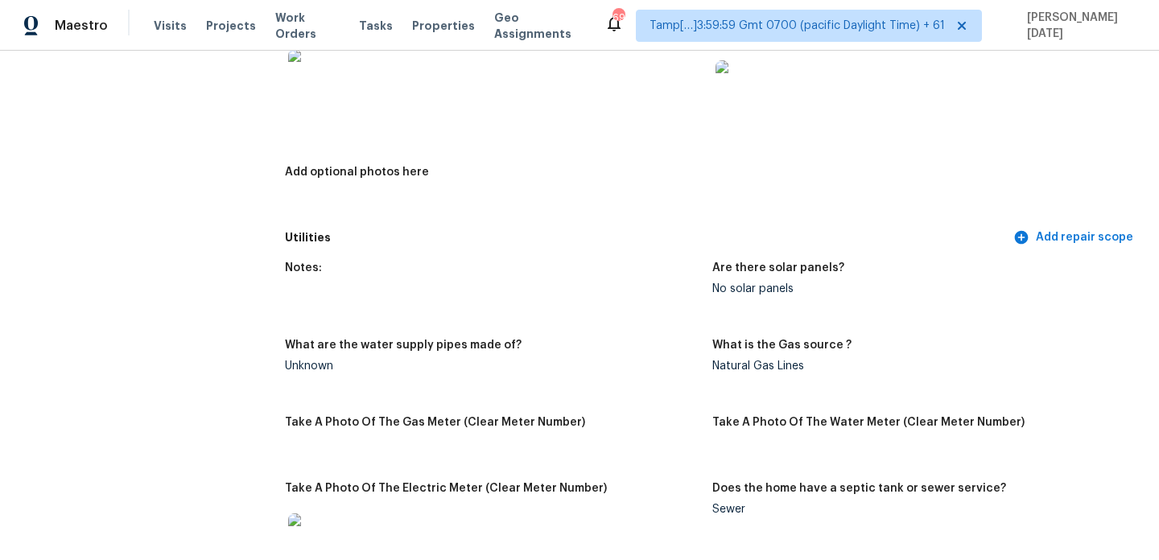
scroll to position [0, 0]
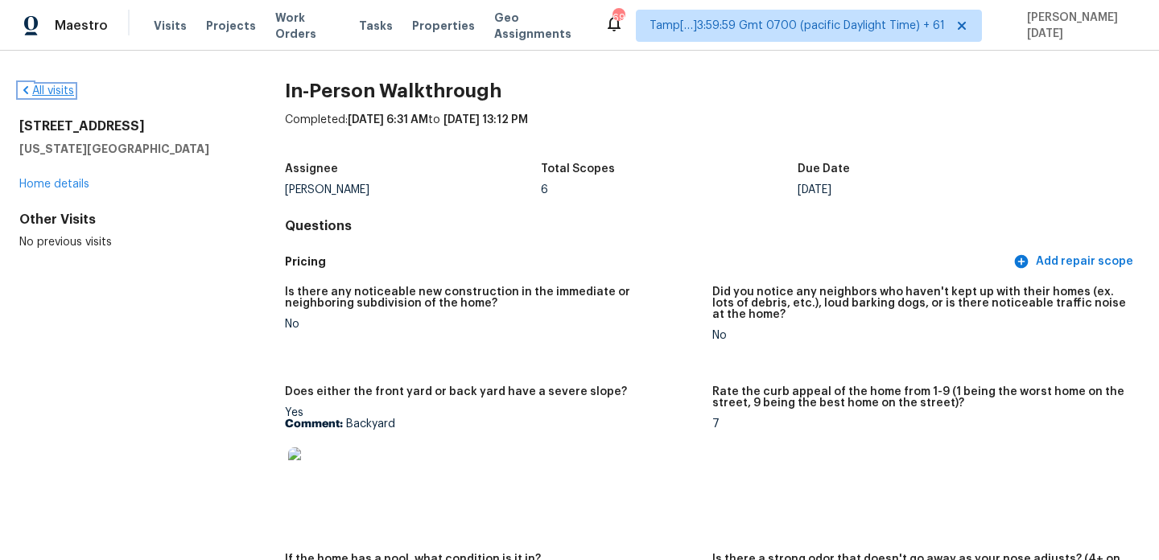
click at [38, 93] on link "All visits" at bounding box center [46, 90] width 55 height 11
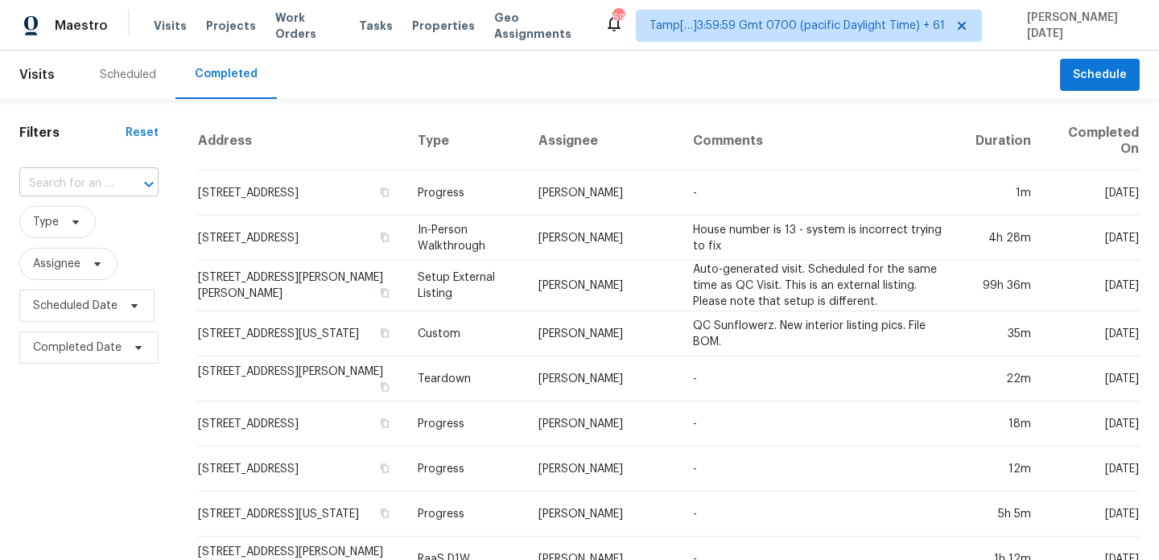
click at [81, 187] on input "text" at bounding box center [66, 183] width 94 height 25
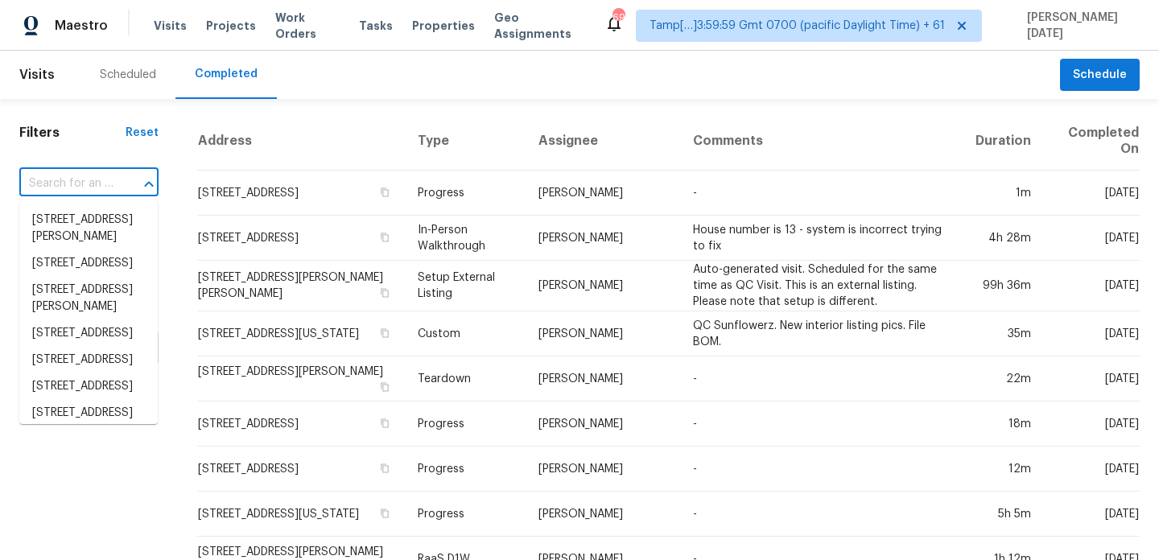
paste input "[STREET_ADDRESS]"
type input "[STREET_ADDRESS]"
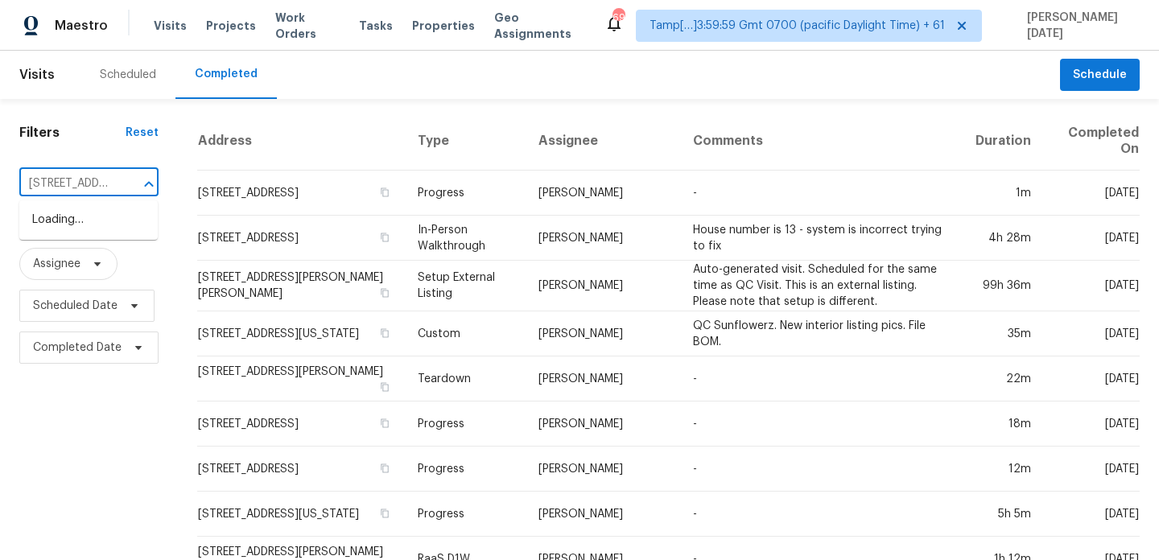
scroll to position [0, 138]
click at [95, 233] on li "[STREET_ADDRESS]" at bounding box center [88, 220] width 138 height 27
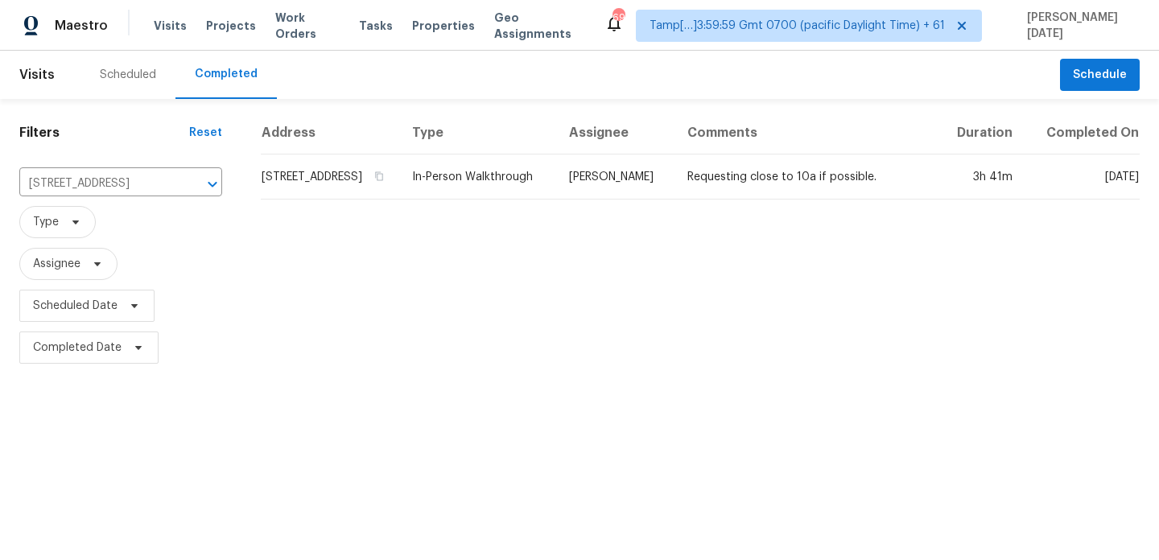
click at [556, 196] on td "In-Person Walkthrough" at bounding box center [477, 177] width 157 height 45
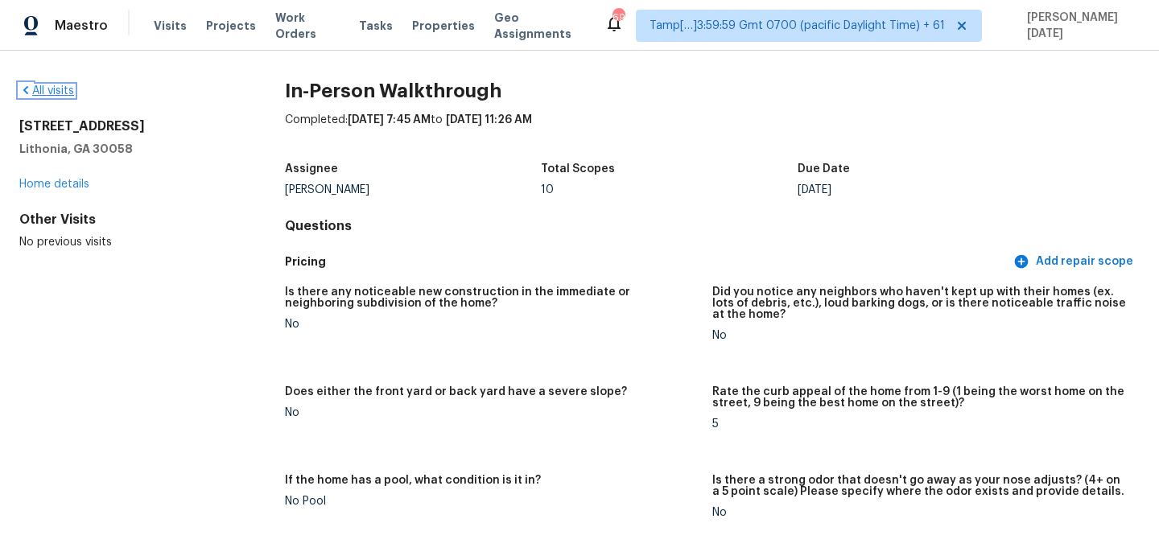
click at [65, 93] on link "All visits" at bounding box center [46, 90] width 55 height 11
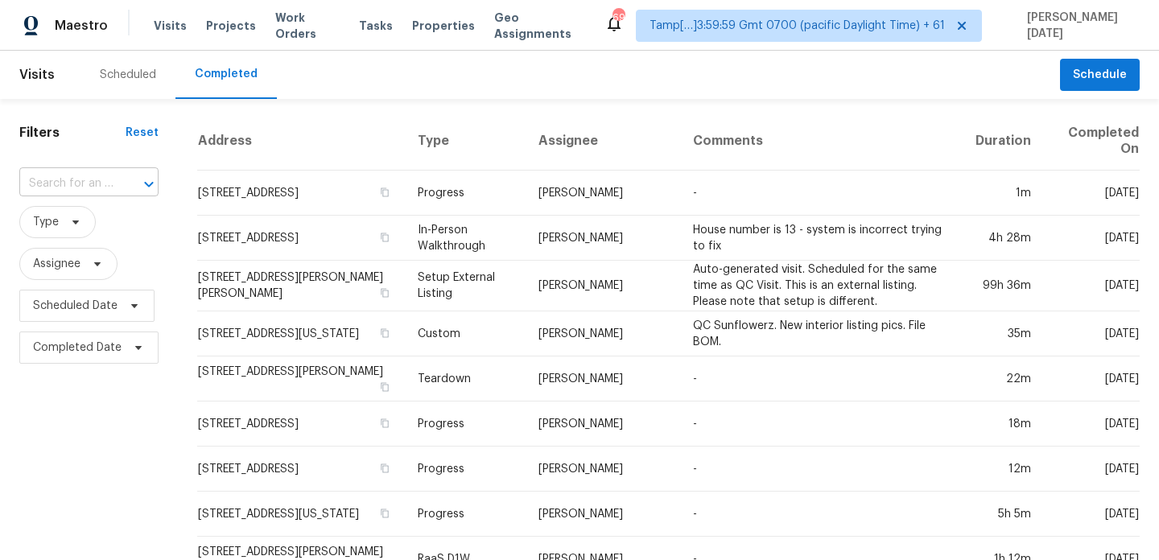
click at [96, 183] on input "text" at bounding box center [66, 183] width 94 height 25
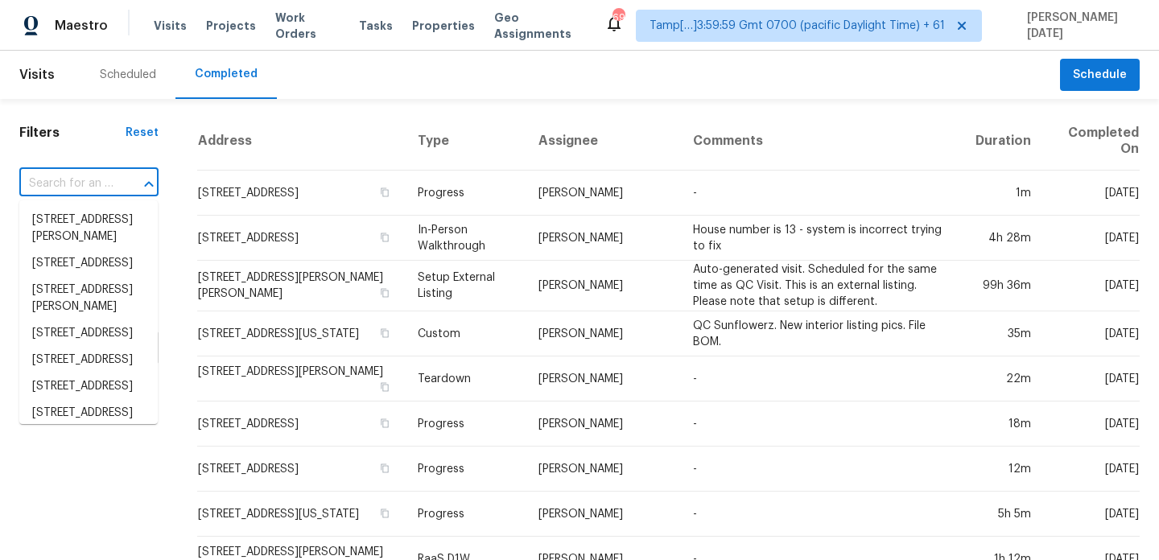
paste input "[STREET_ADDRESS]"
type input "[STREET_ADDRESS]"
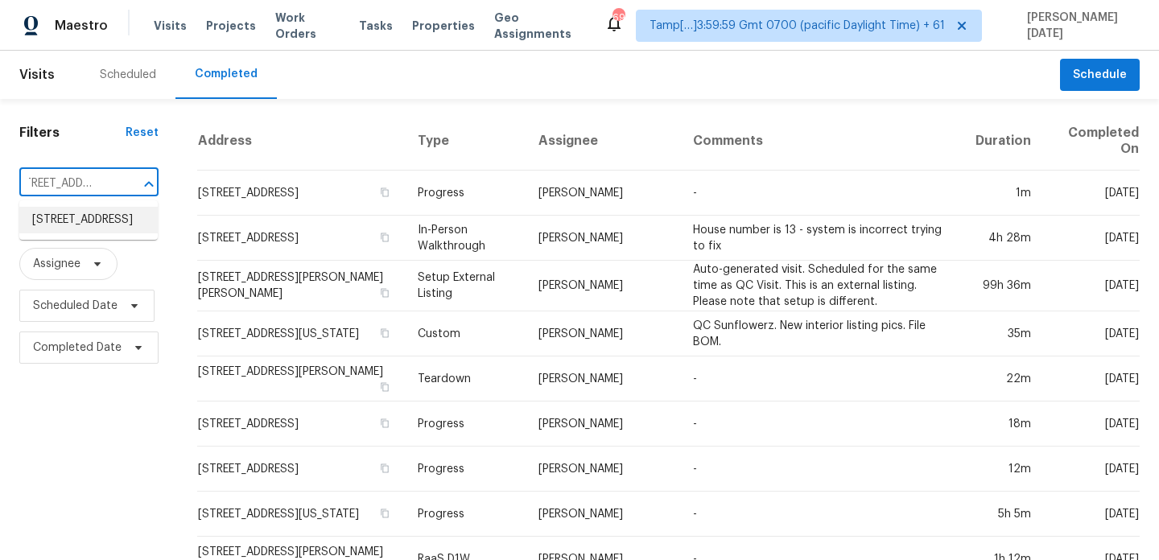
click at [101, 228] on li "[STREET_ADDRESS]" at bounding box center [88, 220] width 138 height 27
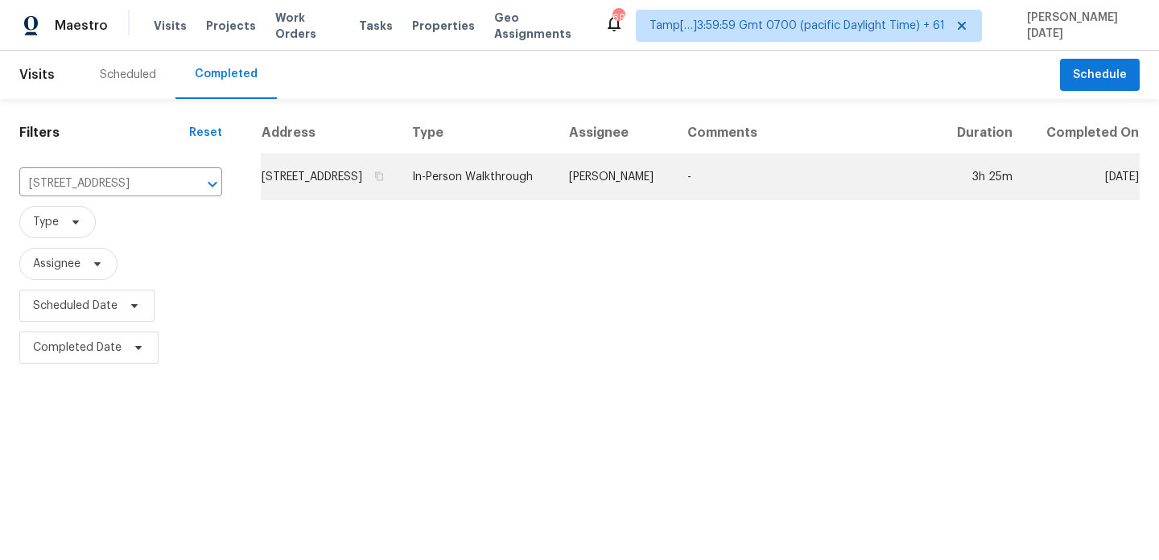
click at [505, 179] on td "In-Person Walkthrough" at bounding box center [477, 177] width 157 height 45
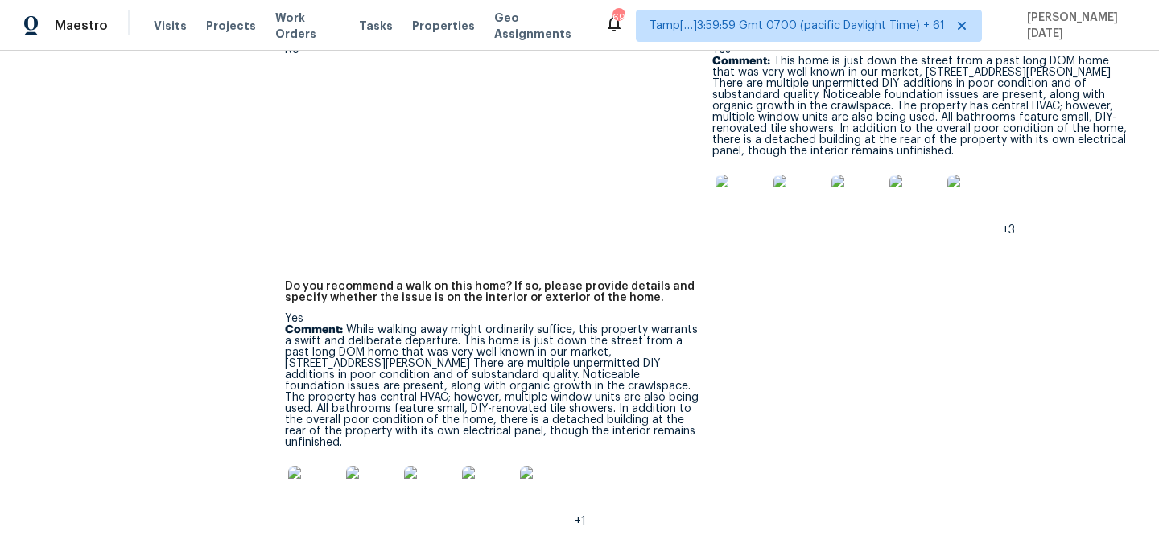
scroll to position [4691, 0]
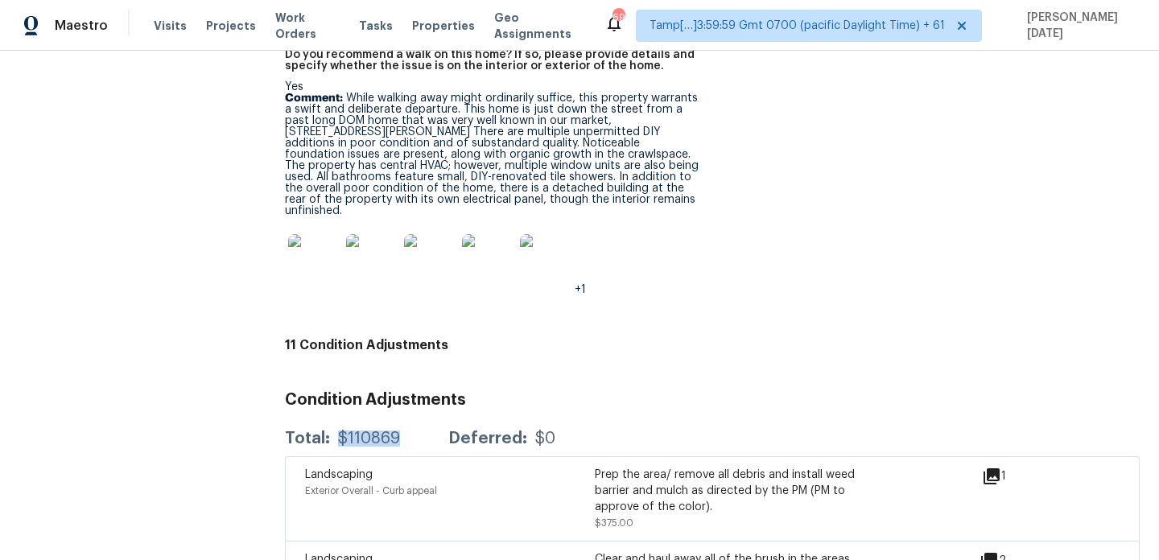
drag, startPoint x: 332, startPoint y: 405, endPoint x: 399, endPoint y: 406, distance: 67.6
click at [399, 431] on div "Total: $110869 Deferred: $0" at bounding box center [420, 439] width 270 height 16
copy div "$110869"
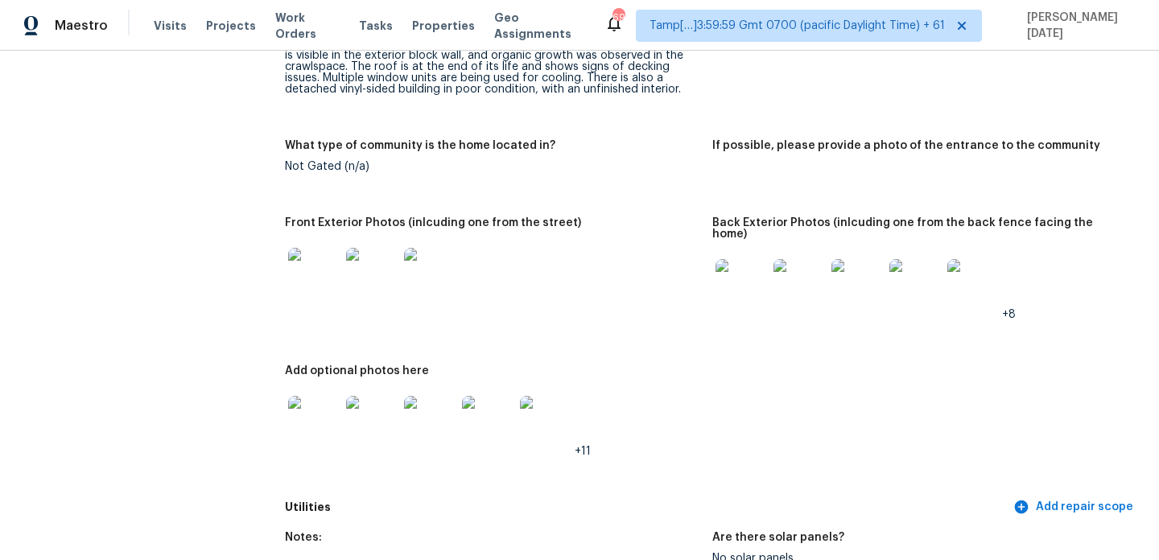
scroll to position [0, 0]
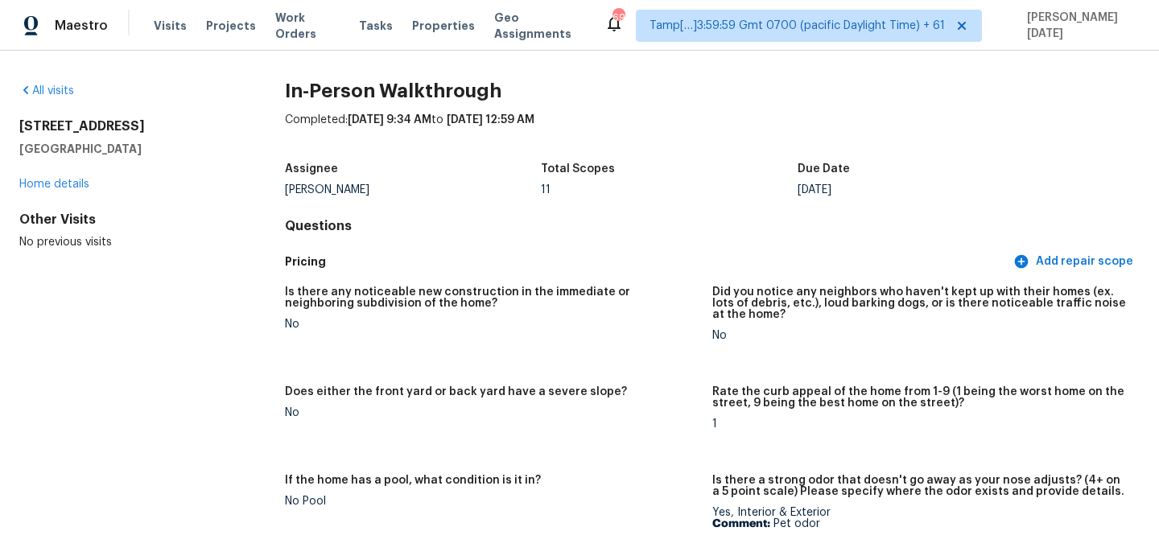
drag, startPoint x: 19, startPoint y: 126, endPoint x: 121, endPoint y: 153, distance: 105.0
click at [121, 153] on div "[STREET_ADDRESS][PERSON_NAME]" at bounding box center [126, 137] width 214 height 39
copy div "[STREET_ADDRESS][PERSON_NAME]"
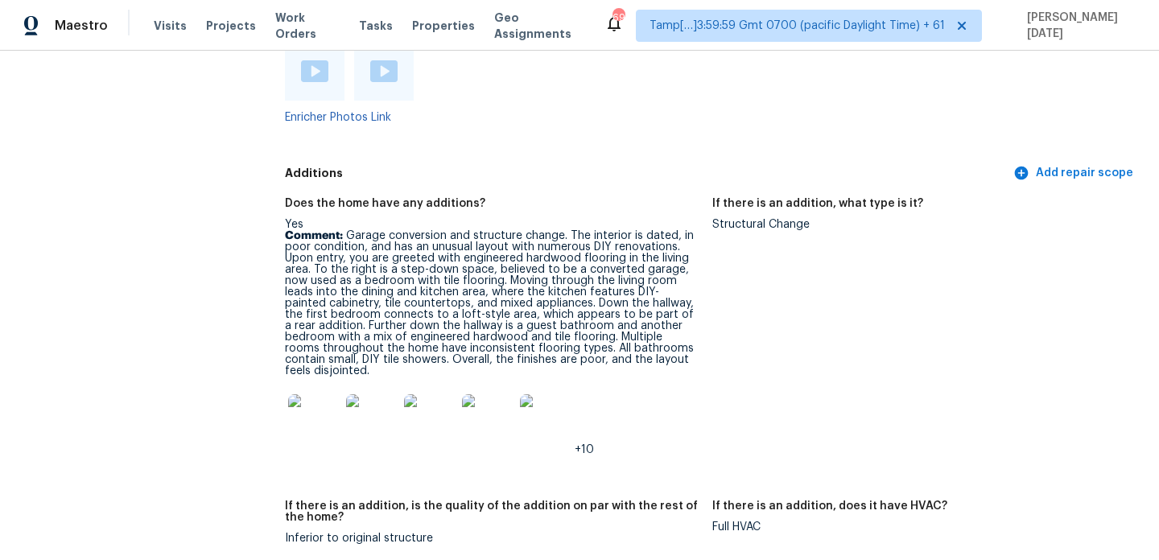
scroll to position [3778, 0]
click at [315, 399] on img at bounding box center [314, 419] width 52 height 52
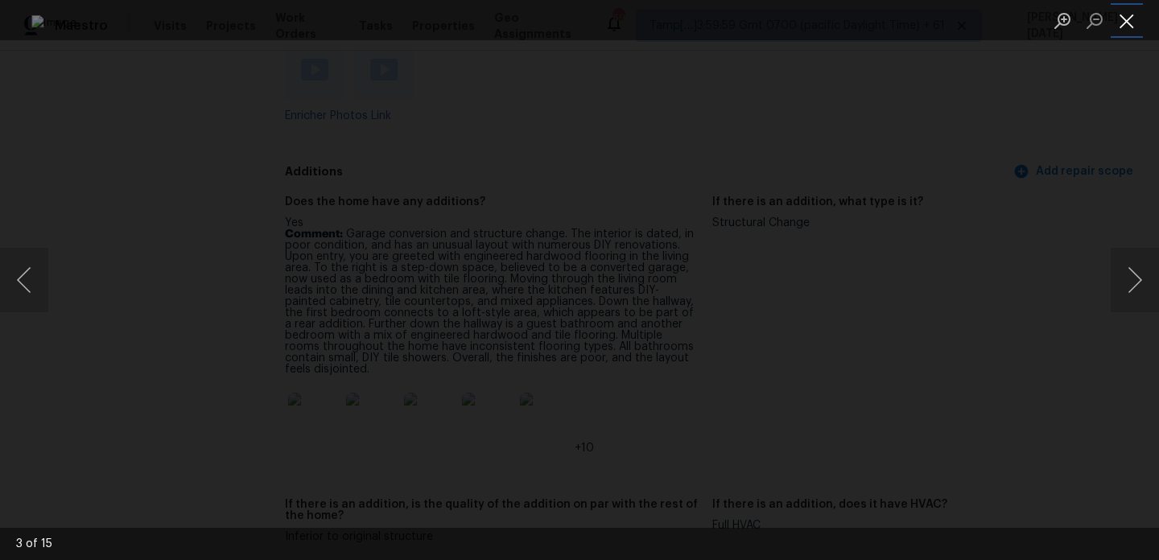
click at [1126, 26] on button "Close lightbox" at bounding box center [1126, 20] width 32 height 28
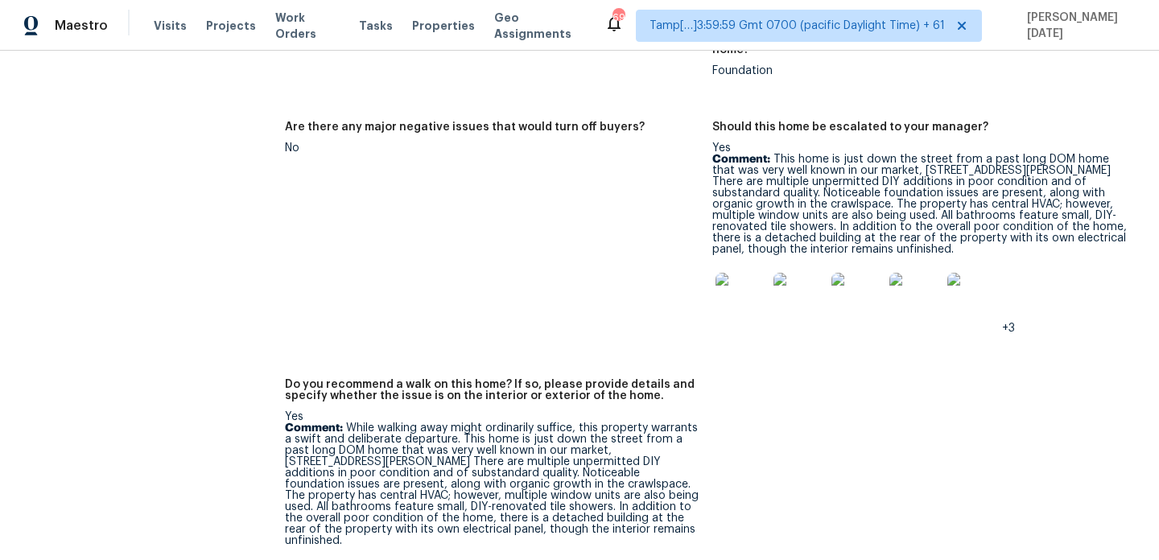
scroll to position [4423, 0]
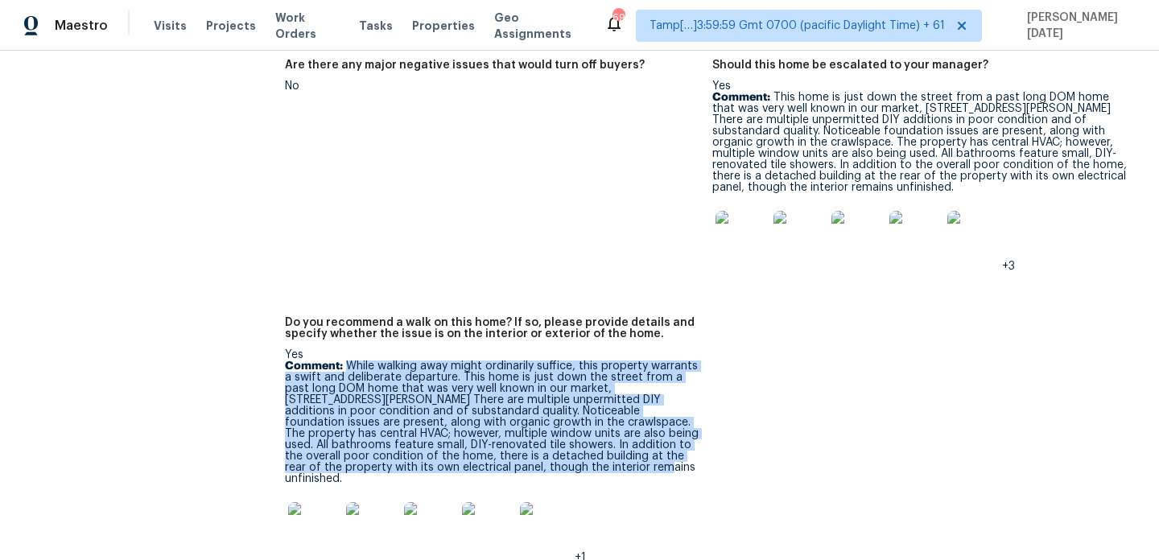
drag, startPoint x: 345, startPoint y: 343, endPoint x: 492, endPoint y: 443, distance: 178.3
click at [492, 443] on p "Comment: While walking away might ordinarily suffice, this property warrants a …" at bounding box center [492, 423] width 414 height 124
copy p "While walking away might ordinarily suffice, this property warrants a swift and…"
click at [799, 119] on p "Comment: This home is just down the street from a past long DOM home that was v…" at bounding box center [919, 142] width 414 height 101
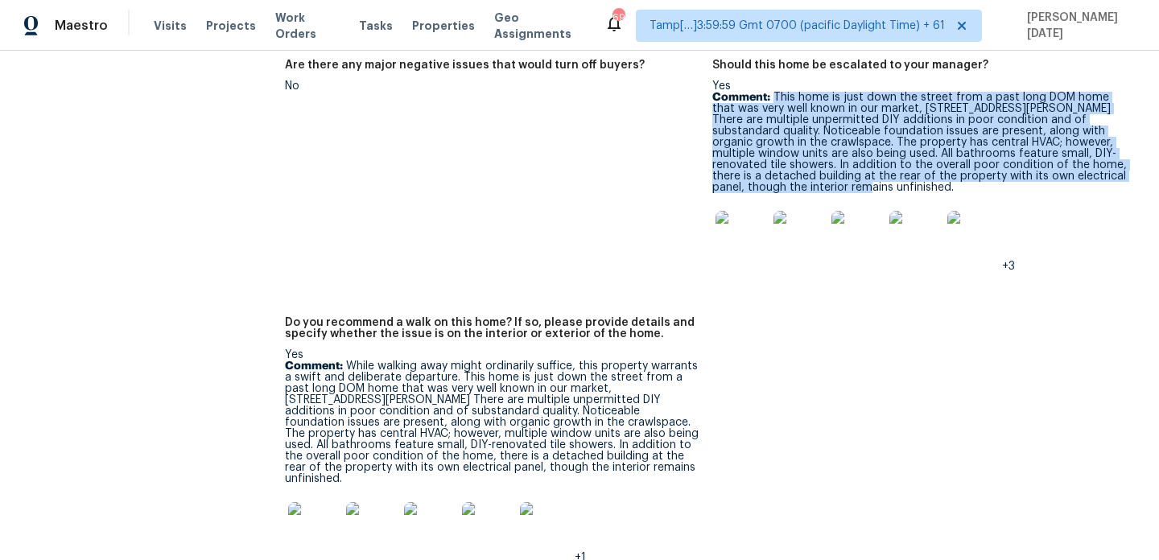
drag, startPoint x: 775, startPoint y: 73, endPoint x: 880, endPoint y: 164, distance: 139.2
click at [880, 164] on p "Comment: This home is just down the street from a past long DOM home that was v…" at bounding box center [919, 142] width 414 height 101
copy p "This home is just down the street from a past long DOM home that was very well …"
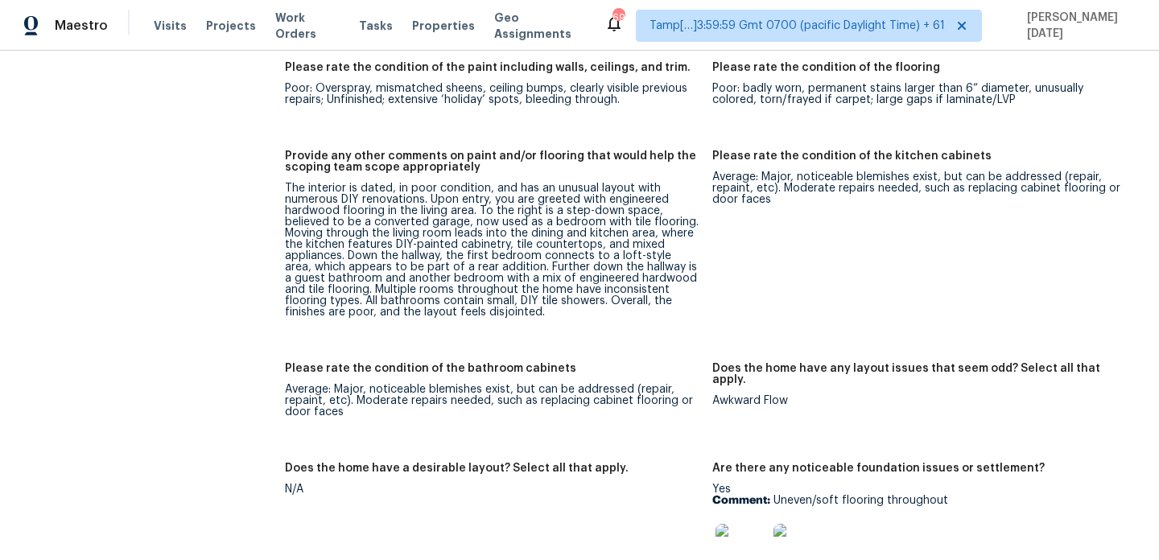
scroll to position [17, 0]
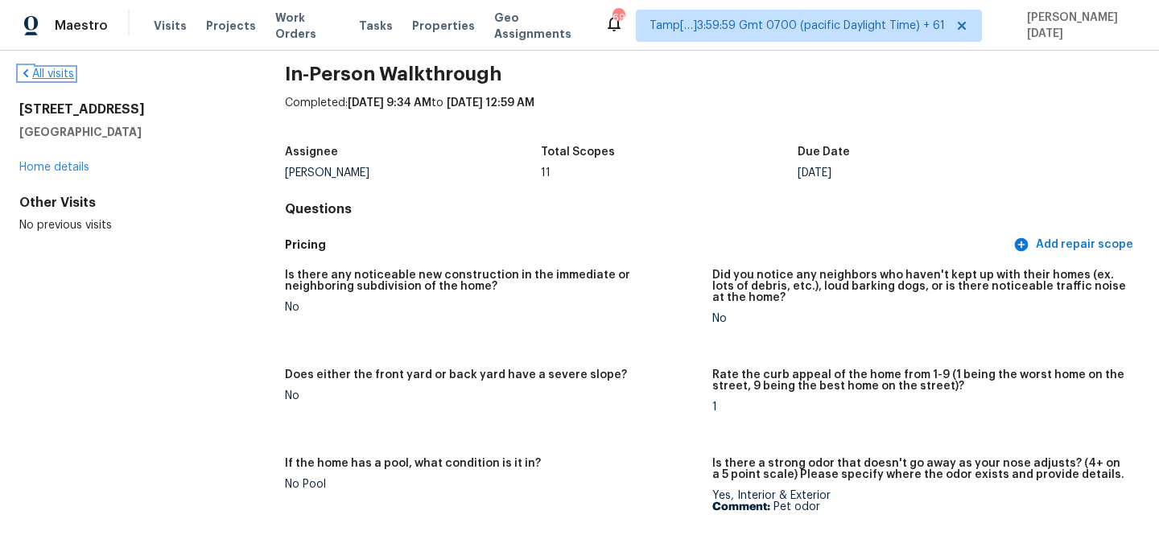
click at [44, 71] on link "All visits" at bounding box center [46, 73] width 55 height 11
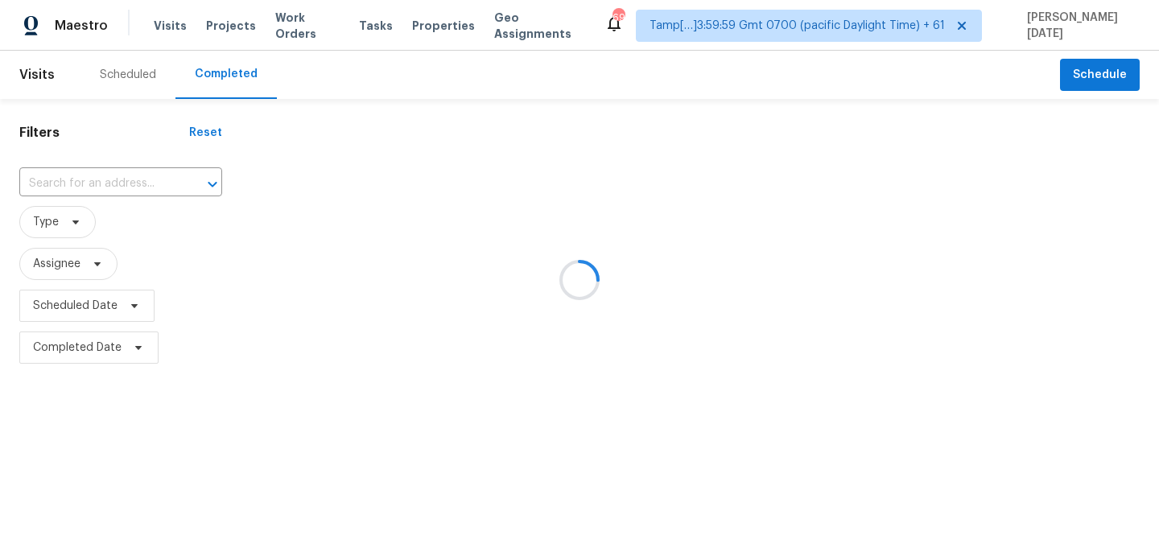
click at [65, 159] on div at bounding box center [579, 280] width 1159 height 560
click at [71, 178] on div at bounding box center [579, 280] width 1159 height 560
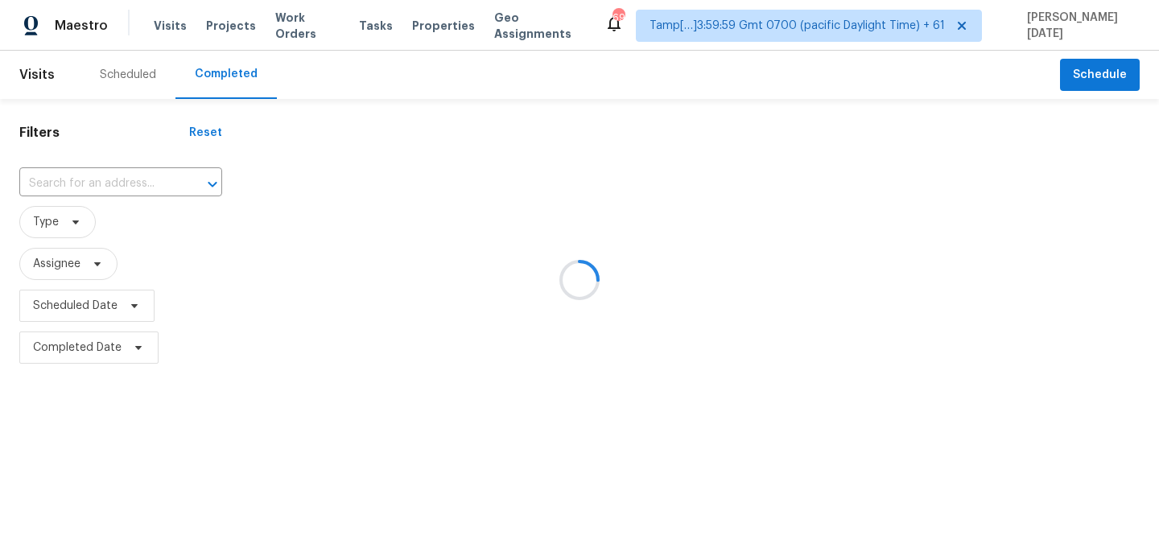
click at [71, 178] on div at bounding box center [579, 280] width 1159 height 560
click at [71, 178] on input "text" at bounding box center [98, 183] width 158 height 25
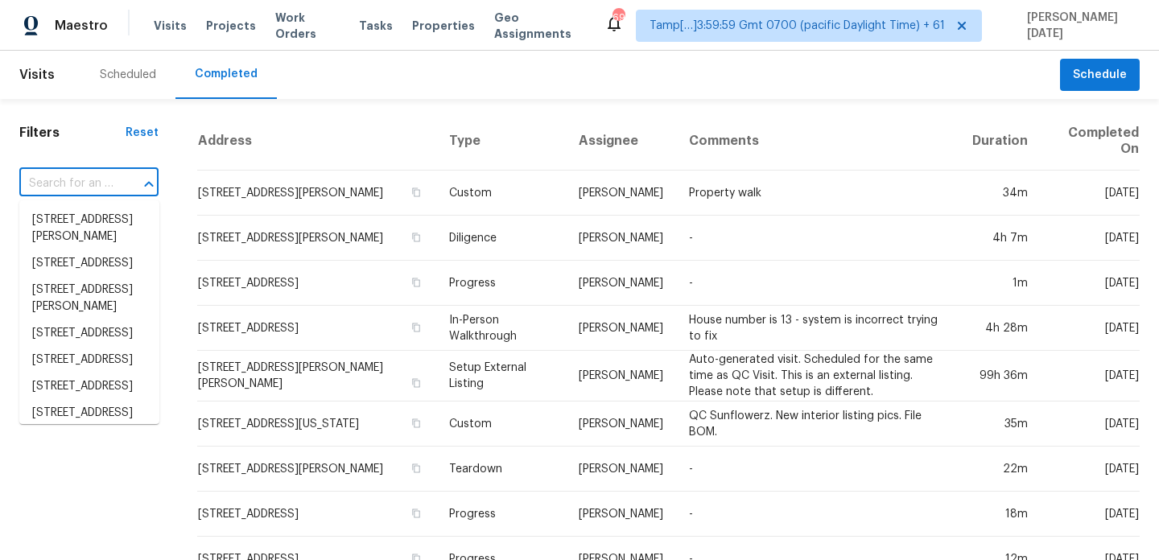
click at [71, 178] on input "text" at bounding box center [66, 183] width 94 height 25
paste input "212 Bryan Way, Angleton, TX 77515"
type input "212 Bryan Way, Angleton, TX 77515"
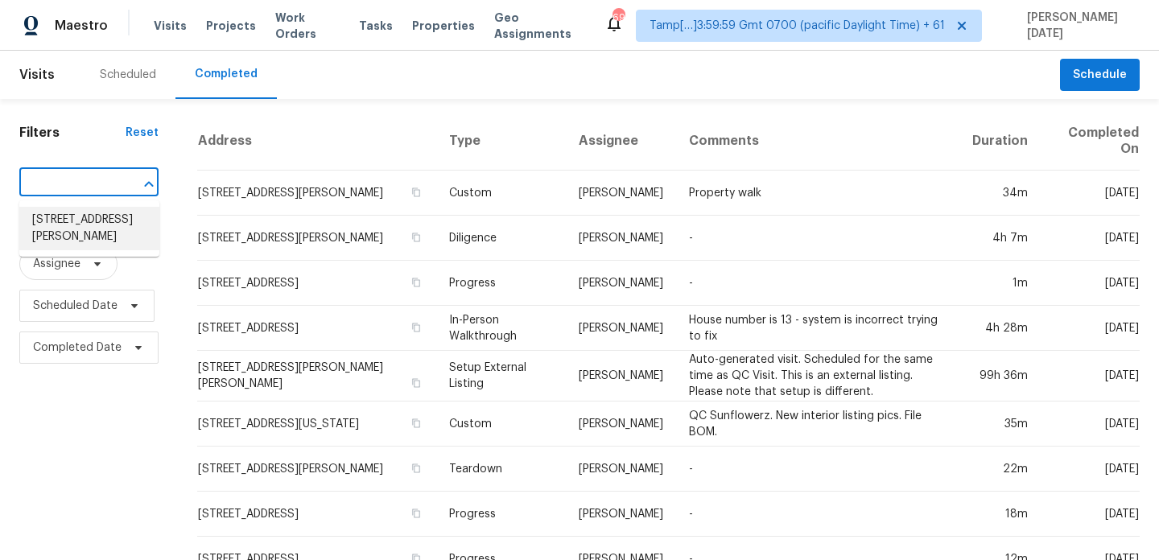
click at [83, 225] on li "212 Bryan Way, Angleton, TX 77515" at bounding box center [89, 228] width 140 height 43
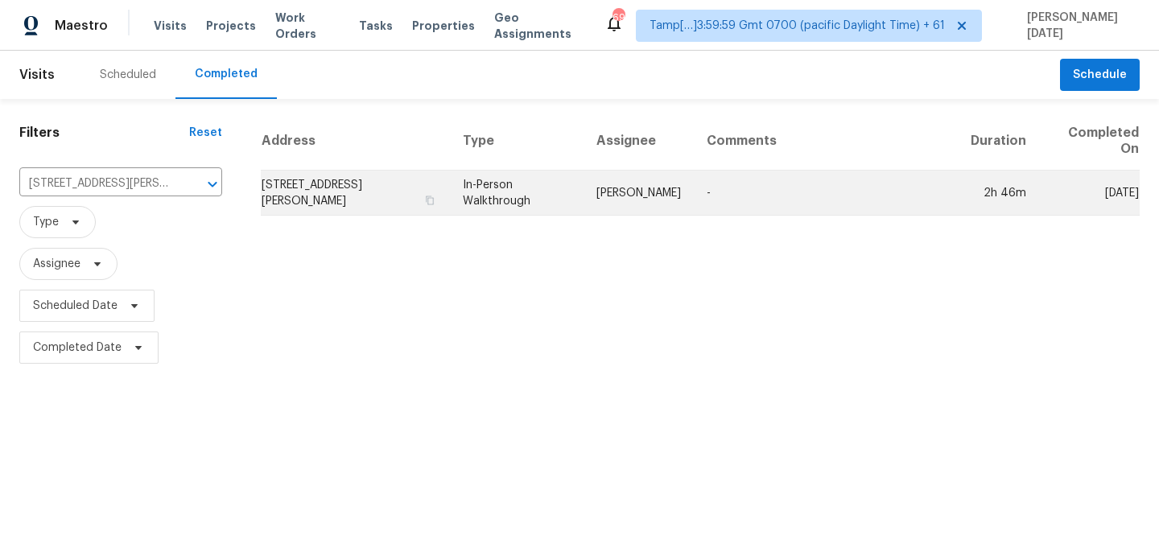
click at [429, 175] on td "212 Bryan Way, Angleton, TX 77515" at bounding box center [355, 193] width 189 height 45
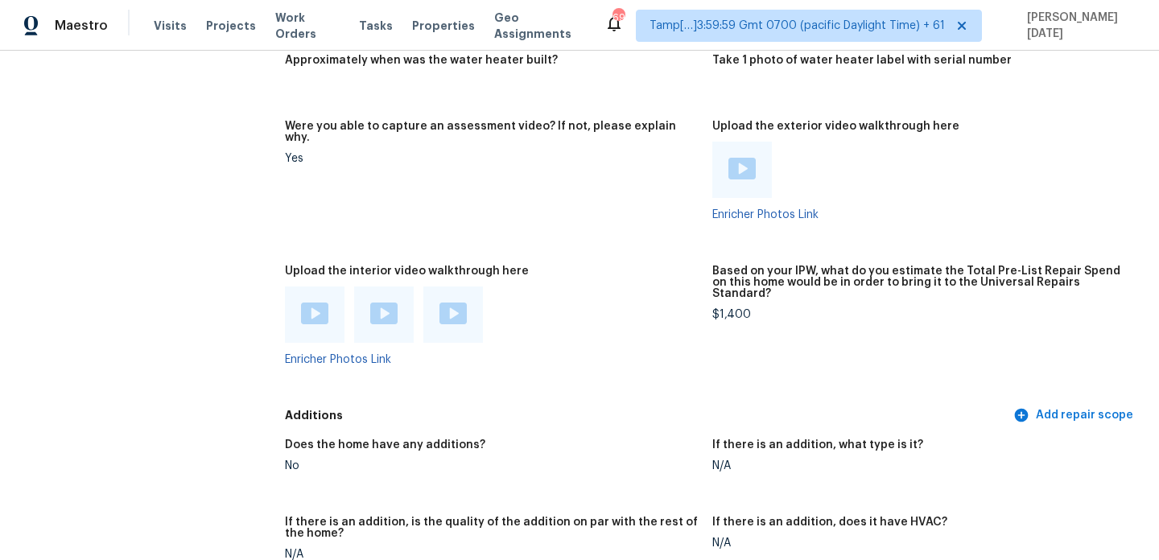
scroll to position [3389, 0]
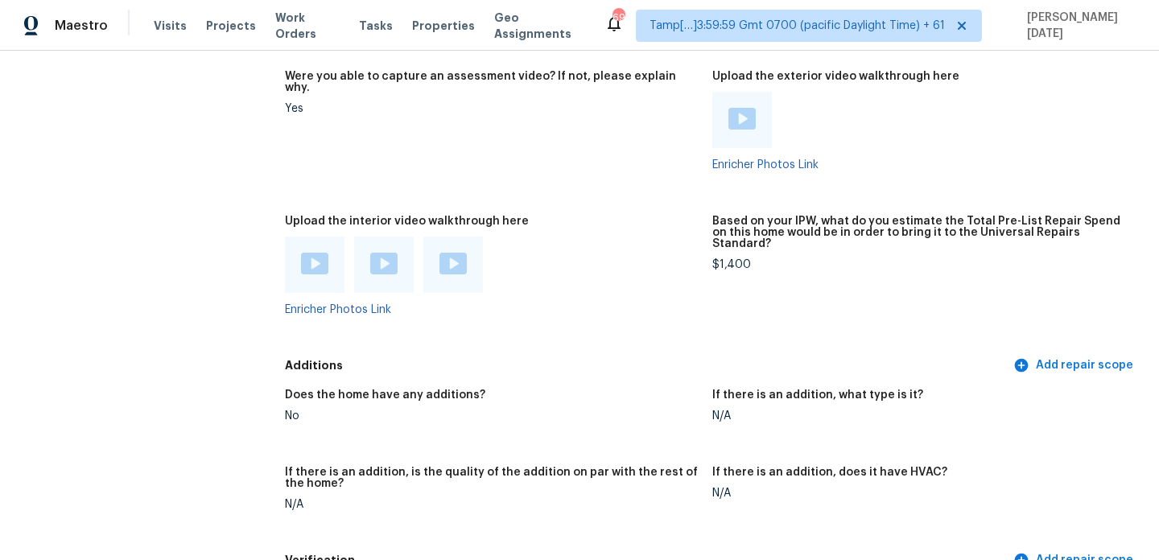
click at [311, 253] on img at bounding box center [314, 264] width 27 height 22
click at [377, 237] on div at bounding box center [384, 265] width 60 height 56
click at [383, 253] on img at bounding box center [383, 264] width 27 height 22
click at [456, 253] on img at bounding box center [452, 264] width 27 height 22
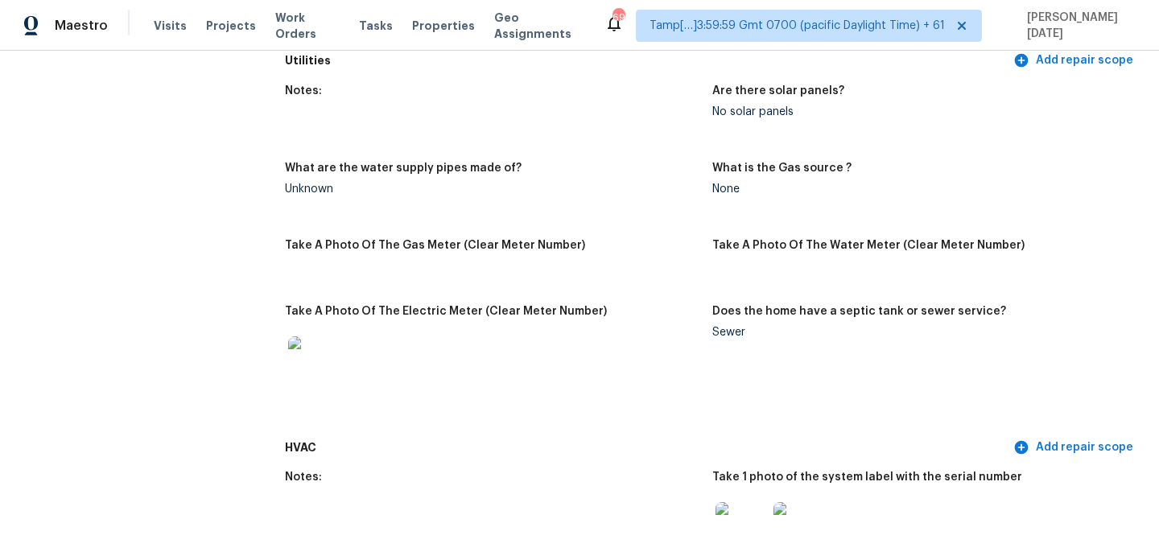
scroll to position [0, 0]
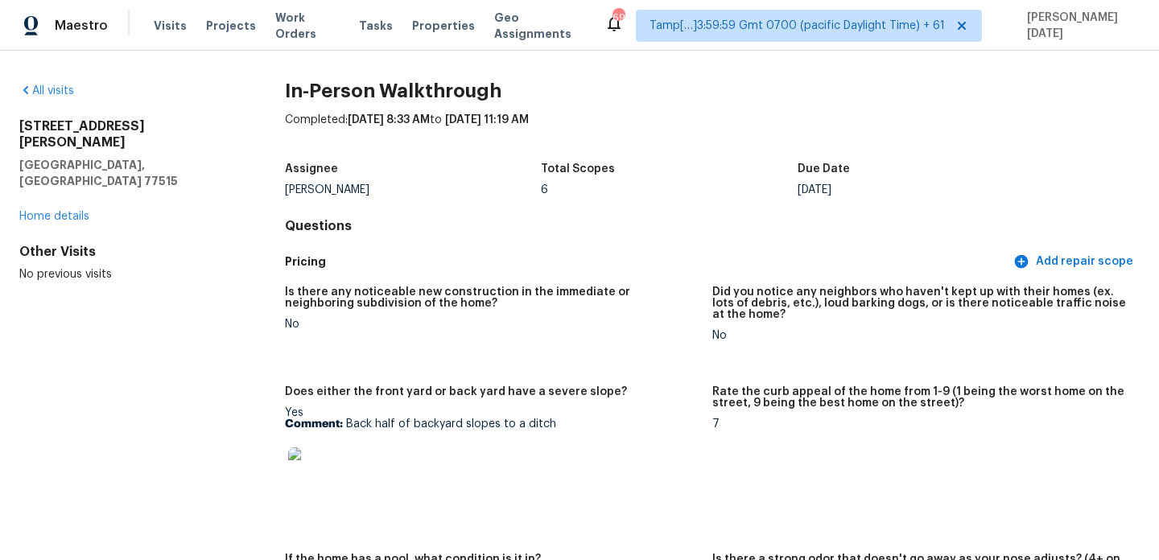
click at [60, 81] on div "All visits 212 Bryan Way Angleton, TX 77515 Home details Other Visits No previo…" at bounding box center [579, 305] width 1159 height 509
click at [60, 93] on link "All visits" at bounding box center [46, 90] width 55 height 11
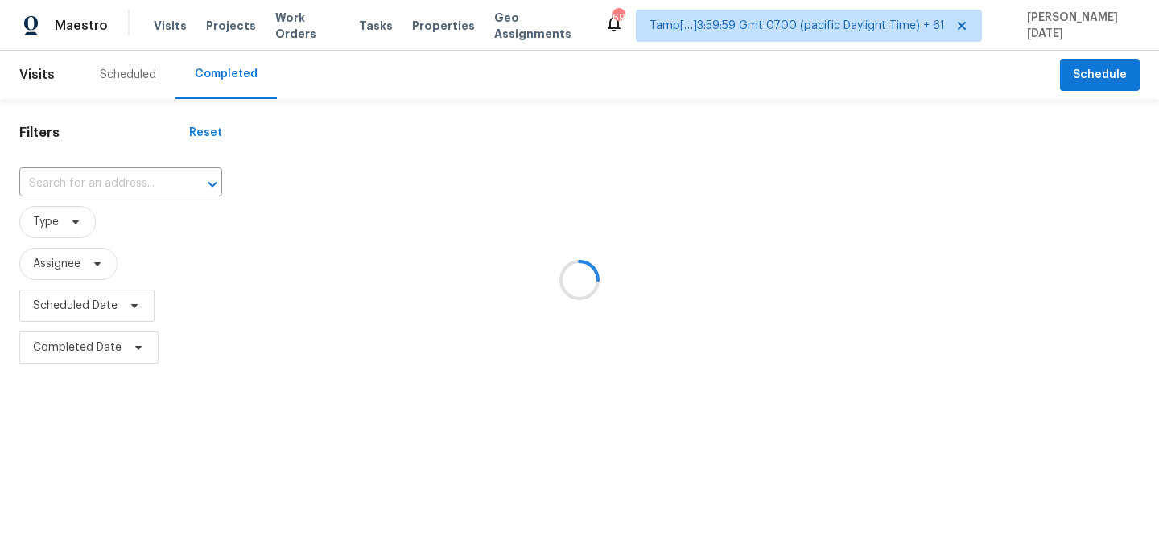
click at [80, 185] on div at bounding box center [579, 280] width 1159 height 560
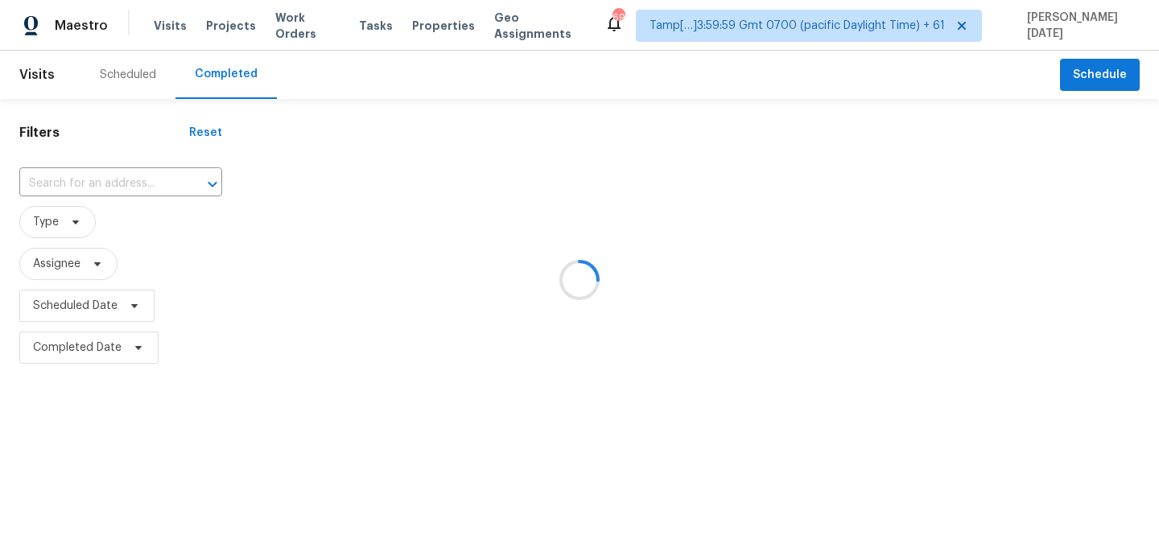
click at [80, 185] on div at bounding box center [579, 280] width 1159 height 560
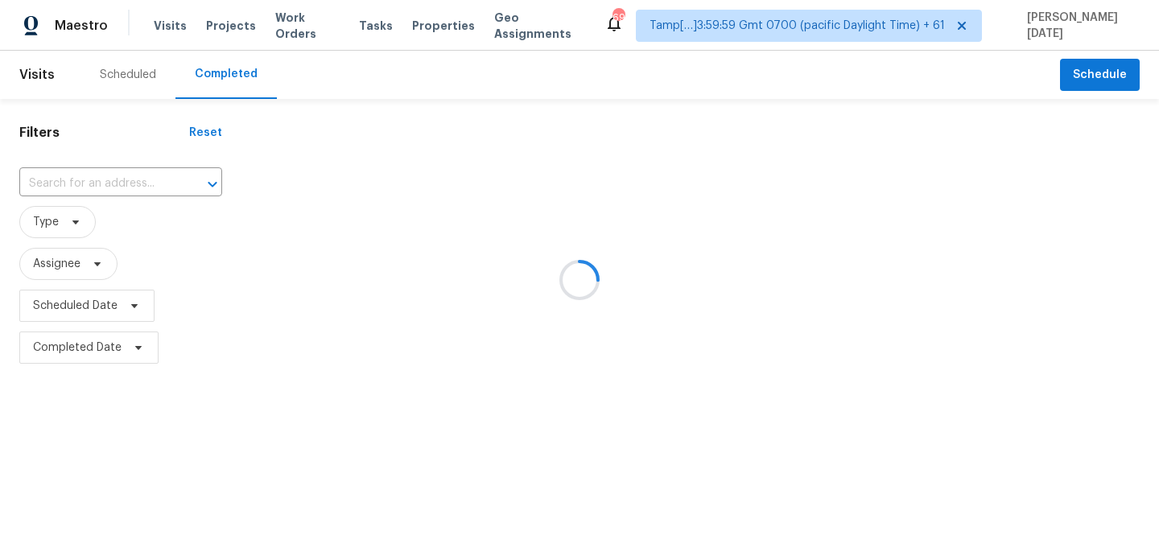
click at [80, 185] on div at bounding box center [579, 280] width 1159 height 560
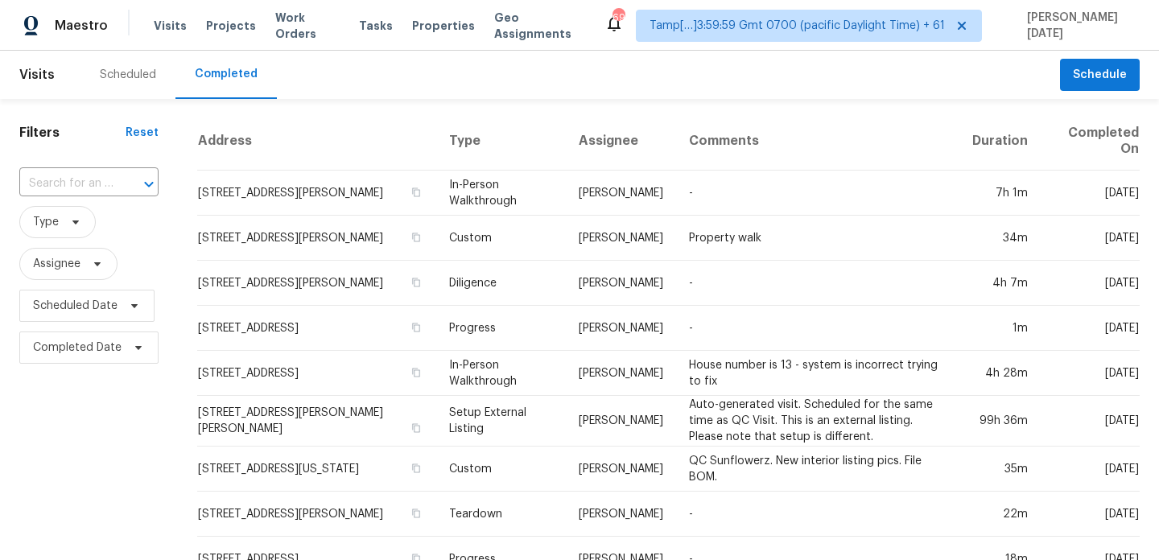
click at [80, 185] on input "text" at bounding box center [66, 183] width 94 height 25
paste input "6314 Foxhunter Rd, Houston, TX 77049"
type input "6314 Foxhunter Rd, Houston, TX 77049"
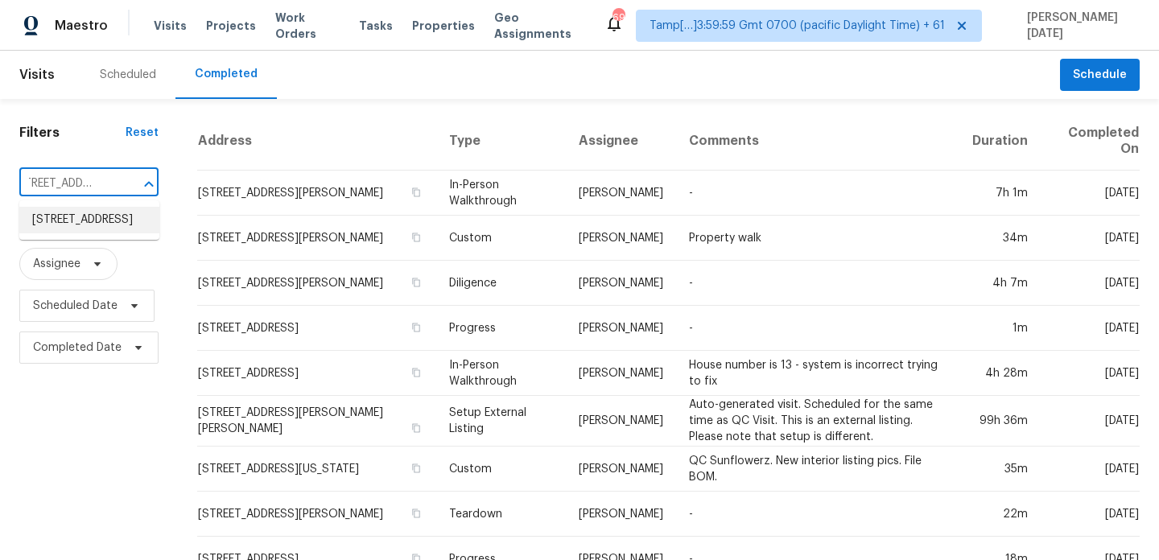
click at [89, 225] on li "6314 Foxhunter Rd, Houston, TX 77049" at bounding box center [89, 220] width 140 height 27
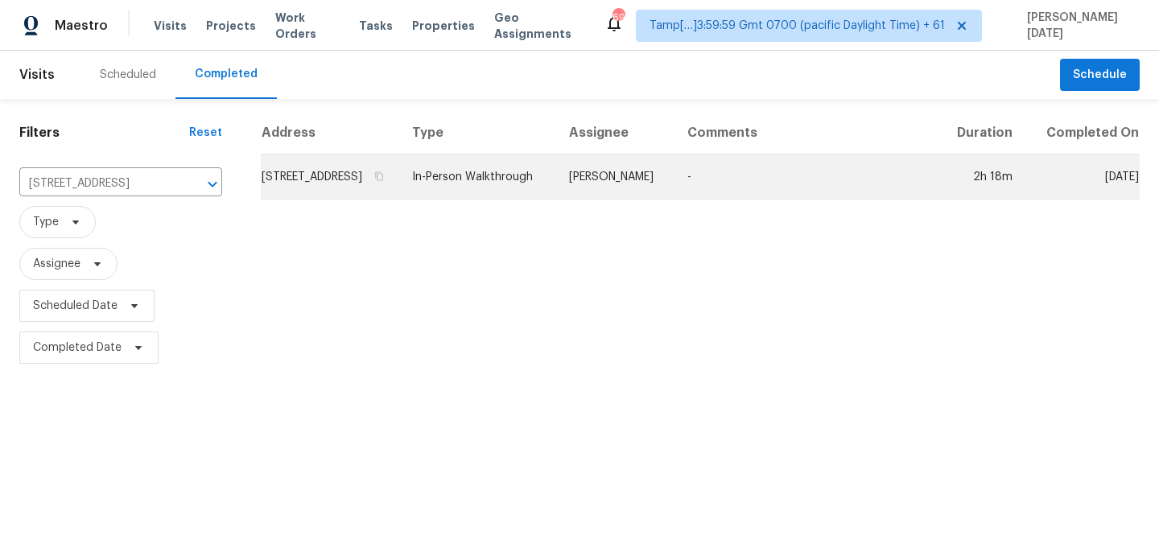
click at [556, 180] on td "In-Person Walkthrough" at bounding box center [477, 177] width 157 height 45
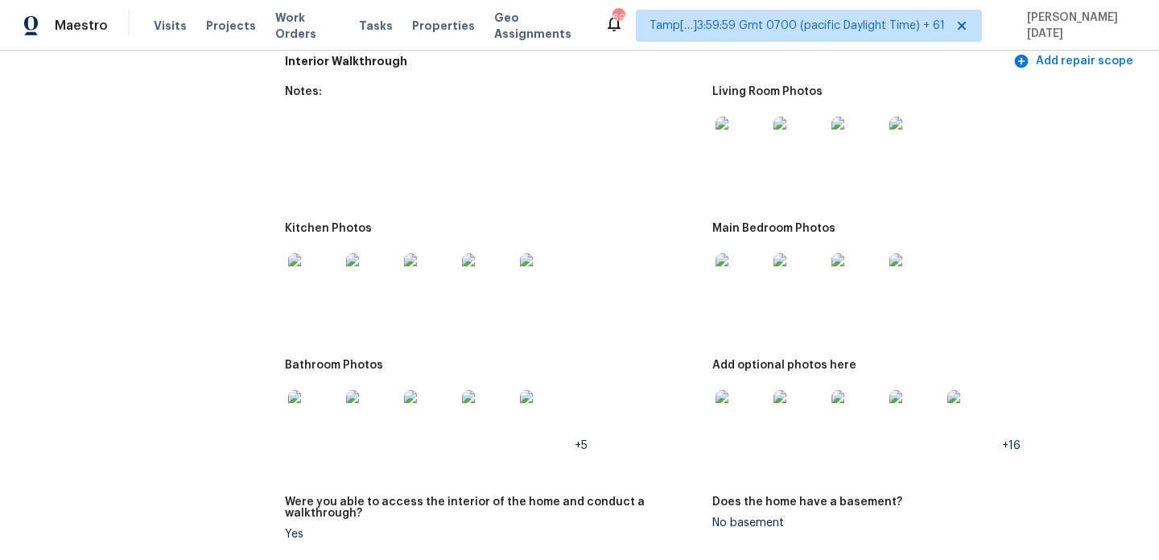
scroll to position [1818, 0]
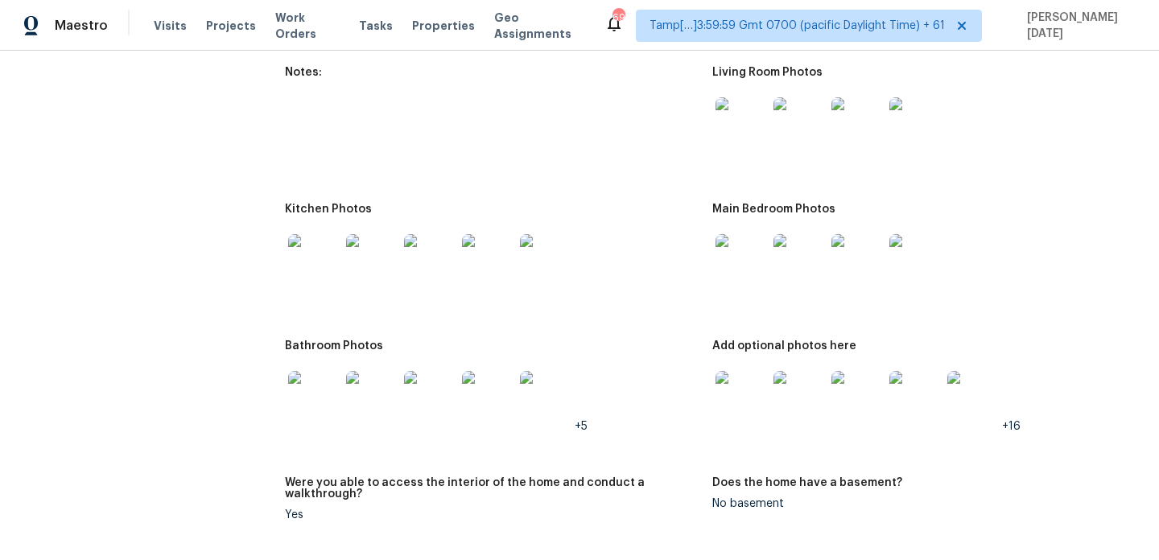
click at [331, 388] on img at bounding box center [314, 397] width 52 height 52
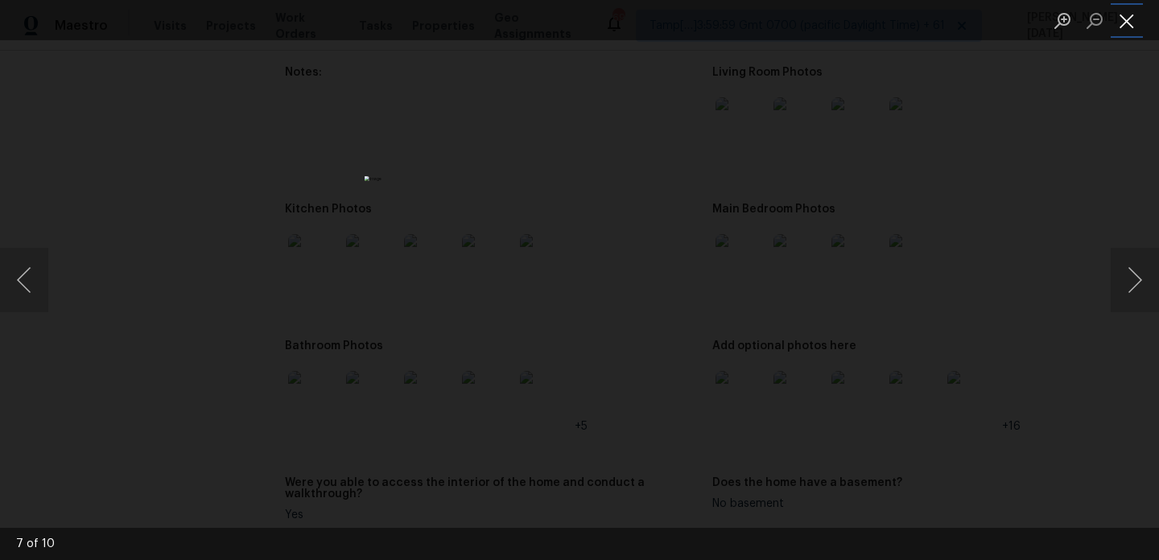
click at [1125, 23] on button "Close lightbox" at bounding box center [1126, 20] width 32 height 28
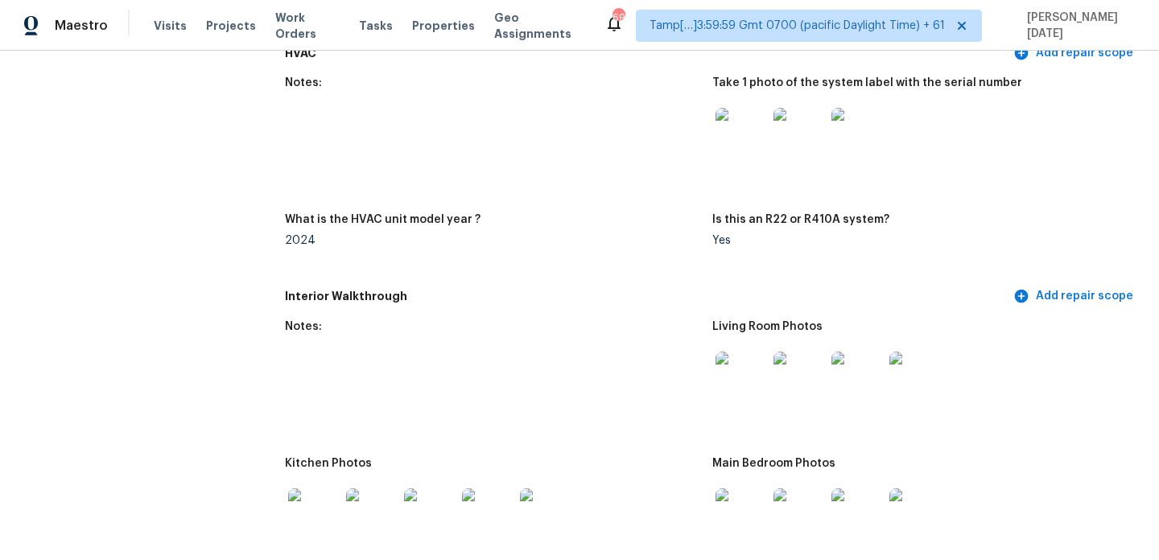
scroll to position [1560, 0]
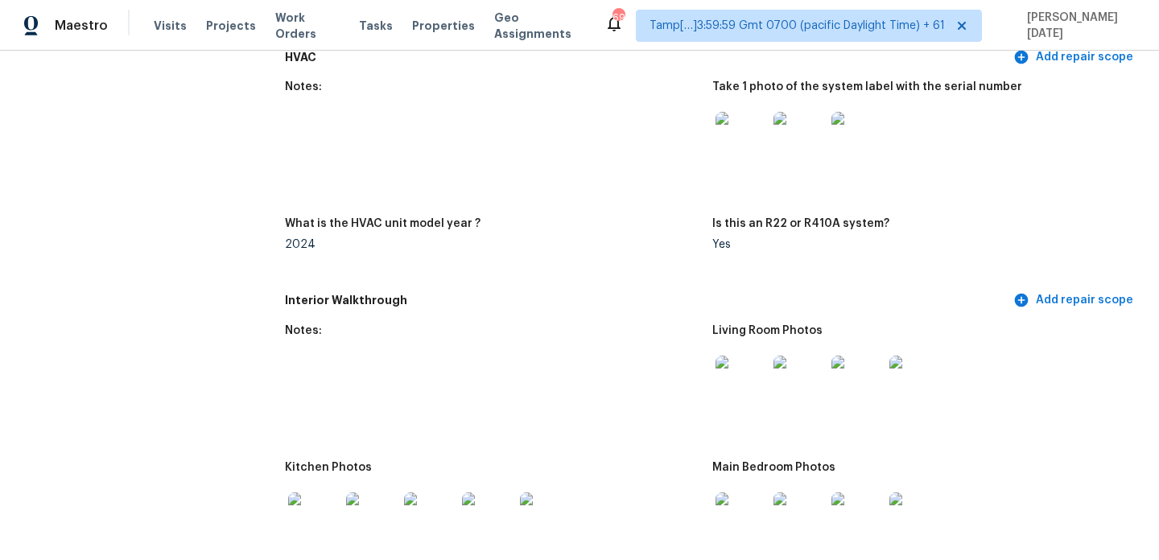
click at [741, 365] on img at bounding box center [741, 382] width 52 height 52
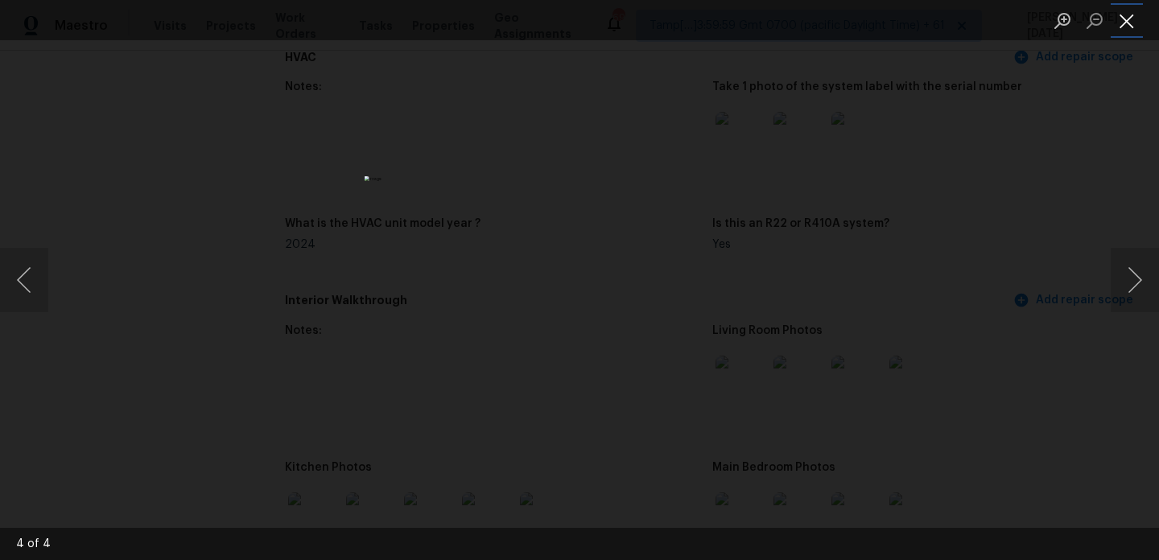
click at [1135, 30] on button "Close lightbox" at bounding box center [1126, 20] width 32 height 28
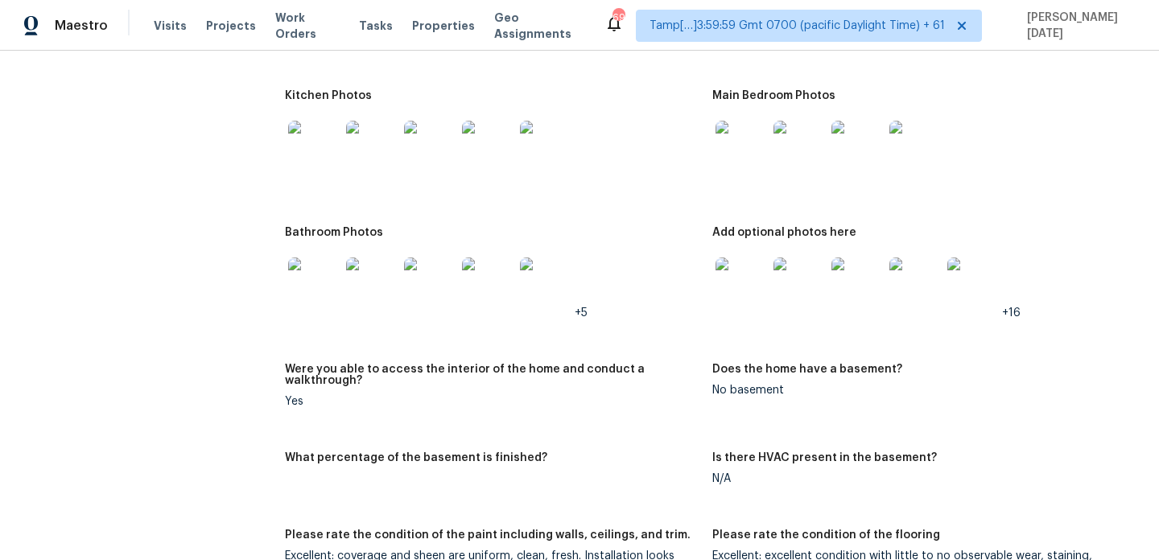
scroll to position [1730, 0]
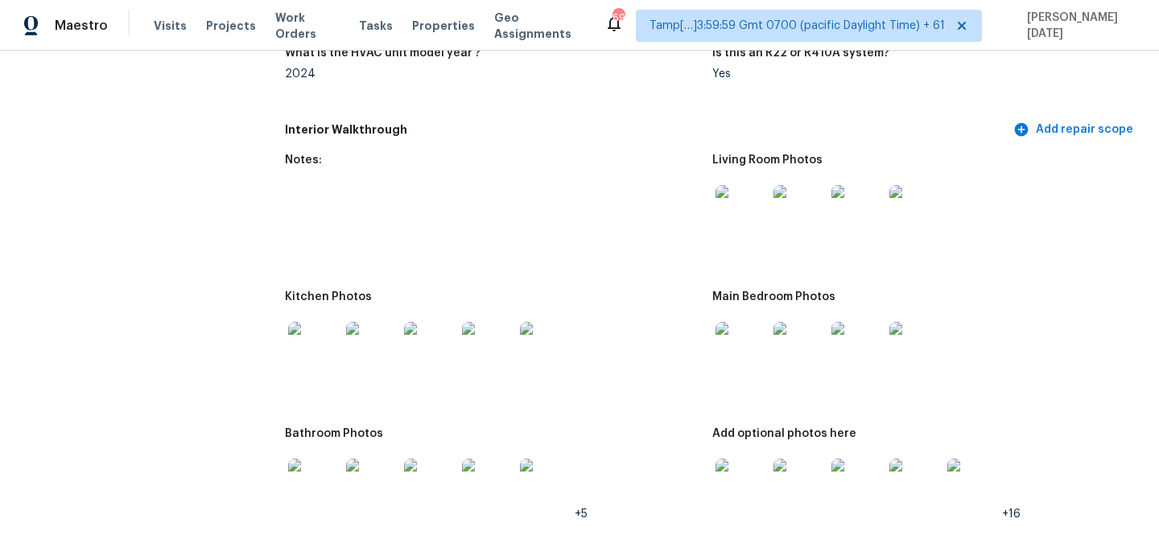
click at [751, 329] on img at bounding box center [741, 348] width 52 height 52
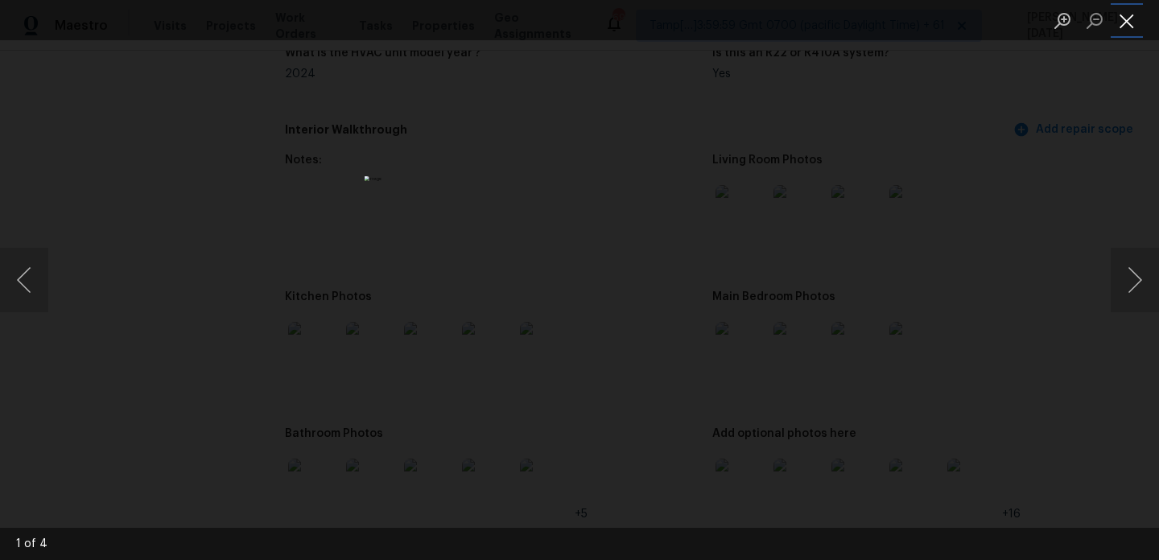
click at [1124, 21] on button "Close lightbox" at bounding box center [1126, 20] width 32 height 28
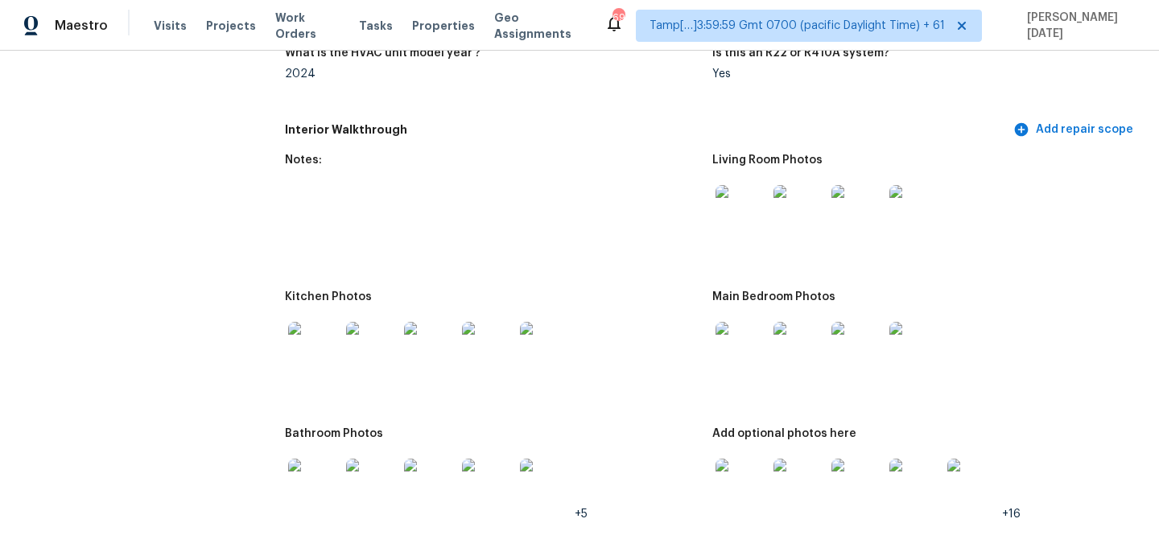
click at [352, 322] on img at bounding box center [372, 348] width 52 height 52
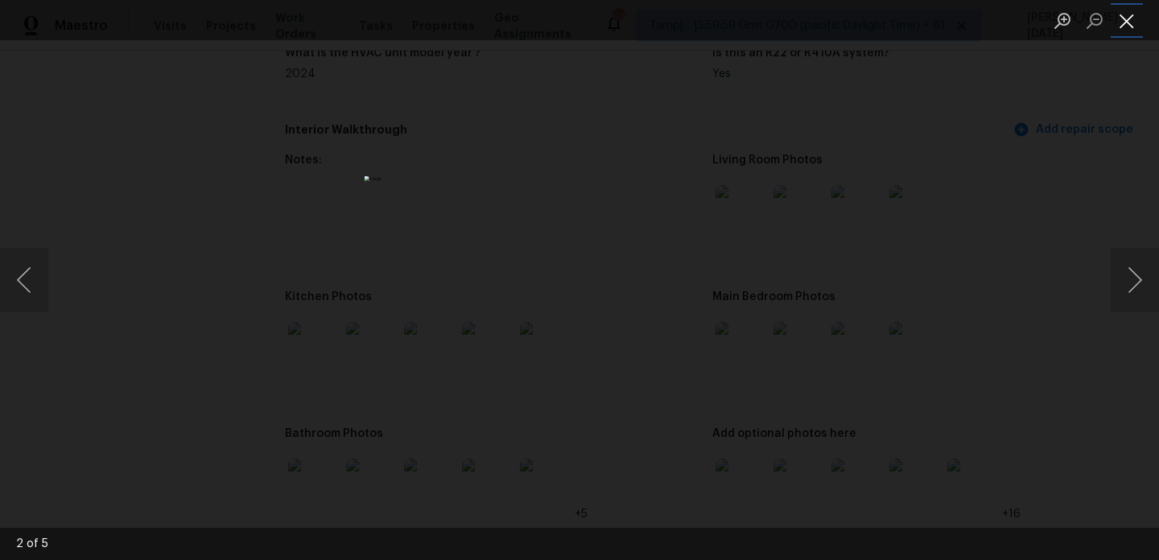
click at [1127, 21] on button "Close lightbox" at bounding box center [1126, 20] width 32 height 28
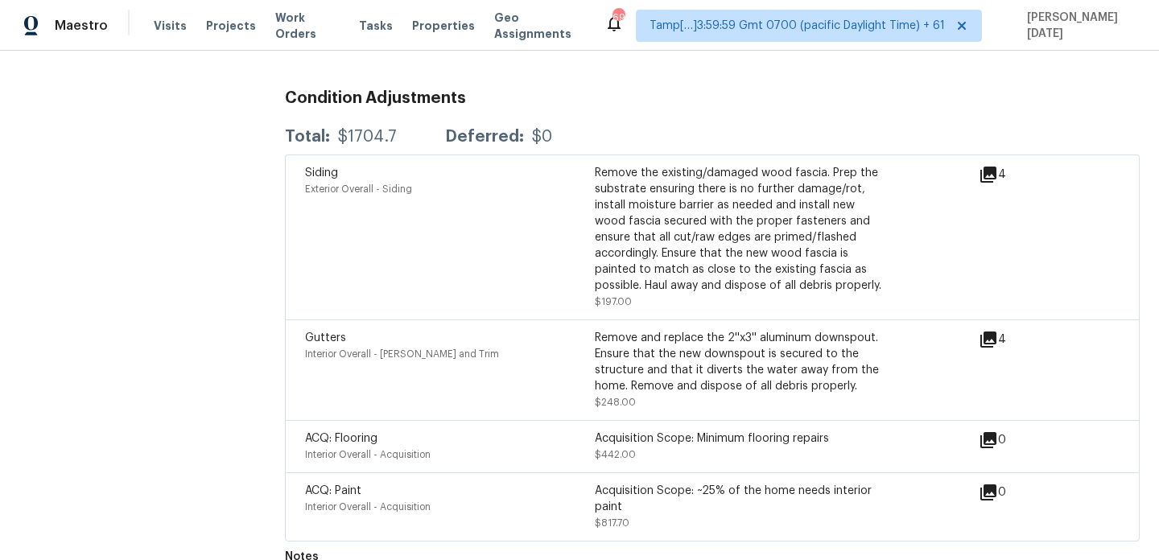
scroll to position [0, 0]
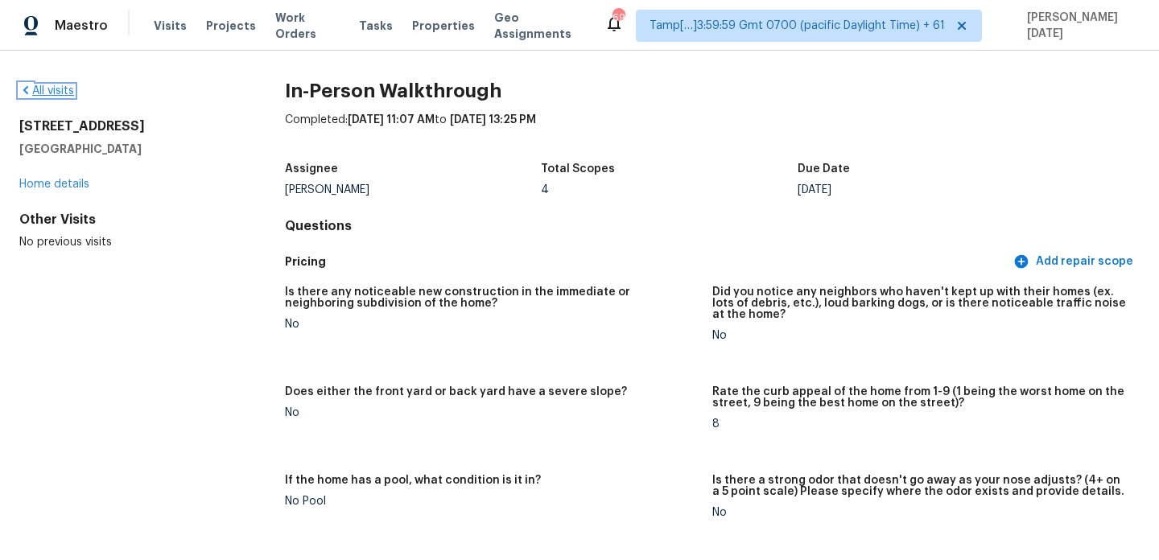
click at [51, 90] on link "All visits" at bounding box center [46, 90] width 55 height 11
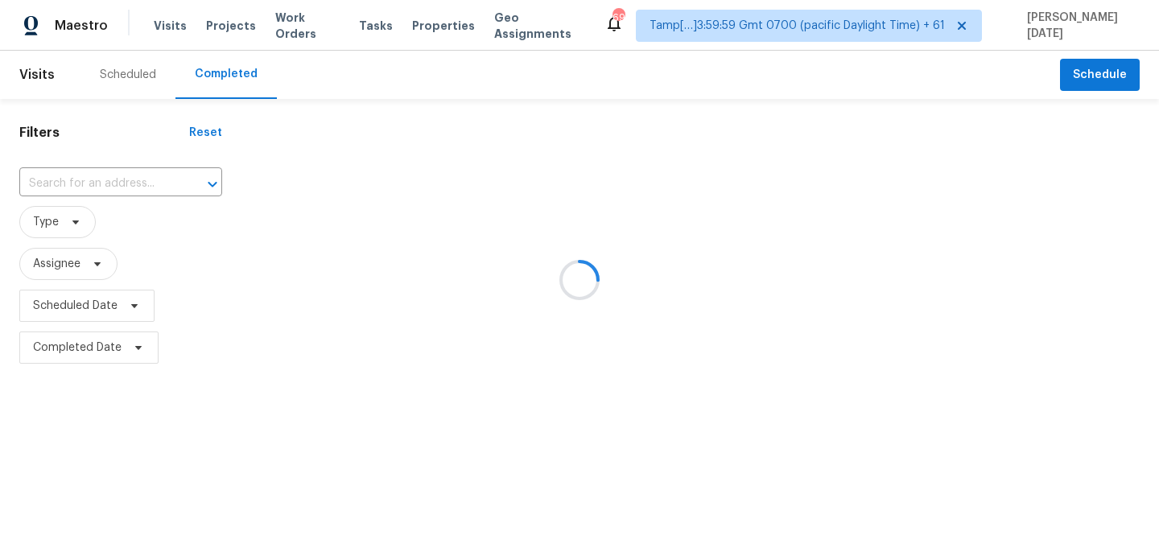
click at [142, 182] on div at bounding box center [579, 280] width 1159 height 560
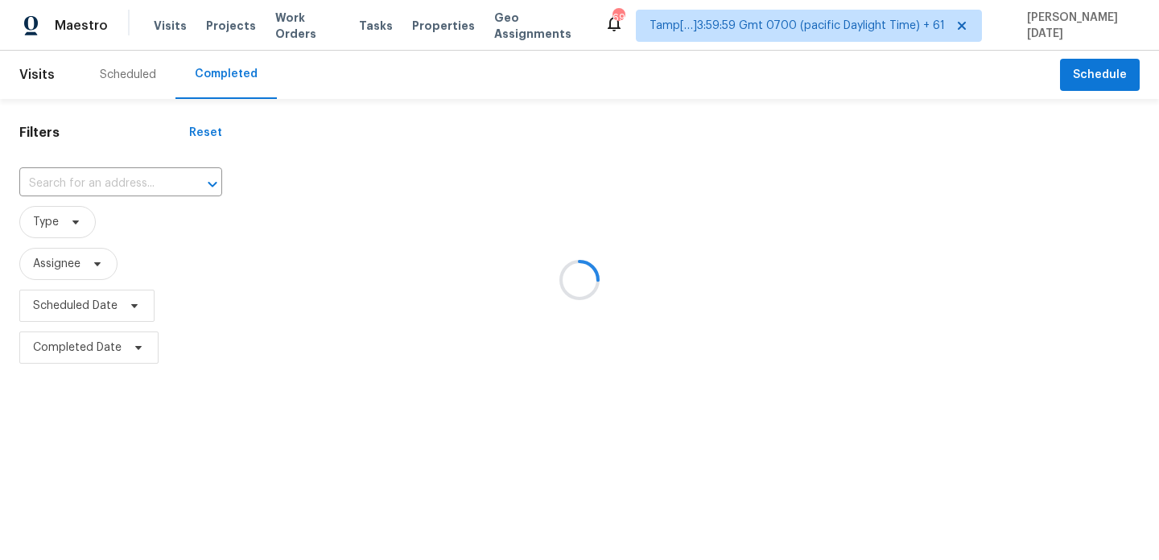
click at [142, 182] on div at bounding box center [579, 280] width 1159 height 560
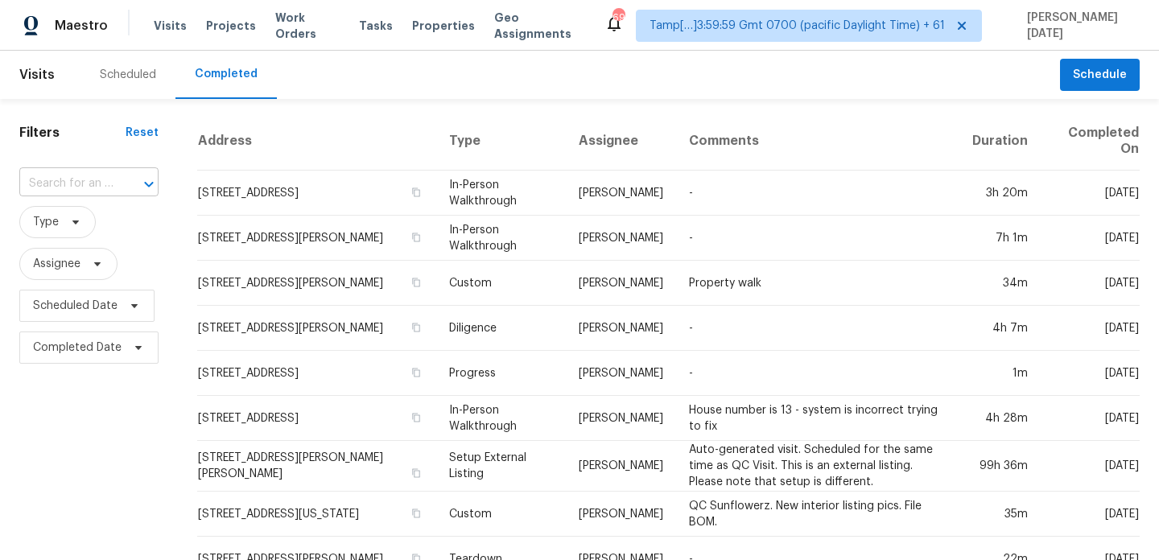
click at [83, 186] on input "text" at bounding box center [66, 183] width 94 height 25
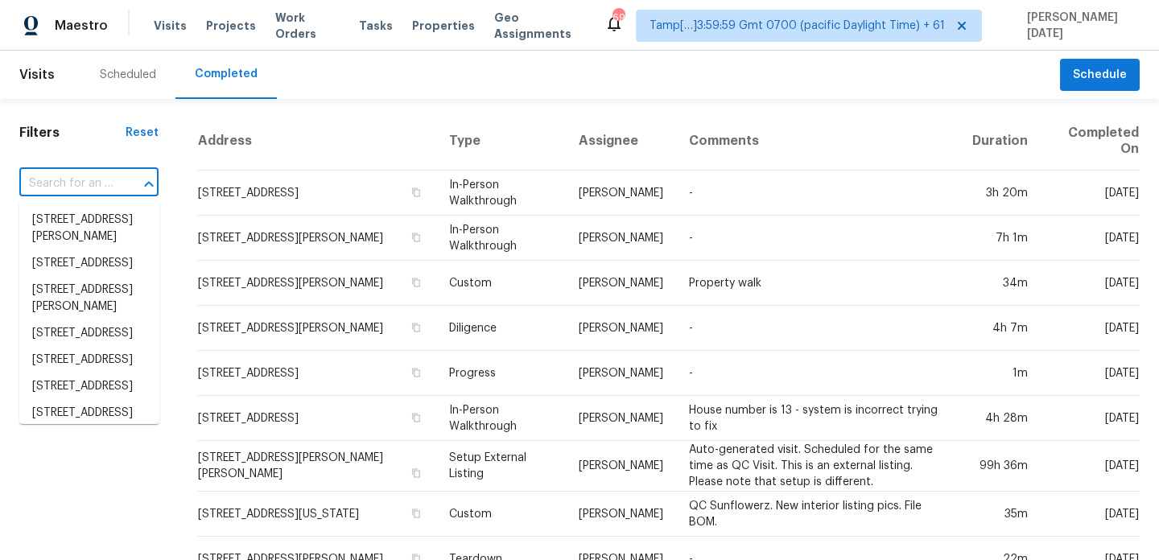
paste input "6816 Glenridge Dr Apt H, Atlanta, GA 30328"
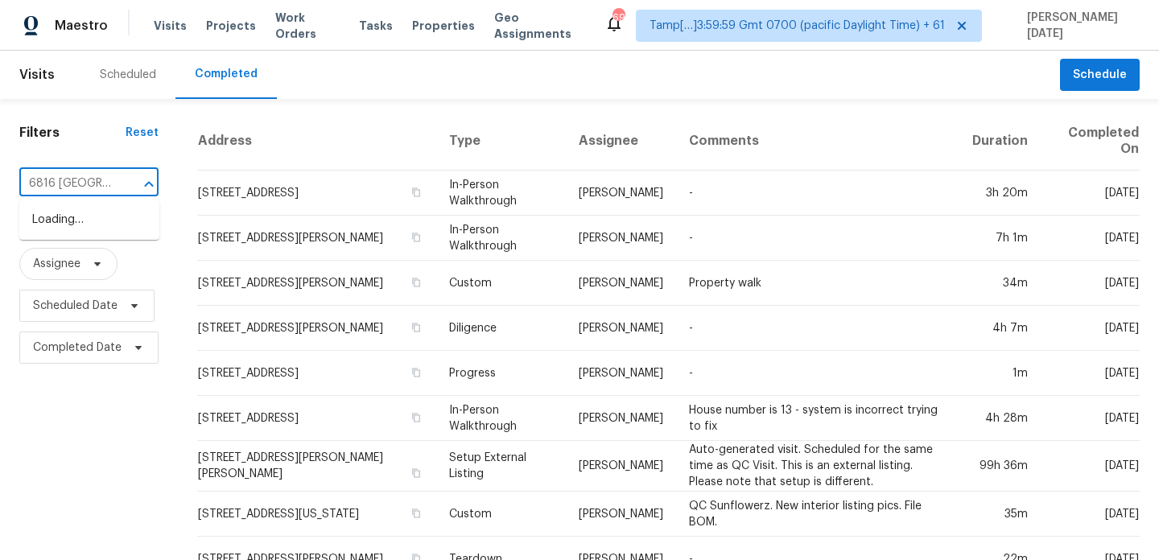
type input "6816 Glenridge"
click at [93, 236] on li "6816 Glenridge Dr Apt H, Atlanta, GA 30328" at bounding box center [89, 228] width 140 height 43
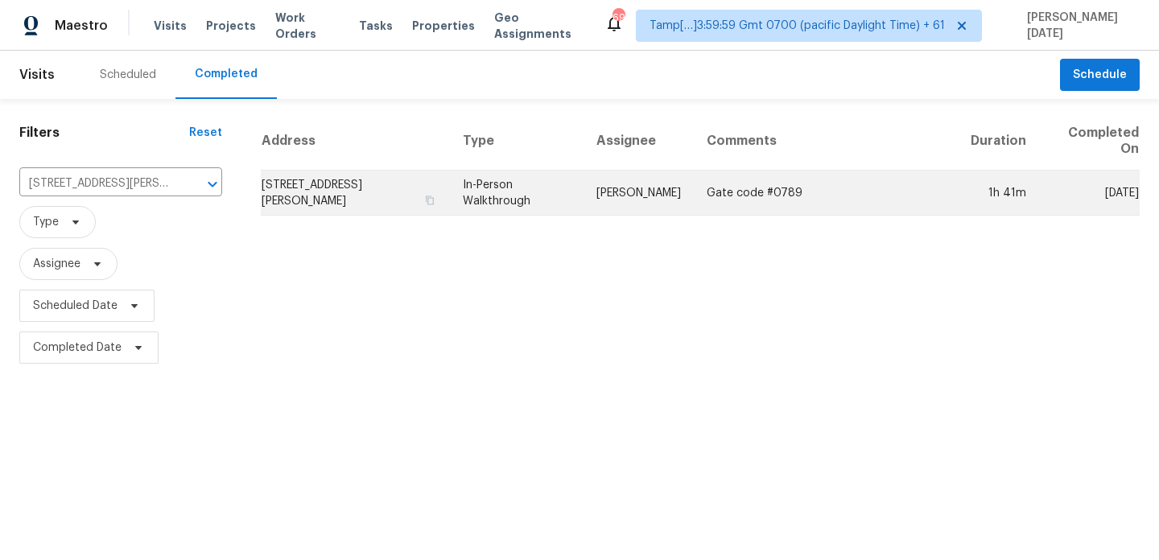
click at [488, 179] on td "In-Person Walkthrough" at bounding box center [517, 193] width 134 height 45
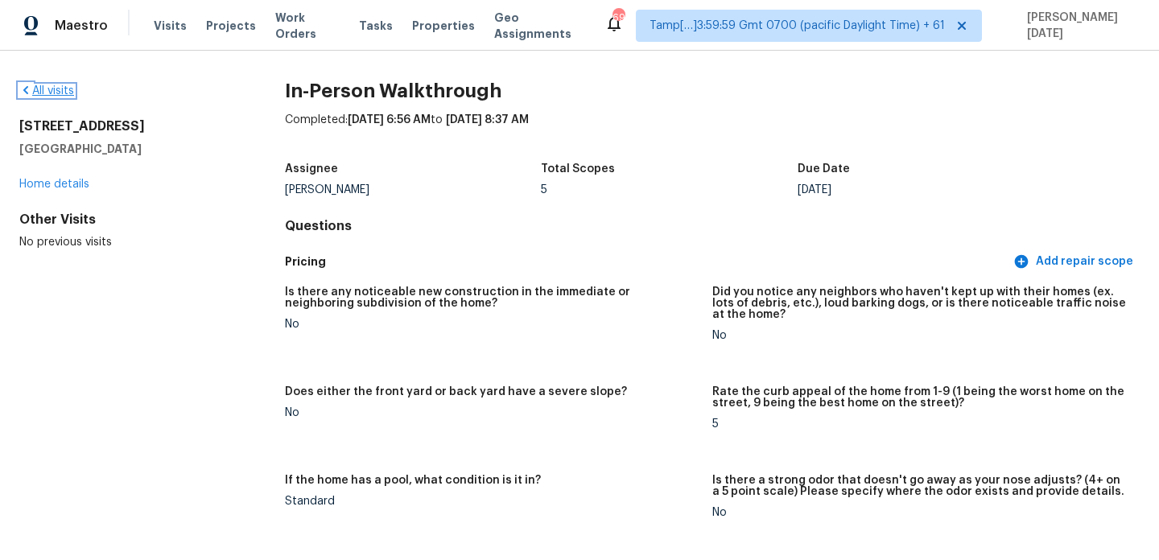
click at [50, 96] on link "All visits" at bounding box center [46, 90] width 55 height 11
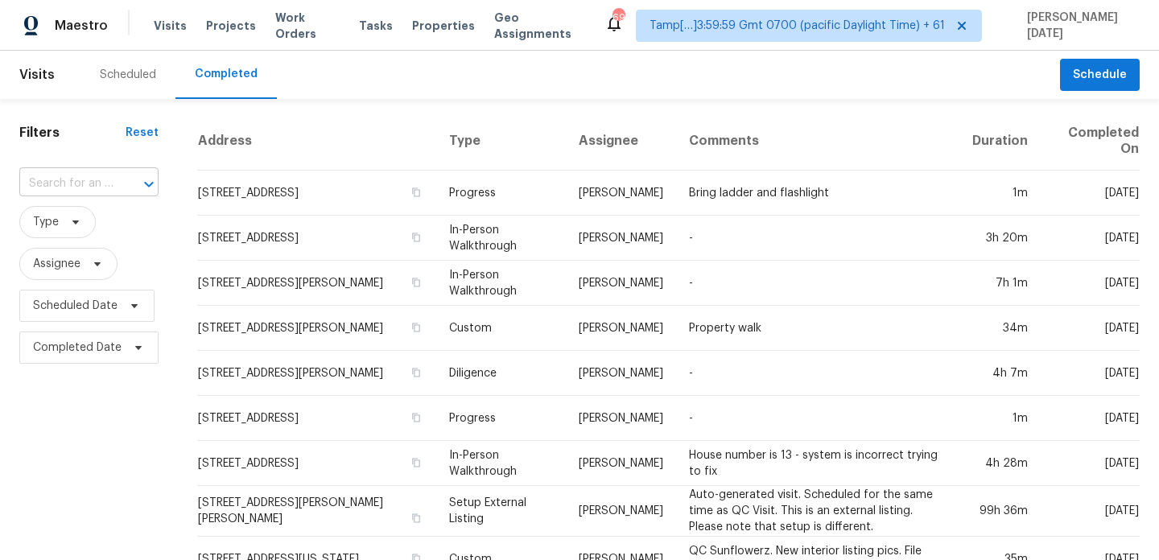
click at [92, 188] on input "text" at bounding box center [66, 183] width 94 height 25
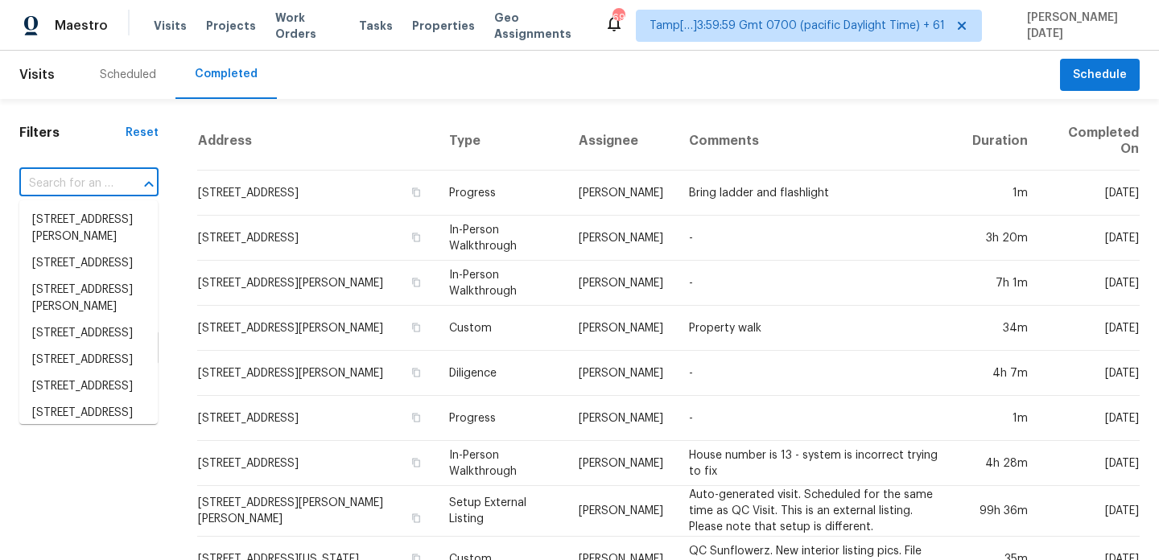
paste input "3606 Atascocita Plum Ct, Humble, TX 77396"
type input "3606 Atascocita Plum Ct, Humble, TX 77396"
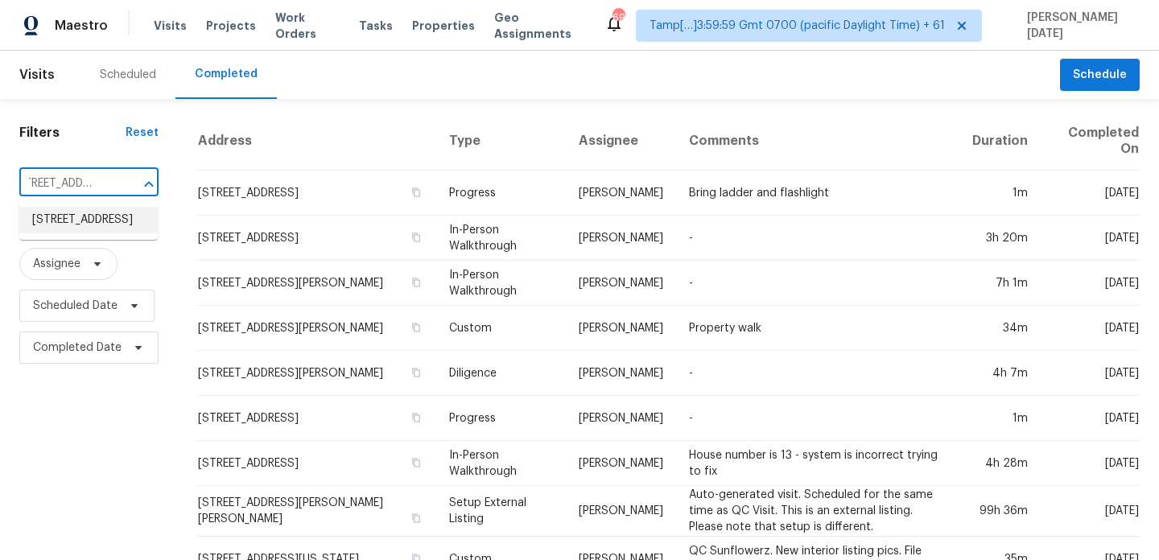
click at [97, 230] on li "3606 Atascocita Plum Ct, Humble, TX 77396" at bounding box center [88, 220] width 138 height 27
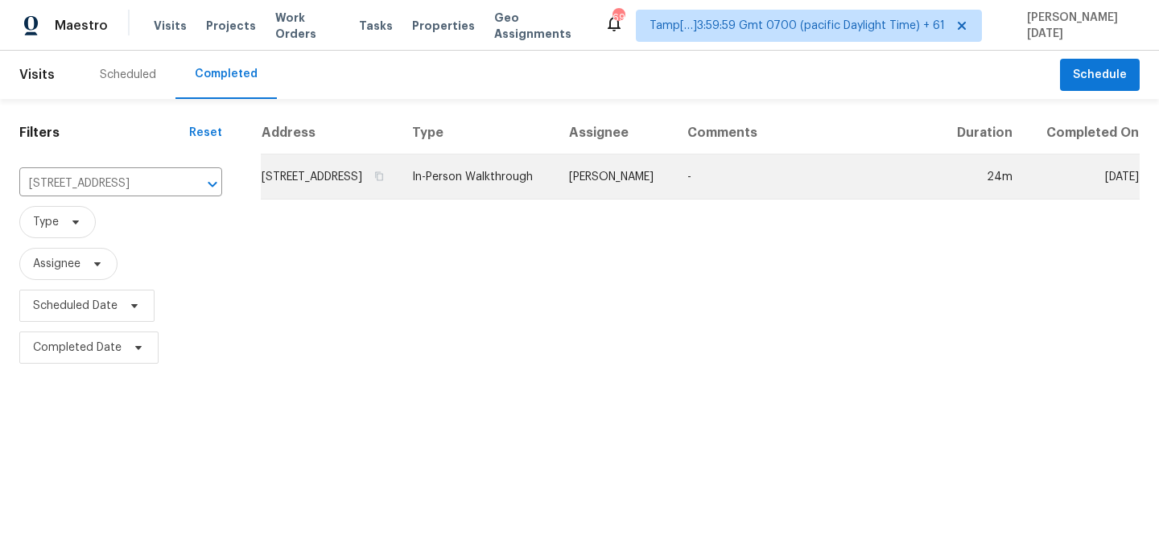
click at [556, 183] on td "In-Person Walkthrough" at bounding box center [477, 177] width 157 height 45
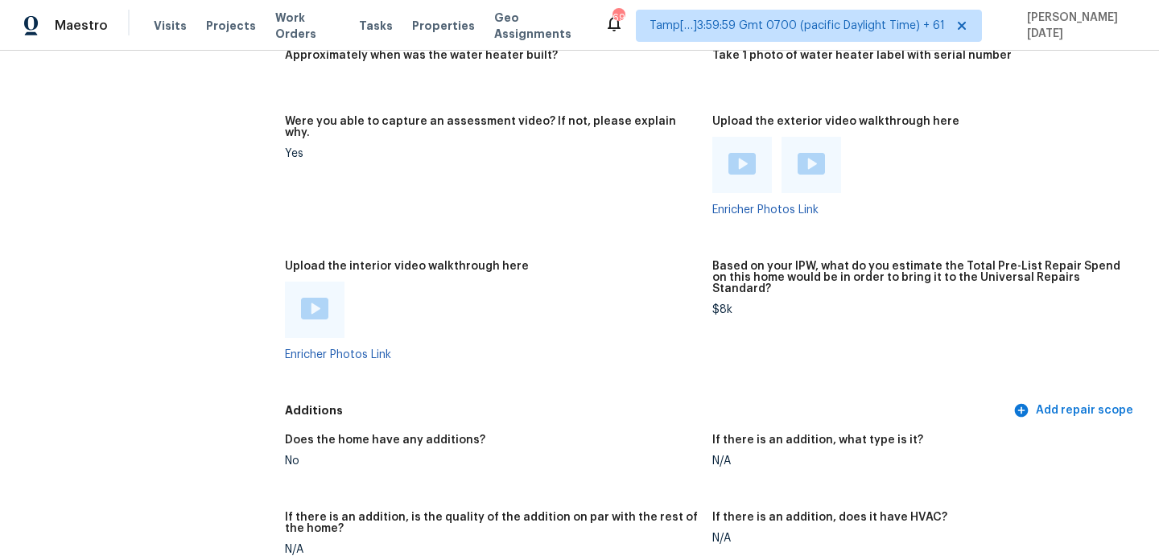
scroll to position [2859, 0]
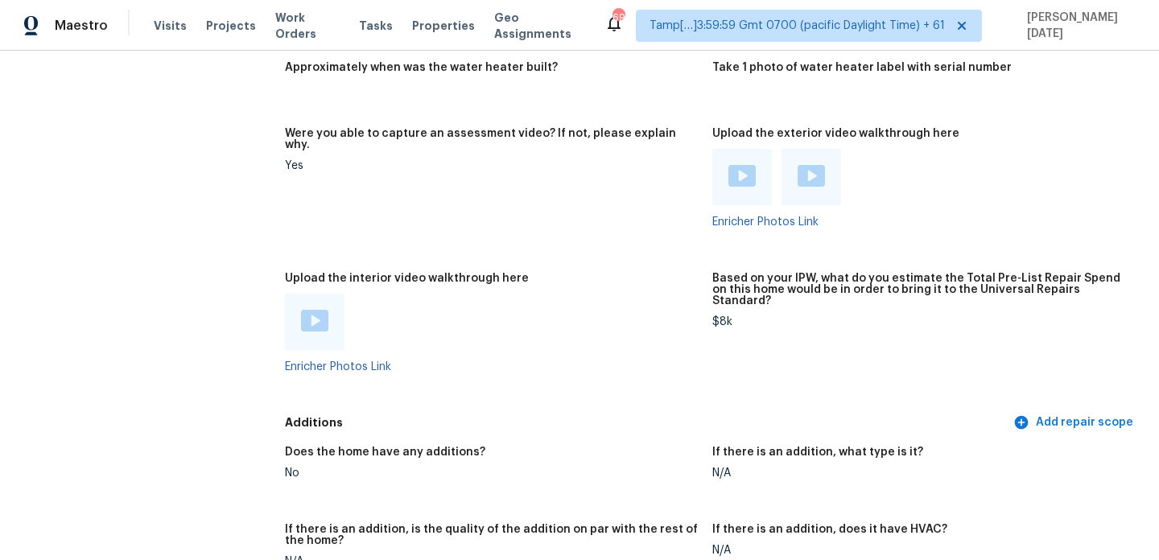
click at [338, 294] on div at bounding box center [315, 322] width 60 height 56
click at [308, 310] on img at bounding box center [314, 321] width 27 height 22
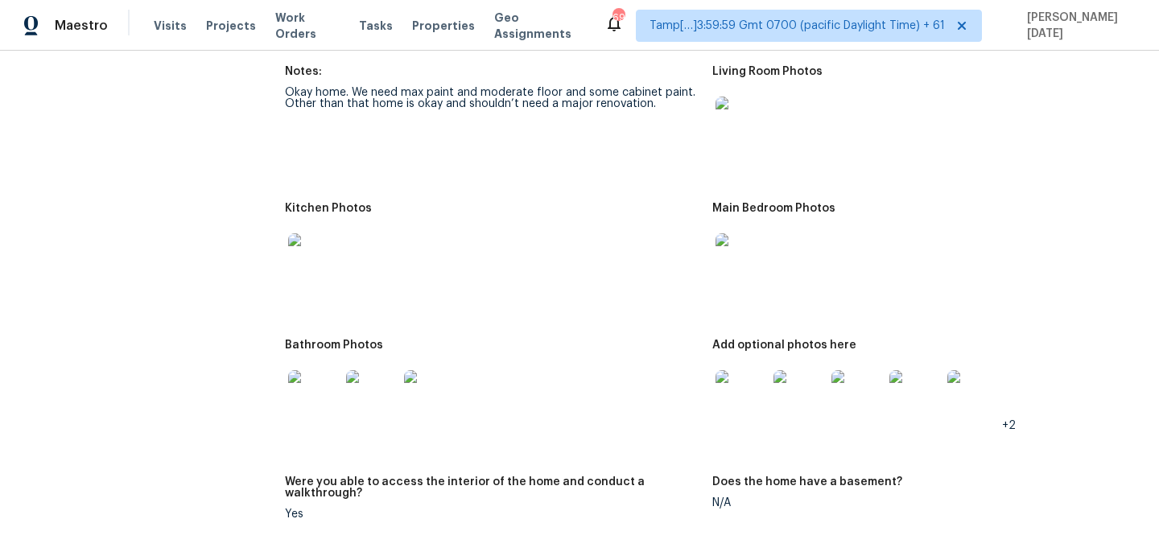
scroll to position [1786, 0]
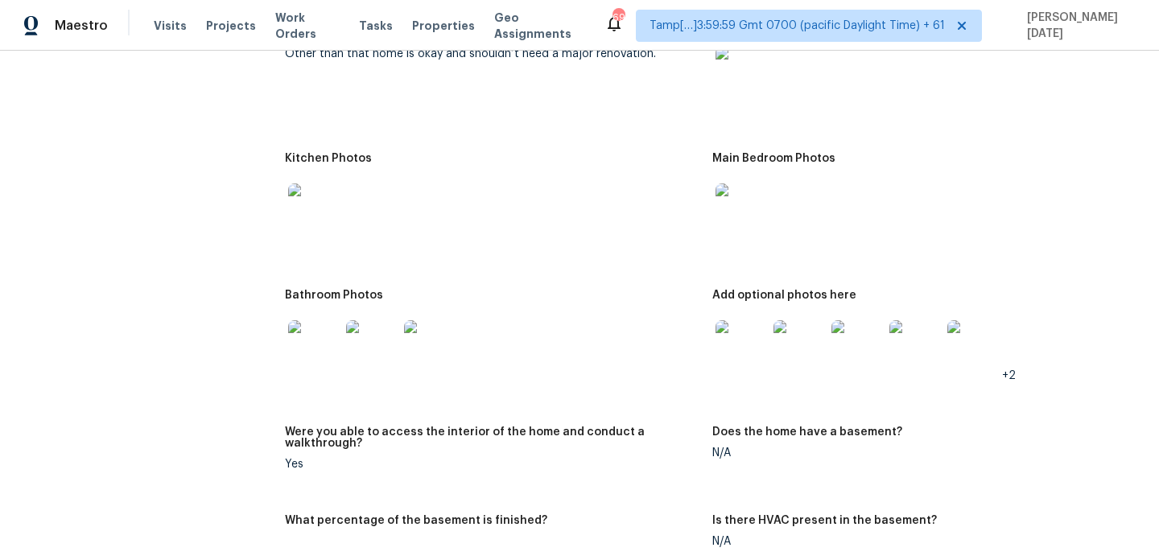
click at [332, 328] on img at bounding box center [314, 346] width 52 height 52
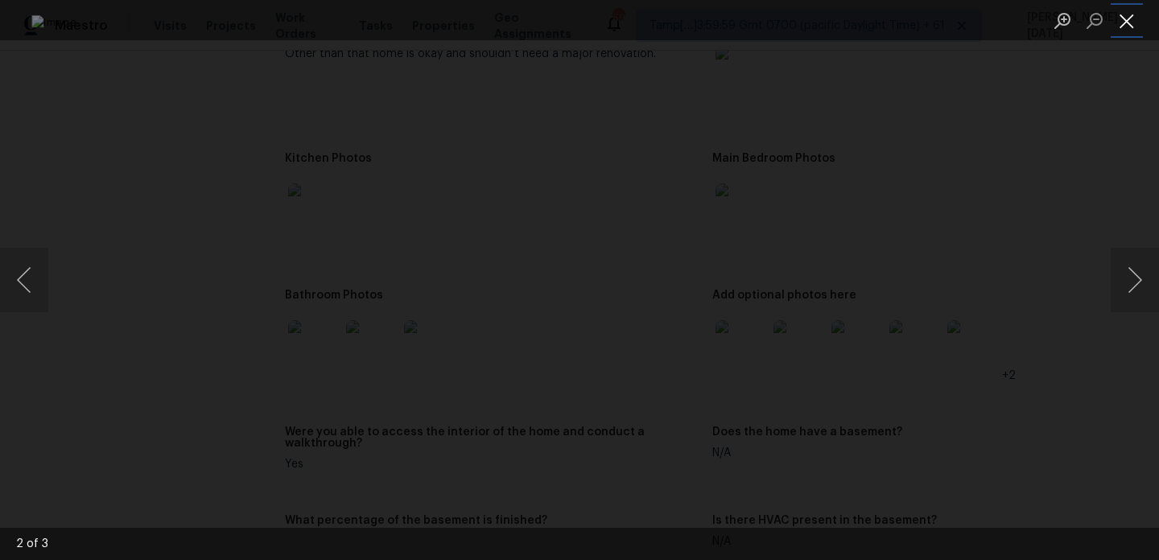
click at [1137, 13] on button "Close lightbox" at bounding box center [1126, 20] width 32 height 28
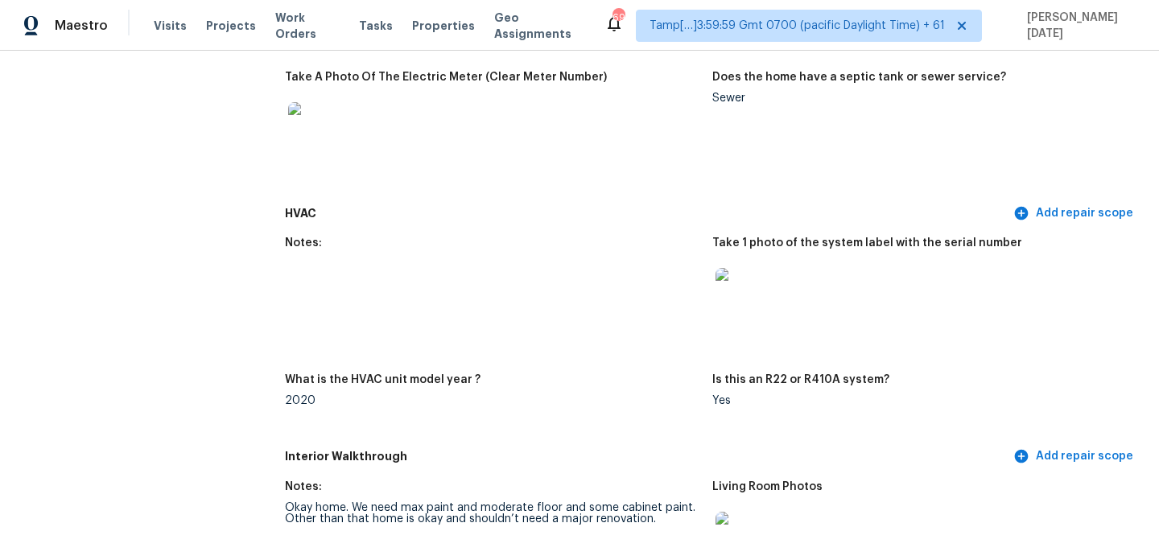
scroll to position [0, 0]
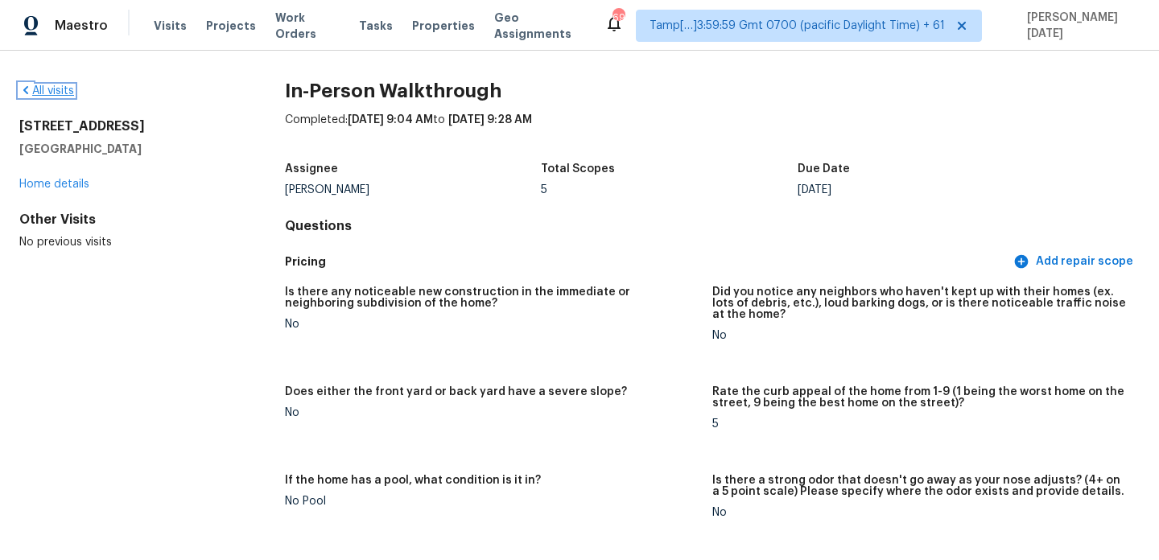
click at [64, 91] on link "All visits" at bounding box center [46, 90] width 55 height 11
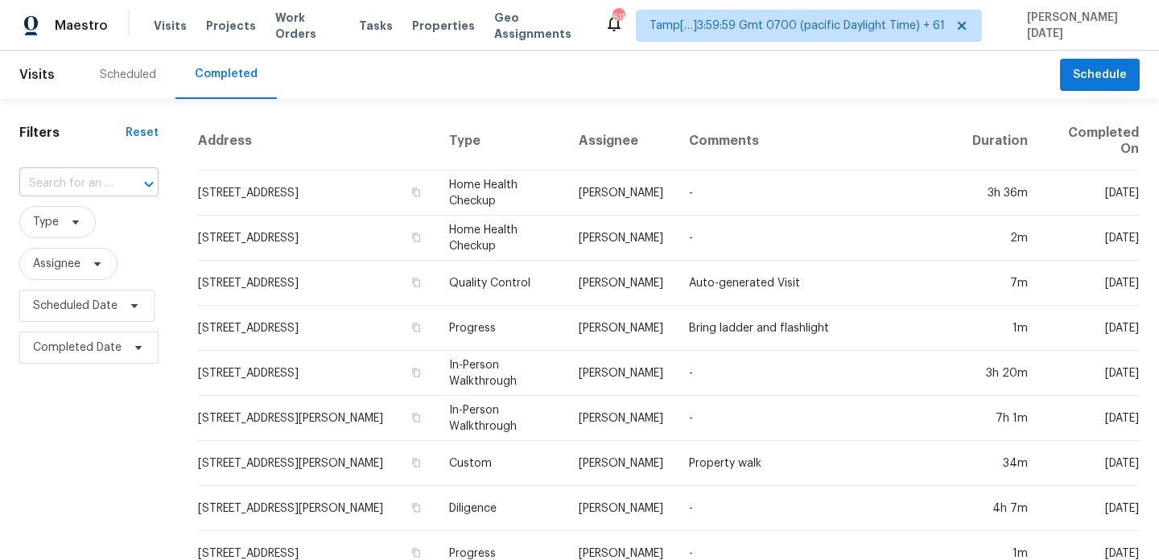
click at [69, 176] on input "text" at bounding box center [66, 183] width 94 height 25
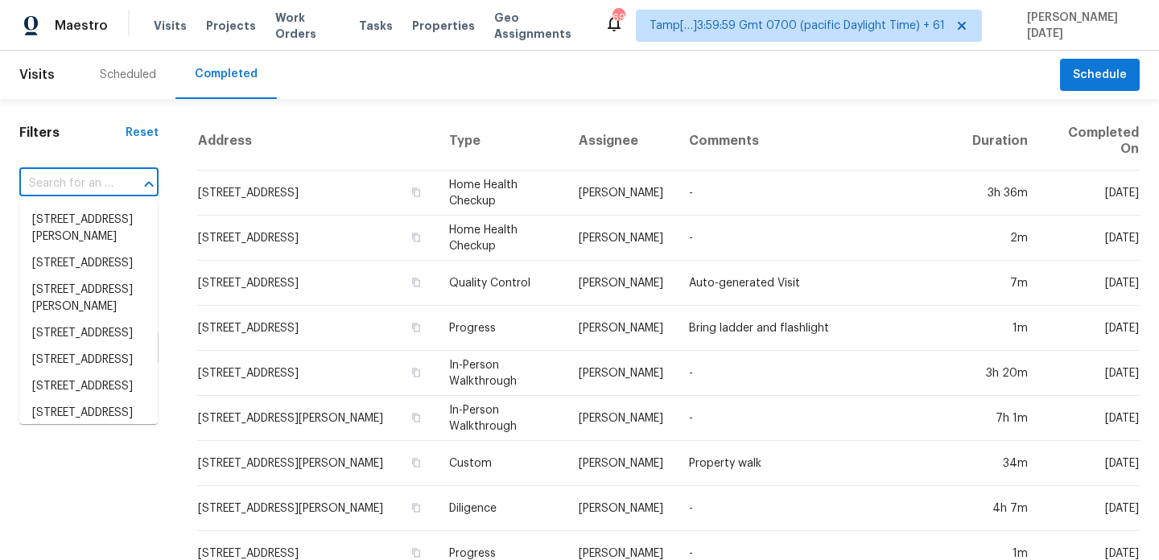
paste input "7525 Muirfield Way, Sacramento, CA 95822"
type input "7525 Muirfield Way, Sacramento, CA 95822"
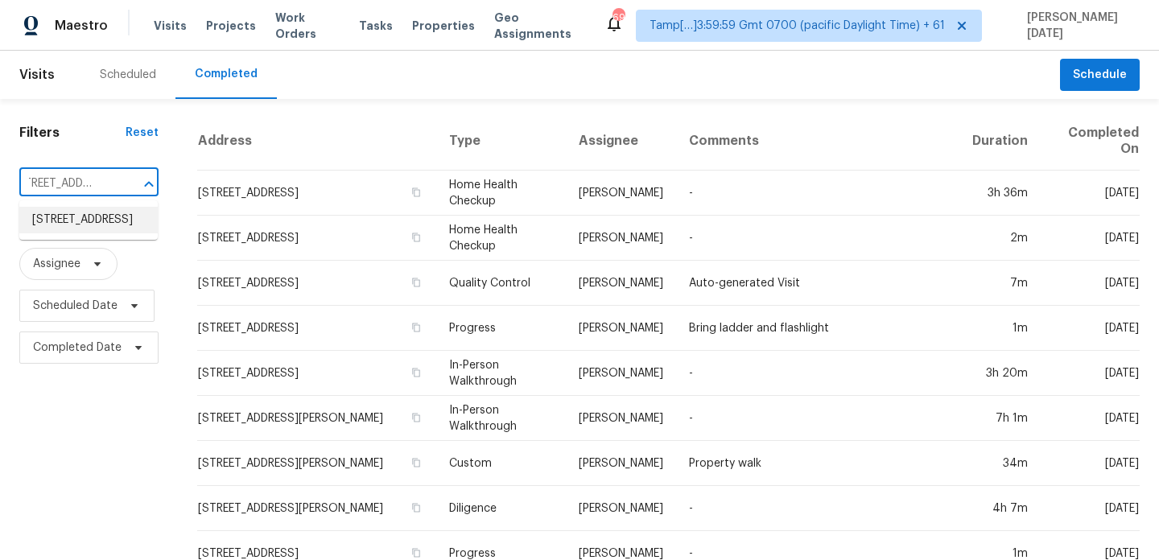
click at [90, 229] on li "7525 Muirfield Way, Sacramento, CA 95822" at bounding box center [88, 220] width 138 height 27
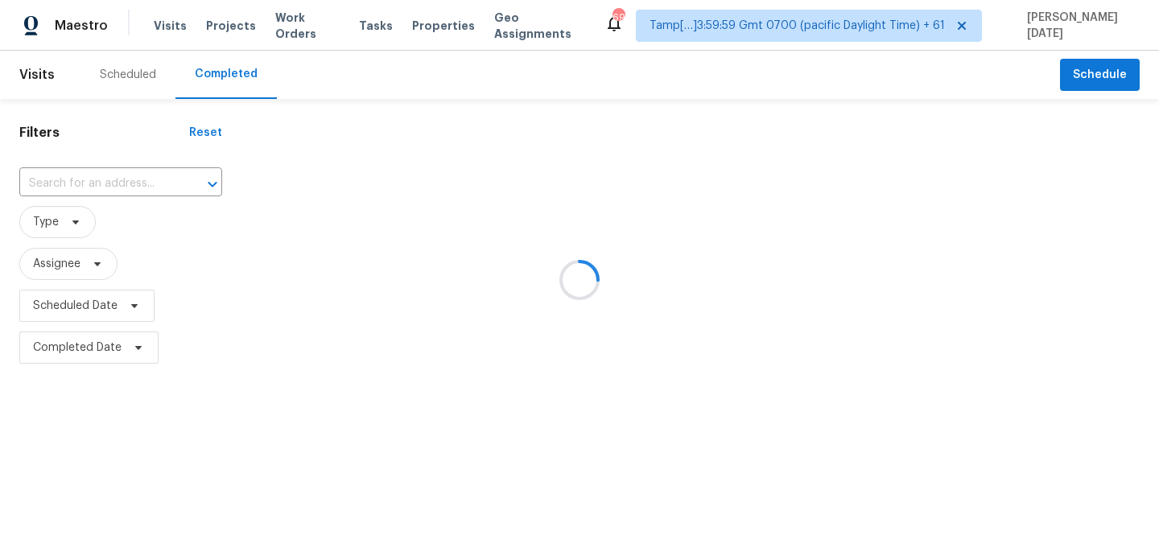
type input "7525 Muirfield Way, Sacramento, CA 95822"
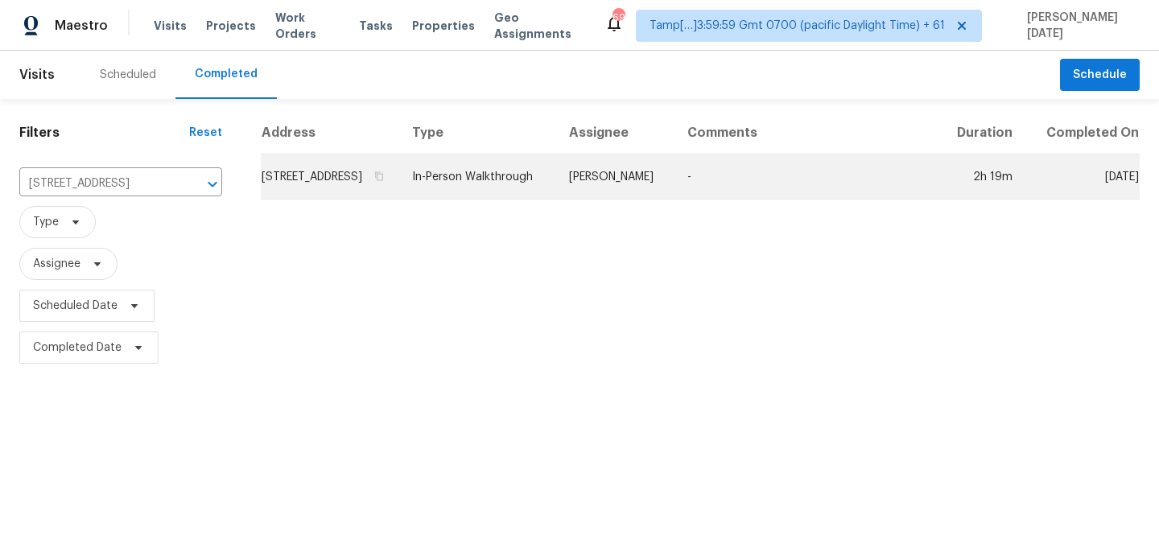
click at [556, 175] on td "In-Person Walkthrough" at bounding box center [477, 177] width 157 height 45
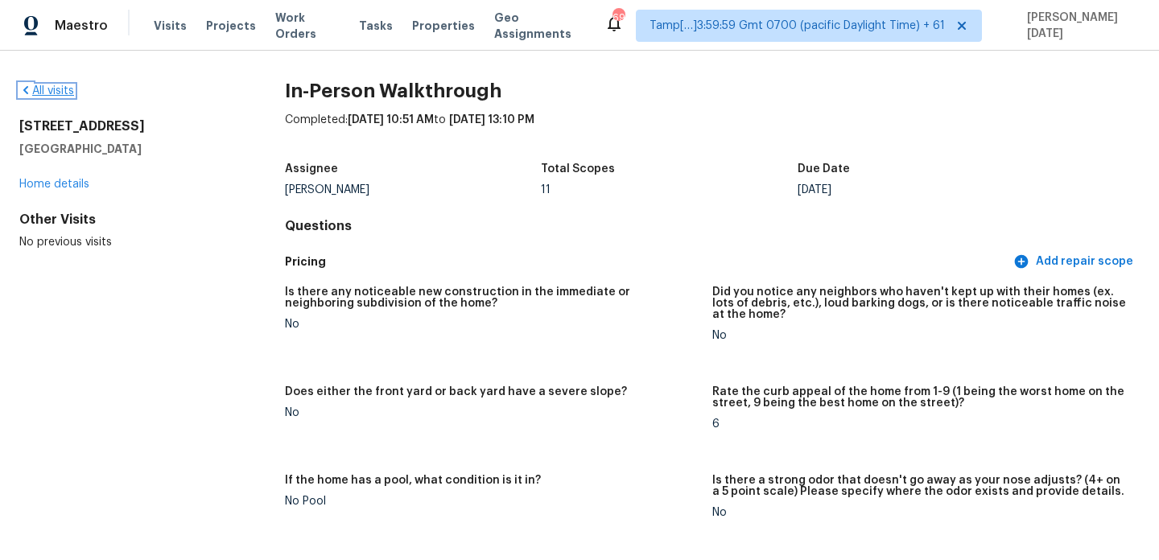
click at [42, 89] on link "All visits" at bounding box center [46, 90] width 55 height 11
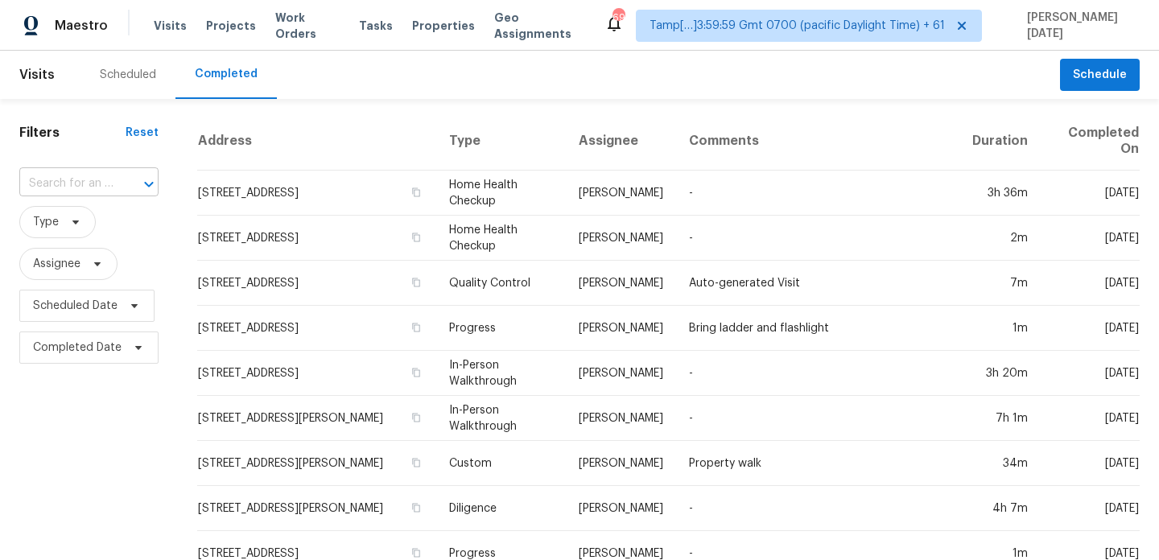
click at [83, 171] on input "text" at bounding box center [66, 183] width 94 height 25
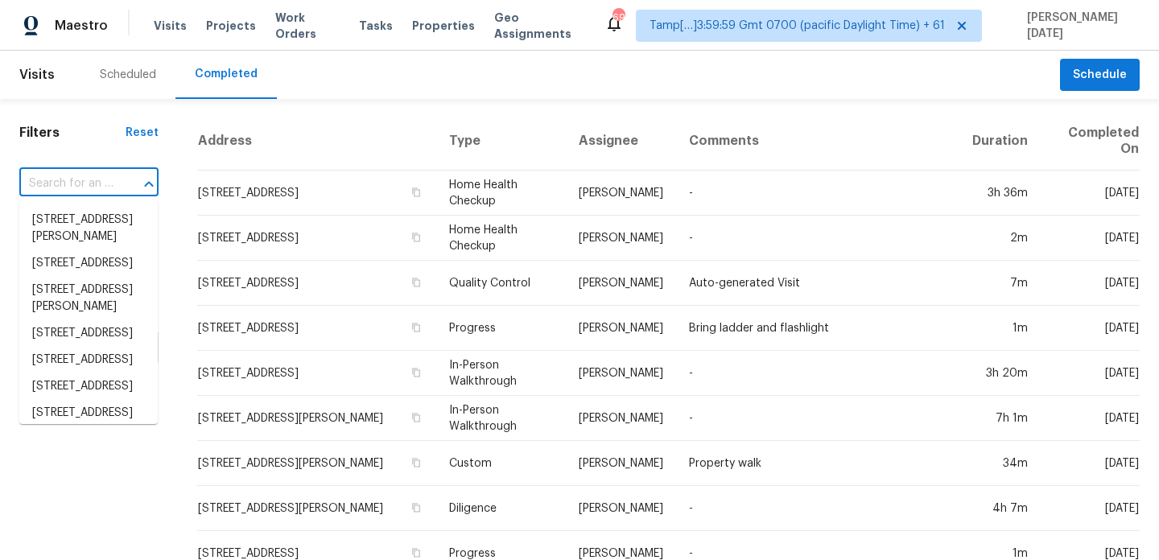
paste input "8018 Maxwelton Dr, Huntersville, NC 28078"
type input "8018 Maxwelton Dr, Huntersville, NC 28078"
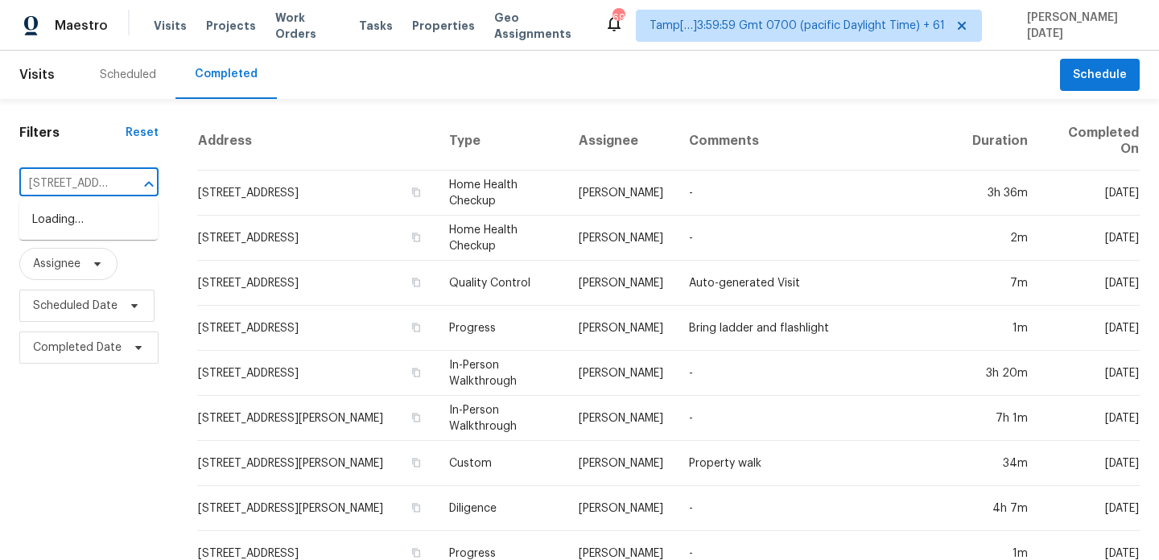
scroll to position [0, 142]
click at [99, 230] on li "8018 Maxwelton Dr, Huntersville, NC 28078" at bounding box center [88, 220] width 138 height 27
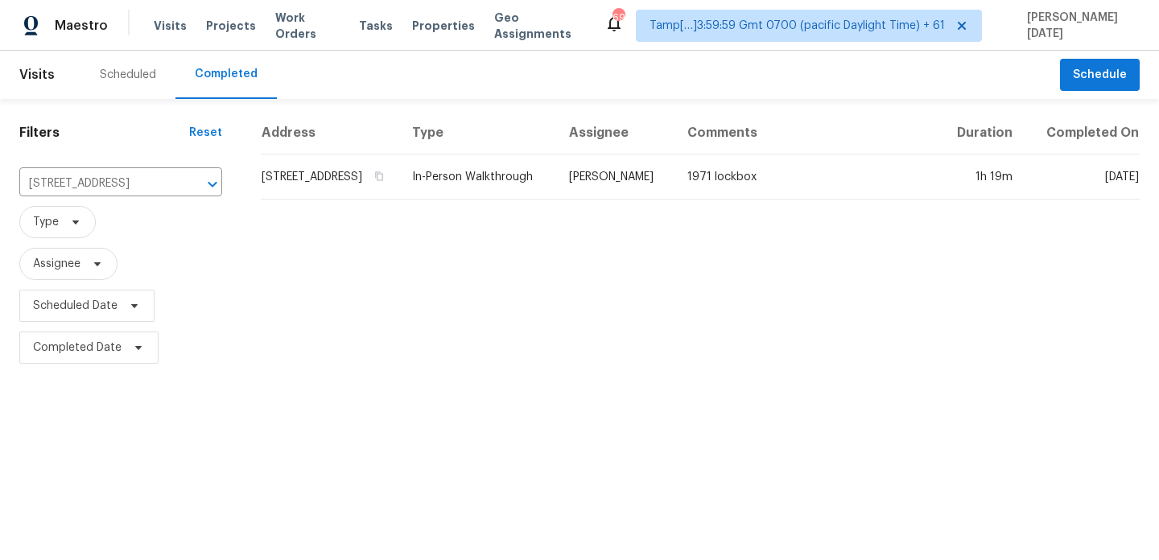
click at [492, 176] on td "In-Person Walkthrough" at bounding box center [477, 177] width 157 height 45
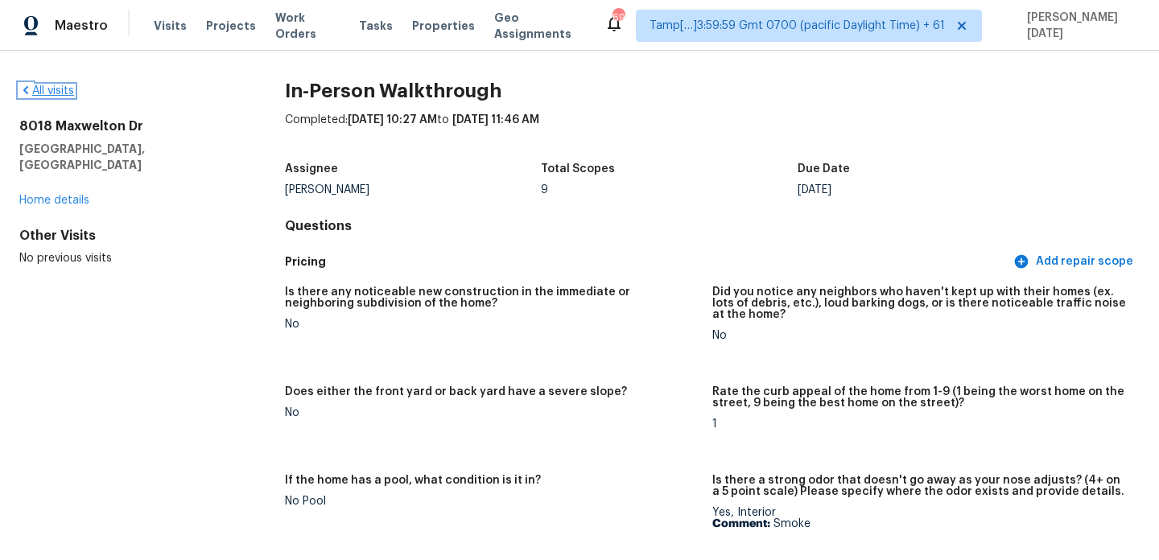
click at [60, 88] on link "All visits" at bounding box center [46, 90] width 55 height 11
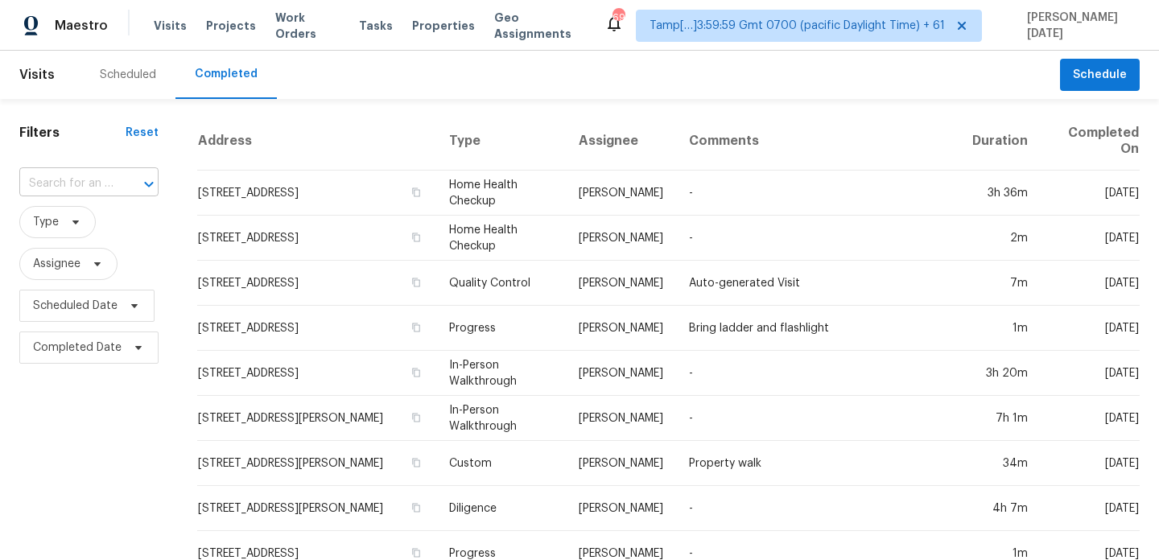
click at [92, 179] on input "text" at bounding box center [66, 183] width 94 height 25
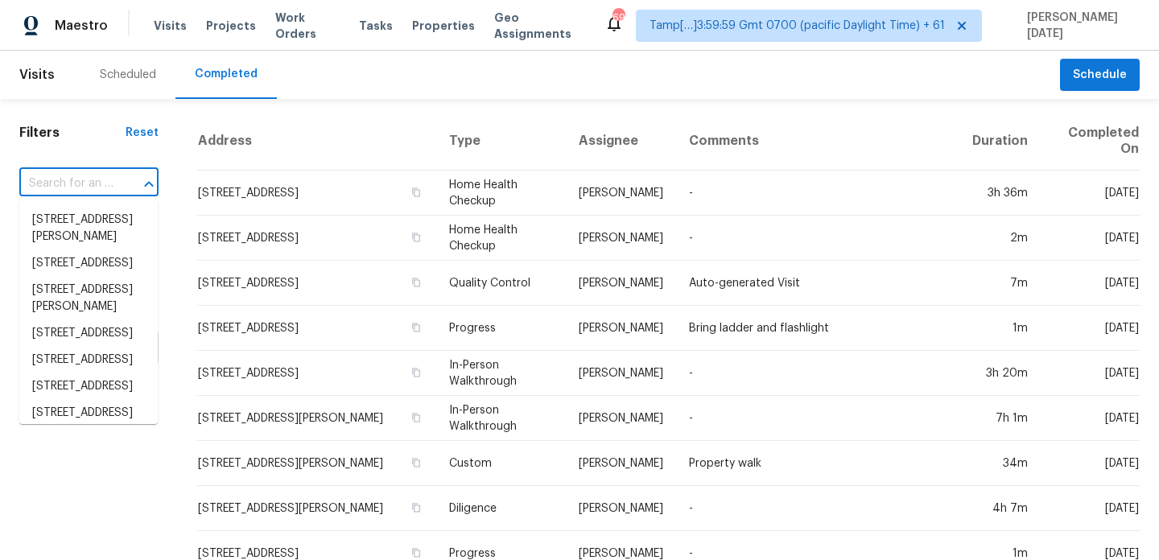
paste input "1929 Fieldhouse Ave, Raleigh, NC 27603"
type input "1929 Fieldhouse Ave, Raleigh, NC 27603"
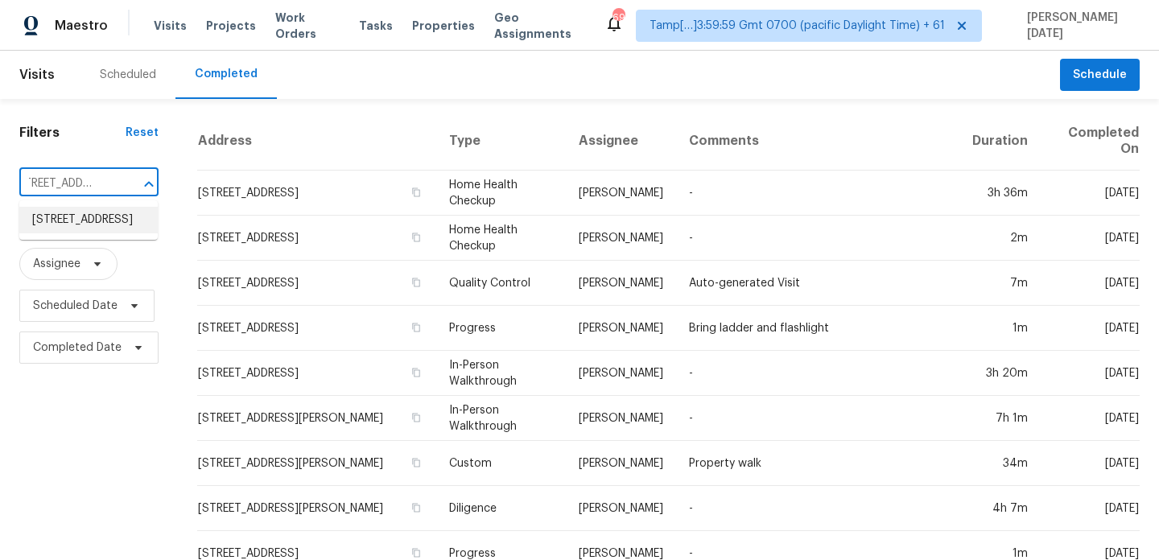
click at [97, 228] on li "1929 Fieldhouse Ave, Raleigh, NC 27603" at bounding box center [88, 220] width 138 height 27
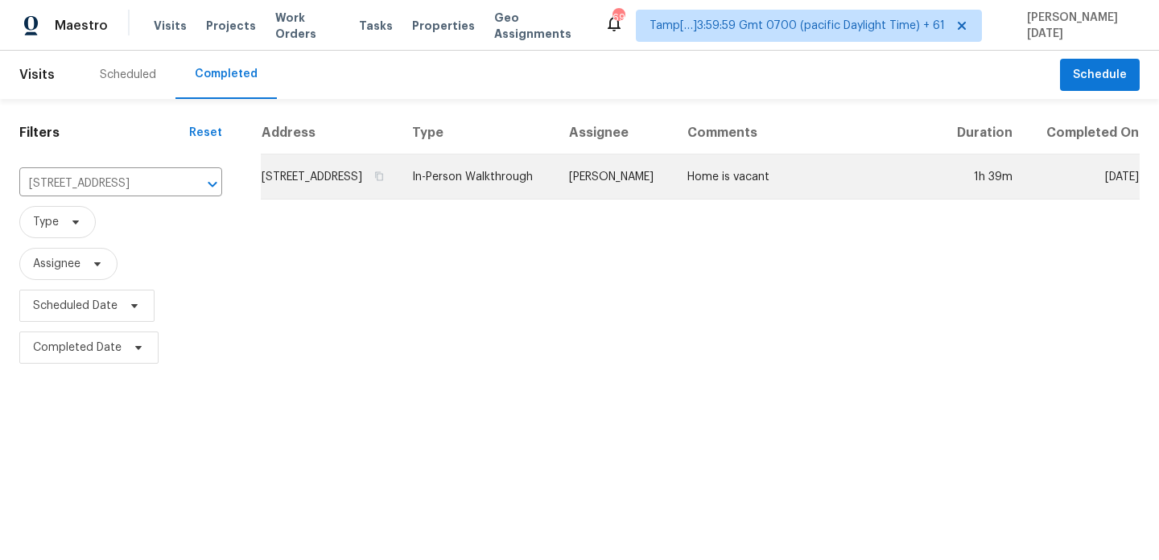
click at [556, 188] on td "In-Person Walkthrough" at bounding box center [477, 177] width 157 height 45
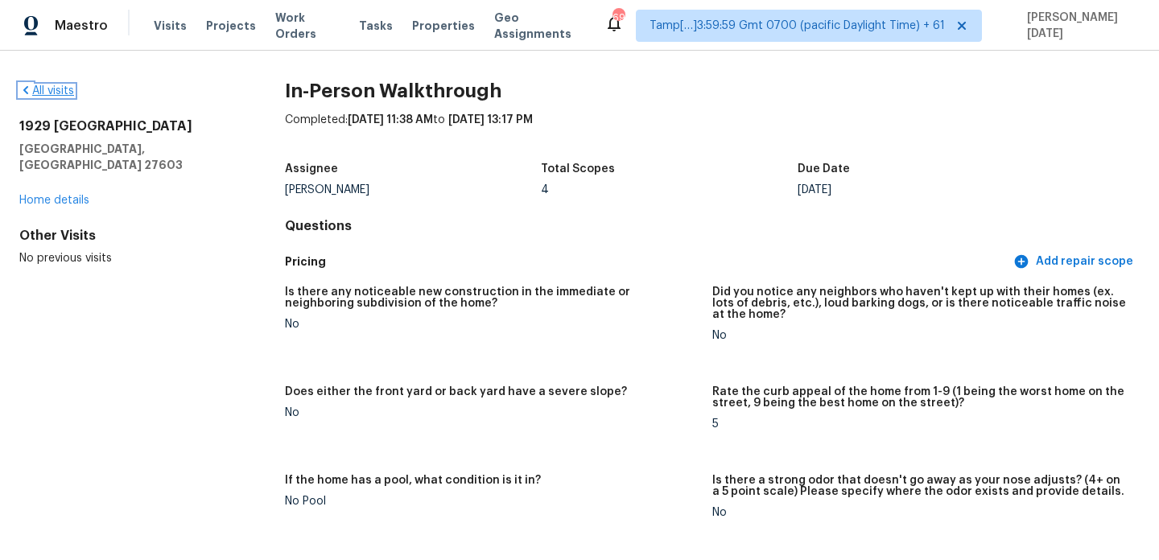
click at [44, 86] on link "All visits" at bounding box center [46, 90] width 55 height 11
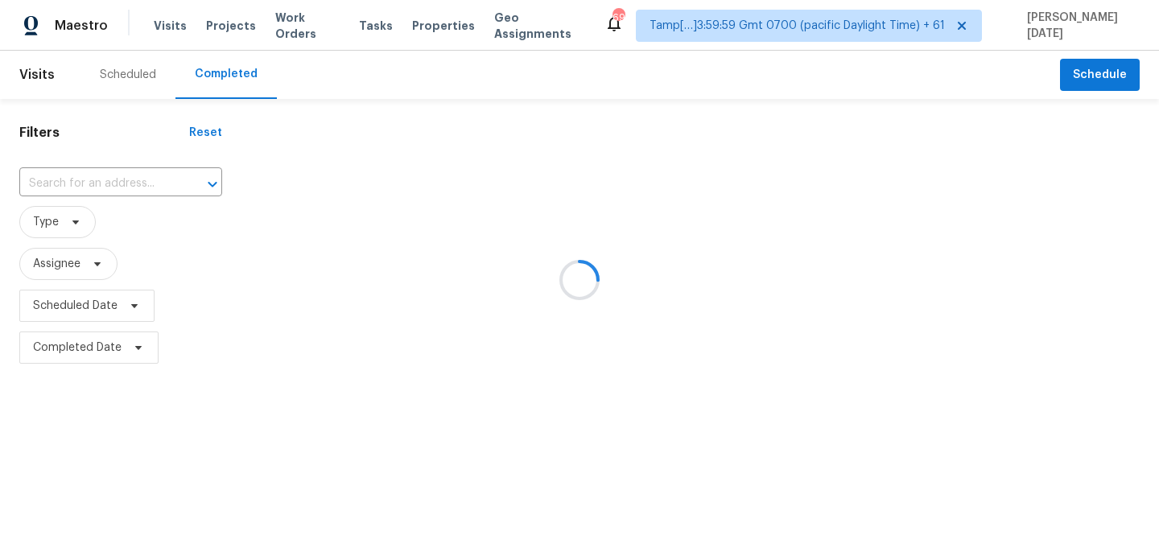
click at [62, 166] on div at bounding box center [579, 280] width 1159 height 560
click at [67, 195] on div at bounding box center [579, 280] width 1159 height 560
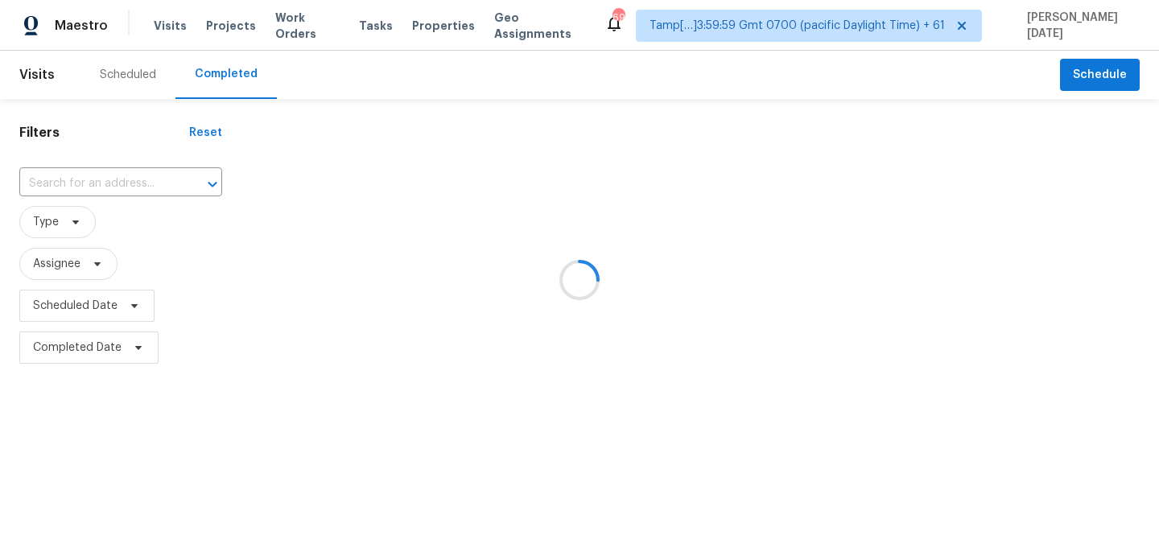
click at [67, 195] on div at bounding box center [579, 280] width 1159 height 560
click at [89, 178] on div at bounding box center [579, 280] width 1159 height 560
click at [89, 178] on input "text" at bounding box center [98, 183] width 158 height 25
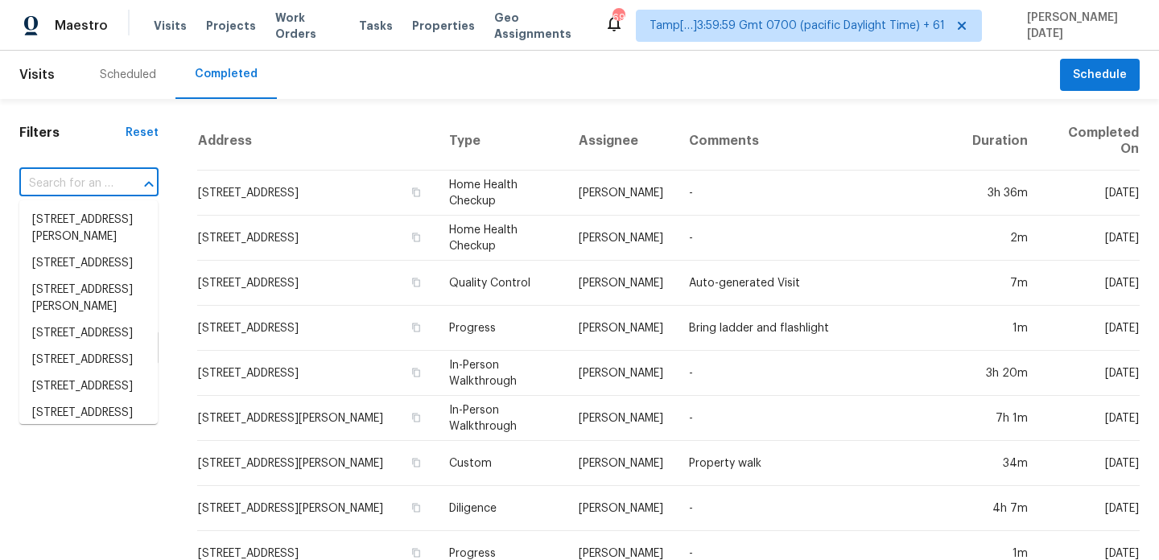
click at [89, 178] on input "text" at bounding box center [66, 183] width 94 height 25
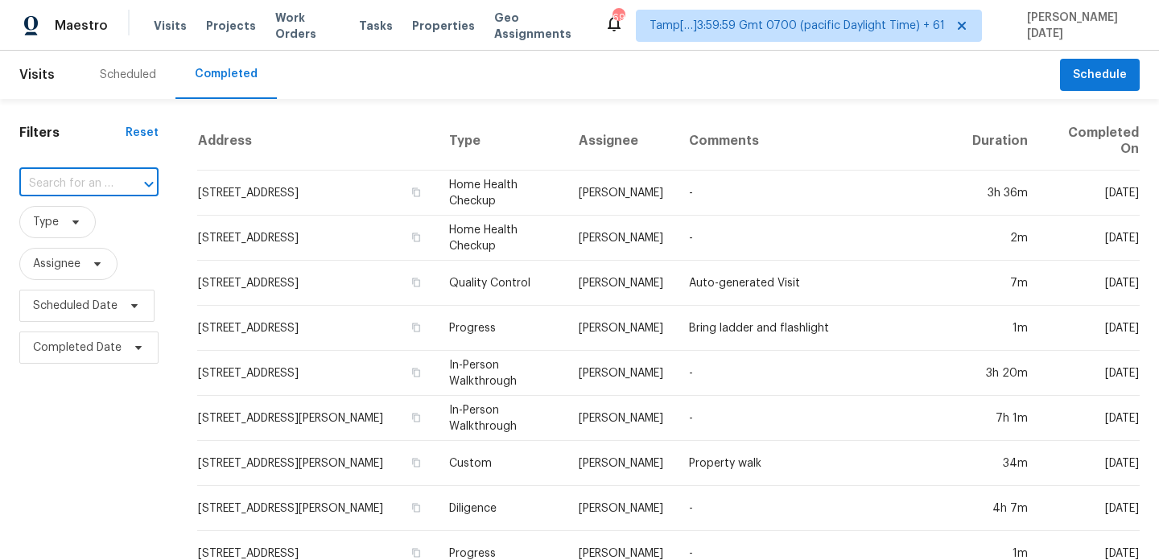
click at [89, 178] on input "text" at bounding box center [66, 183] width 94 height 25
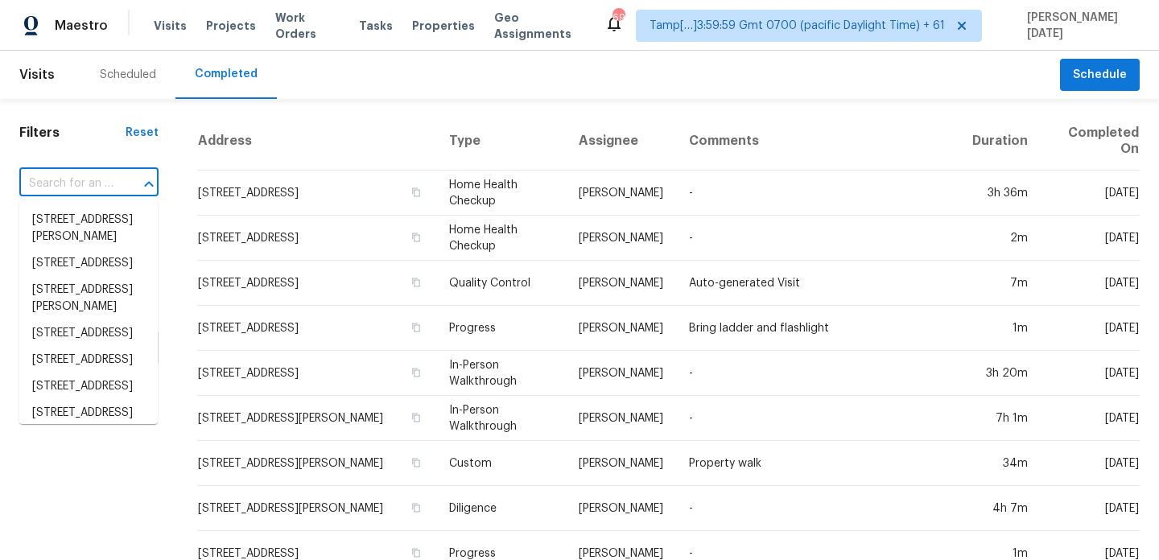
paste input "[STREET_ADDRESS][PERSON_NAME][PERSON_NAME]"
type input "[STREET_ADDRESS][PERSON_NAME][PERSON_NAME]"
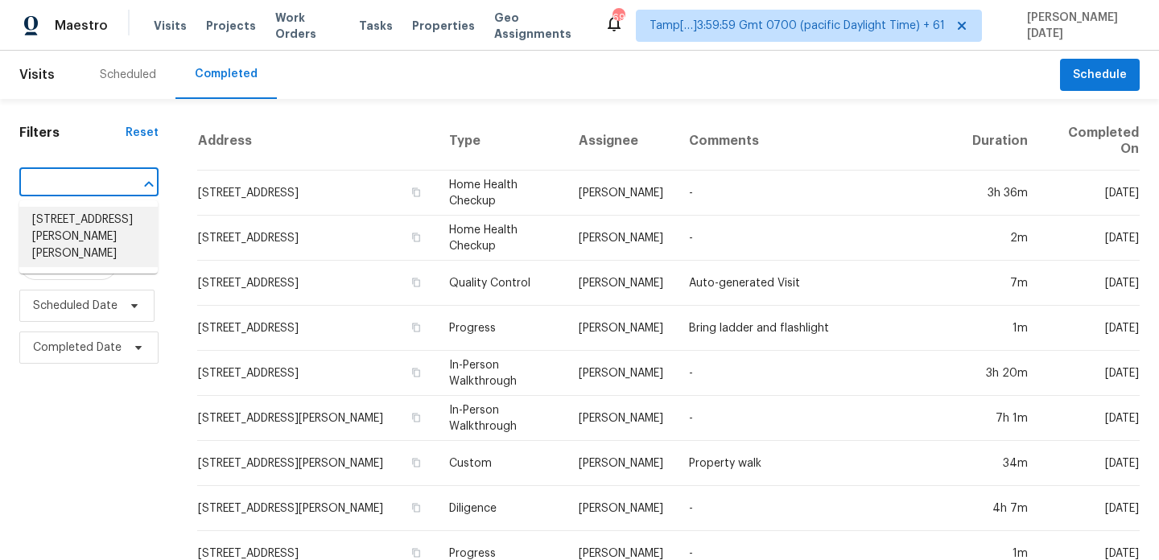
click at [96, 228] on li "[STREET_ADDRESS][PERSON_NAME][PERSON_NAME]" at bounding box center [88, 237] width 138 height 60
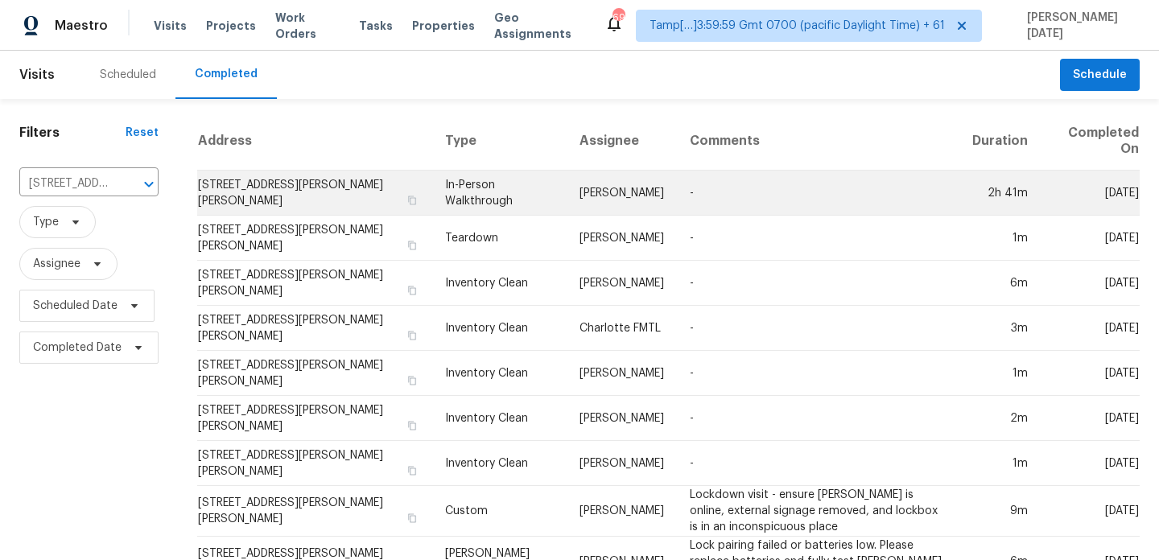
click at [511, 181] on td "In-Person Walkthrough" at bounding box center [499, 193] width 134 height 45
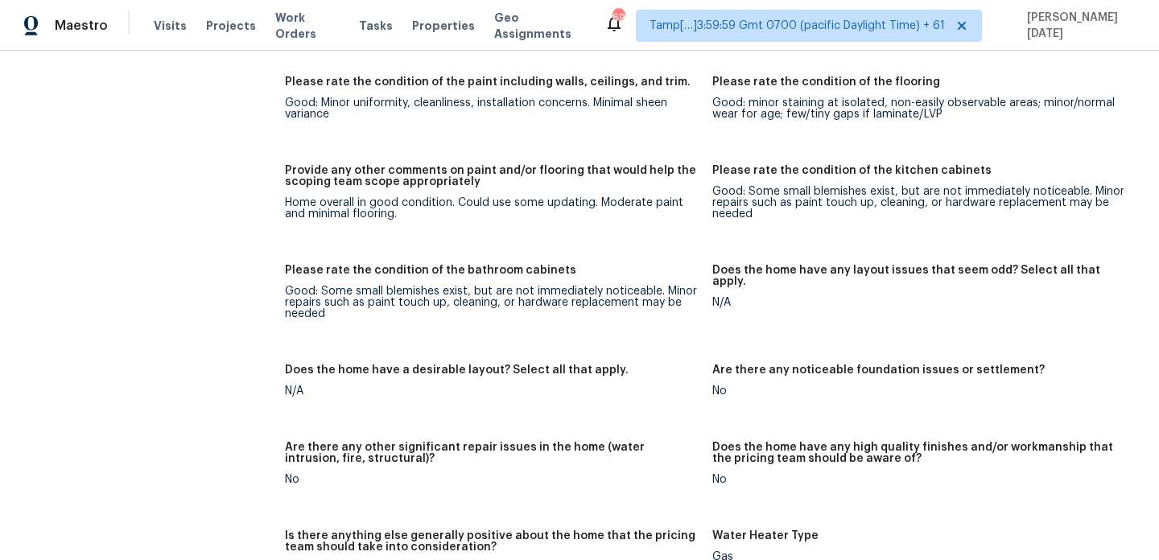
scroll to position [3211, 0]
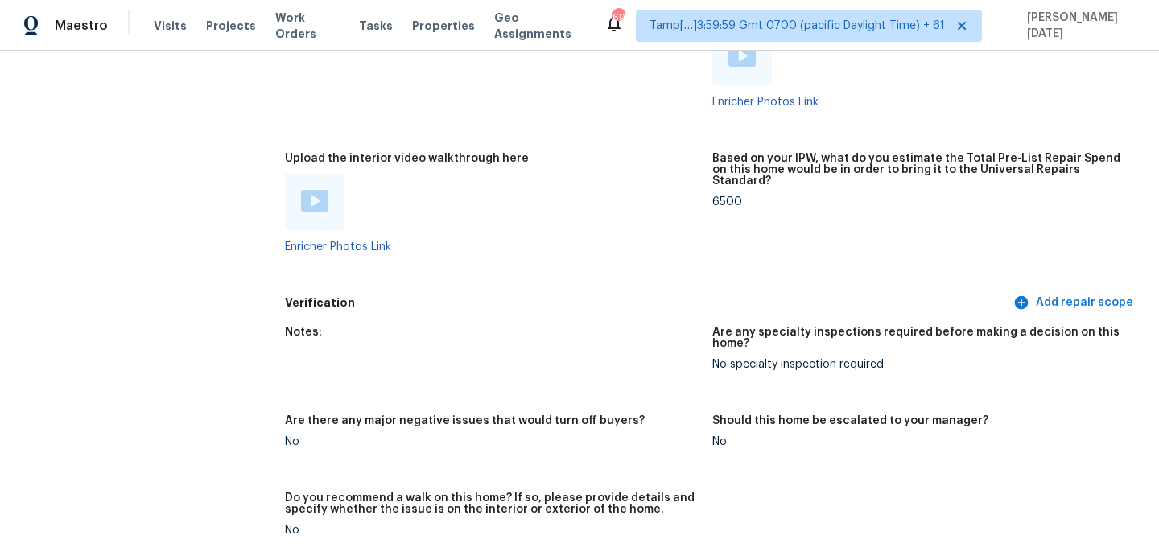
click at [328, 184] on div at bounding box center [315, 202] width 60 height 56
click at [311, 190] on img at bounding box center [314, 201] width 27 height 22
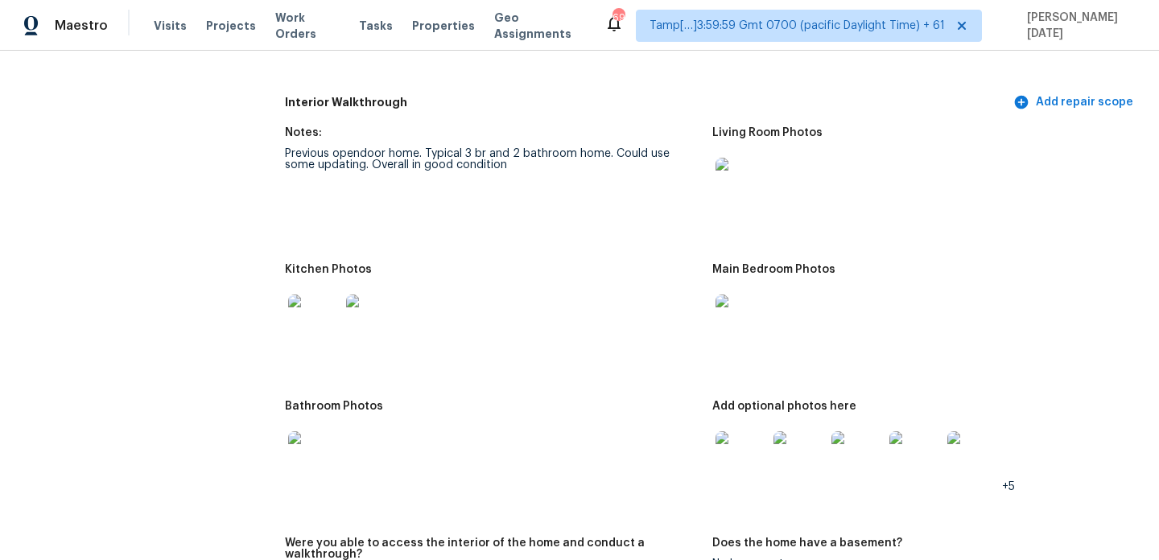
scroll to position [1851, 0]
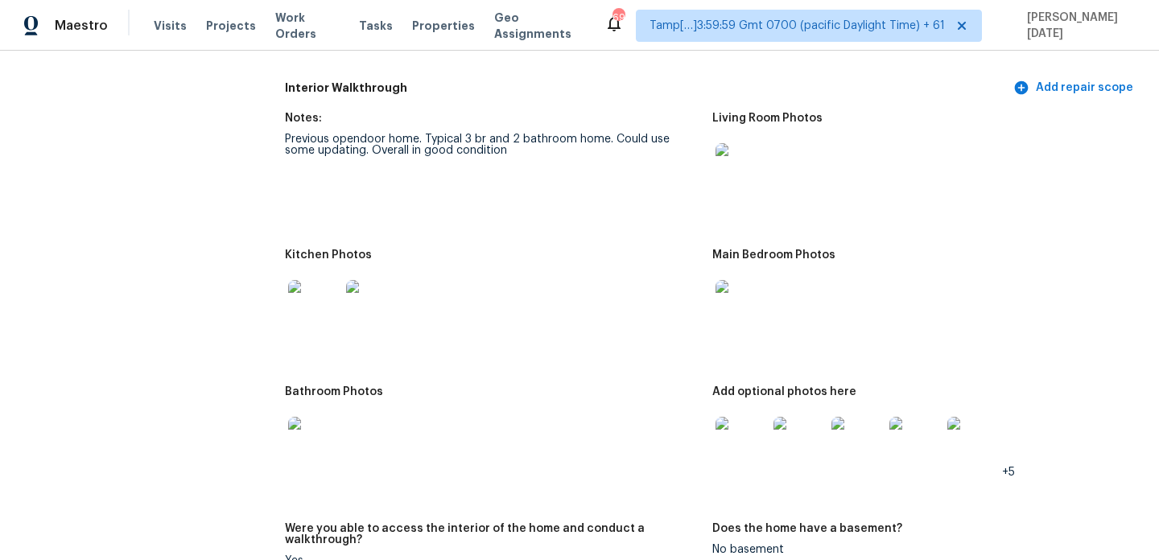
click at [740, 177] on img at bounding box center [741, 169] width 52 height 52
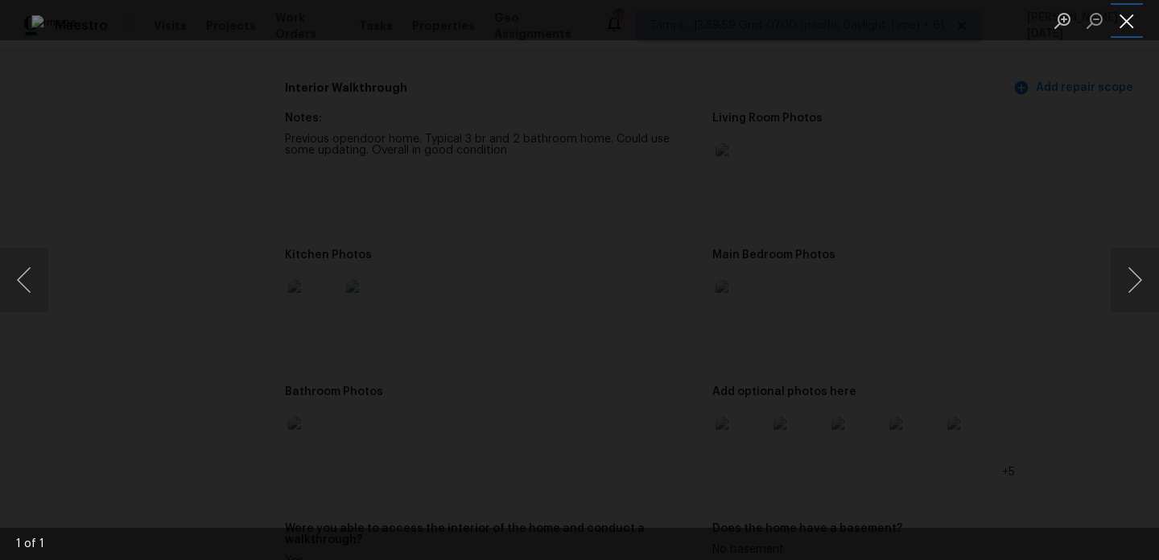
click at [1127, 22] on button "Close lightbox" at bounding box center [1126, 20] width 32 height 28
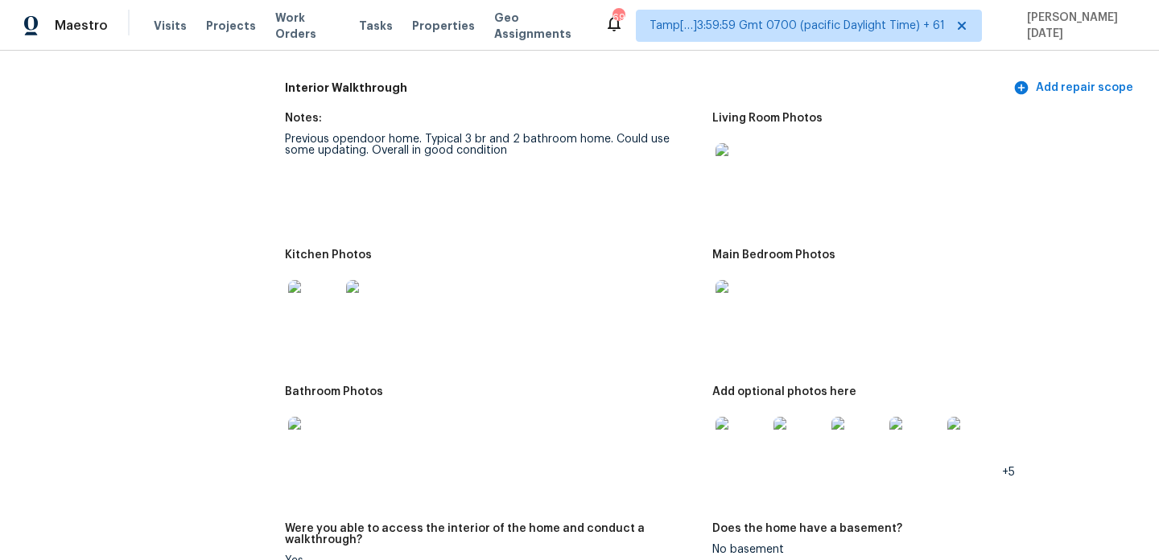
click at [748, 304] on img at bounding box center [741, 306] width 52 height 52
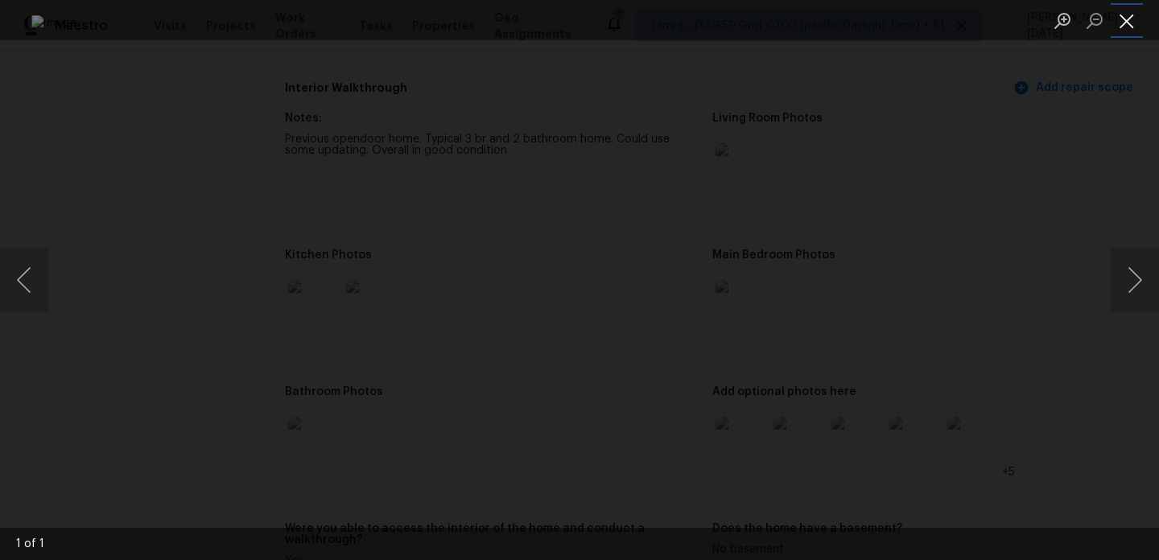
click at [1123, 27] on button "Close lightbox" at bounding box center [1126, 20] width 32 height 28
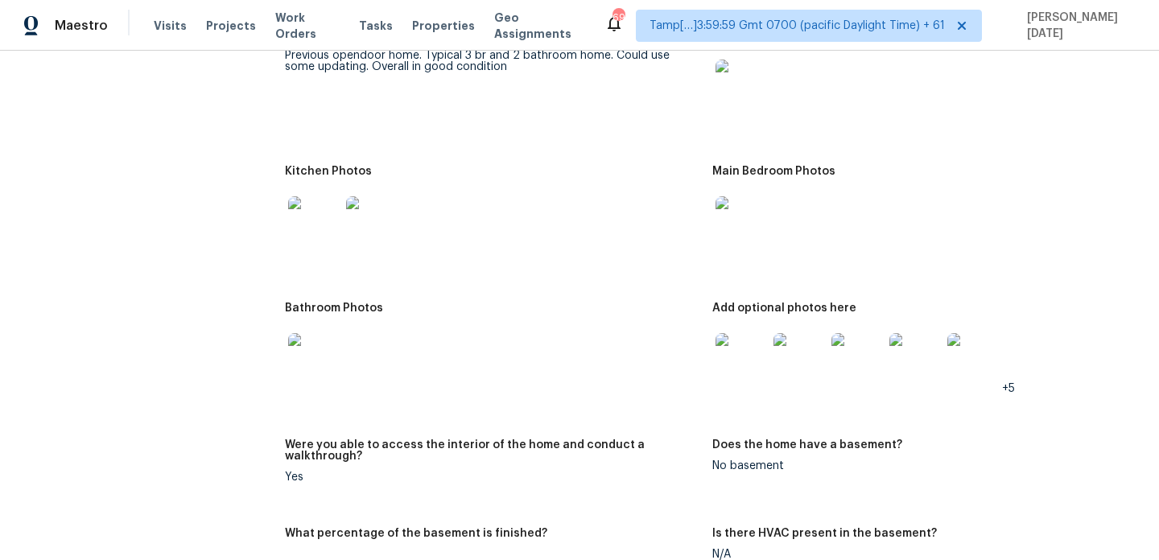
scroll to position [1936, 0]
click at [311, 344] on img at bounding box center [314, 358] width 52 height 52
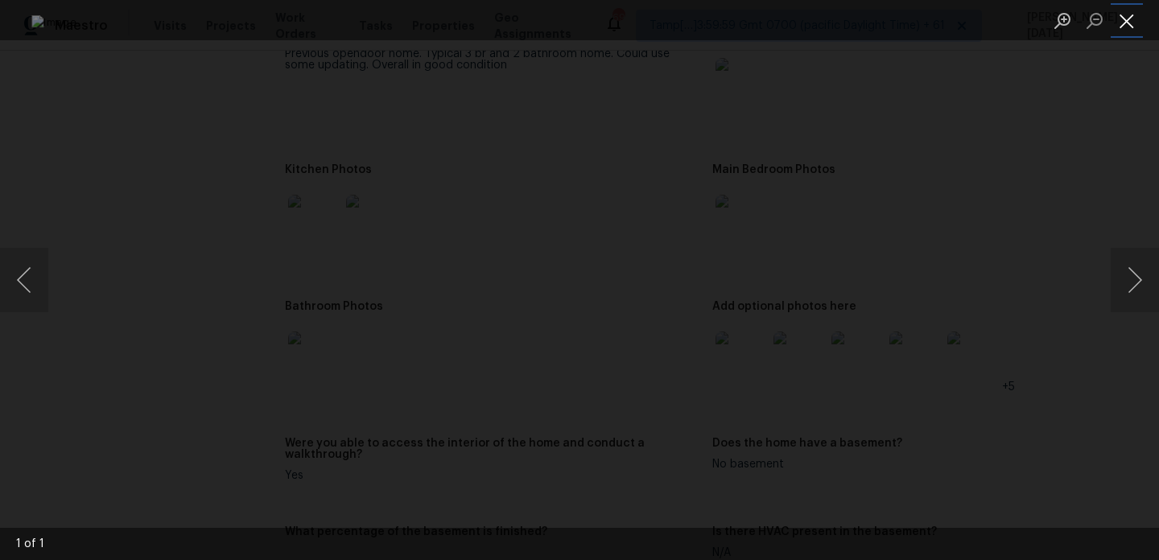
click at [1123, 20] on button "Close lightbox" at bounding box center [1126, 20] width 32 height 28
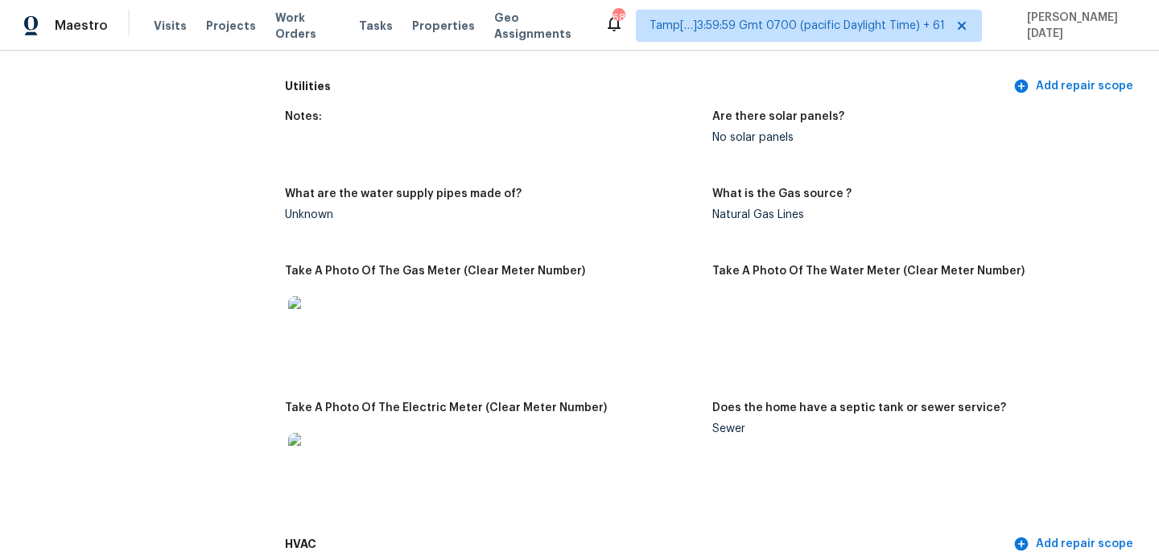
scroll to position [1168, 0]
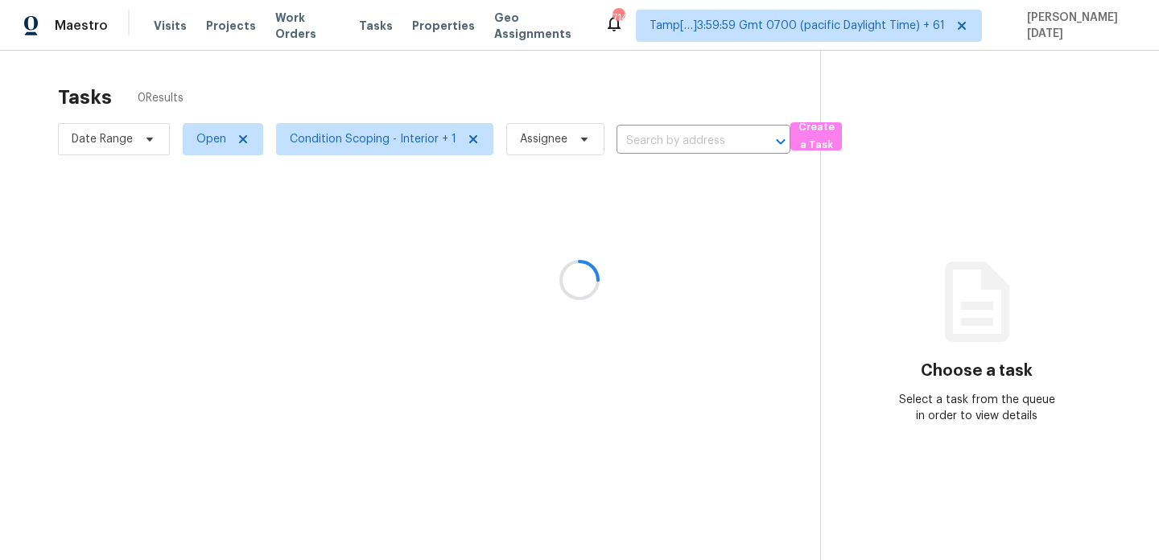
click at [567, 94] on div at bounding box center [579, 280] width 1159 height 560
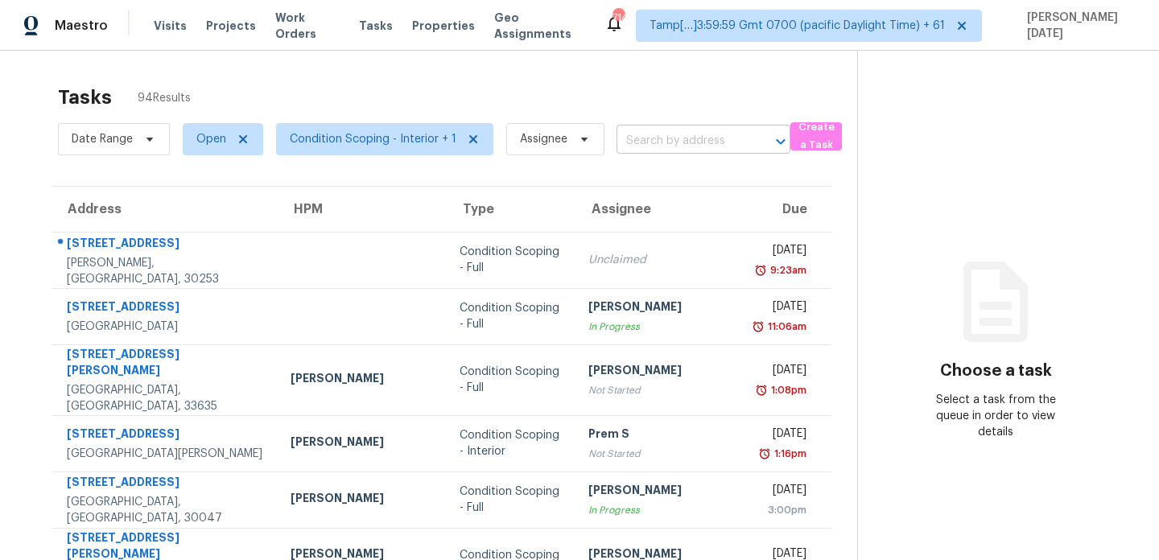
click at [637, 138] on input "text" at bounding box center [680, 141] width 129 height 25
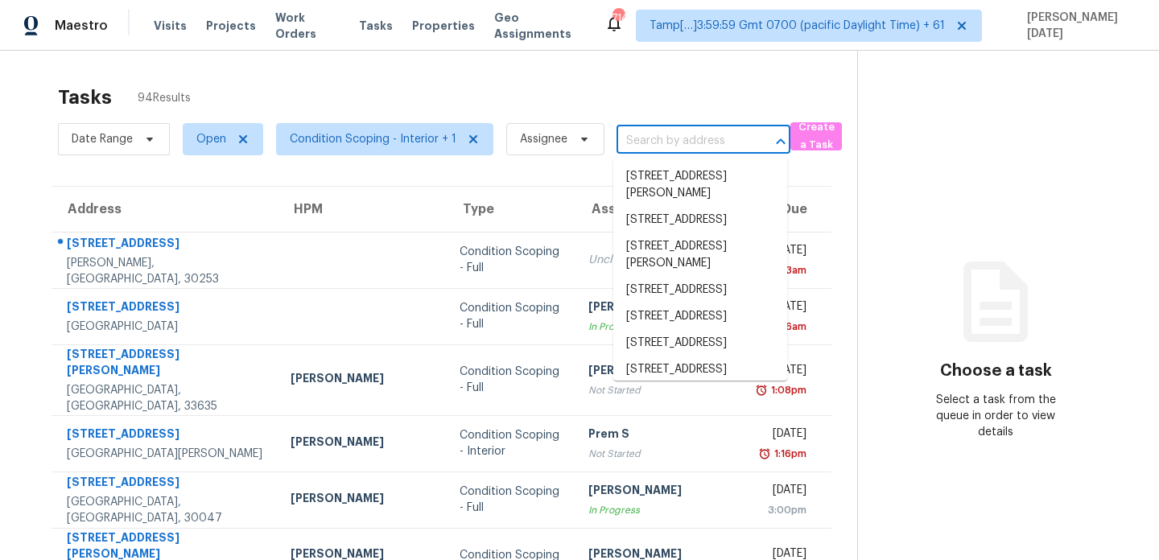
paste input "[STREET_ADDRESS][US_STATE]"
type input "[STREET_ADDRESS][US_STATE]"
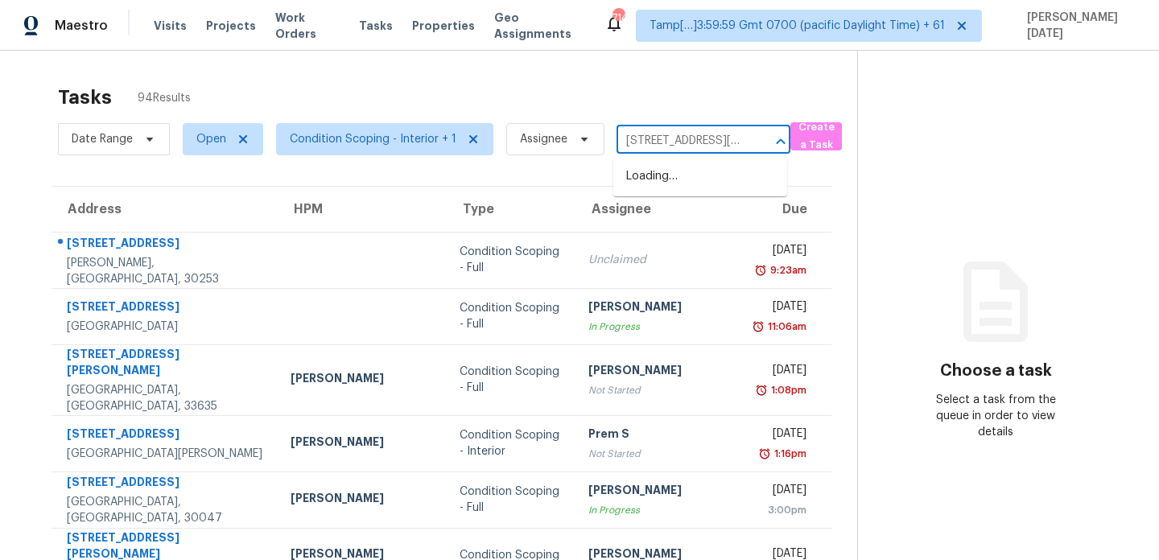
scroll to position [0, 91]
click at [667, 187] on li "[STREET_ADDRESS][US_STATE]" at bounding box center [700, 184] width 174 height 43
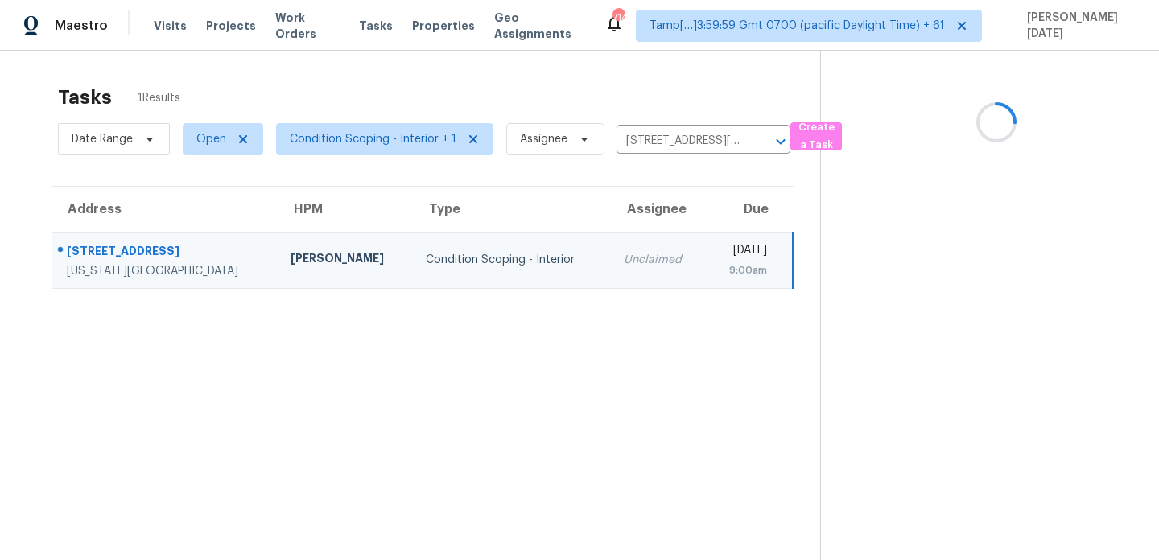
click at [719, 264] on div "9:00am" at bounding box center [743, 270] width 48 height 16
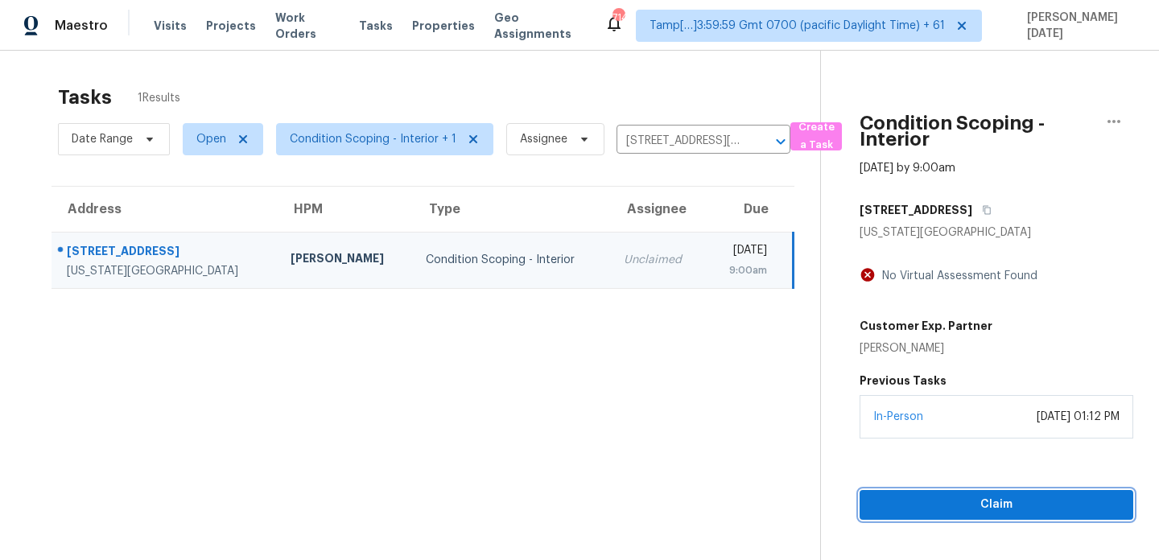
click at [909, 502] on span "Claim" at bounding box center [996, 505] width 248 height 20
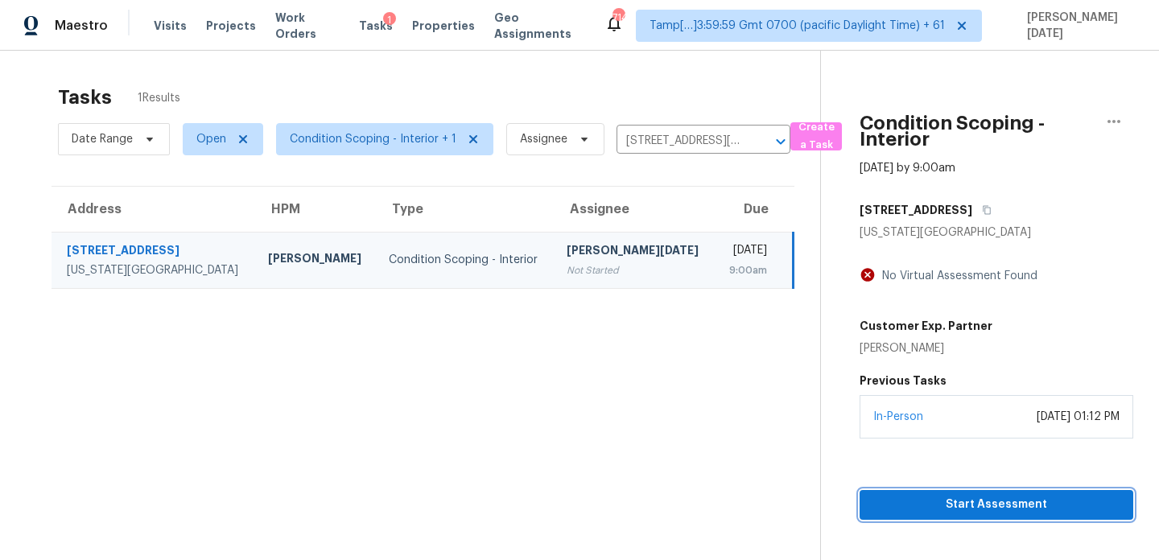
click at [909, 502] on span "Start Assessment" at bounding box center [996, 505] width 248 height 20
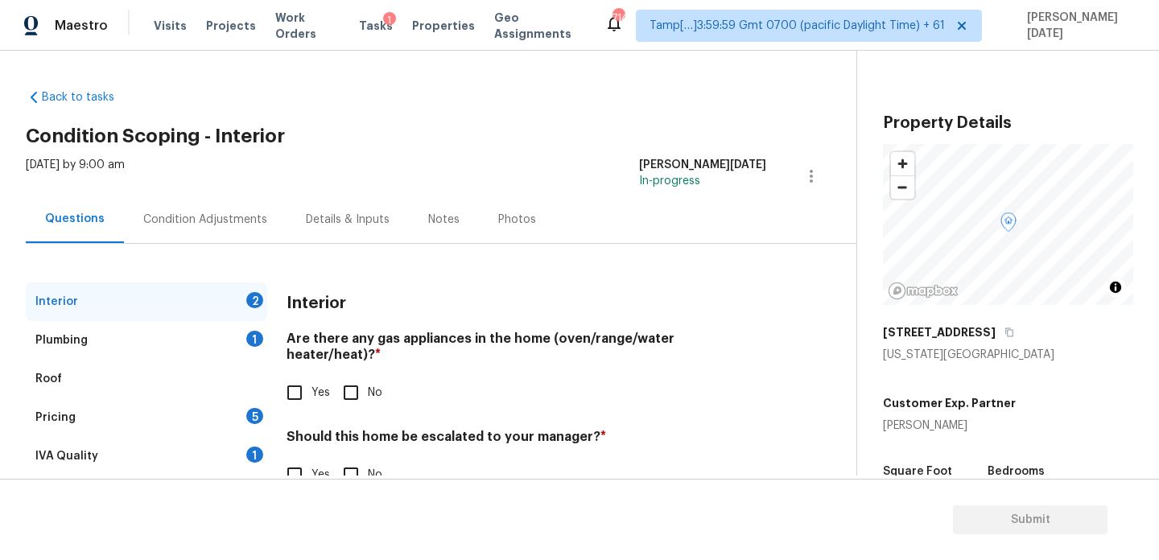
click at [225, 222] on div "Condition Adjustments" at bounding box center [205, 220] width 124 height 16
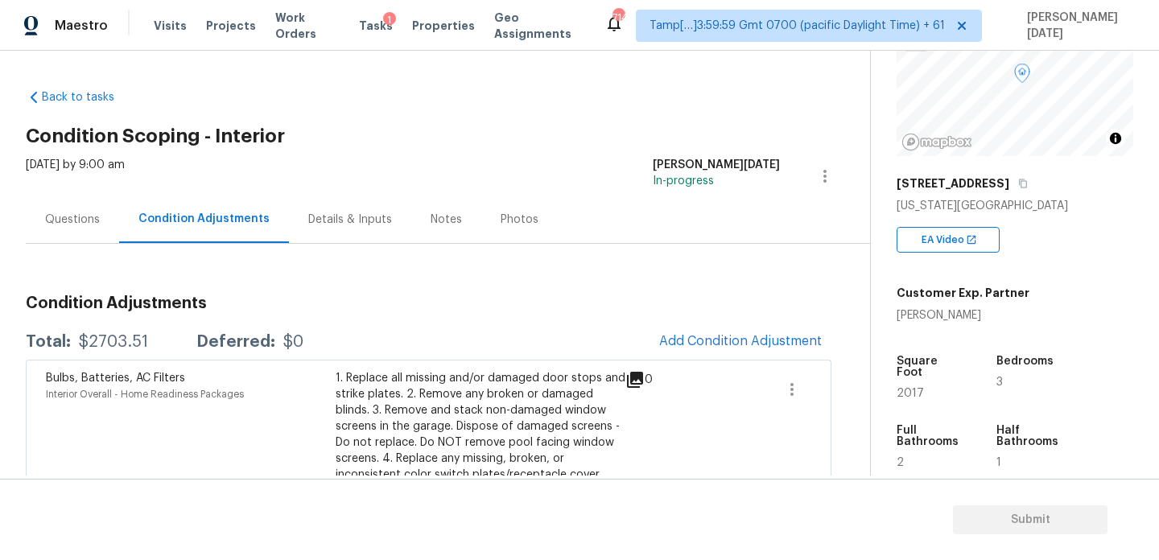
scroll to position [167, 0]
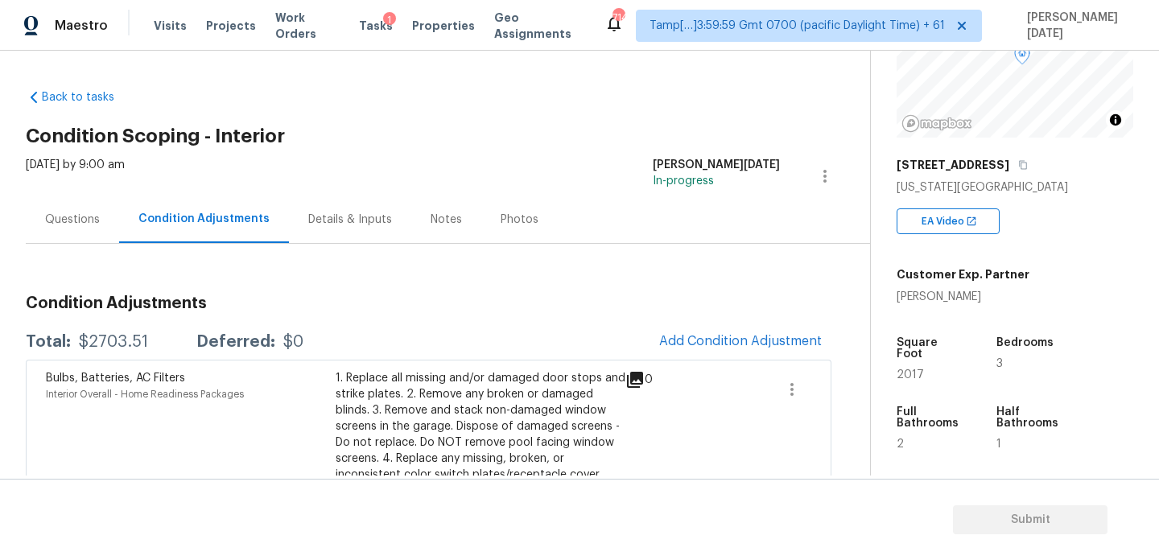
click at [908, 369] on div "Square Foot 2017" at bounding box center [943, 358] width 95 height 69
click at [909, 369] on span "2017" at bounding box center [909, 374] width 27 height 11
copy span "2017"
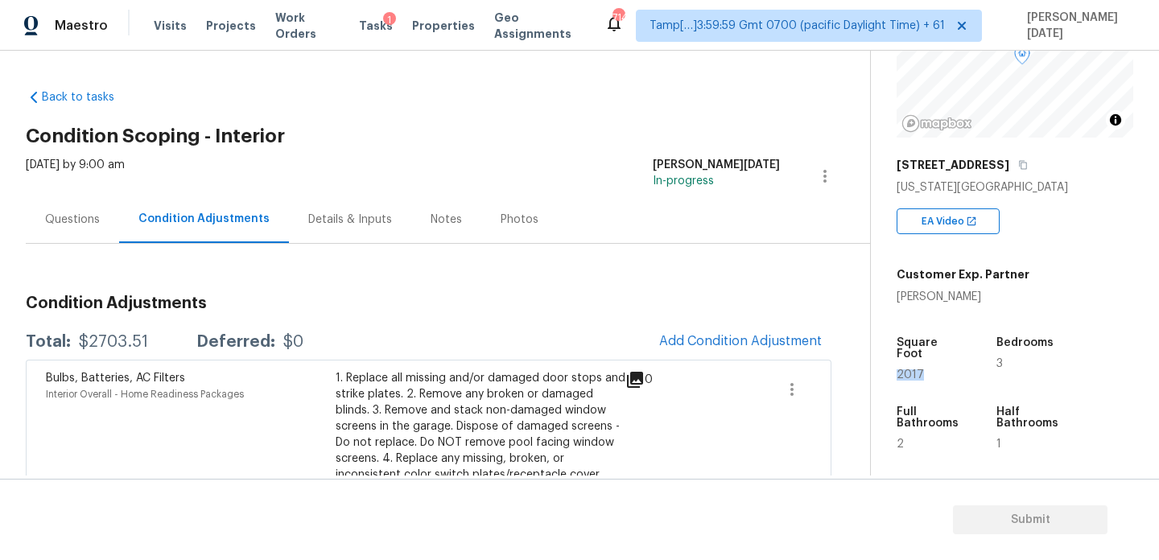
scroll to position [129, 0]
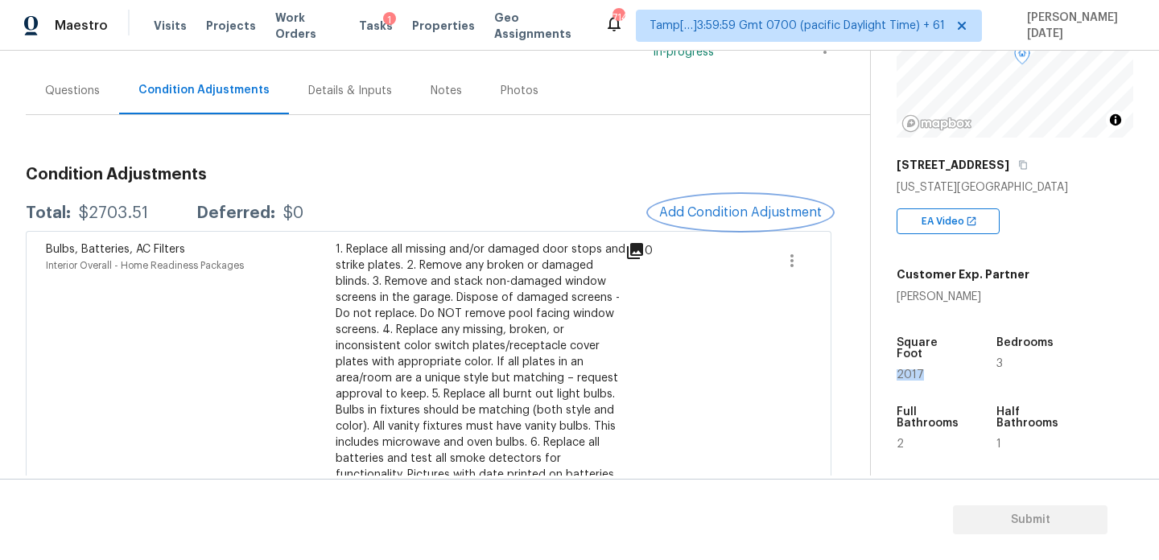
click at [727, 221] on button "Add Condition Adjustment" at bounding box center [740, 213] width 182 height 34
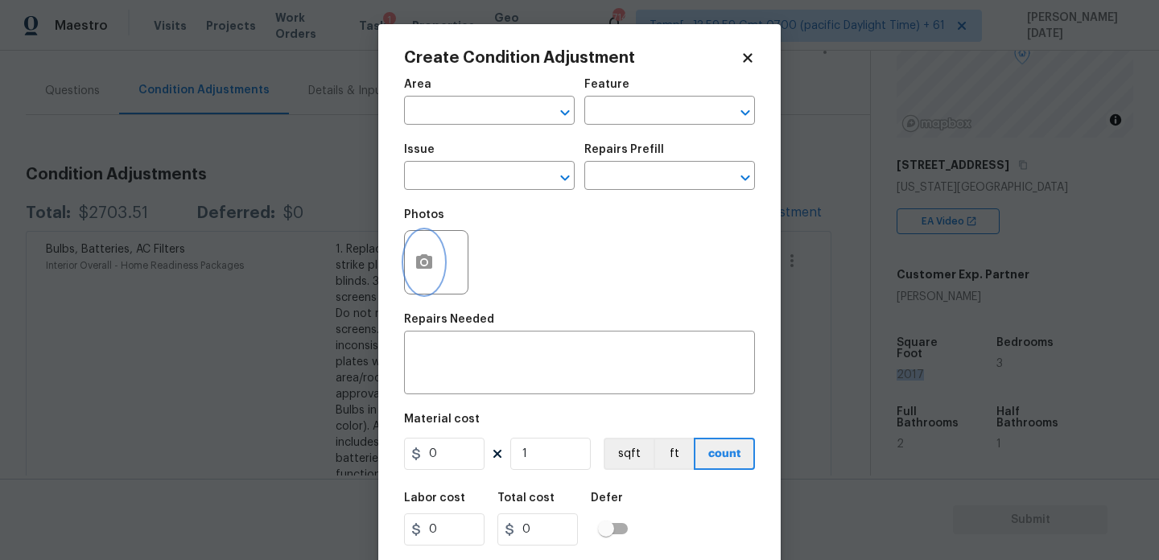
click at [435, 258] on button "button" at bounding box center [424, 262] width 39 height 63
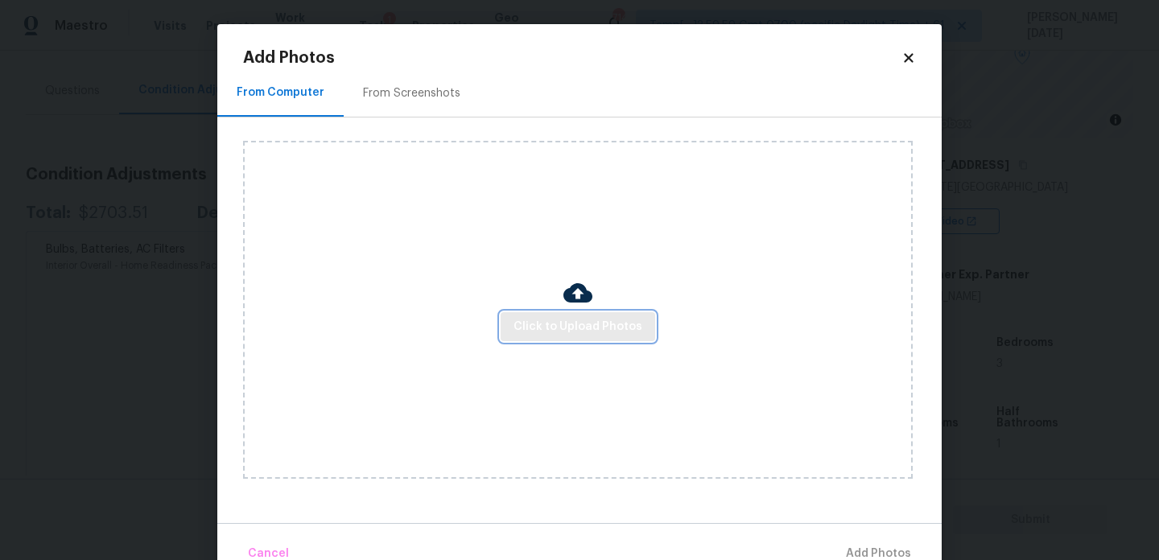
click at [526, 319] on span "Click to Upload Photos" at bounding box center [577, 327] width 129 height 20
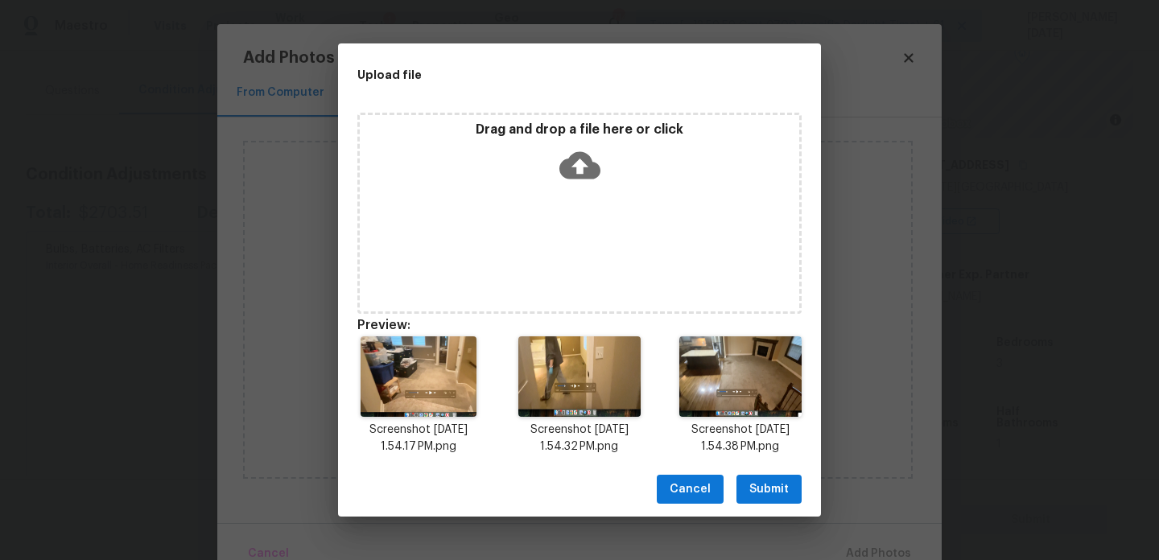
click at [780, 482] on span "Submit" at bounding box center [768, 490] width 39 height 20
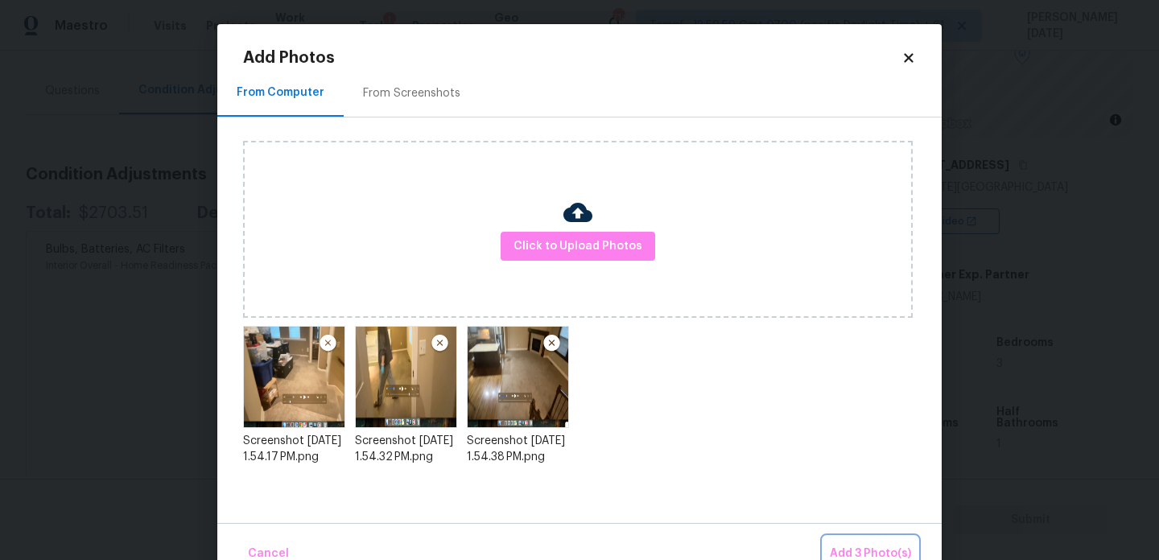
click at [865, 546] on span "Add 3 Photo(s)" at bounding box center [870, 554] width 81 height 20
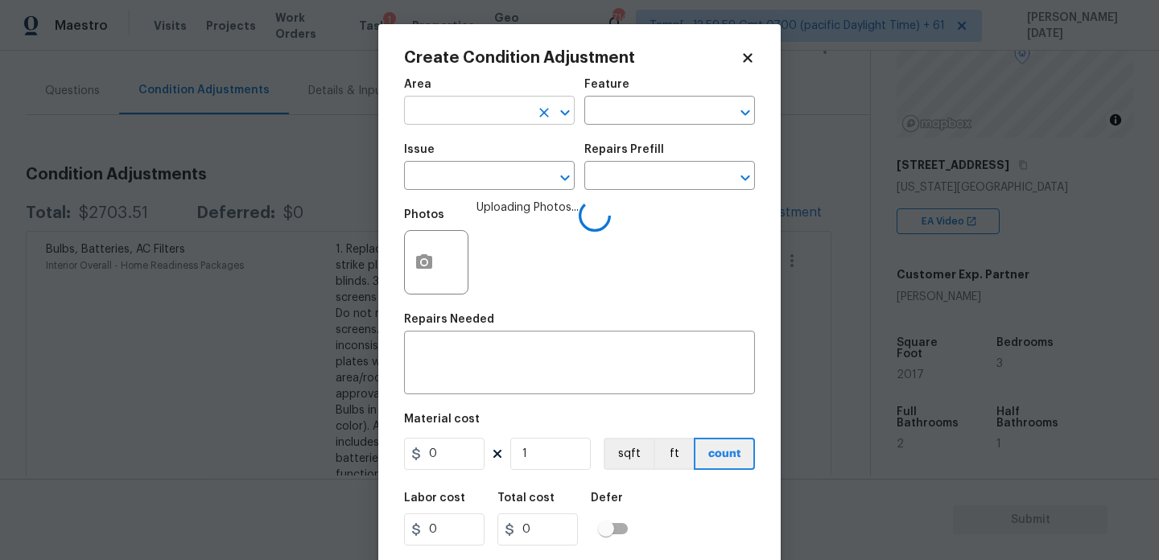
click at [444, 110] on input "text" at bounding box center [467, 112] width 126 height 25
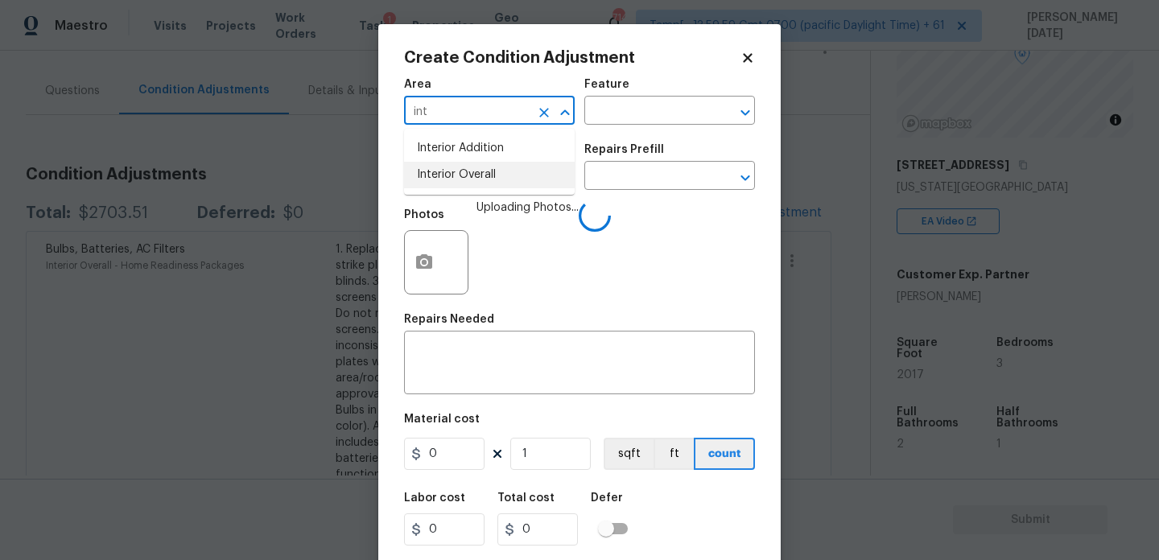
click at [476, 171] on li "Interior Overall" at bounding box center [489, 175] width 171 height 27
type input "Interior Overall"
click at [476, 171] on input "text" at bounding box center [467, 177] width 126 height 25
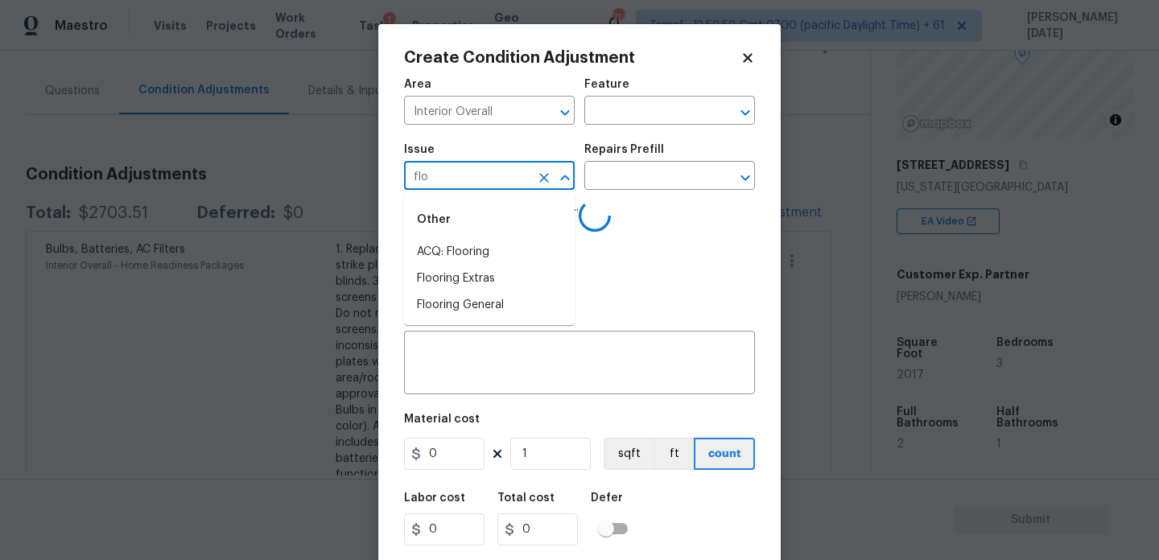
type input "floo"
click at [490, 311] on li "Flooring General" at bounding box center [489, 305] width 171 height 27
type input "ACQ: HVAC"
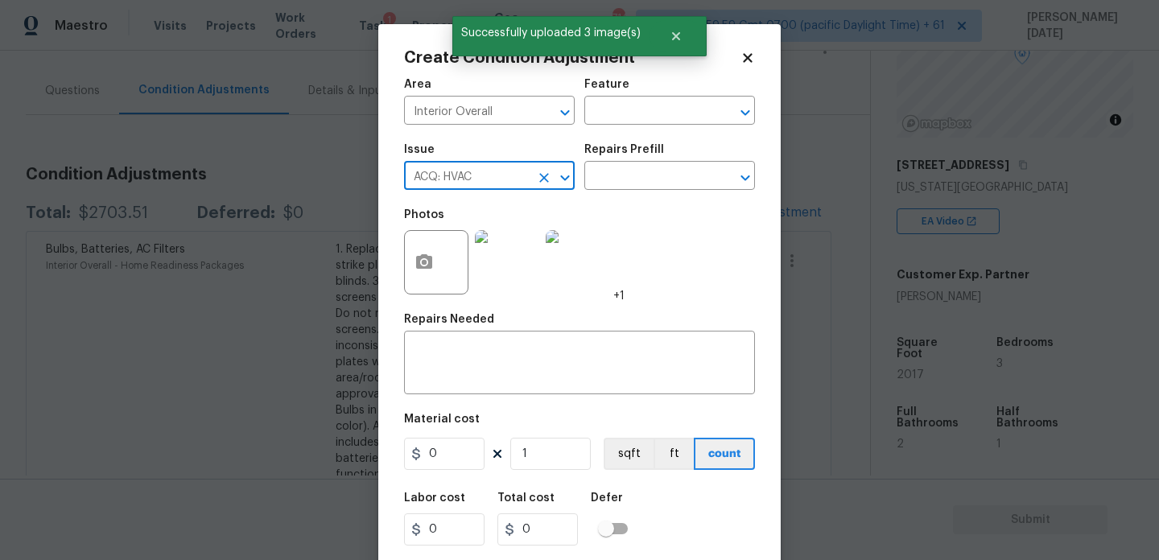
click at [545, 167] on button "Clear" at bounding box center [544, 178] width 23 height 23
click at [496, 249] on li "ACQ: Flooring" at bounding box center [489, 252] width 171 height 27
type input "ACQ: Flooring"
click at [599, 197] on div "Issue ACQ: Flooring ​ Repairs Prefill ​" at bounding box center [579, 166] width 351 height 65
click at [629, 183] on input "text" at bounding box center [647, 177] width 126 height 25
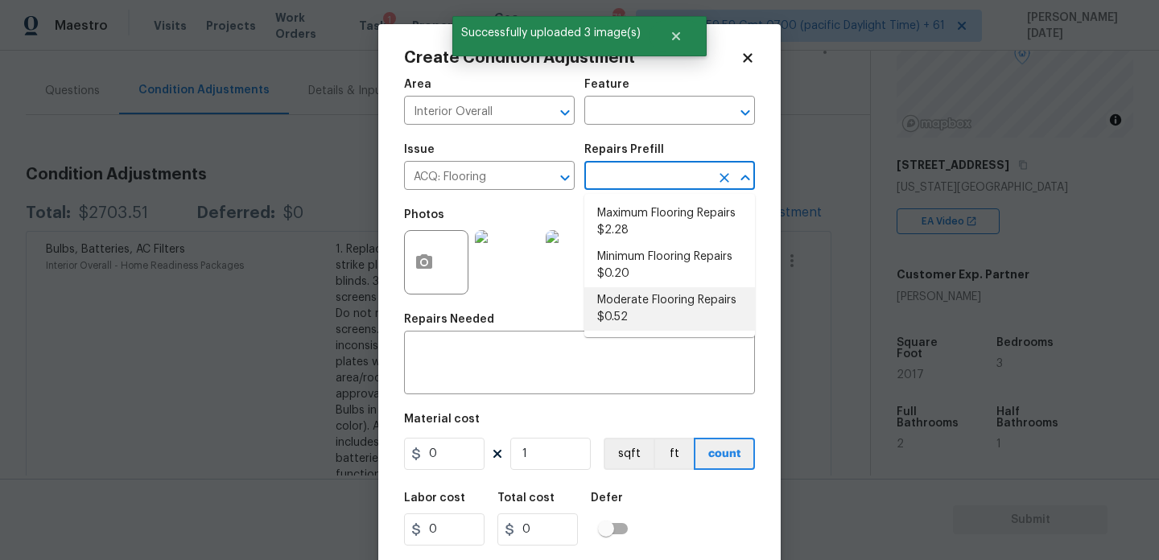
click at [646, 309] on li "Moderate Flooring Repairs $0.52" at bounding box center [669, 308] width 171 height 43
type input "Acquisition"
type textarea "Acquisition Scope: Moderate flooring repairs"
type input "0.52"
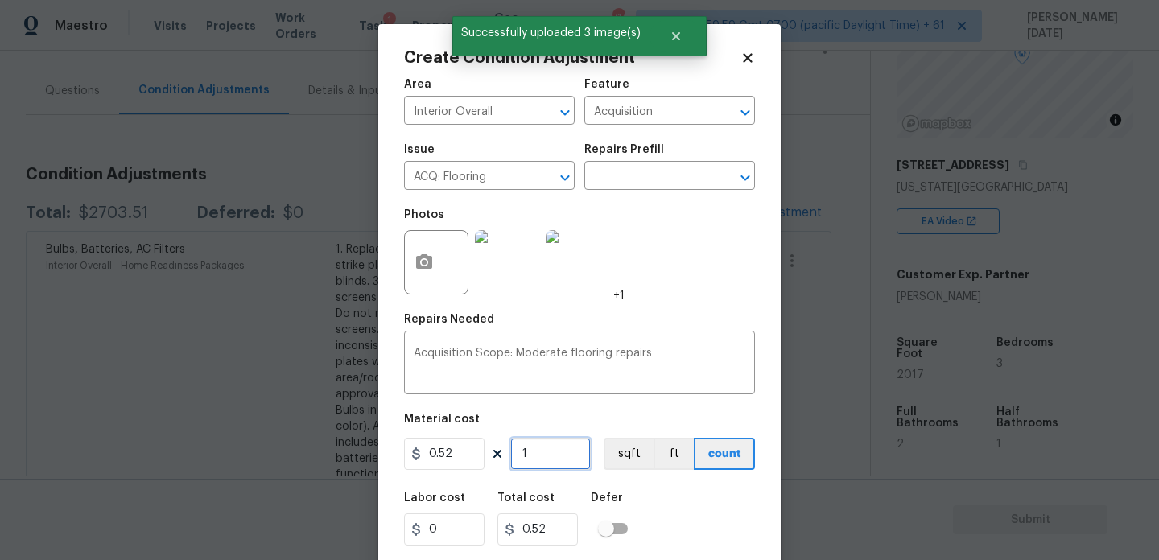
click at [571, 459] on input "1" at bounding box center [550, 454] width 80 height 32
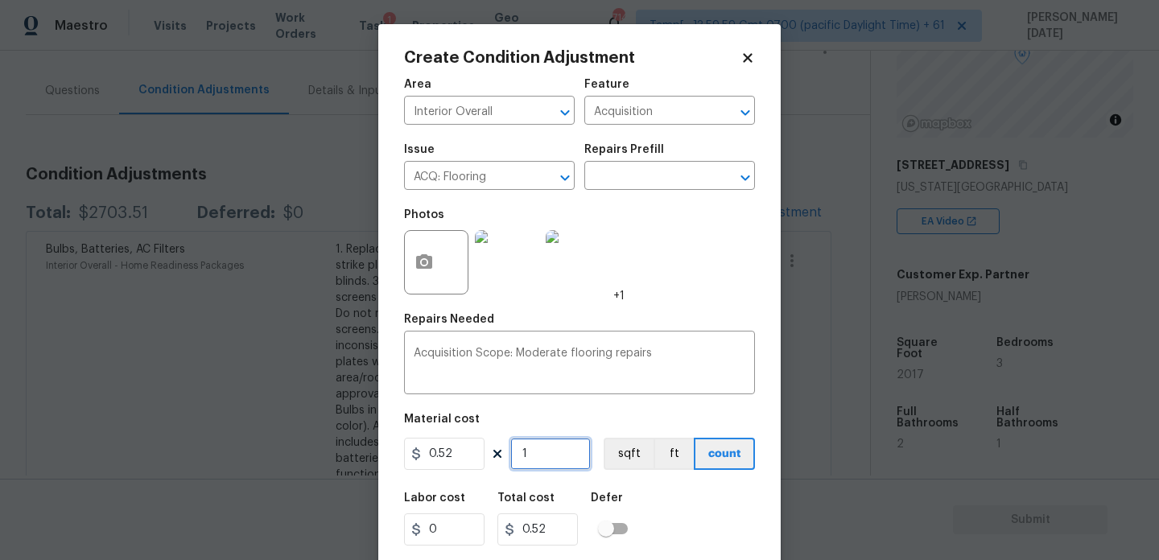
type input "0"
paste input "2017"
type input "2017"
type input "1048.84"
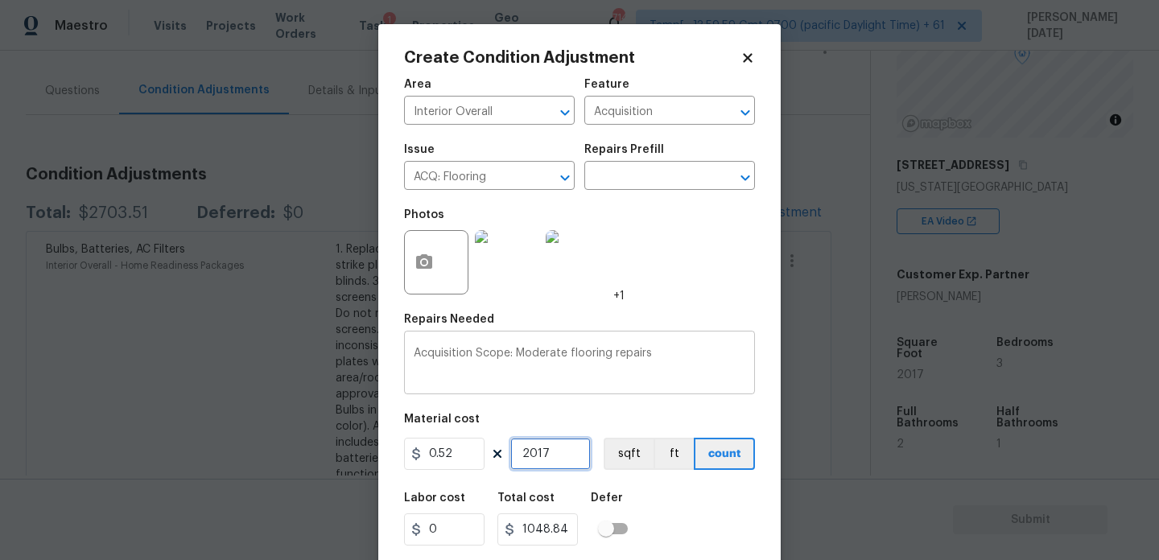
type input "2017"
click at [690, 365] on textarea "Acquisition Scope: Moderate flooring repairs" at bounding box center [580, 365] width 332 height 34
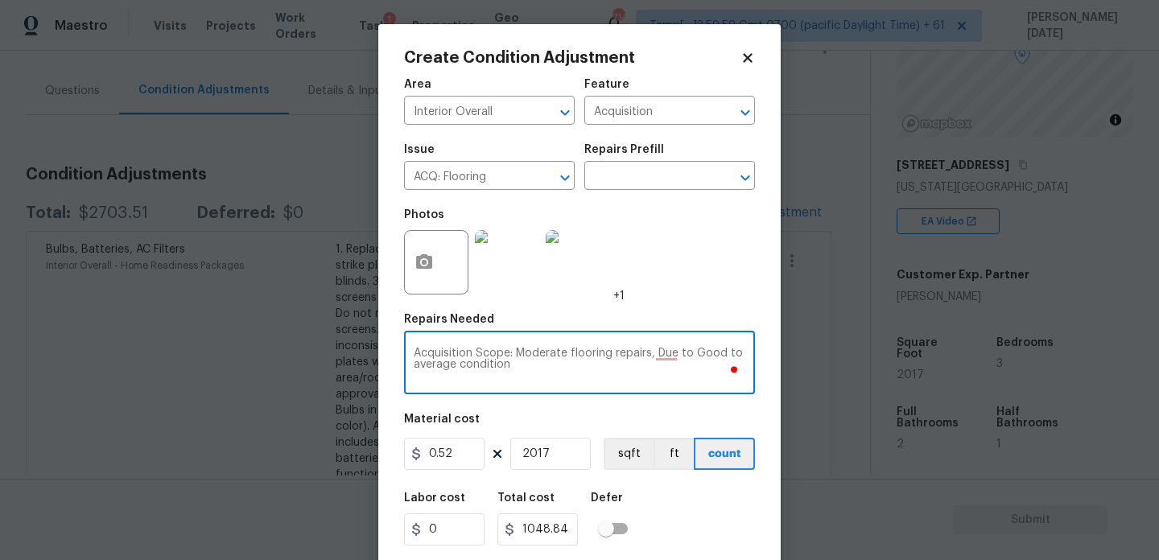
scroll to position [41, 0]
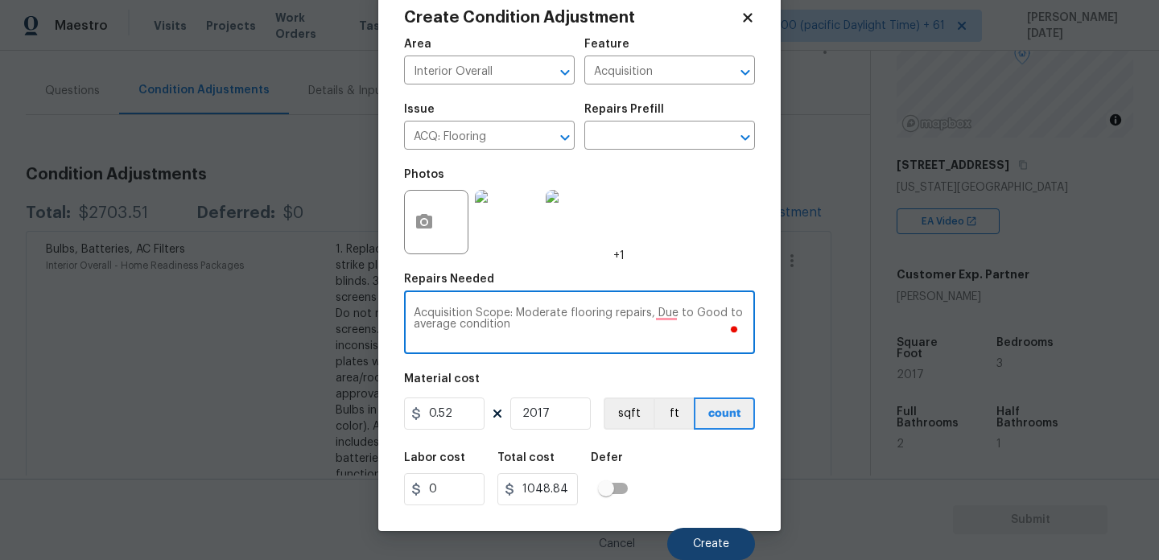
type textarea "Acquisition Scope: Moderate flooring repairs, Due to Good to average condition"
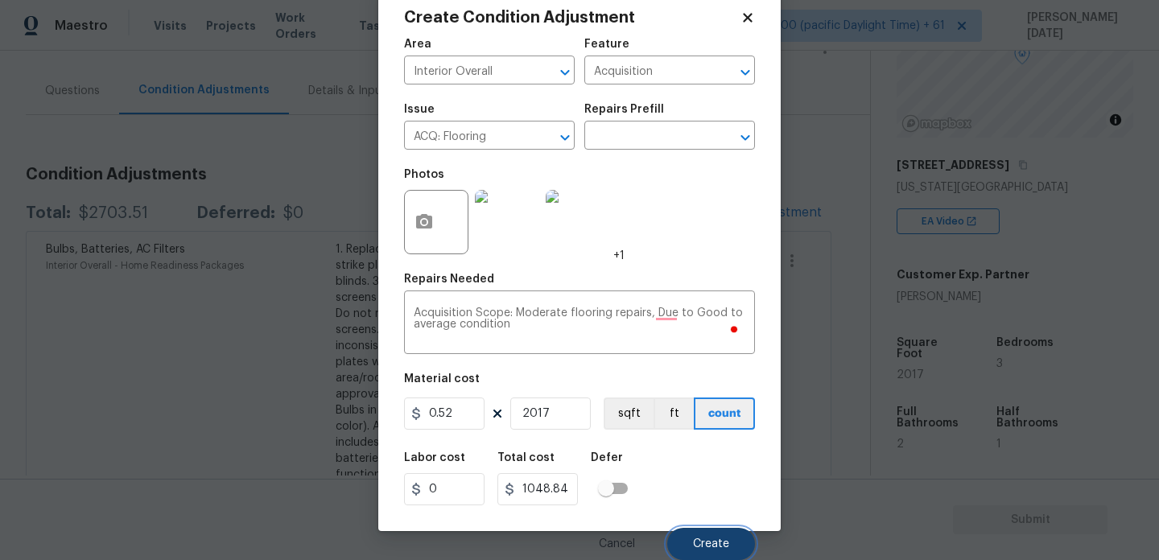
click at [725, 550] on span "Create" at bounding box center [711, 544] width 36 height 12
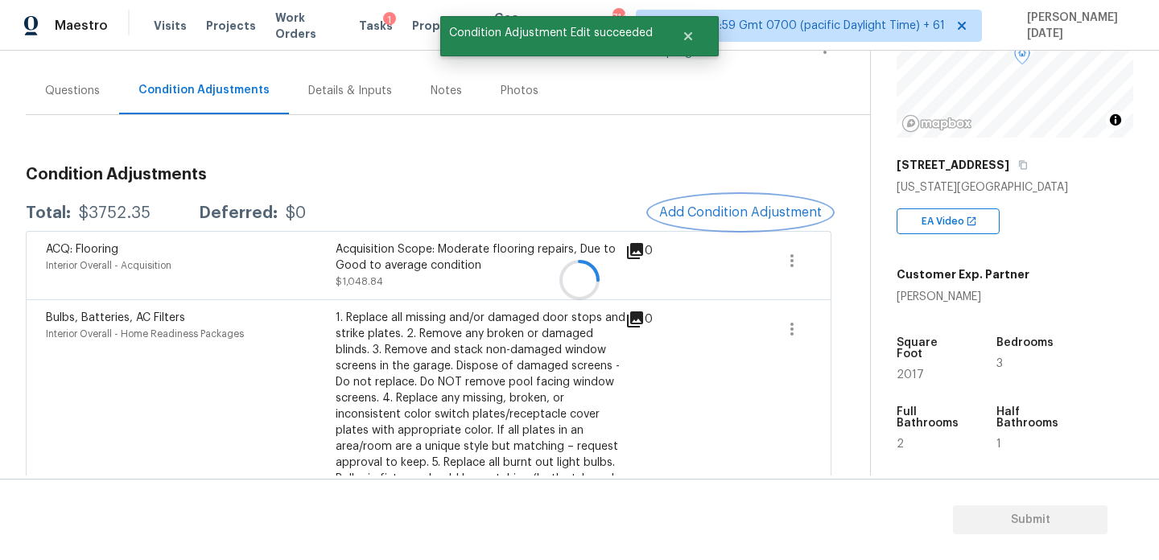
scroll to position [0, 0]
drag, startPoint x: 79, startPoint y: 213, endPoint x: 142, endPoint y: 213, distance: 63.6
click at [142, 213] on div "$3752.35" at bounding box center [115, 213] width 72 height 16
copy div "$3752.35"
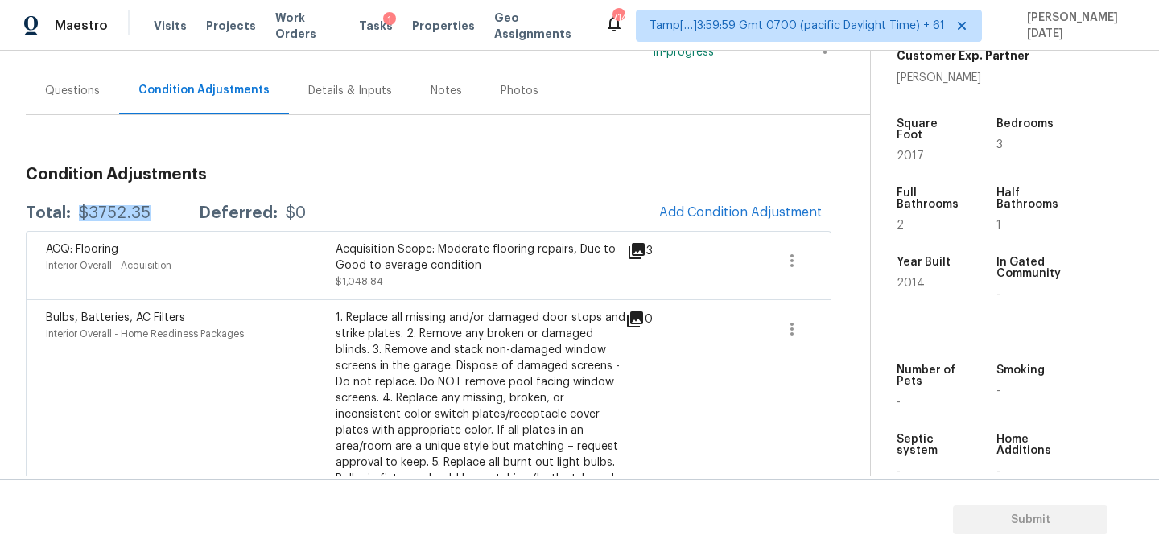
scroll to position [9, 0]
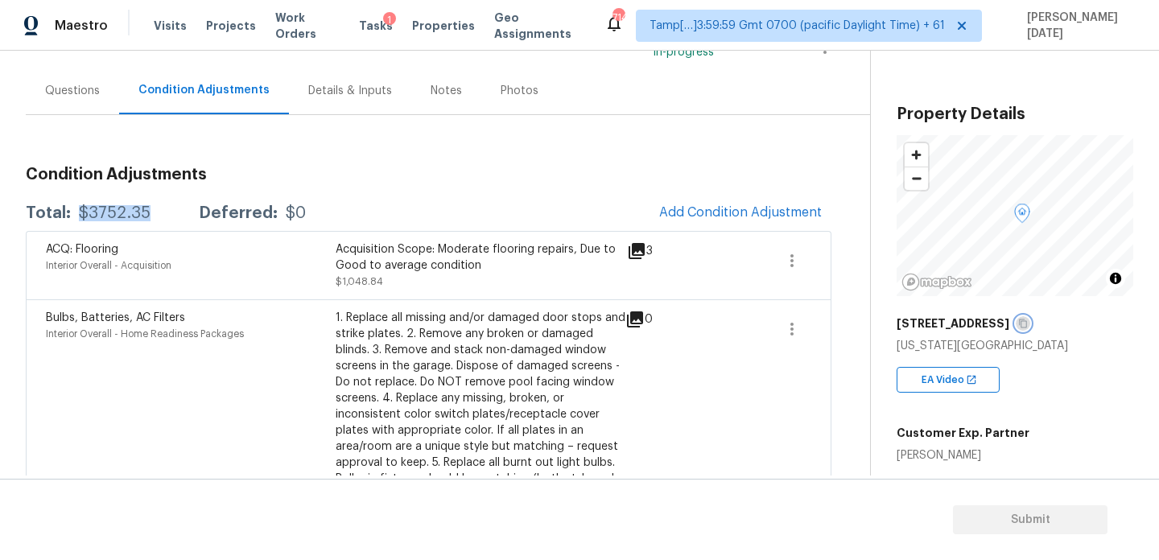
click at [1019, 328] on icon "button" at bounding box center [1023, 323] width 8 height 9
click at [787, 259] on icon "button" at bounding box center [791, 260] width 19 height 19
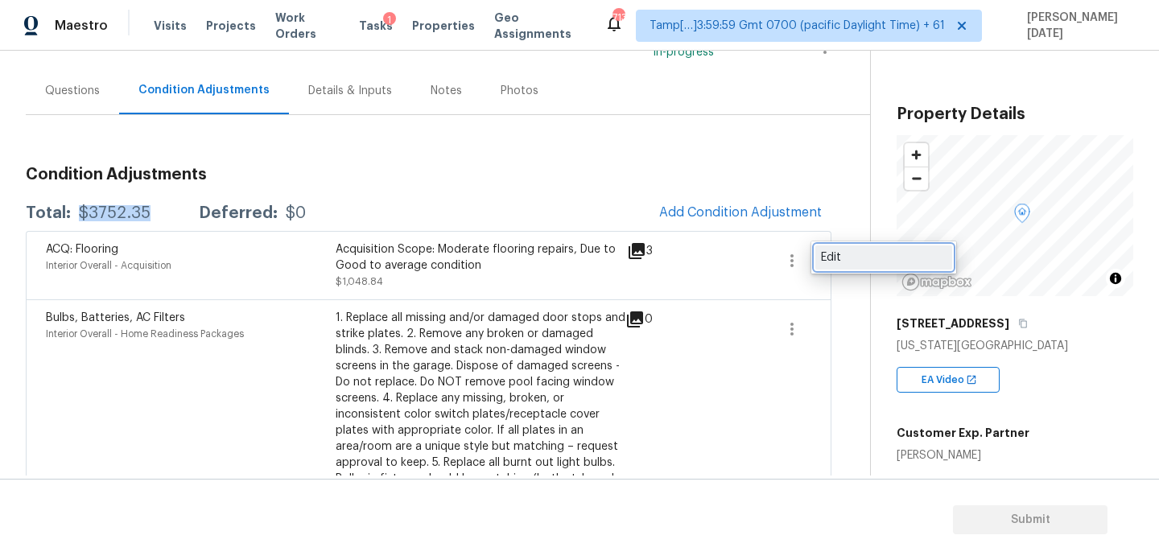
click at [832, 259] on div "Edit" at bounding box center [884, 257] width 126 height 16
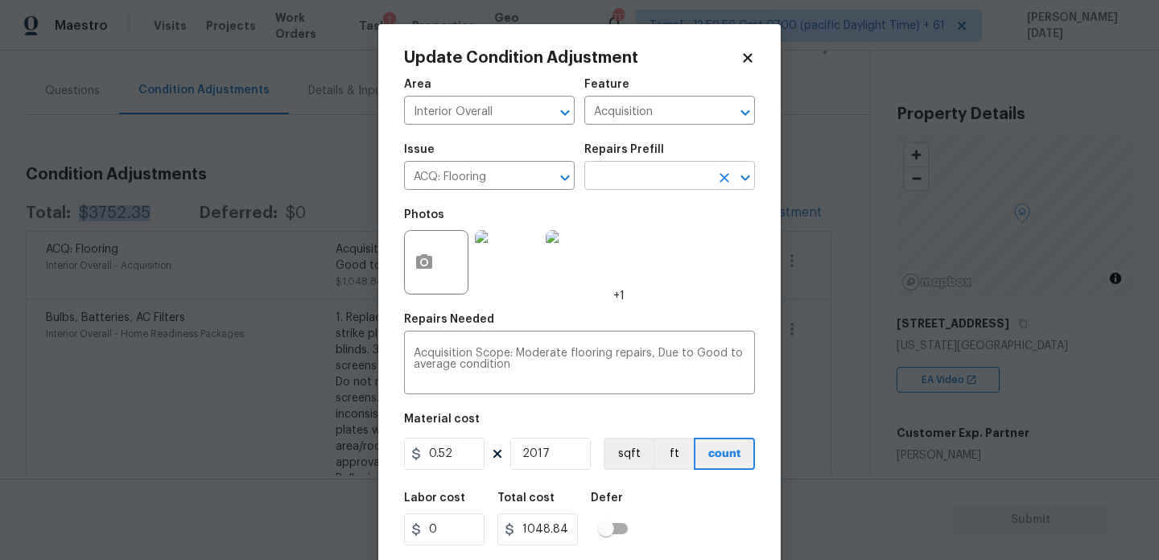
click at [648, 179] on input "text" at bounding box center [647, 177] width 126 height 25
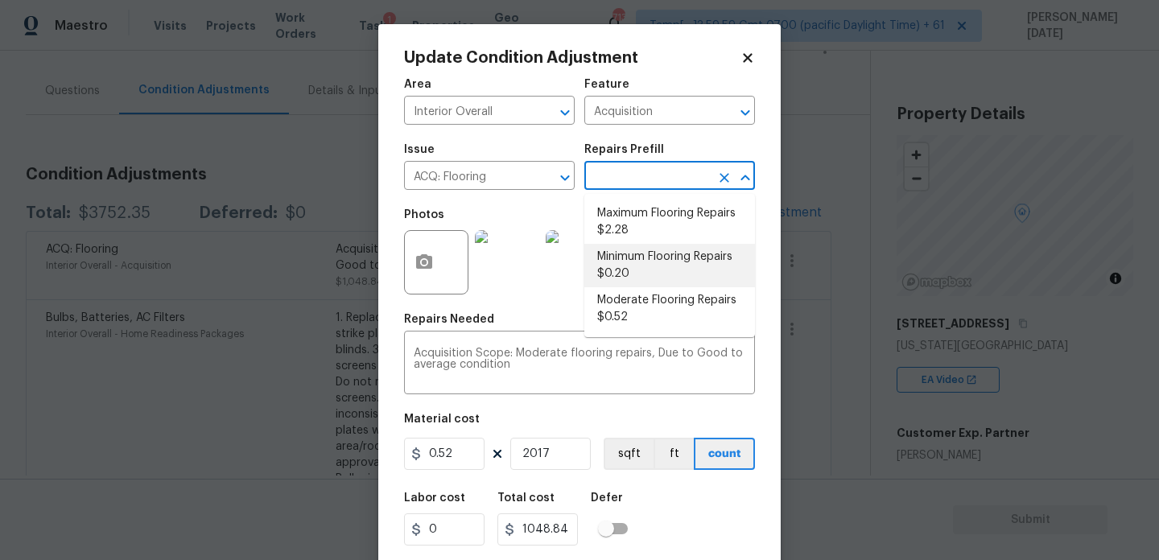
click at [655, 272] on li "Minimum Flooring Repairs $0.20" at bounding box center [669, 265] width 171 height 43
type textarea "Acquisition Scope: Minimum flooring repairs"
type input "0.2"
type input "403.4"
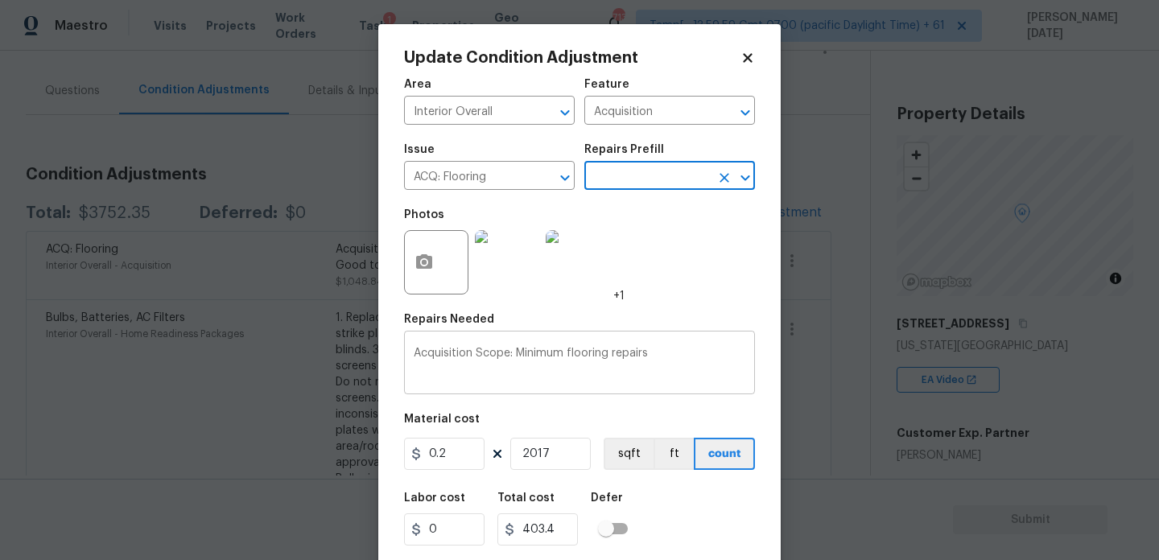
scroll to position [41, 0]
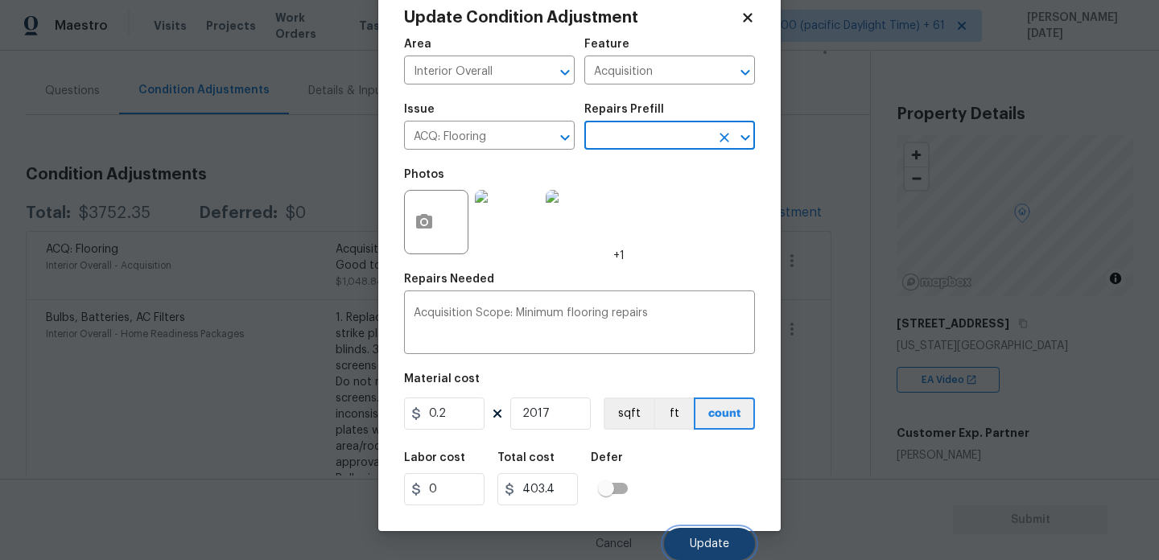
click at [702, 552] on button "Update" at bounding box center [709, 544] width 91 height 32
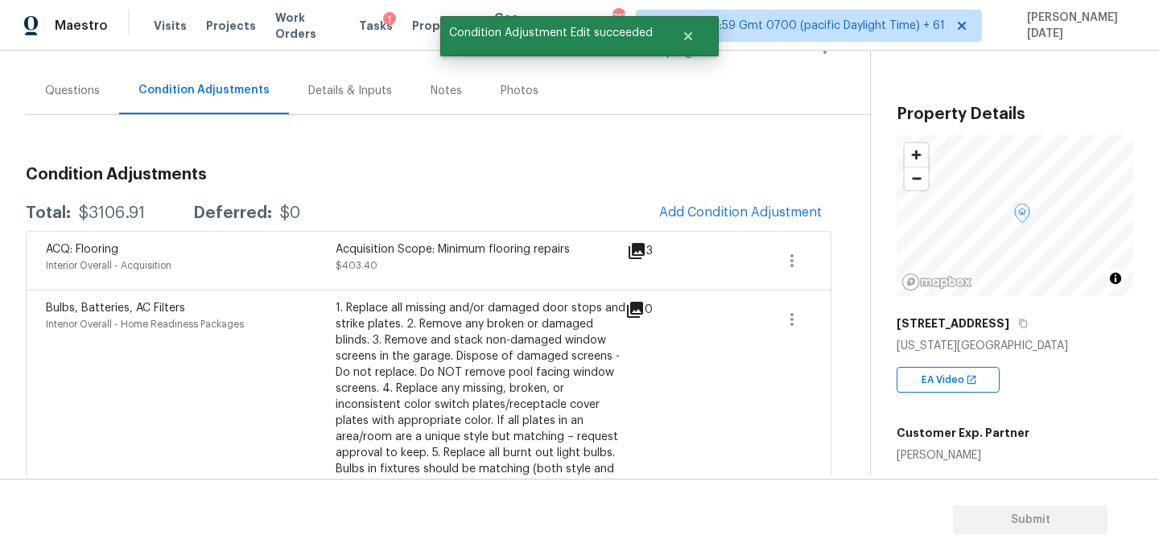
scroll to position [0, 0]
drag, startPoint x: 76, startPoint y: 210, endPoint x: 150, endPoint y: 214, distance: 74.1
click at [150, 214] on div "Total: $3106.91 Deferred: $0" at bounding box center [163, 213] width 274 height 16
copy div "$3106.91"
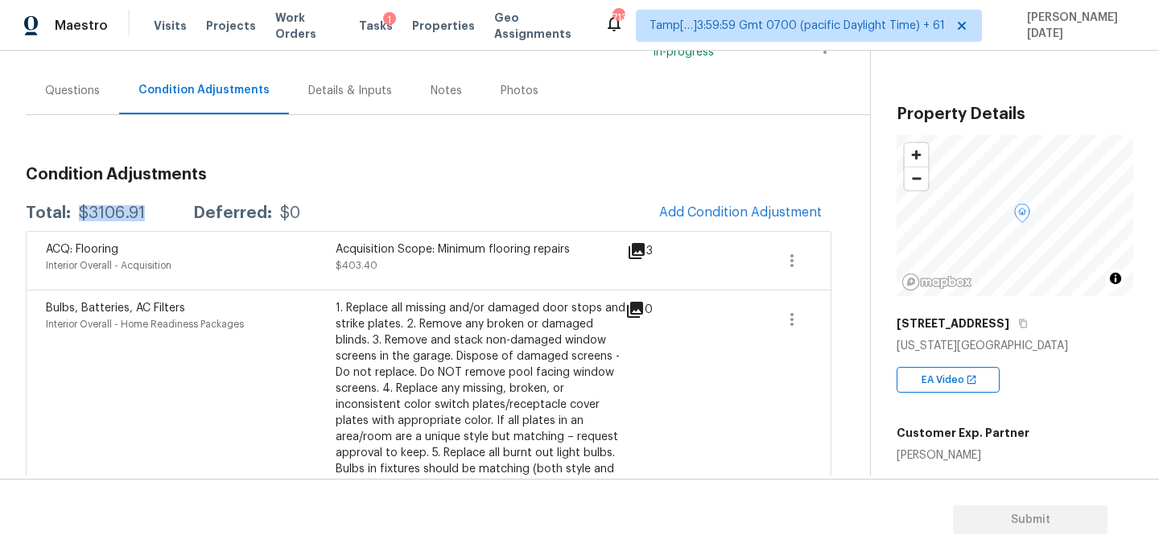
click at [55, 73] on div "Questions" at bounding box center [72, 90] width 93 height 47
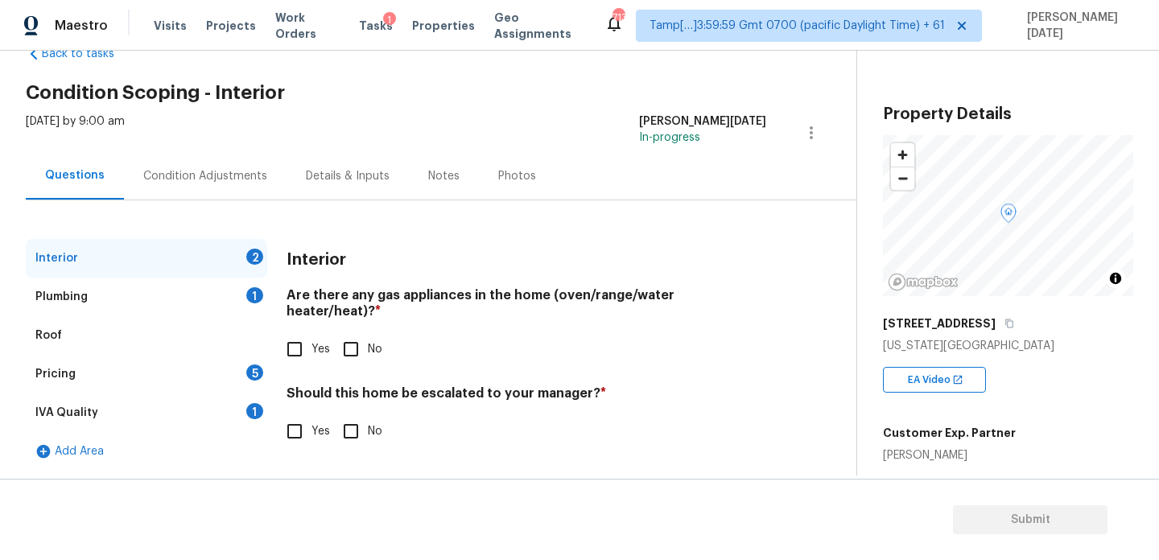
scroll to position [43, 0]
click at [358, 332] on input "No" at bounding box center [351, 349] width 34 height 34
checkbox input "true"
click at [358, 437] on input "No" at bounding box center [351, 433] width 34 height 34
checkbox input "true"
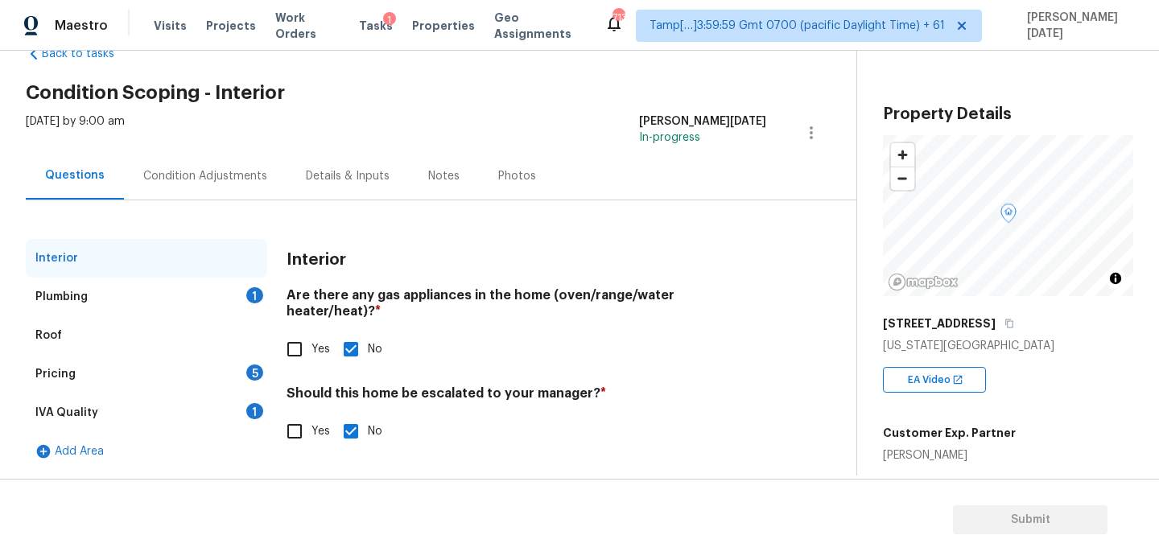
click at [234, 307] on div "Plumbing 1" at bounding box center [146, 297] width 241 height 39
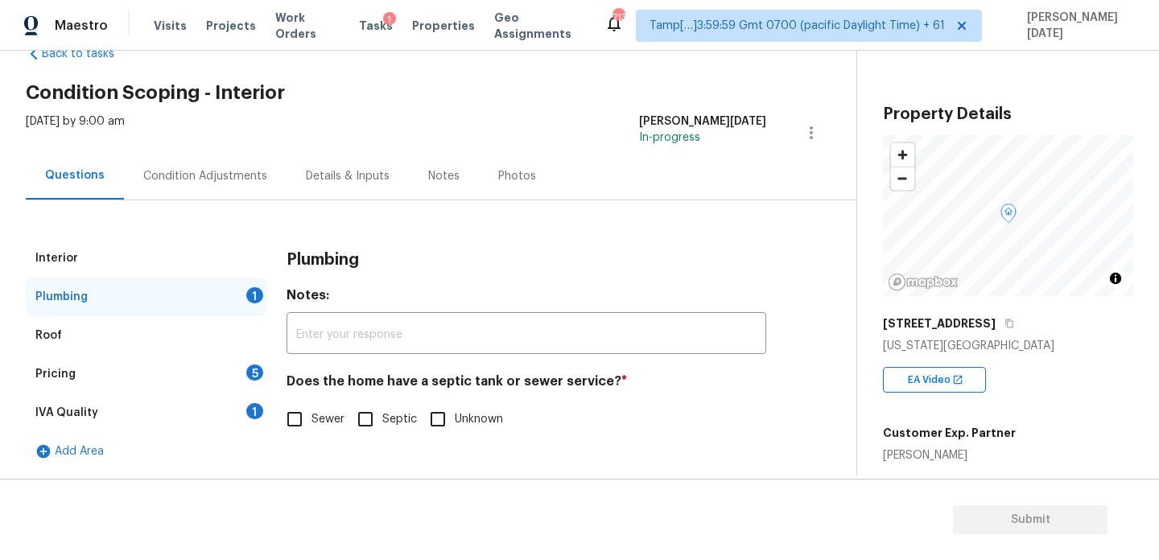
click at [314, 418] on span "Sewer" at bounding box center [327, 419] width 33 height 17
click at [311, 418] on input "Sewer" at bounding box center [295, 419] width 34 height 34
checkbox input "true"
click at [239, 388] on div "Pricing 5" at bounding box center [146, 374] width 241 height 39
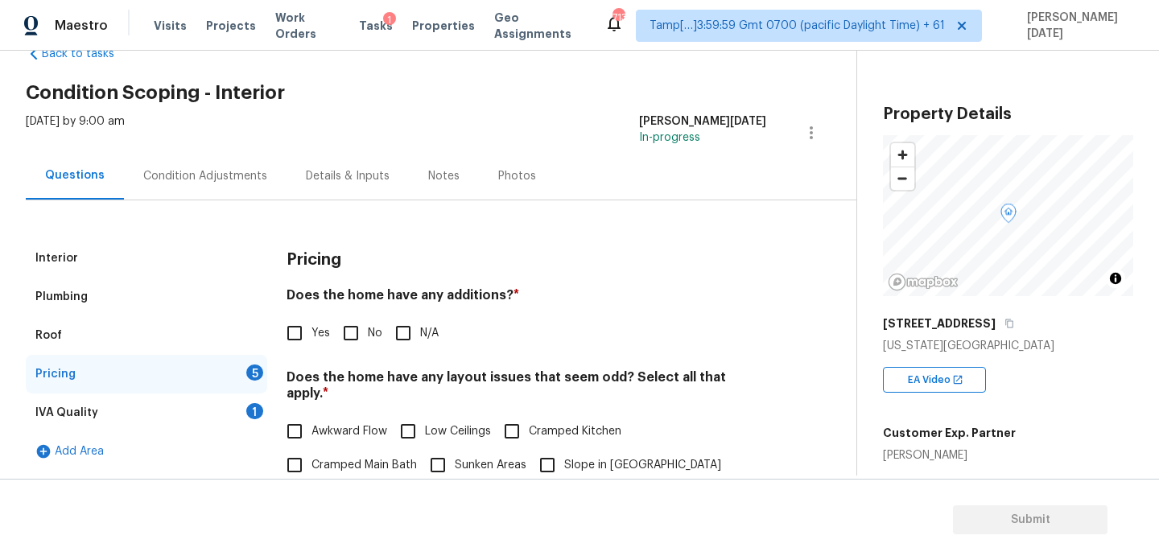
click at [346, 341] on input "No" at bounding box center [351, 333] width 34 height 34
checkbox input "true"
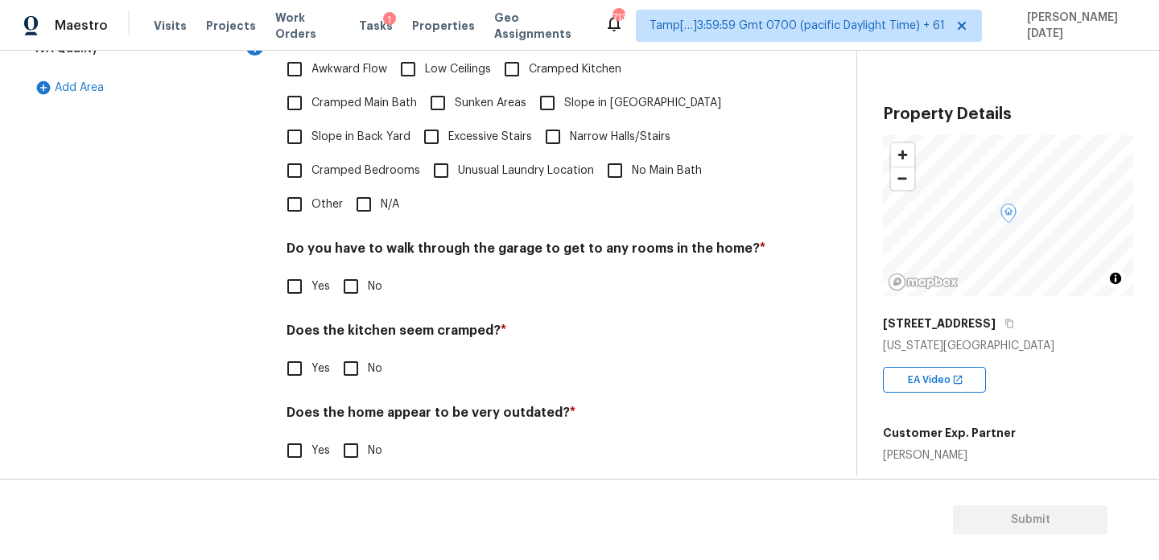
scroll to position [406, 0]
click at [371, 203] on input "N/A" at bounding box center [364, 204] width 34 height 34
click at [362, 292] on div "Pricing Does the home have any additions? * Yes No N/A Does the home have any l…" at bounding box center [526, 183] width 480 height 612
click at [356, 196] on input "N/A" at bounding box center [364, 204] width 34 height 34
checkbox input "false"
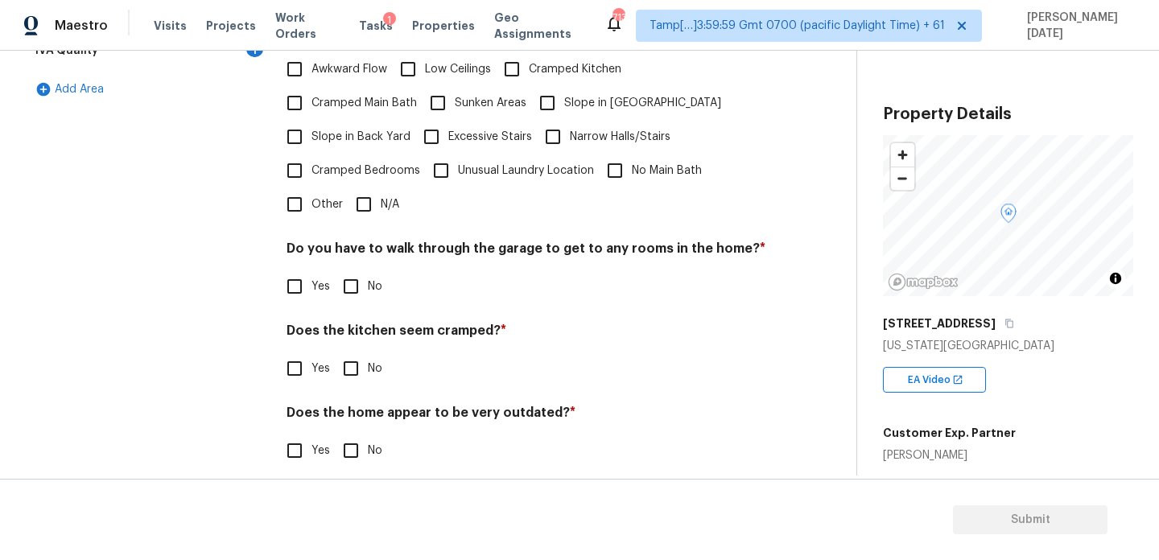
click at [337, 129] on span "Slope in Back Yard" at bounding box center [360, 137] width 99 height 17
click at [311, 123] on input "Slope in Back Yard" at bounding box center [295, 137] width 34 height 34
checkbox input "true"
click at [368, 270] on label "No" at bounding box center [358, 287] width 48 height 34
click at [368, 270] on input "No" at bounding box center [351, 287] width 34 height 34
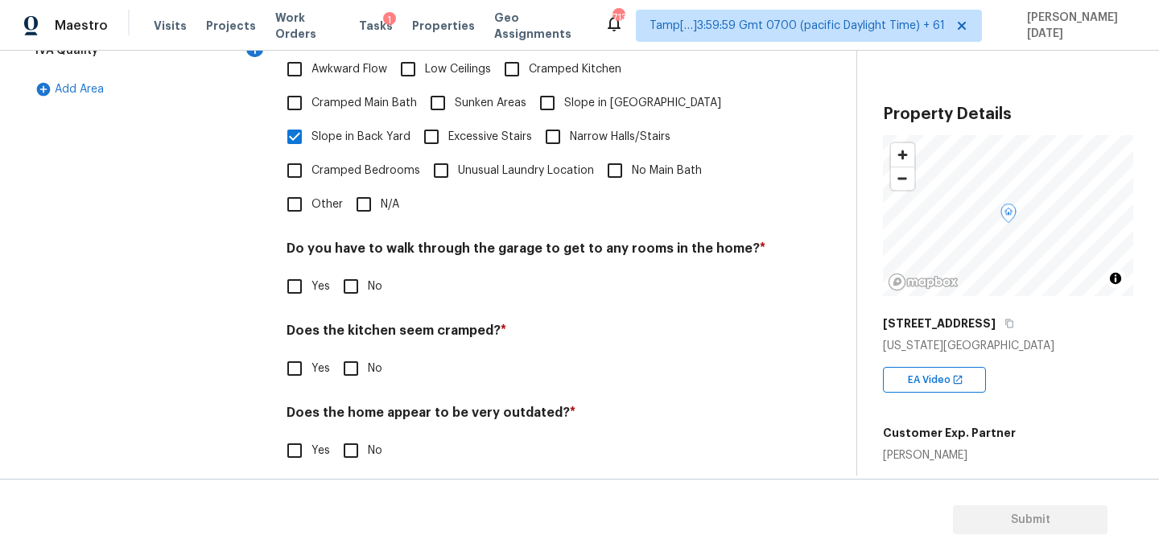
checkbox input "true"
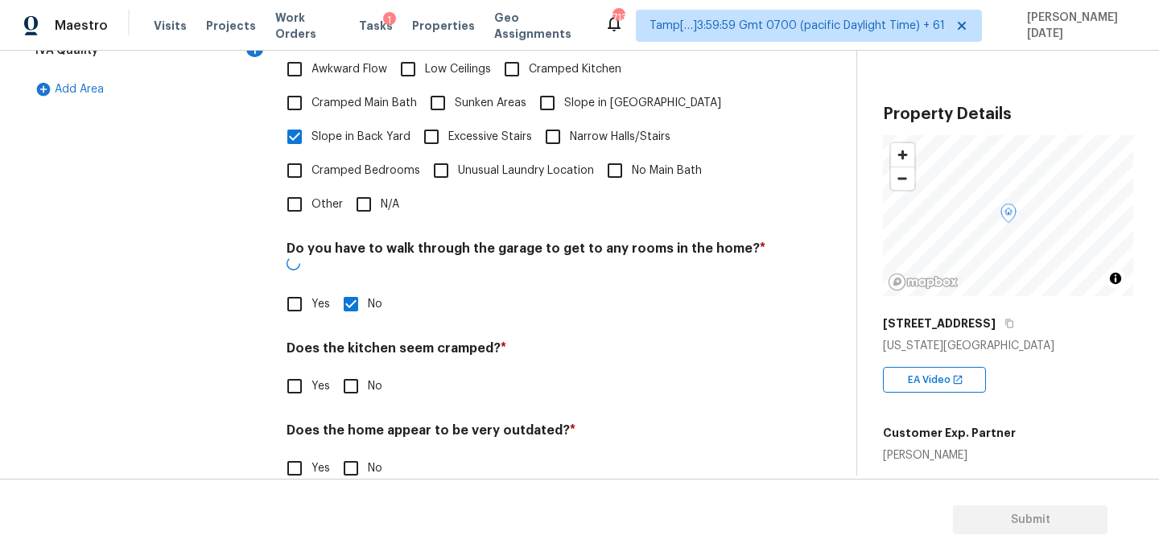
click at [358, 369] on input "No" at bounding box center [351, 386] width 34 height 34
checkbox input "true"
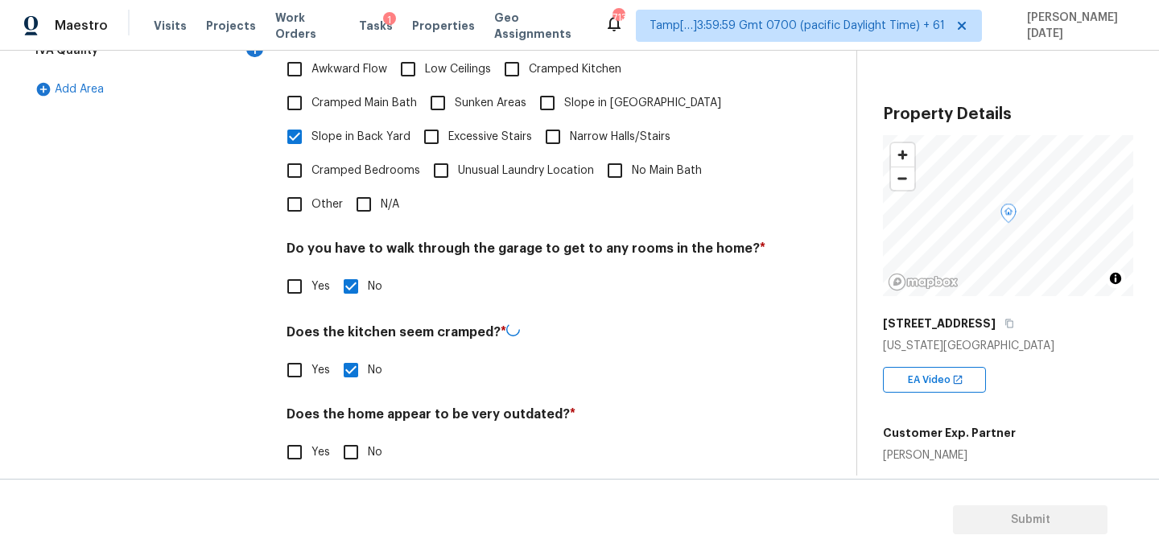
click at [344, 435] on input "No" at bounding box center [351, 452] width 34 height 34
checkbox input "true"
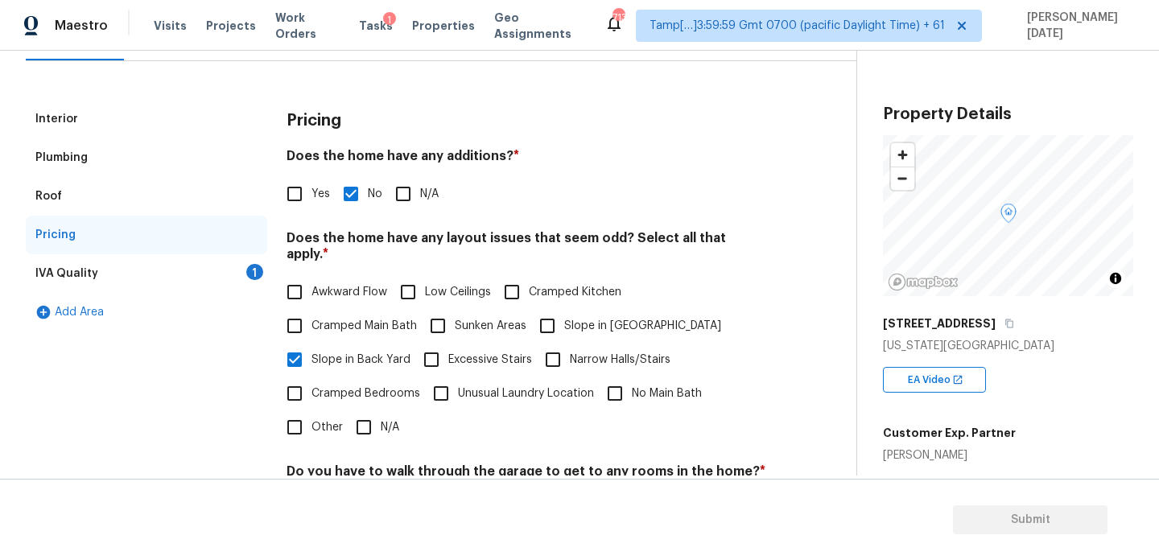
click at [247, 276] on div "IVA Quality 1" at bounding box center [146, 273] width 241 height 39
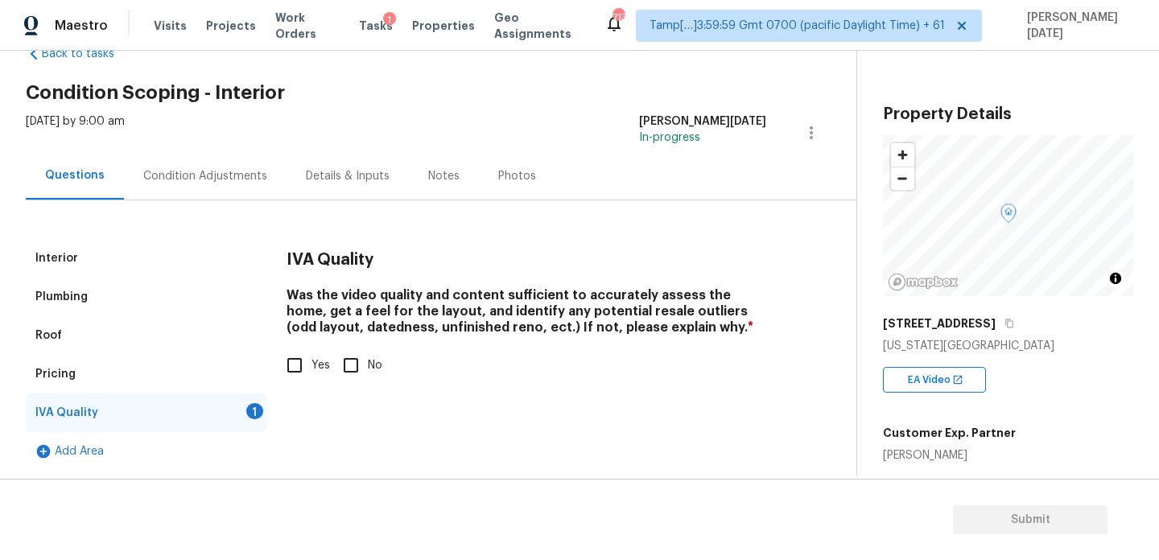
click at [298, 364] on input "Yes" at bounding box center [295, 365] width 34 height 34
checkbox input "true"
click at [237, 185] on div "Condition Adjustments" at bounding box center [205, 175] width 163 height 47
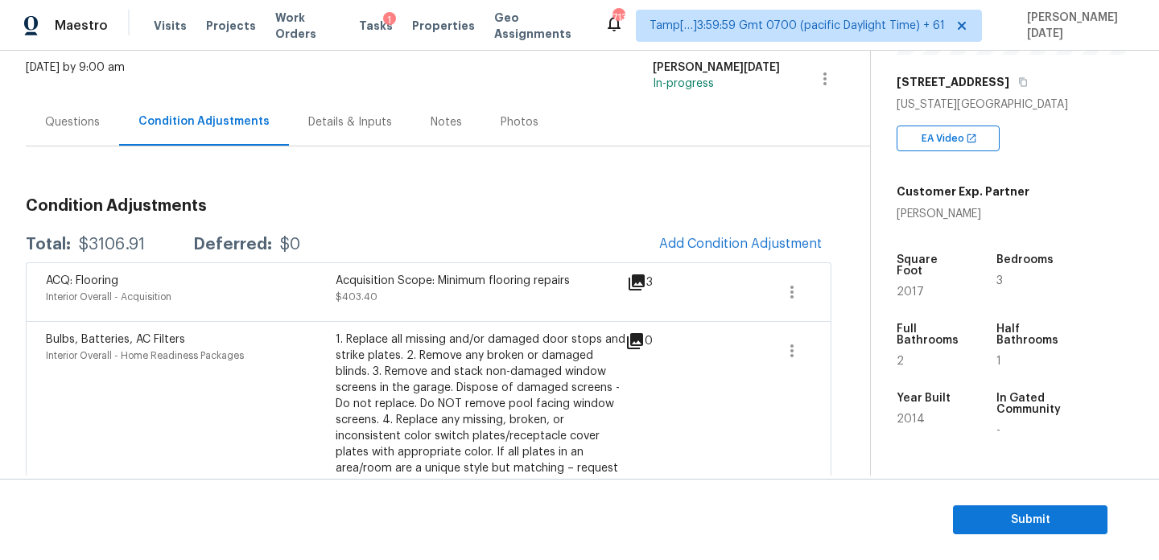
scroll to position [251, 0]
click at [979, 521] on span "Submit" at bounding box center [1030, 520] width 129 height 20
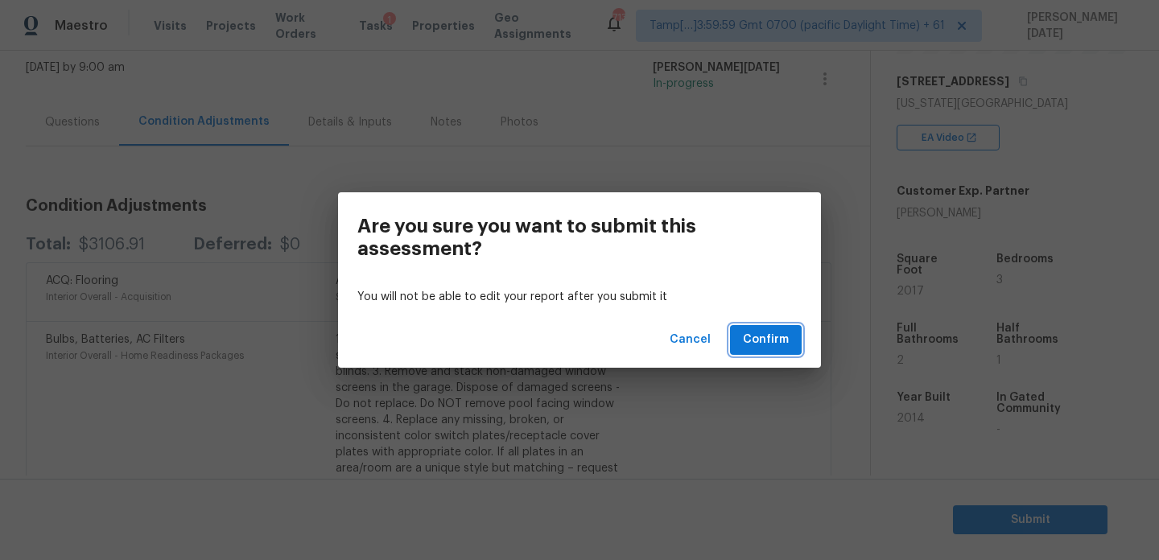
click at [760, 339] on span "Confirm" at bounding box center [766, 340] width 46 height 20
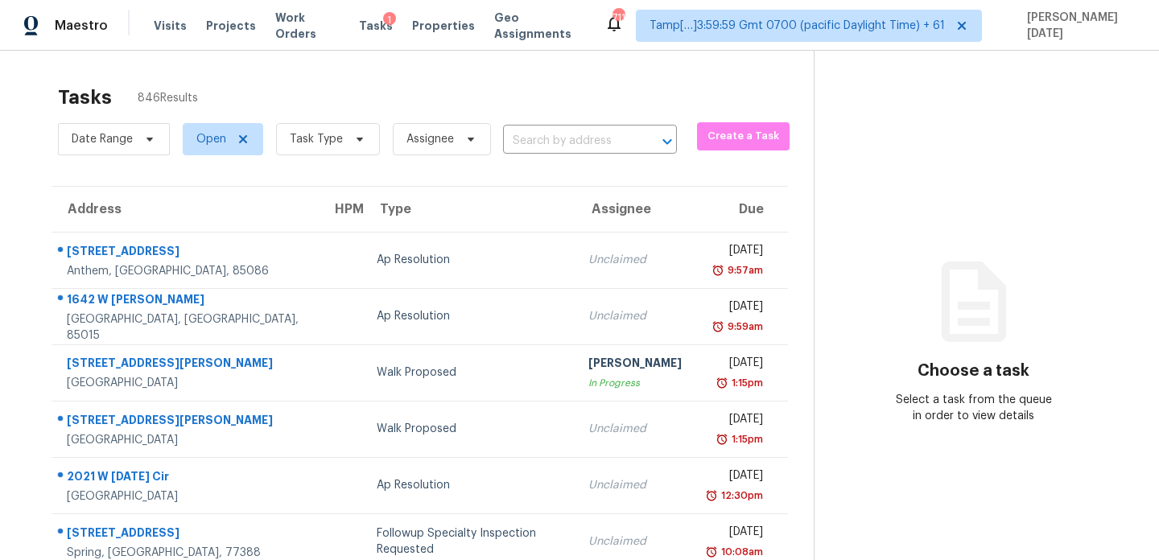
click at [545, 128] on div "Date Range Open Task Type Assignee ​" at bounding box center [367, 139] width 619 height 42
click at [533, 138] on input "text" at bounding box center [567, 141] width 129 height 25
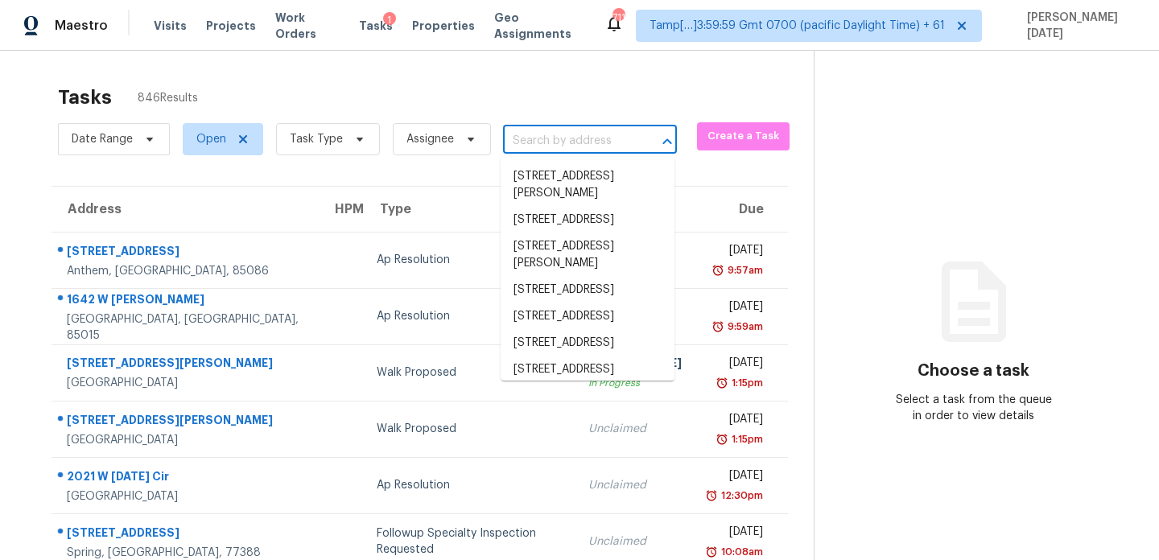
paste input "$110869"
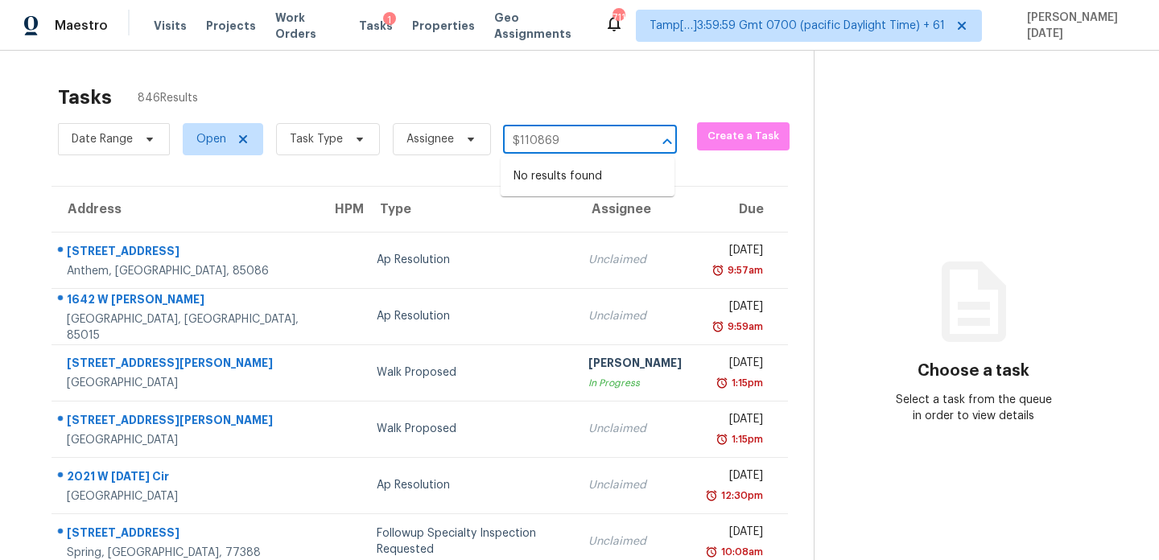
type input "$110869"
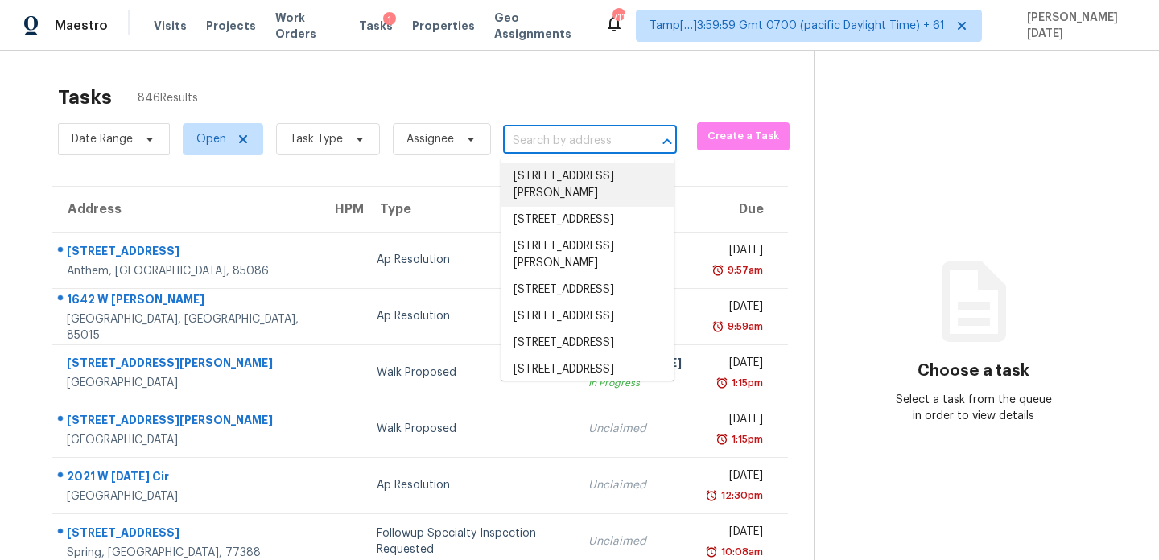
click at [564, 134] on input "text" at bounding box center [567, 141] width 129 height 25
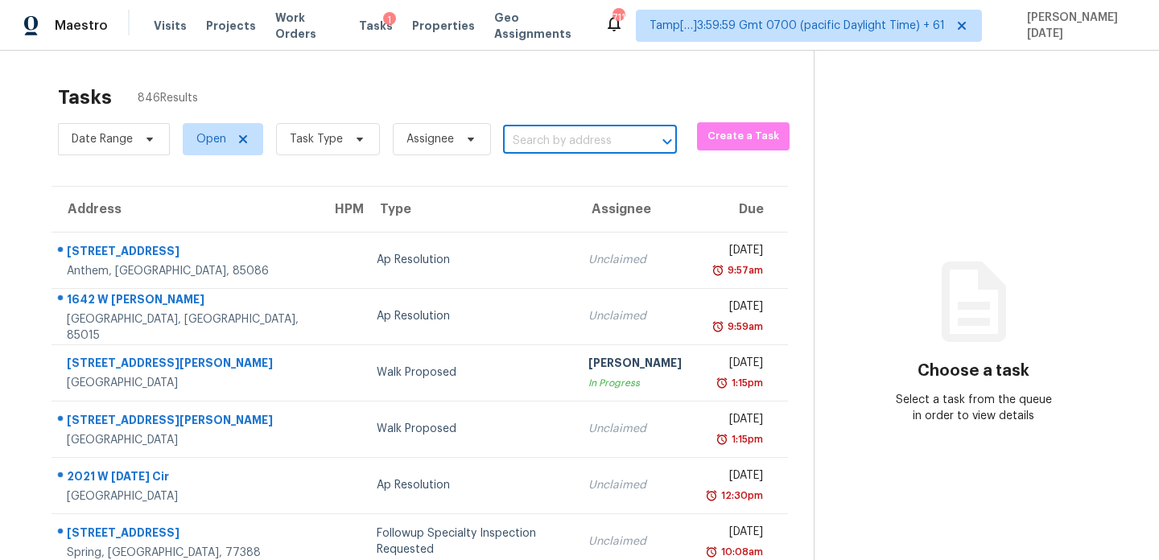
paste input "[STREET_ADDRESS][PERSON_NAME]"
type input "[STREET_ADDRESS][PERSON_NAME]"
click at [558, 175] on li "[STREET_ADDRESS]" at bounding box center [588, 176] width 174 height 27
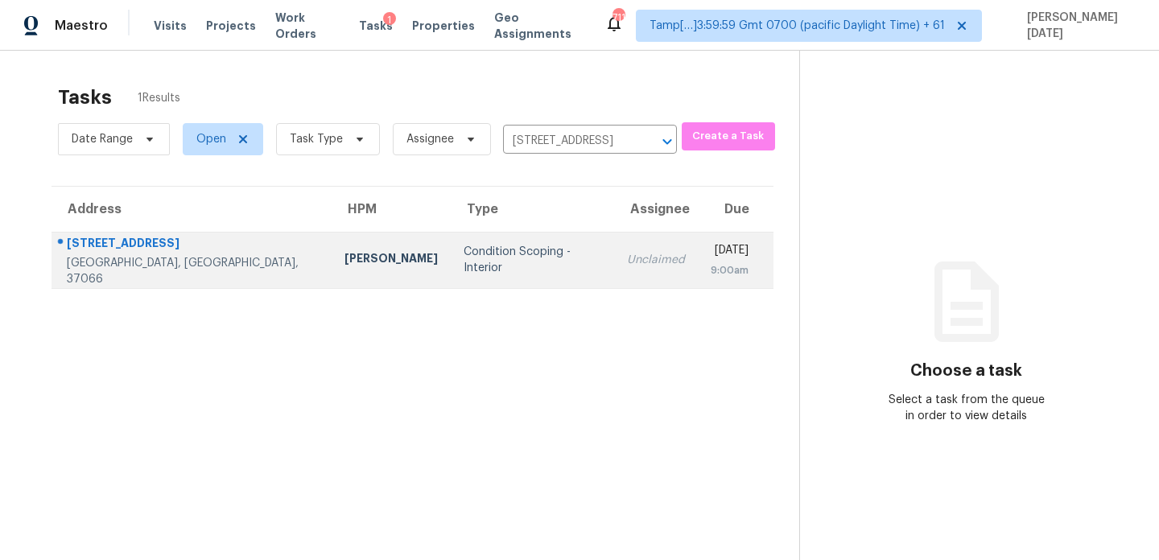
click at [627, 253] on div "Unclaimed" at bounding box center [656, 260] width 58 height 16
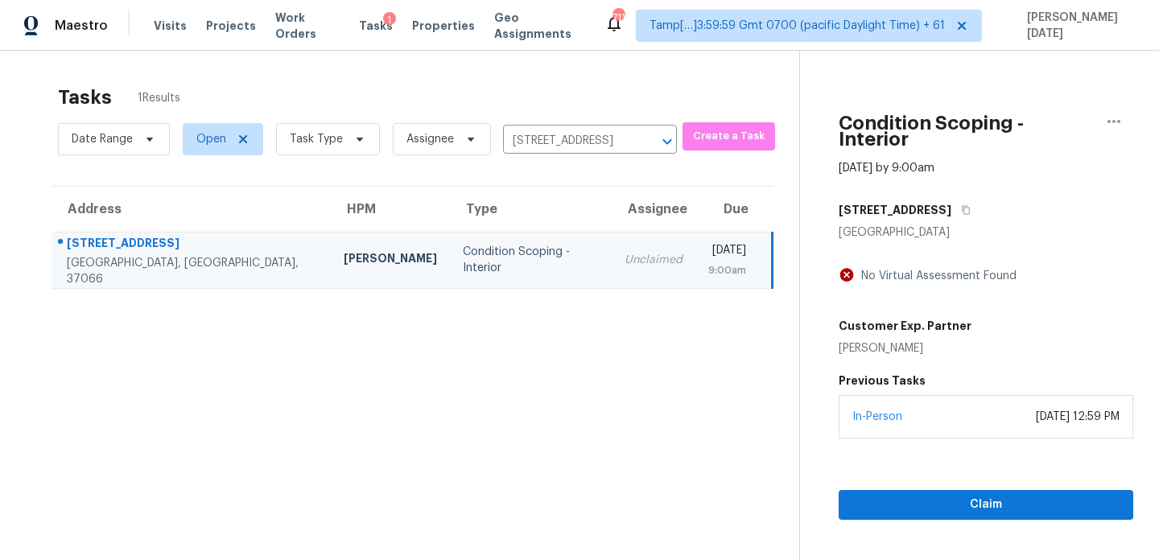
click at [920, 507] on section "Condition Scoping - Interior [DATE] by 9:00am [STREET_ADDRESS][PERSON_NAME] No …" at bounding box center [966, 331] width 334 height 560
click at [947, 495] on span "Claim" at bounding box center [985, 505] width 269 height 20
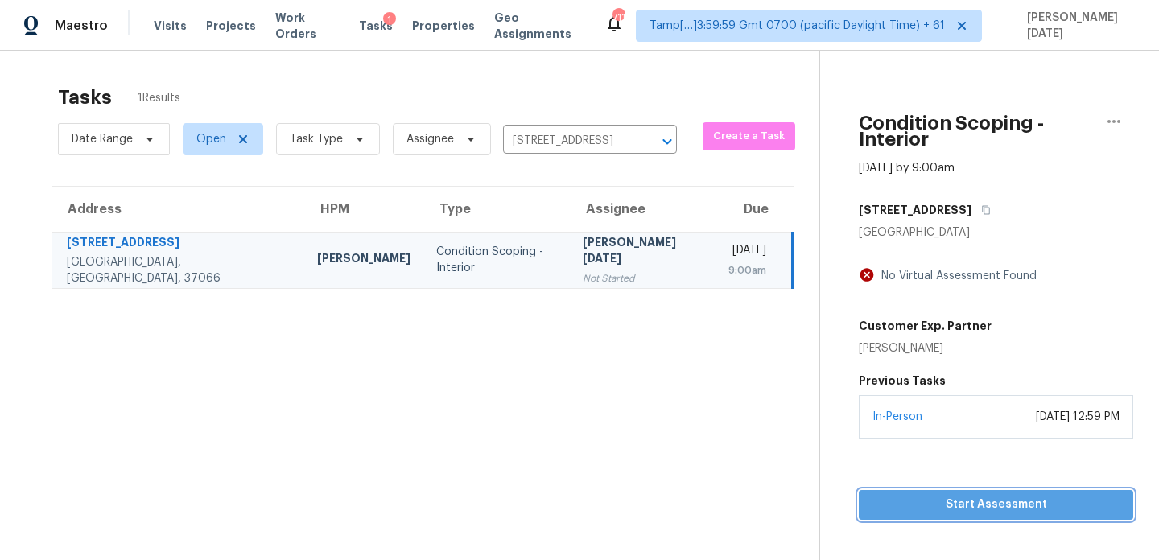
click at [907, 495] on span "Start Assessment" at bounding box center [995, 505] width 249 height 20
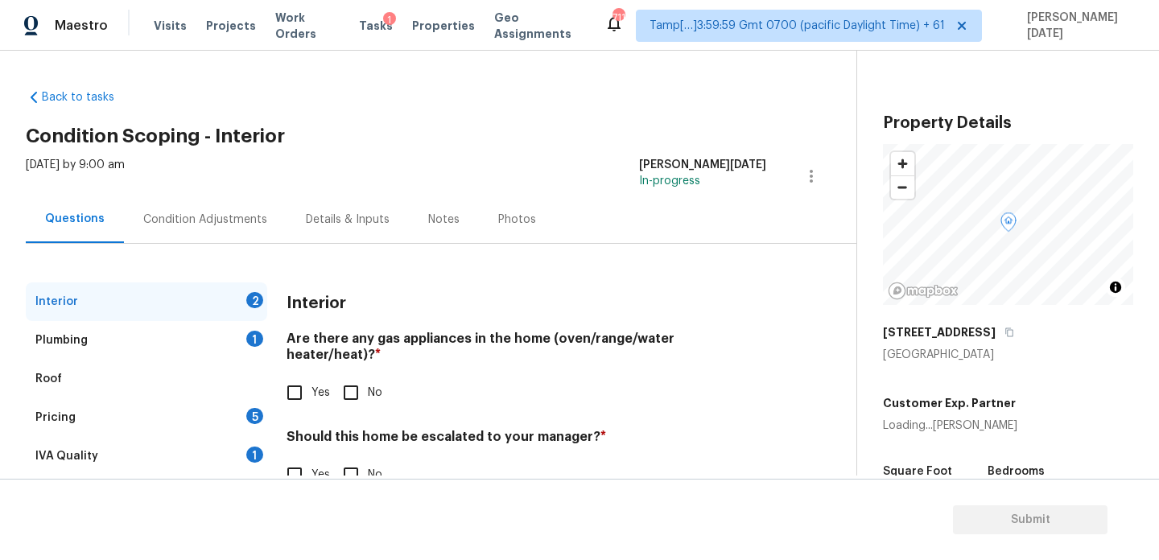
click at [214, 231] on div "Condition Adjustments" at bounding box center [205, 219] width 163 height 47
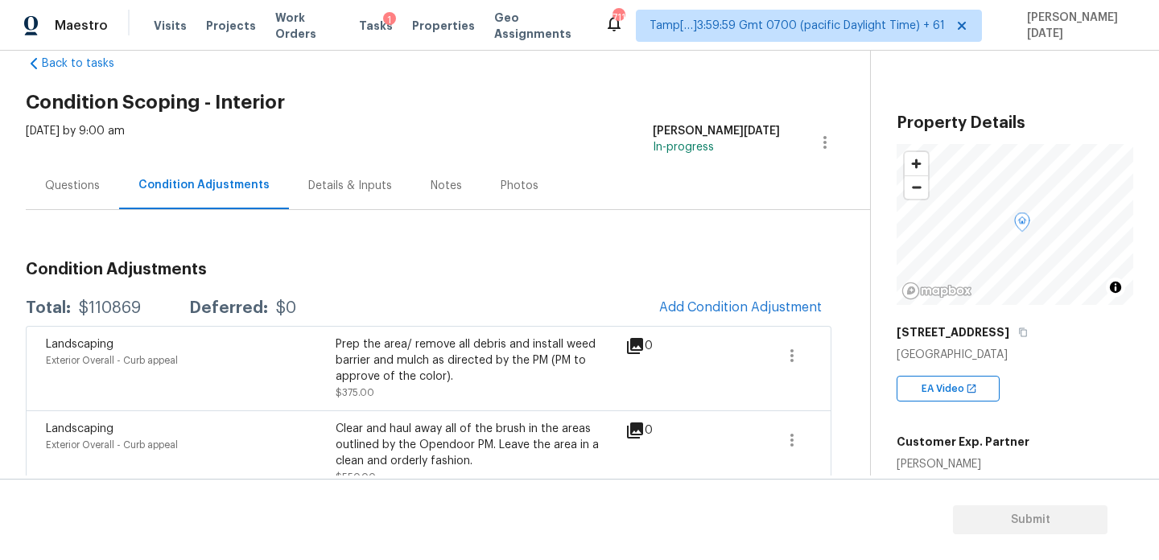
scroll to position [72, 0]
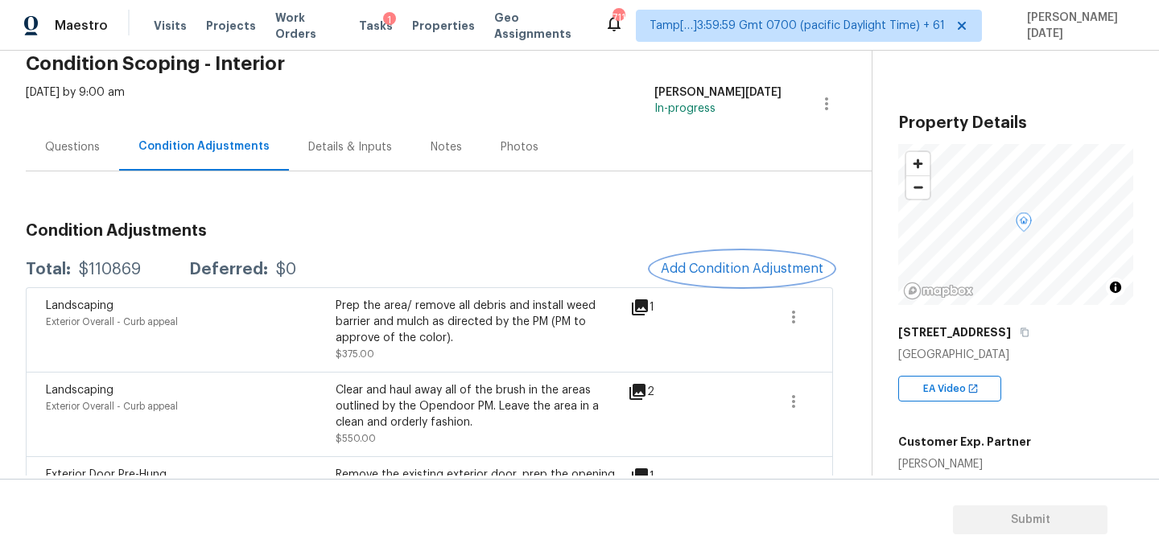
click at [728, 253] on button "Add Condition Adjustment" at bounding box center [742, 269] width 182 height 34
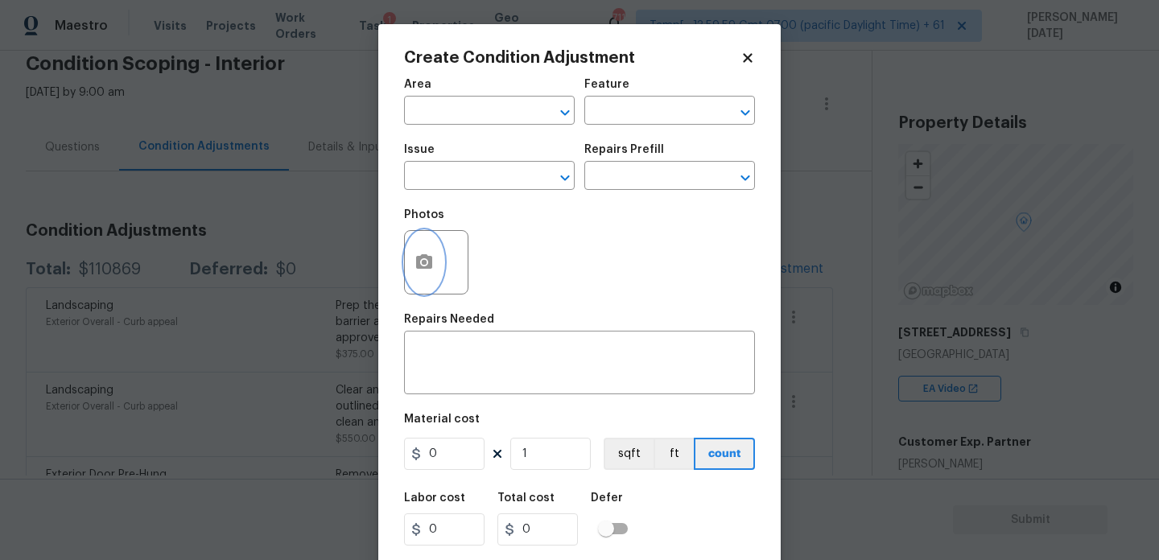
click at [422, 268] on icon "button" at bounding box center [424, 261] width 16 height 14
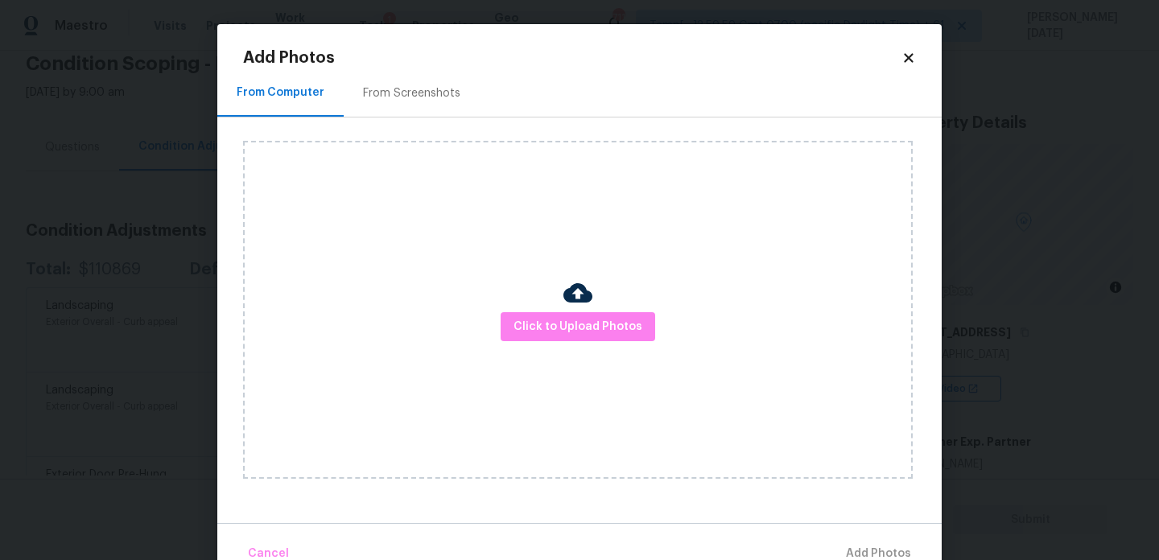
click at [551, 352] on div "Click to Upload Photos" at bounding box center [578, 310] width 670 height 338
click at [573, 328] on span "Click to Upload Photos" at bounding box center [577, 327] width 129 height 20
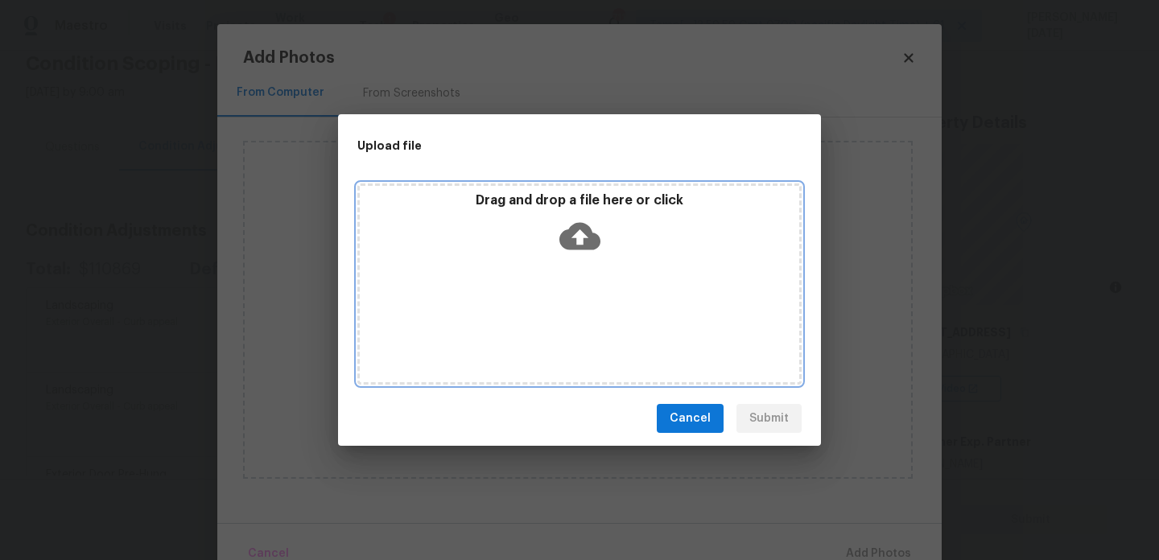
click at [573, 328] on div "Drag and drop a file here or click" at bounding box center [579, 283] width 444 height 201
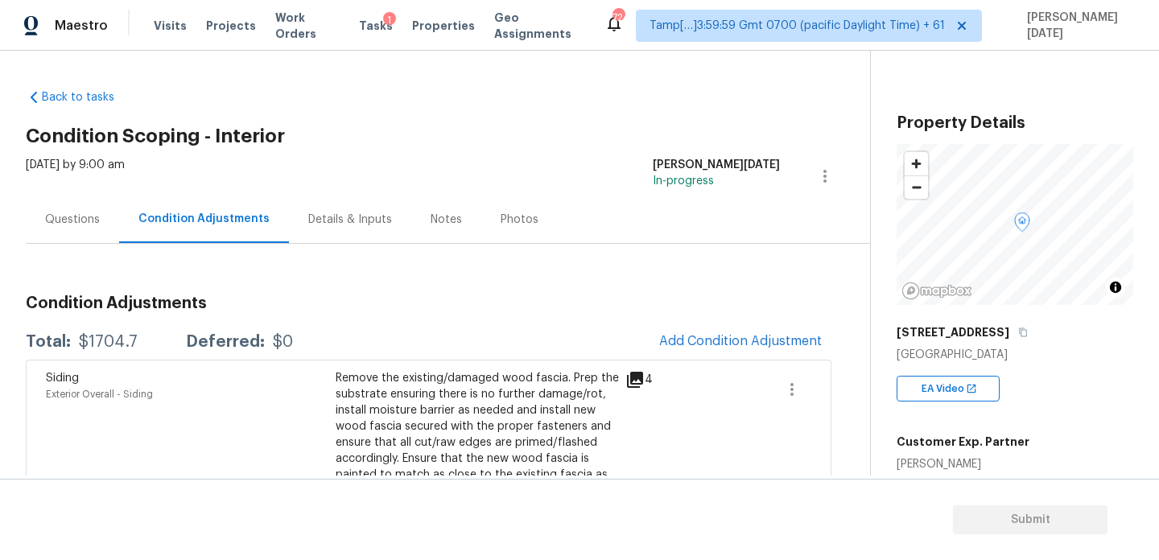
click at [62, 236] on div "Questions" at bounding box center [72, 219] width 93 height 47
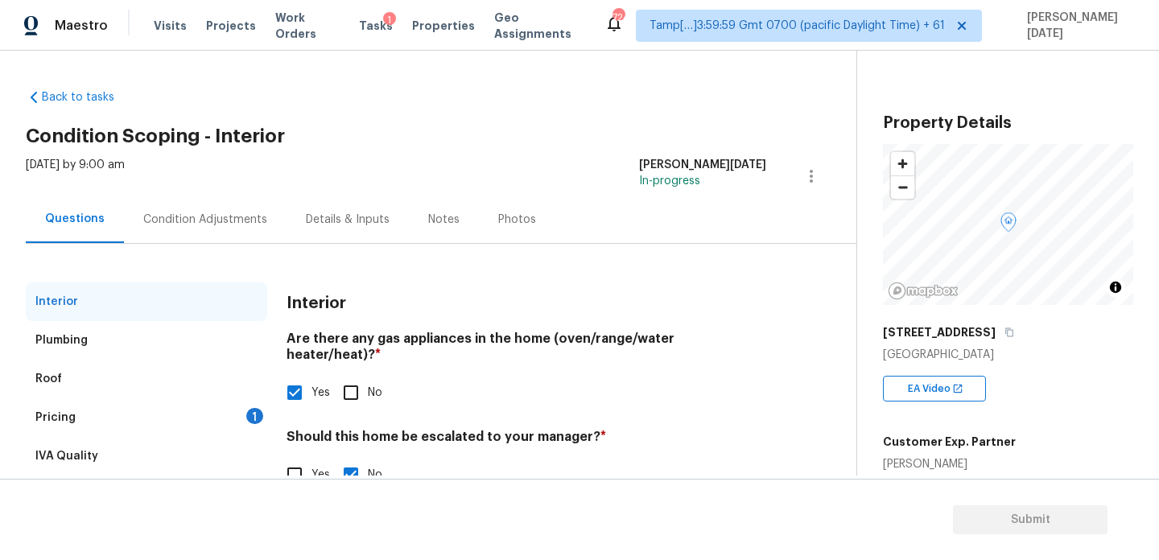
scroll to position [43, 0]
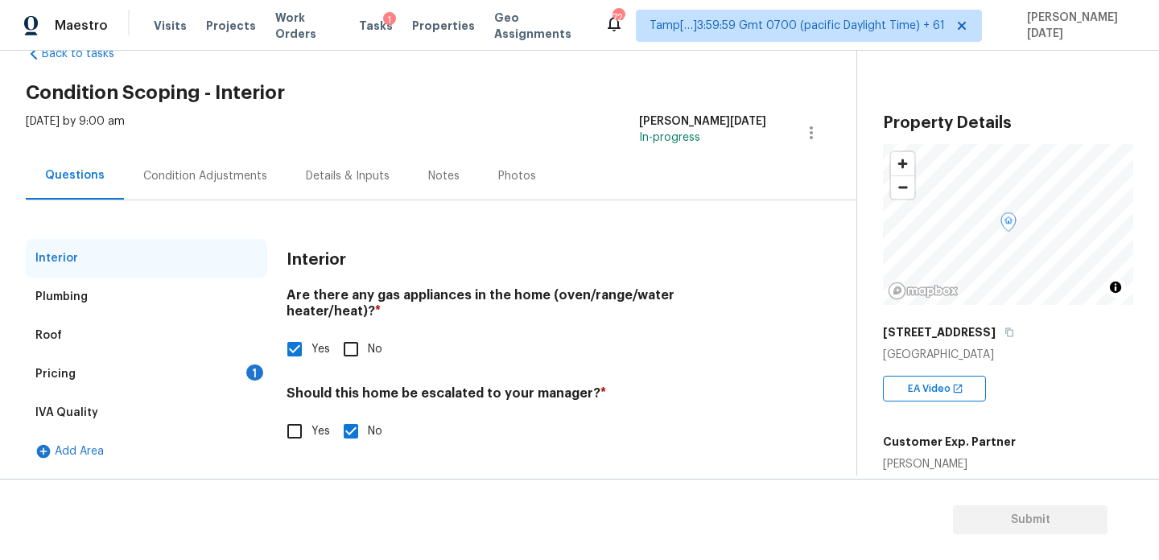
click at [246, 369] on div "1" at bounding box center [254, 373] width 17 height 16
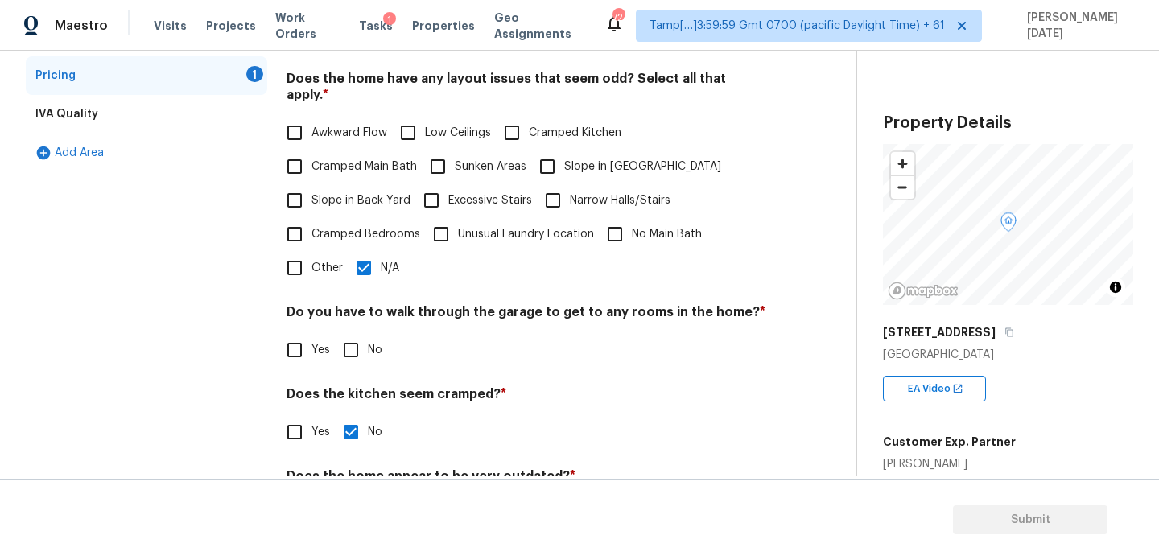
click at [375, 342] on span "No" at bounding box center [375, 350] width 14 height 17
click at [368, 336] on input "No" at bounding box center [351, 350] width 34 height 34
checkbox input "true"
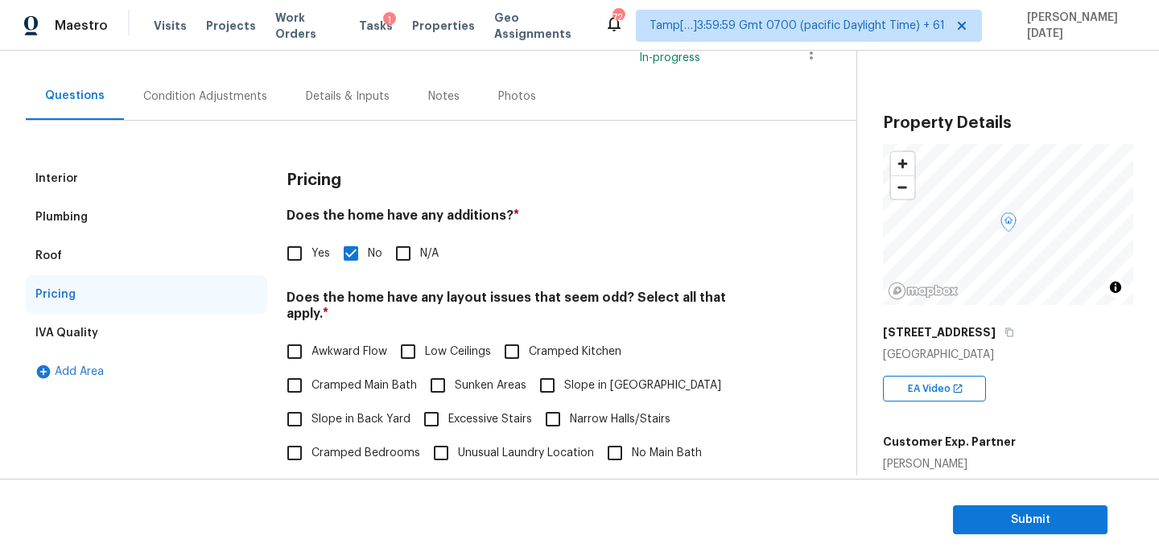
scroll to position [0, 0]
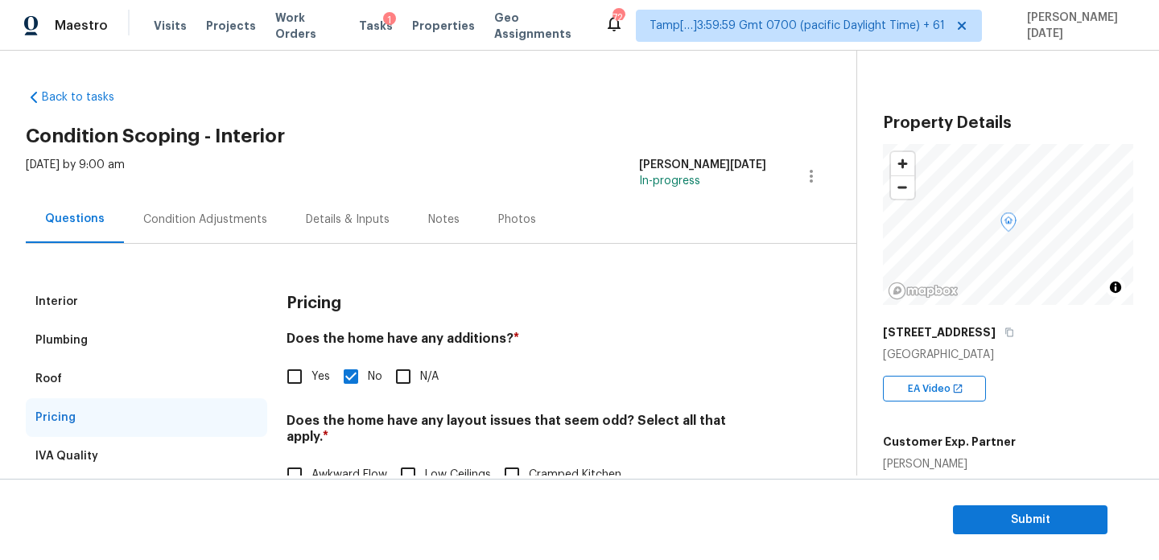
click at [269, 209] on div "Condition Adjustments" at bounding box center [205, 219] width 163 height 47
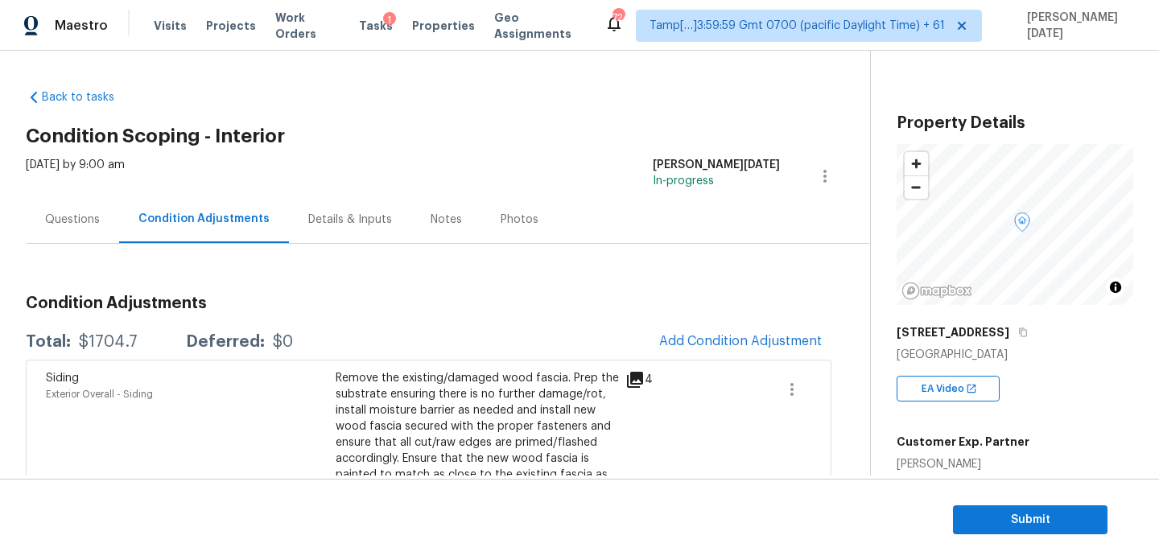
scroll to position [283, 0]
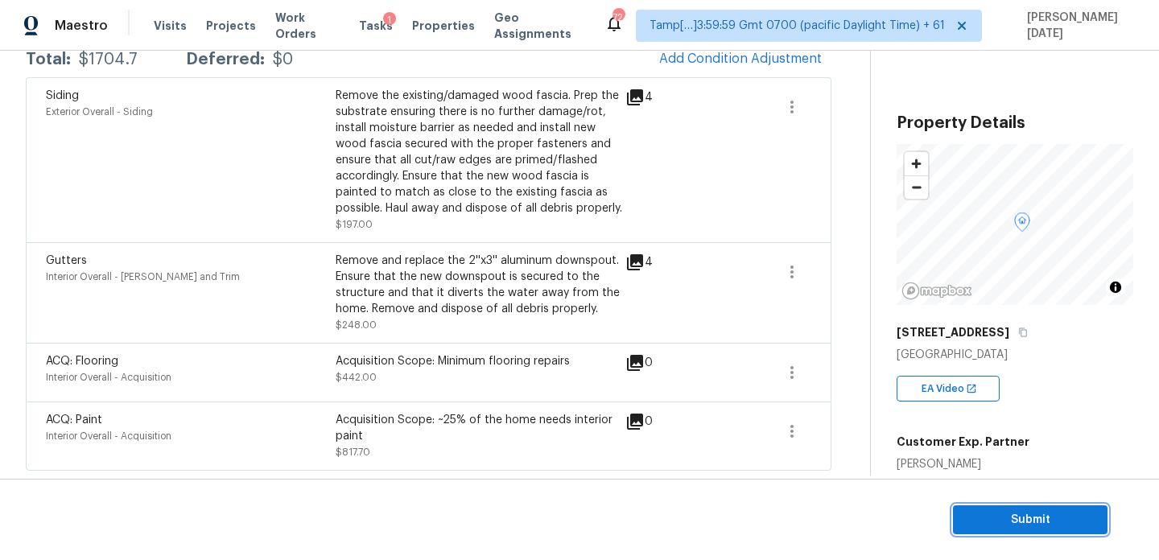
click at [969, 513] on span "Submit" at bounding box center [1030, 520] width 129 height 20
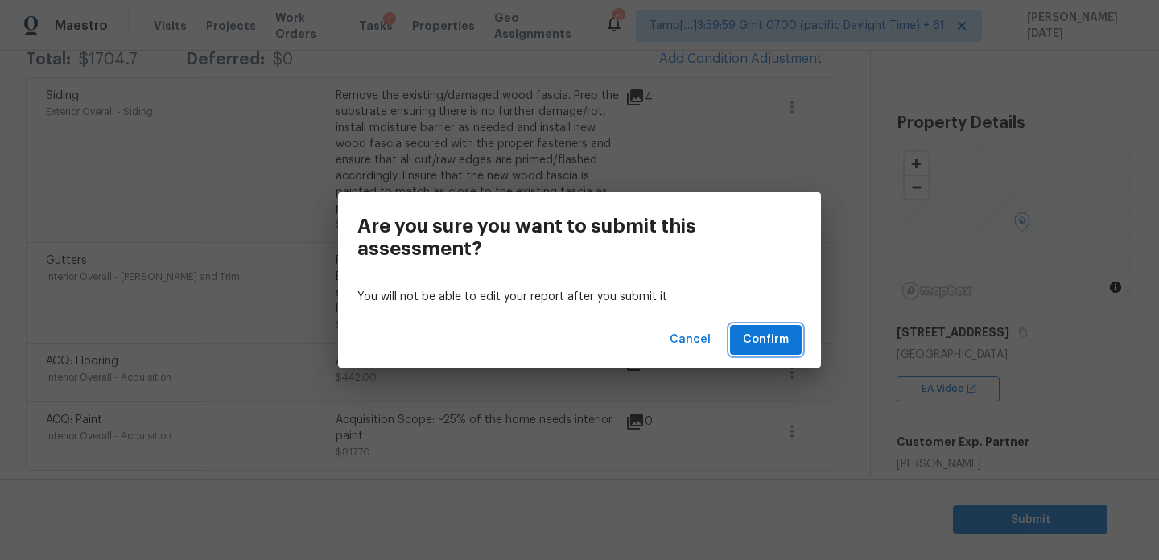
click at [768, 336] on span "Confirm" at bounding box center [766, 340] width 46 height 20
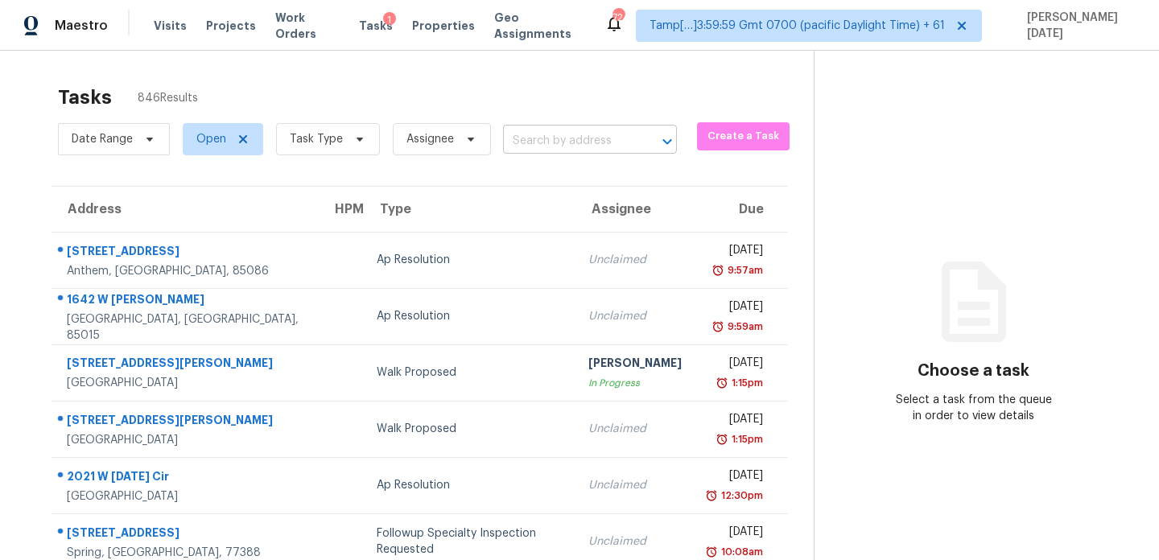
click at [558, 137] on input "text" at bounding box center [567, 141] width 129 height 25
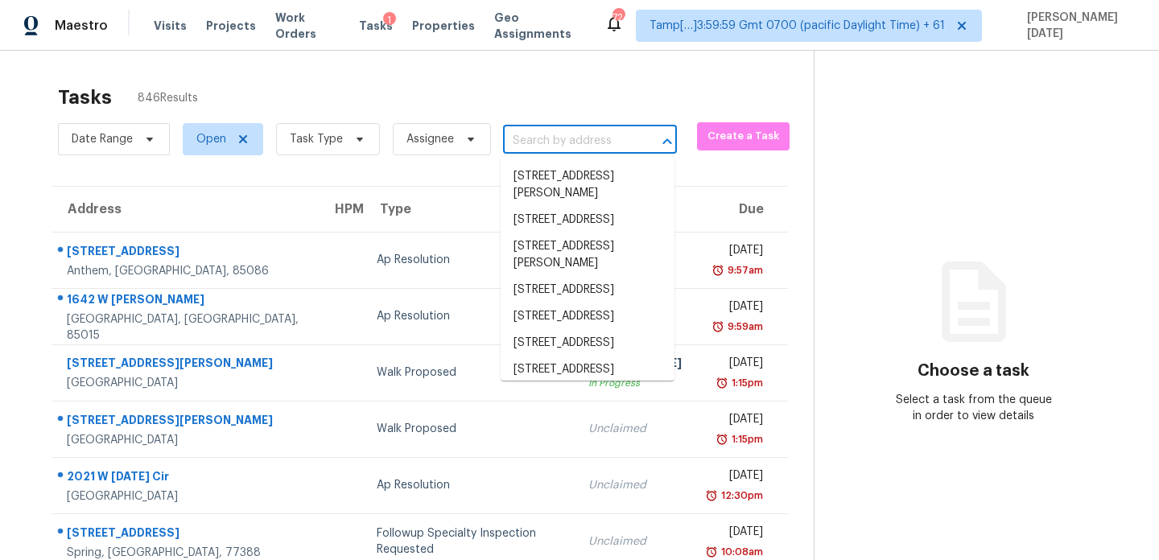
paste input "[STREET_ADDRESS]"
type input "[STREET_ADDRESS]"
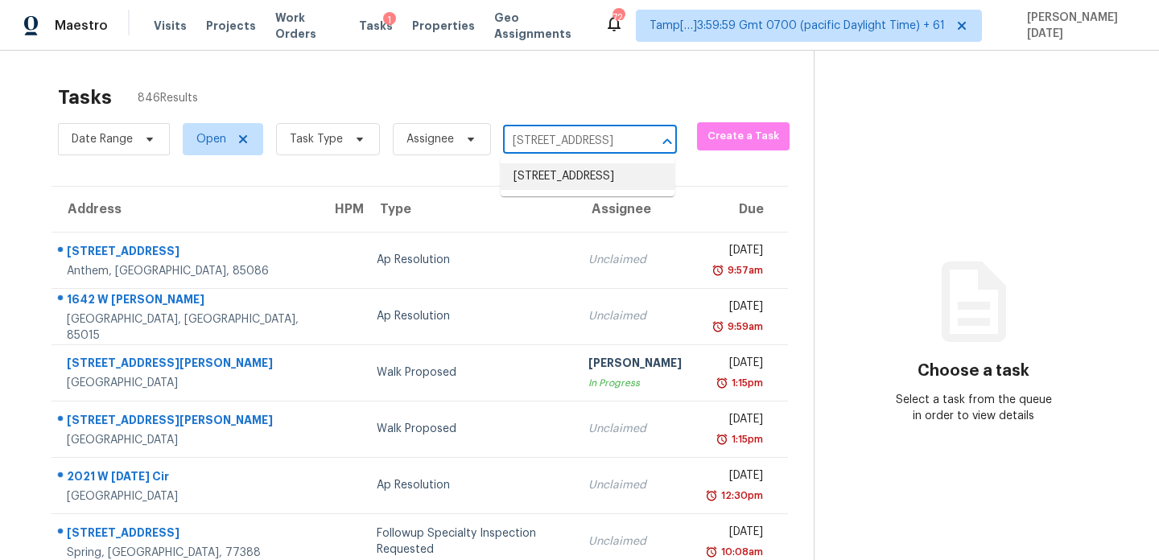
click at [587, 185] on li "[STREET_ADDRESS]" at bounding box center [588, 176] width 174 height 27
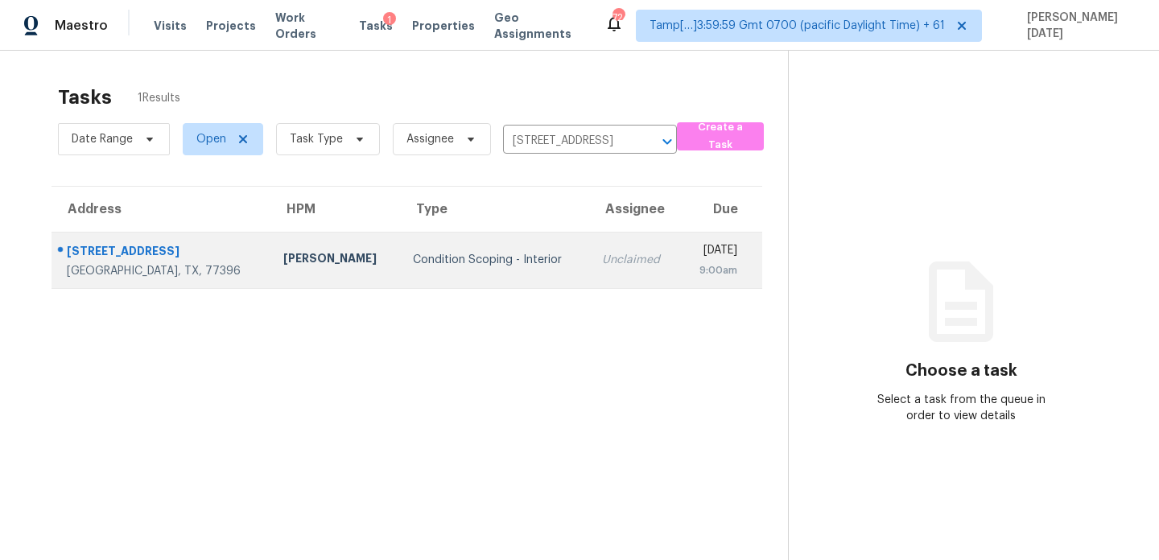
click at [693, 266] on div "9:00am" at bounding box center [715, 270] width 44 height 16
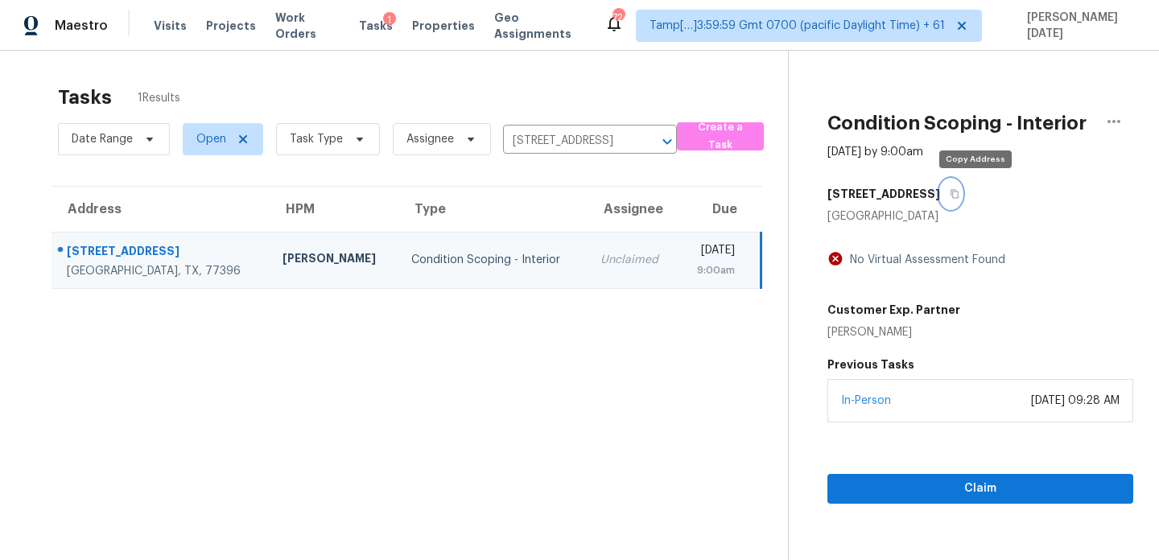
click at [959, 195] on icon "button" at bounding box center [955, 194] width 10 height 10
click at [883, 506] on section "Condition Scoping - Interior [DATE] by 9:00am [STREET_ADDRESS] No Virtual Asses…" at bounding box center [960, 331] width 345 height 560
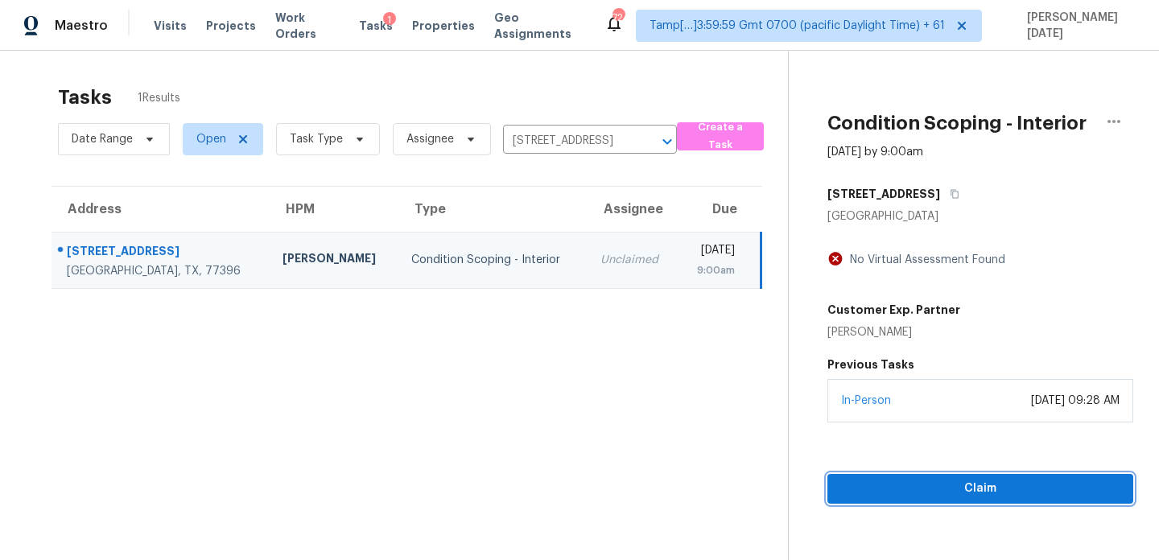
click at [909, 488] on span "Claim" at bounding box center [980, 489] width 280 height 20
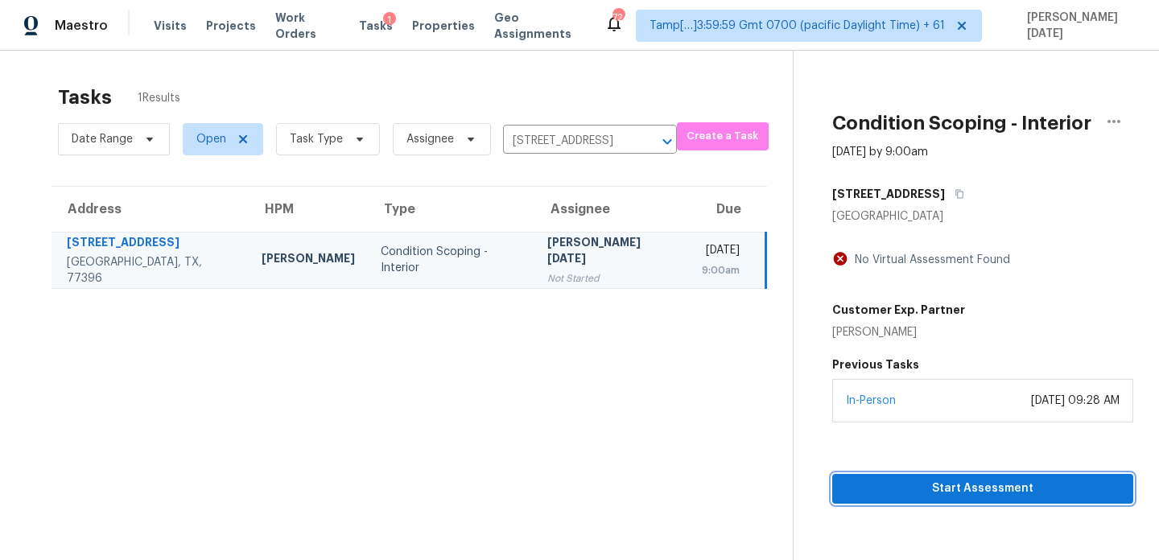
click at [909, 488] on span "Start Assessment" at bounding box center [982, 489] width 275 height 20
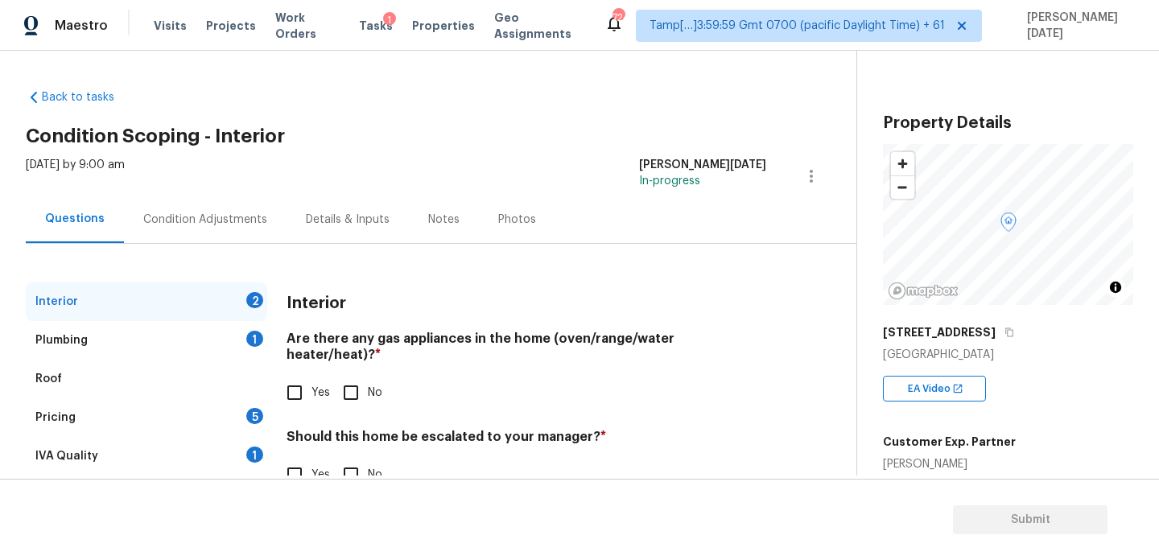
click at [313, 385] on span "Yes" at bounding box center [320, 393] width 19 height 17
click at [311, 376] on input "Yes" at bounding box center [295, 393] width 34 height 34
checkbox input "true"
click at [381, 487] on section "Submit" at bounding box center [579, 520] width 1159 height 82
click at [345, 463] on input "No" at bounding box center [351, 475] width 34 height 34
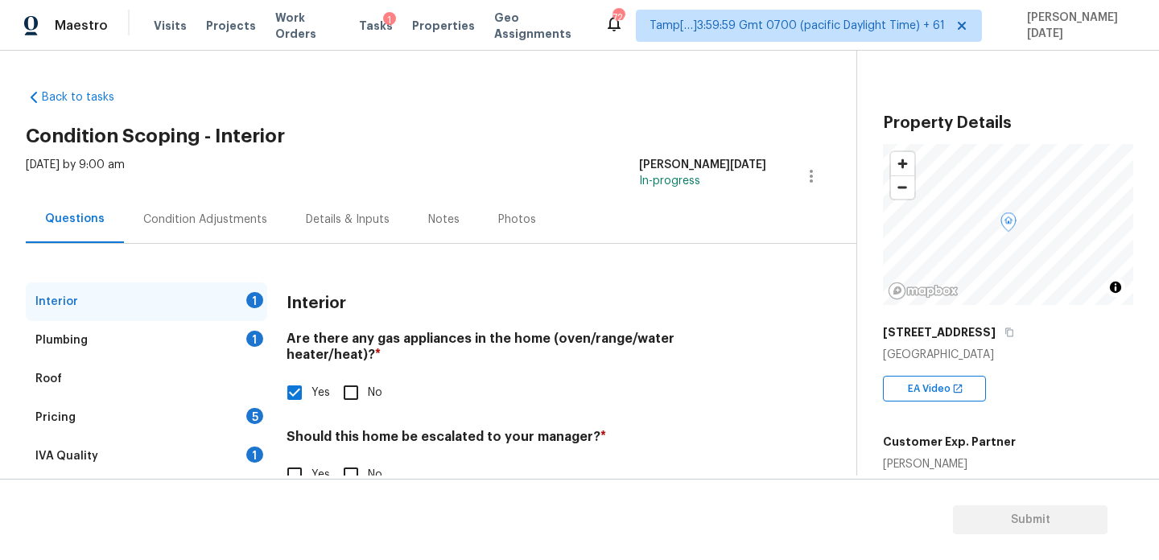
checkbox input "true"
click at [251, 329] on div "Plumbing 1" at bounding box center [146, 340] width 241 height 39
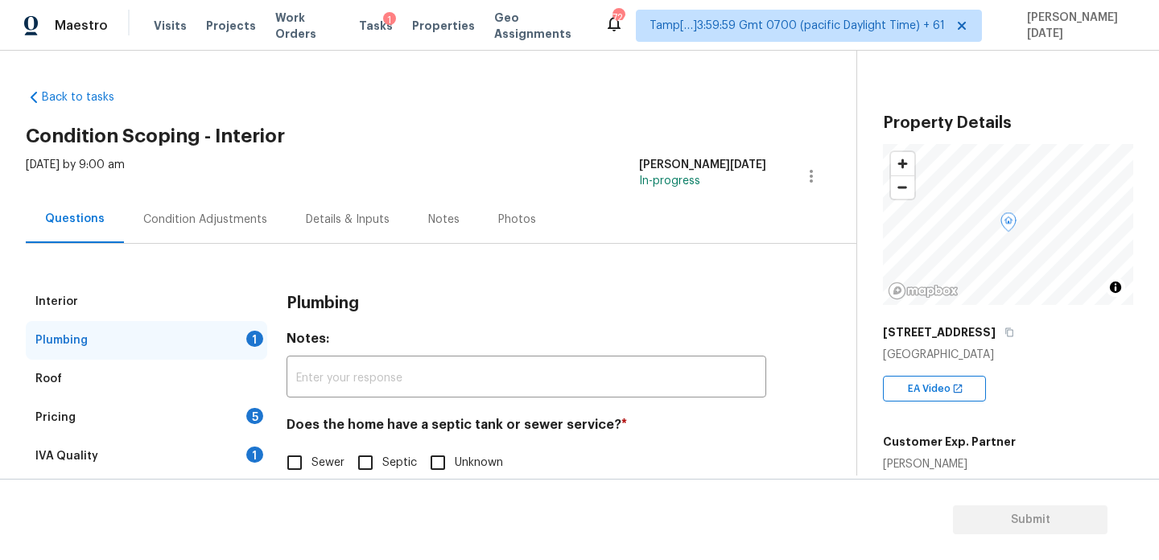
scroll to position [43, 0]
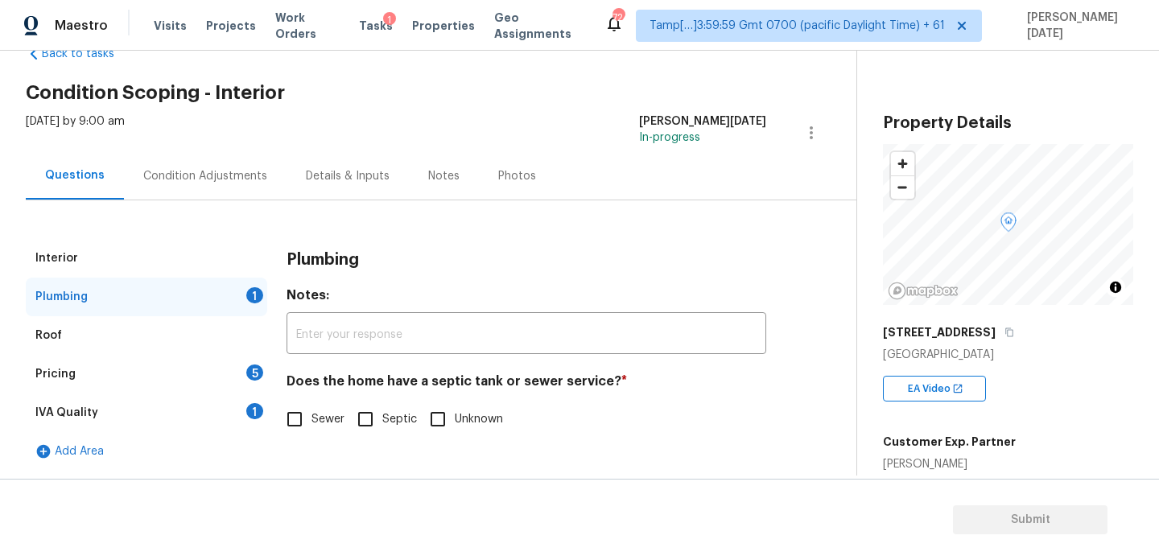
click at [365, 404] on input "Septic" at bounding box center [365, 419] width 34 height 34
checkbox input "true"
click at [299, 413] on input "Sewer" at bounding box center [295, 419] width 34 height 34
checkbox input "true"
checkbox input "false"
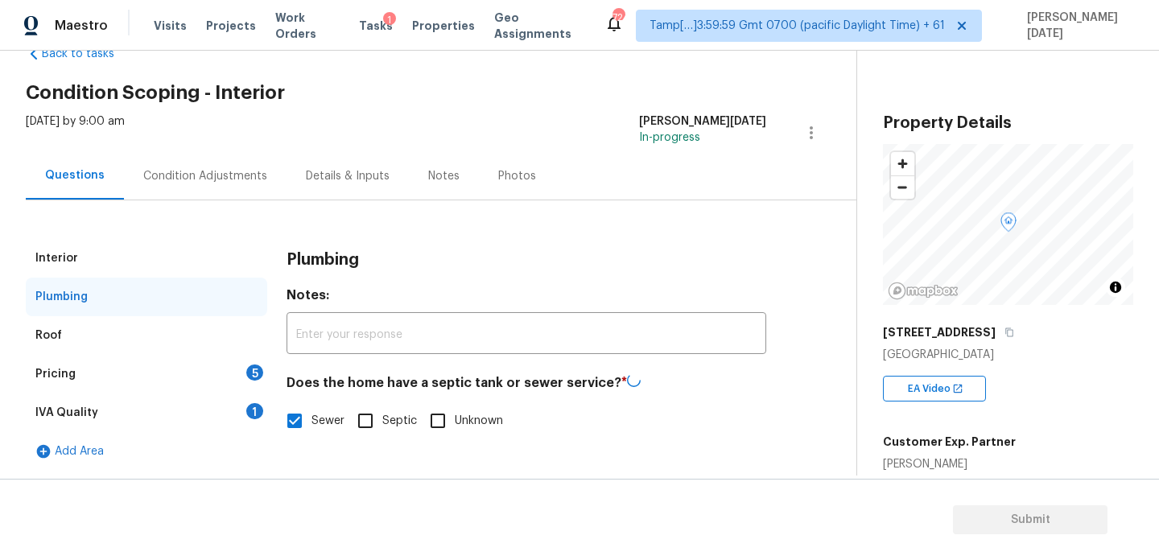
click at [237, 377] on div "Pricing 5" at bounding box center [146, 374] width 241 height 39
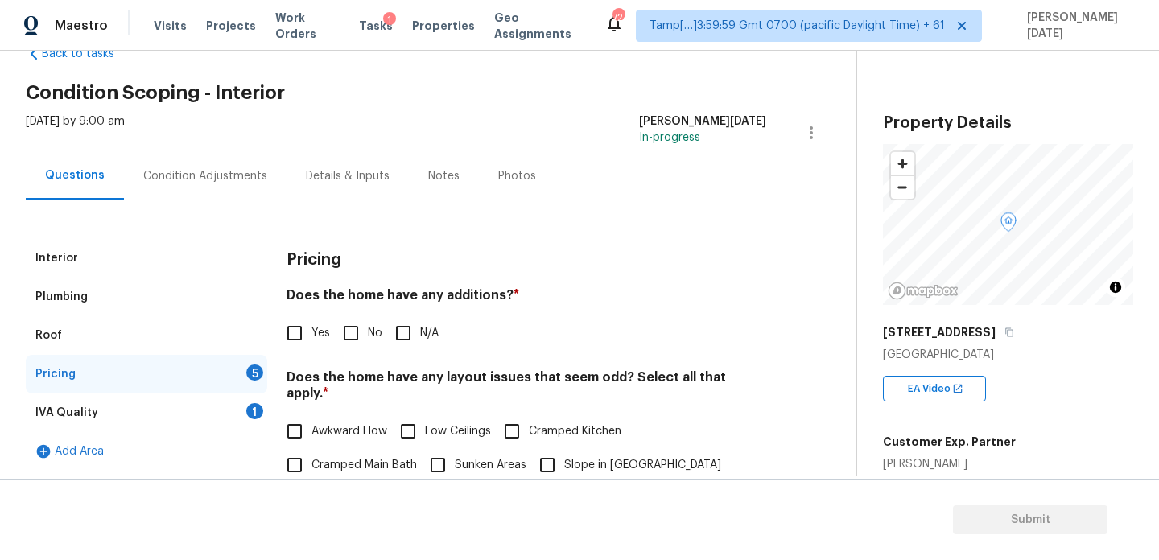
click at [352, 342] on input "No" at bounding box center [351, 333] width 34 height 34
checkbox input "true"
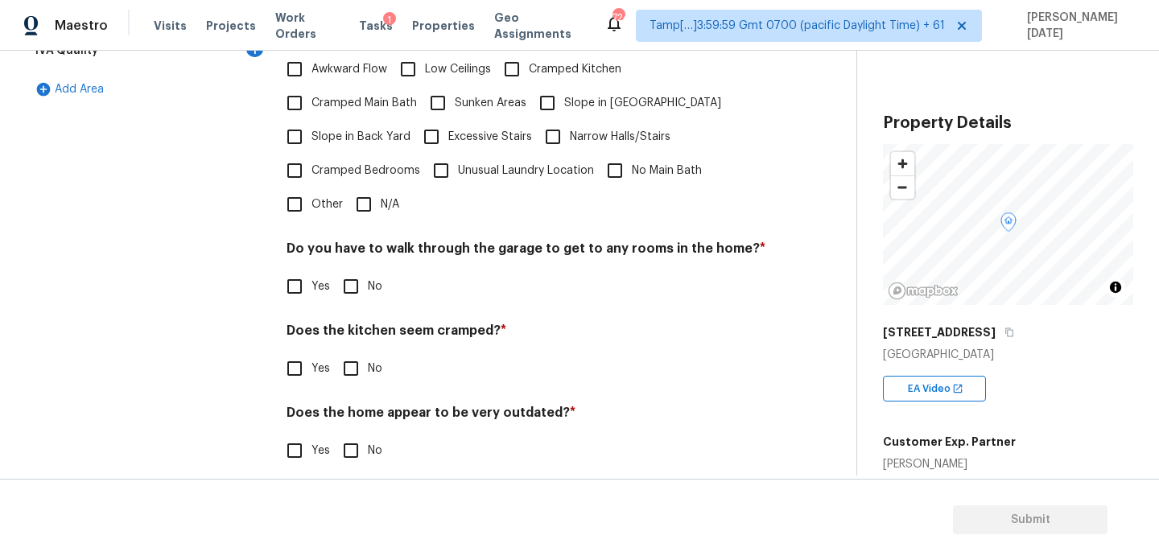
click at [381, 187] on label "N/A" at bounding box center [373, 204] width 52 height 34
click at [381, 187] on input "N/A" at bounding box center [364, 204] width 34 height 34
checkbox input "true"
click at [369, 278] on span "No" at bounding box center [375, 286] width 14 height 17
click at [368, 272] on input "No" at bounding box center [351, 287] width 34 height 34
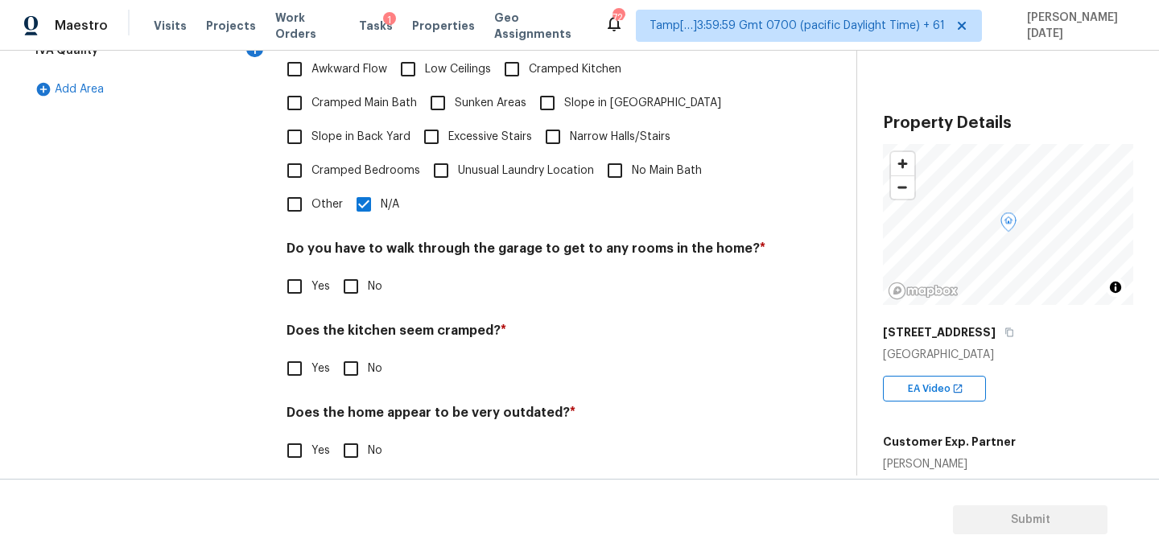
checkbox input "true"
click at [367, 367] on label "No" at bounding box center [358, 369] width 48 height 34
click at [367, 367] on input "No" at bounding box center [351, 369] width 34 height 34
checkbox input "true"
click at [365, 418] on div "Does the home appear to be very outdated? * Yes No" at bounding box center [526, 437] width 480 height 63
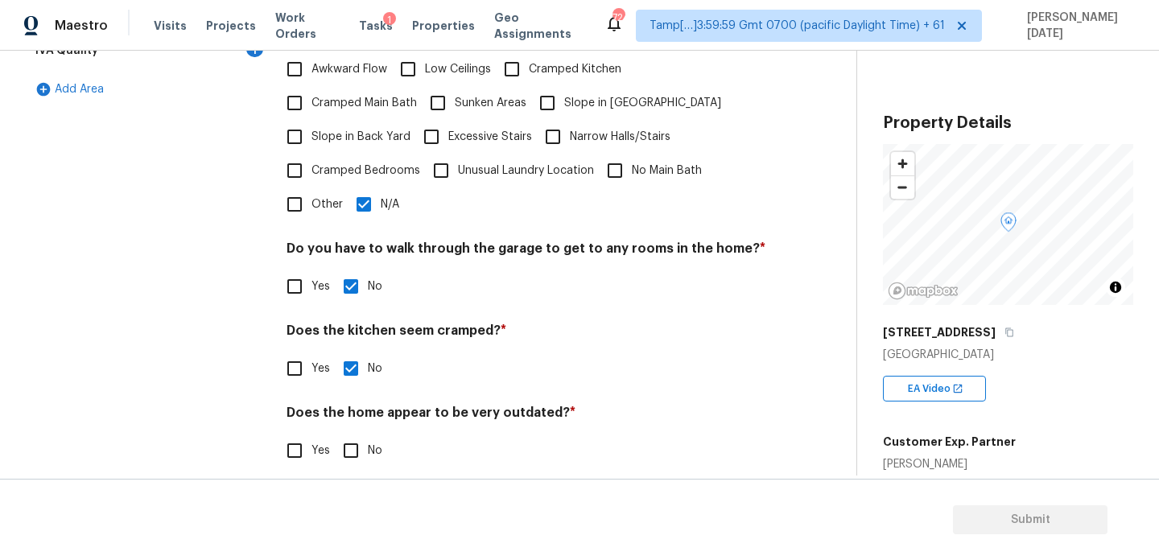
click at [356, 447] on input "No" at bounding box center [351, 451] width 34 height 34
checkbox input "true"
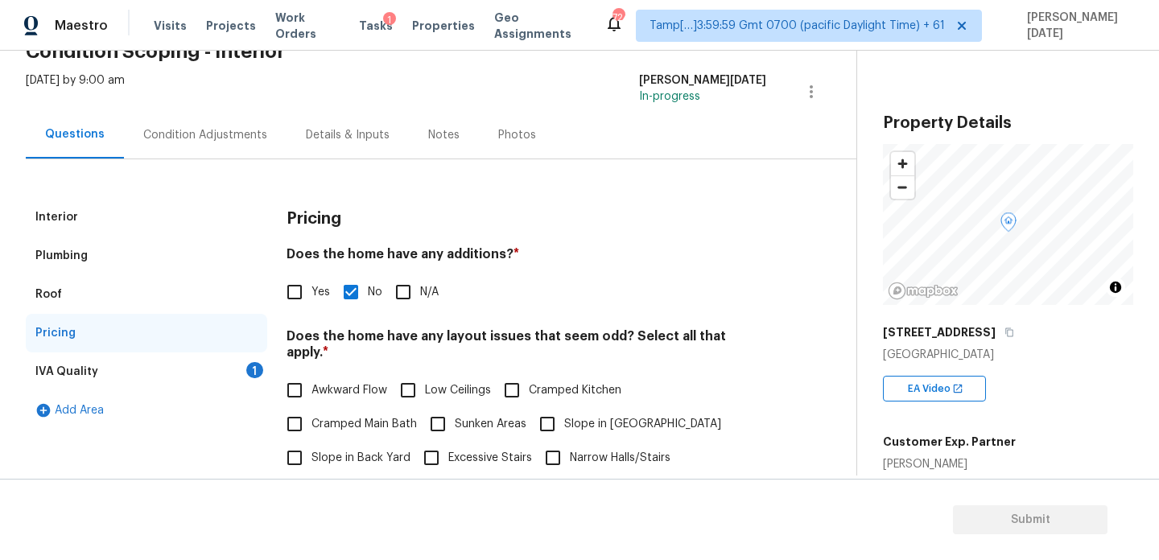
click at [228, 369] on div "IVA Quality 1" at bounding box center [146, 371] width 241 height 39
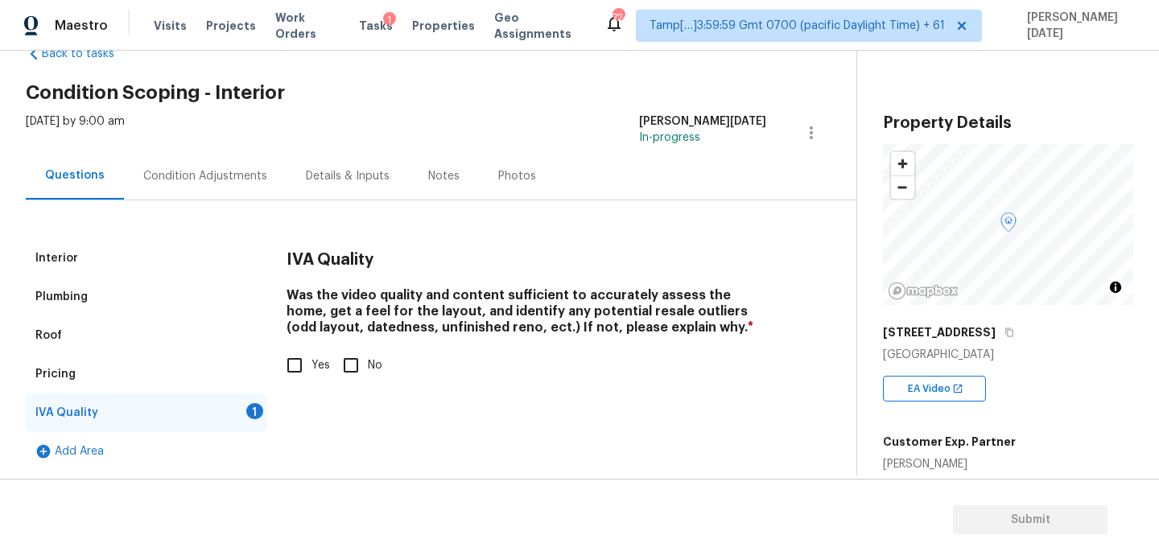
scroll to position [43, 0]
click at [280, 361] on input "Yes" at bounding box center [295, 365] width 34 height 34
checkbox input "true"
click at [192, 174] on div "Condition Adjustments" at bounding box center [205, 176] width 124 height 16
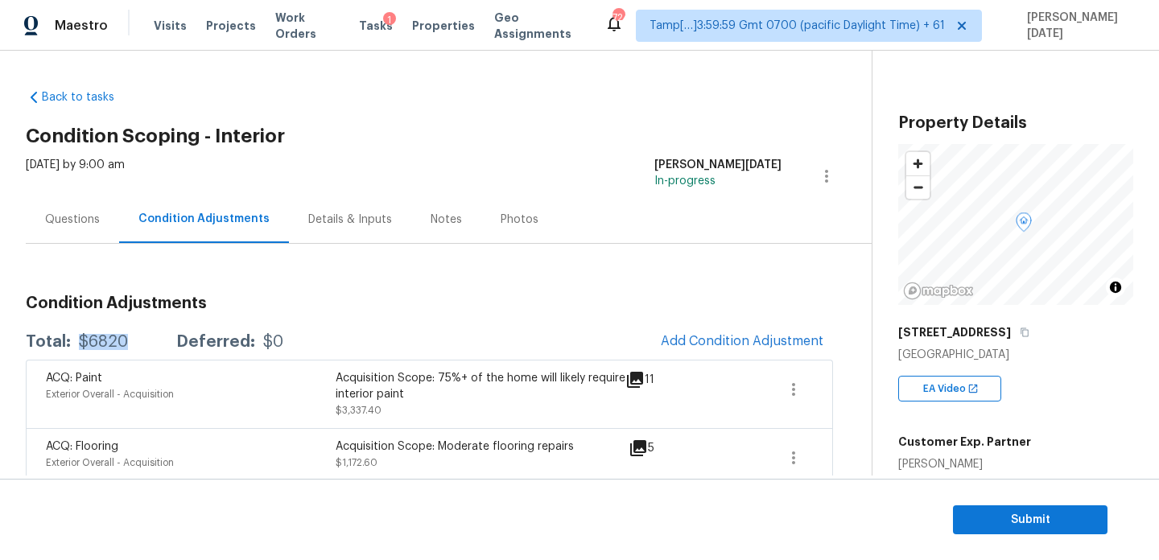
drag, startPoint x: 79, startPoint y: 340, endPoint x: 138, endPoint y: 340, distance: 59.5
click at [138, 340] on div "Total: $6820 Deferred: $0" at bounding box center [155, 342] width 258 height 16
copy div "$6820"
click at [587, 305] on h3 "Condition Adjustments" at bounding box center [429, 303] width 807 height 16
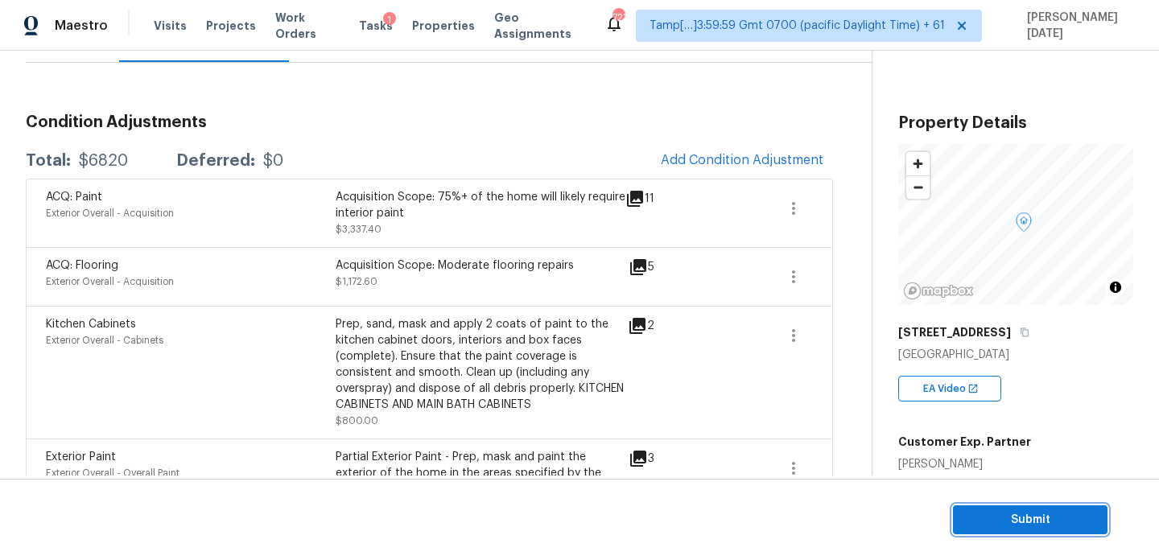
click at [991, 520] on span "Submit" at bounding box center [1030, 520] width 129 height 20
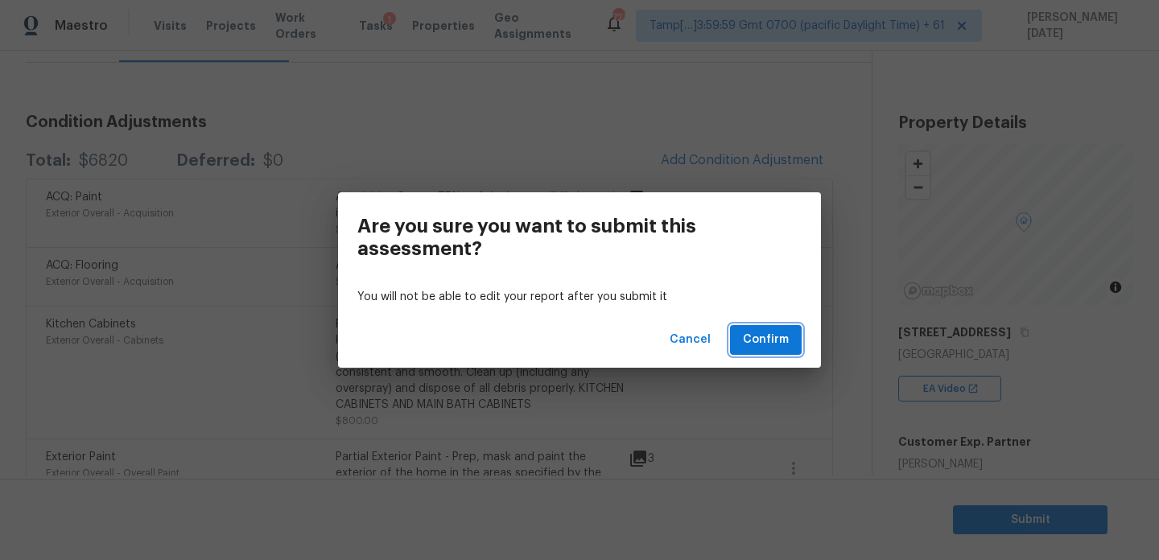
click at [768, 333] on span "Confirm" at bounding box center [766, 340] width 46 height 20
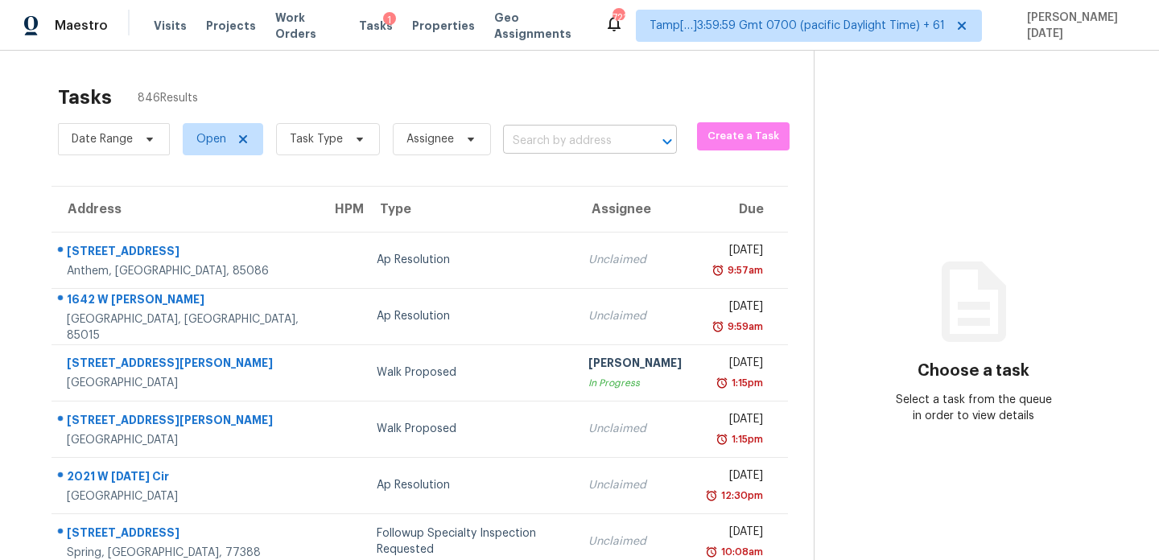
click at [544, 144] on input "text" at bounding box center [567, 141] width 129 height 25
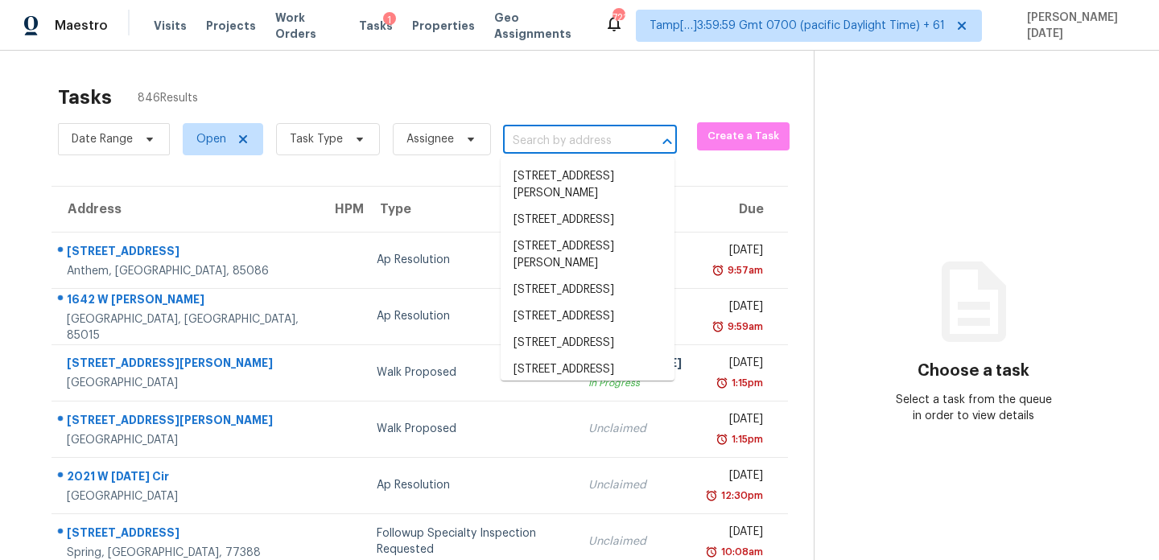
paste input "[STREET_ADDRESS][PERSON_NAME][PERSON_NAME]"
type input "[STREET_ADDRESS][PERSON_NAME][PERSON_NAME]"
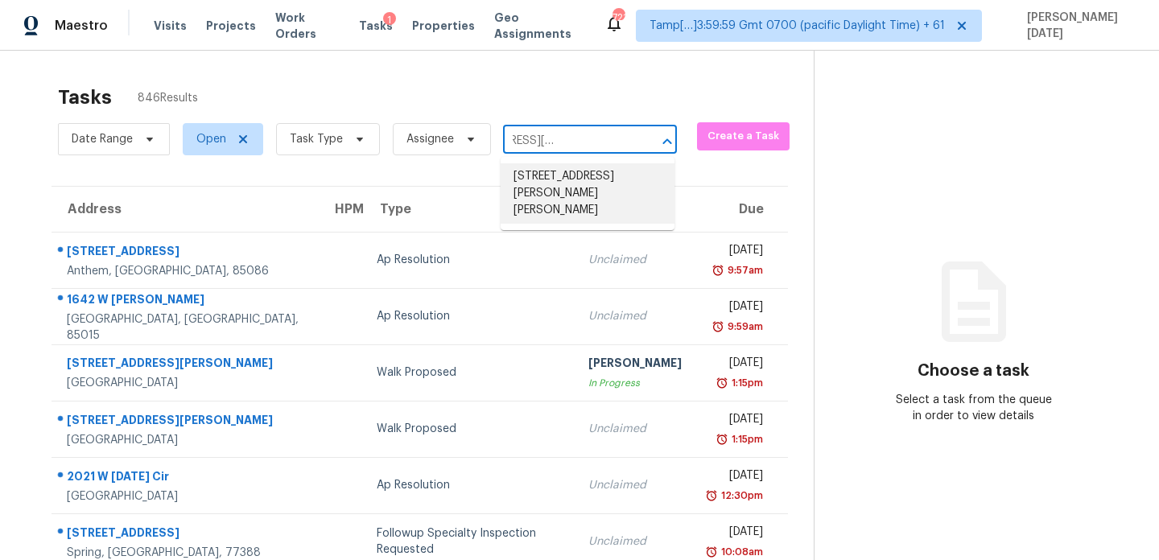
click at [561, 178] on li "[STREET_ADDRESS][PERSON_NAME][PERSON_NAME]" at bounding box center [588, 193] width 174 height 60
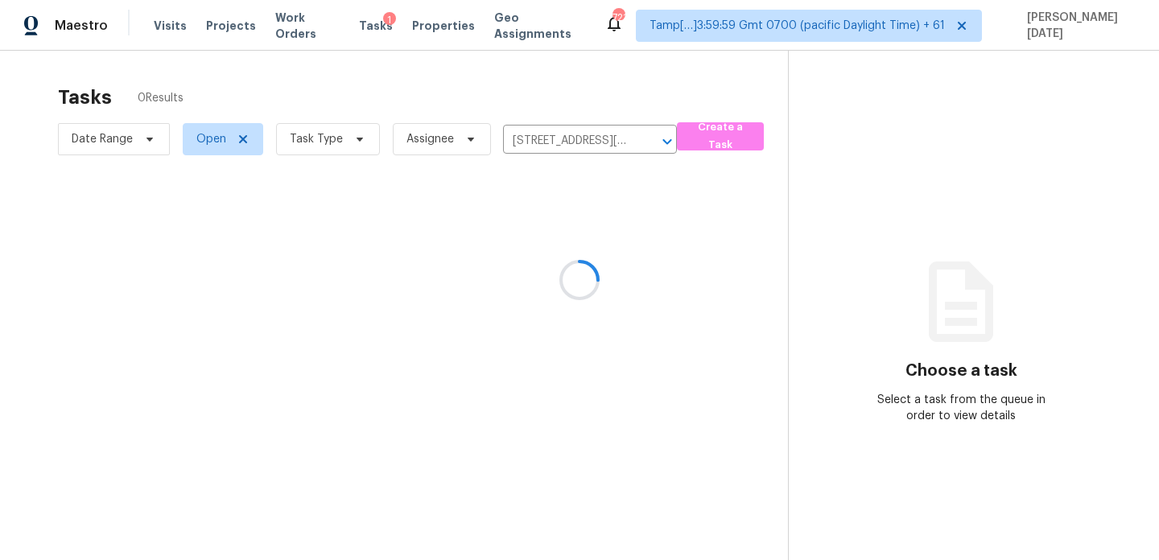
click at [613, 234] on div at bounding box center [579, 280] width 1159 height 560
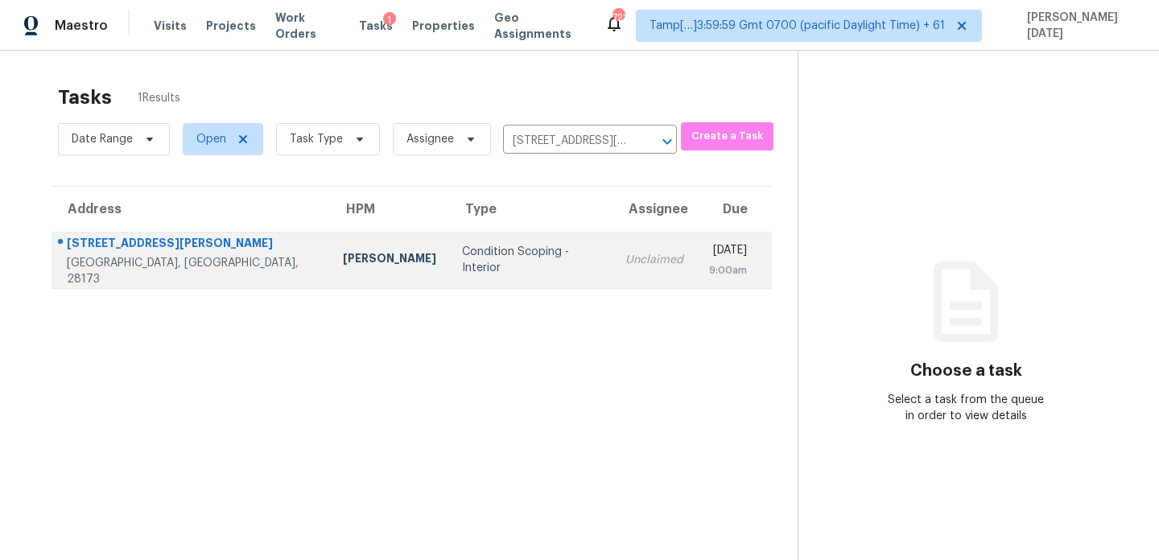
click at [696, 259] on td "Wed, Sep 24th 2025 9:00am" at bounding box center [734, 260] width 76 height 56
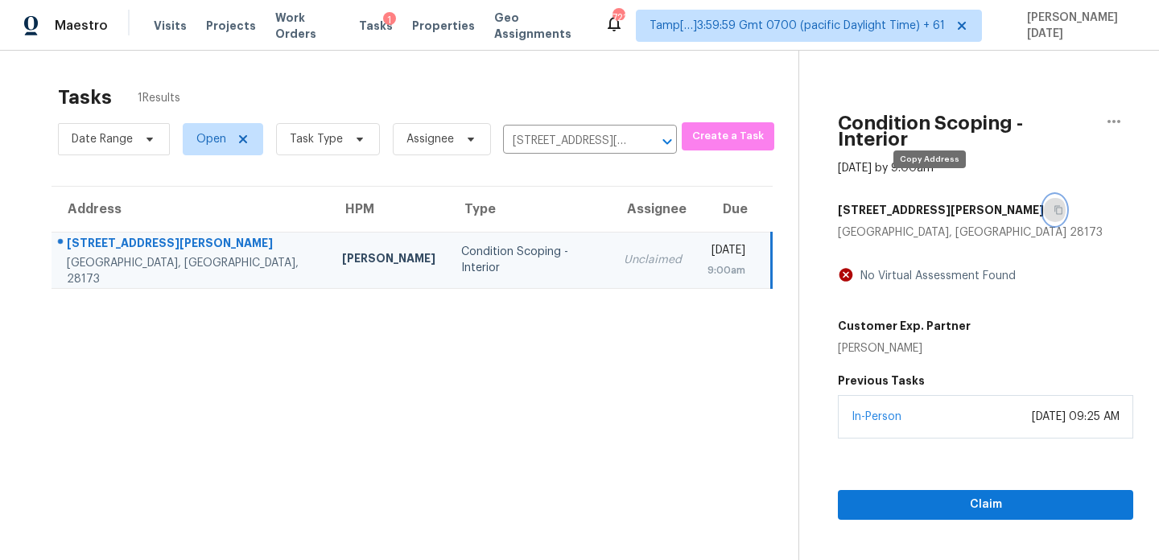
click at [1055, 206] on icon "button" at bounding box center [1059, 210] width 8 height 9
click at [907, 495] on span "Claim" at bounding box center [986, 505] width 270 height 20
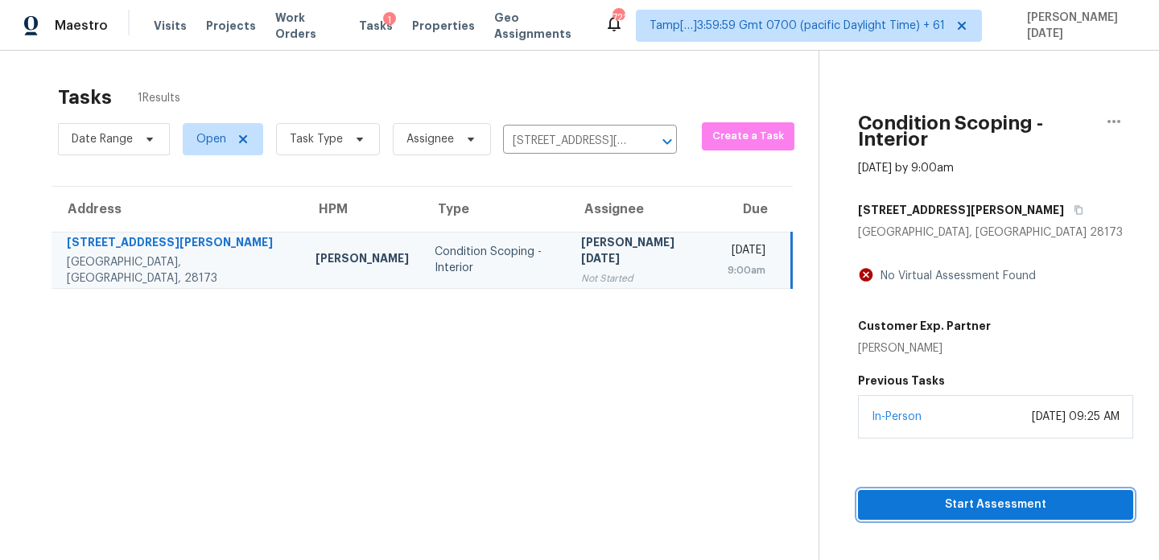
click at [886, 495] on span "Start Assessment" at bounding box center [995, 505] width 249 height 20
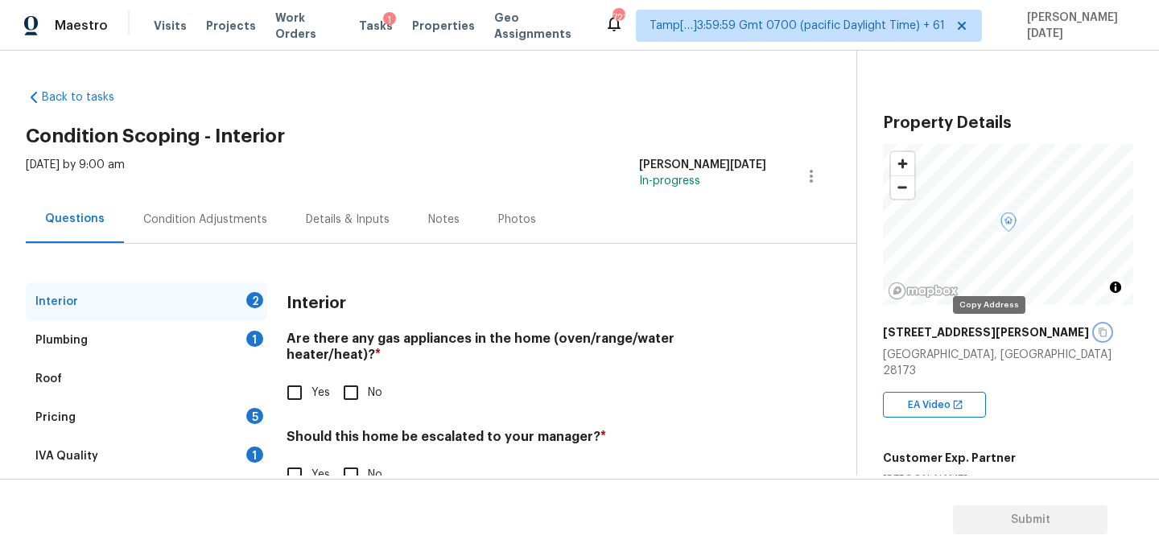
click at [1098, 328] on icon "button" at bounding box center [1102, 332] width 8 height 9
click at [196, 215] on div "Condition Adjustments" at bounding box center [205, 220] width 124 height 16
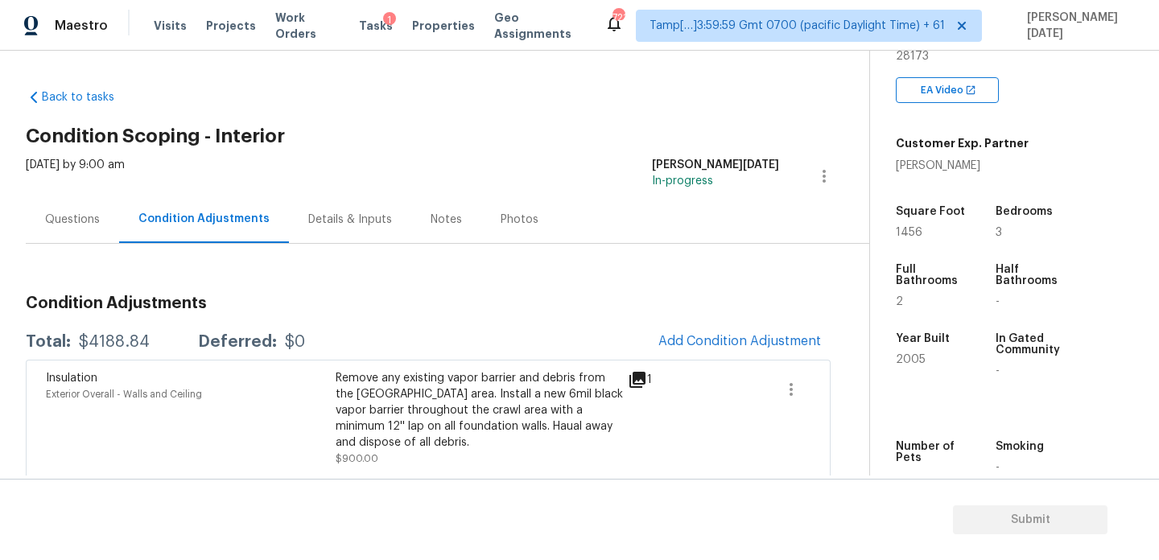
scroll to position [323, 0]
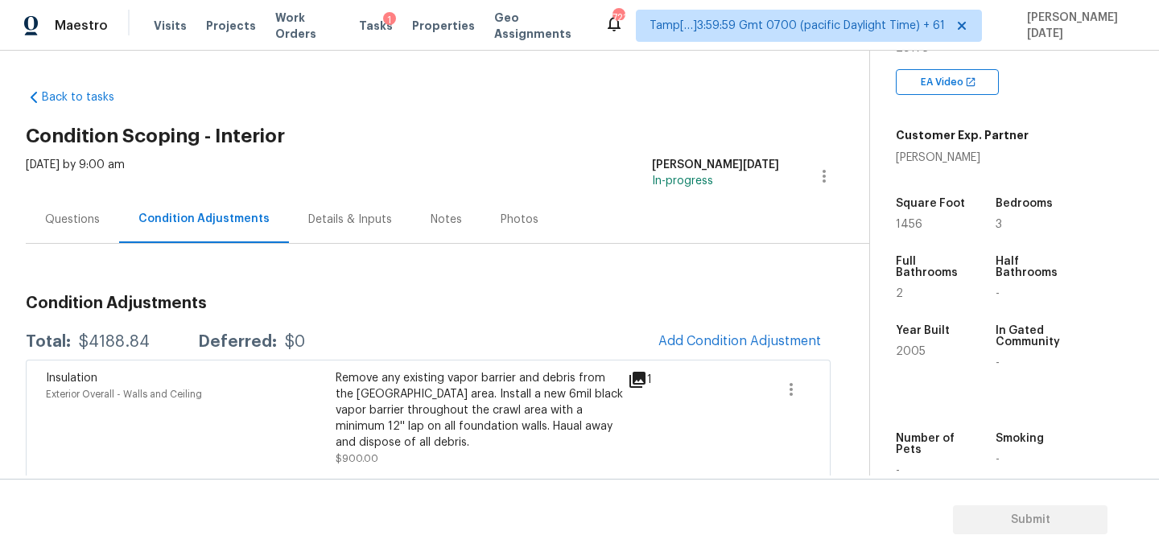
click at [903, 219] on span "1456" at bounding box center [909, 224] width 27 height 11
copy span "1456"
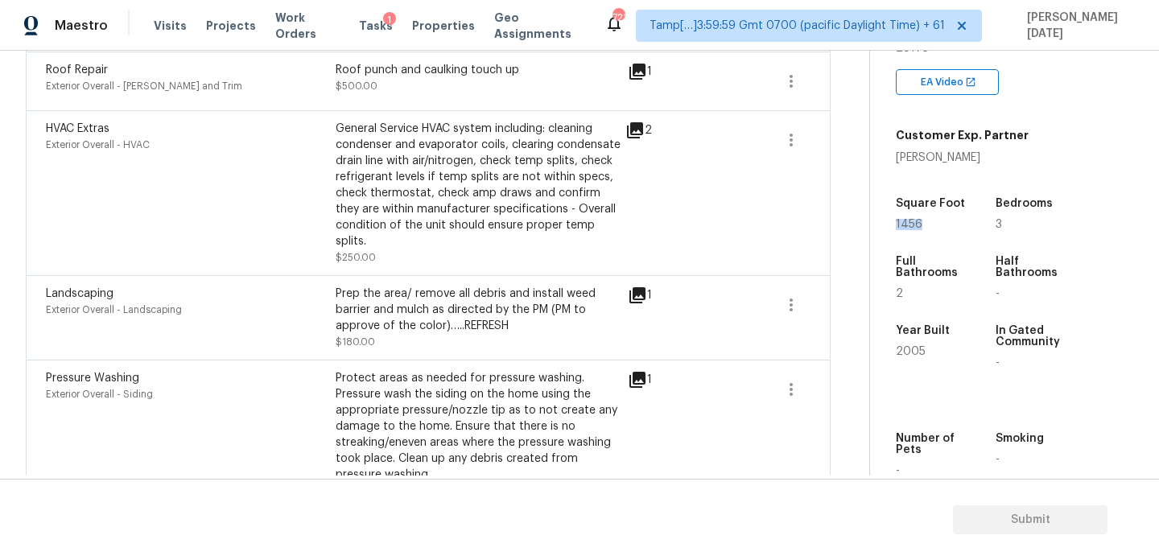
scroll to position [183, 0]
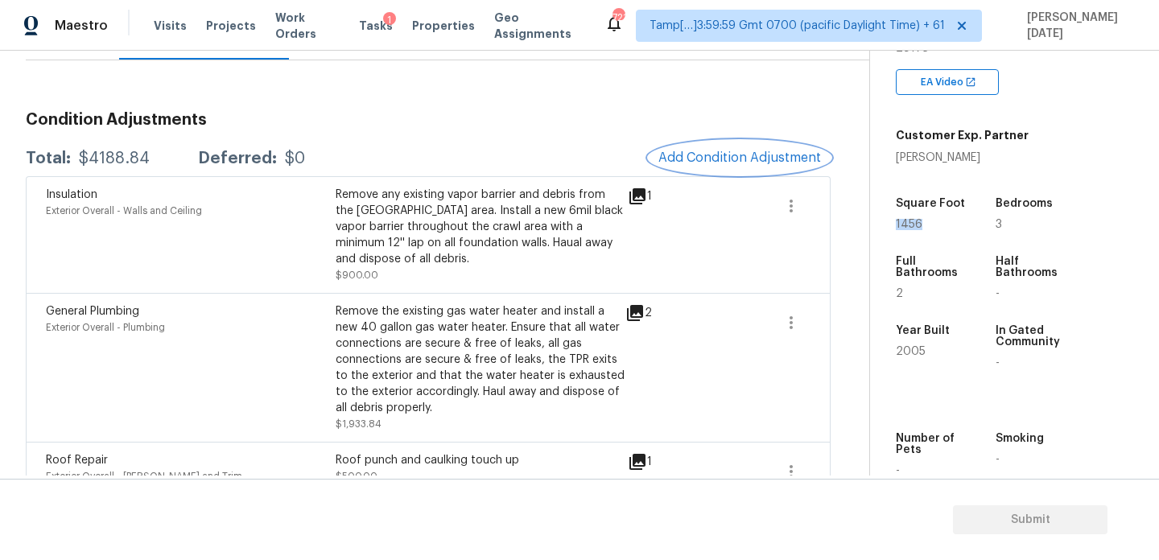
click at [670, 155] on span "Add Condition Adjustment" at bounding box center [739, 157] width 163 height 14
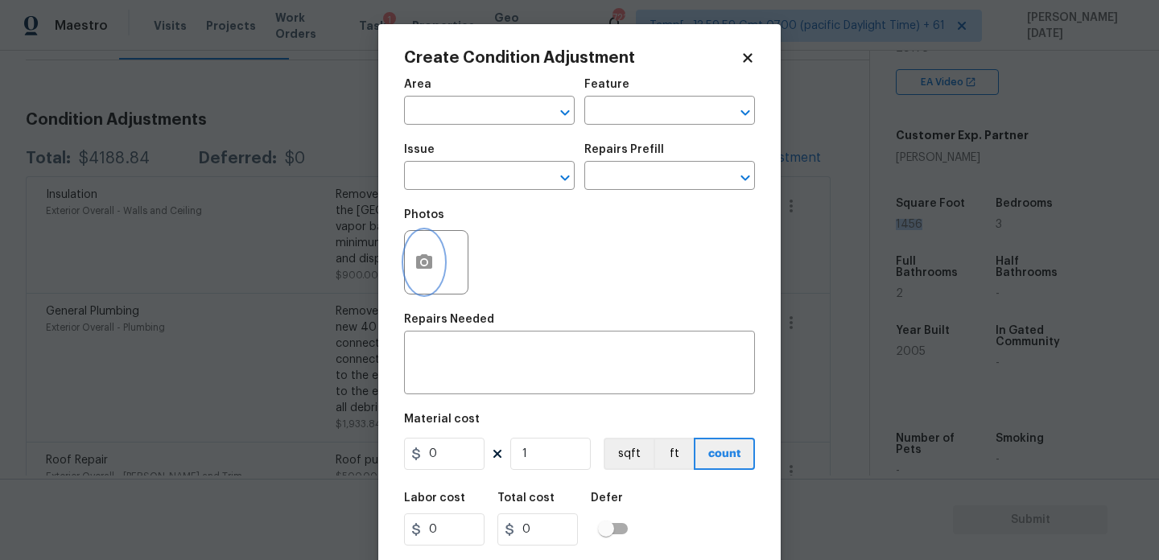
click at [428, 268] on icon "button" at bounding box center [424, 261] width 16 height 14
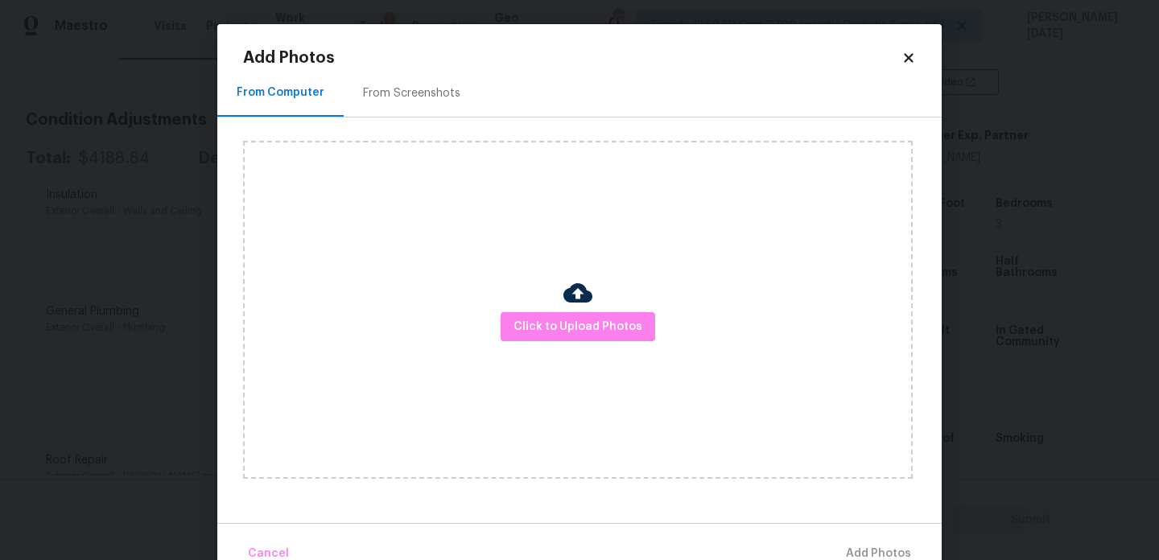
click at [525, 304] on div "Click to Upload Photos" at bounding box center [578, 310] width 670 height 338
click at [543, 319] on span "Click to Upload Photos" at bounding box center [577, 327] width 129 height 20
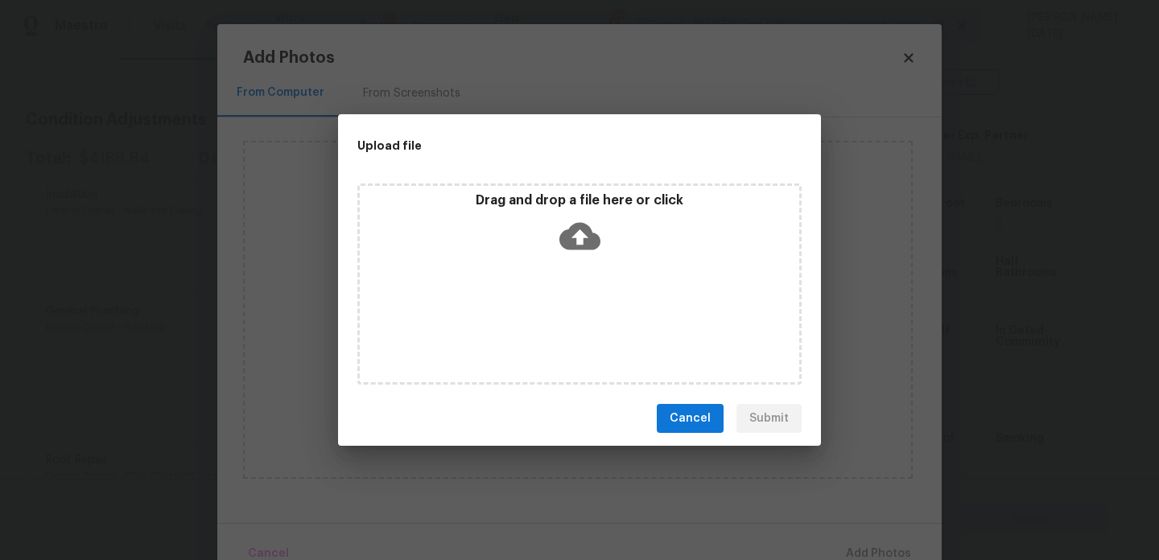
click at [543, 319] on div "Drag and drop a file here or click" at bounding box center [579, 283] width 444 height 201
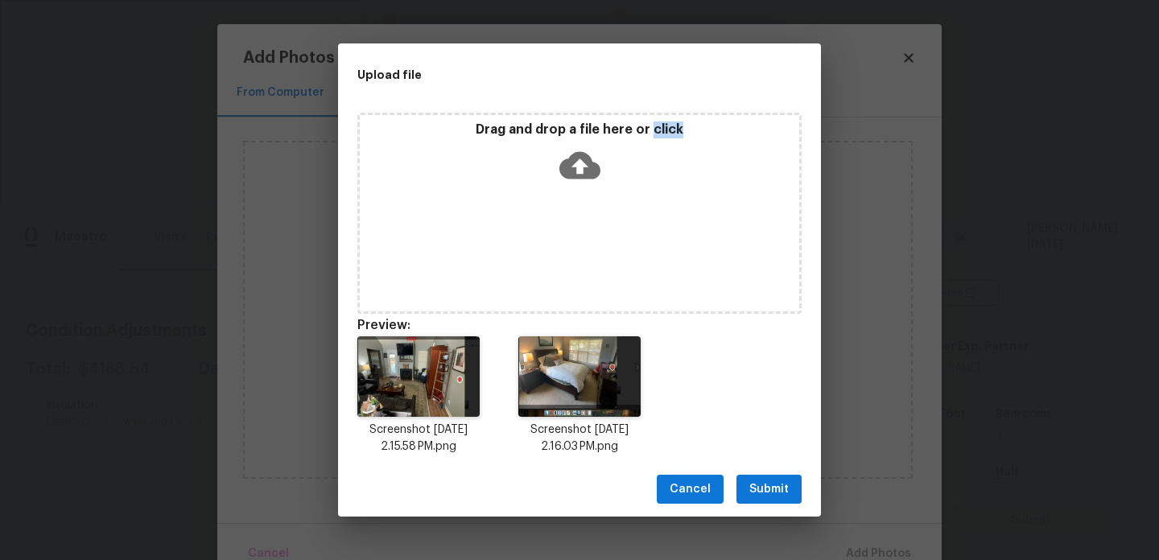
click at [764, 495] on span "Submit" at bounding box center [768, 490] width 39 height 20
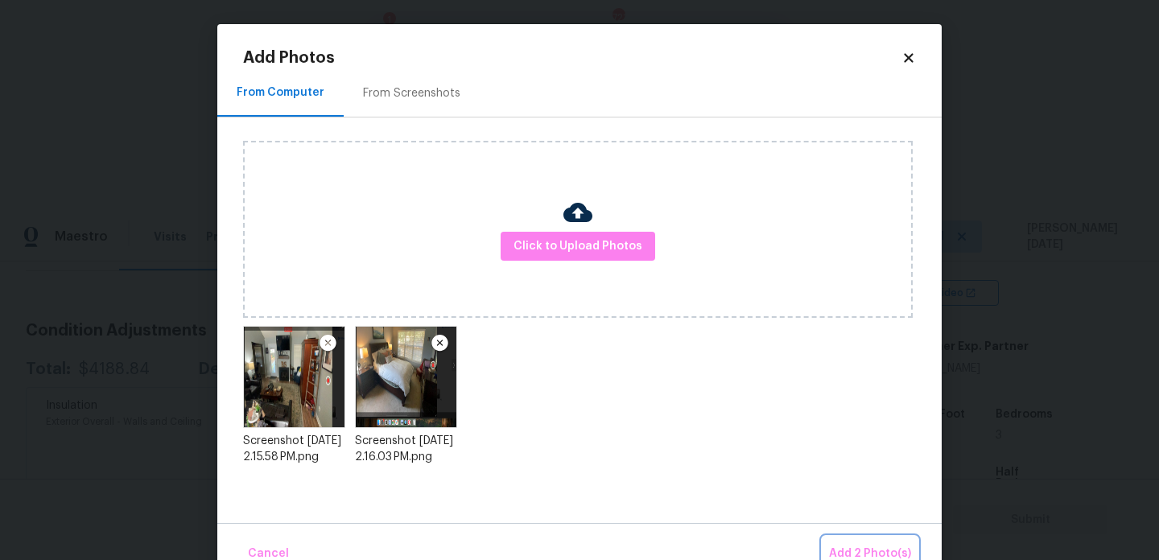
click at [872, 544] on span "Add 2 Photo(s)" at bounding box center [870, 554] width 82 height 20
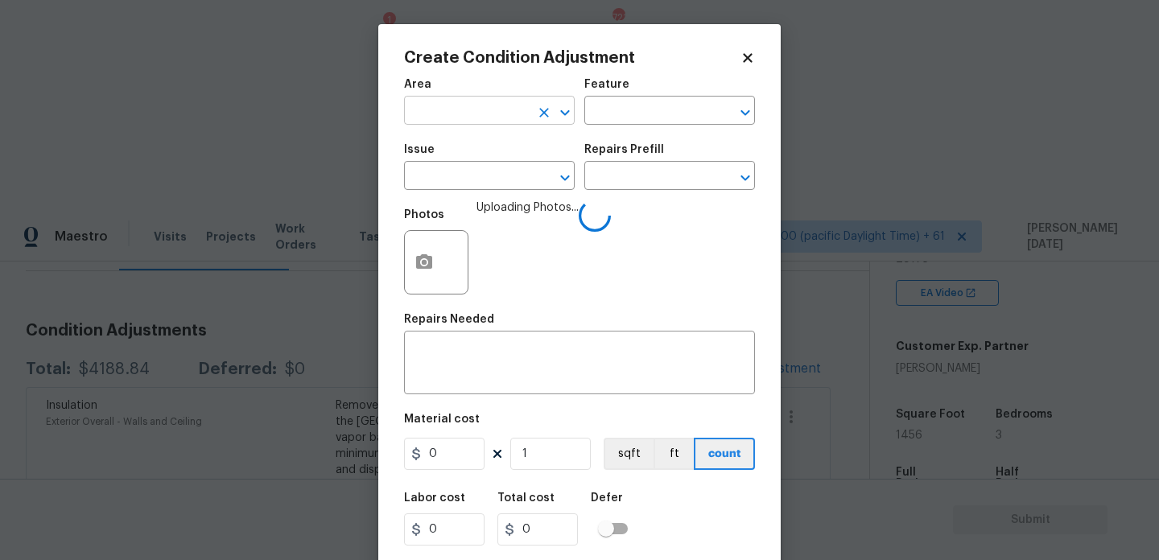
click at [425, 109] on input "text" at bounding box center [467, 112] width 126 height 25
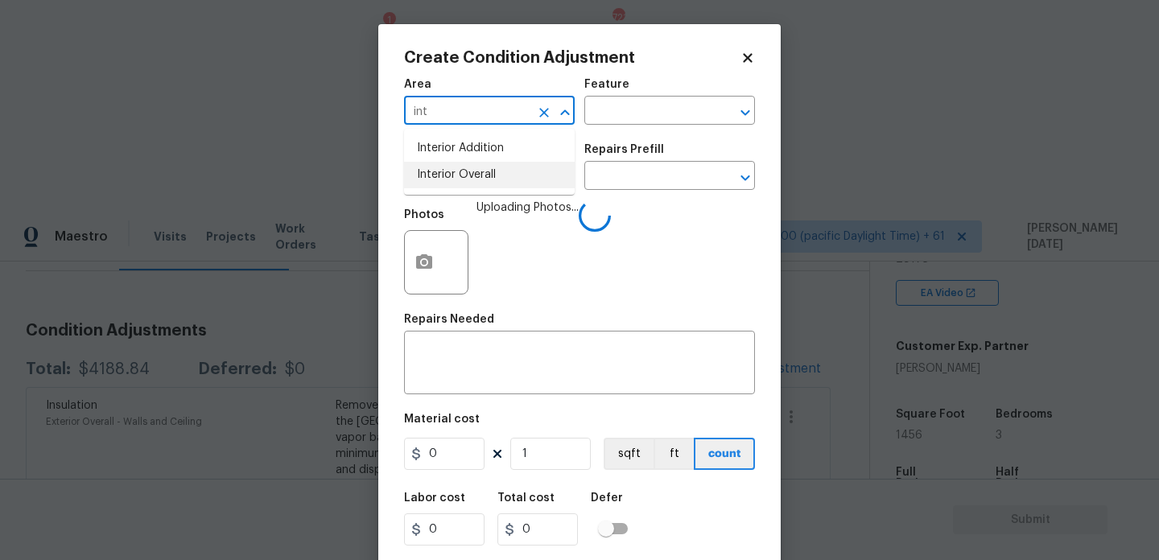
click at [448, 179] on li "Interior Overall" at bounding box center [489, 175] width 171 height 27
type input "Interior Overall"
click at [448, 179] on input "text" at bounding box center [467, 177] width 126 height 25
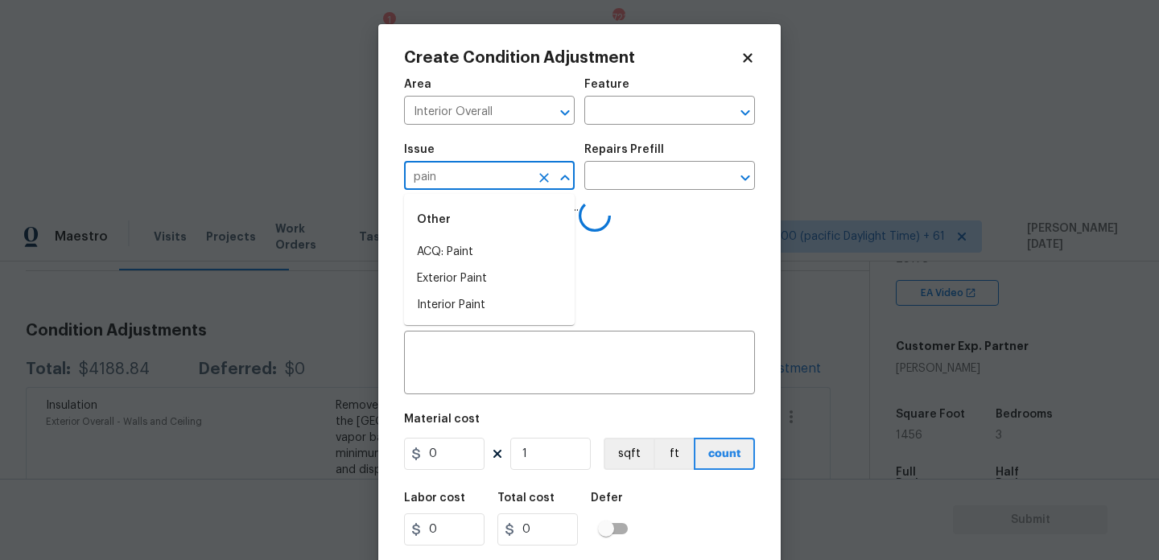
type input "paint"
click at [476, 247] on li "ACQ: Paint" at bounding box center [489, 252] width 171 height 27
type input "ACQ: Flooring"
click at [653, 175] on input "text" at bounding box center [647, 177] width 126 height 25
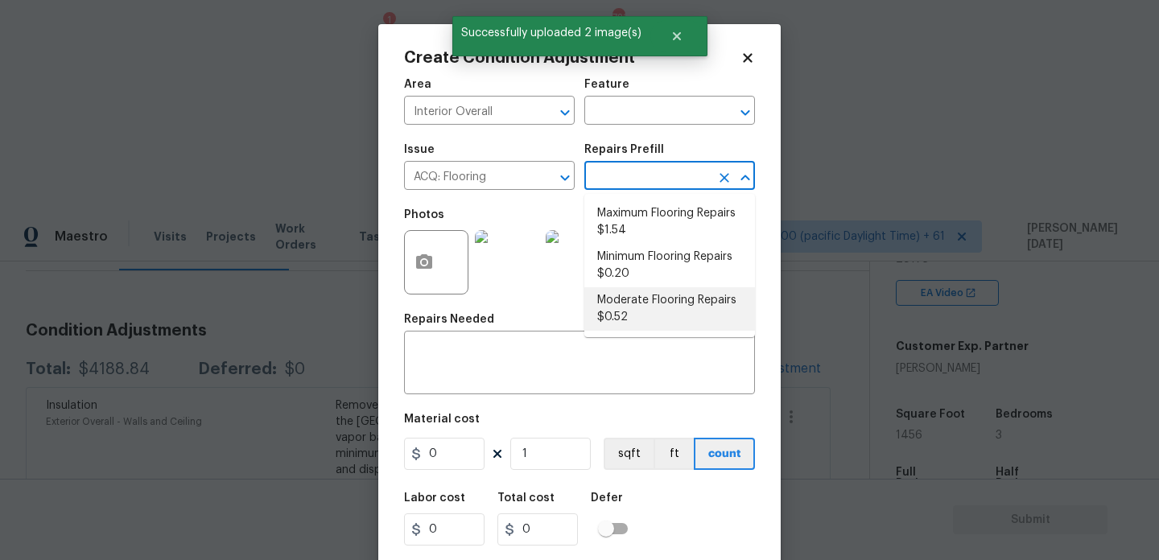
click at [636, 301] on li "Moderate Flooring Repairs $0.52" at bounding box center [669, 308] width 171 height 43
type input "Acquisition"
type textarea "Acquisition Scope: Moderate flooring repairs"
type input "0.52"
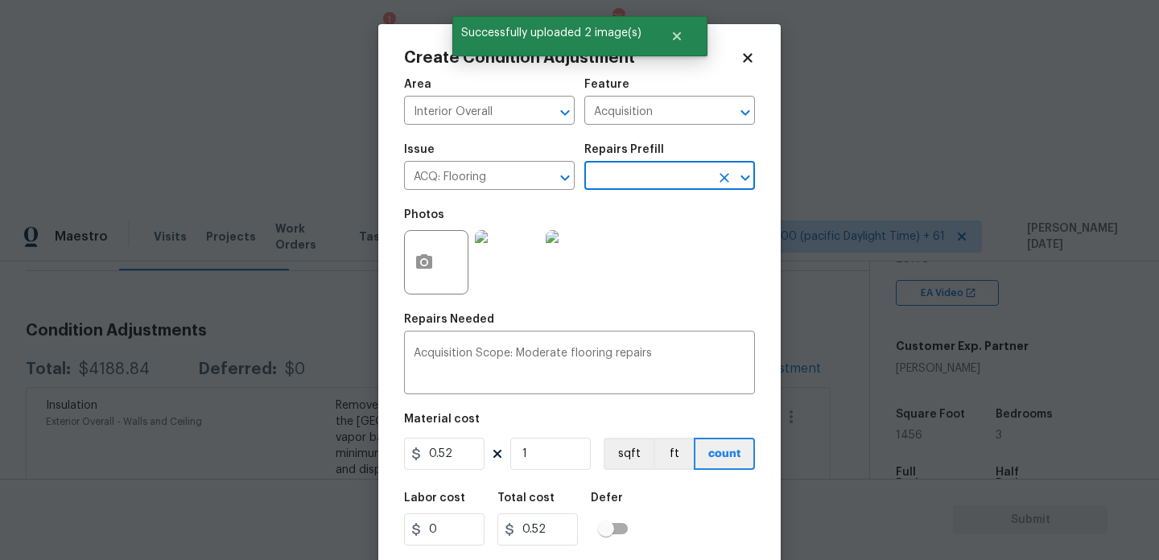
click at [628, 177] on input "text" at bounding box center [647, 177] width 126 height 25
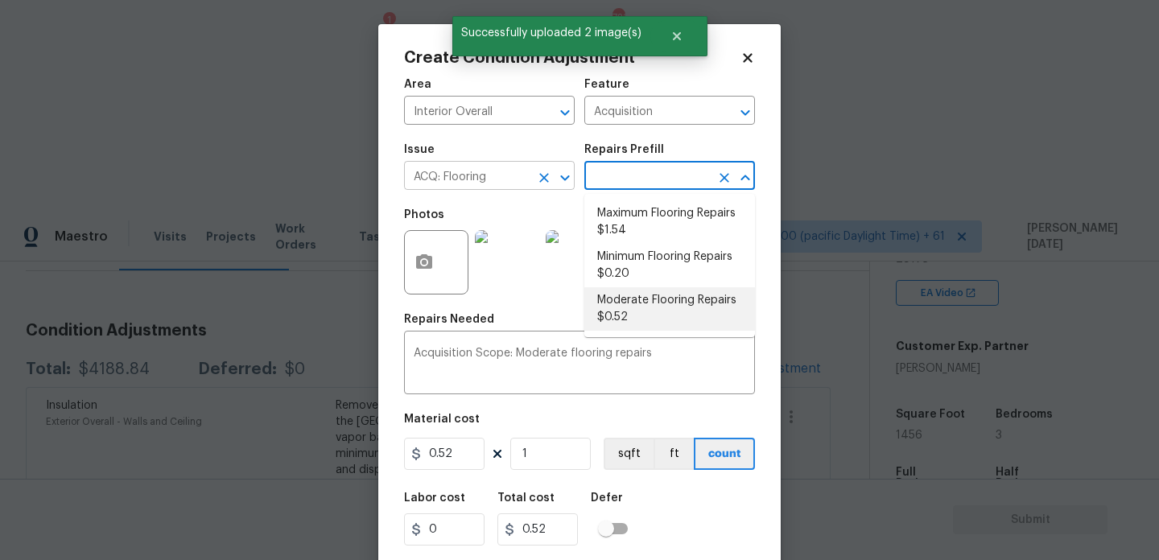
click at [534, 183] on button "Clear" at bounding box center [544, 178] width 23 height 23
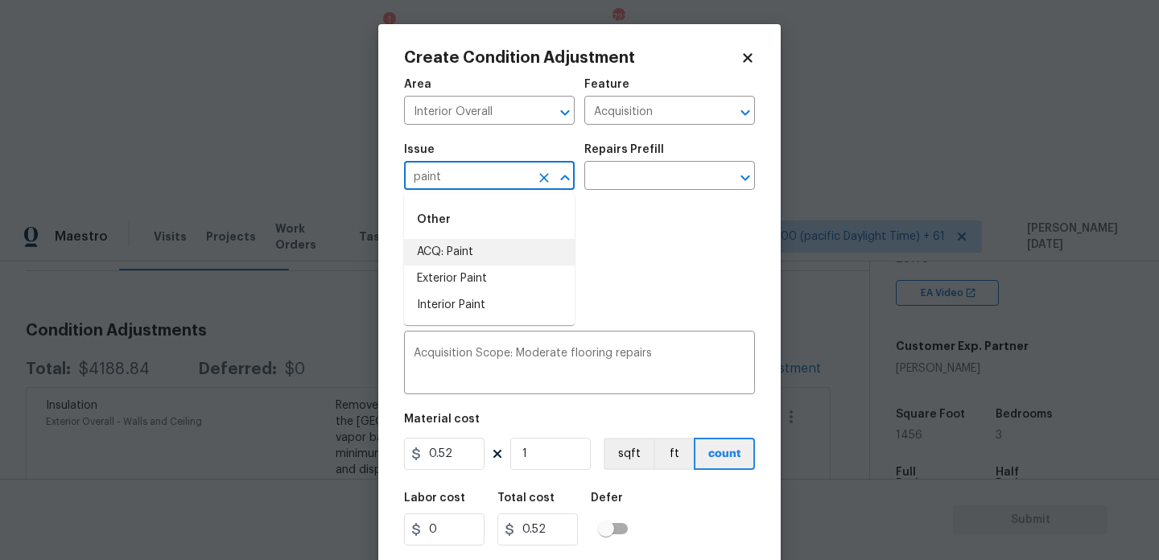
click at [501, 252] on li "ACQ: Paint" at bounding box center [489, 252] width 171 height 27
type input "ACQ: Paint"
click at [647, 173] on input "text" at bounding box center [647, 177] width 126 height 25
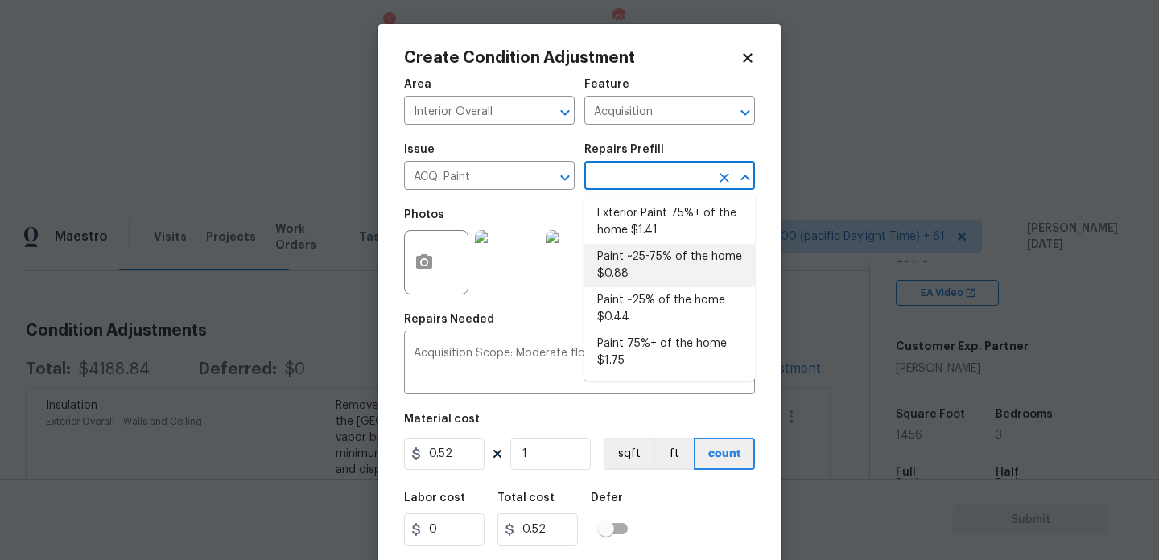
click at [657, 270] on li "Paint ~25-75% of the home $0.88" at bounding box center [669, 265] width 171 height 43
type textarea "Acquisition Scope: ~25 - 75% of the home needs interior paint"
type input "0.88"
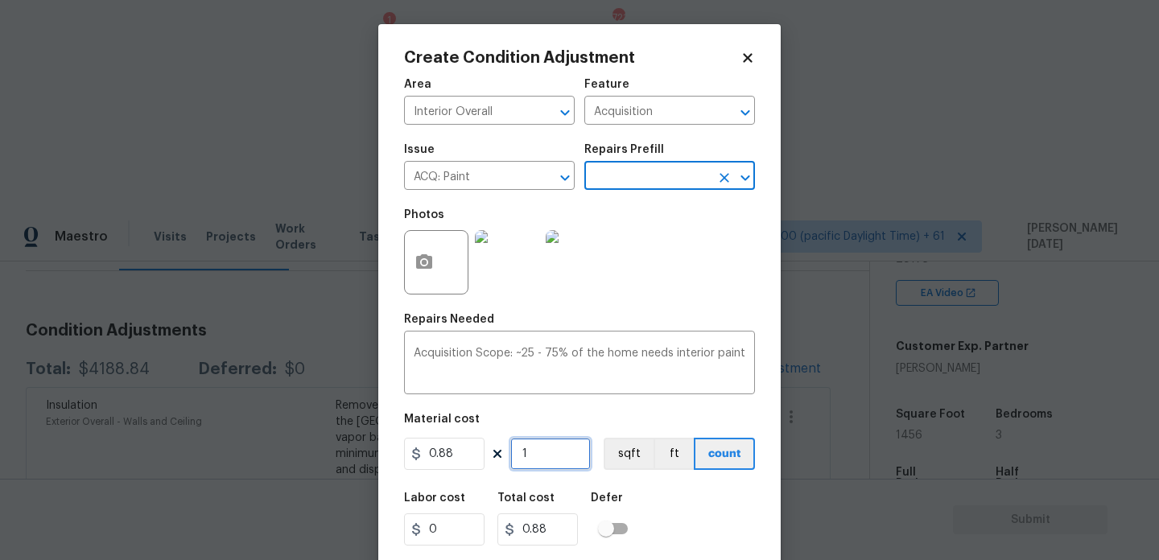
click at [550, 460] on input "1" at bounding box center [550, 454] width 80 height 32
type input "0"
paste input "1456"
type input "1456"
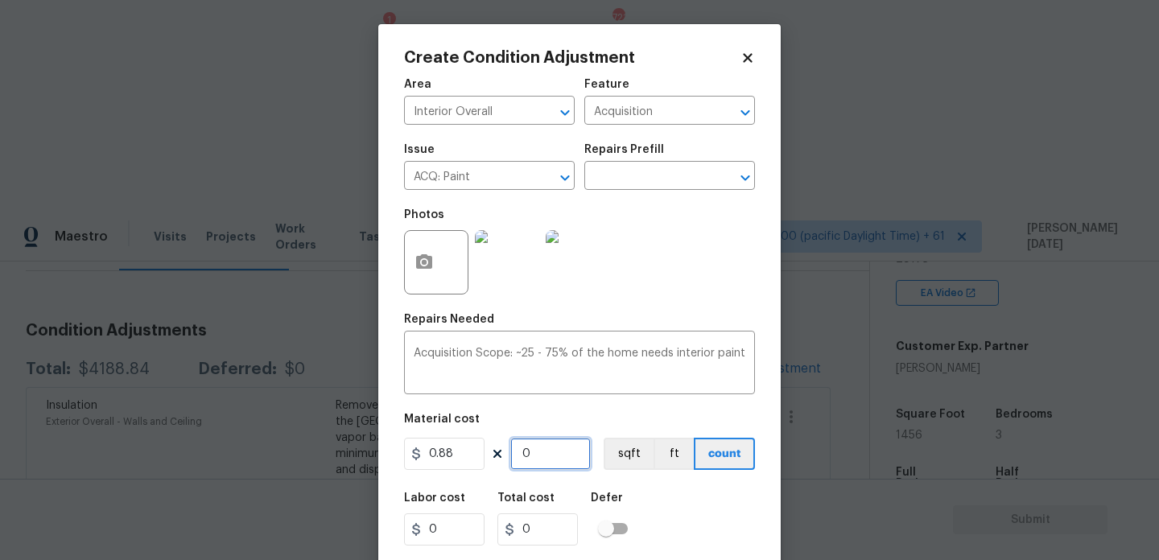
type input "1281.28"
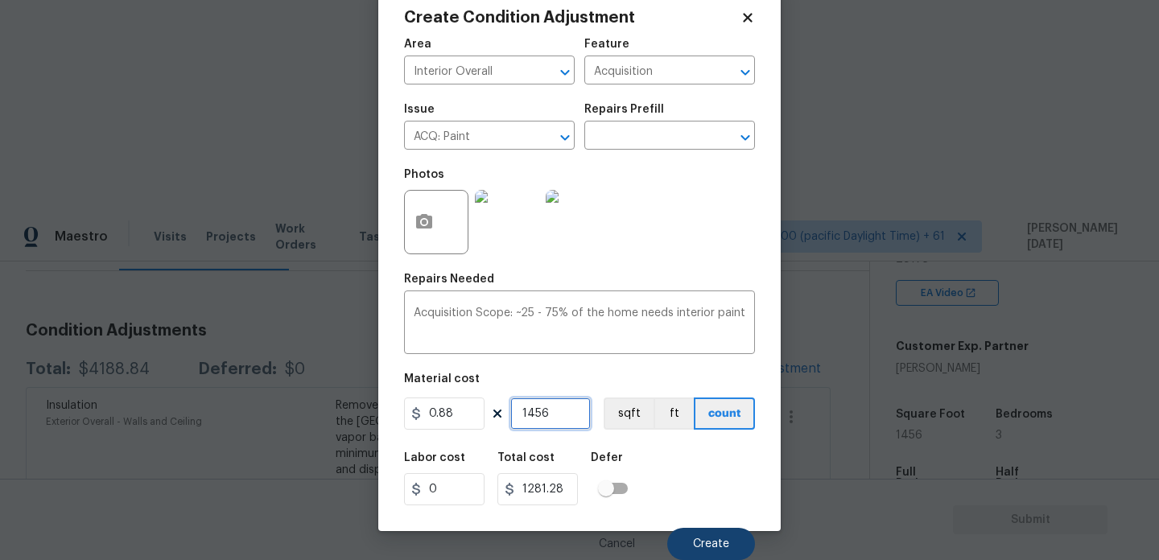
type input "1456"
click at [684, 542] on button "Create" at bounding box center [711, 544] width 88 height 32
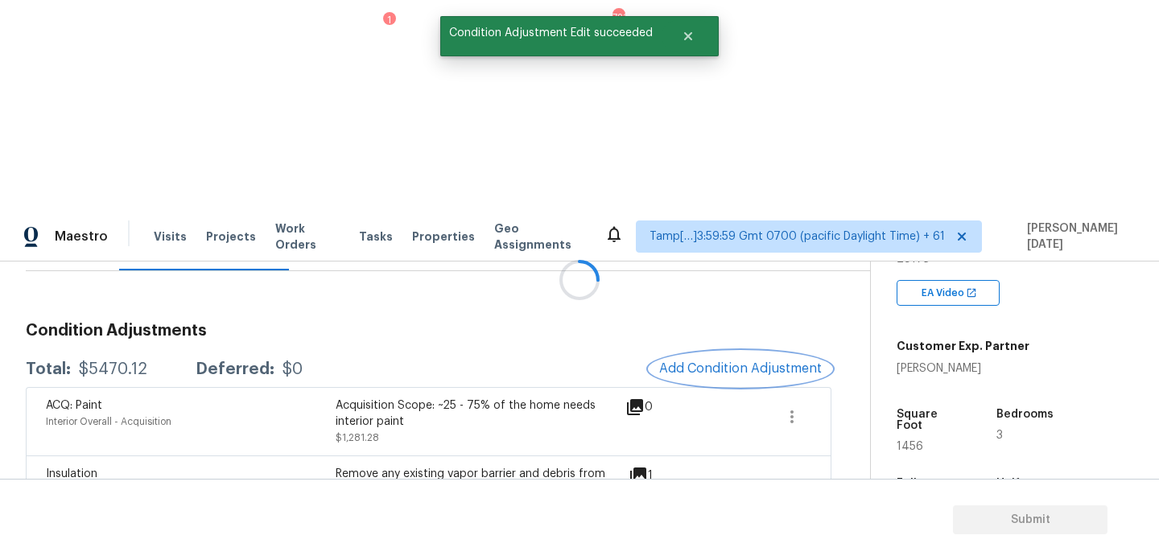
scroll to position [0, 0]
click at [728, 361] on span "Add Condition Adjustment" at bounding box center [740, 368] width 163 height 14
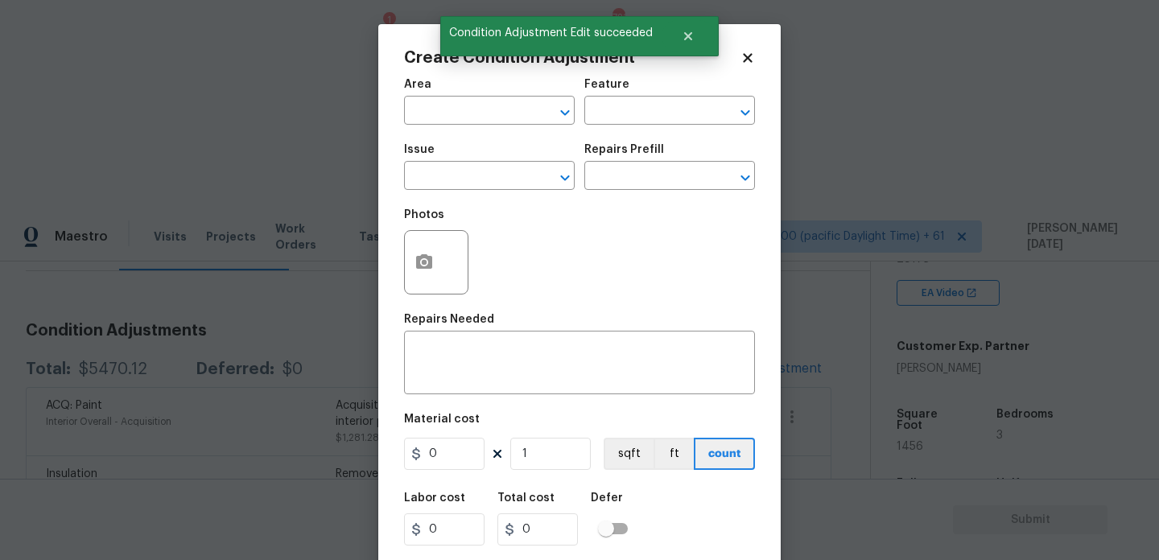
click at [728, 158] on div "Repairs Prefill" at bounding box center [669, 154] width 171 height 21
click at [422, 120] on input "text" at bounding box center [467, 112] width 126 height 25
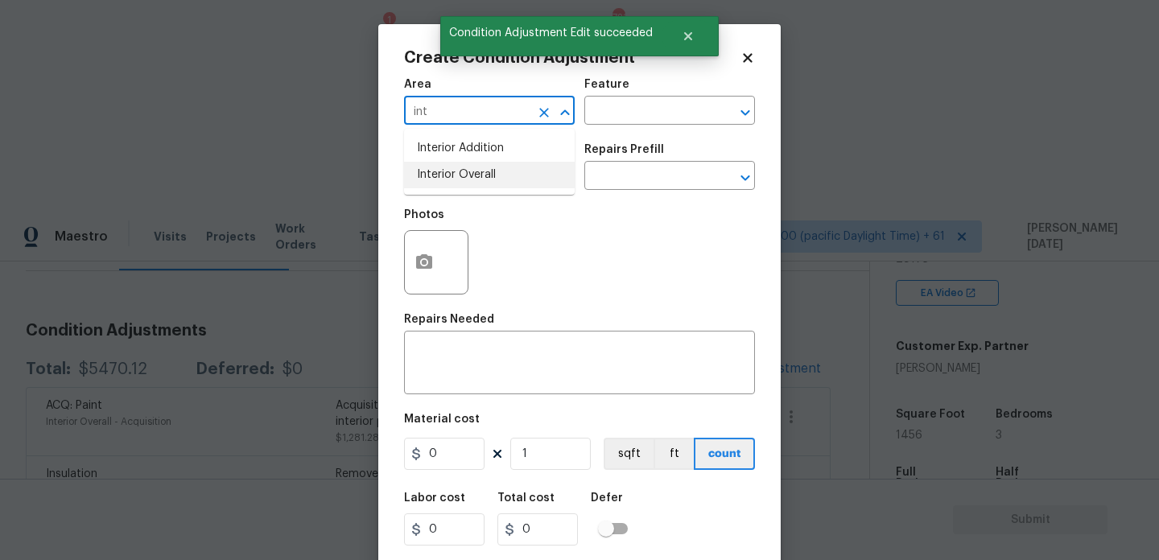
click at [455, 175] on li "Interior Overall" at bounding box center [489, 175] width 171 height 27
type input "Interior Overall"
click at [455, 175] on input "text" at bounding box center [467, 177] width 126 height 25
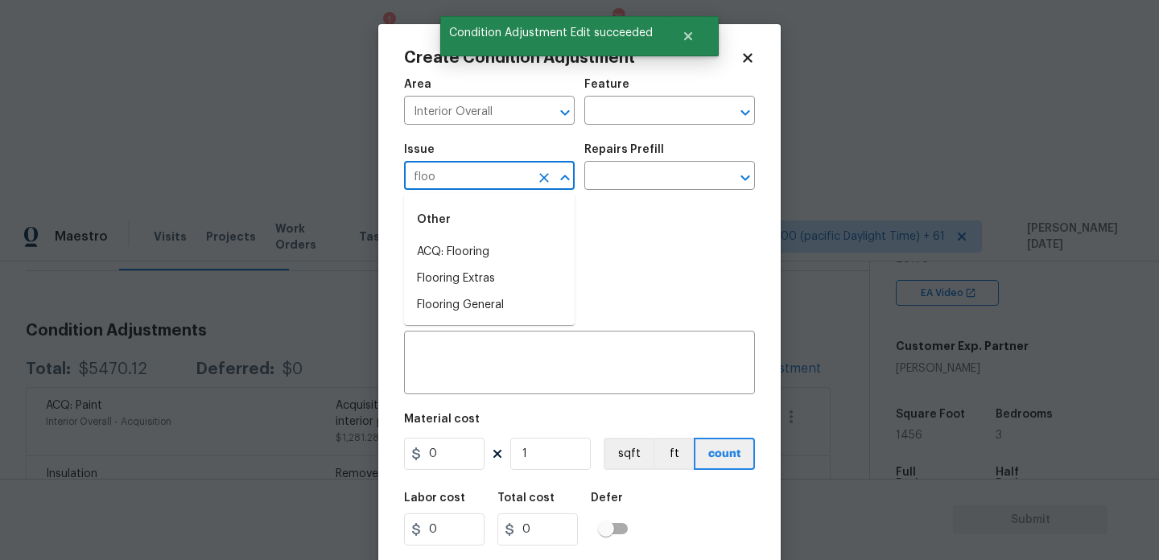
click at [461, 233] on div "Other" at bounding box center [489, 219] width 171 height 39
click at [465, 253] on li "ACQ: Flooring" at bounding box center [489, 252] width 171 height 27
type input "ACQ: Flooring"
click at [654, 183] on input "text" at bounding box center [647, 177] width 126 height 25
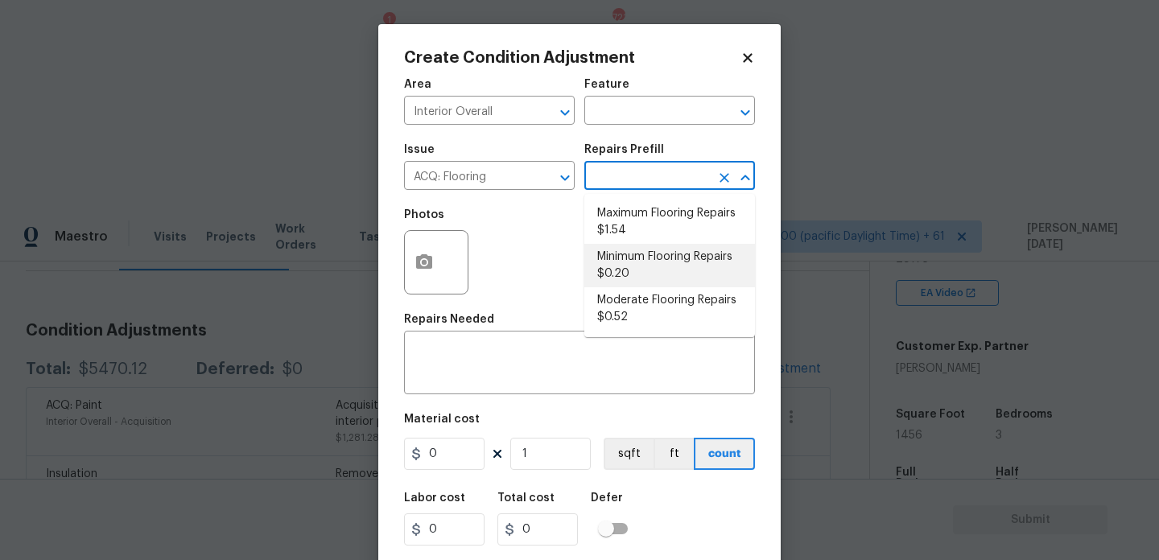
click at [654, 274] on li "Minimum Flooring Repairs $0.20" at bounding box center [669, 265] width 171 height 43
type input "Acquisition"
type textarea "Acquisition Scope: Minimum flooring repairs"
type input "0.2"
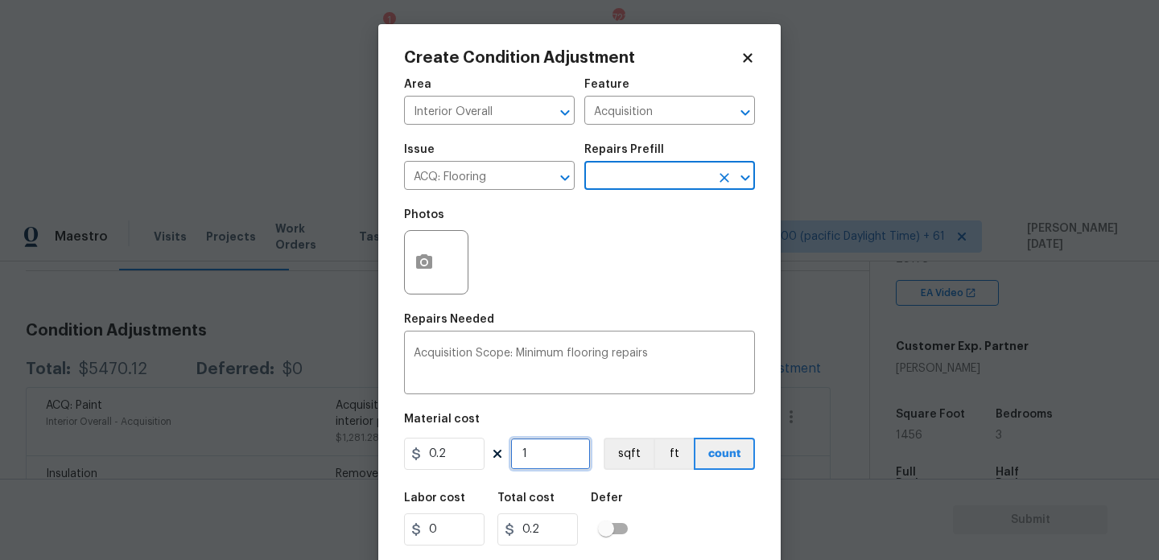
click at [549, 448] on input "1" at bounding box center [550, 454] width 80 height 32
type input "0"
paste input "1456"
type input "1456"
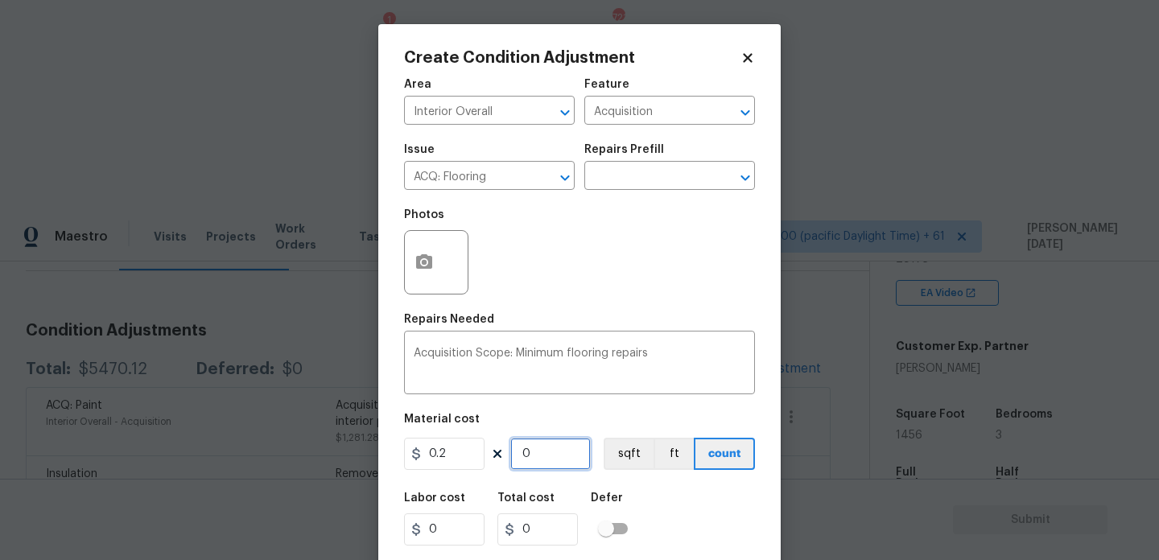
type input "291.2"
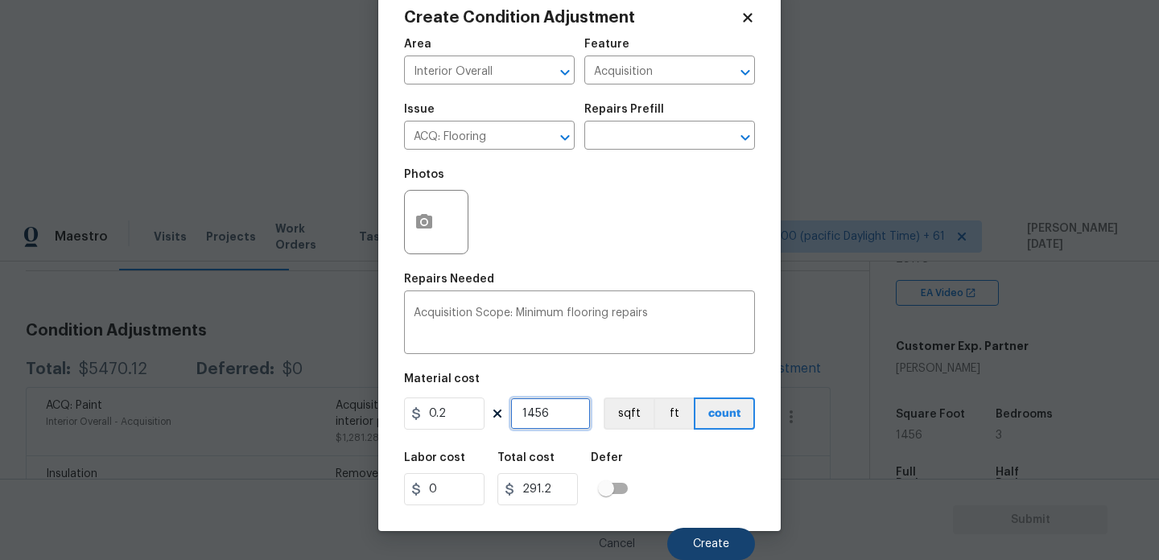
type input "1456"
click at [707, 542] on span "Create" at bounding box center [711, 544] width 36 height 12
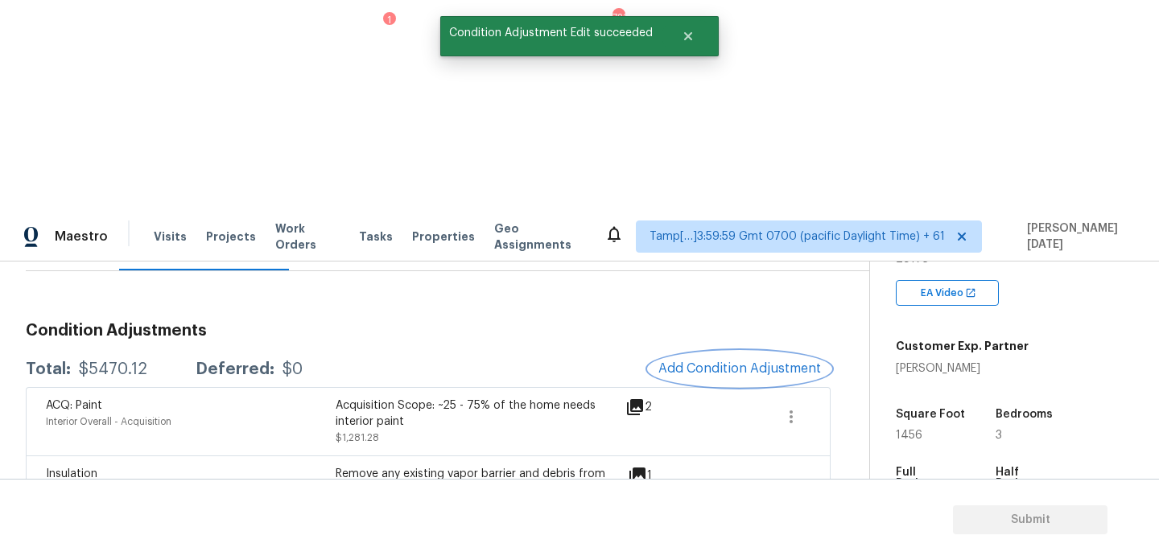
scroll to position [0, 0]
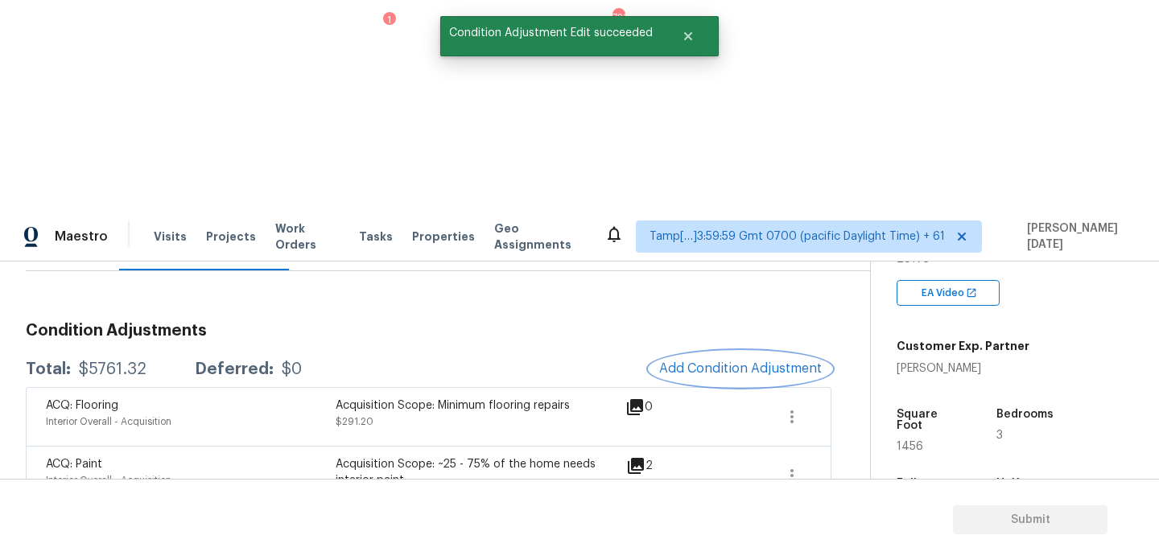
click at [736, 361] on span "Add Condition Adjustment" at bounding box center [740, 368] width 163 height 14
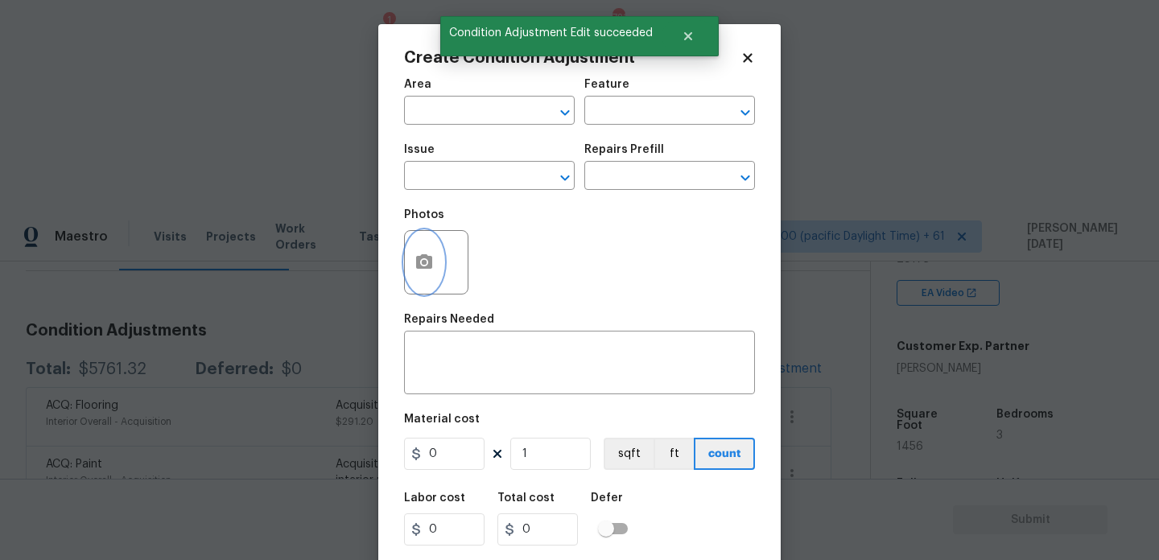
click at [422, 263] on circle "button" at bounding box center [424, 262] width 5 height 5
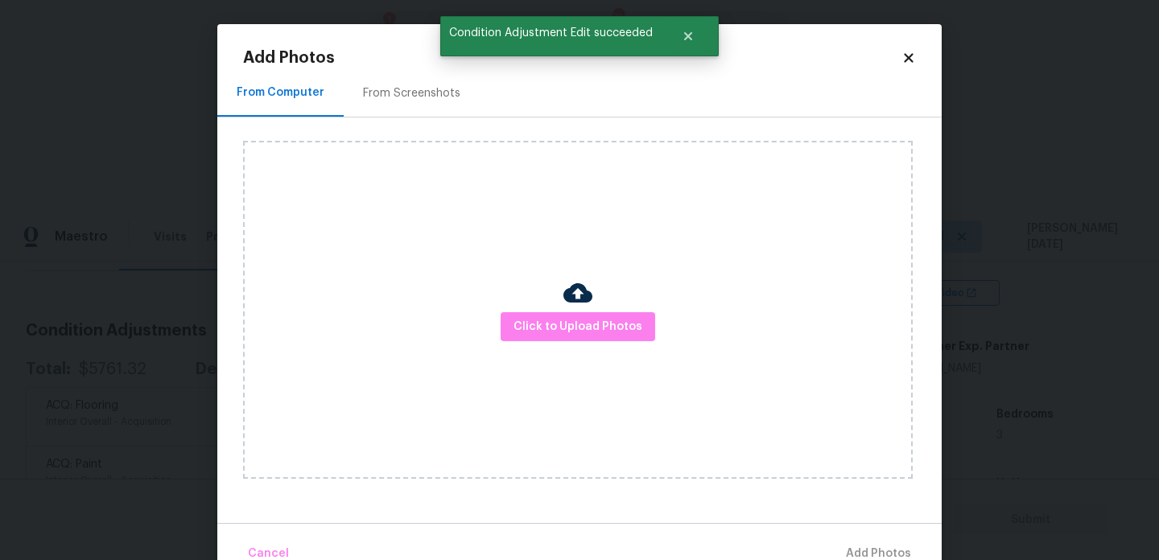
click at [562, 346] on div "Click to Upload Photos" at bounding box center [578, 310] width 670 height 338
click at [583, 333] on span "Click to Upload Photos" at bounding box center [577, 327] width 129 height 20
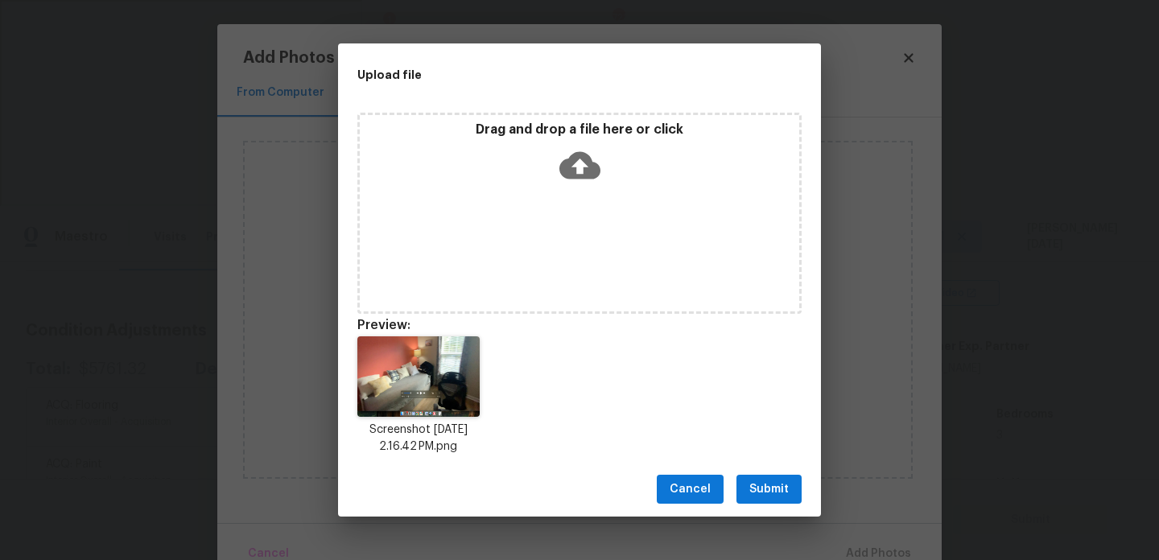
click at [747, 470] on div "Cancel Submit" at bounding box center [579, 490] width 483 height 56
click at [772, 481] on span "Submit" at bounding box center [768, 490] width 39 height 20
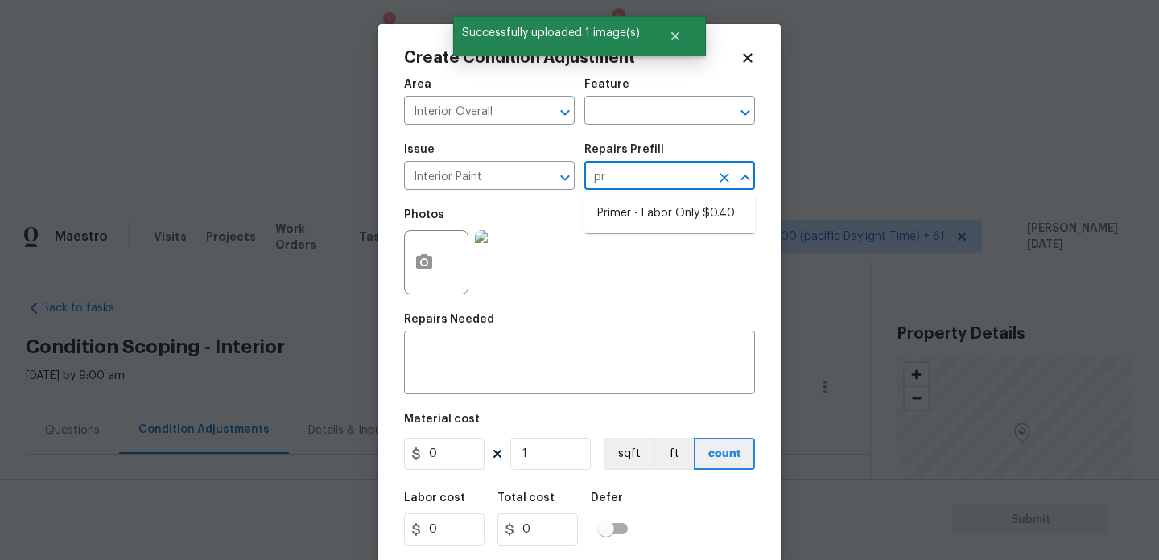
type input "pri"
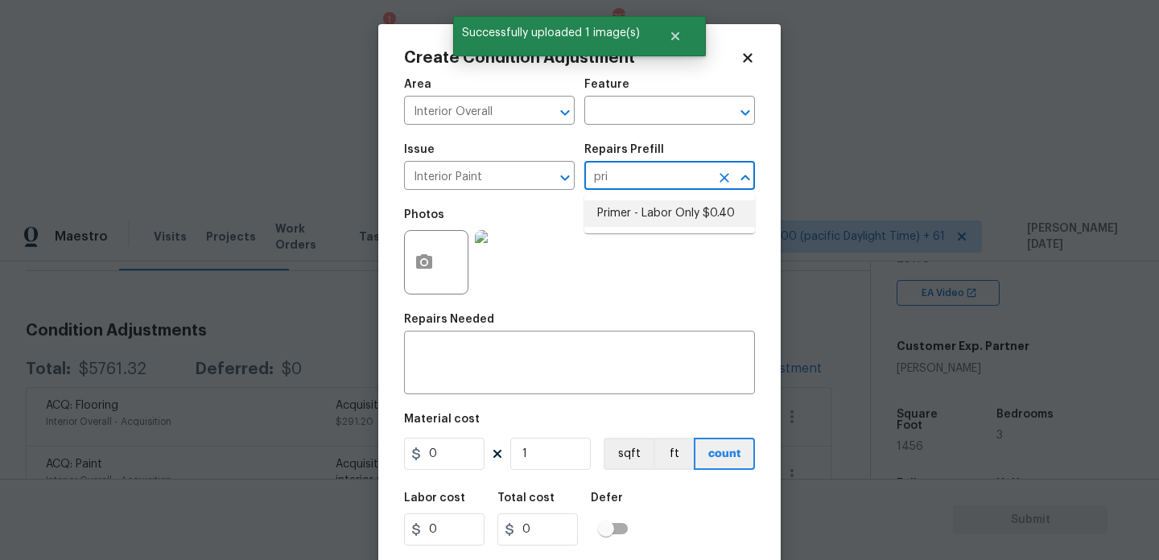
click at [654, 220] on li "Primer - Labor Only $0.40" at bounding box center [669, 213] width 171 height 27
type input "Overall Paint"
type input "0.4"
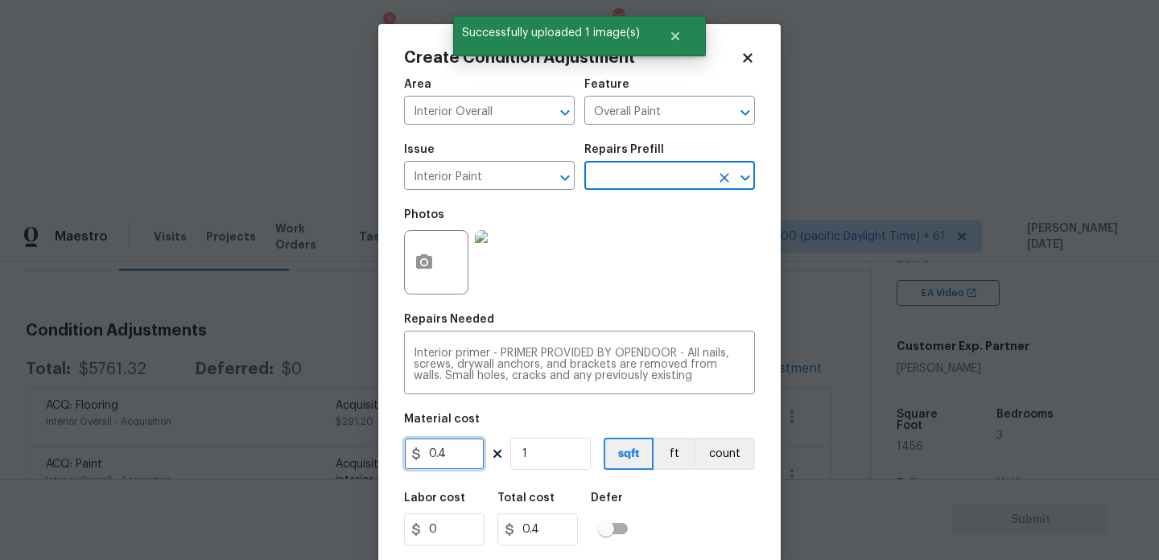
drag, startPoint x: 455, startPoint y: 447, endPoint x: 388, endPoint y: 447, distance: 66.8
click at [389, 447] on div "Create Condition Adjustment Area Interior Overall ​ Feature Overall Paint ​ Iss…" at bounding box center [579, 297] width 402 height 547
type input "100"
click at [612, 315] on div "Repairs Needed" at bounding box center [579, 324] width 351 height 21
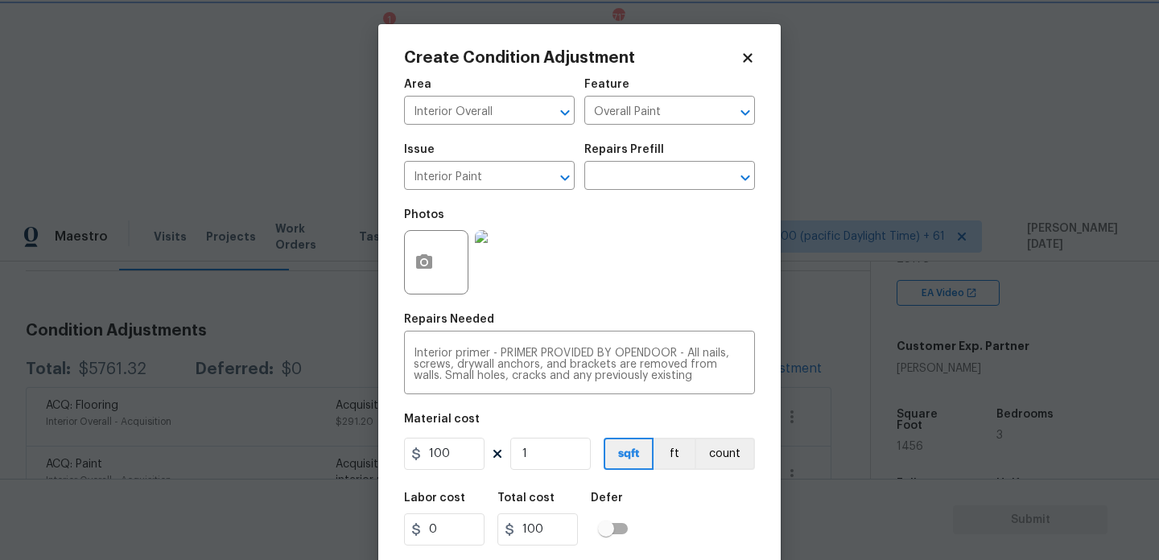
scroll to position [41, 0]
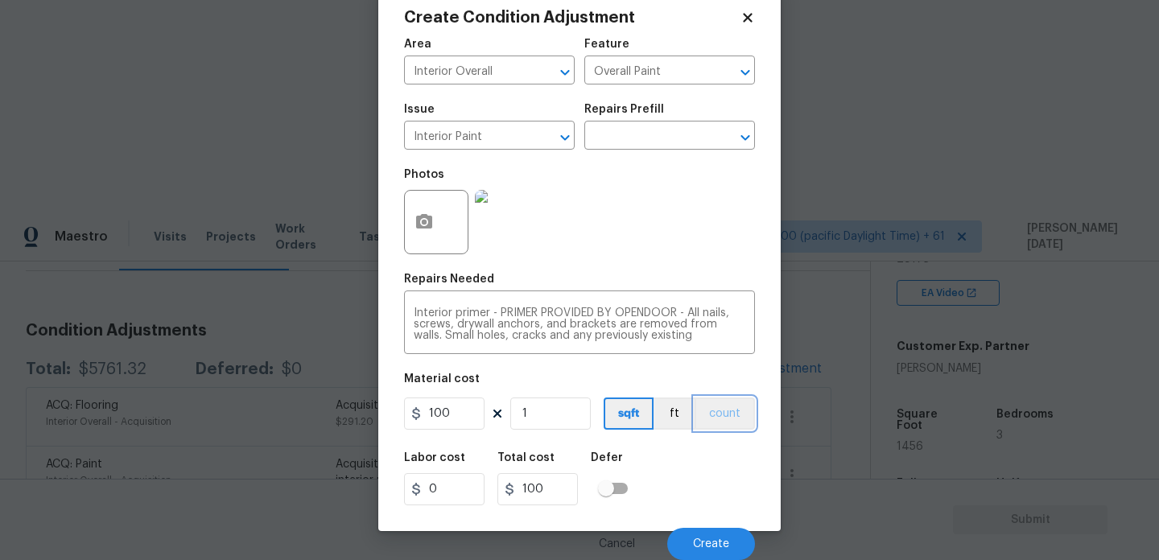
click at [719, 420] on button "count" at bounding box center [724, 414] width 60 height 32
click at [709, 534] on button "Create" at bounding box center [711, 544] width 88 height 32
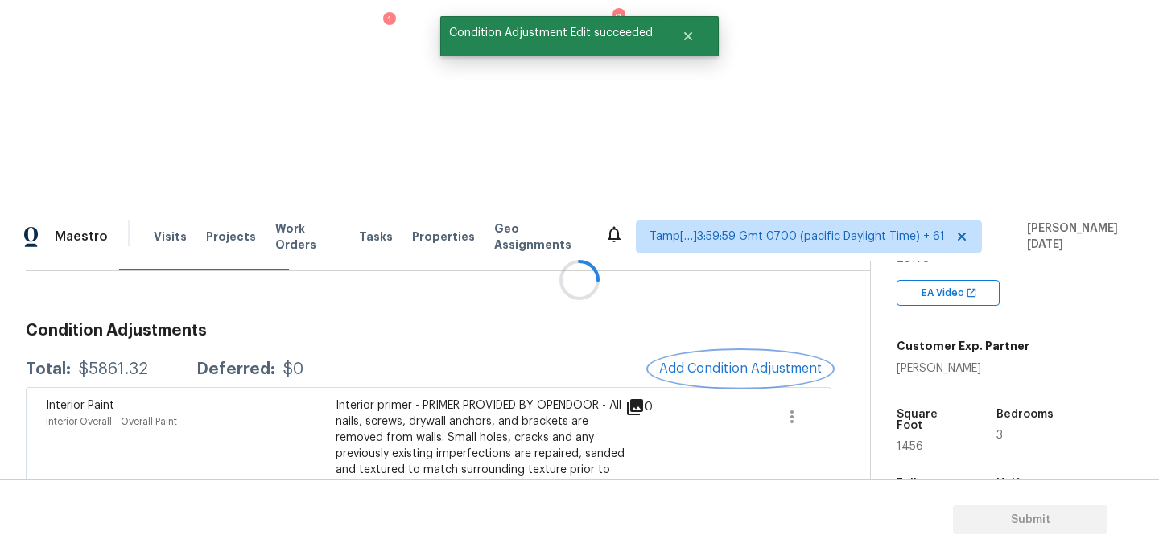
scroll to position [0, 0]
drag, startPoint x: 78, startPoint y: 158, endPoint x: 150, endPoint y: 158, distance: 71.6
click at [150, 361] on div "Total: $5861.32 Deferred: $0" at bounding box center [165, 369] width 278 height 16
copy div "$5861.32"
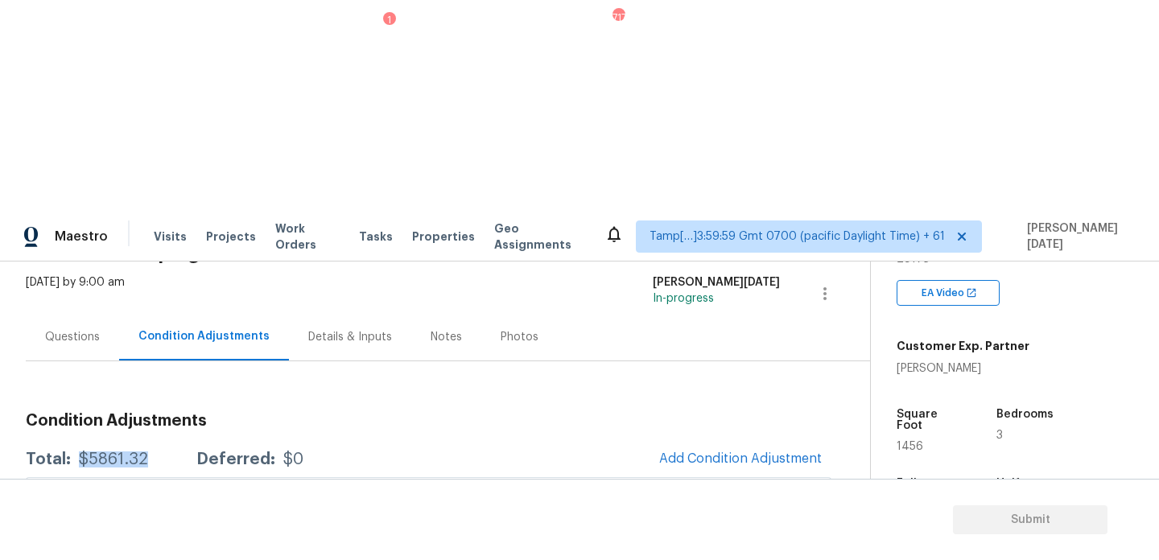
click at [84, 329] on div "Questions" at bounding box center [72, 337] width 55 height 16
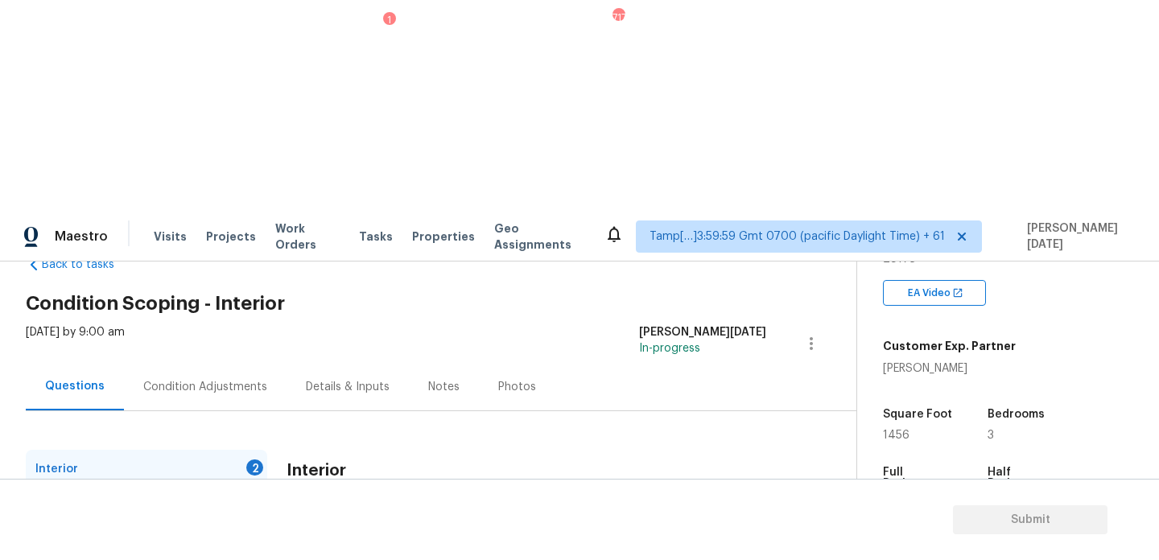
scroll to position [43, 0]
click at [295, 543] on input "Yes" at bounding box center [295, 560] width 34 height 34
checkbox input "true"
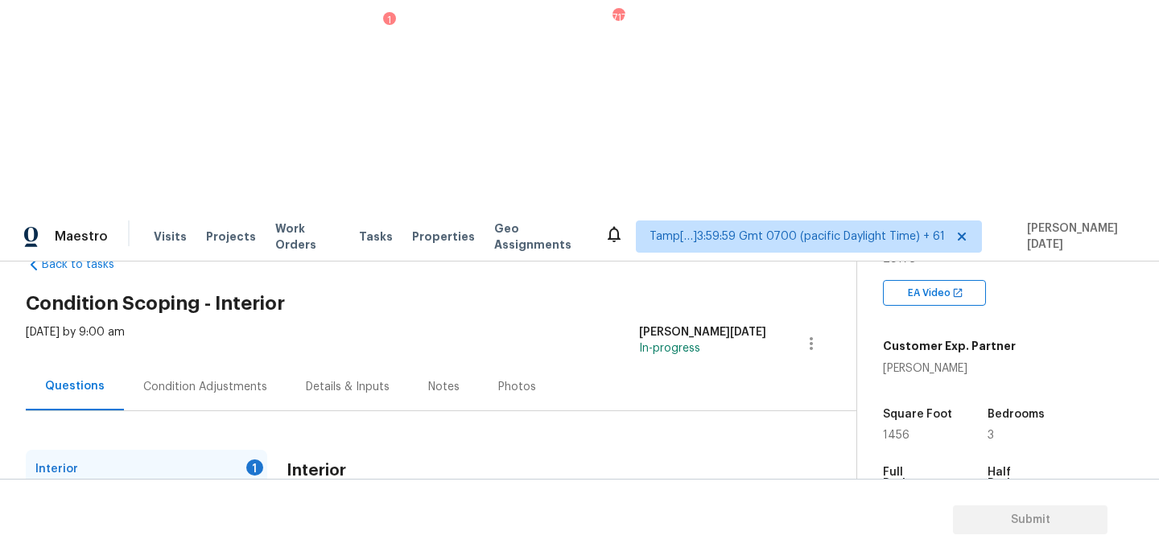
checkbox input "true"
click at [241, 488] on div "Plumbing 1" at bounding box center [146, 507] width 241 height 39
checkbox input "true"
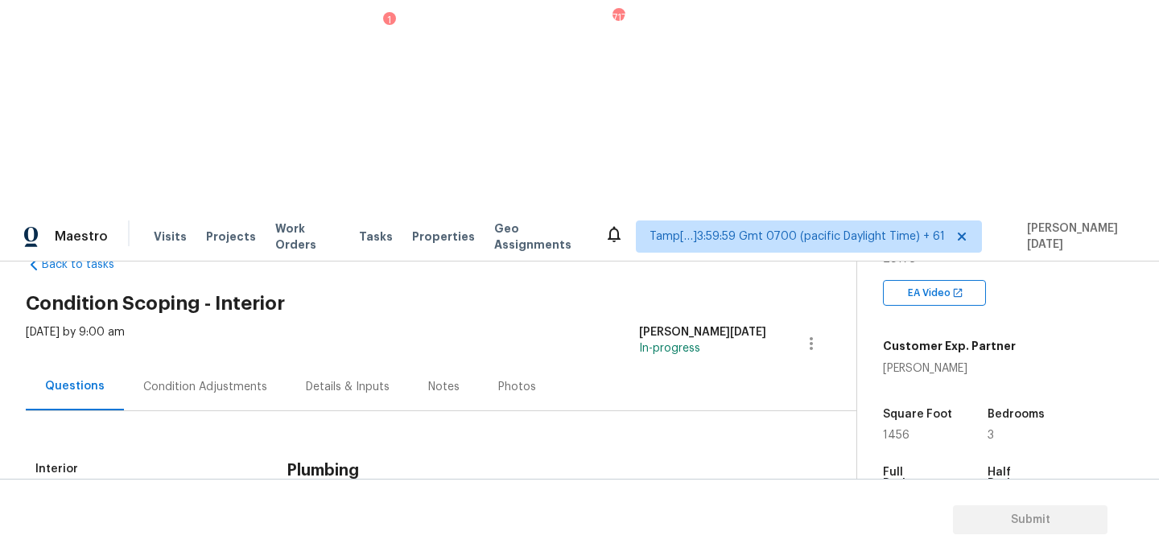
click at [350, 527] on input "No" at bounding box center [351, 544] width 34 height 34
checkbox input "true"
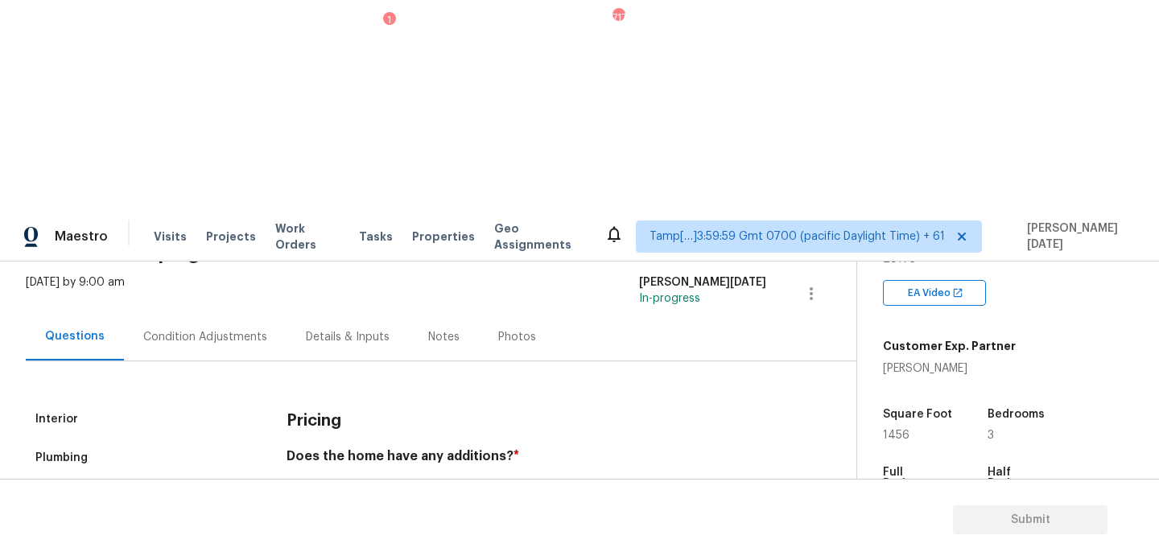
scroll to position [114, 0]
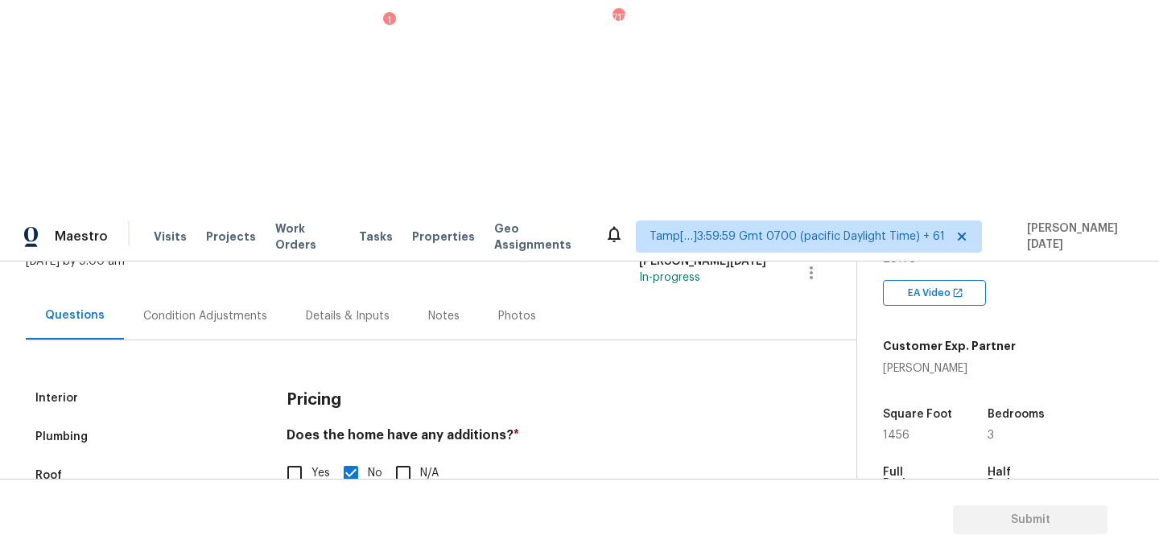
checkbox input "true"
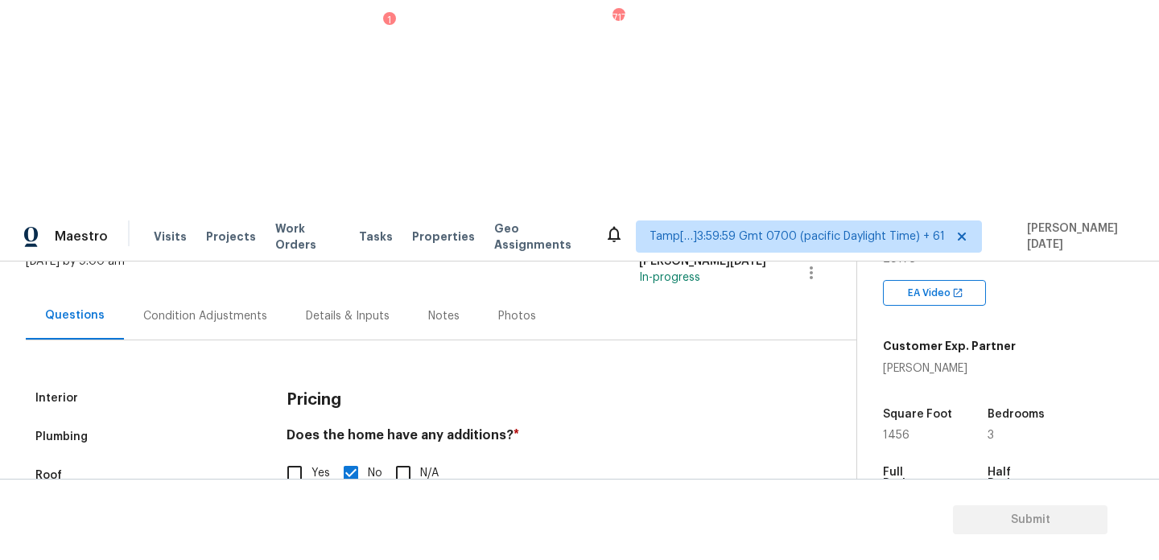
scroll to position [406, 0]
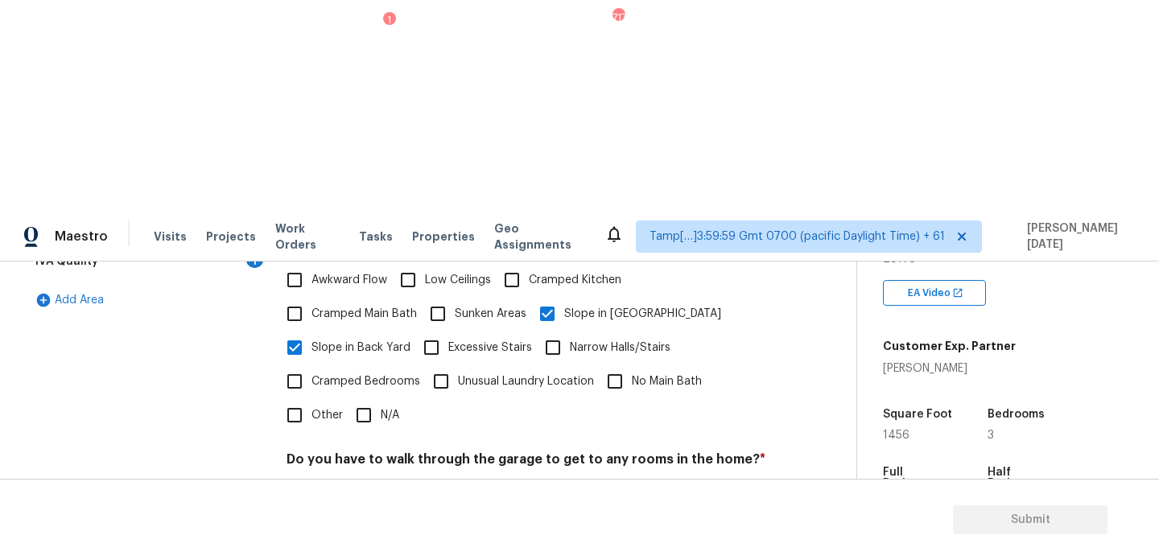
click at [373, 489] on span "No" at bounding box center [375, 497] width 14 height 17
click at [368, 480] on input "No" at bounding box center [351, 497] width 34 height 34
checkbox input "true"
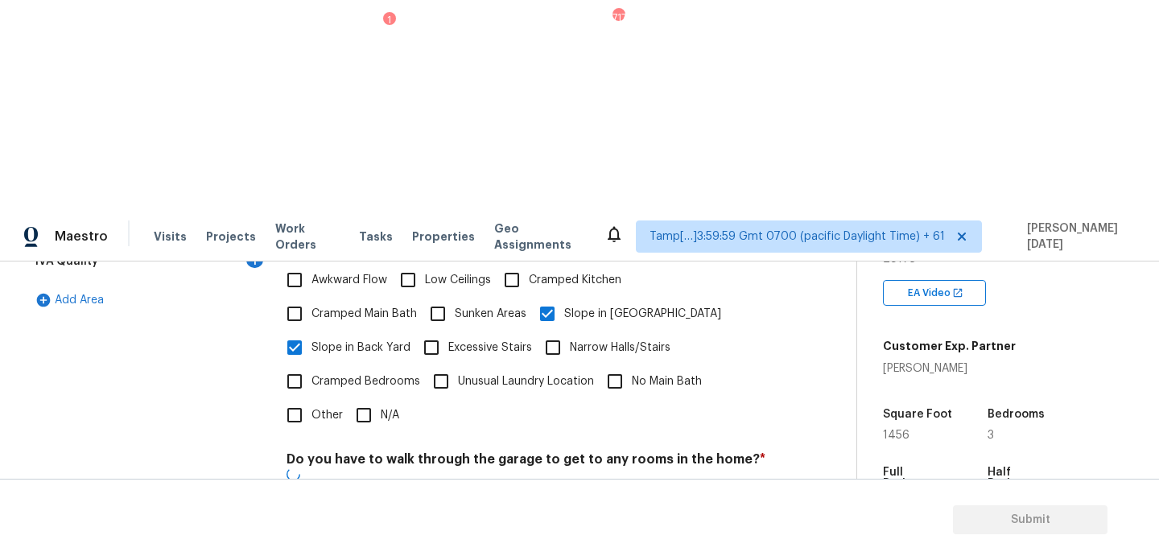
checkbox input "true"
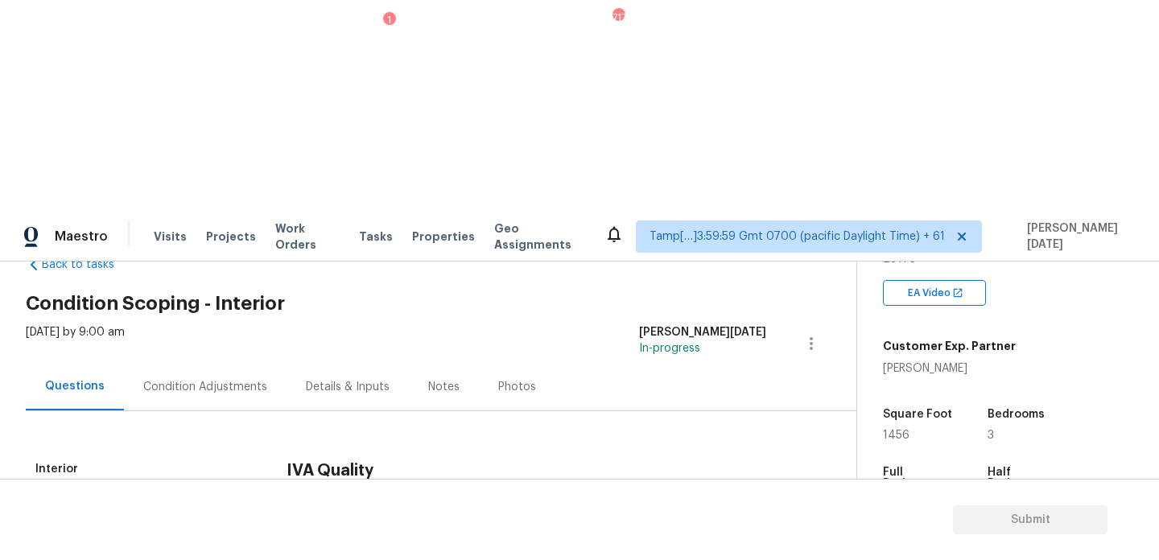
scroll to position [43, 0]
checkbox input "true"
click at [211, 363] on div "Condition Adjustments" at bounding box center [205, 386] width 163 height 47
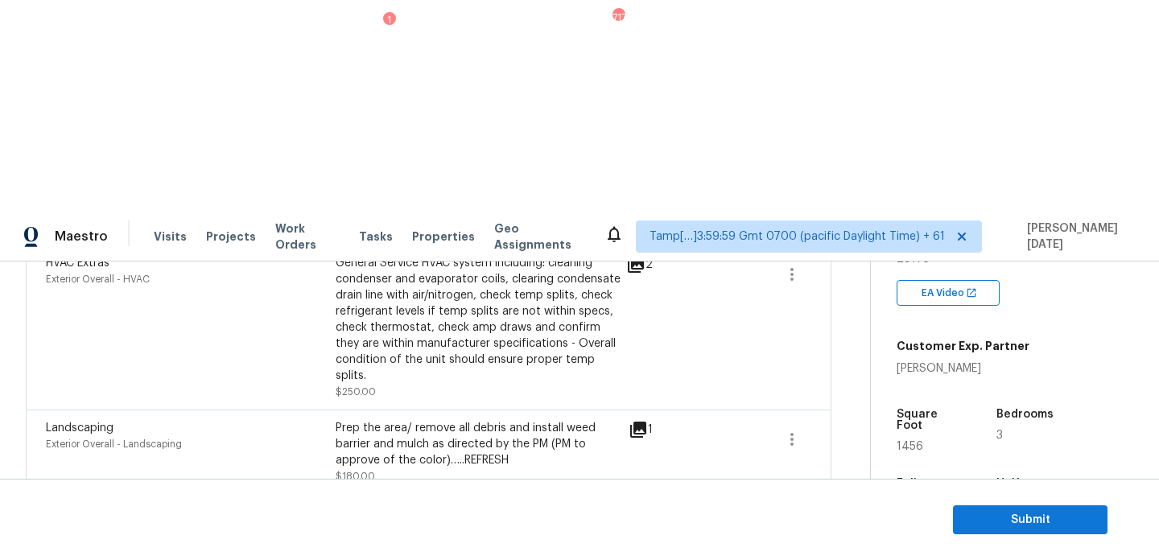
scroll to position [1024, 0]
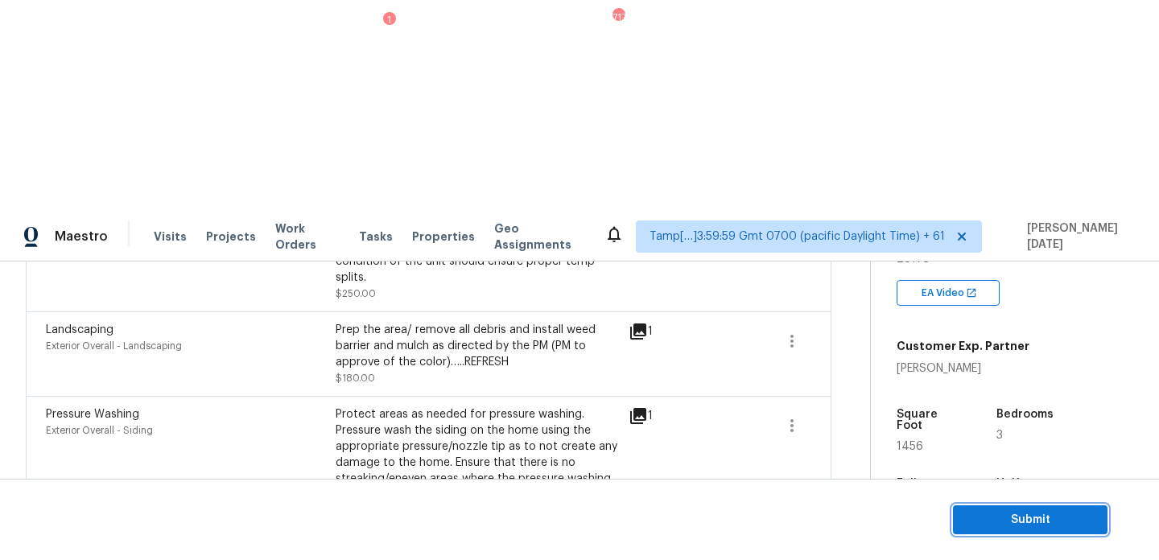
click at [979, 512] on span "Submit" at bounding box center [1030, 520] width 129 height 20
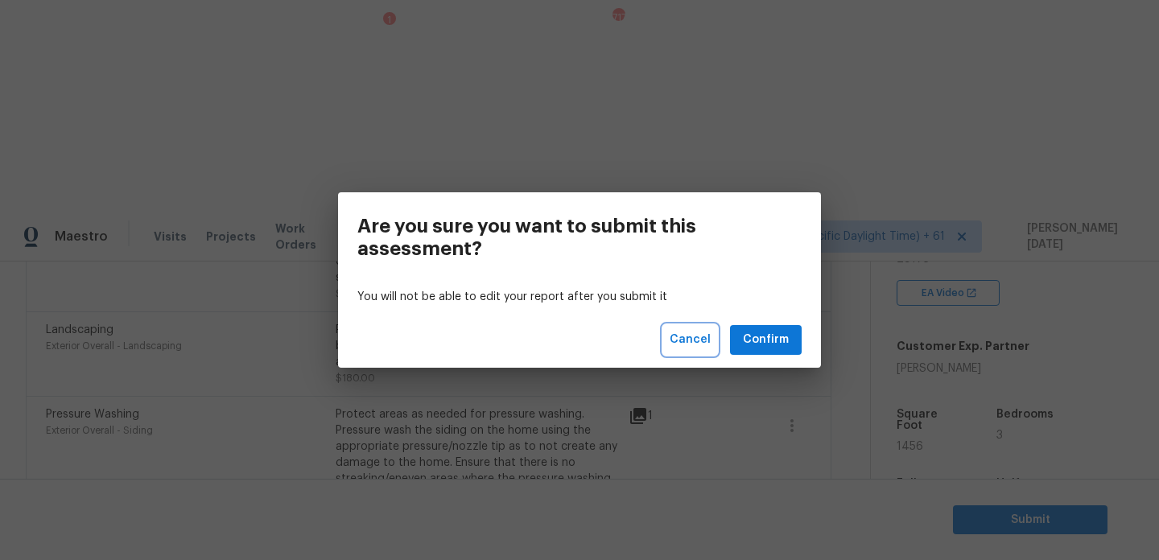
click at [706, 342] on span "Cancel" at bounding box center [690, 340] width 41 height 20
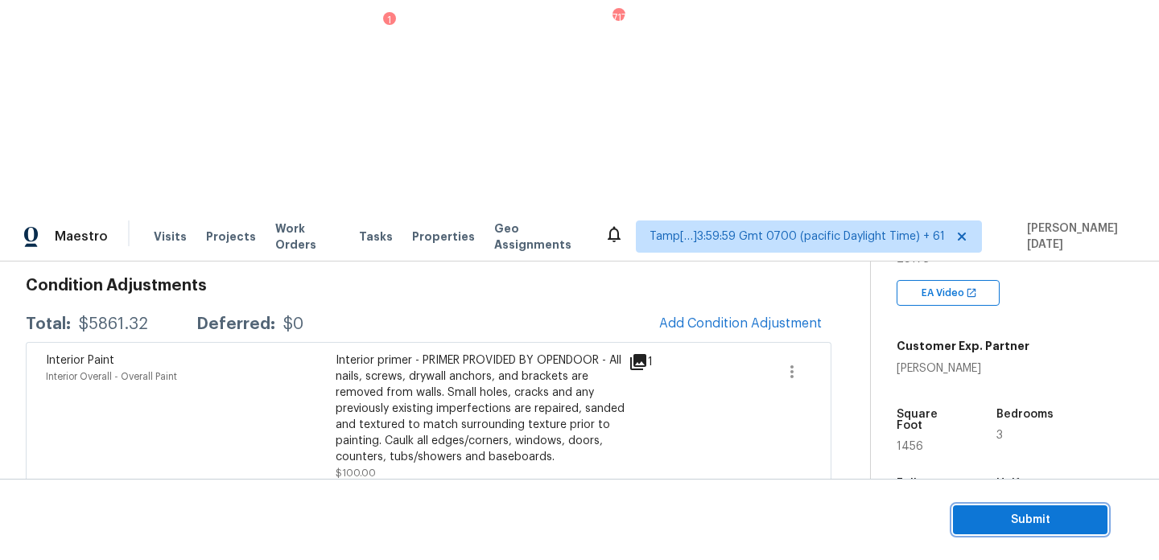
scroll to position [210, 0]
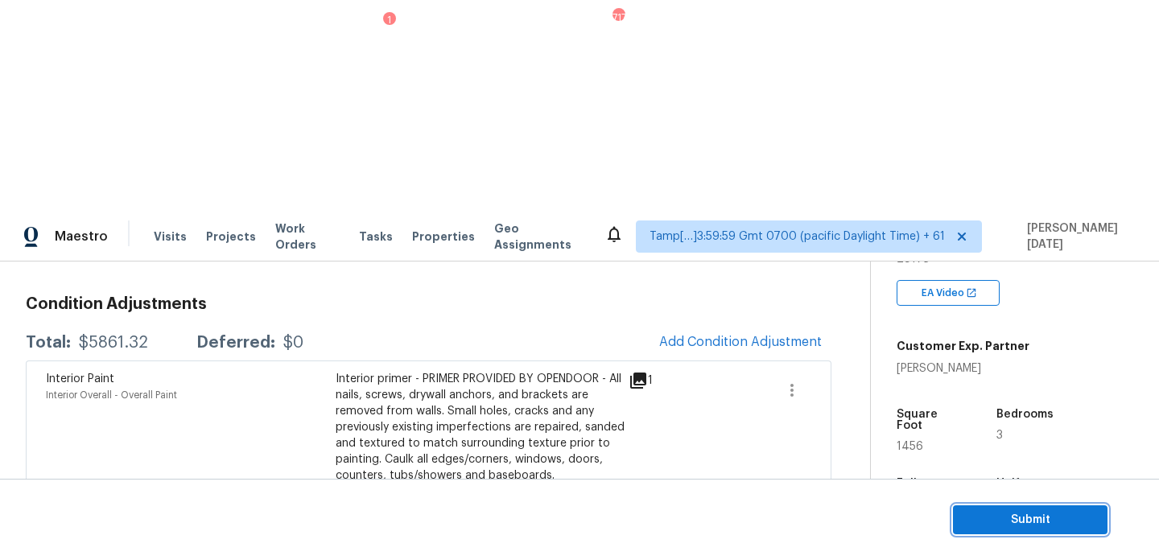
click at [1013, 515] on span "Submit" at bounding box center [1030, 520] width 129 height 20
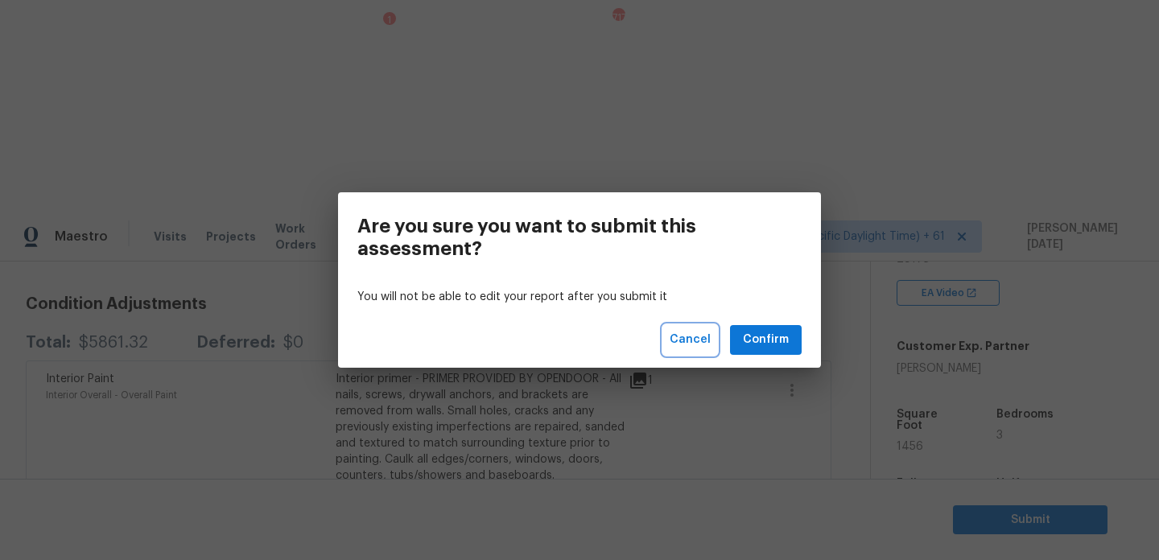
click at [703, 340] on span "Cancel" at bounding box center [690, 340] width 41 height 20
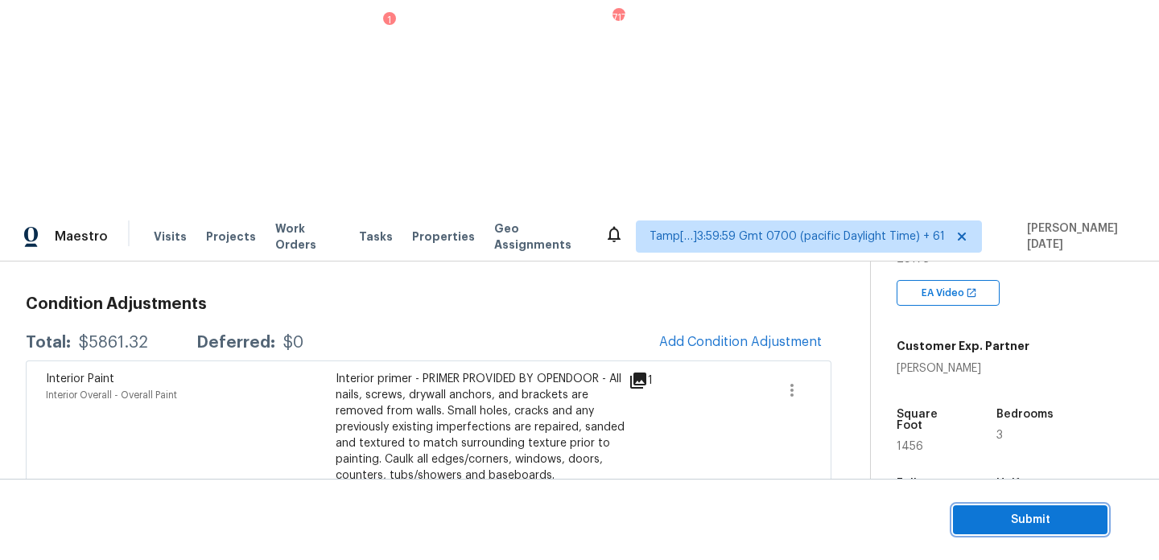
click at [1003, 517] on span "Submit" at bounding box center [1030, 520] width 129 height 20
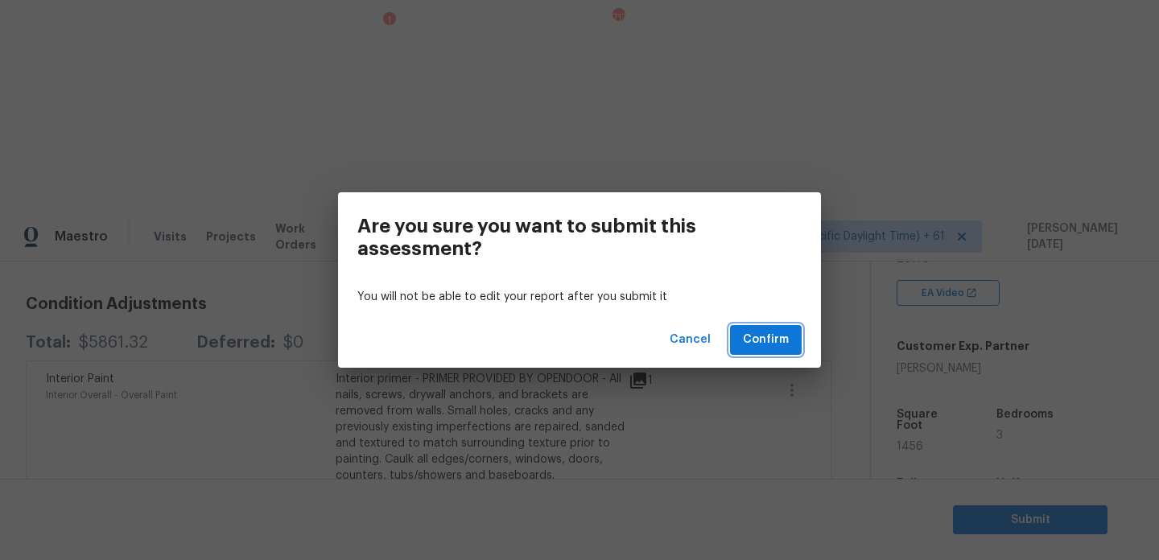
click at [777, 342] on span "Confirm" at bounding box center [766, 340] width 46 height 20
